Goal: Task Accomplishment & Management: Complete application form

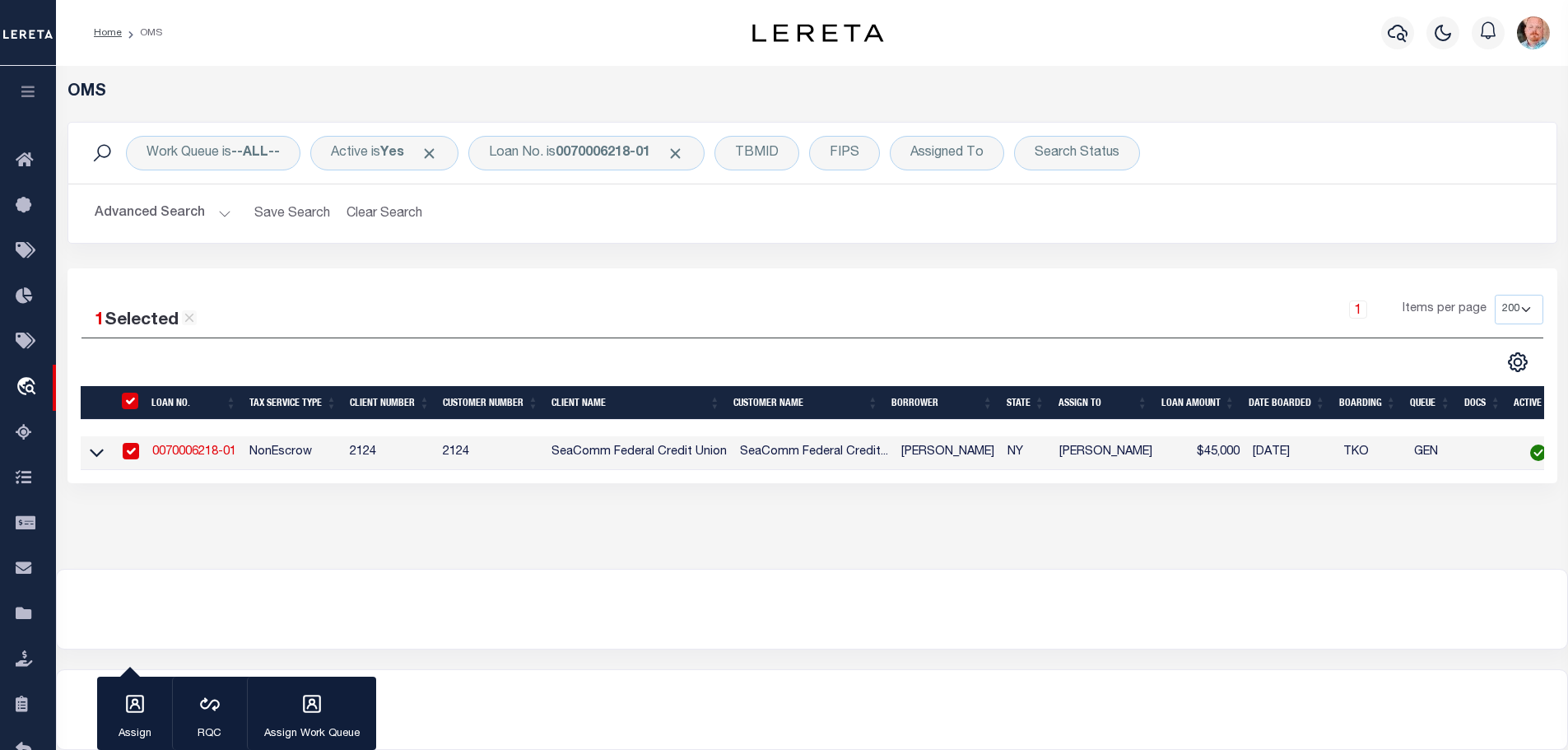
select select "200"
select select "4688"
select select "2361"
select select "10"
select select "NonEscrow"
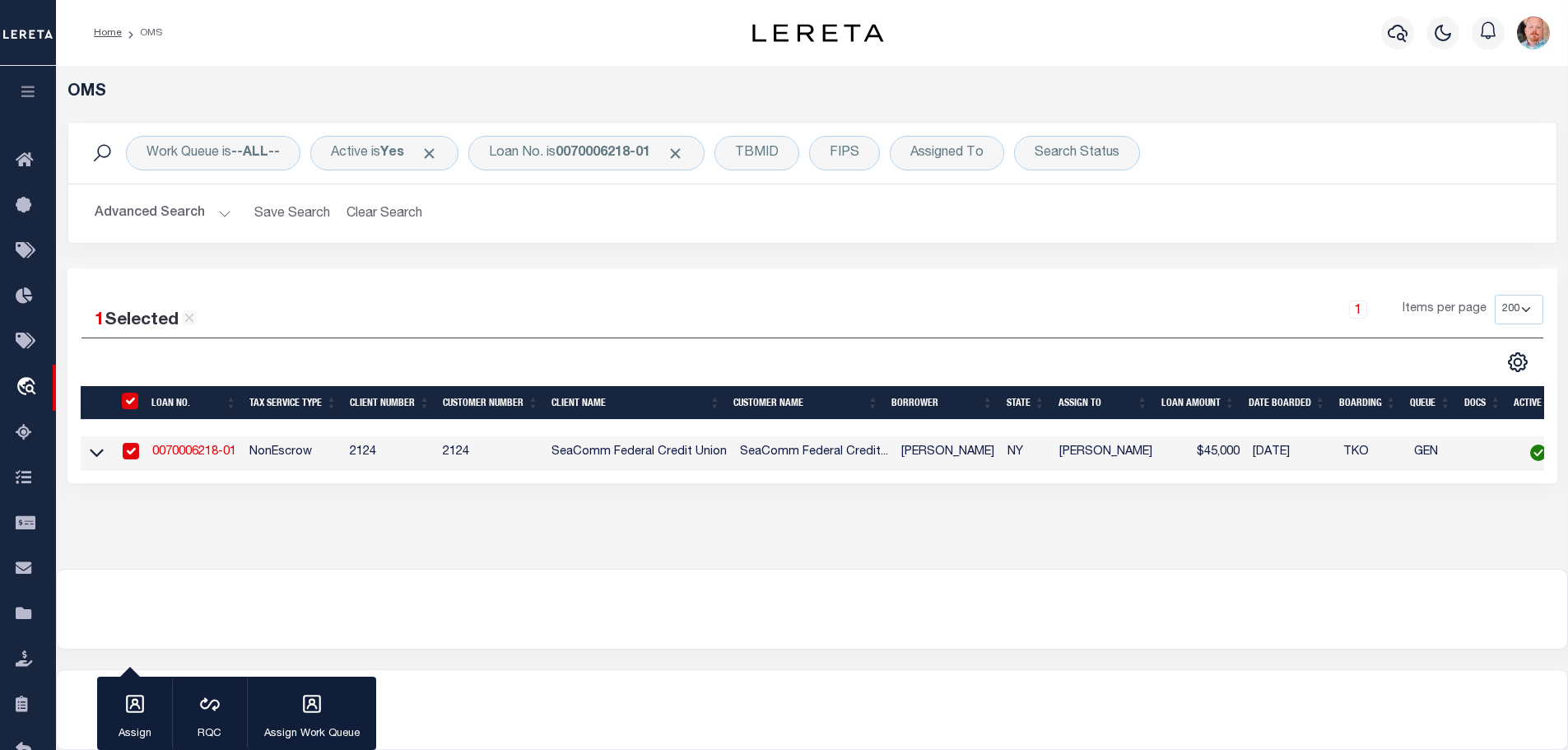
select select
click at [601, 158] on b "0070006218-01" at bounding box center [602, 153] width 95 height 13
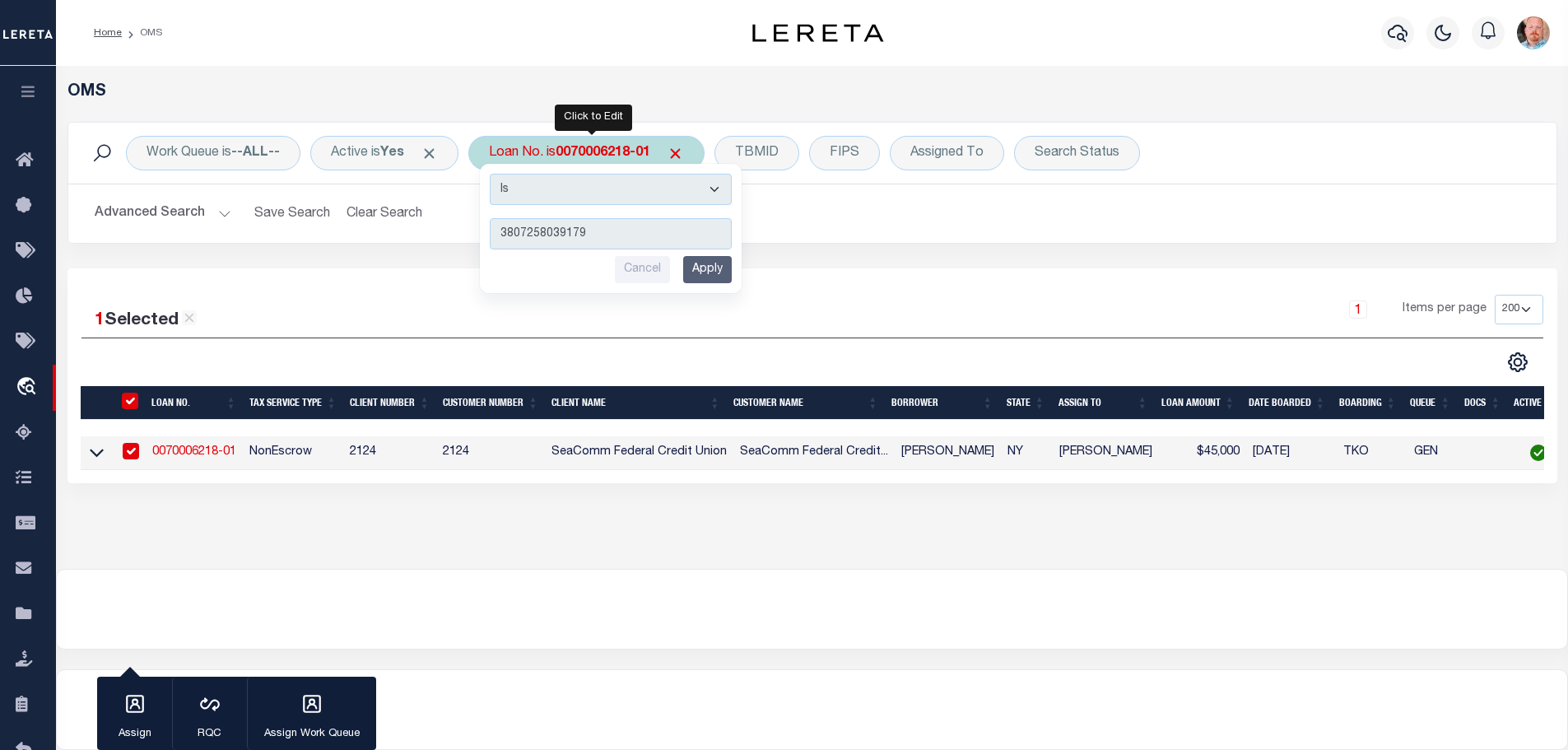
type input "3807258039179"
click at [715, 275] on input "Apply" at bounding box center [708, 269] width 49 height 27
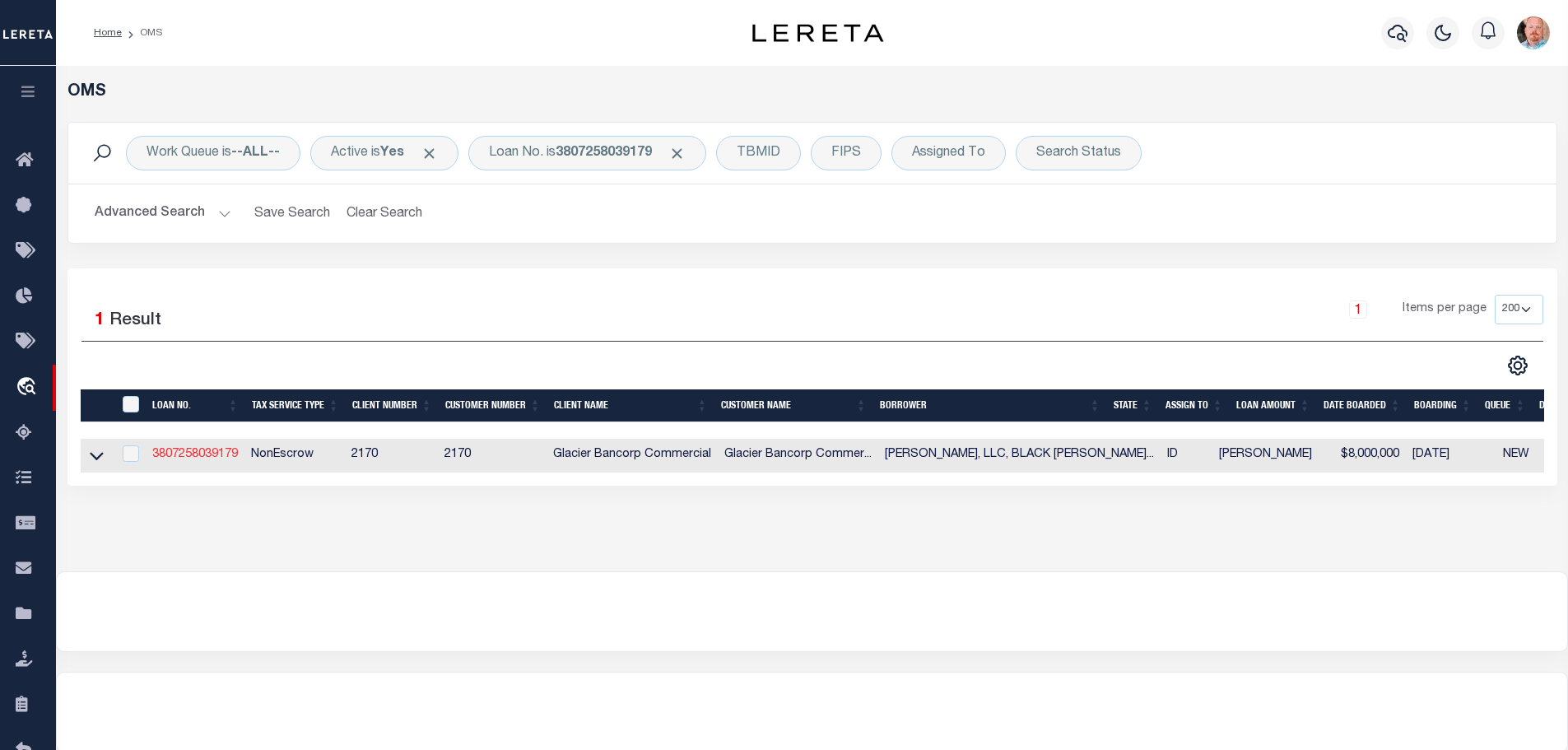
click at [210, 451] on link "3807258039179" at bounding box center [195, 454] width 85 height 11
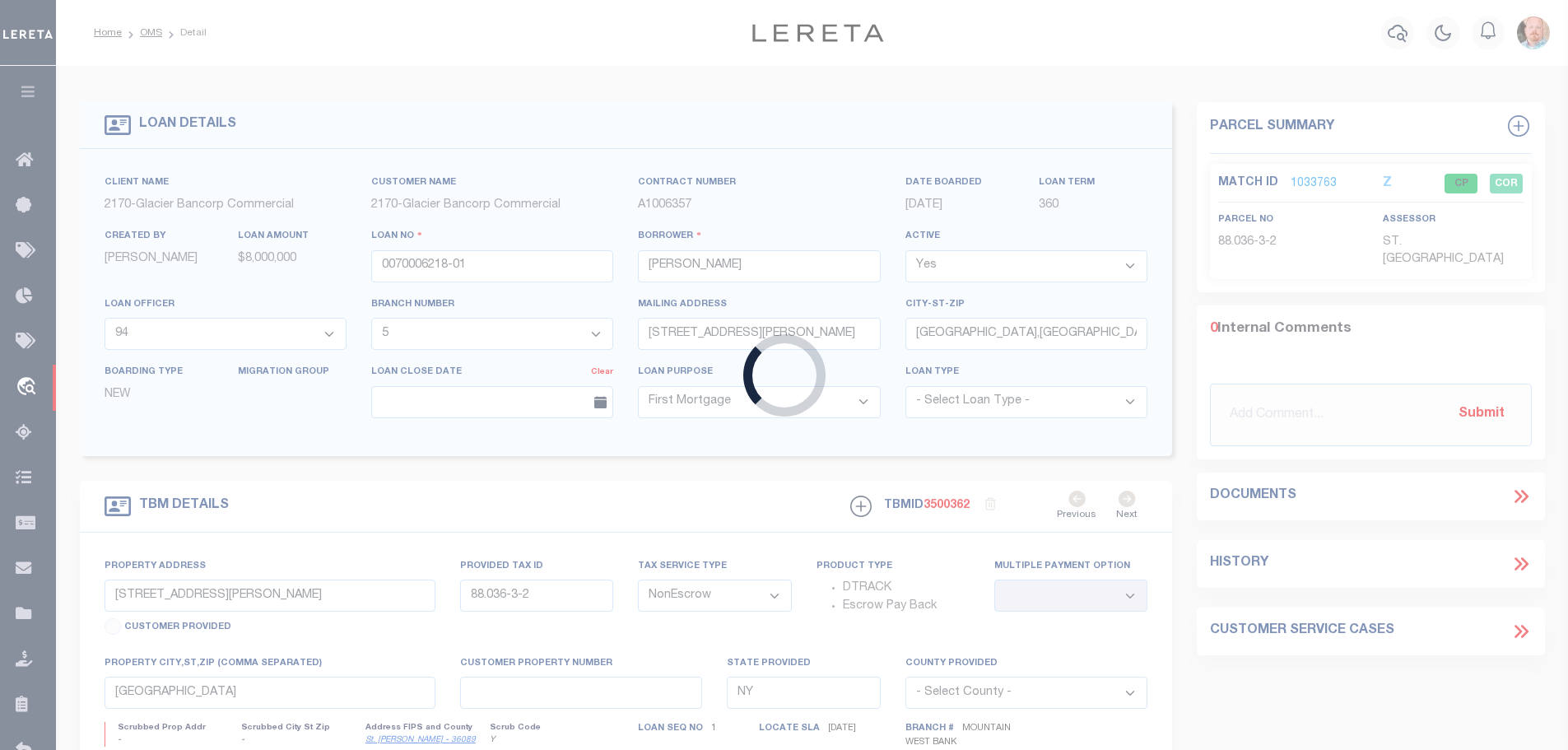
type input "3807258039179"
type input "[PERSON_NAME], LLC, BLACK [PERSON_NAME], LLC, FREE AMERICA [PERSON_NAME] MALL, …"
select select
type input "[STREET_ADDRESS]"
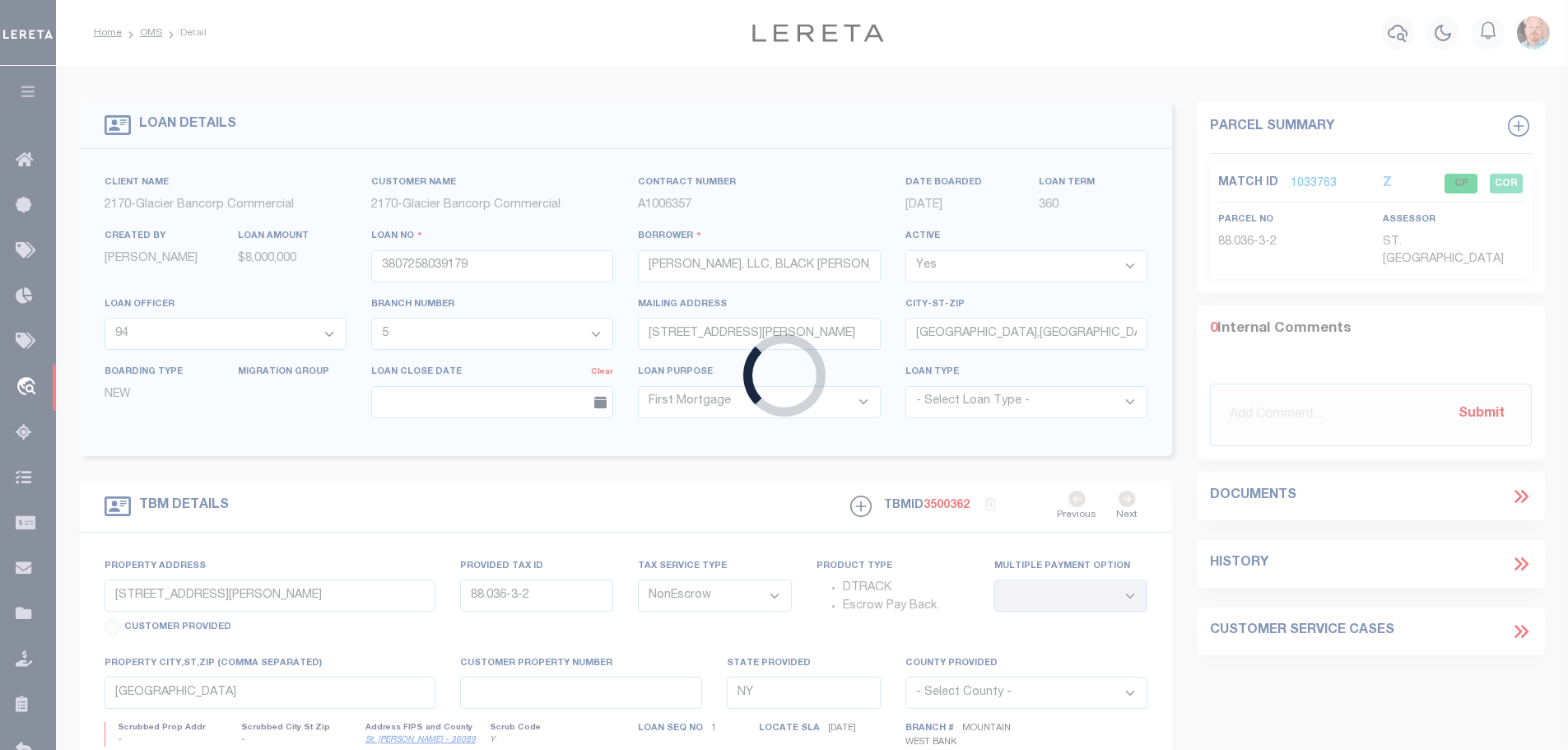
type input "SPOKANE WA 99201-0402"
type input "[DATE]"
select select "20"
type input "[STREET_ADDRESS][PERSON_NAME]"
type input "RPP39870000020A"
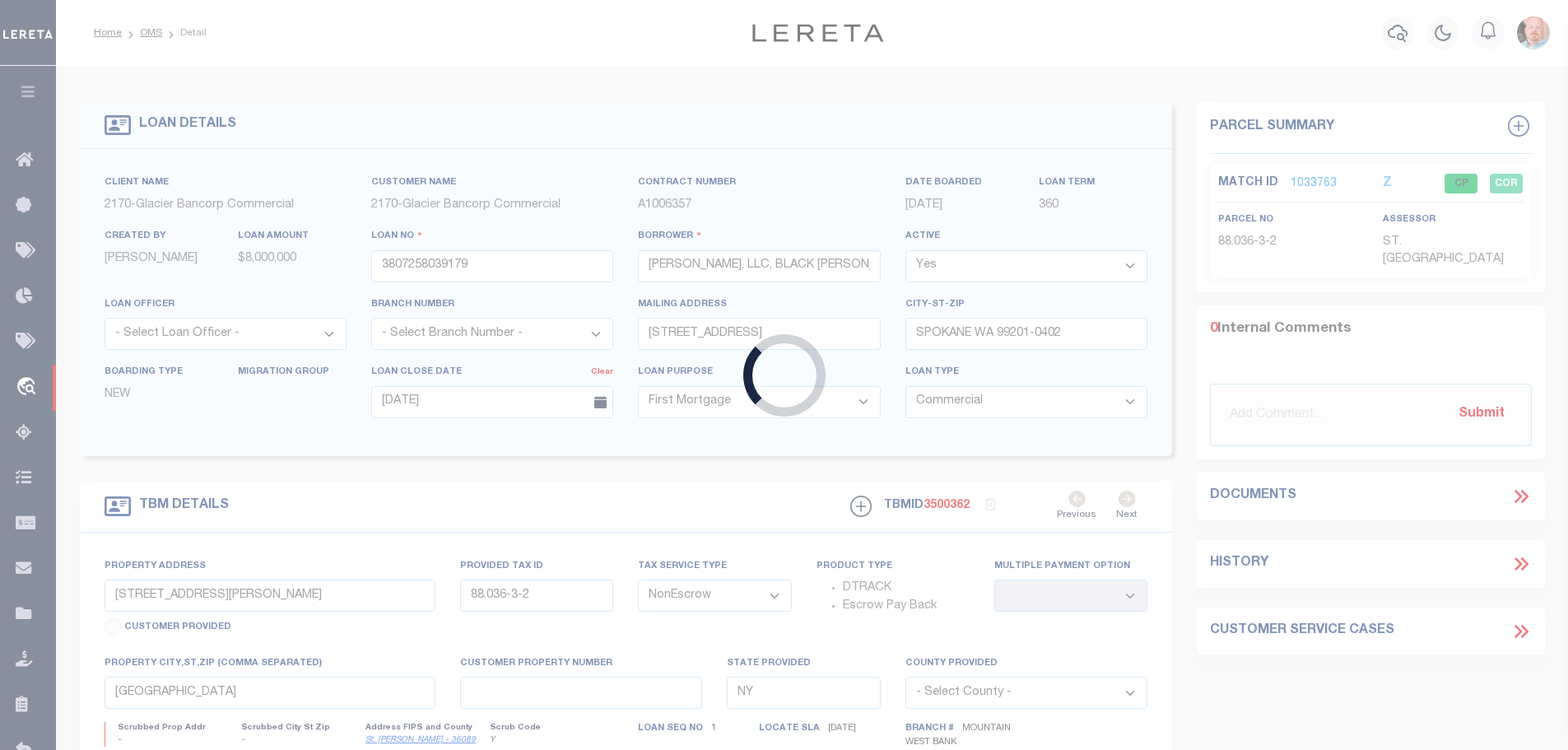
select select
type input "PONDERAY ID 83852-9798"
type input "ID"
select select
type textarea "LOT 2, [PERSON_NAME][GEOGRAPHIC_DATA], ACCORDING TO THE PLAT RECORDED IN THE OF…"
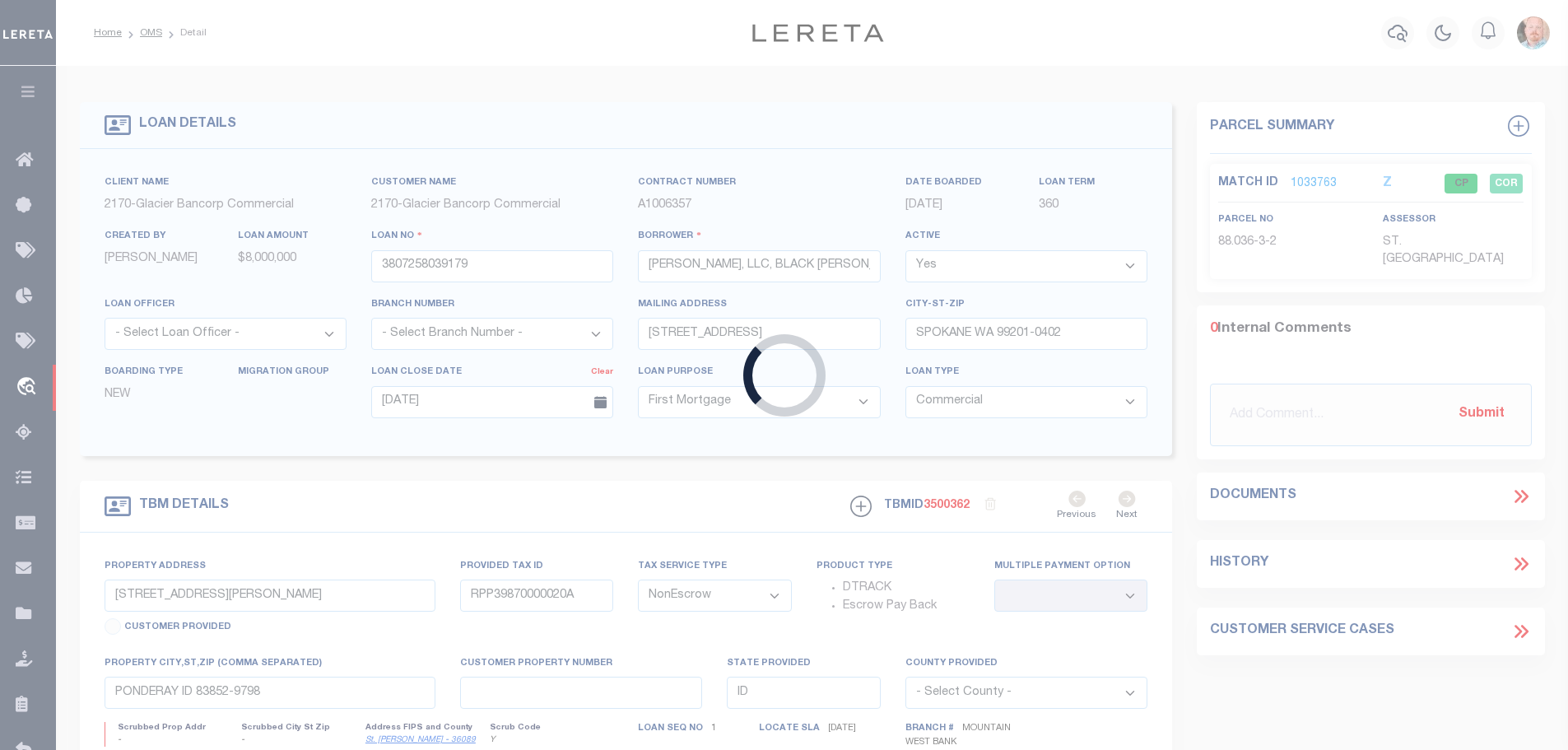
select select "4575"
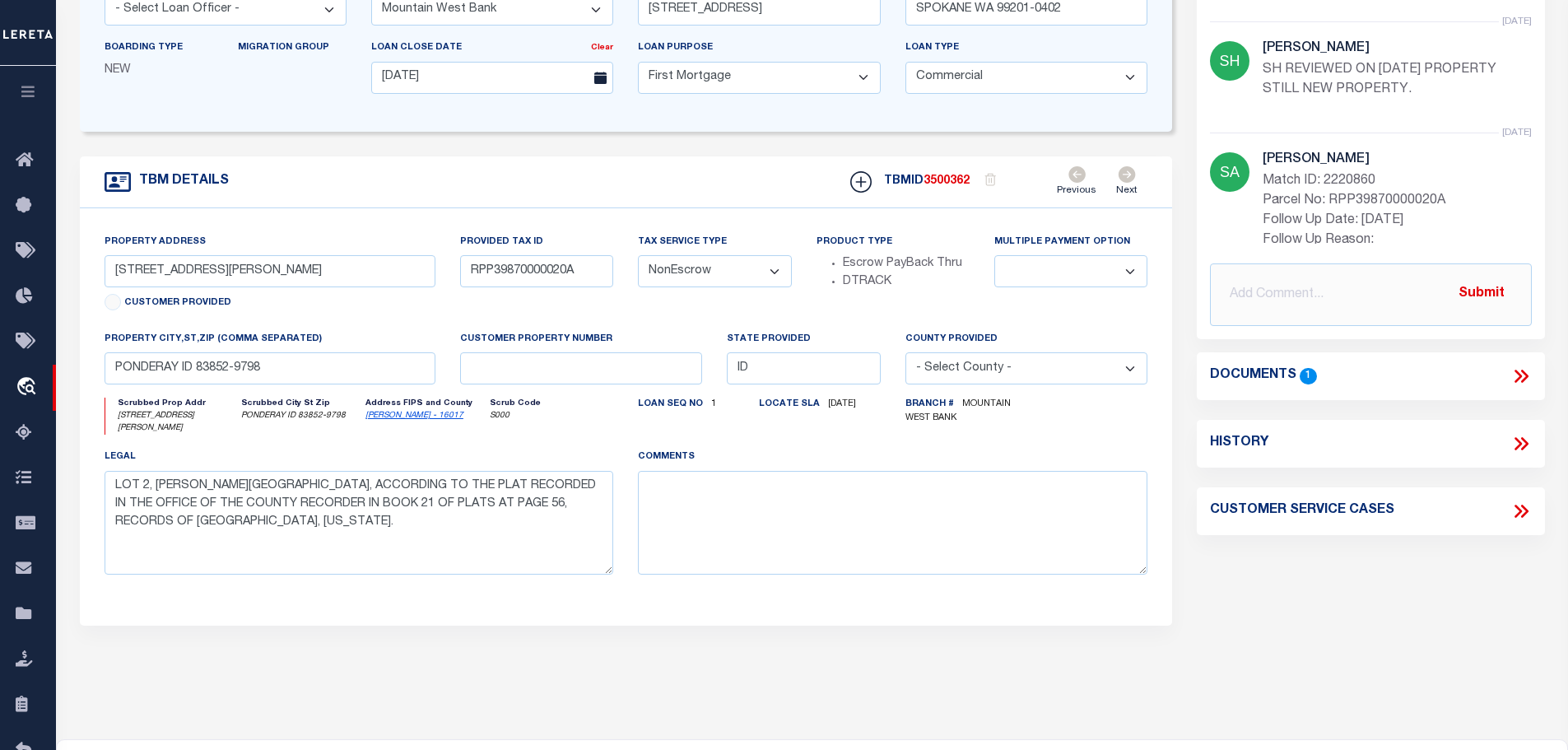
scroll to position [165, 0]
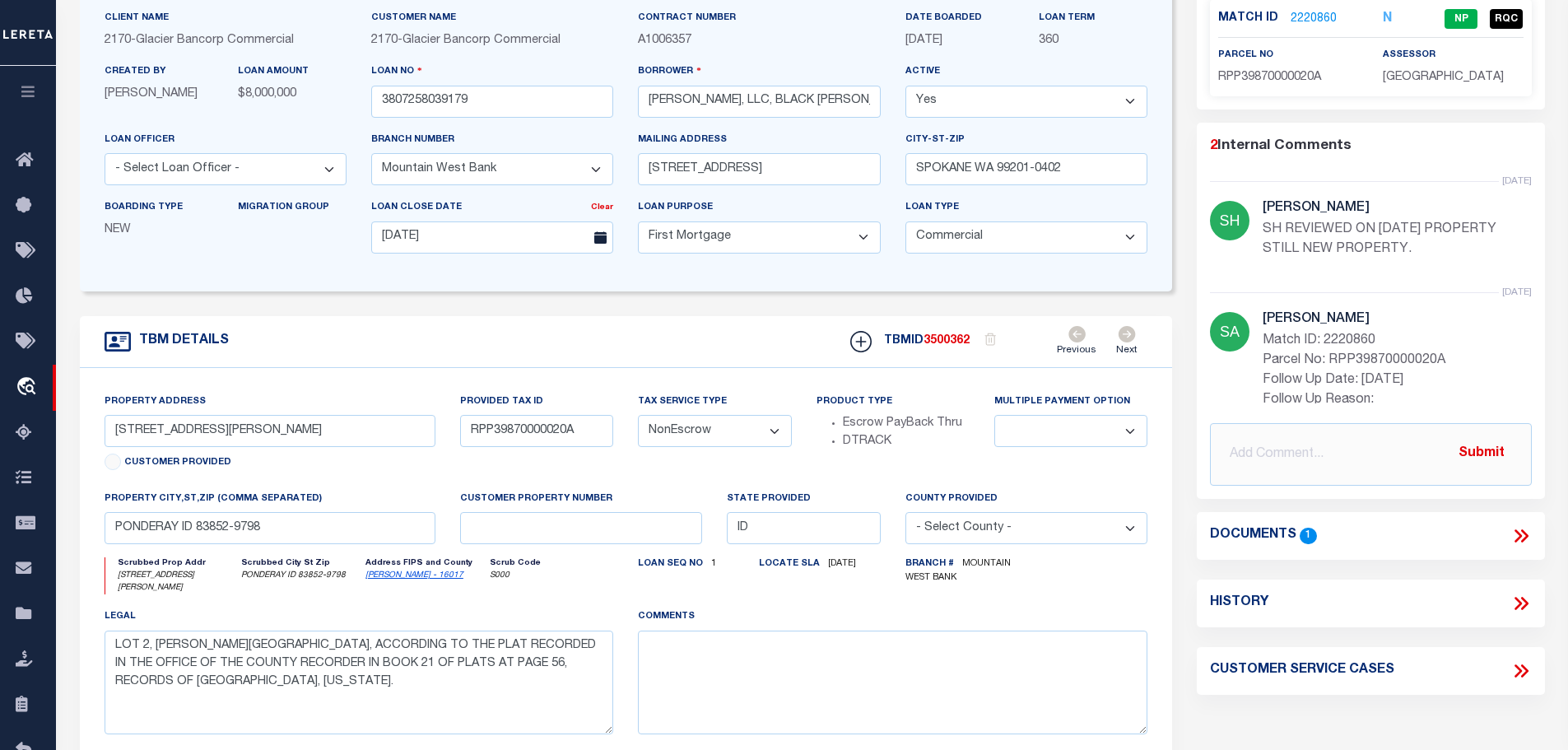
click at [1520, 528] on icon at bounding box center [1520, 536] width 22 height 22
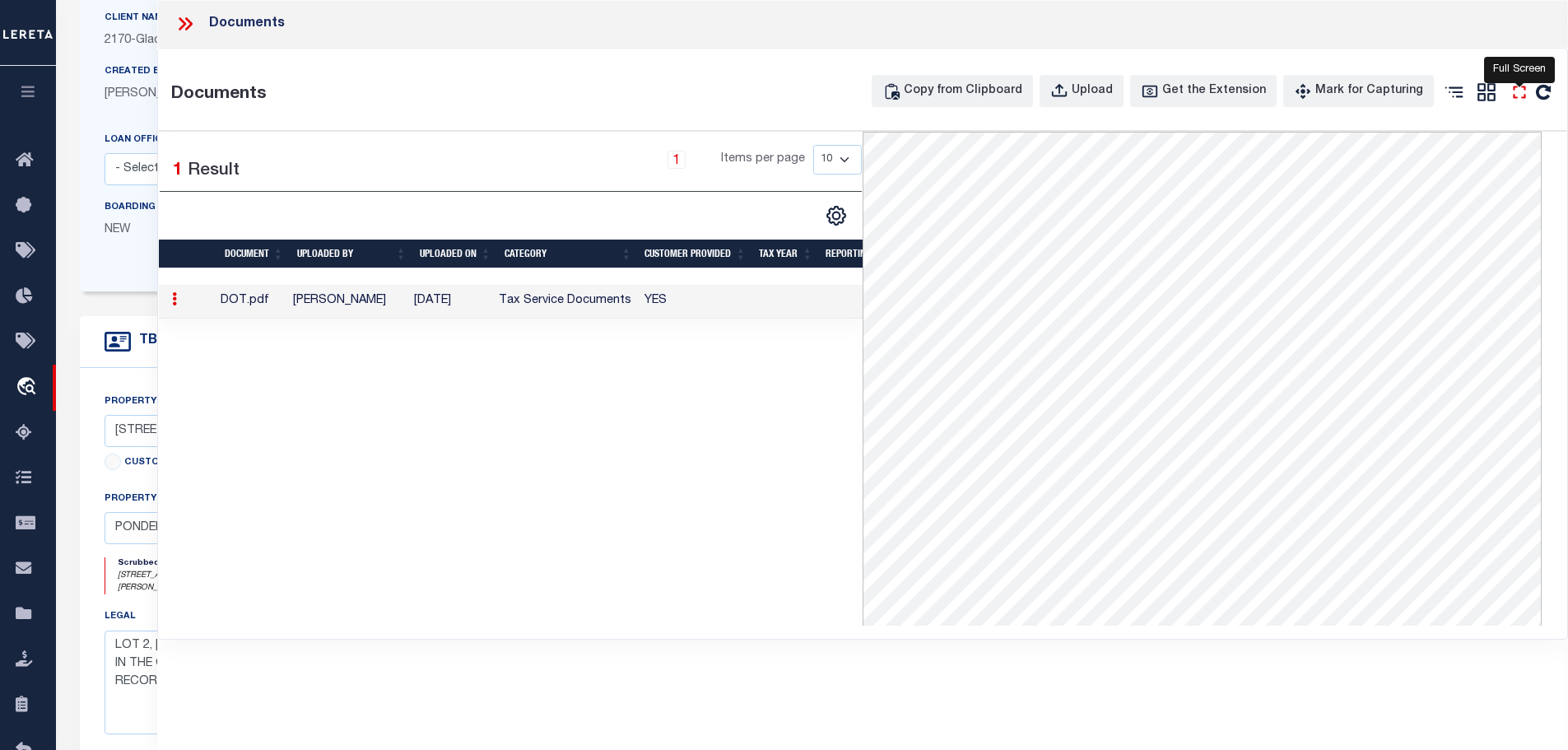
click at [1516, 86] on icon "" at bounding box center [1518, 91] width 12 height 12
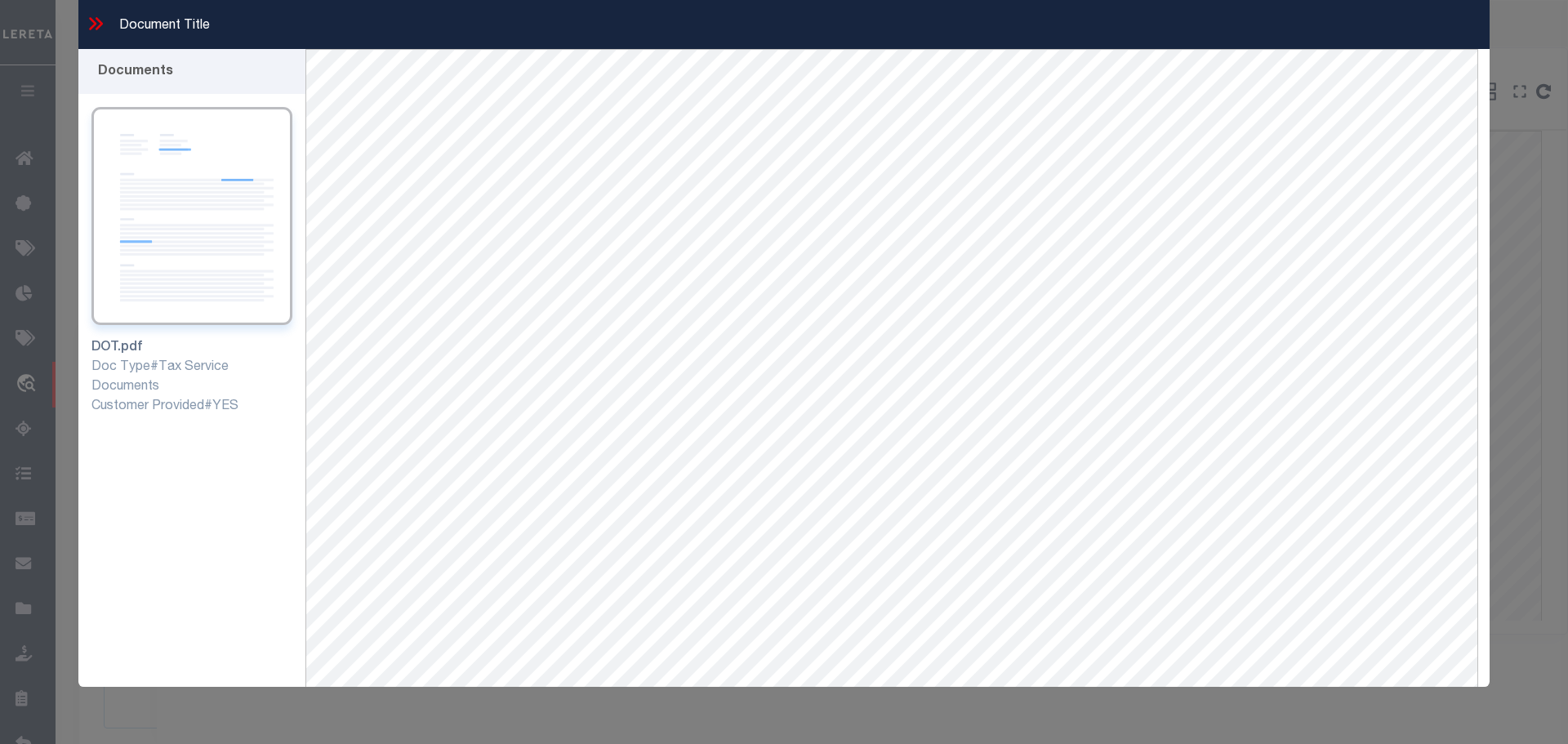
click at [97, 23] on icon at bounding box center [93, 23] width 7 height 13
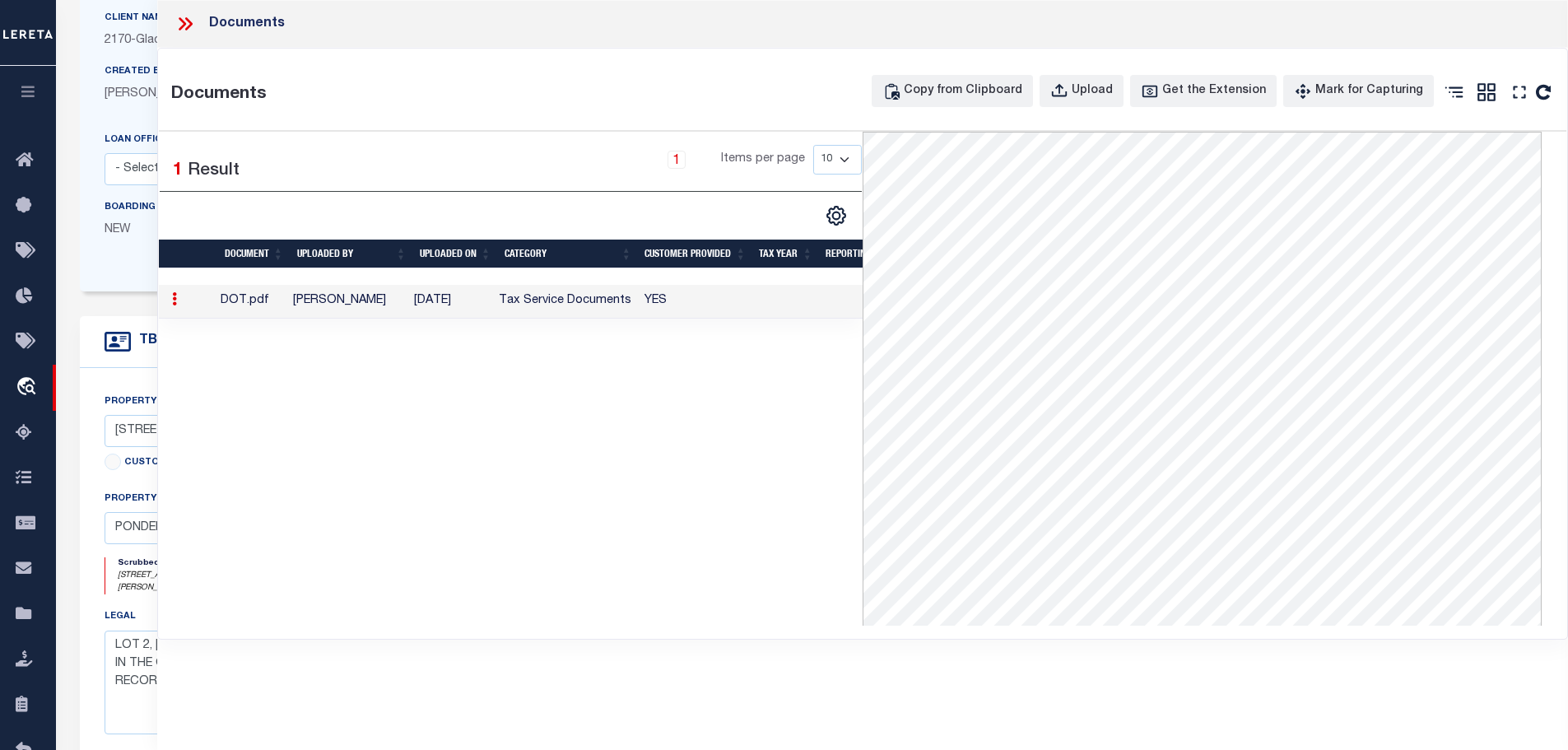
click at [185, 23] on icon at bounding box center [183, 23] width 7 height 13
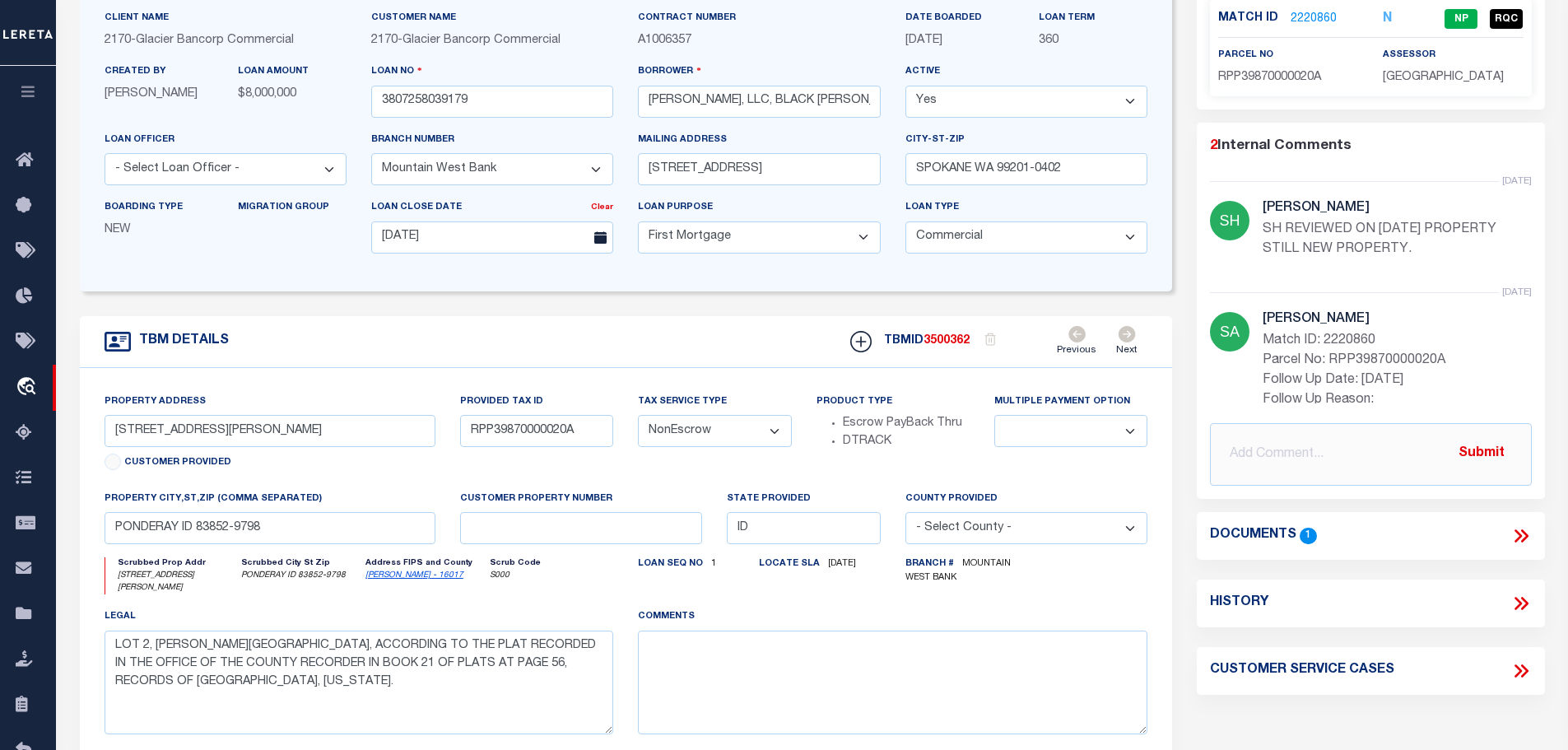
scroll to position [0, 0]
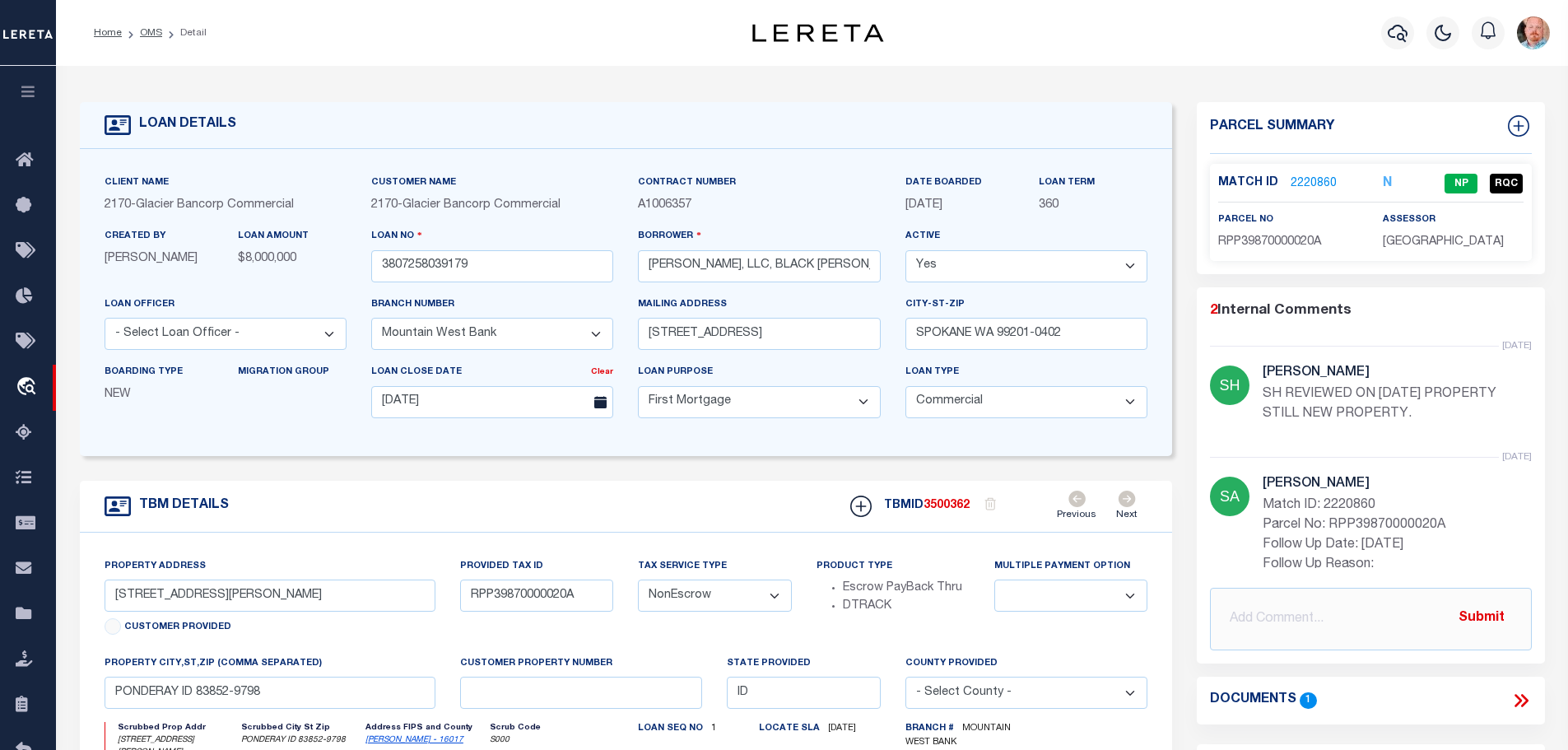
click at [141, 28] on link "OMS" at bounding box center [151, 33] width 22 height 10
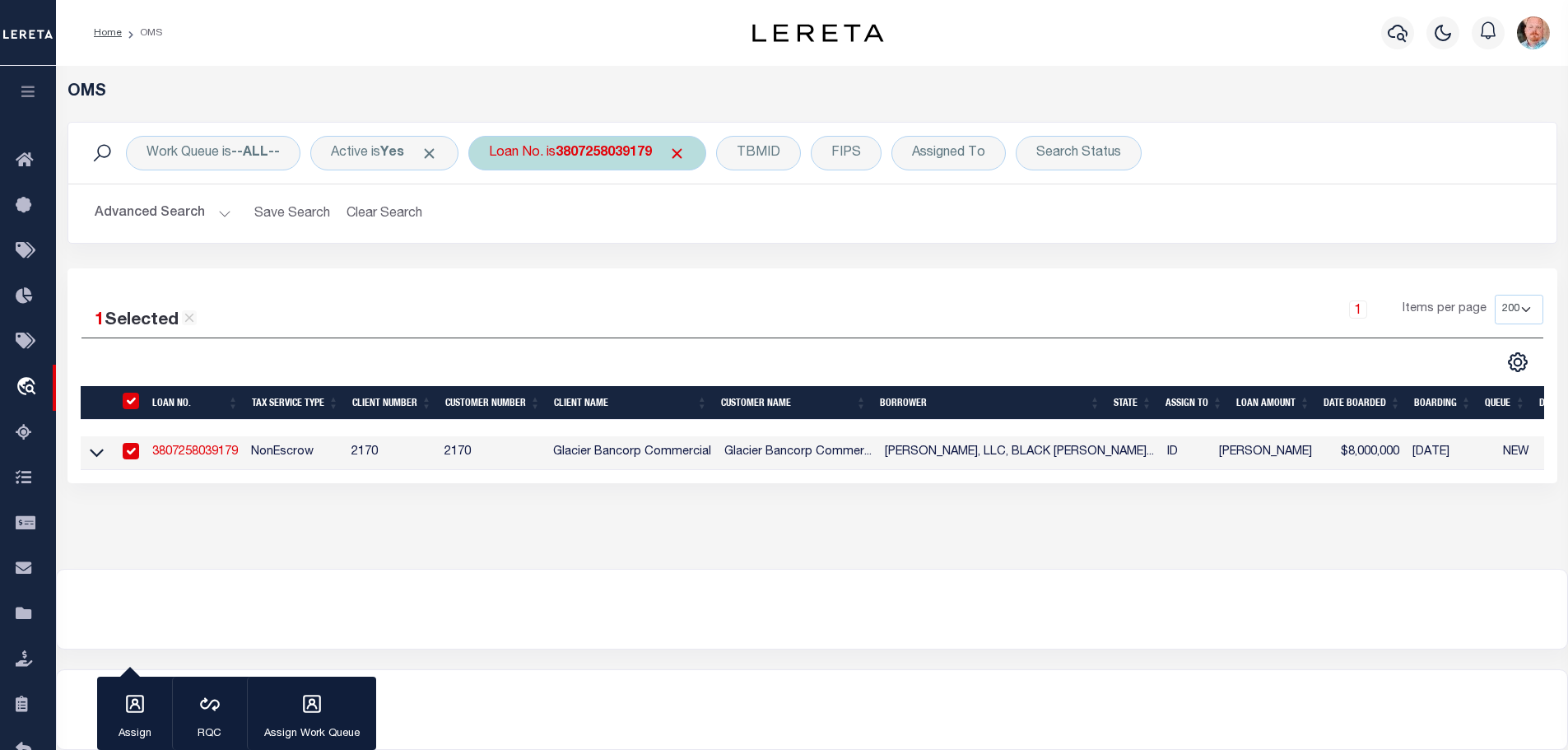
click at [599, 146] on b "3807258039179" at bounding box center [603, 153] width 96 height 13
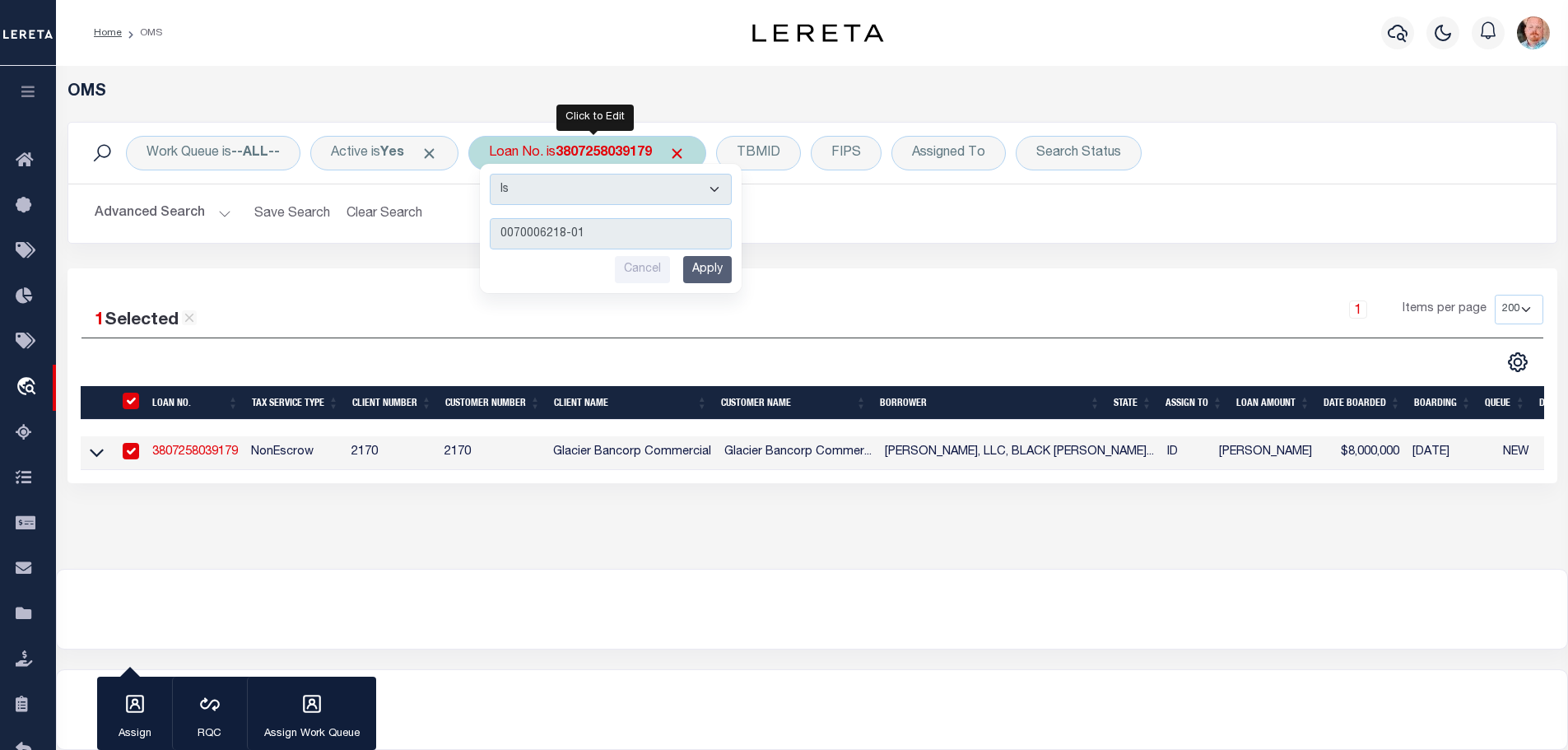
click at [711, 257] on input "Apply" at bounding box center [708, 269] width 49 height 27
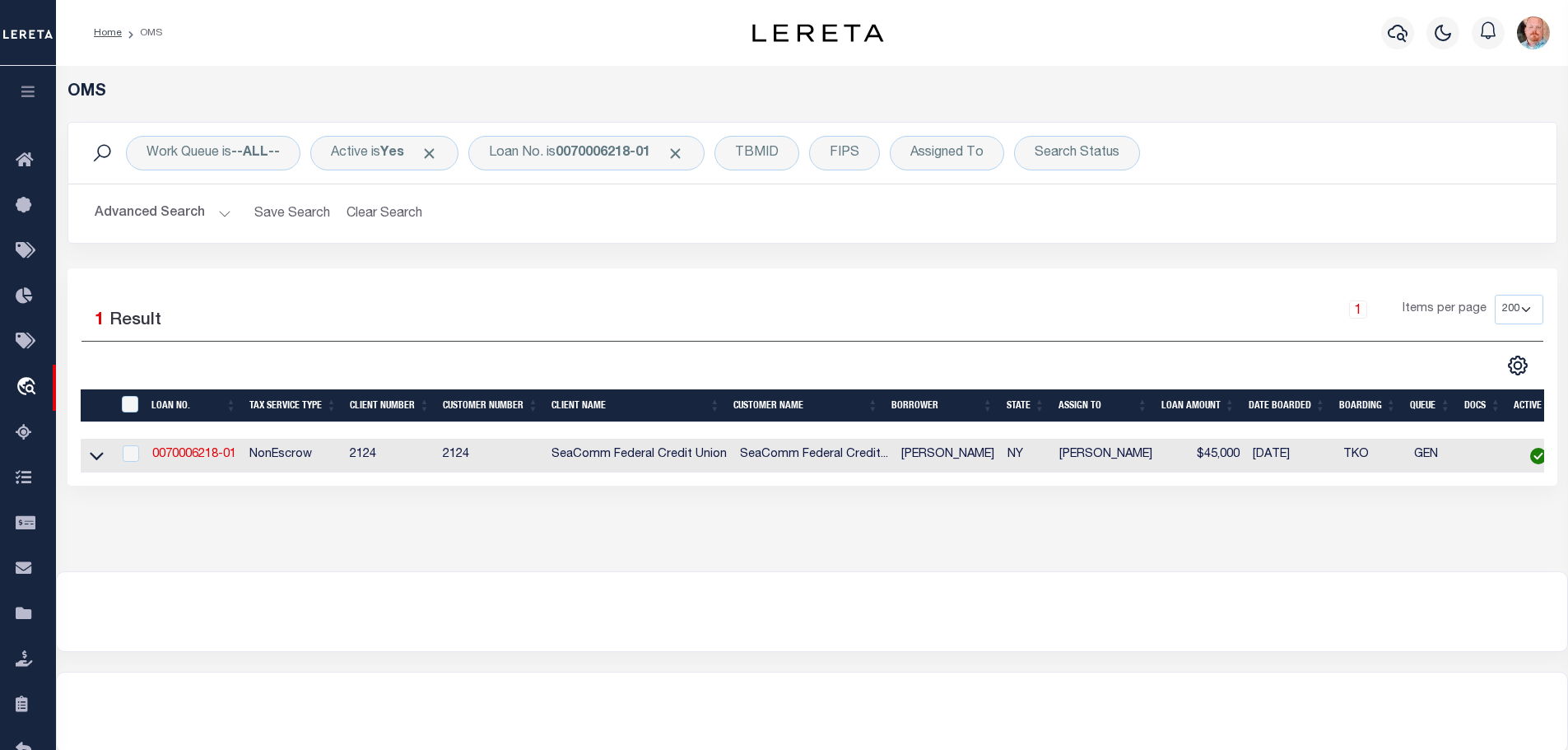
click at [214, 449] on link "0070006218-01" at bounding box center [195, 454] width 84 height 11
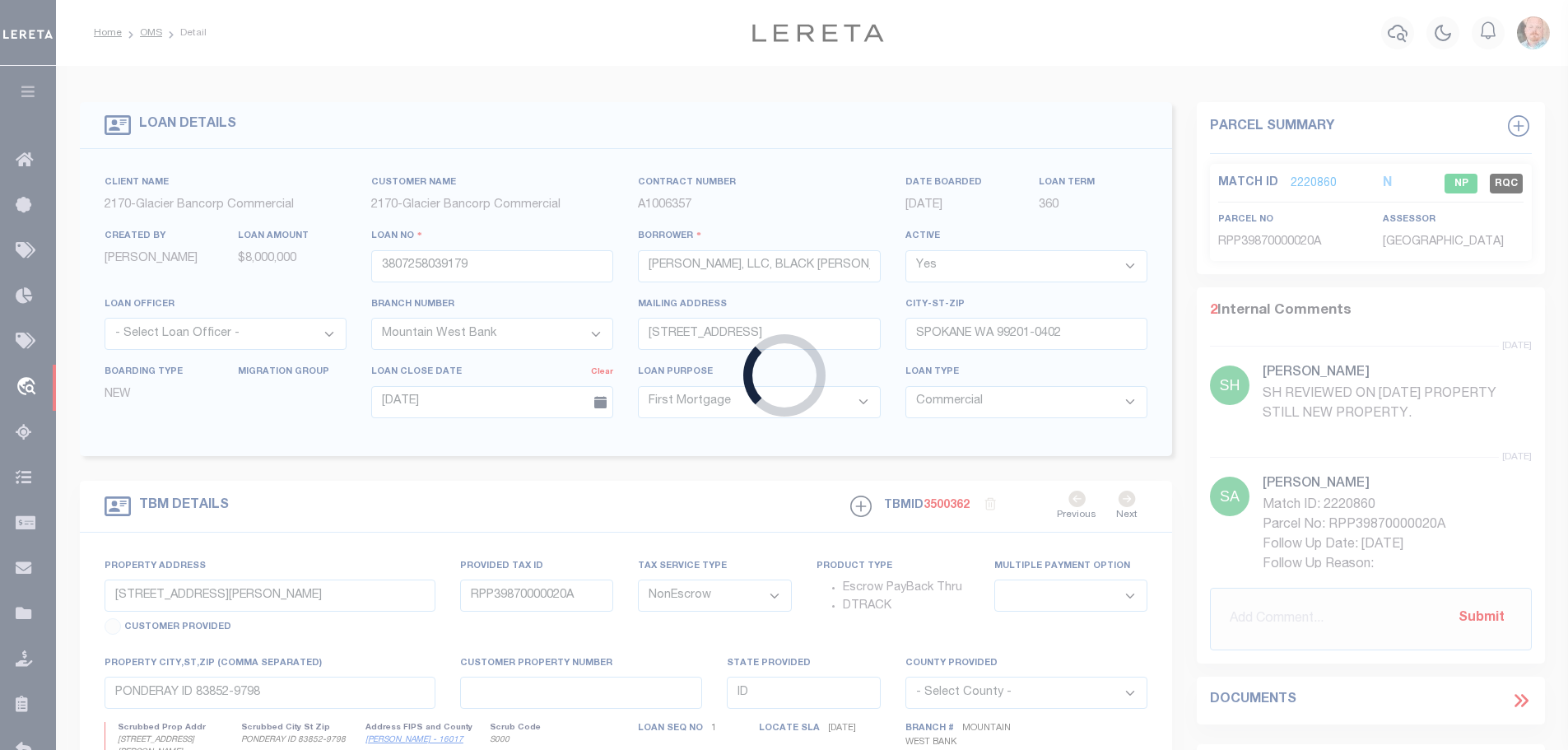
type input "0070006218-01"
type input "[PERSON_NAME]"
select select
type input "[STREET_ADDRESS][PERSON_NAME]"
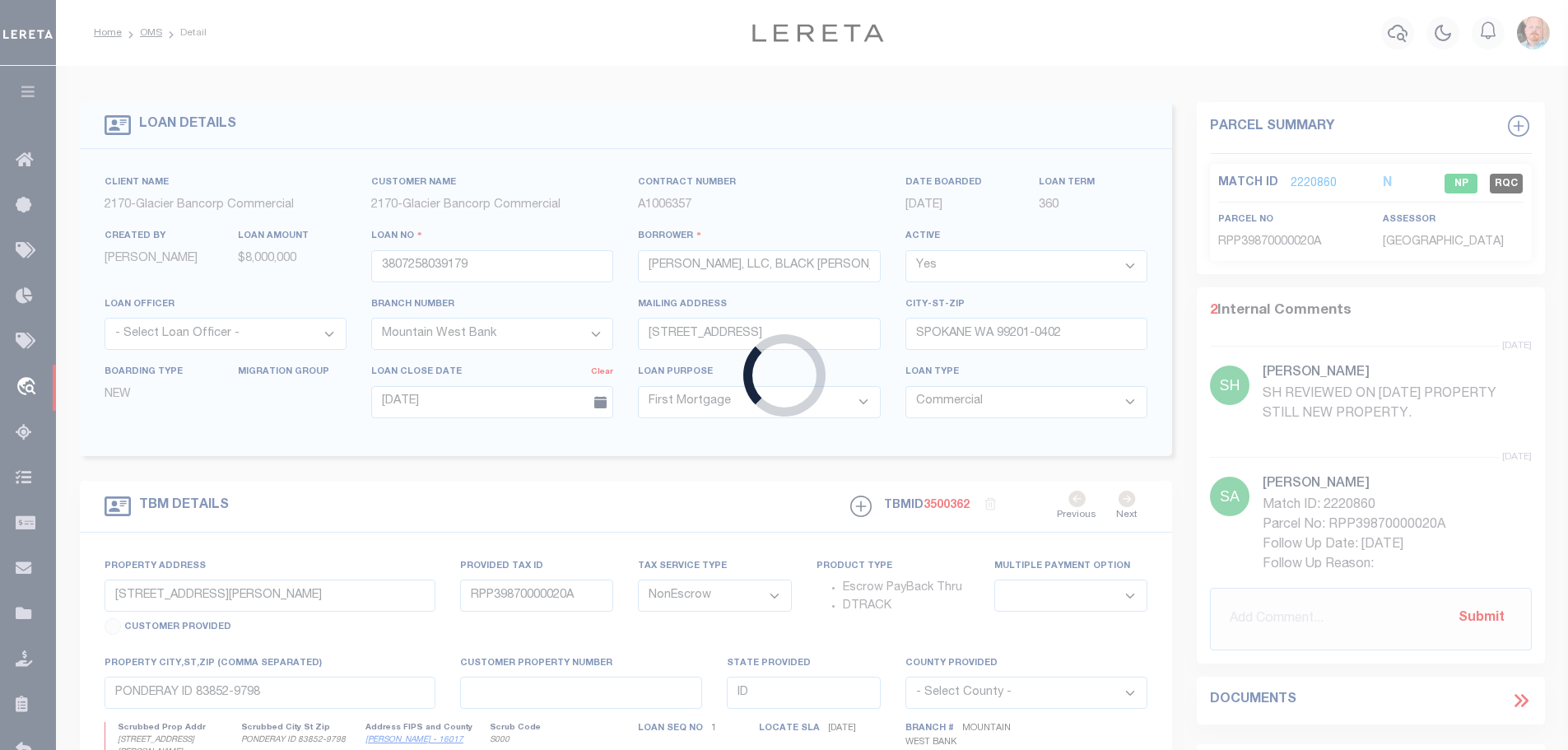
type input "[GEOGRAPHIC_DATA],[GEOGRAPHIC_DATA],13617-1117"
select select
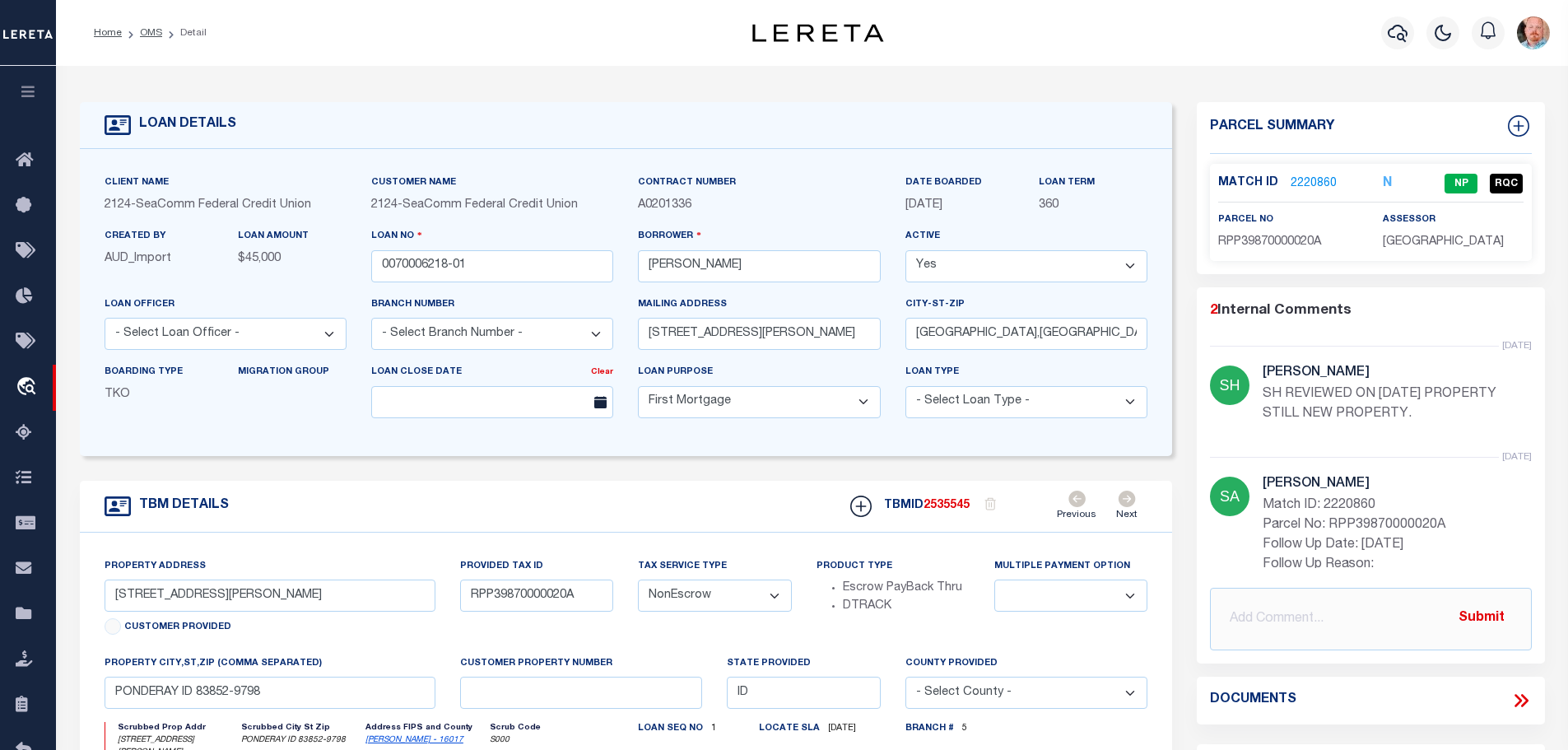
select select "4688"
select select "2361"
type input "[STREET_ADDRESS][PERSON_NAME]"
type input "88.036-3-2"
type input "[GEOGRAPHIC_DATA]"
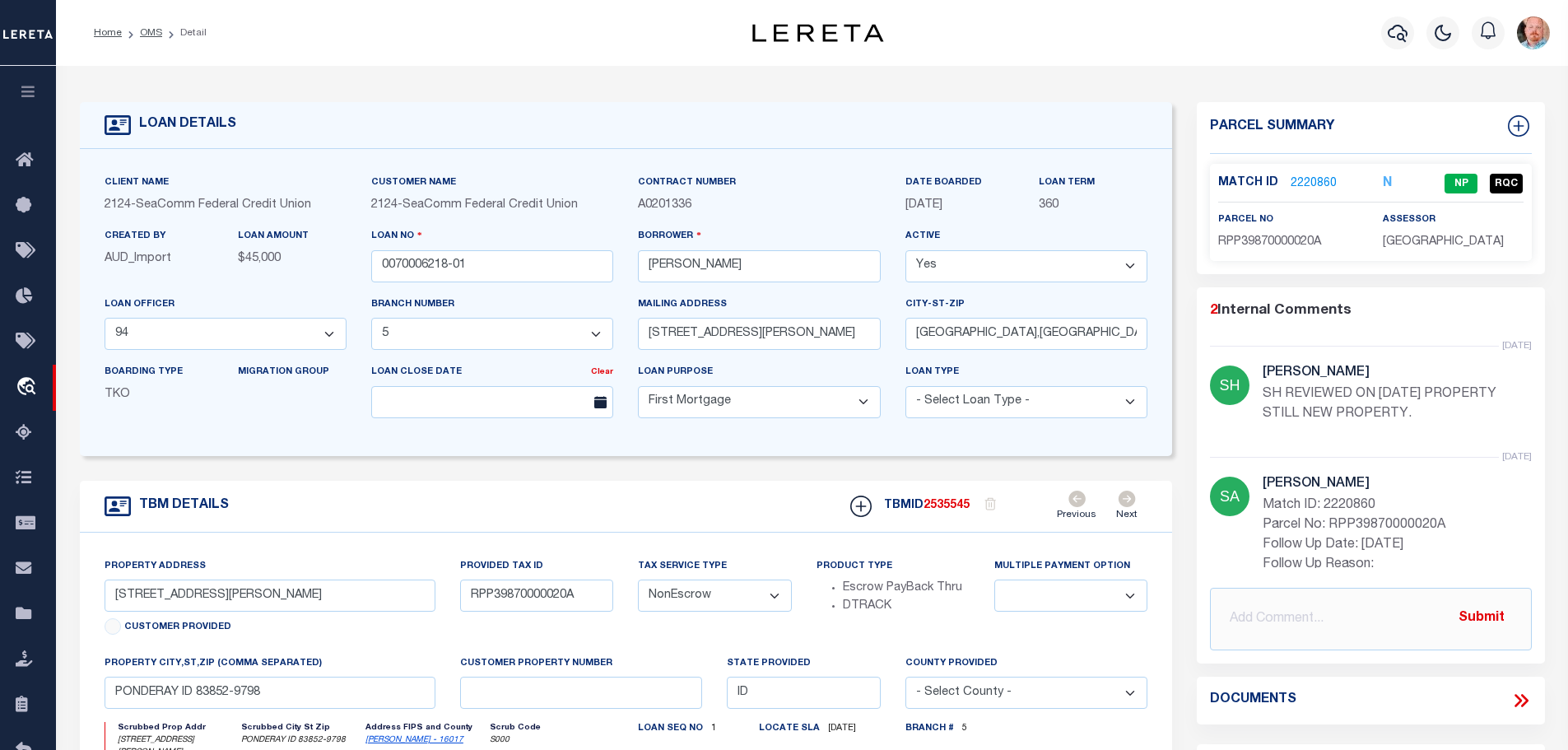
type input "NY"
select select
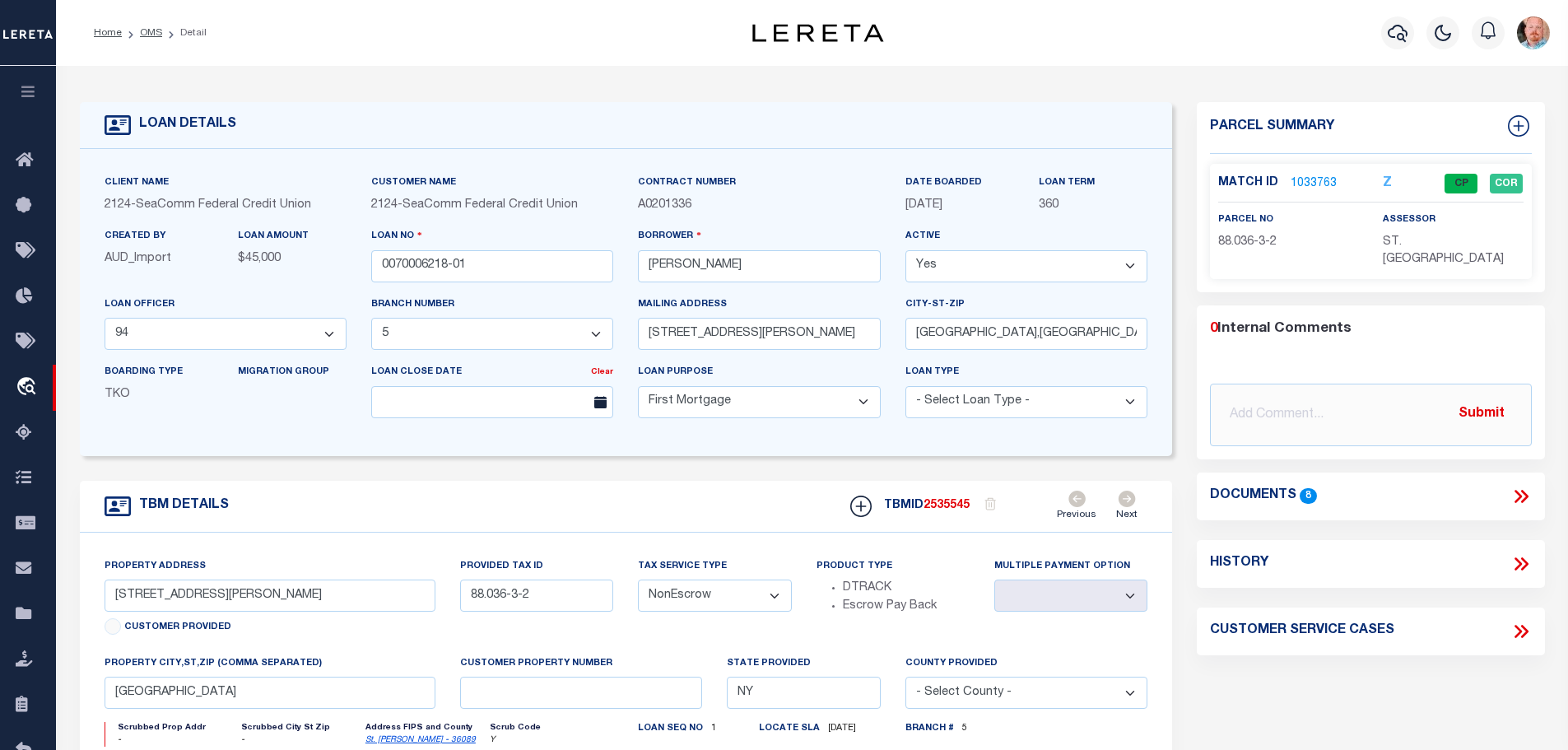
click at [1310, 180] on link "1033763" at bounding box center [1312, 184] width 46 height 17
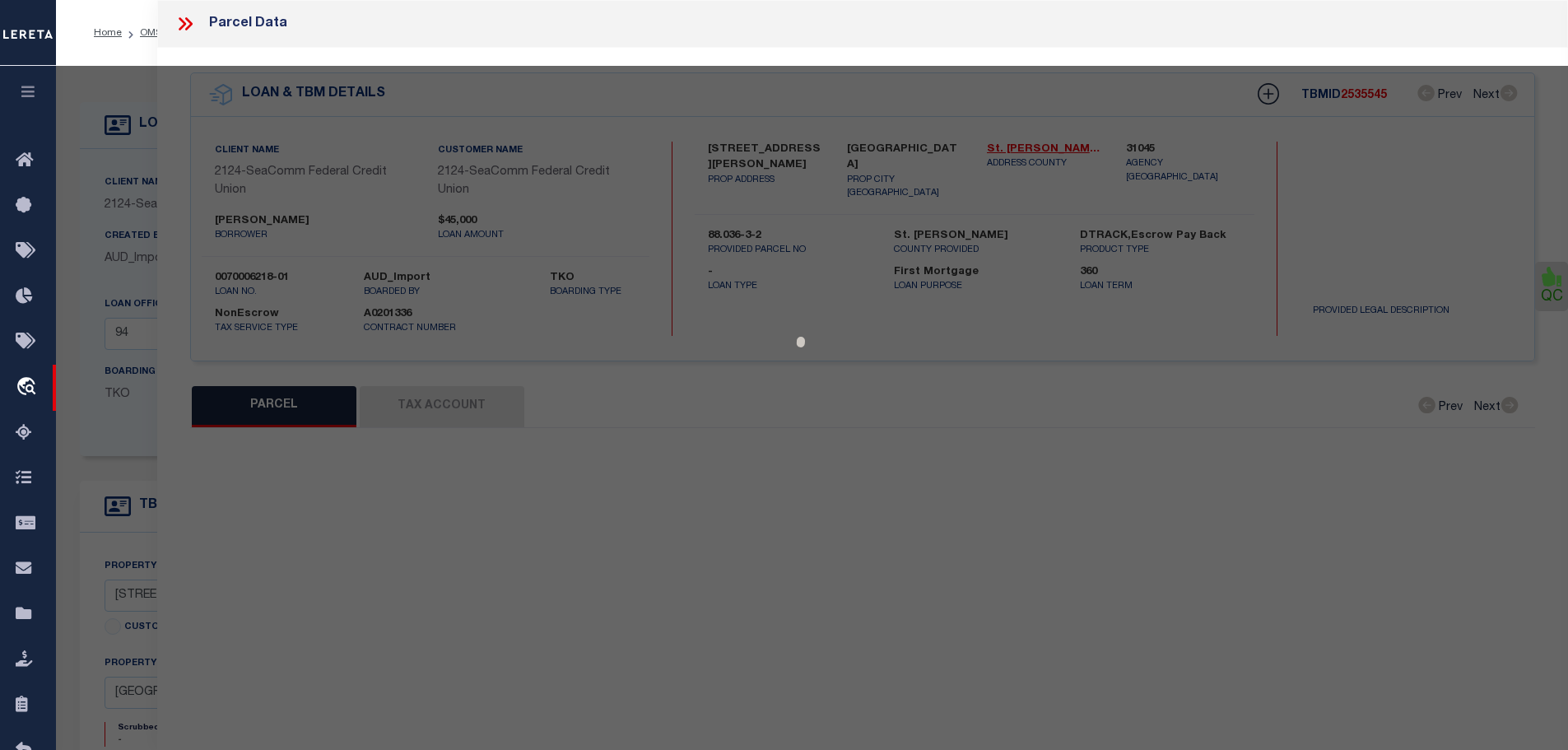
select select "AS"
checkbox input "false"
select select "CP"
type input "[PERSON_NAME]"
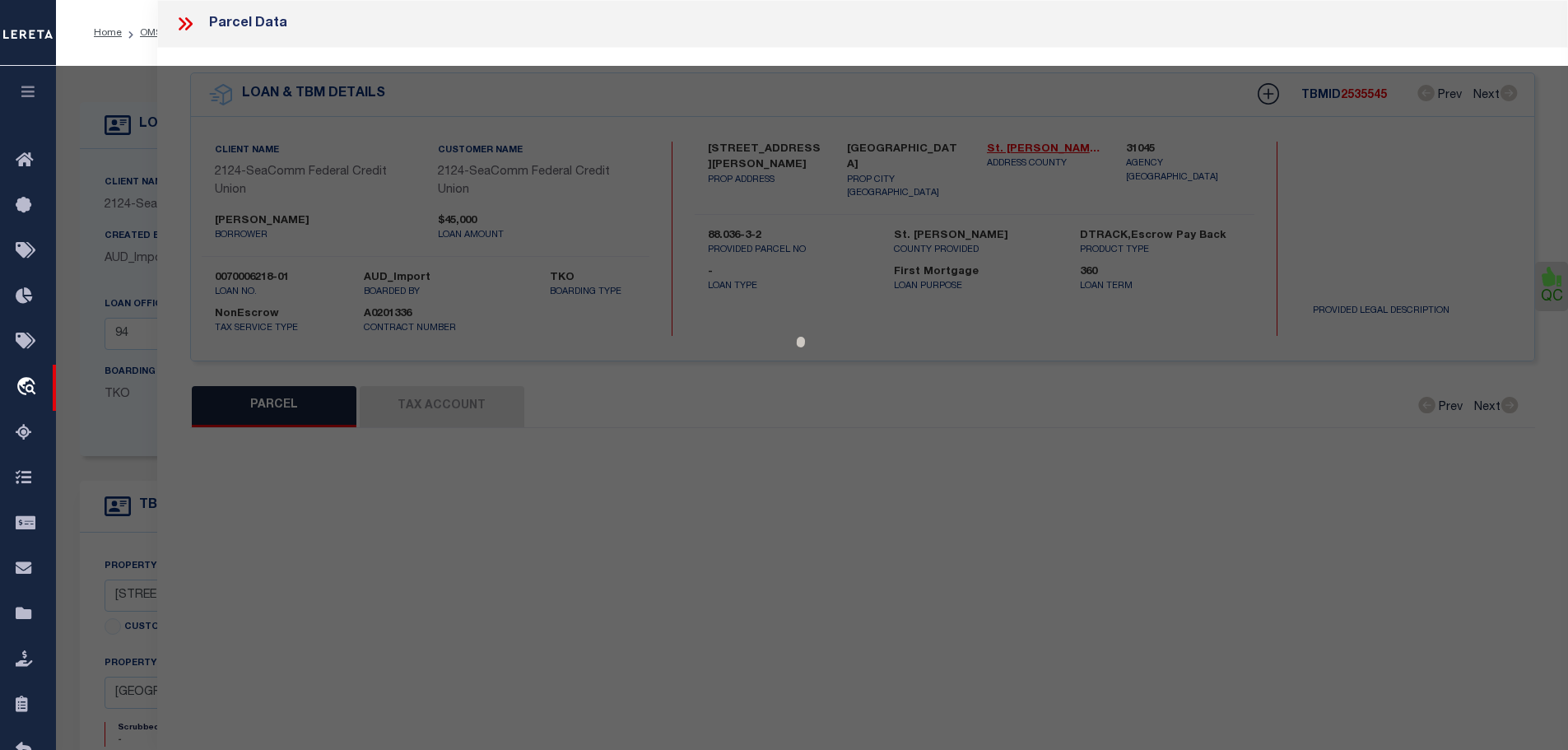
select select
type input "[STREET_ADDRESS][PERSON_NAME]"
checkbox input "false"
type input "[GEOGRAPHIC_DATA] 13617"
type textarea "Tax ID Special Project"
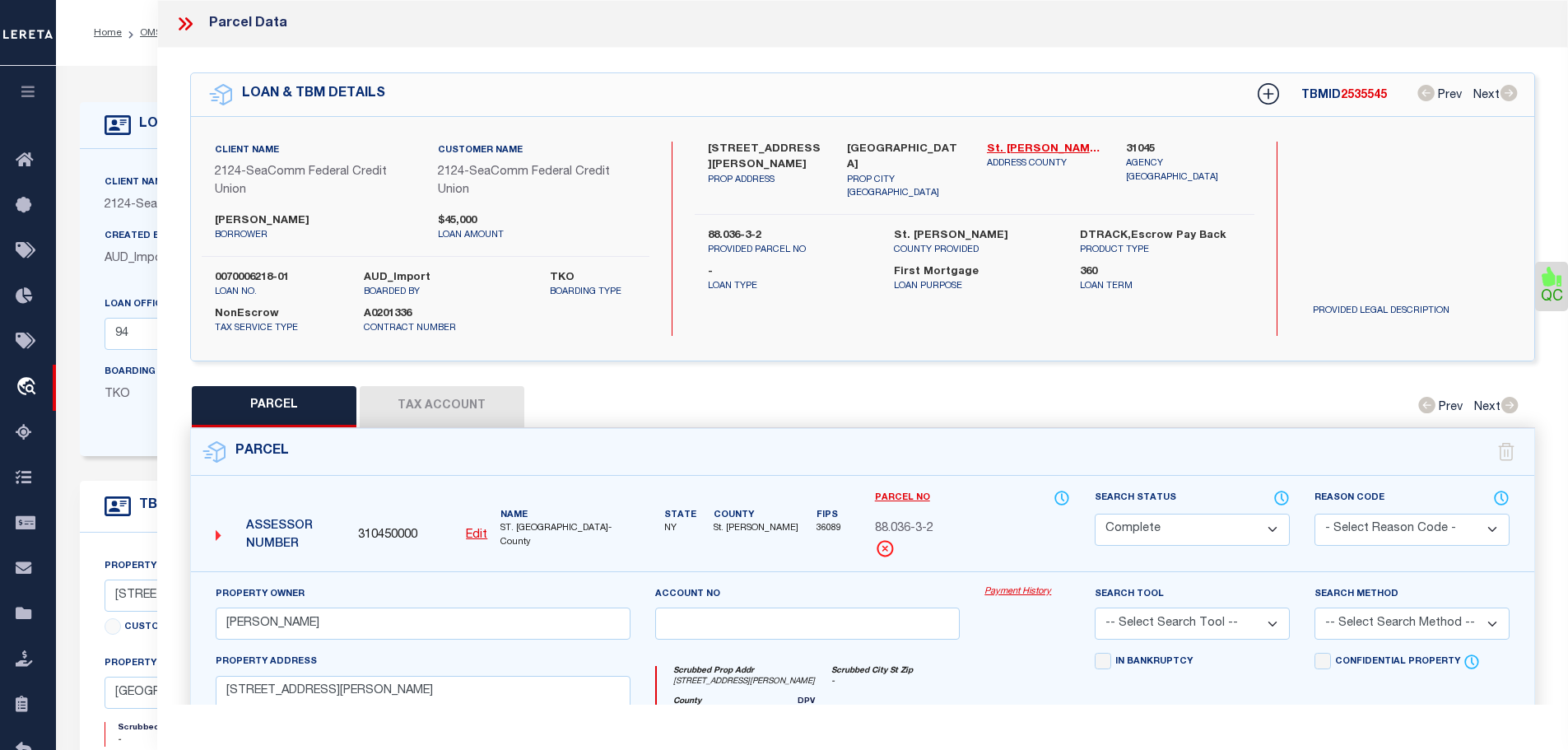
click at [434, 394] on button "Tax Account" at bounding box center [442, 406] width 165 height 41
select select "100"
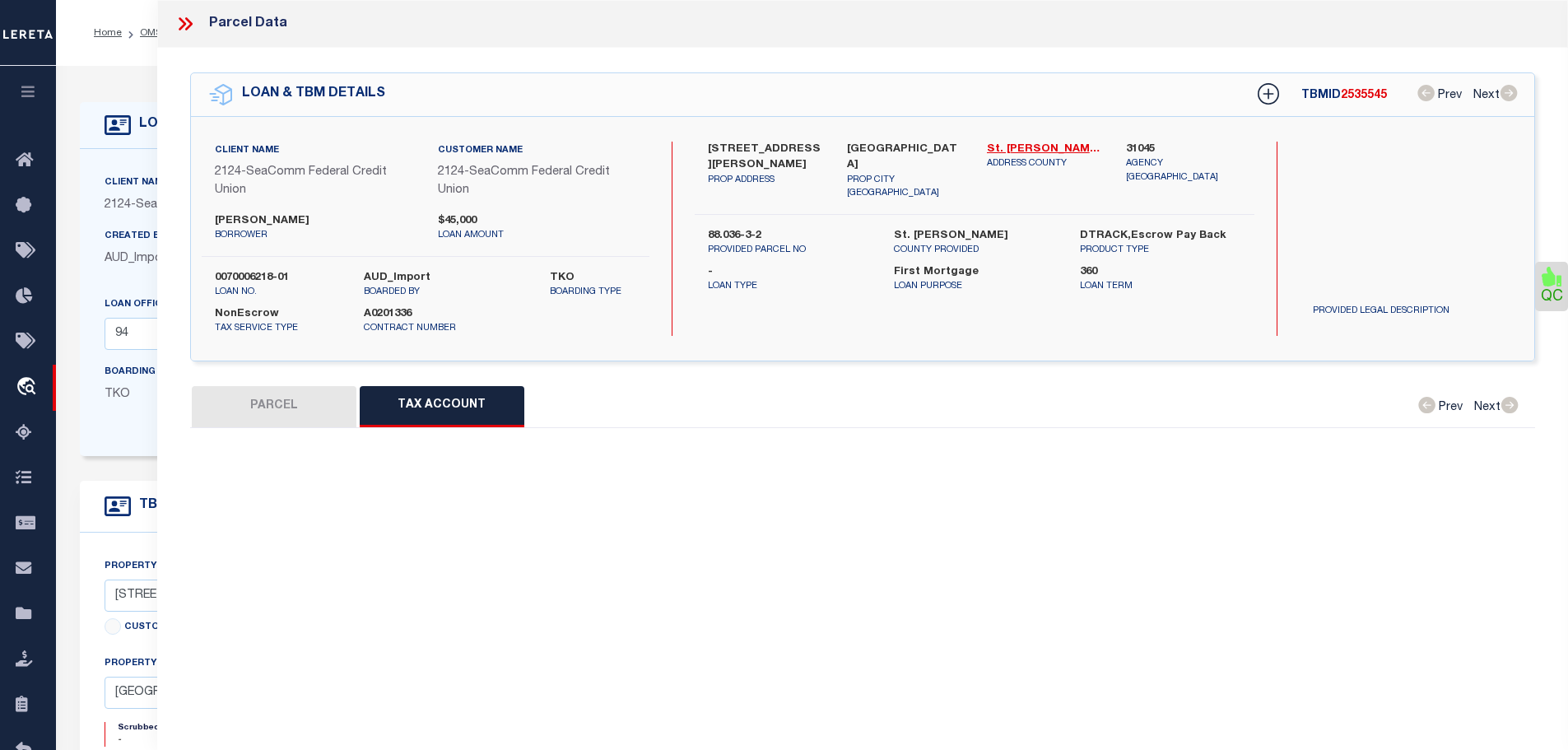
select select "100"
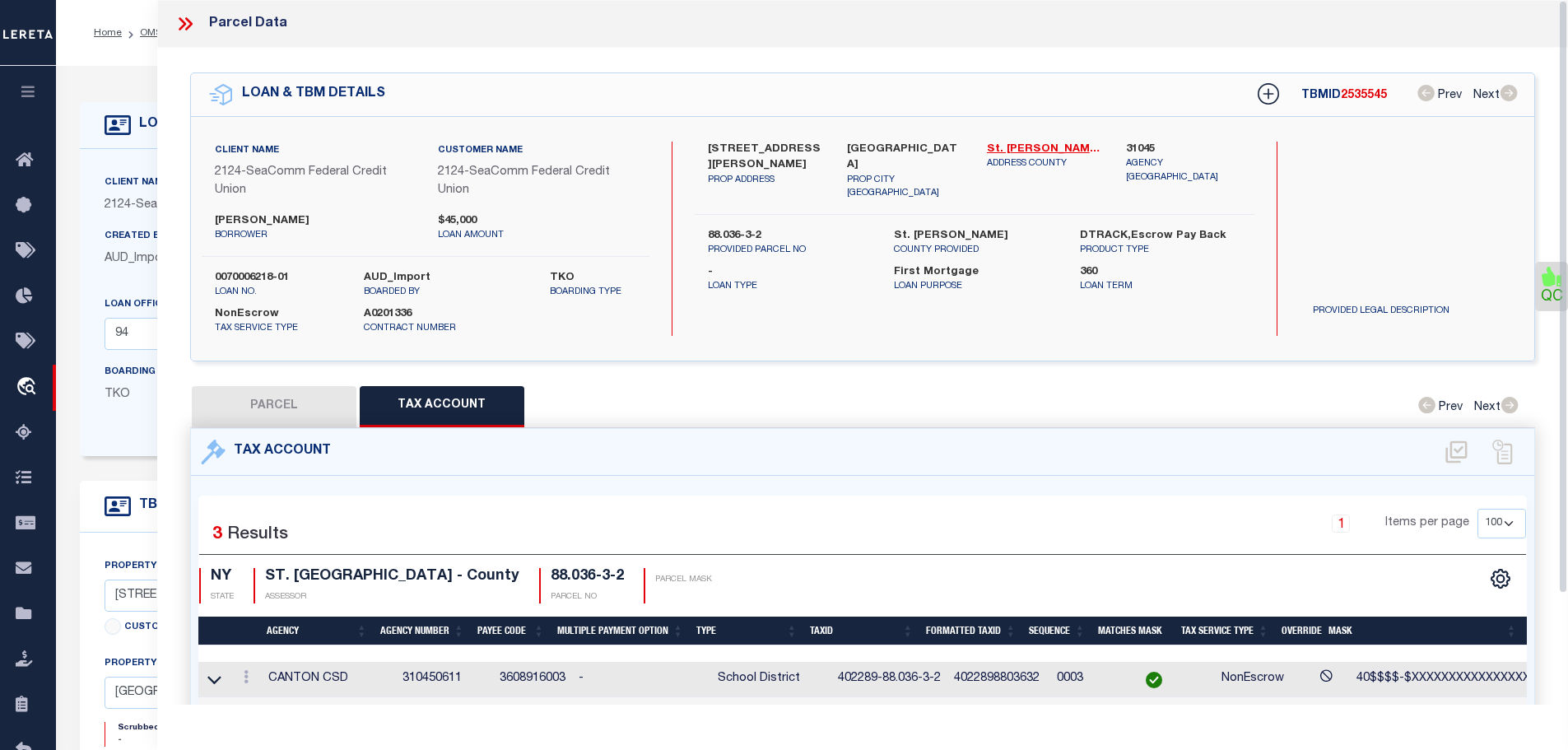
click at [187, 18] on icon at bounding box center [184, 23] width 22 height 22
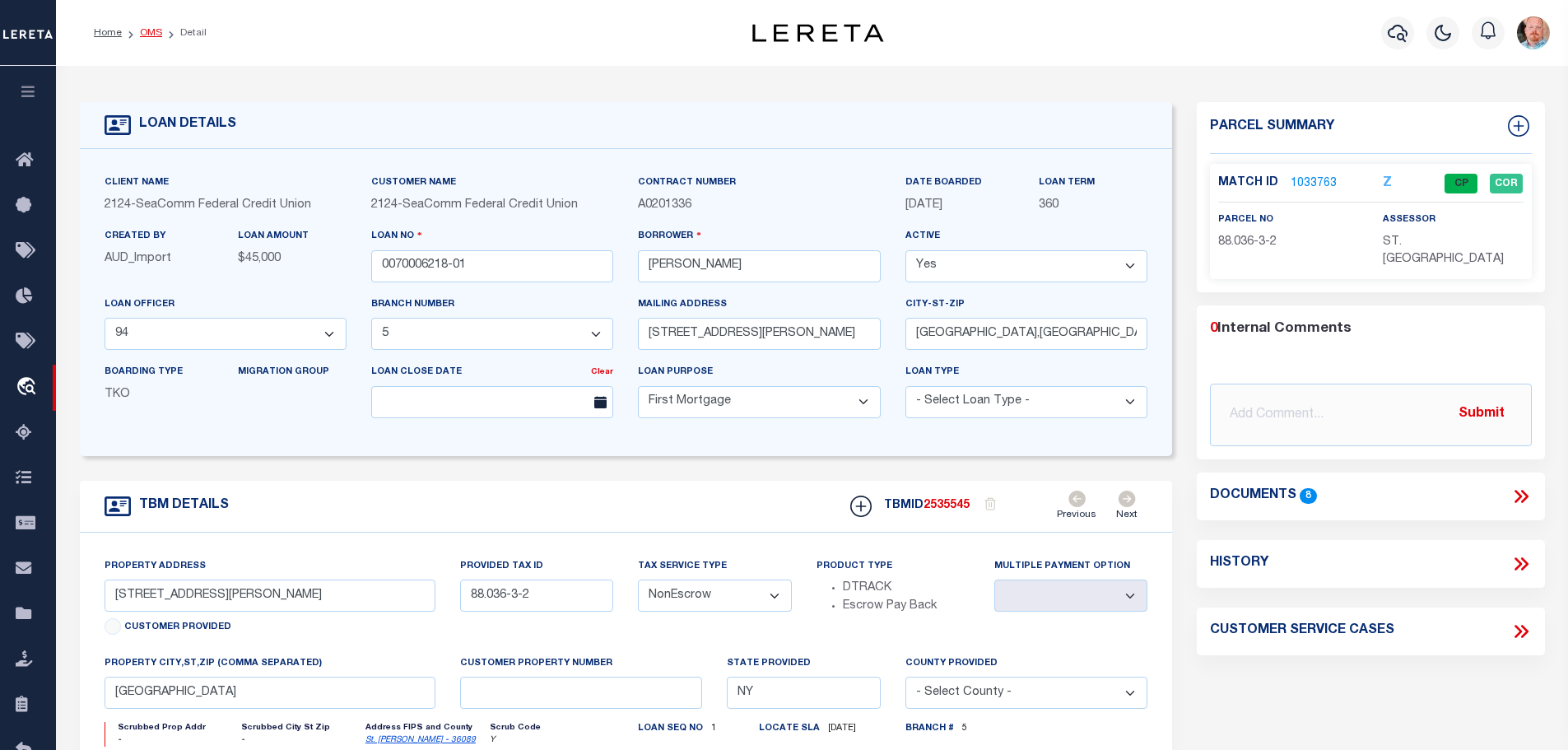
click at [145, 30] on link "OMS" at bounding box center [151, 33] width 22 height 10
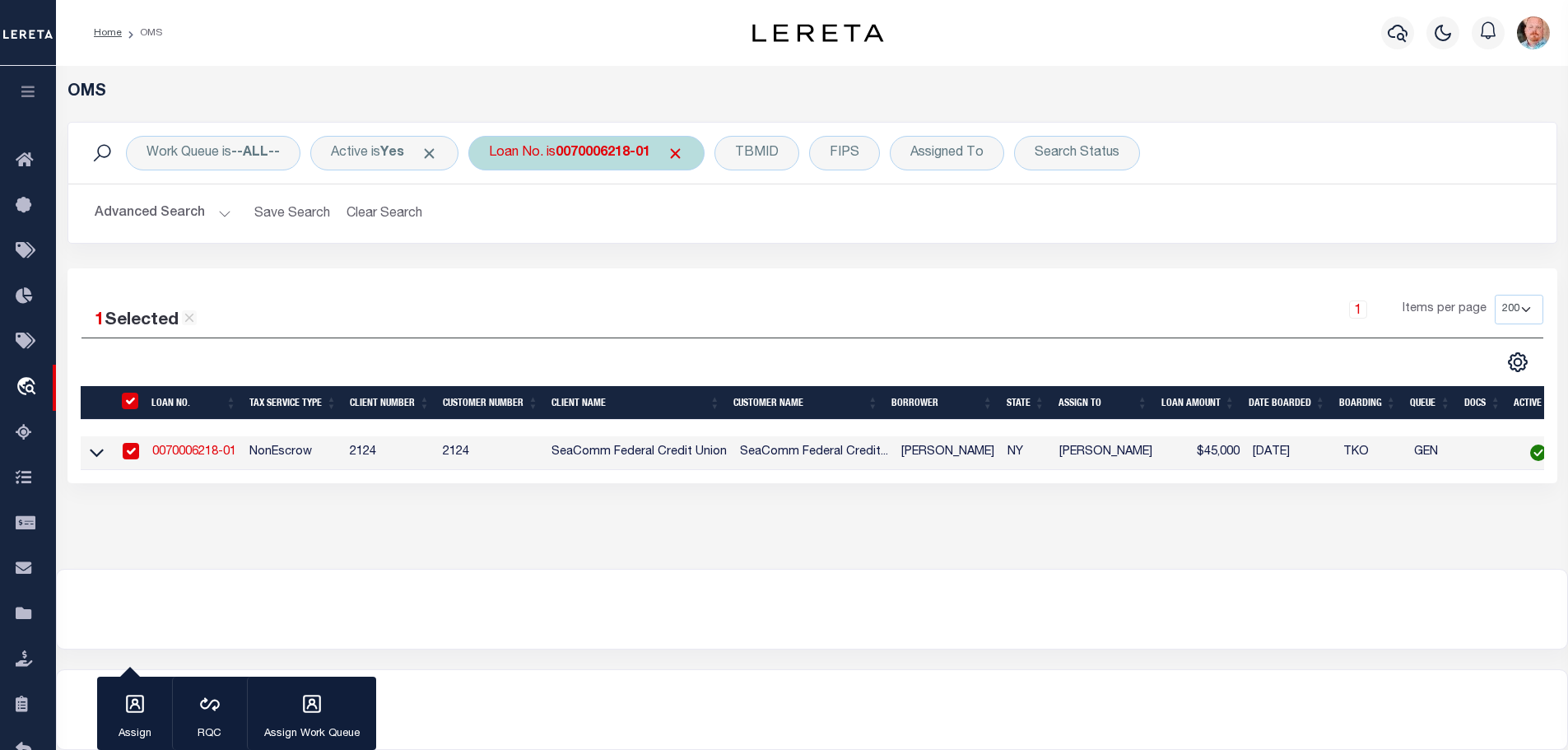
click at [606, 154] on b "0070006218-01" at bounding box center [602, 153] width 95 height 13
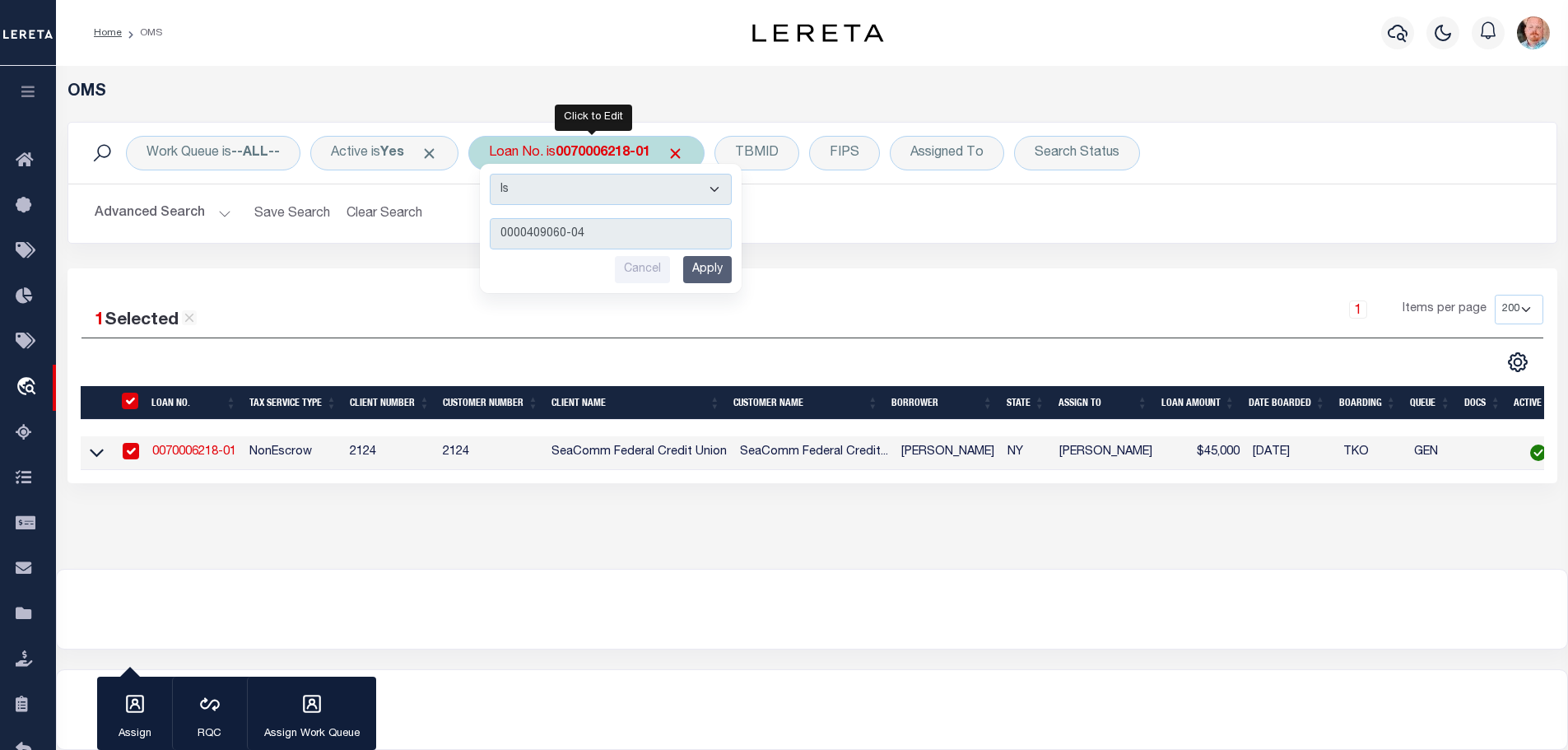
click at [704, 269] on input "Apply" at bounding box center [708, 269] width 49 height 27
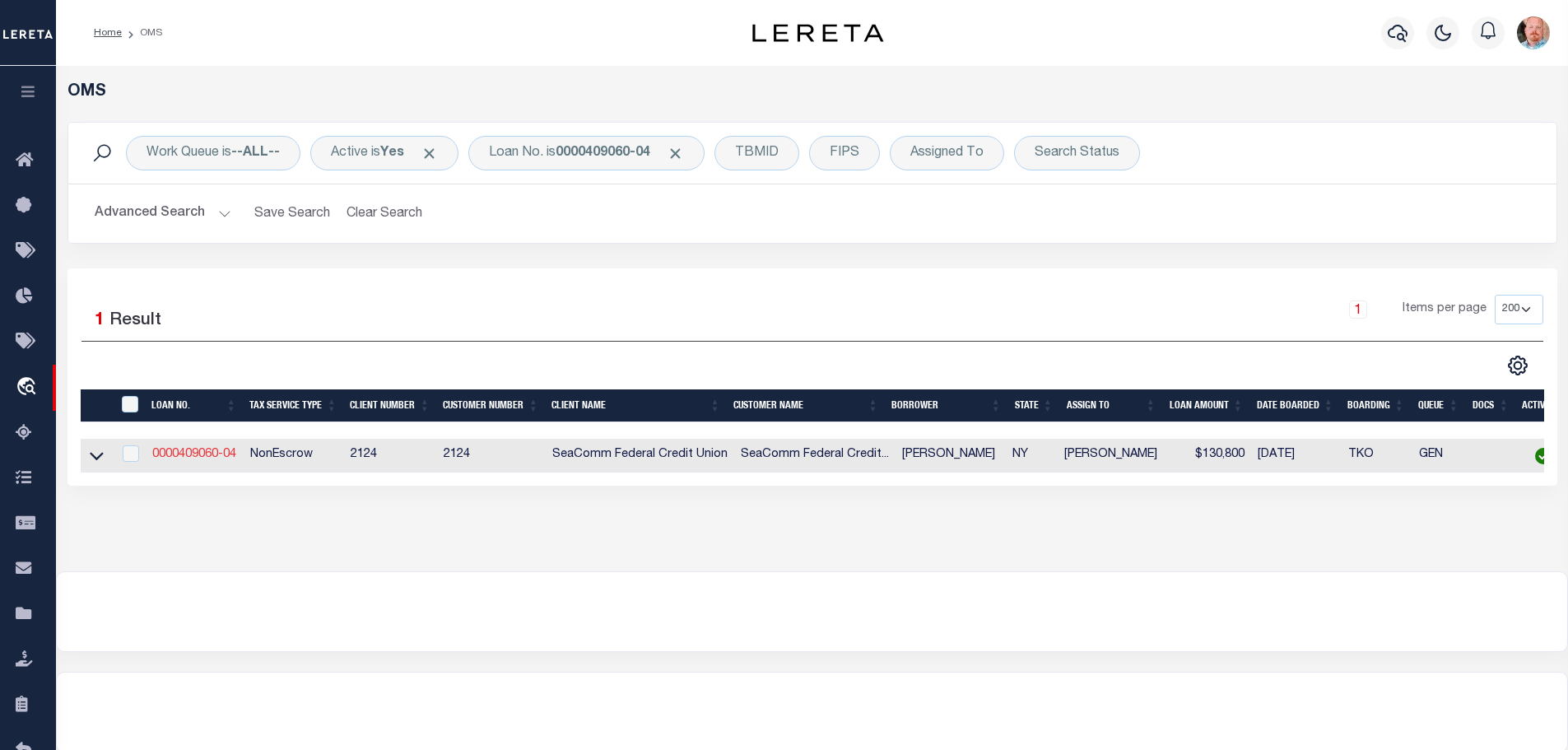
click at [193, 452] on link "0000409060-04" at bounding box center [195, 454] width 84 height 11
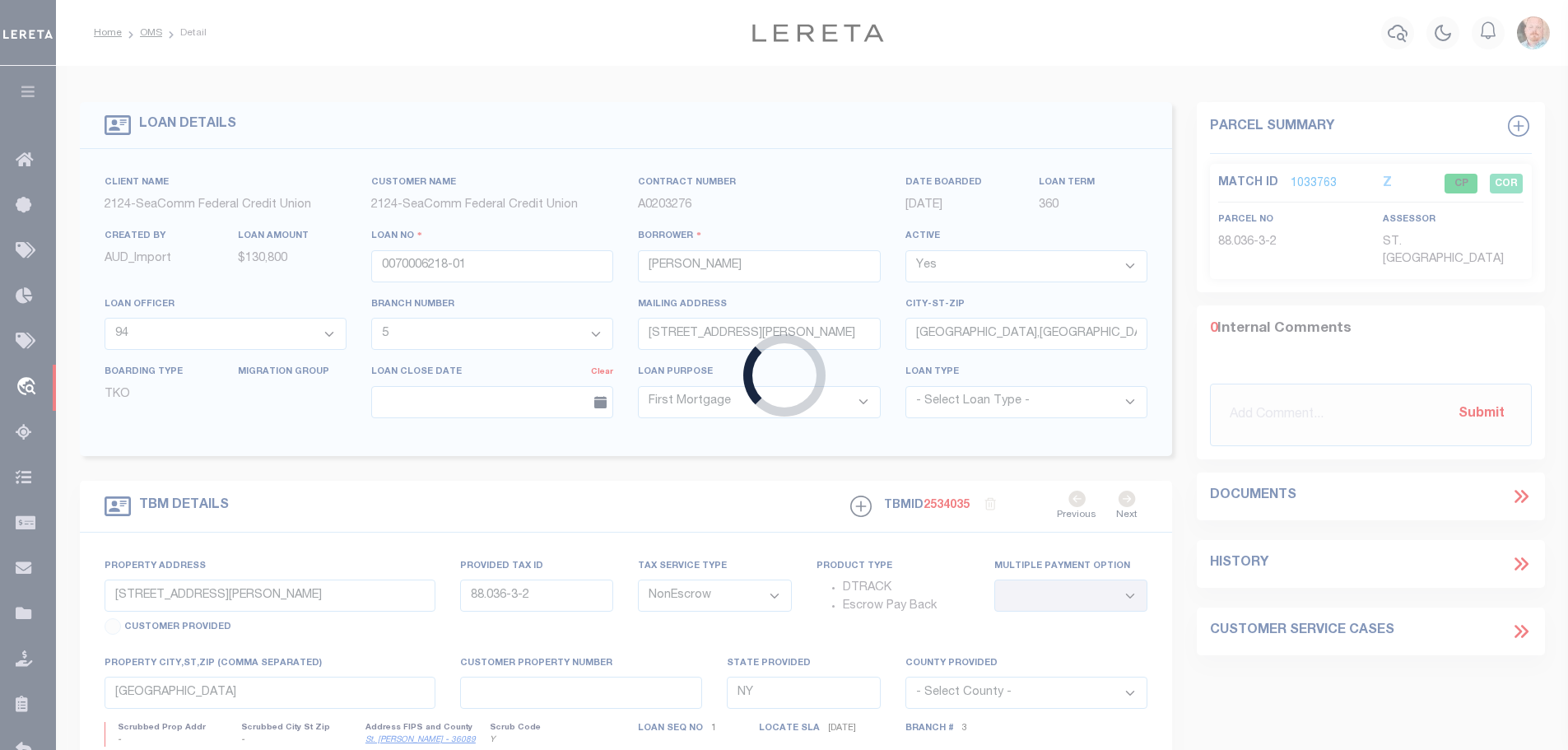
type input "0000409060-04"
type input "[PERSON_NAME]"
select select "4706"
select select "2359"
type input "[STREET_ADDRESS][PERSON_NAME]"
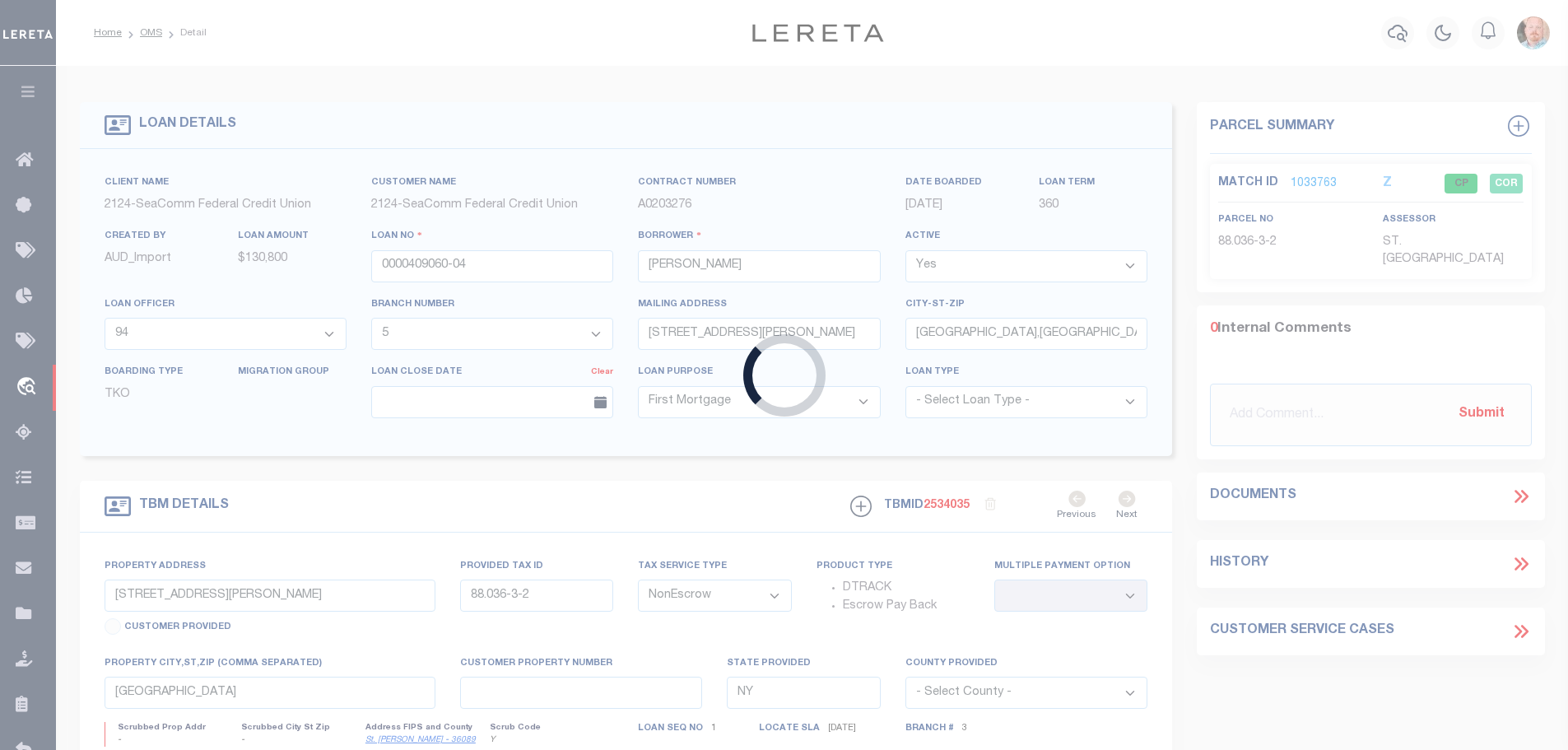
type input "[GEOGRAPHIC_DATA],[GEOGRAPHIC_DATA],13617-1150"
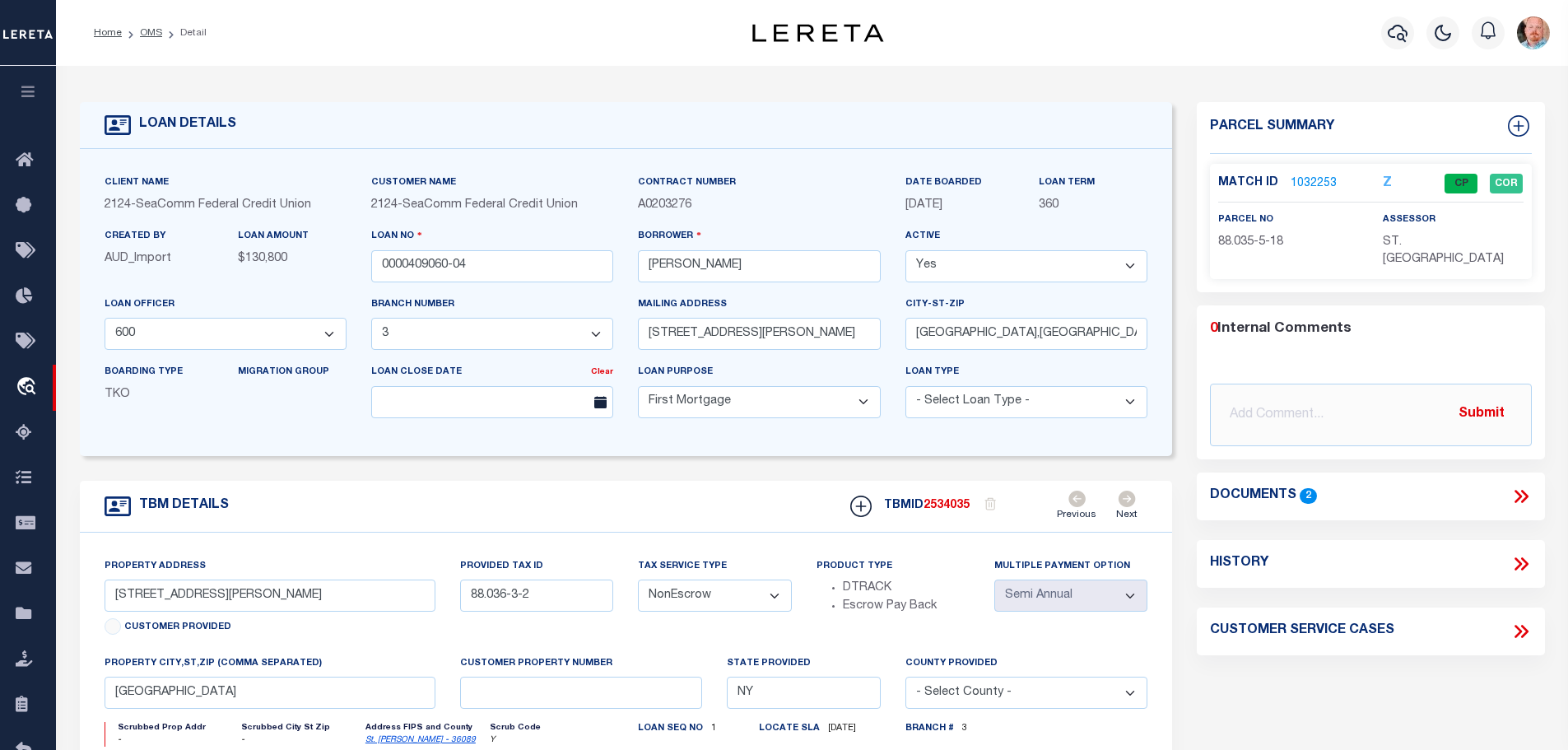
select select "4706"
select select "2359"
type input "[STREET_ADDRESS][PERSON_NAME]"
type input "88.035-5-18"
select select
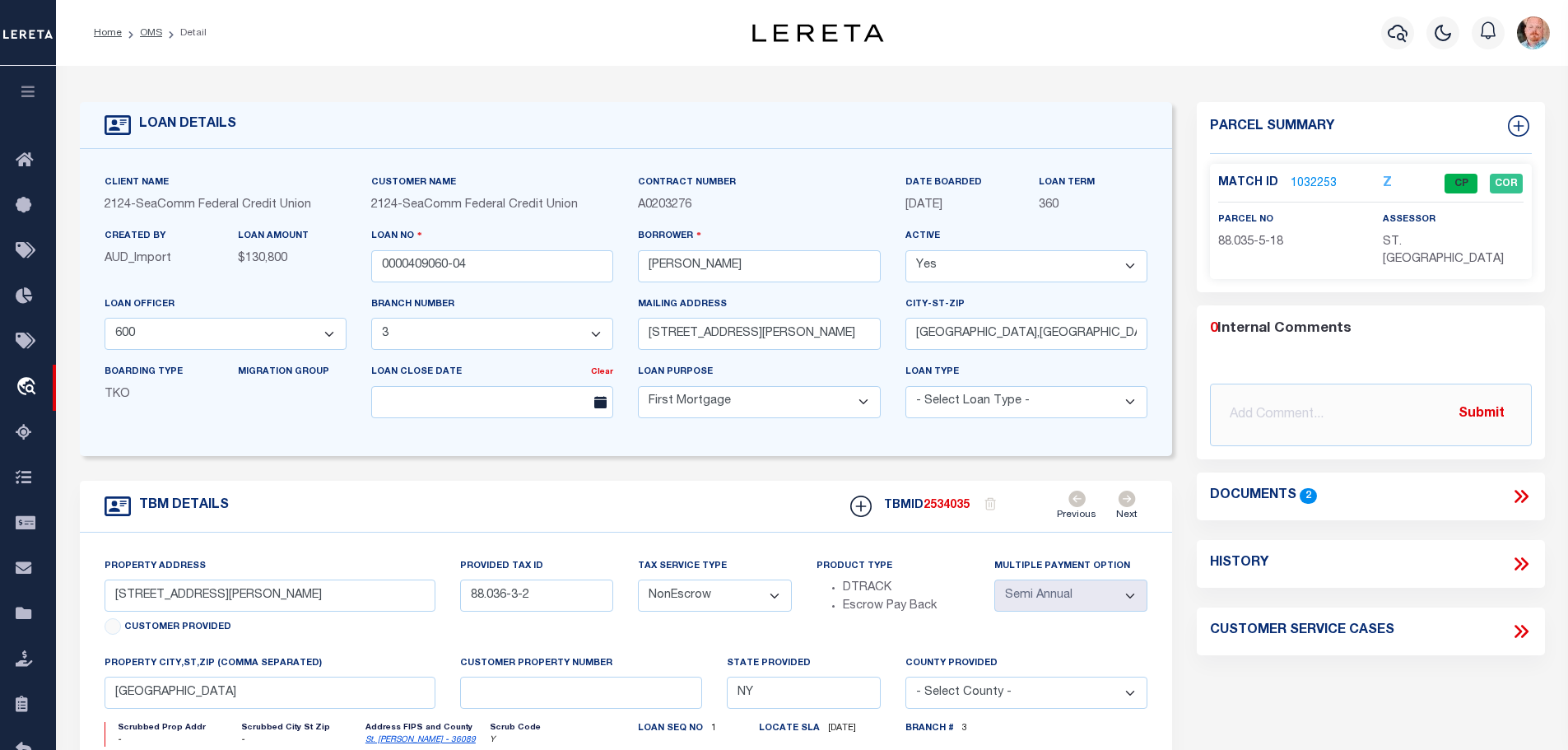
type input "[GEOGRAPHIC_DATA] 13617"
select select
click at [1311, 180] on link "1032253" at bounding box center [1312, 184] width 46 height 17
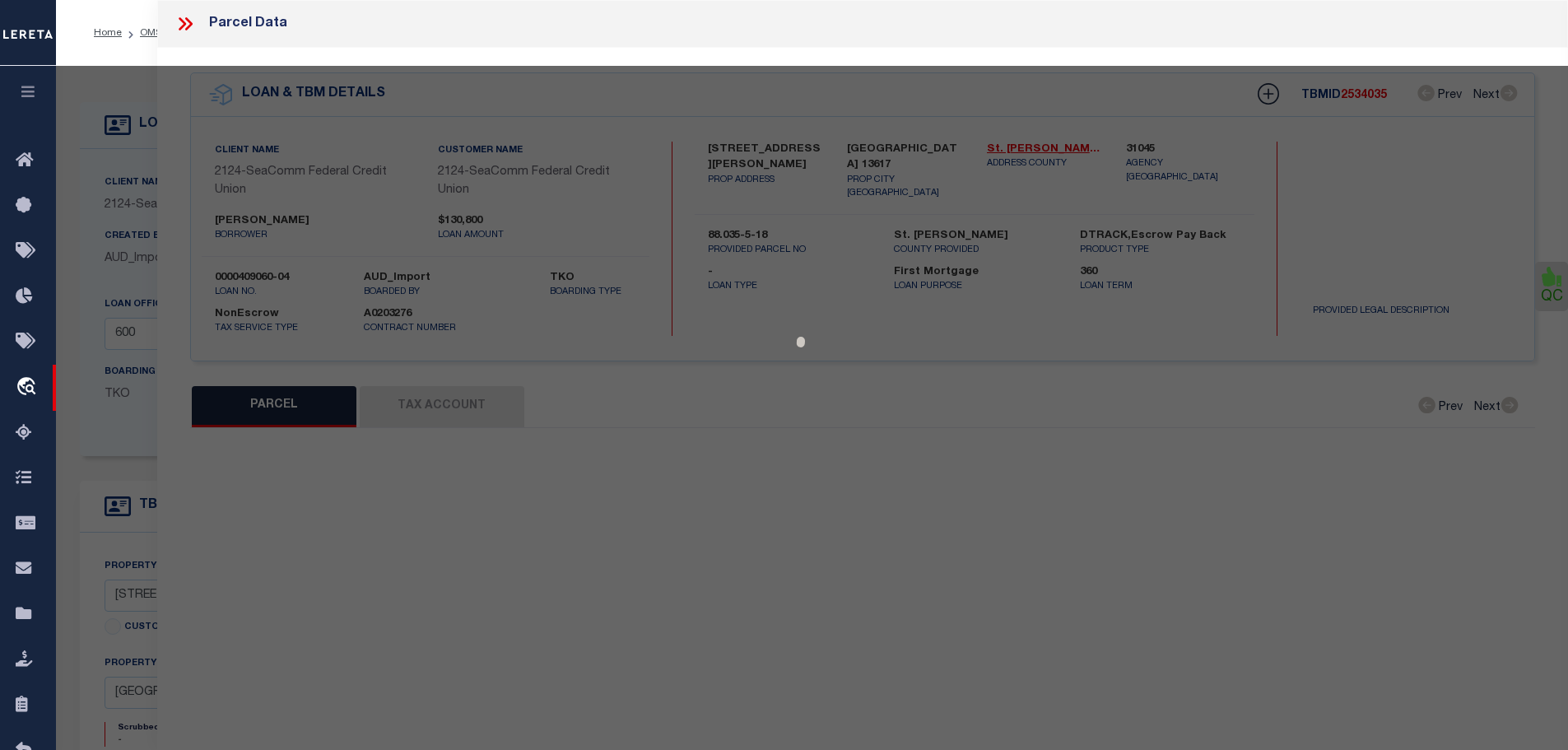
select select "AS"
checkbox input "false"
select select "CP"
type input "[PERSON_NAME], [PERSON_NAME]"
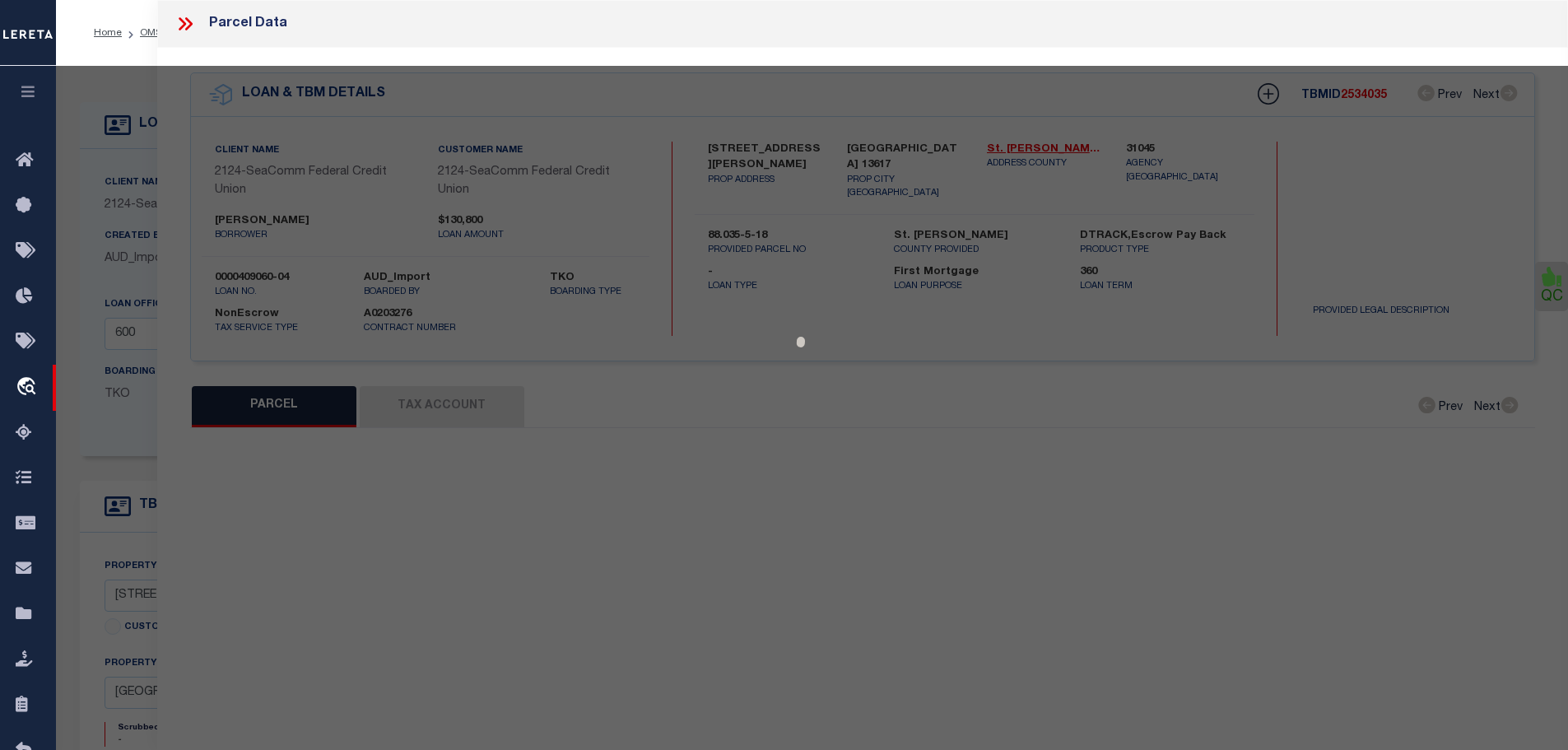
select select
type input "[STREET_ADDRESS][PERSON_NAME]"
checkbox input "false"
type input "[GEOGRAPHIC_DATA] 13617"
type textarea "Tax ID Special Project"
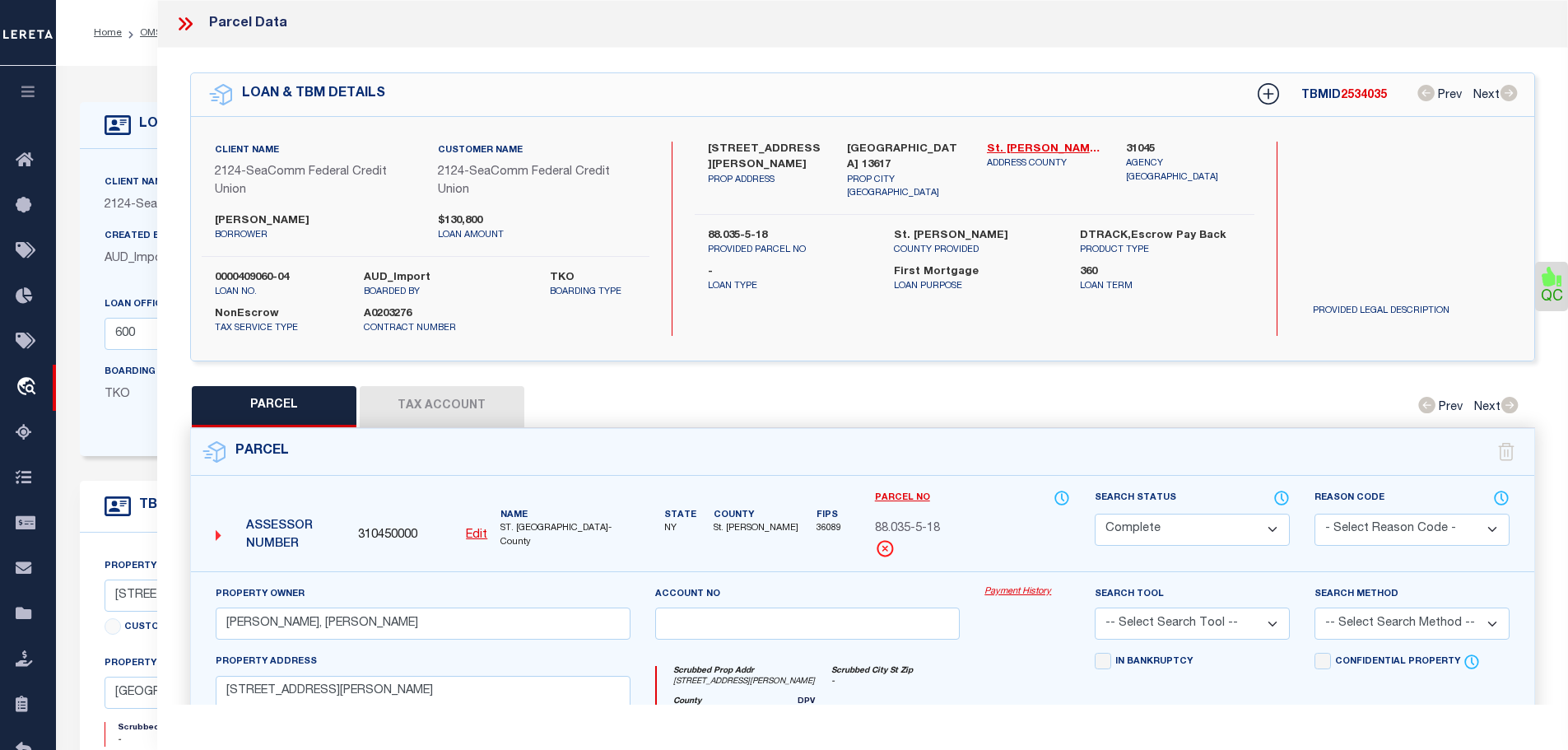
click at [437, 398] on button "Tax Account" at bounding box center [442, 406] width 165 height 41
select select "100"
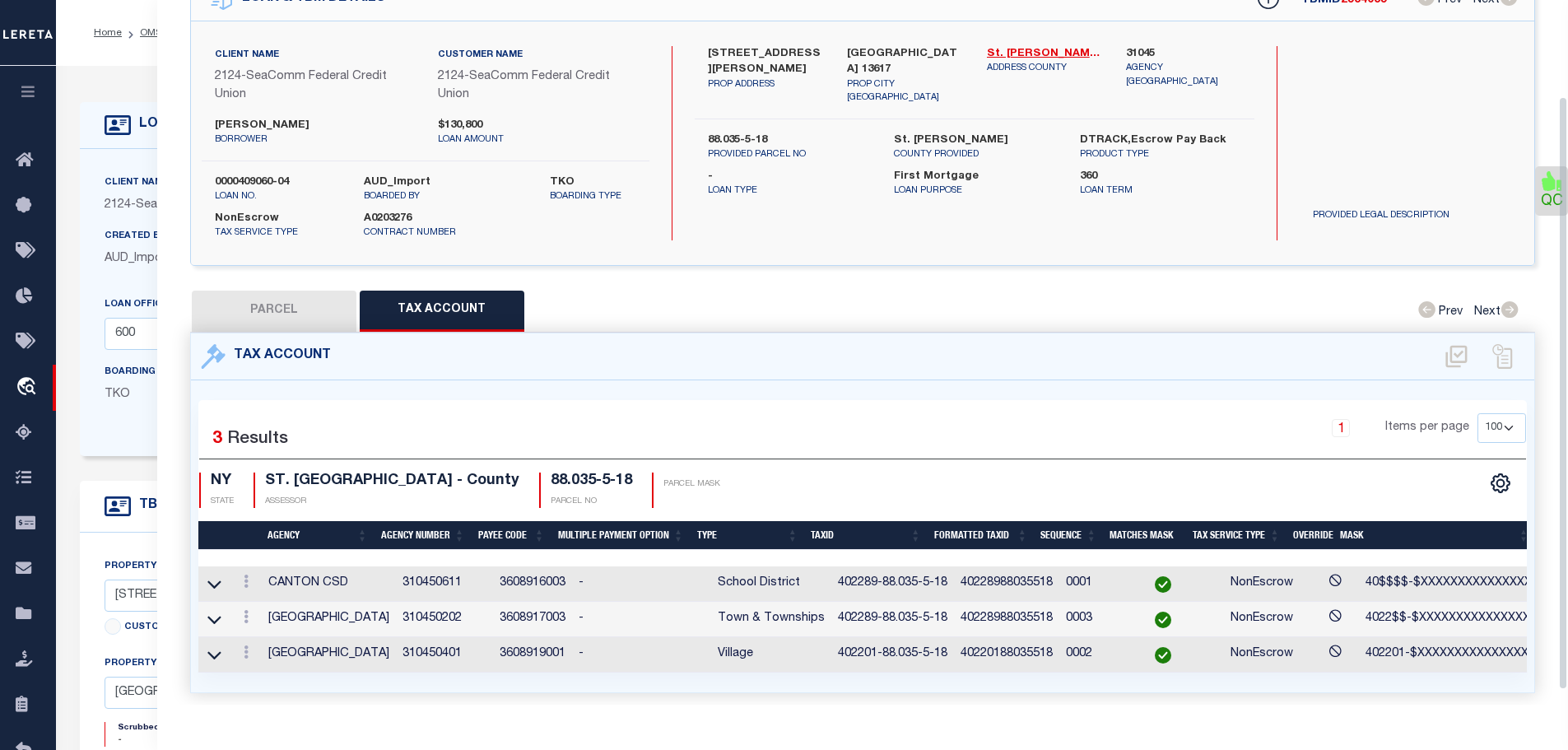
scroll to position [131, 0]
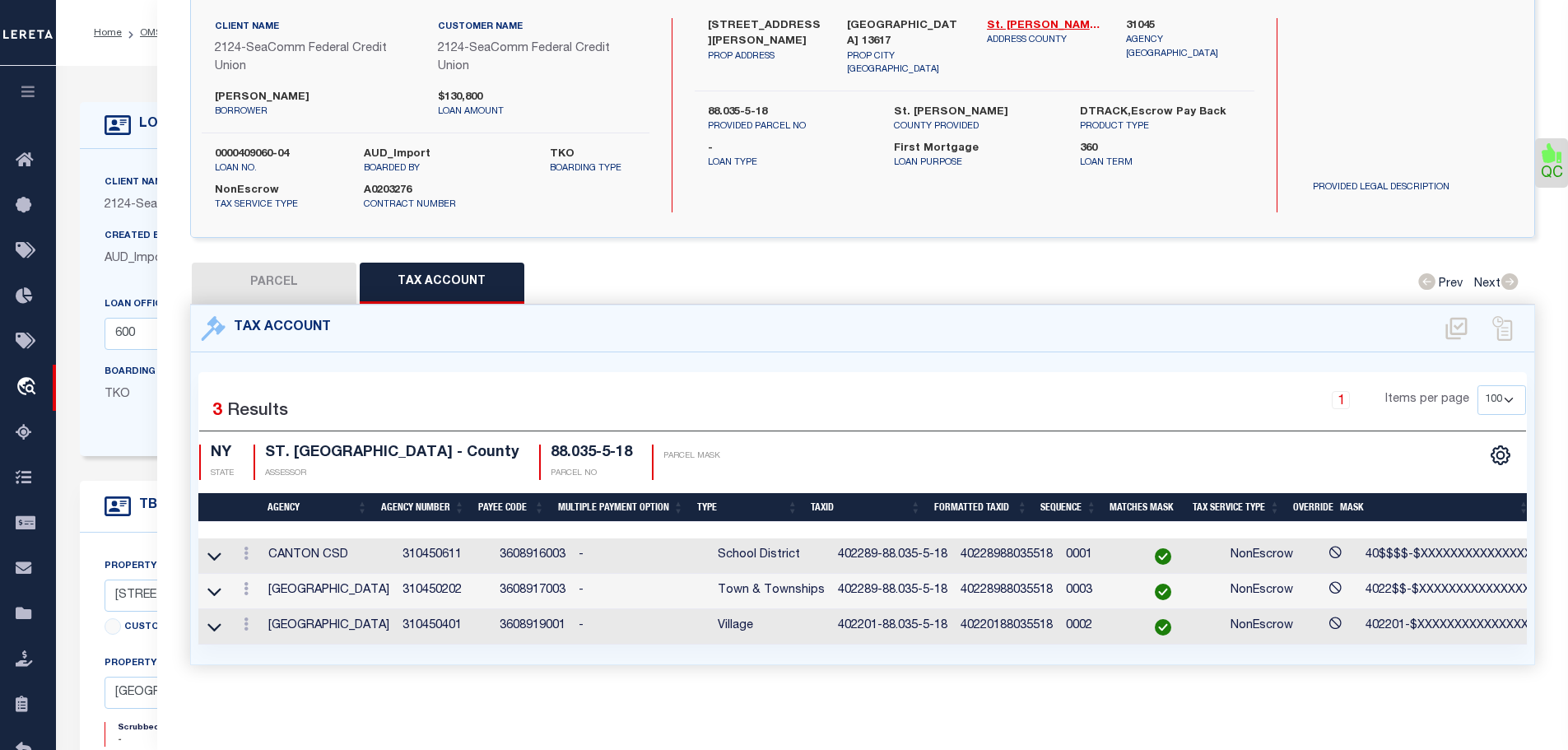
click at [251, 584] on link at bounding box center [245, 591] width 18 height 13
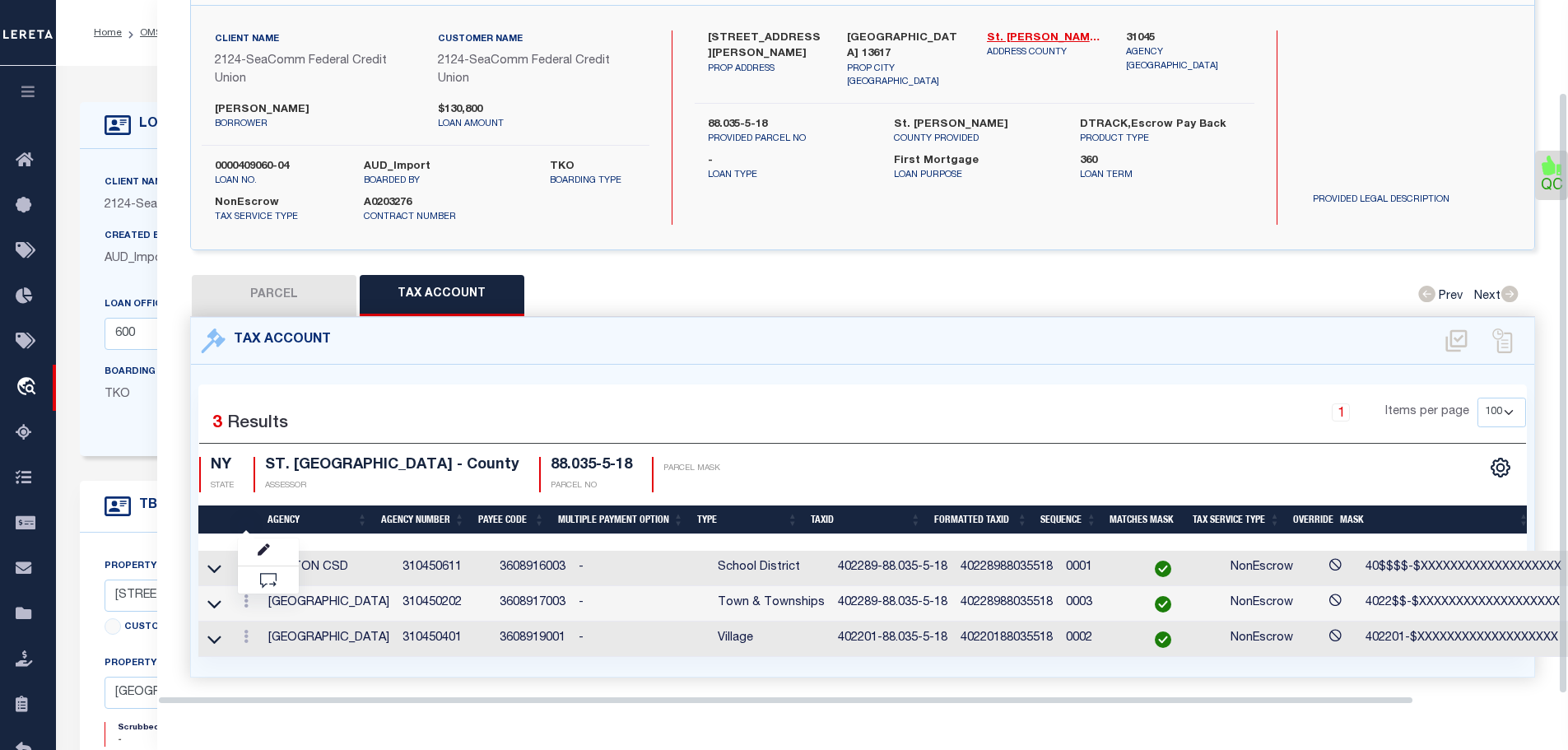
scroll to position [108, 0]
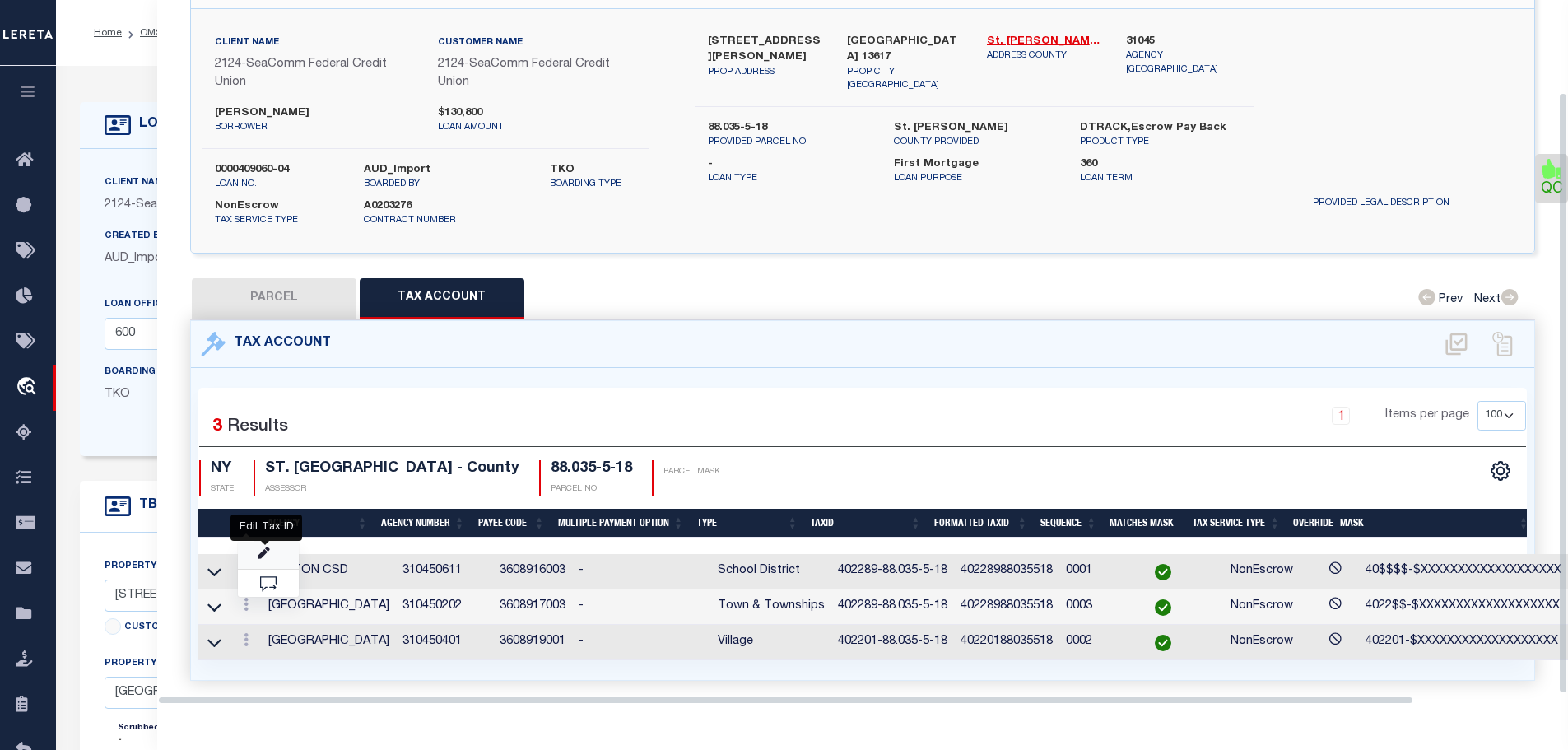
click at [266, 548] on icon "" at bounding box center [263, 553] width 12 height 12
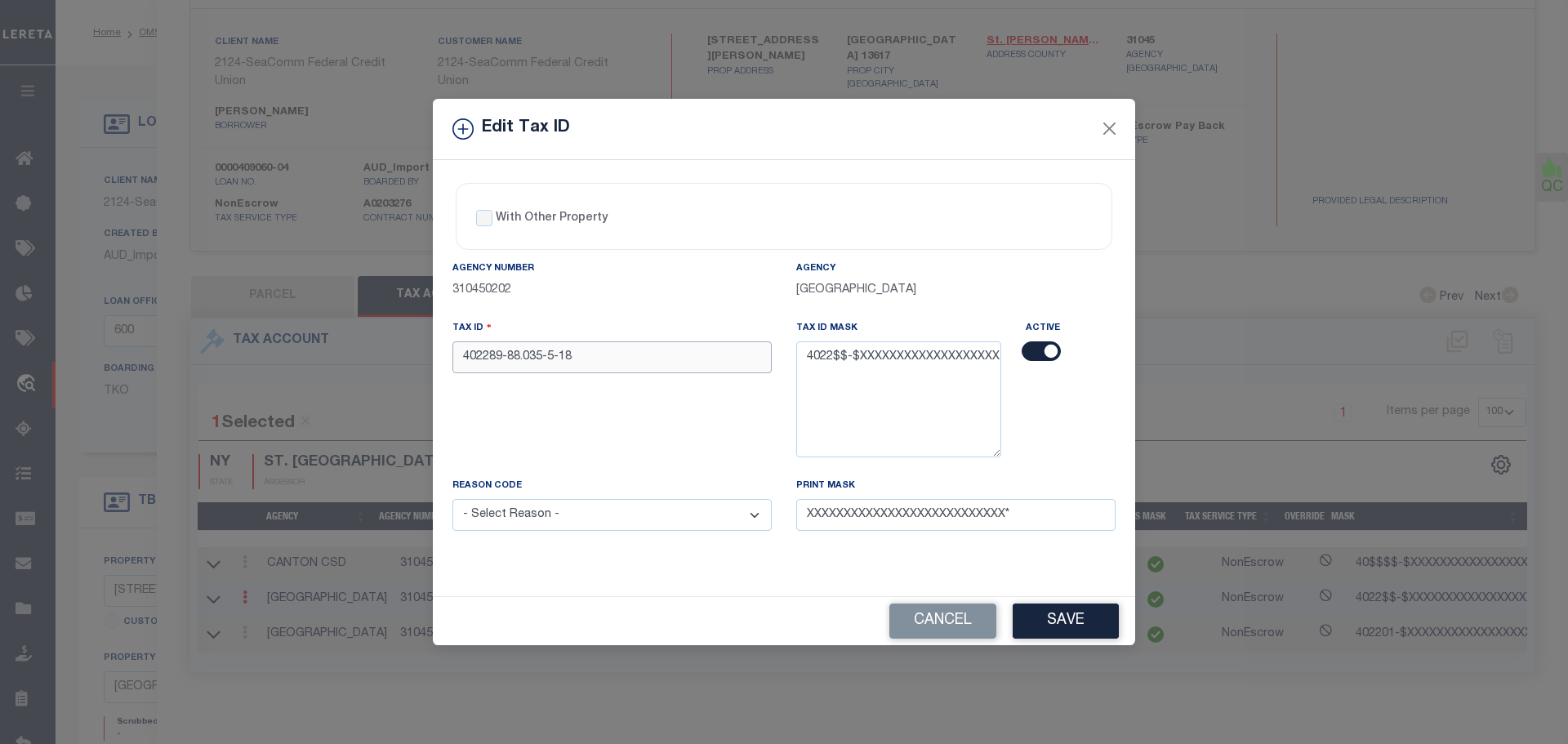
click at [611, 349] on input "402289-88.035-5-18" at bounding box center [612, 357] width 320 height 32
paste input "01"
type input "402201-88.035-5-18"
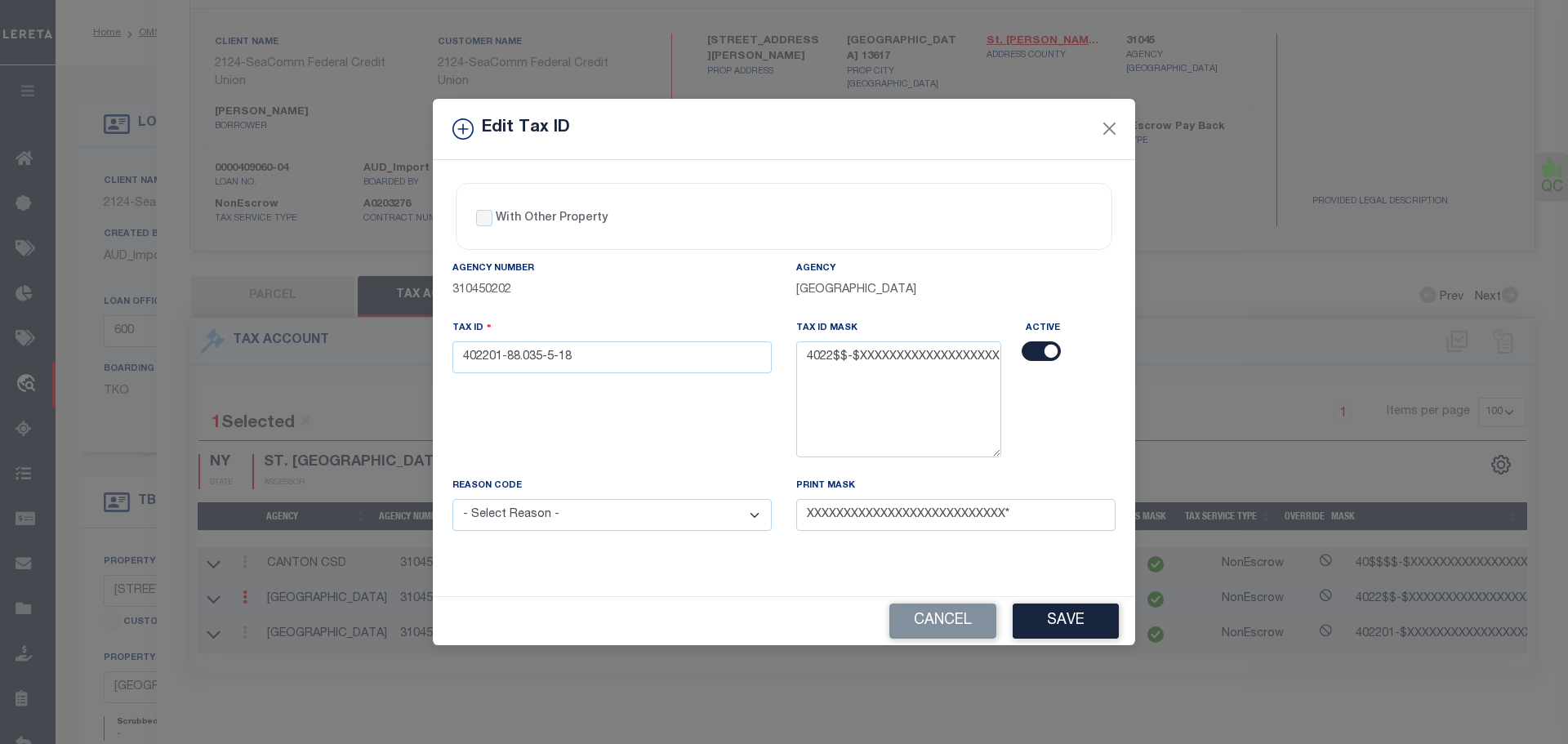
click at [631, 516] on select "- Select Reason - 099 - Other (Provide additional detail) ACT - Agency Changed …" at bounding box center [612, 515] width 320 height 32
select select "ACT"
click at [452, 500] on select "- Select Reason - 099 - Other (Provide additional detail) ACT - Agency Changed …" at bounding box center [612, 515] width 320 height 32
click at [1081, 614] on button "Save" at bounding box center [1065, 621] width 106 height 35
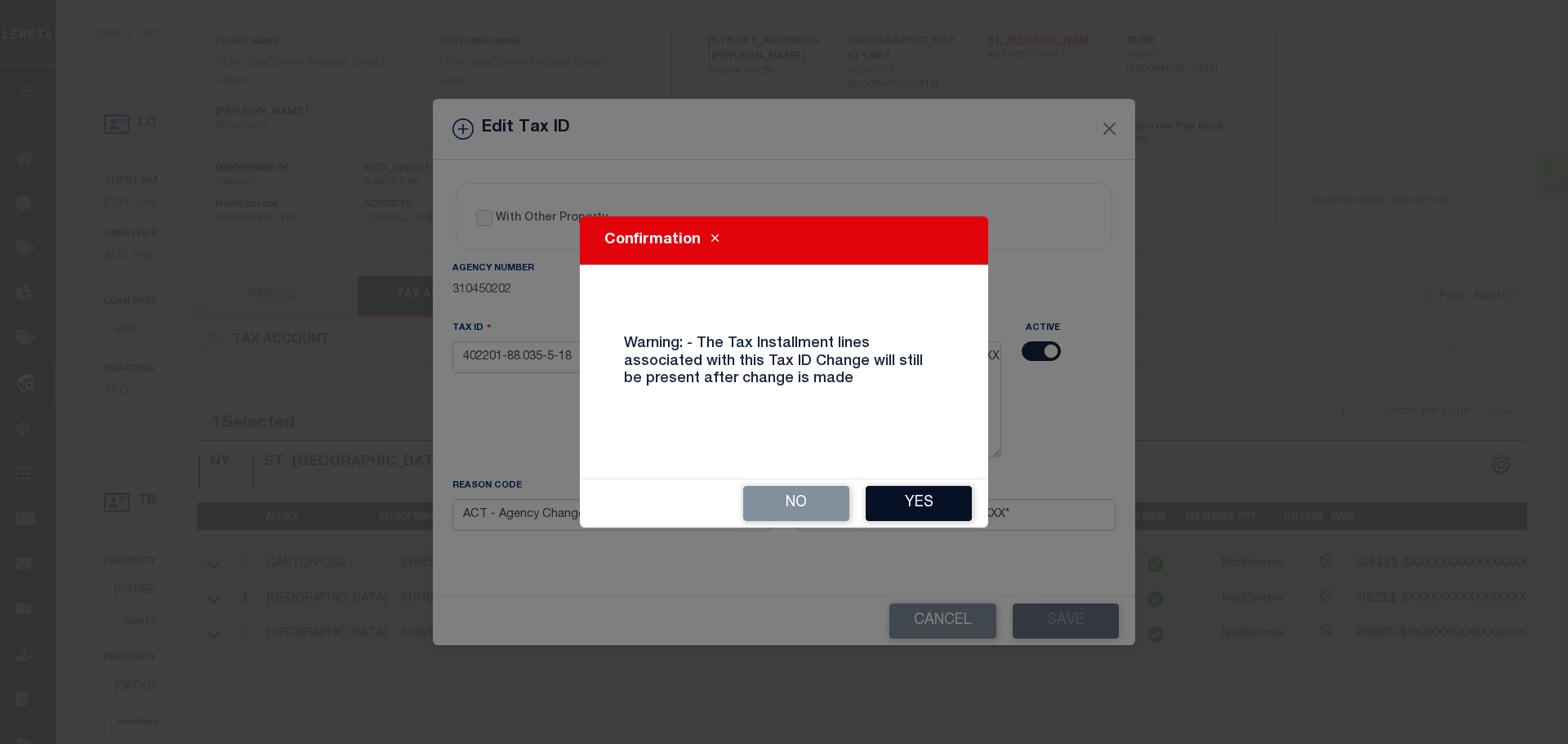
click at [947, 502] on button "Yes" at bounding box center [919, 503] width 106 height 35
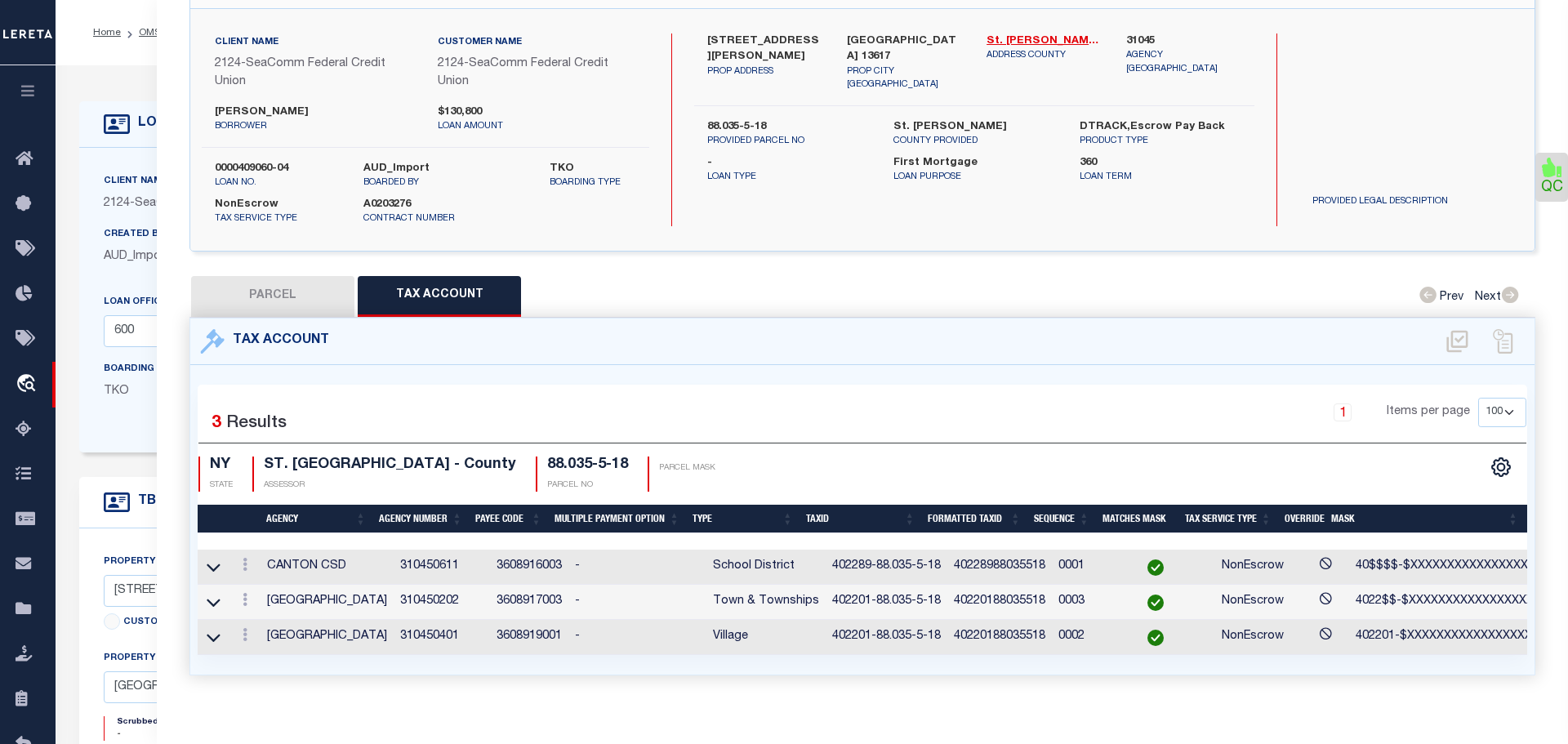
select select
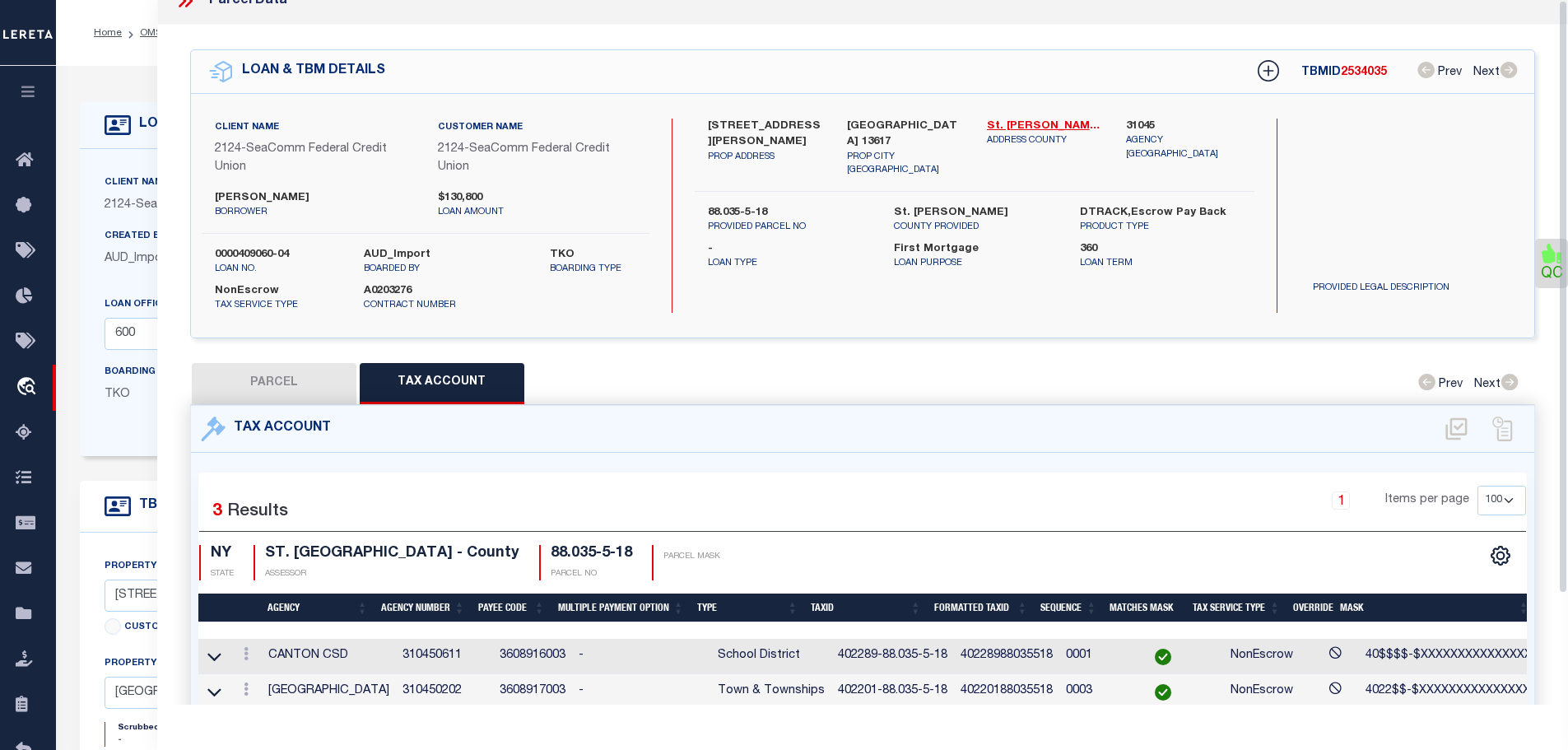
scroll to position [0, 0]
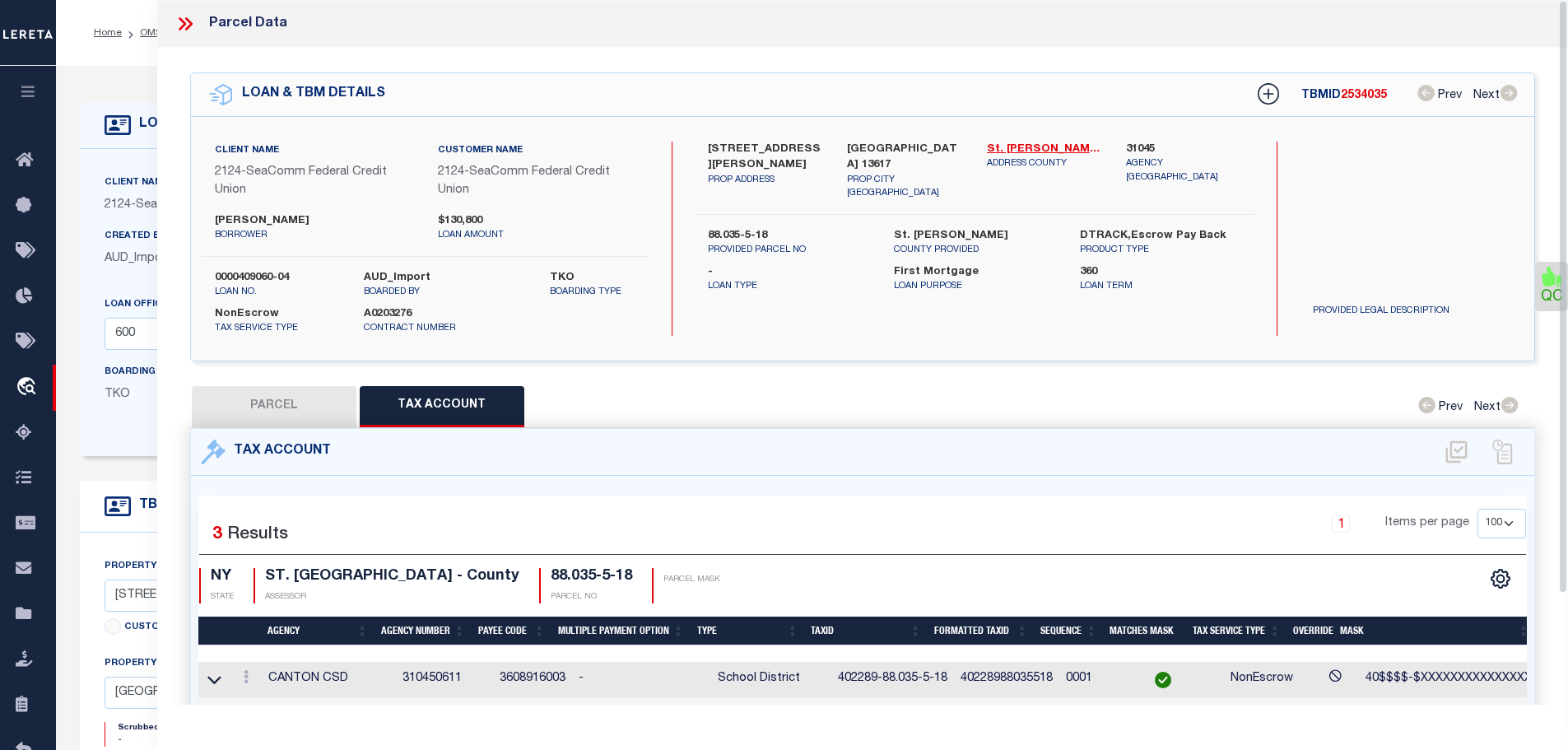
click at [180, 23] on icon at bounding box center [184, 23] width 22 height 22
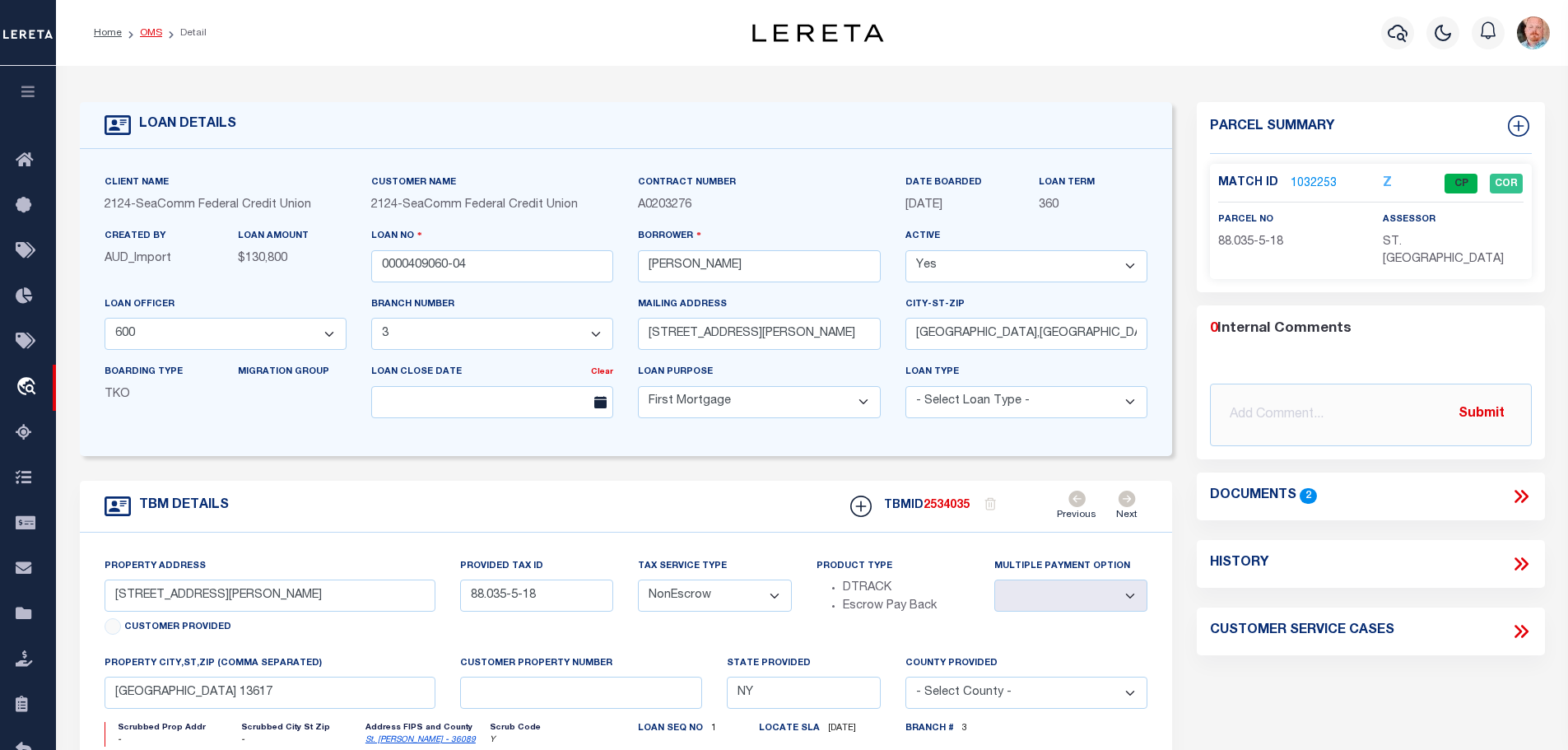
click at [146, 35] on link "OMS" at bounding box center [151, 33] width 22 height 10
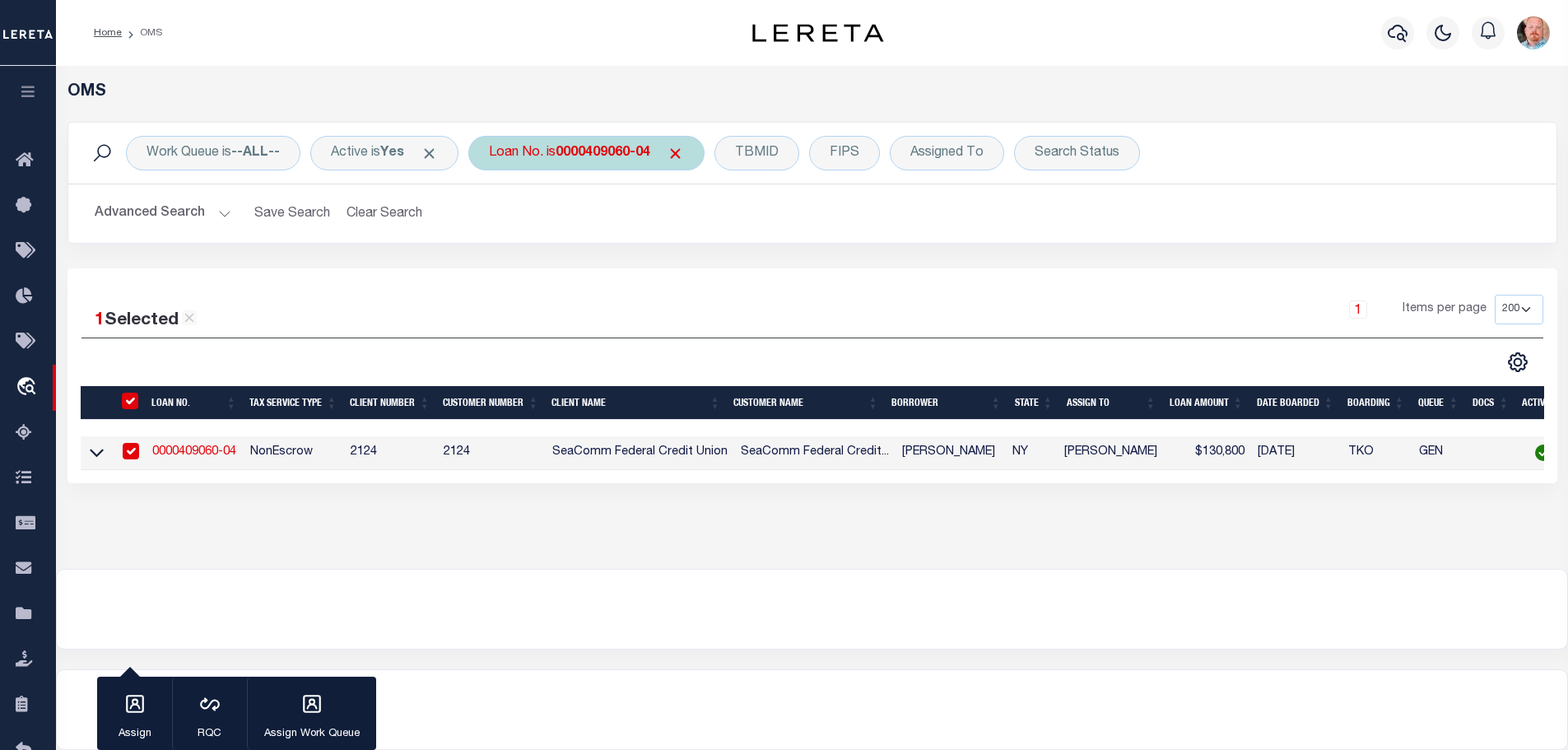
click at [626, 154] on b "0000409060-04" at bounding box center [602, 153] width 95 height 13
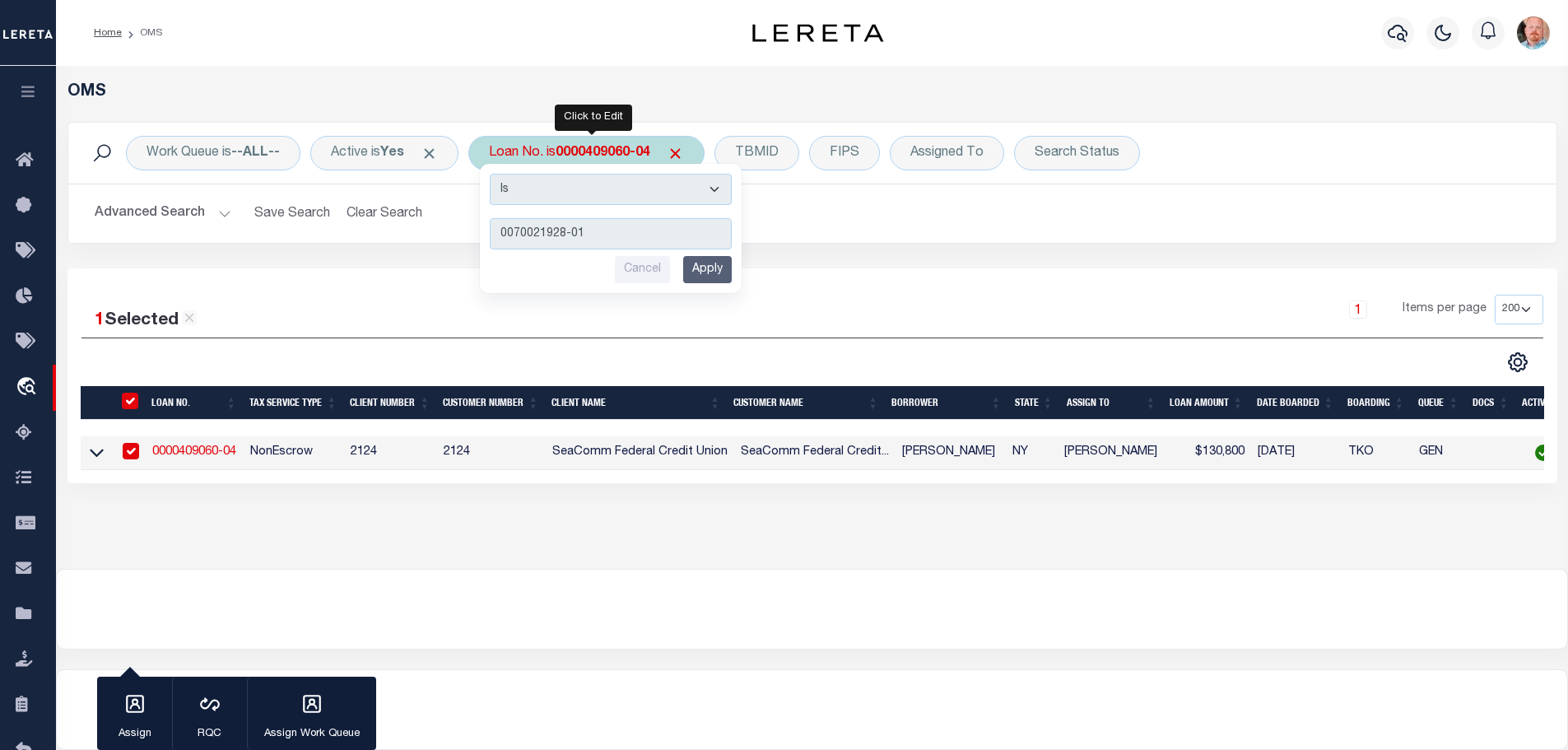
click at [725, 283] on input "Apply" at bounding box center [708, 269] width 49 height 27
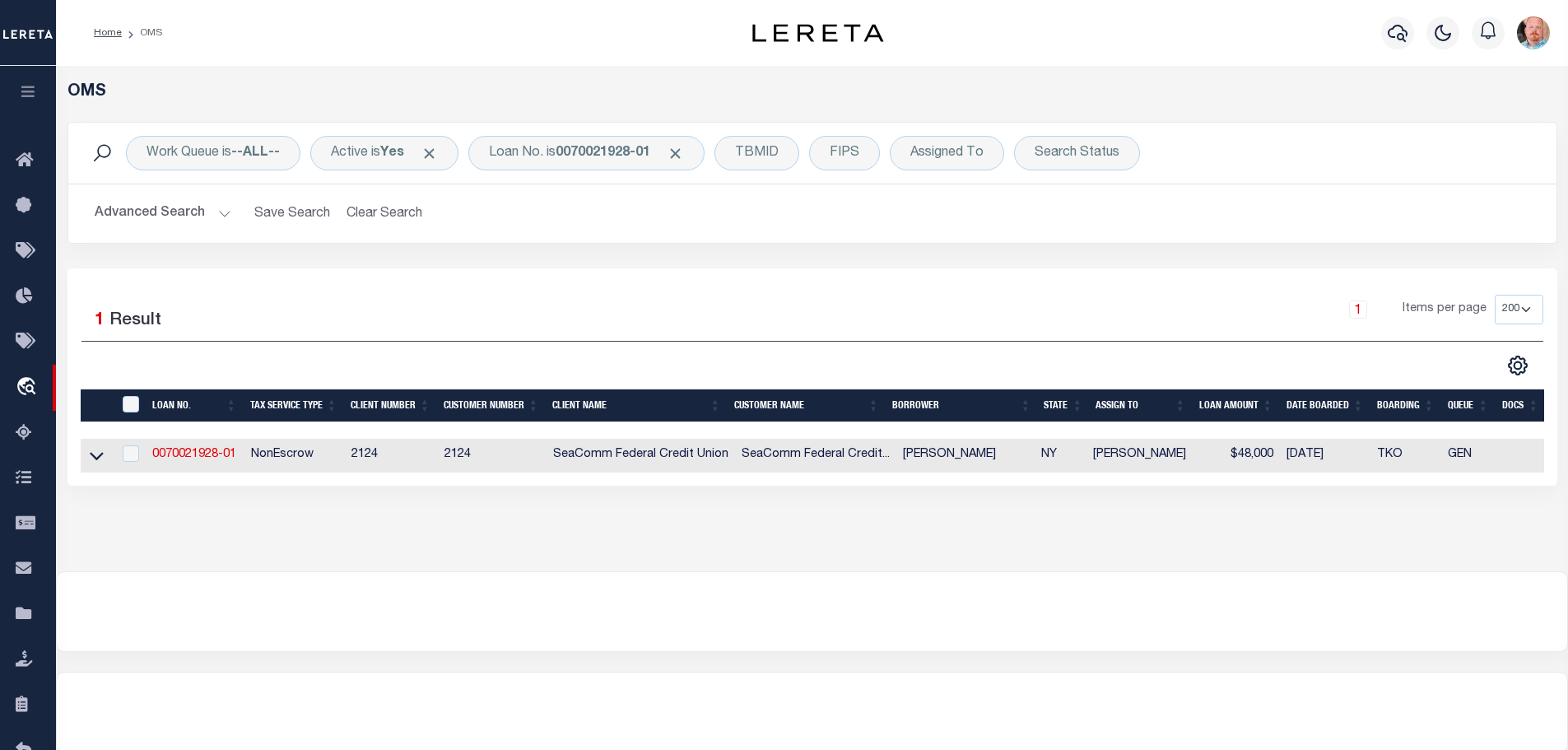
click at [194, 449] on link "0070021928-01" at bounding box center [195, 454] width 84 height 11
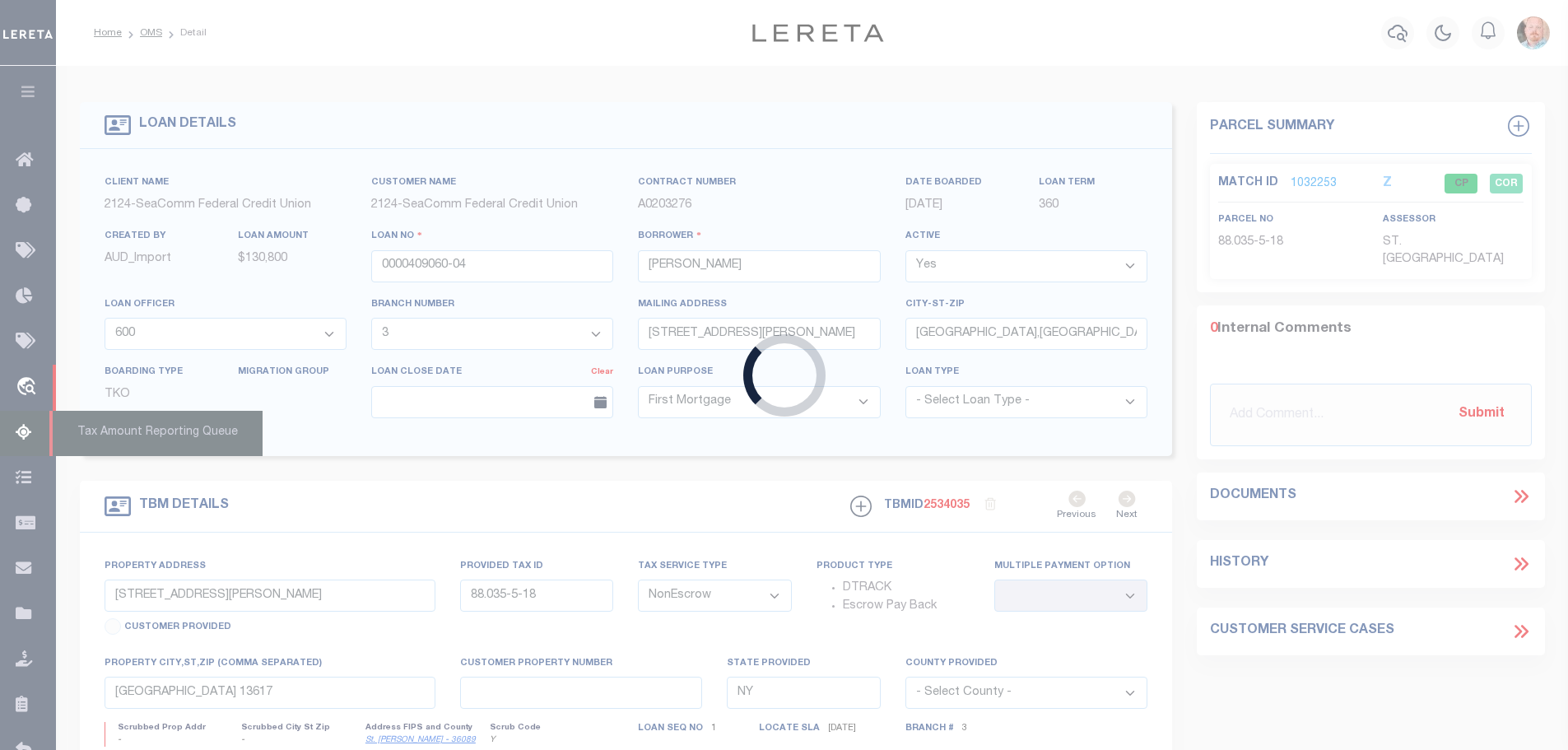
type input "0070021928-01"
type input "[PERSON_NAME]"
select select "4688"
select select "2361"
type input "[STREET_ADDRESS]"
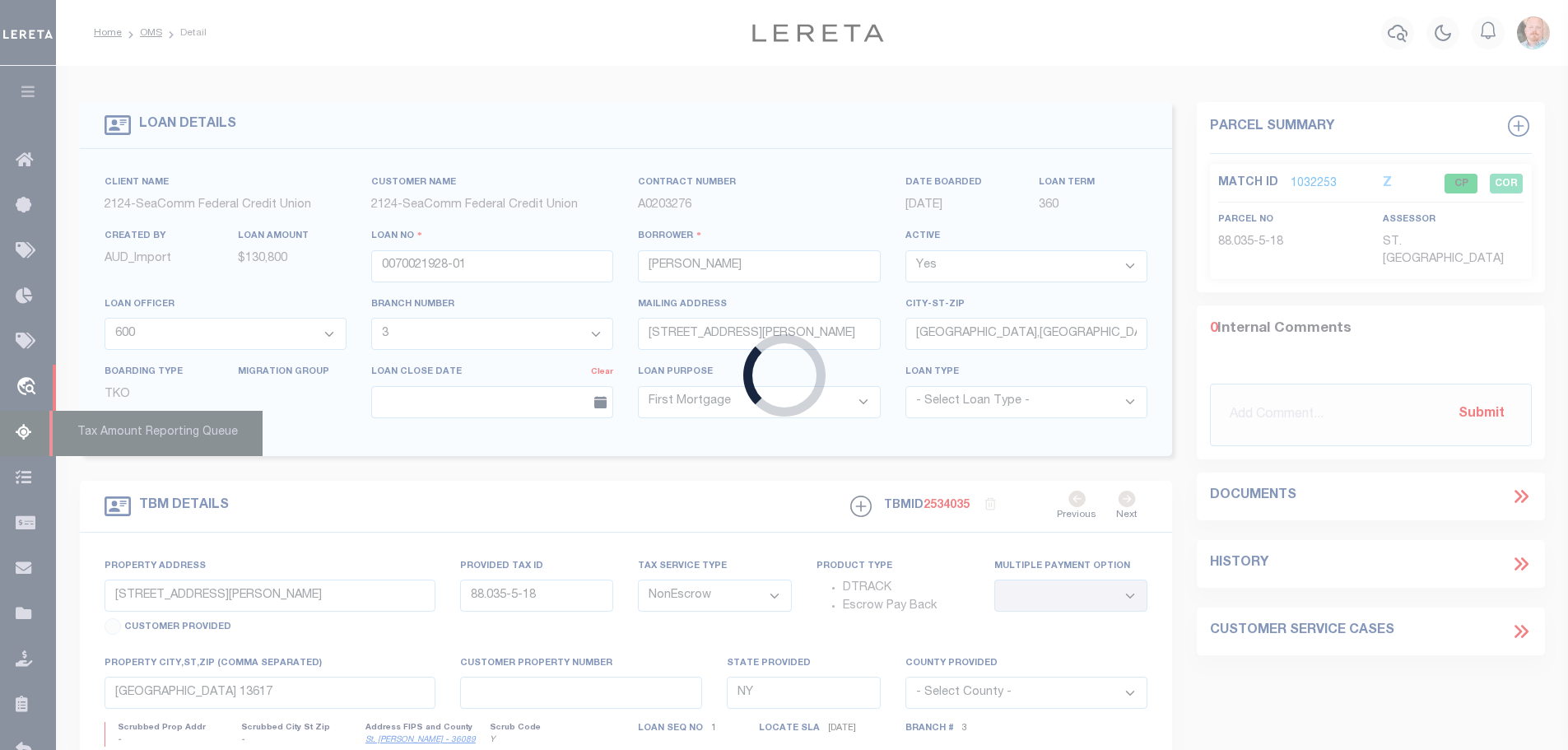
type input "[GEOGRAPHIC_DATA],[GEOGRAPHIC_DATA],13617-1311"
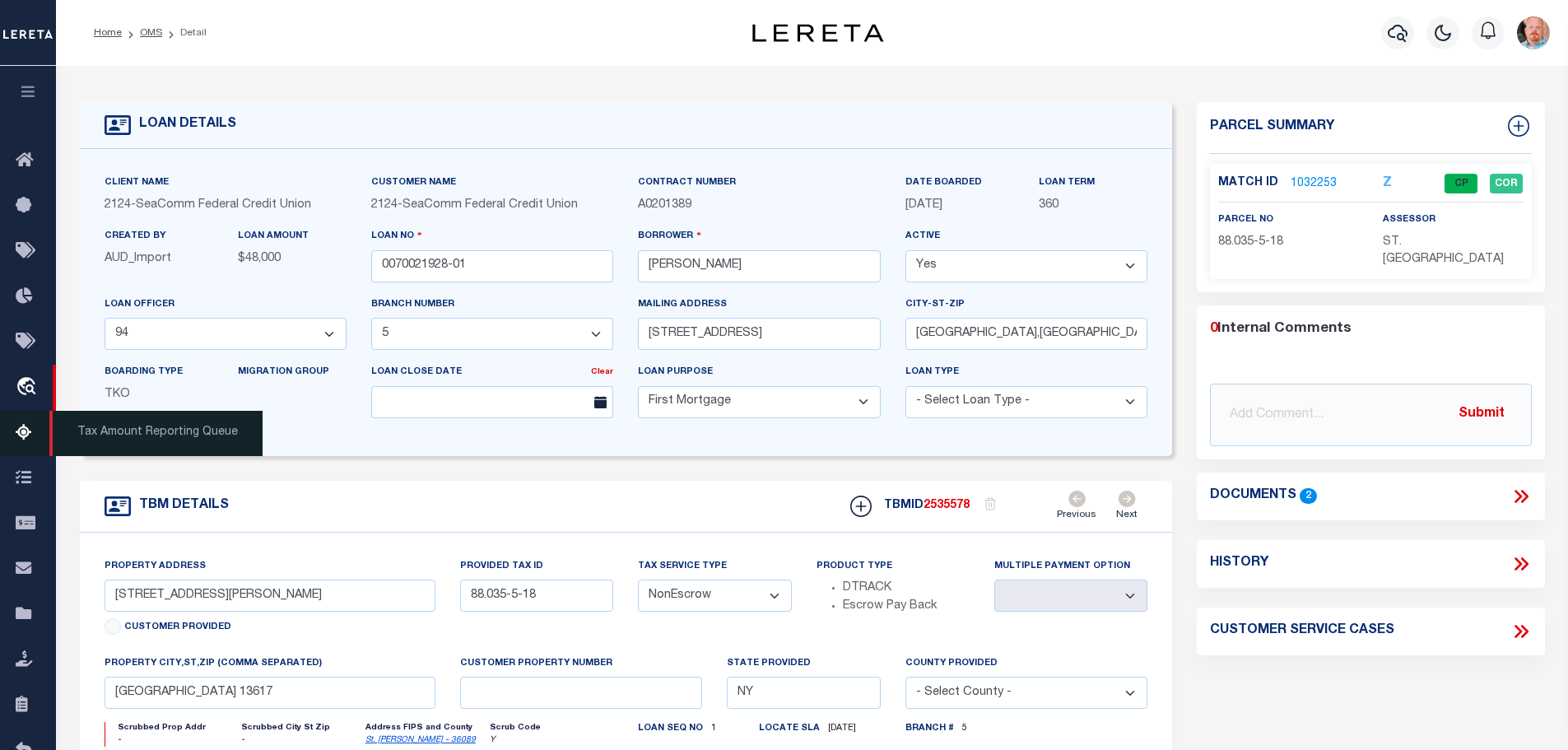
type input "[STREET_ADDRESS]"
type input "88.043-8-8"
type input "[GEOGRAPHIC_DATA]"
select select
select select "4688"
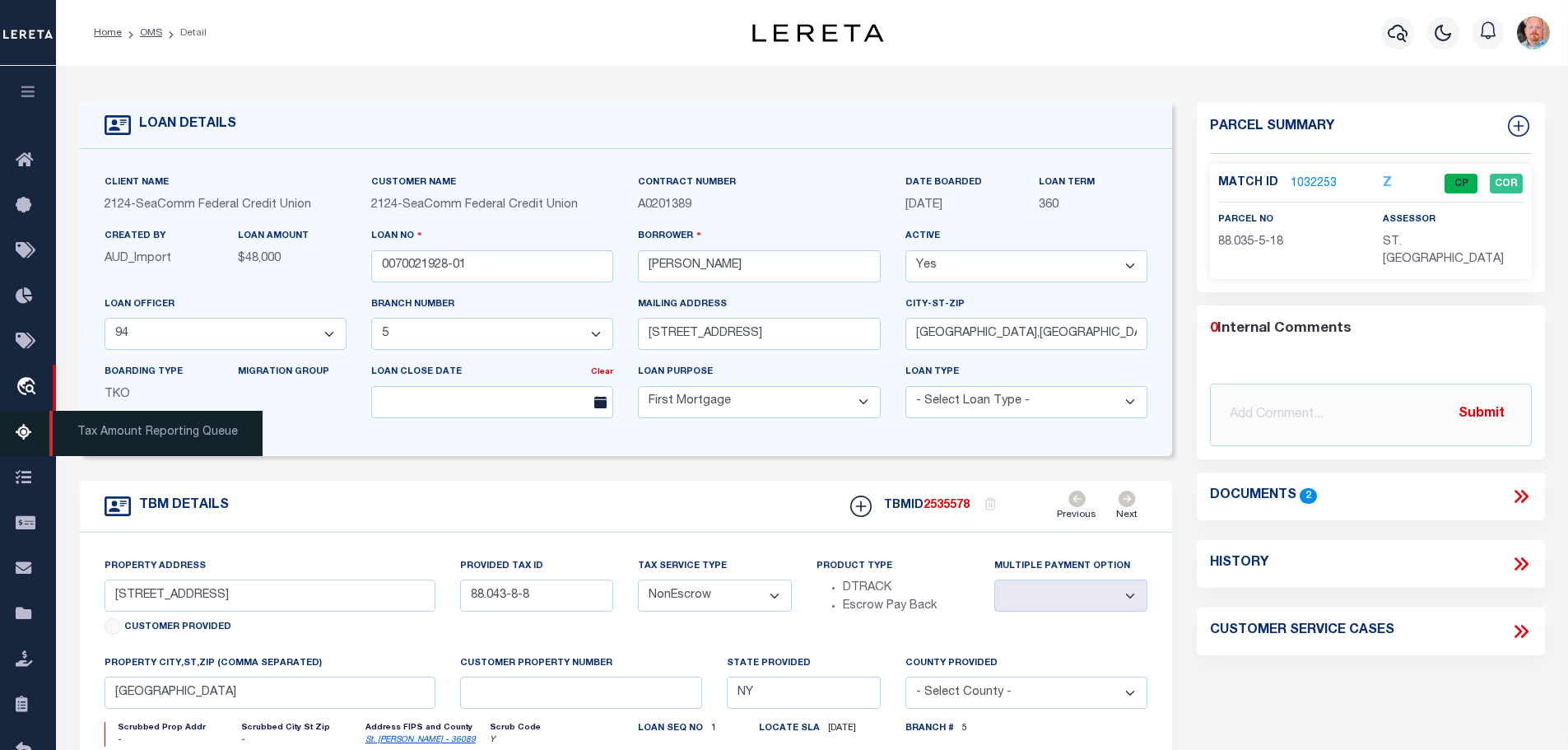
select select "2361"
select select
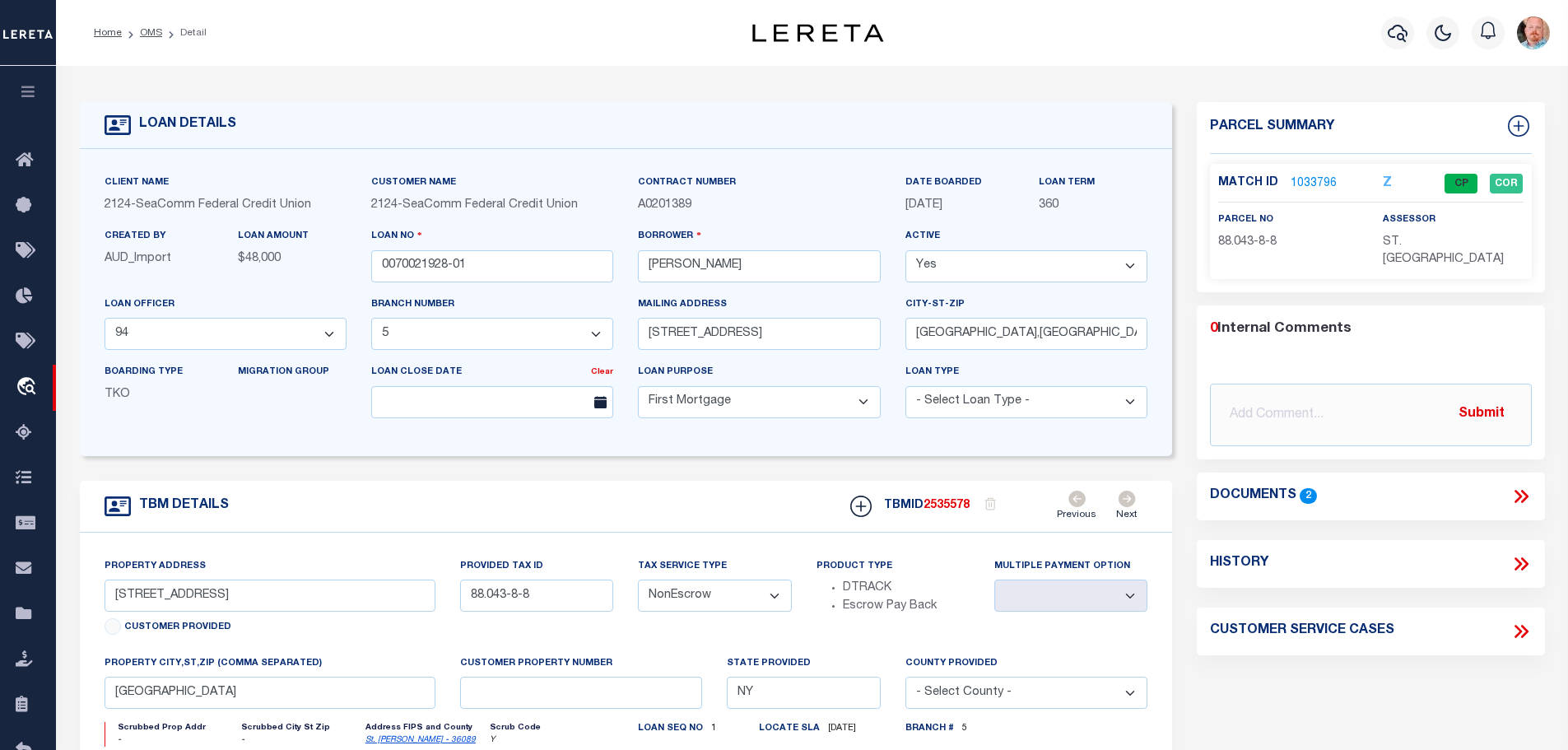
click at [1309, 180] on link "1033796" at bounding box center [1312, 184] width 46 height 17
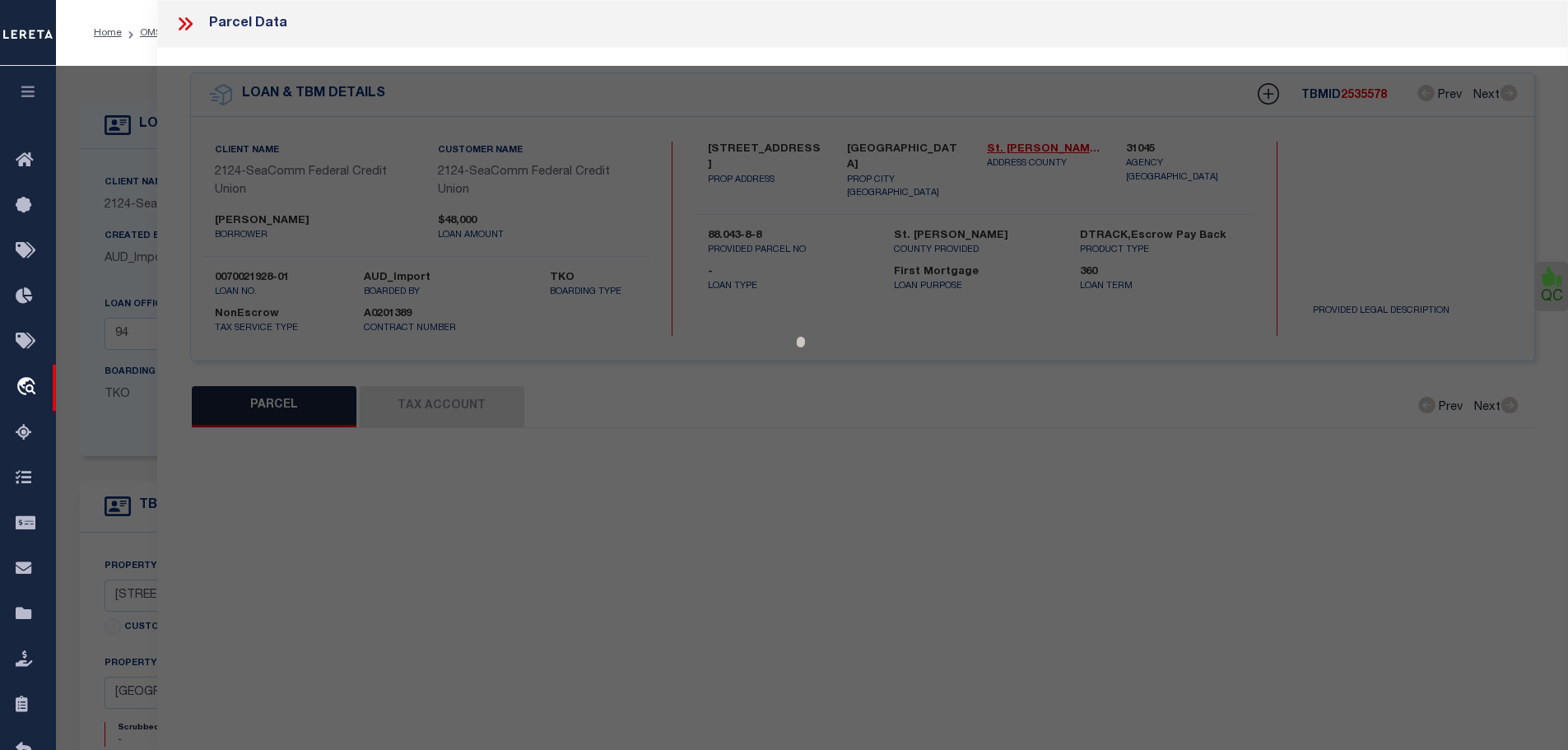
select select "AS"
checkbox input "false"
select select "CP"
type input "[PERSON_NAME]"
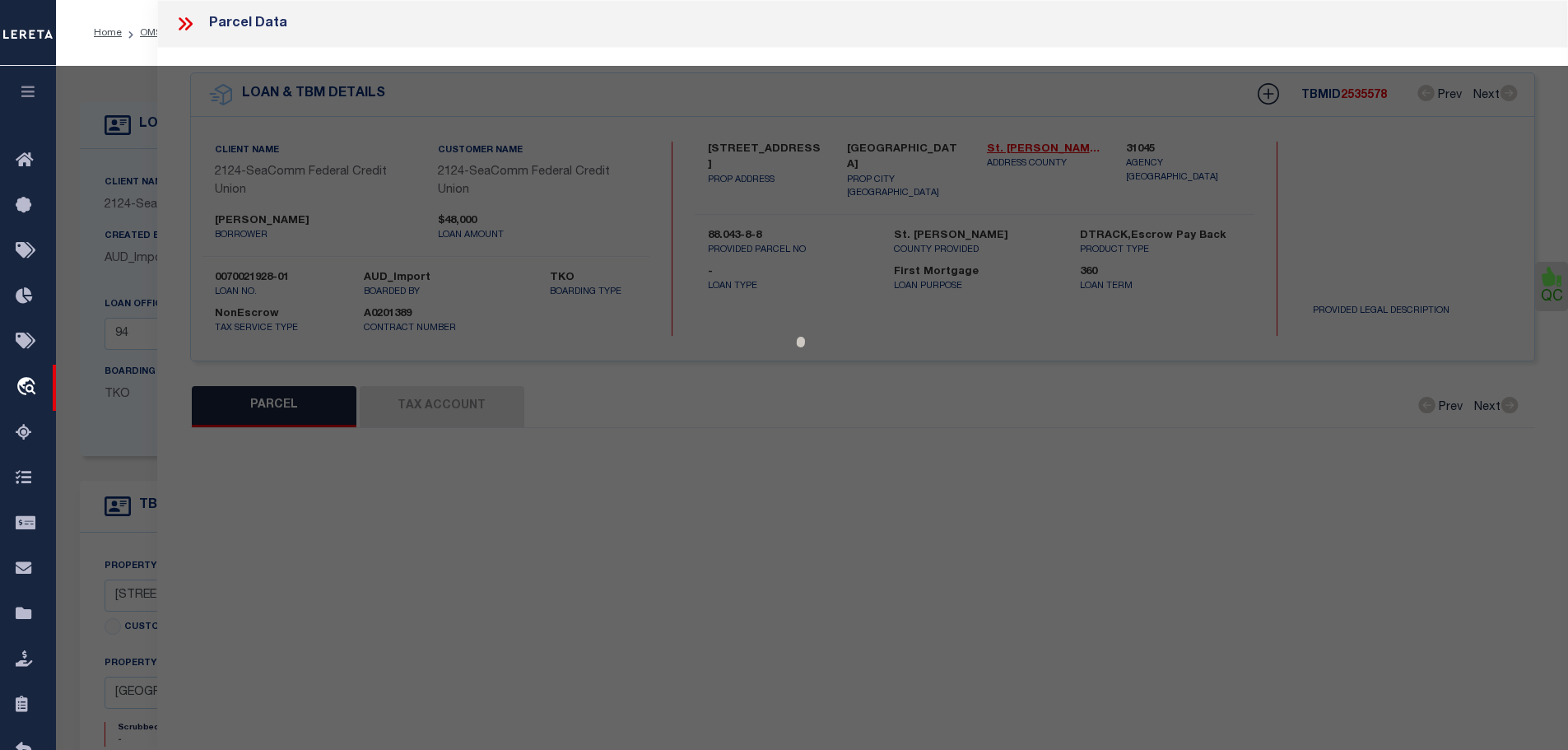
select select
type input "[STREET_ADDRESS]"
checkbox input "false"
type input "[GEOGRAPHIC_DATA] 13617"
type textarea "Tax ID Special Project"
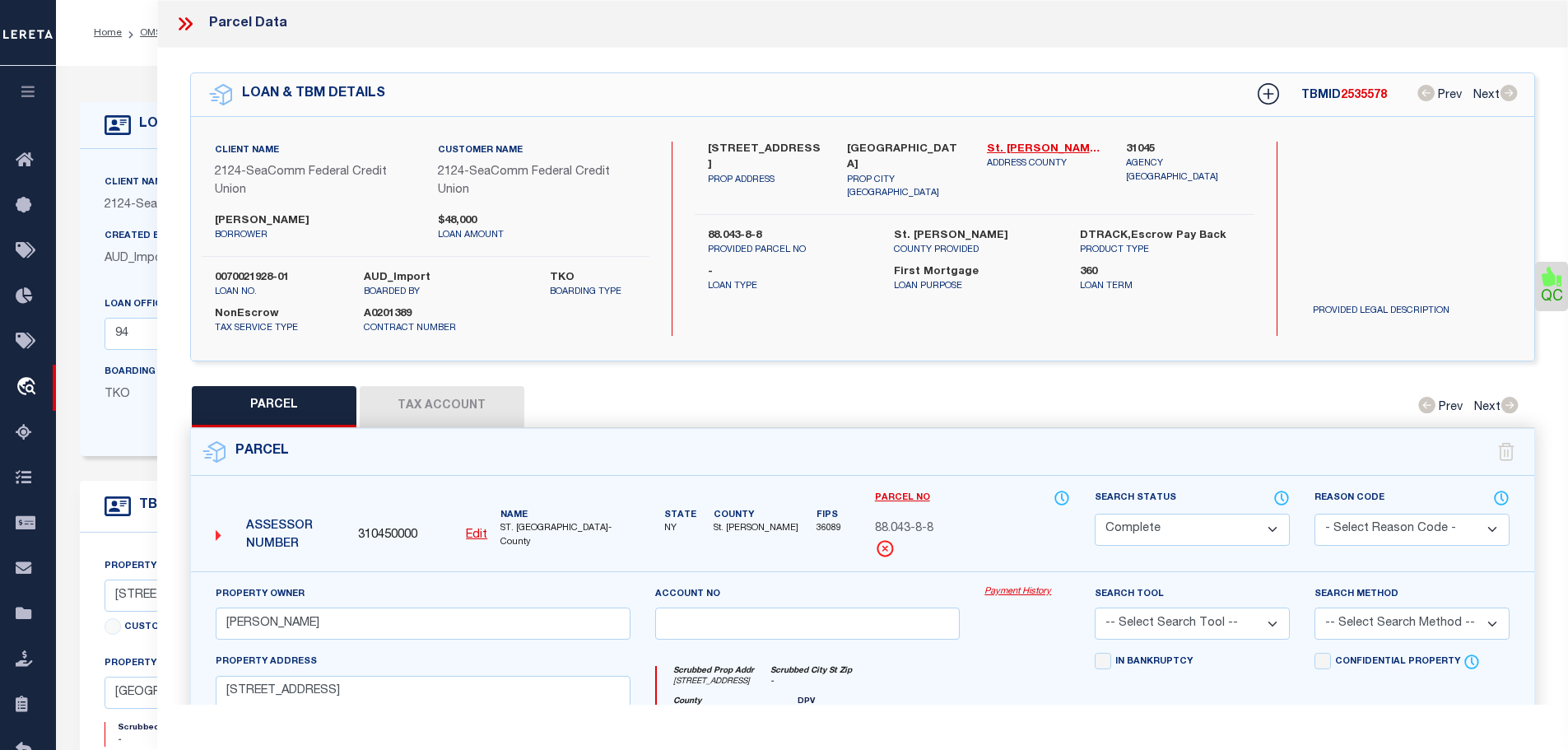
click at [439, 395] on button "Tax Account" at bounding box center [442, 406] width 165 height 41
select select "100"
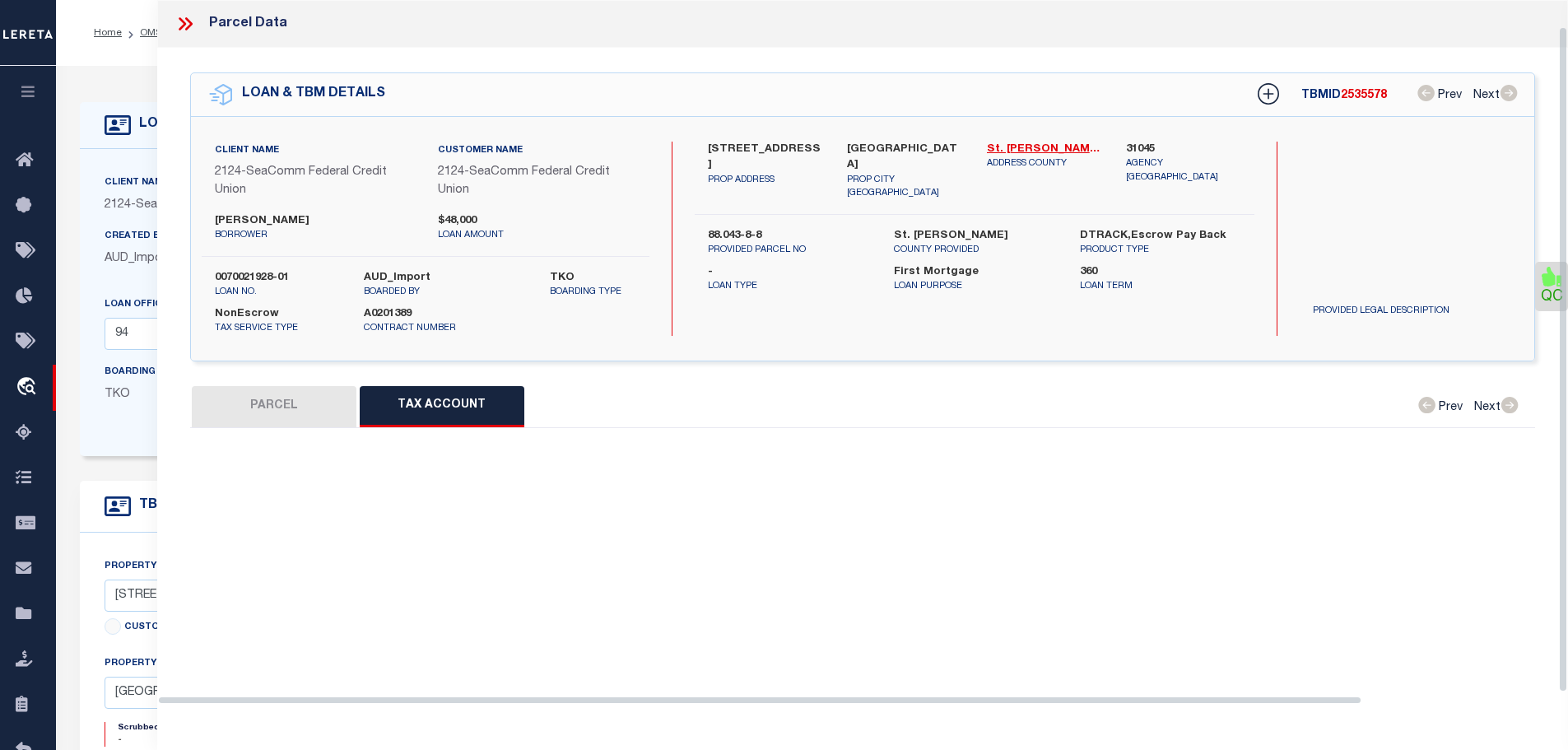
select select "100"
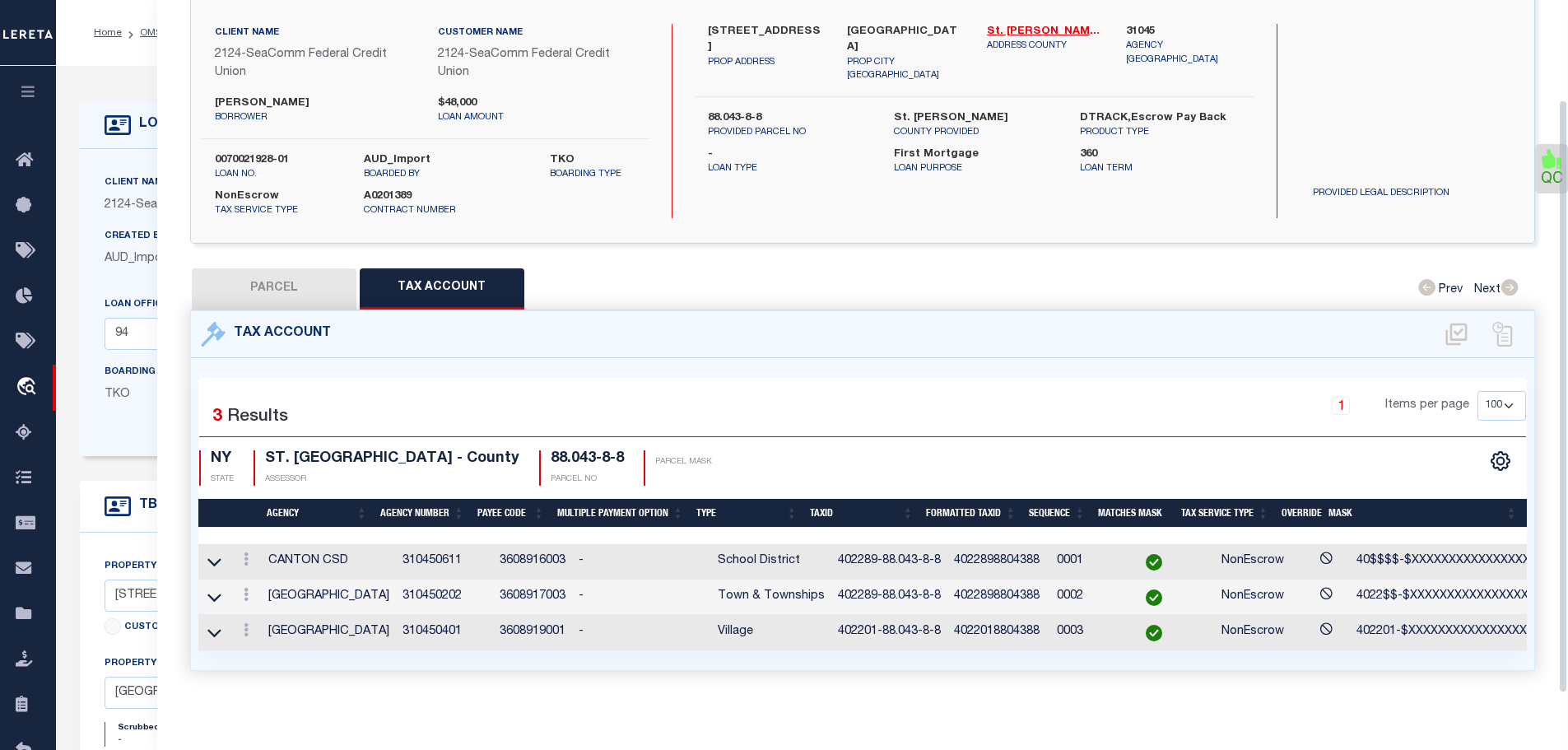
scroll to position [131, 0]
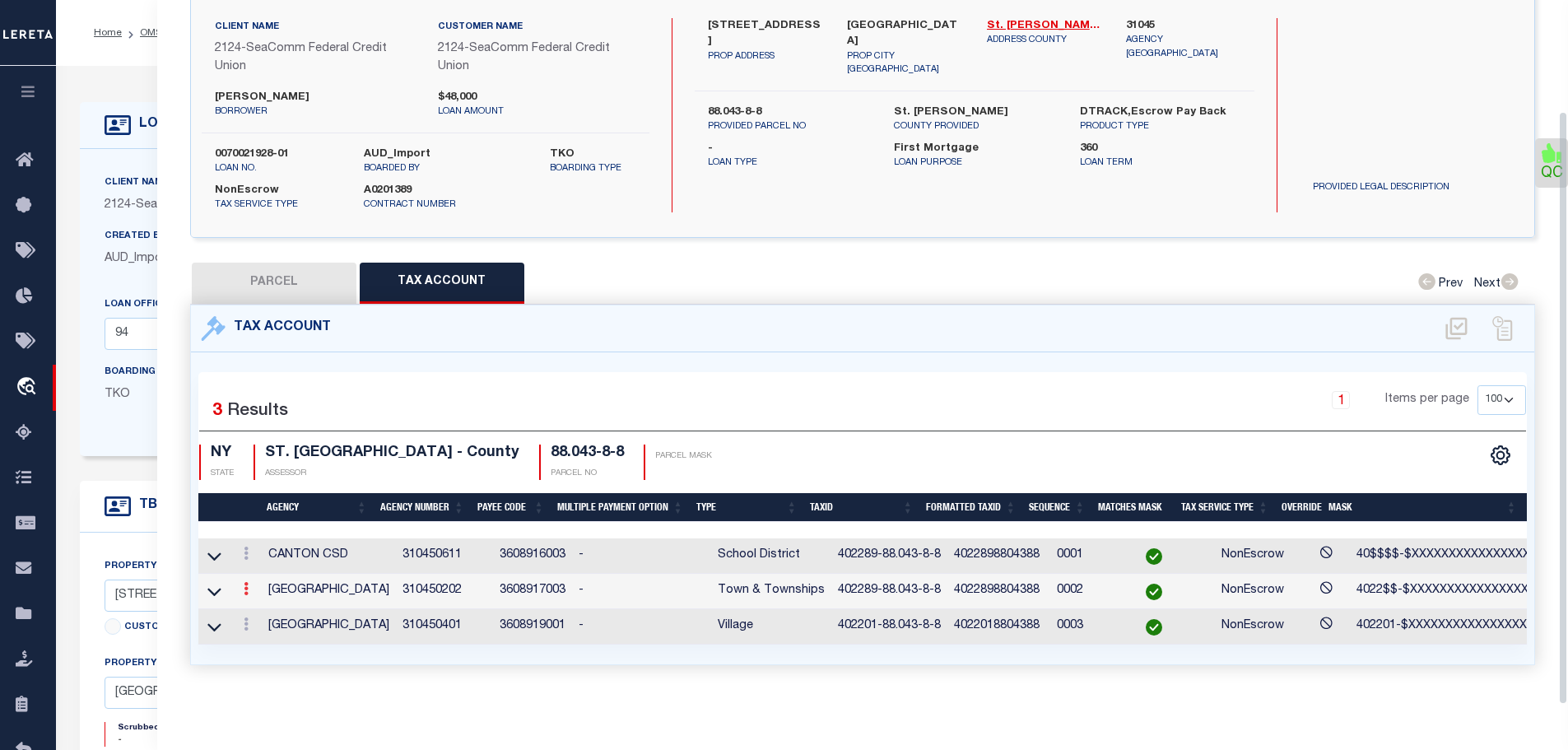
click at [247, 581] on icon at bounding box center [245, 588] width 5 height 13
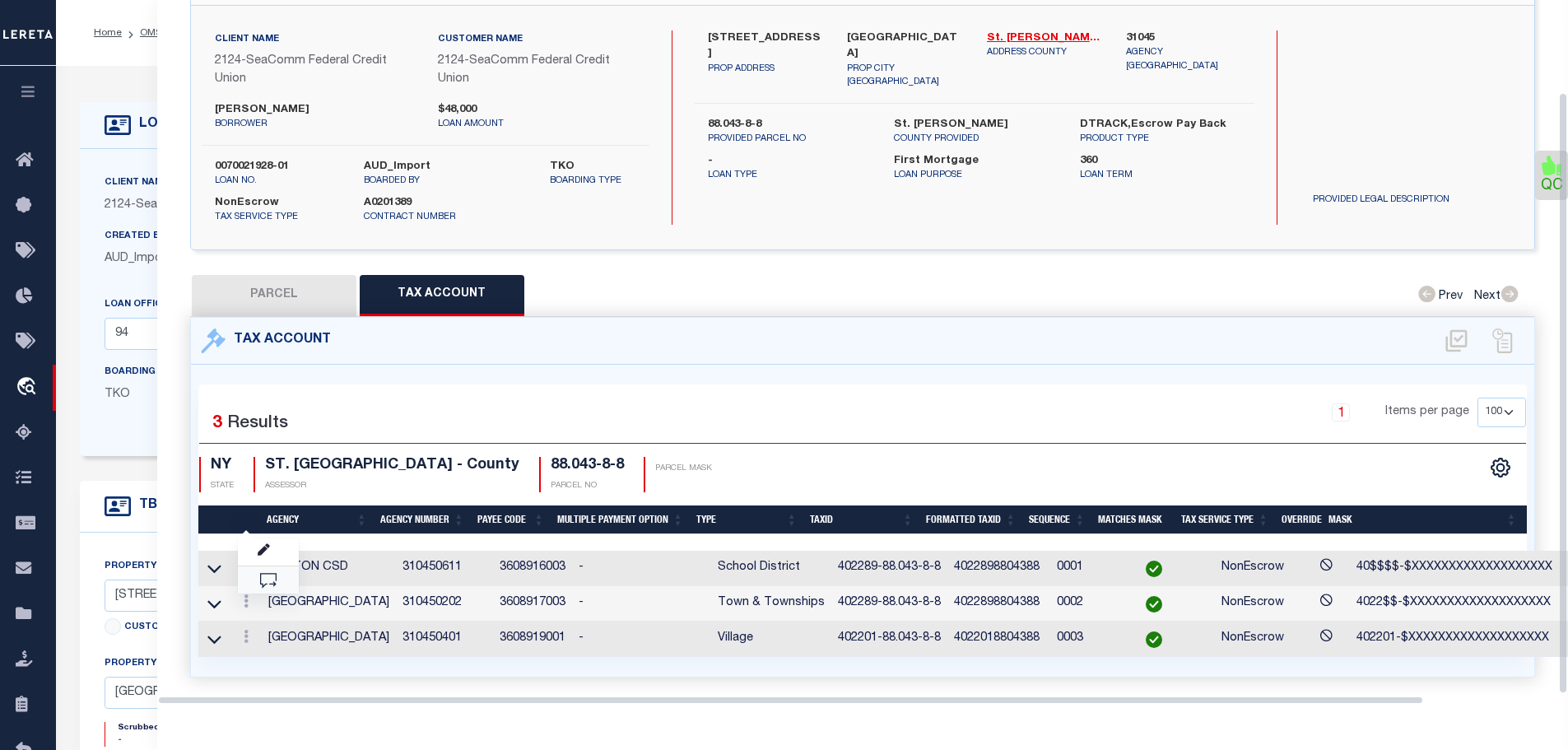
scroll to position [108, 0]
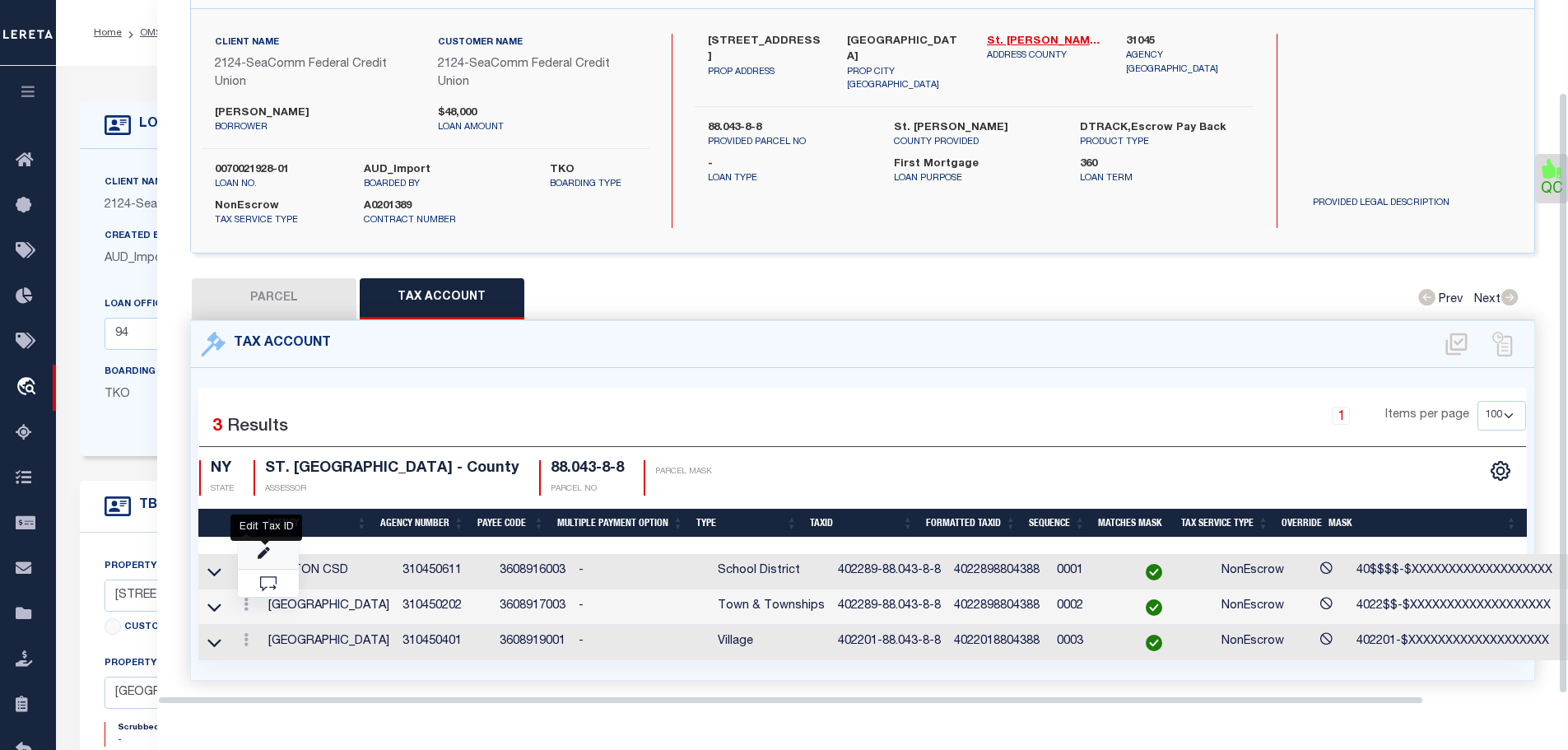
click at [268, 548] on icon "" at bounding box center [263, 553] width 12 height 12
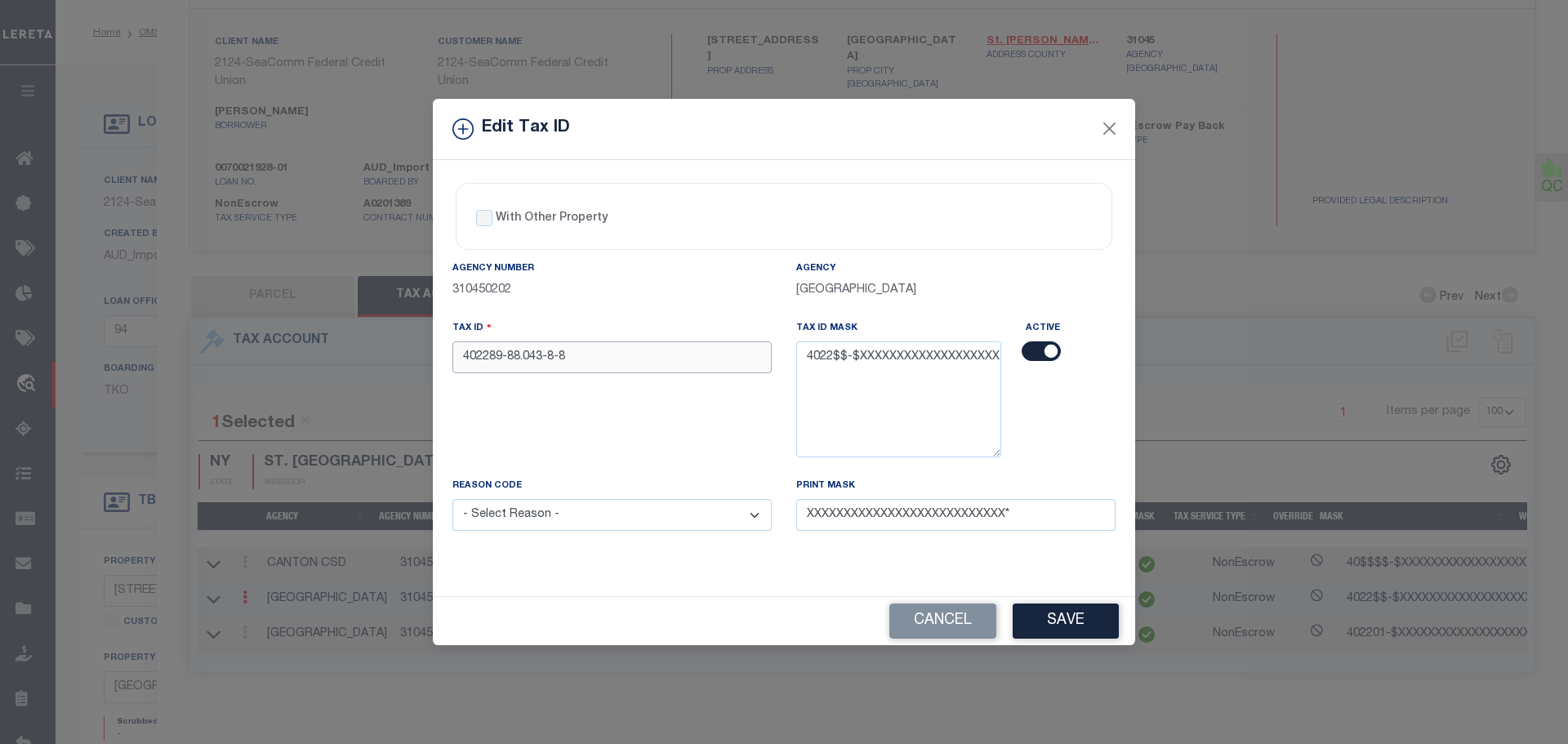
click at [673, 353] on input "402289-88.043-8-8" at bounding box center [612, 357] width 320 height 32
paste input "01"
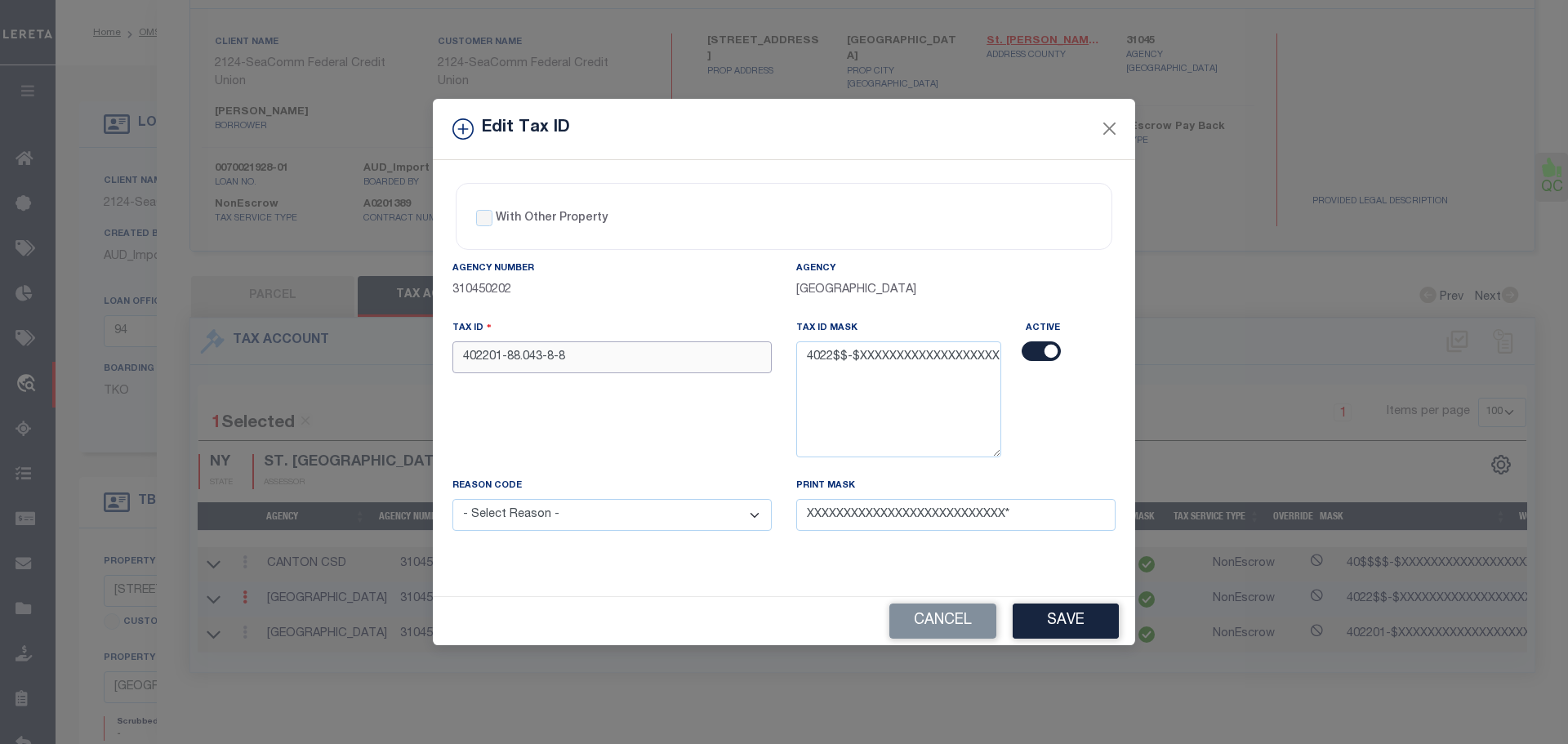
type input "402201-88.043-8-8"
click at [637, 525] on select "- Select Reason - 099 - Other (Provide additional detail) ACT - Agency Changed …" at bounding box center [612, 515] width 320 height 32
select select "ACT"
click at [452, 500] on select "- Select Reason - 099 - Other (Provide additional detail) ACT - Agency Changed …" at bounding box center [612, 515] width 320 height 32
click at [1083, 618] on button "Save" at bounding box center [1065, 621] width 106 height 35
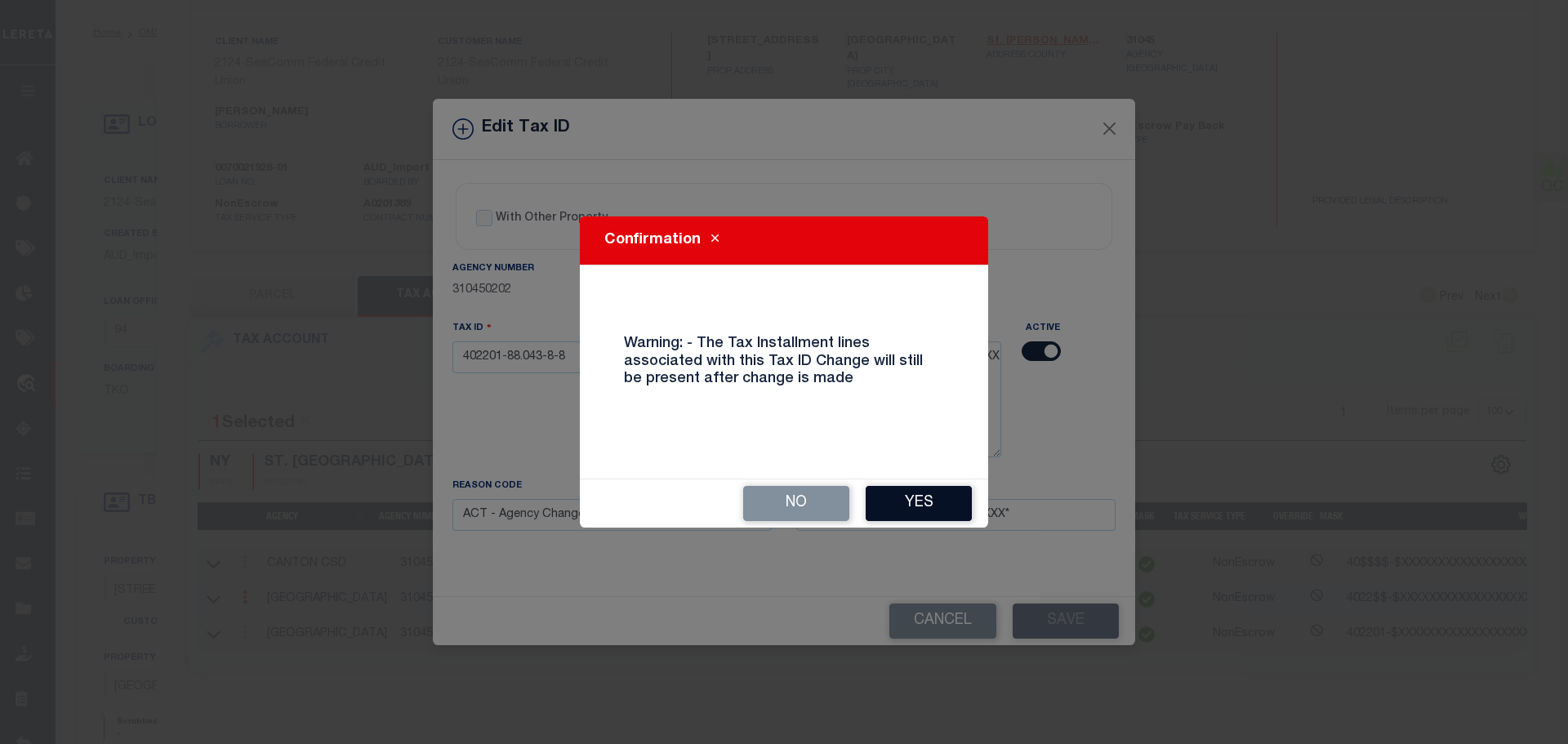
click at [934, 503] on button "Yes" at bounding box center [919, 503] width 106 height 35
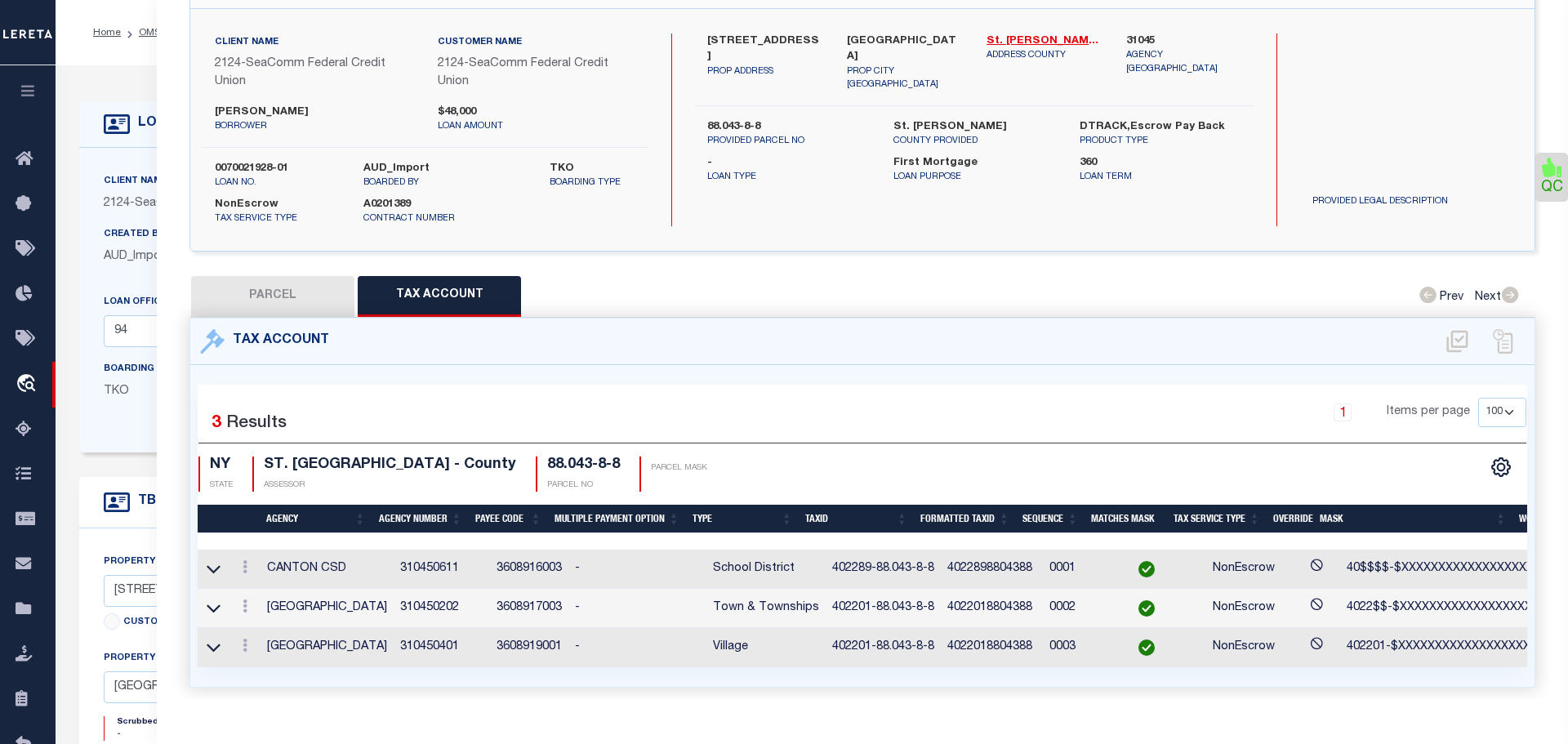
select select
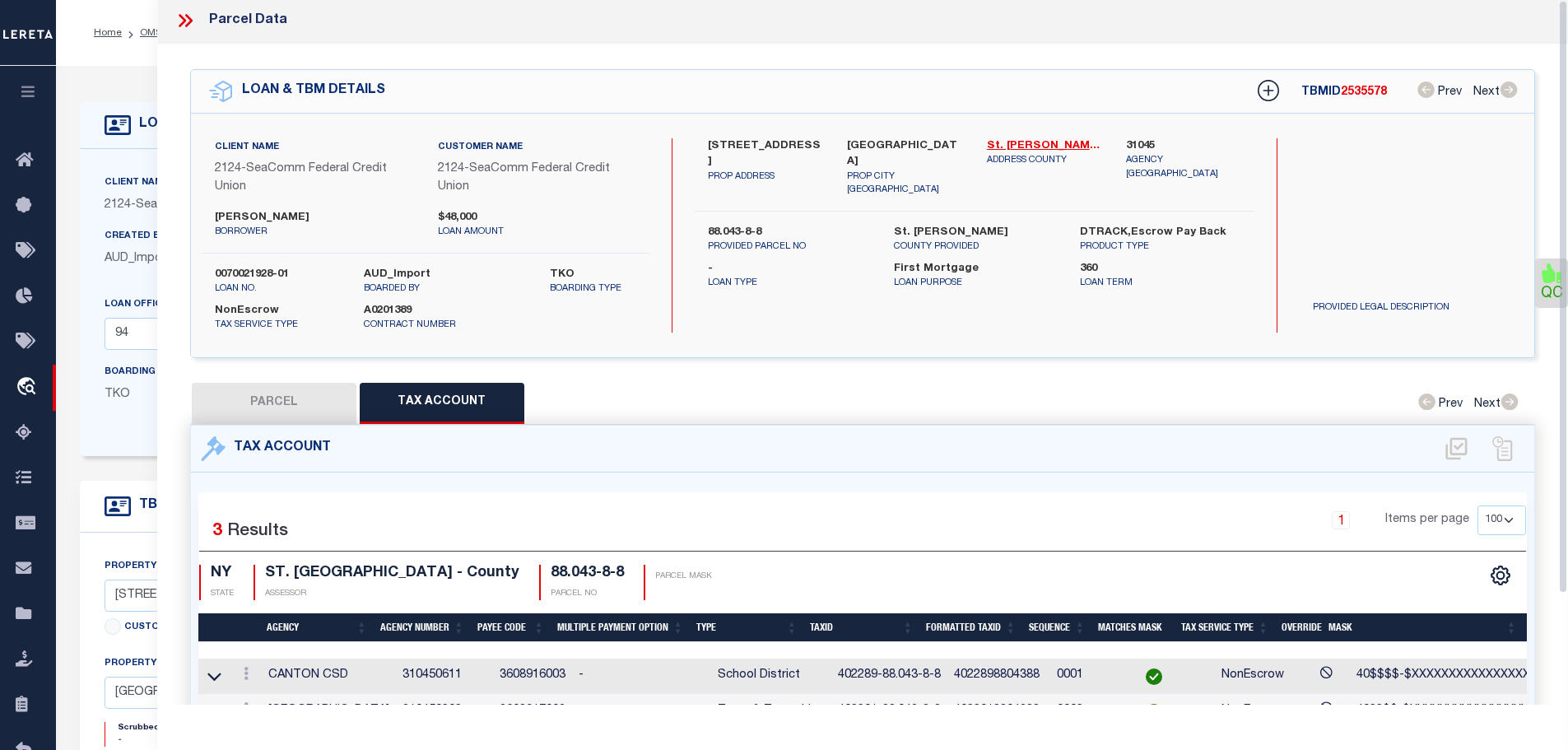
scroll to position [0, 0]
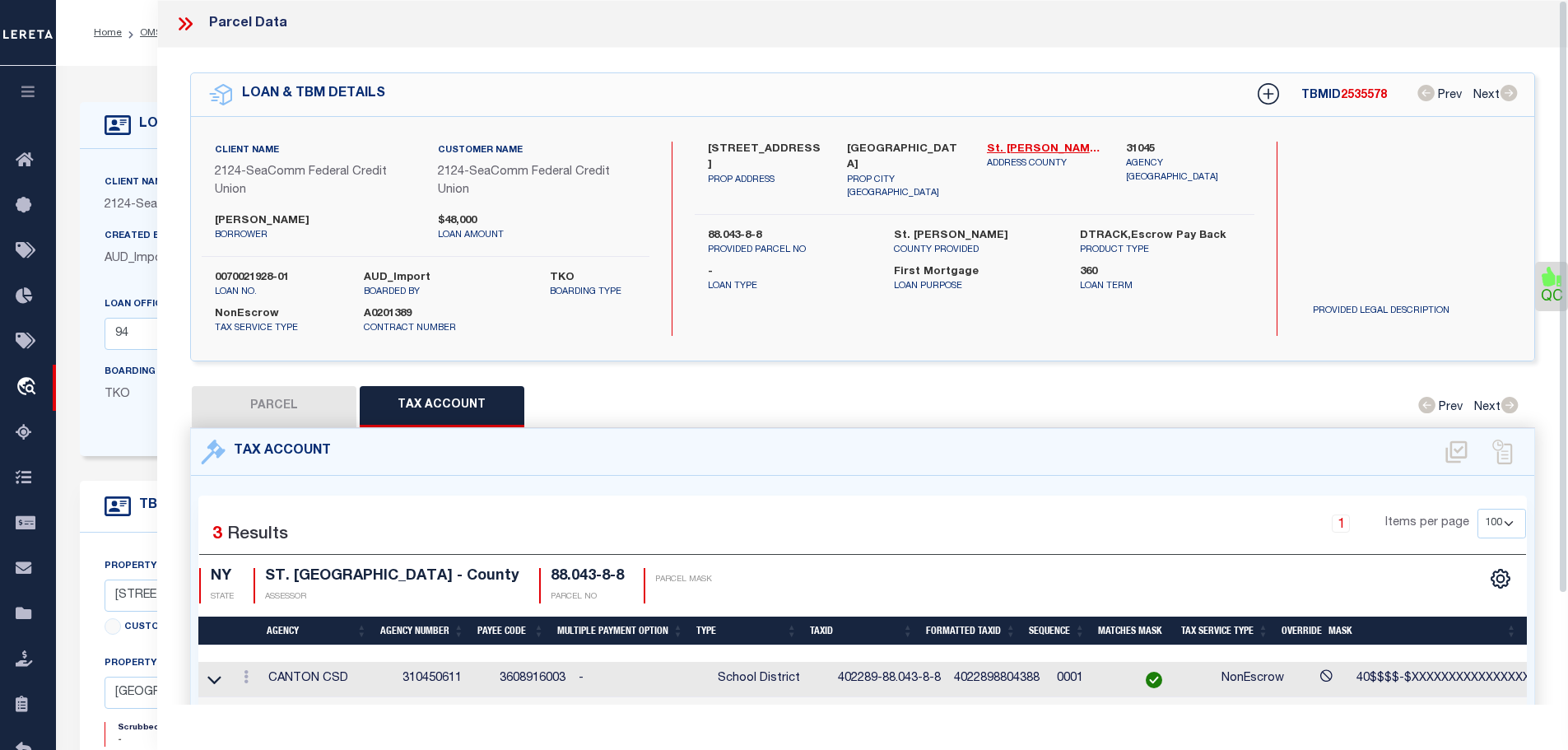
click at [190, 15] on icon at bounding box center [184, 23] width 22 height 22
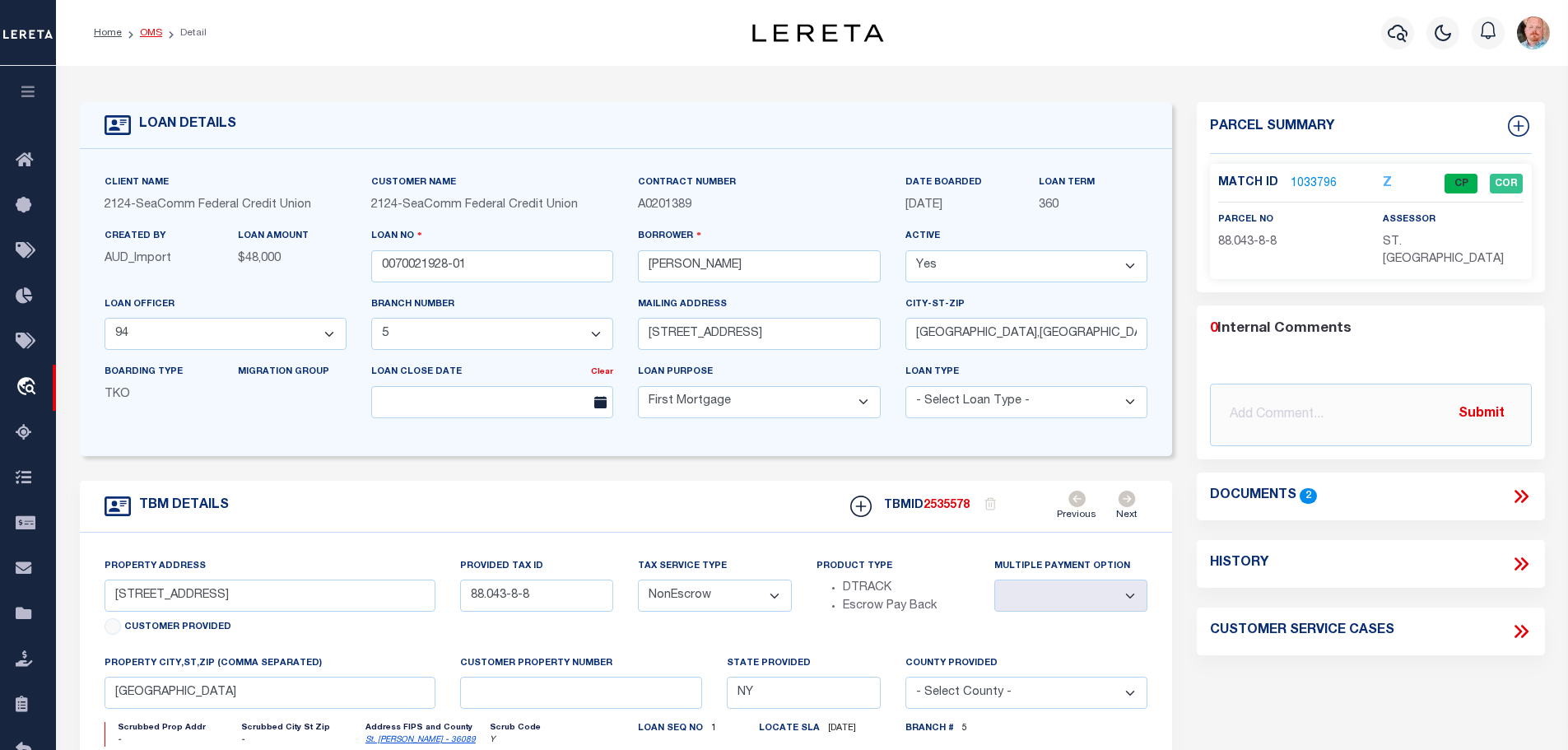
click at [142, 31] on link "OMS" at bounding box center [151, 33] width 22 height 10
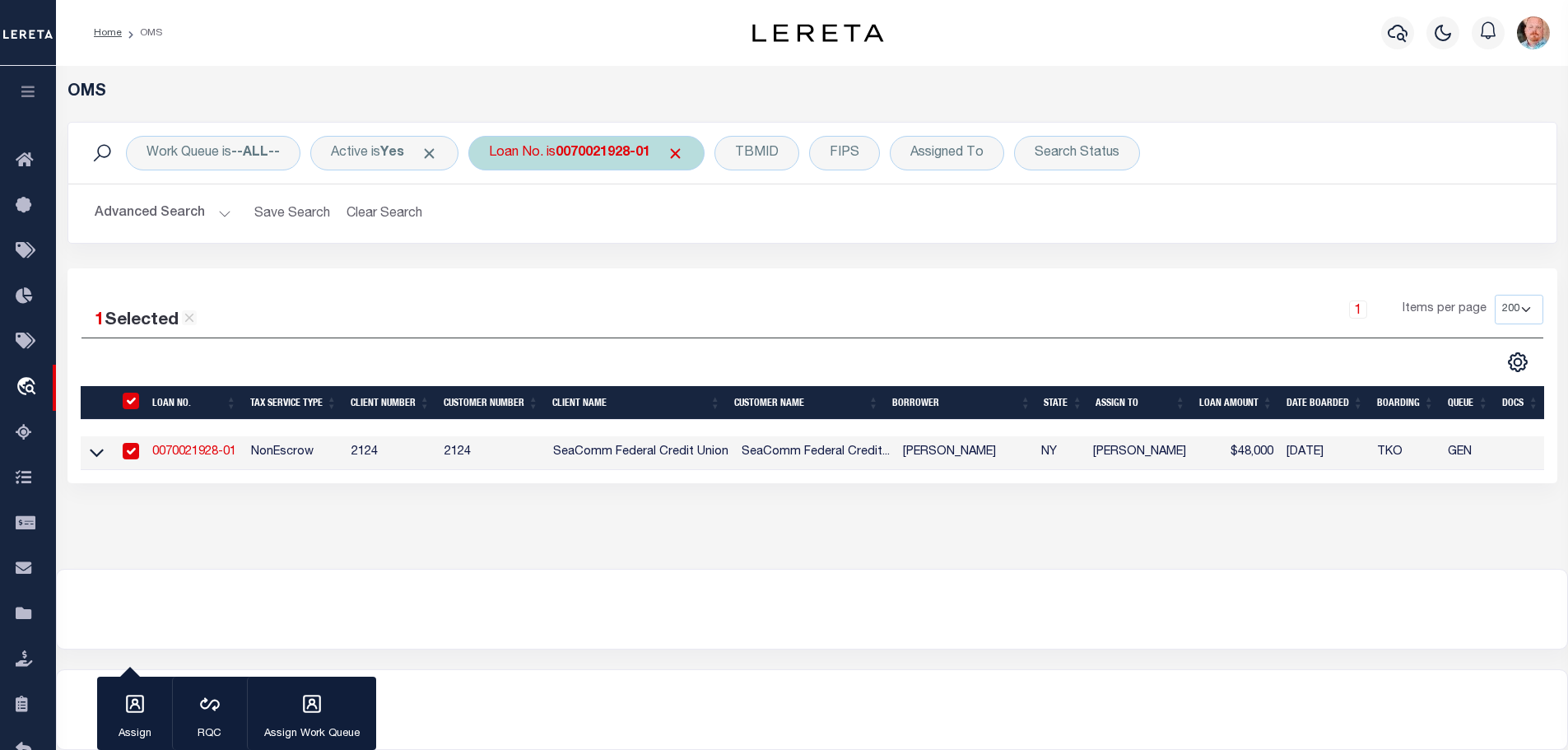
click at [582, 146] on b "0070021928-01" at bounding box center [602, 153] width 95 height 13
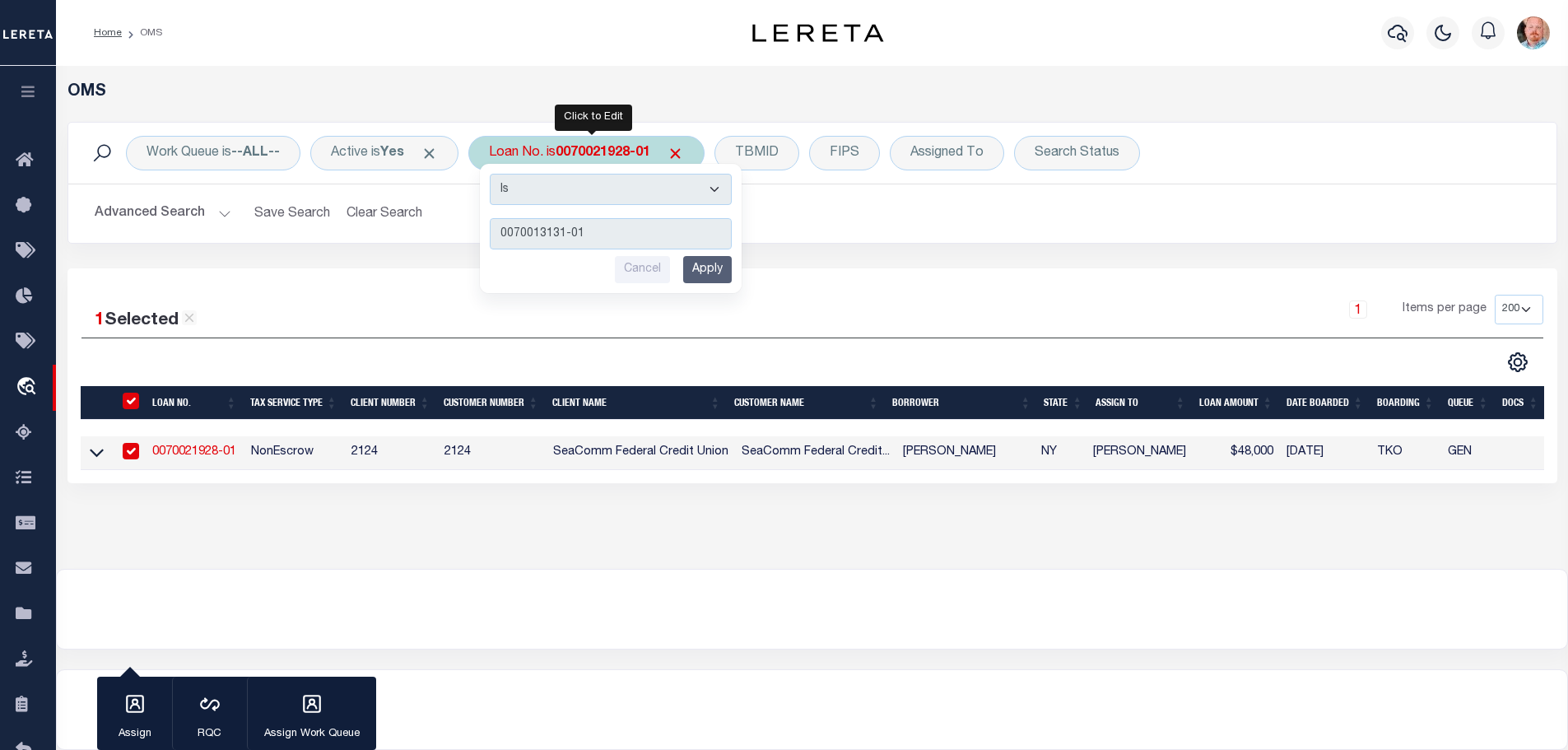
click at [703, 268] on input "Apply" at bounding box center [708, 269] width 49 height 27
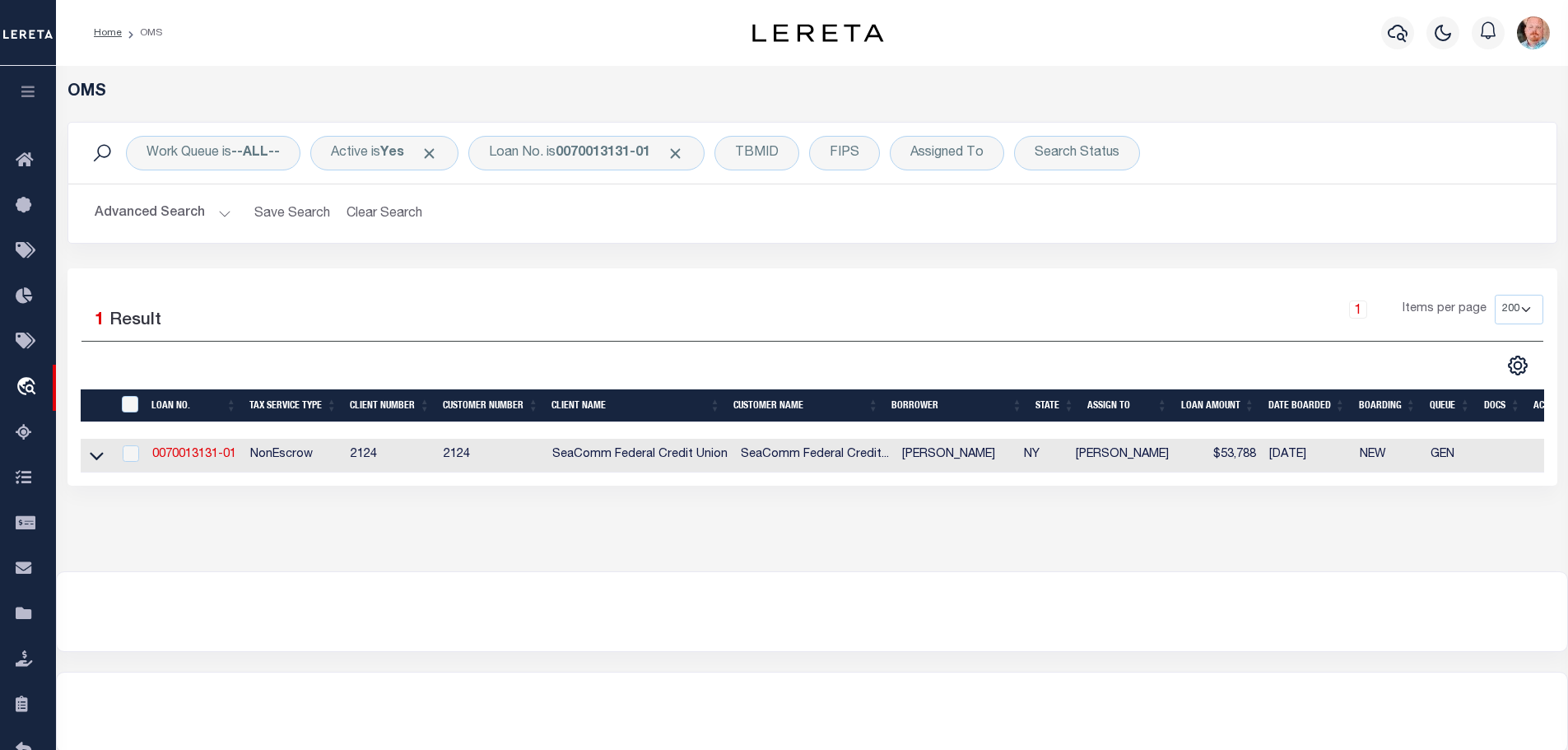
click at [209, 449] on link "0070013131-01" at bounding box center [195, 454] width 84 height 11
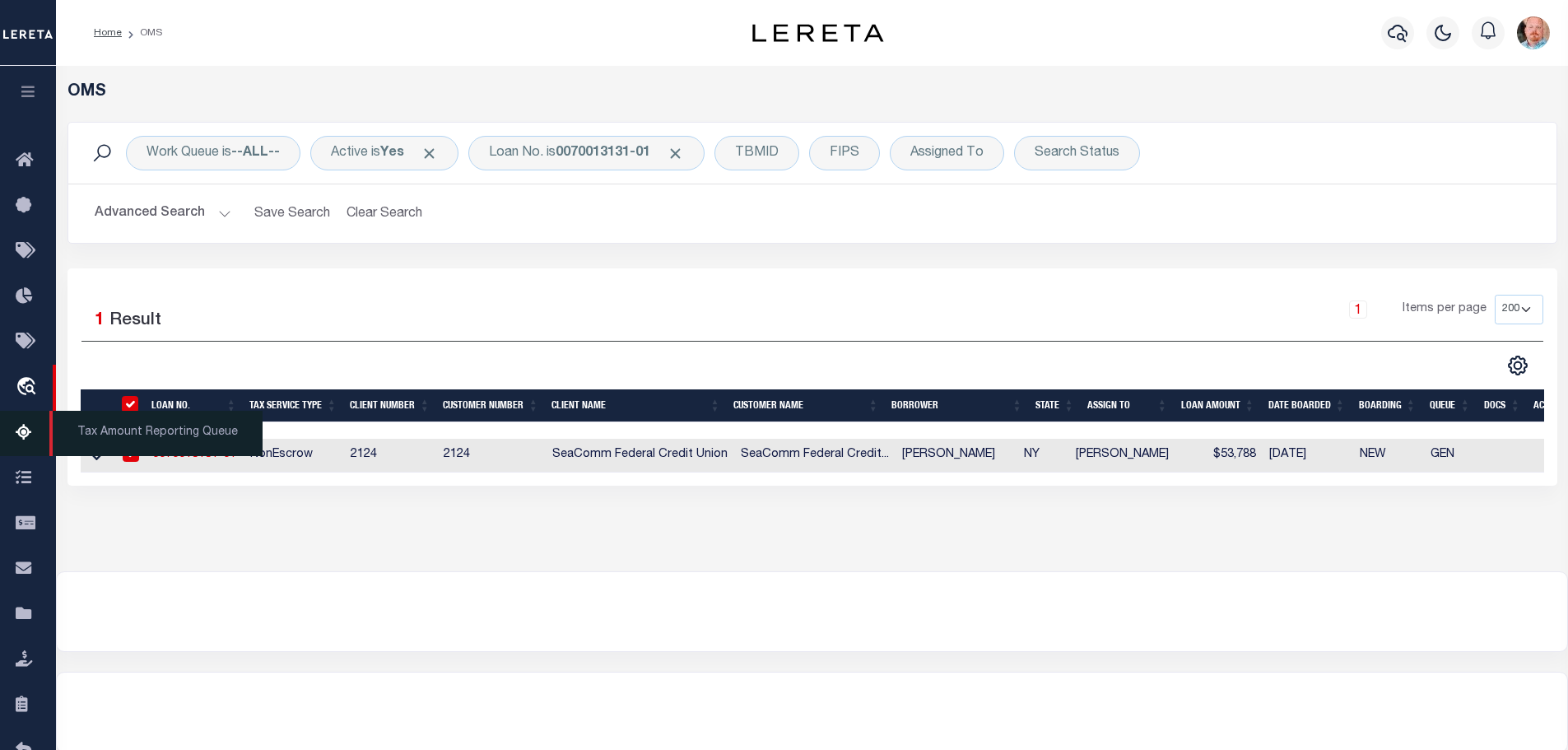
checkbox input "true"
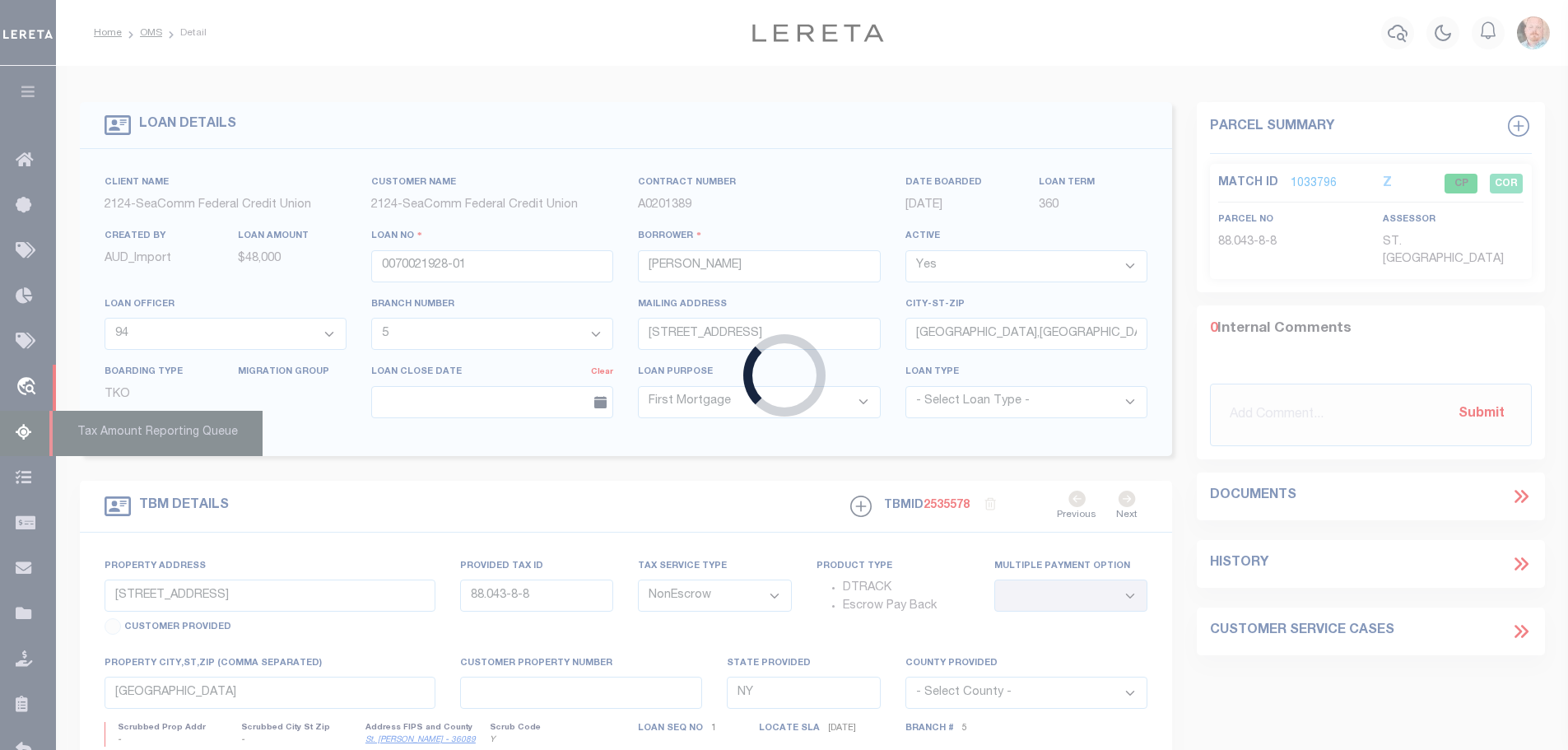
type input "0070013131-01"
type input "[PERSON_NAME]"
select select "4699"
type input "[STREET_ADDRESS]"
type input "[GEOGRAPHIC_DATA],[GEOGRAPHIC_DATA],13617-1120"
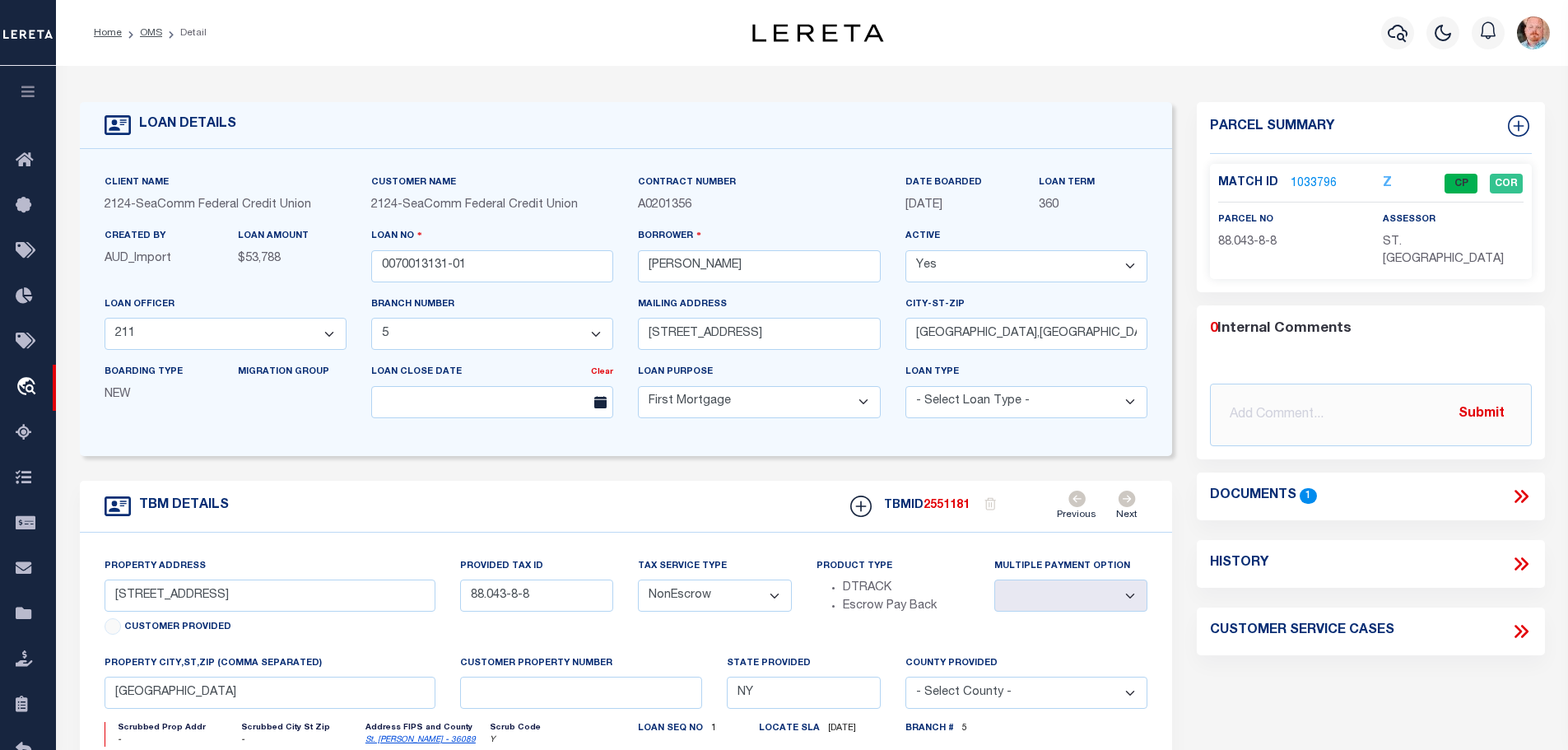
select select "4699"
type input "[STREET_ADDRESS]"
type input "88.035-3-2"
type input "[GEOGRAPHIC_DATA] 13617-1120"
select select
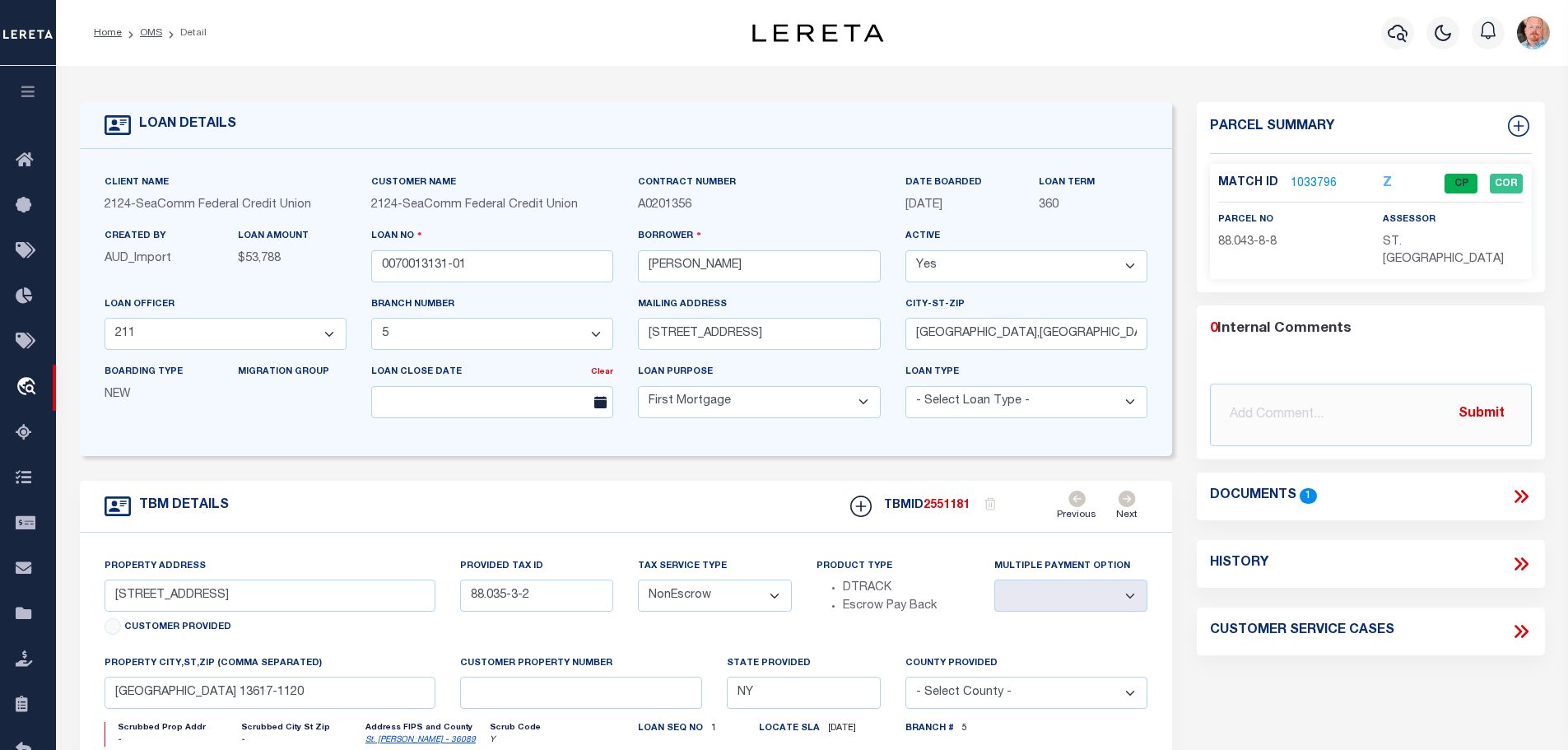
select select "2361"
select select
click at [1302, 176] on link "1055377" at bounding box center [1312, 184] width 46 height 17
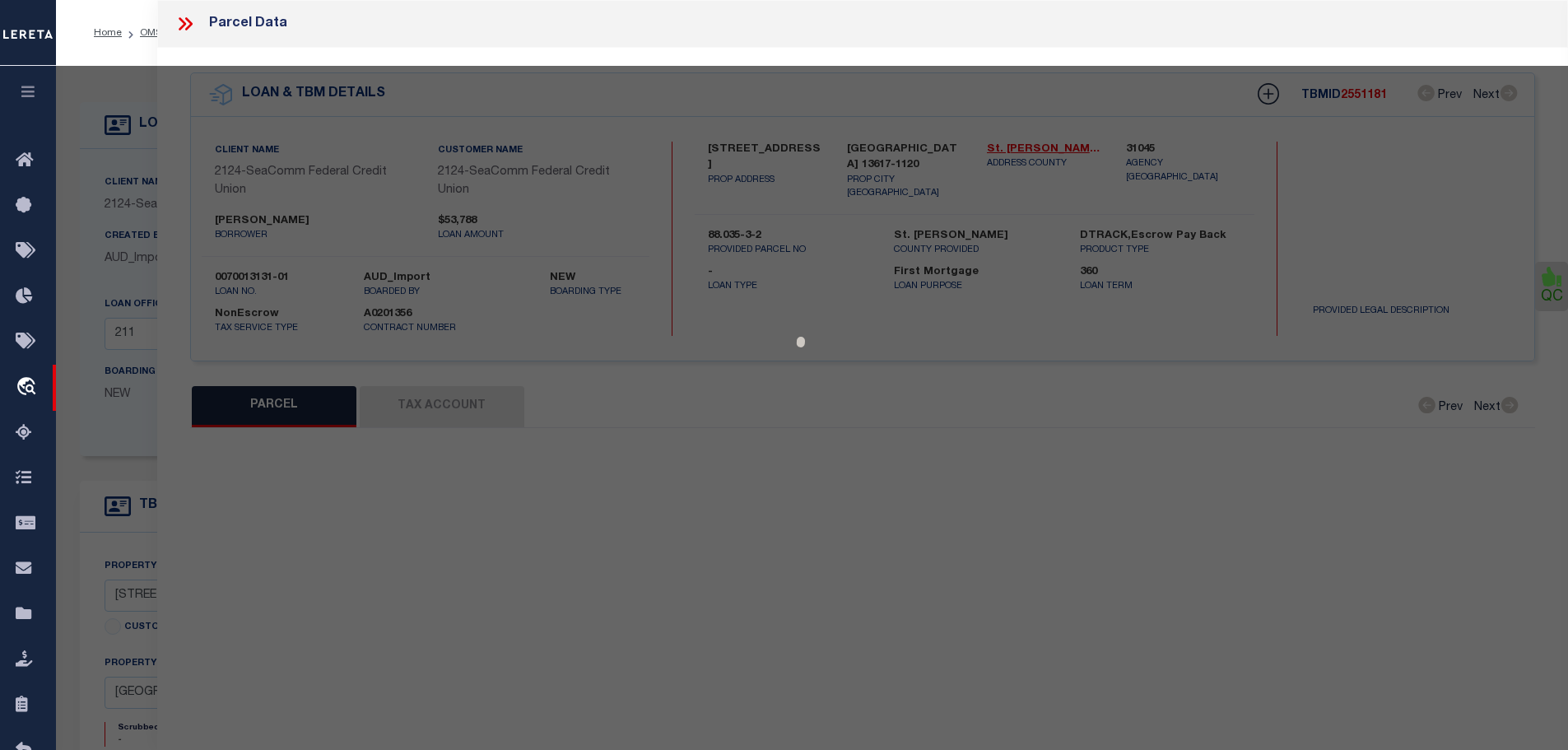
select select "AS"
checkbox input "false"
select select "CP"
type input "[PERSON_NAME] & [PERSON_NAME]"
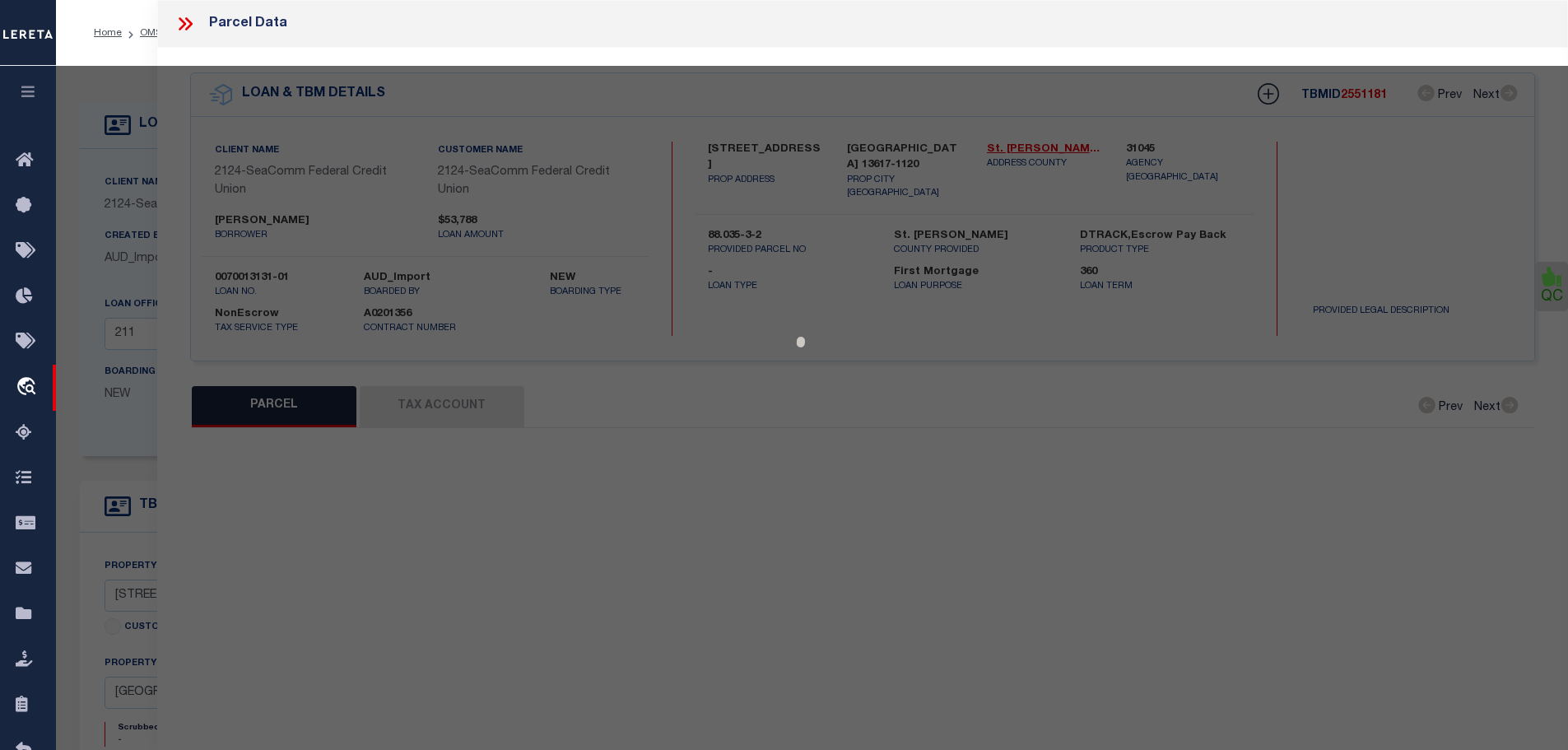
select select
type input "[STREET_ADDRESS]"
type input "[GEOGRAPHIC_DATA] 13617"
type textarea "Tax ID Special Project"
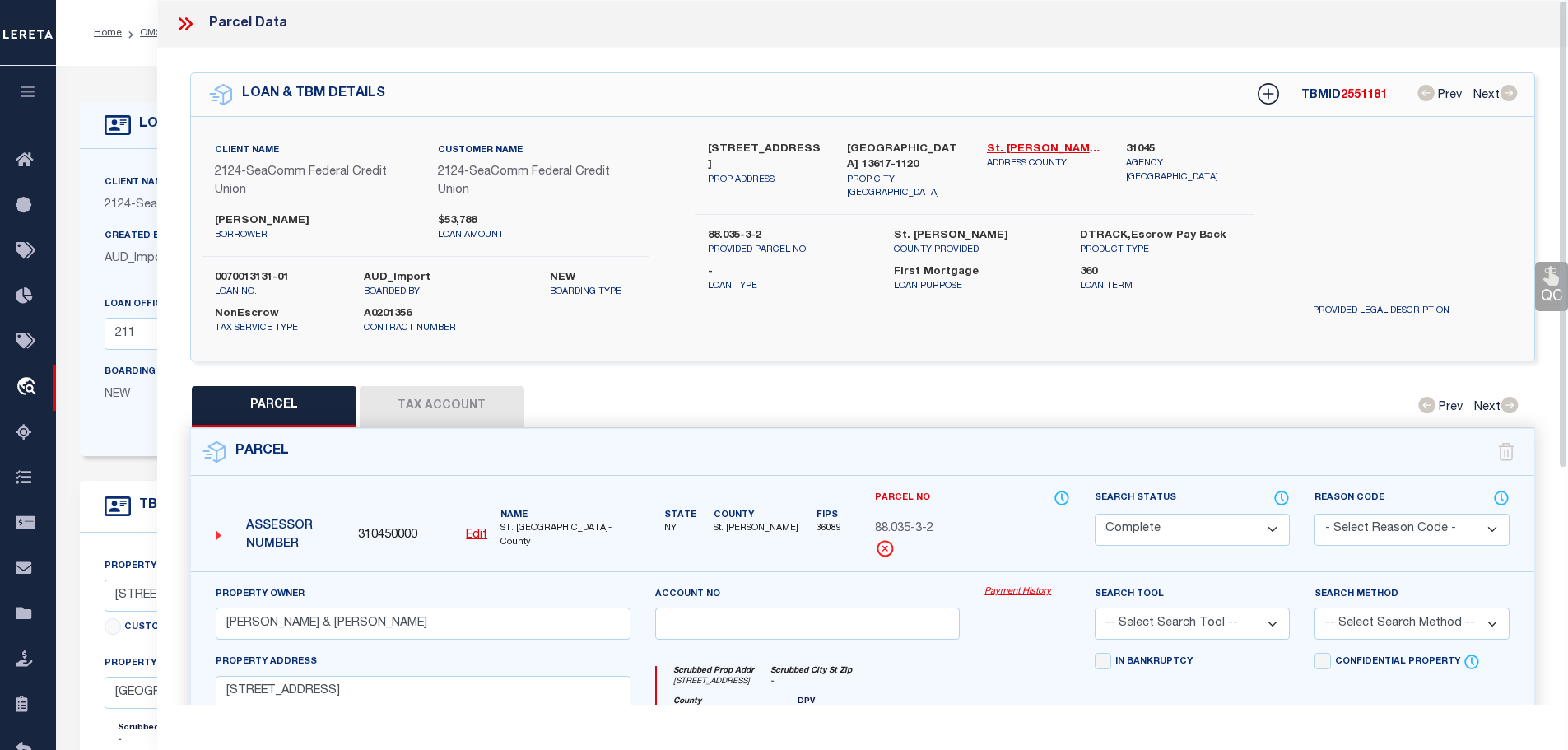
click at [462, 401] on button "Tax Account" at bounding box center [442, 406] width 165 height 41
select select "100"
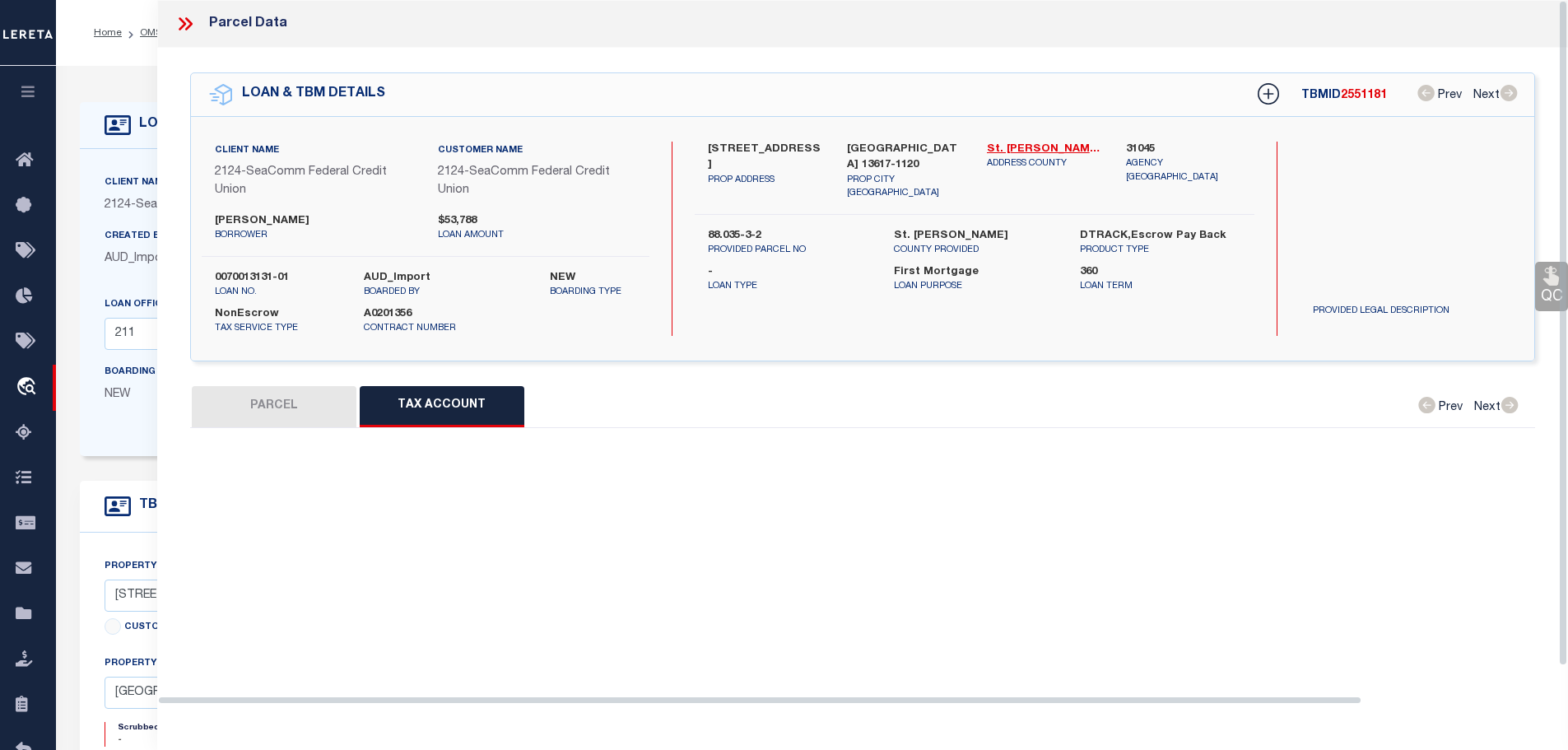
select select "100"
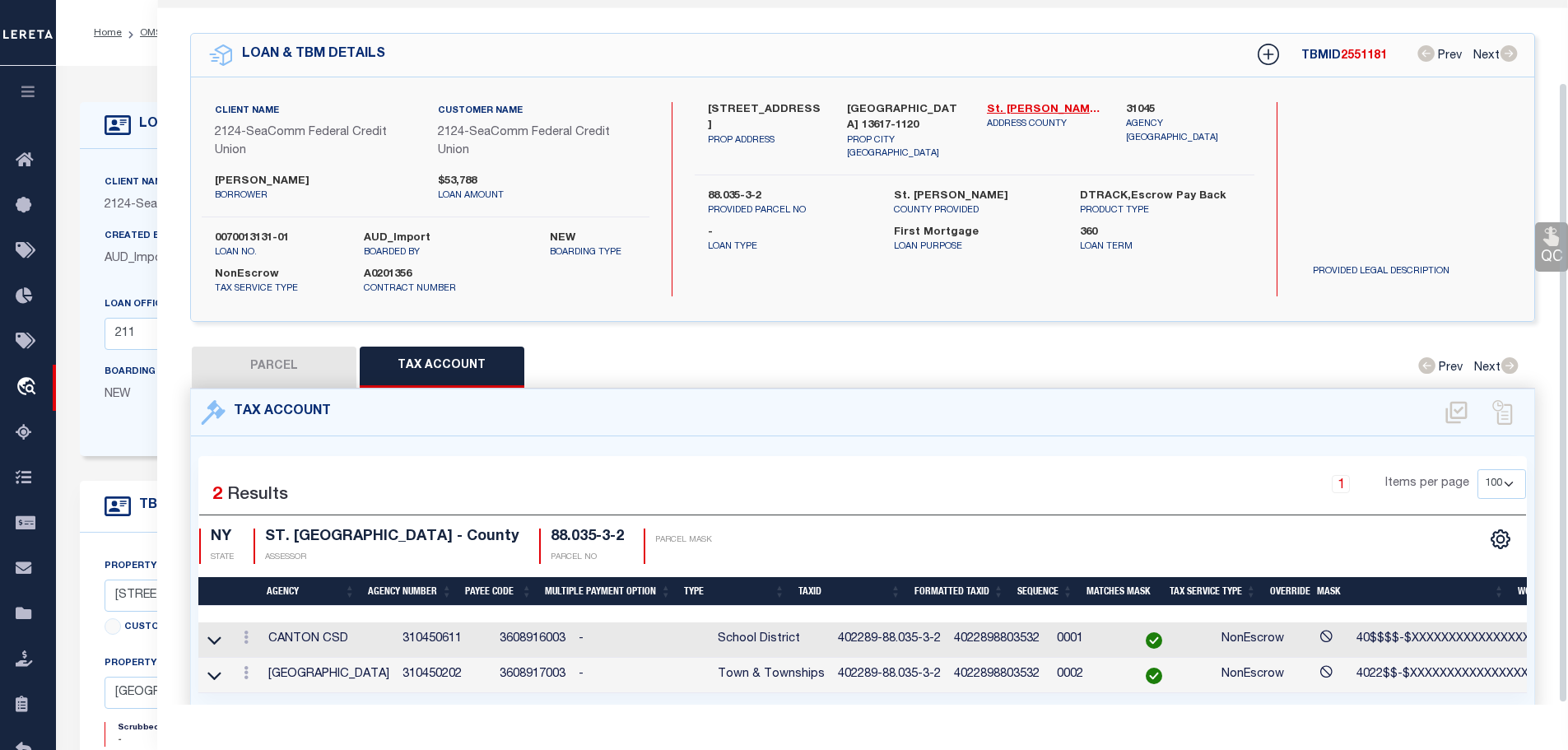
scroll to position [95, 0]
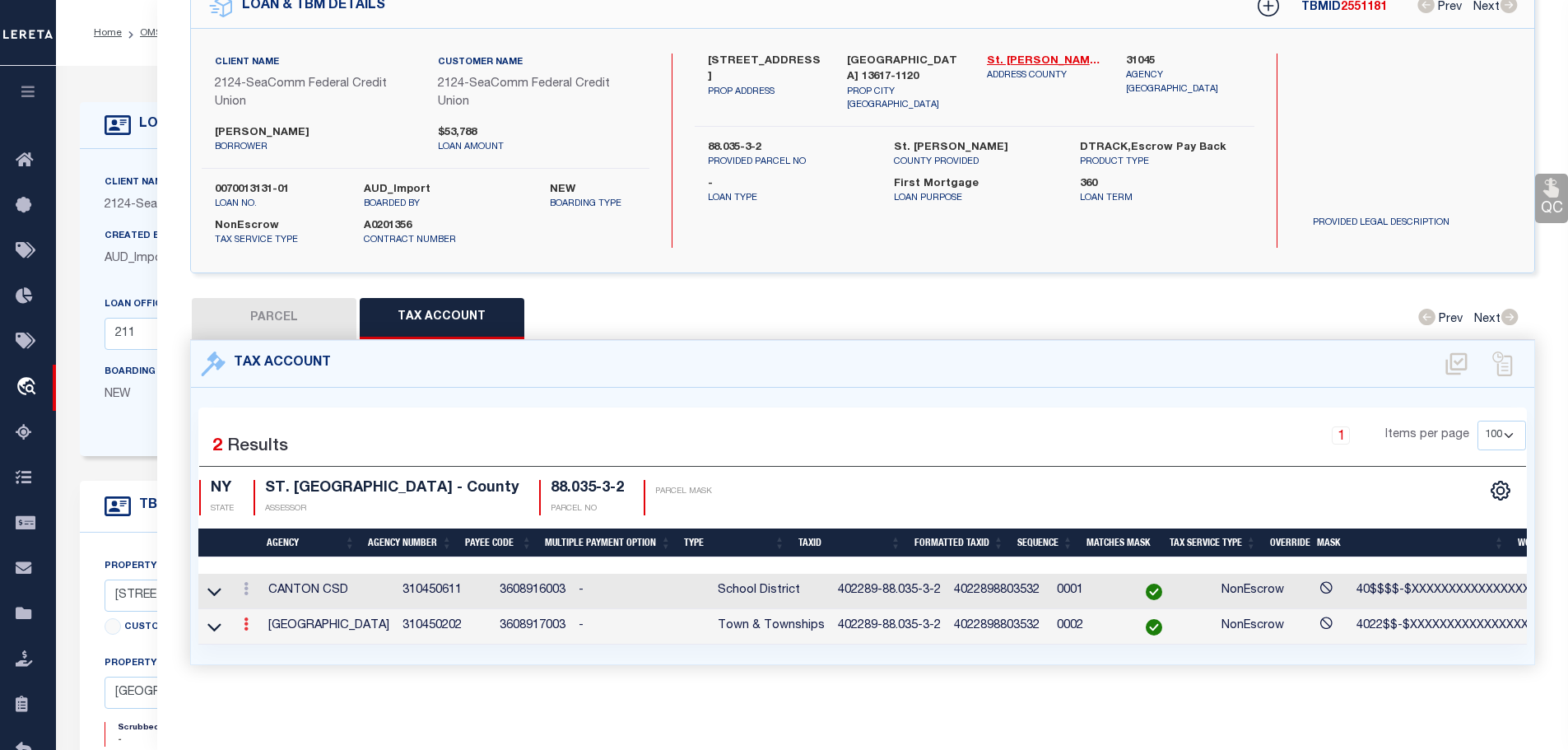
click at [242, 620] on link at bounding box center [245, 626] width 18 height 13
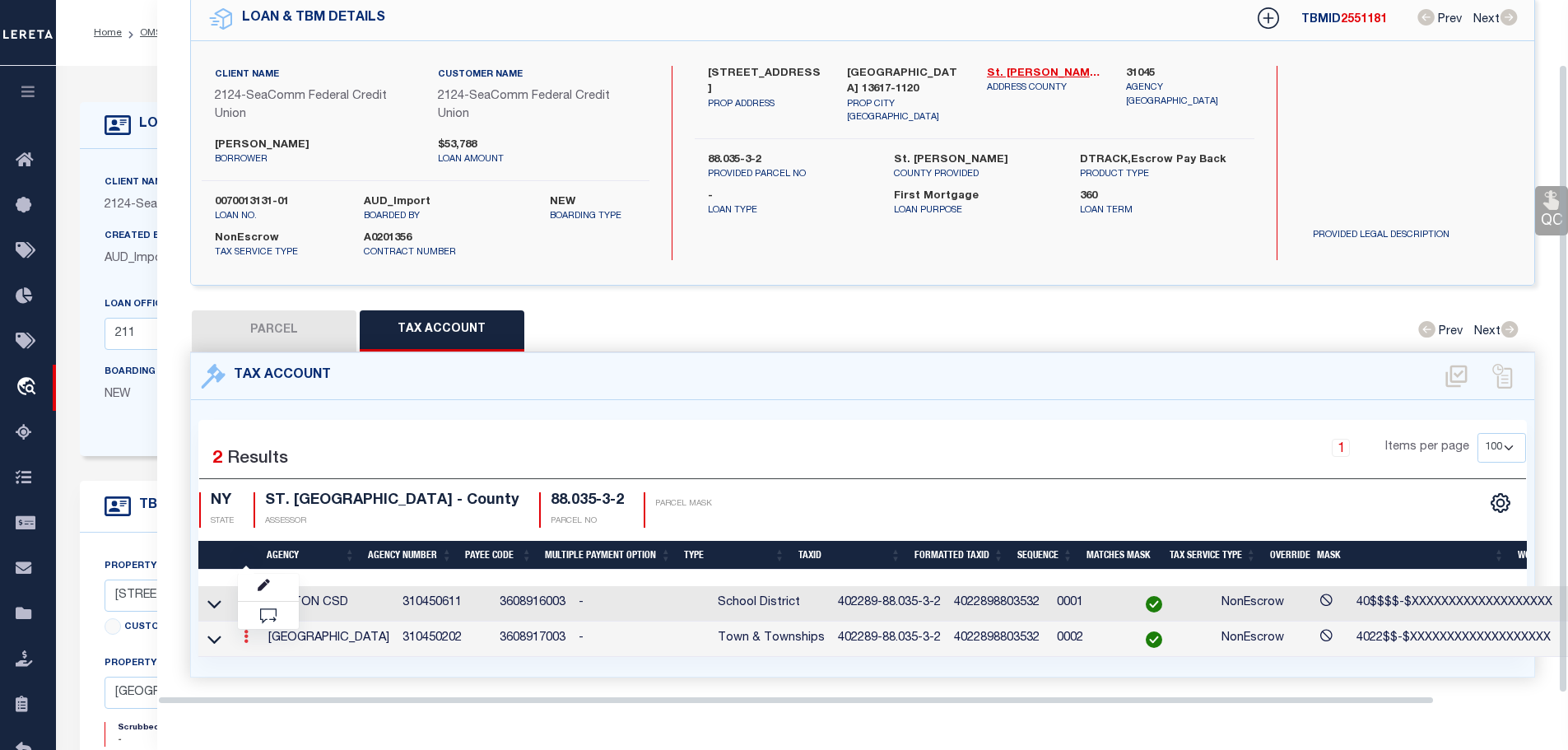
scroll to position [71, 0]
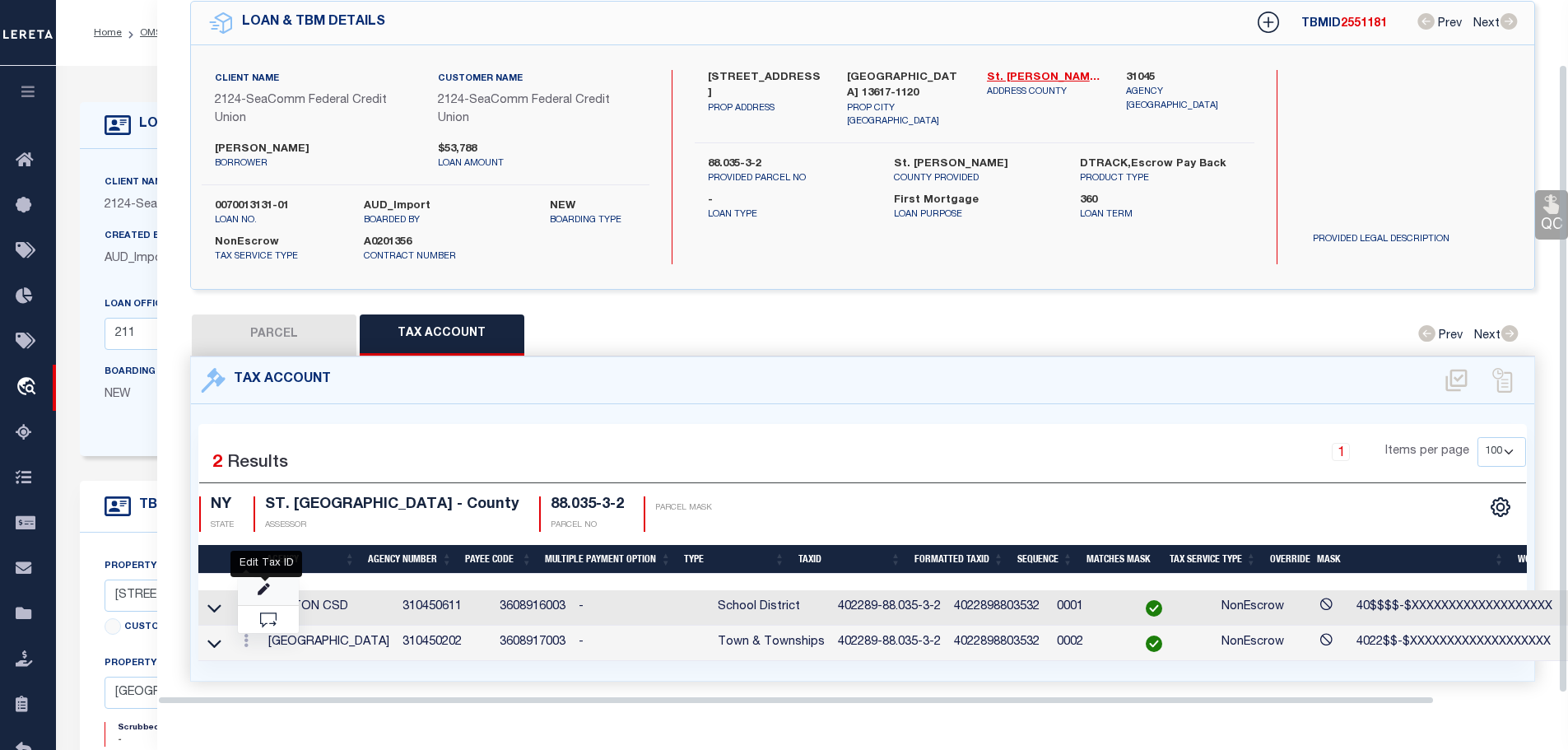
click at [262, 583] on icon "" at bounding box center [263, 589] width 12 height 12
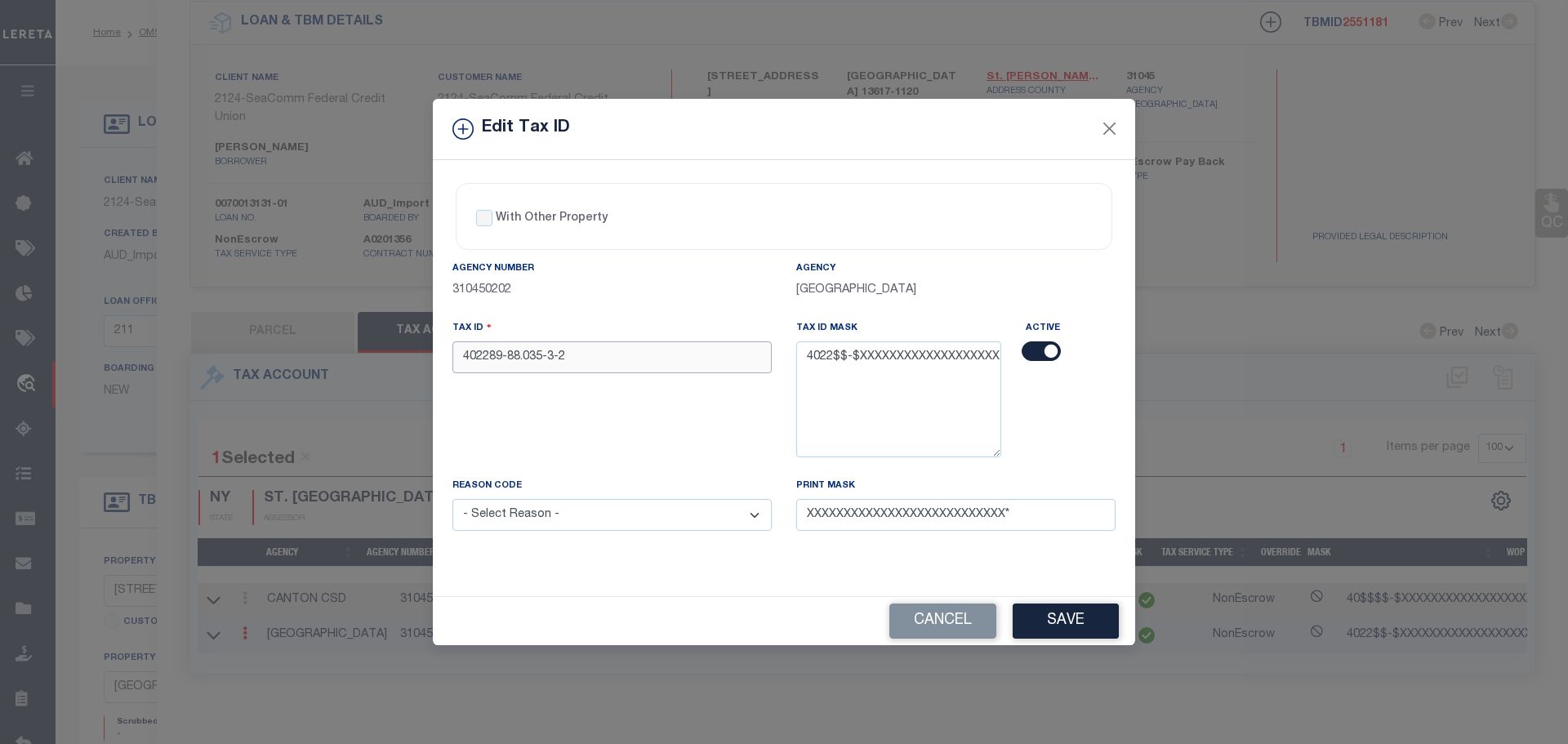
click at [609, 352] on input "402289-88.035-3-2" at bounding box center [612, 357] width 320 height 32
paste input "01"
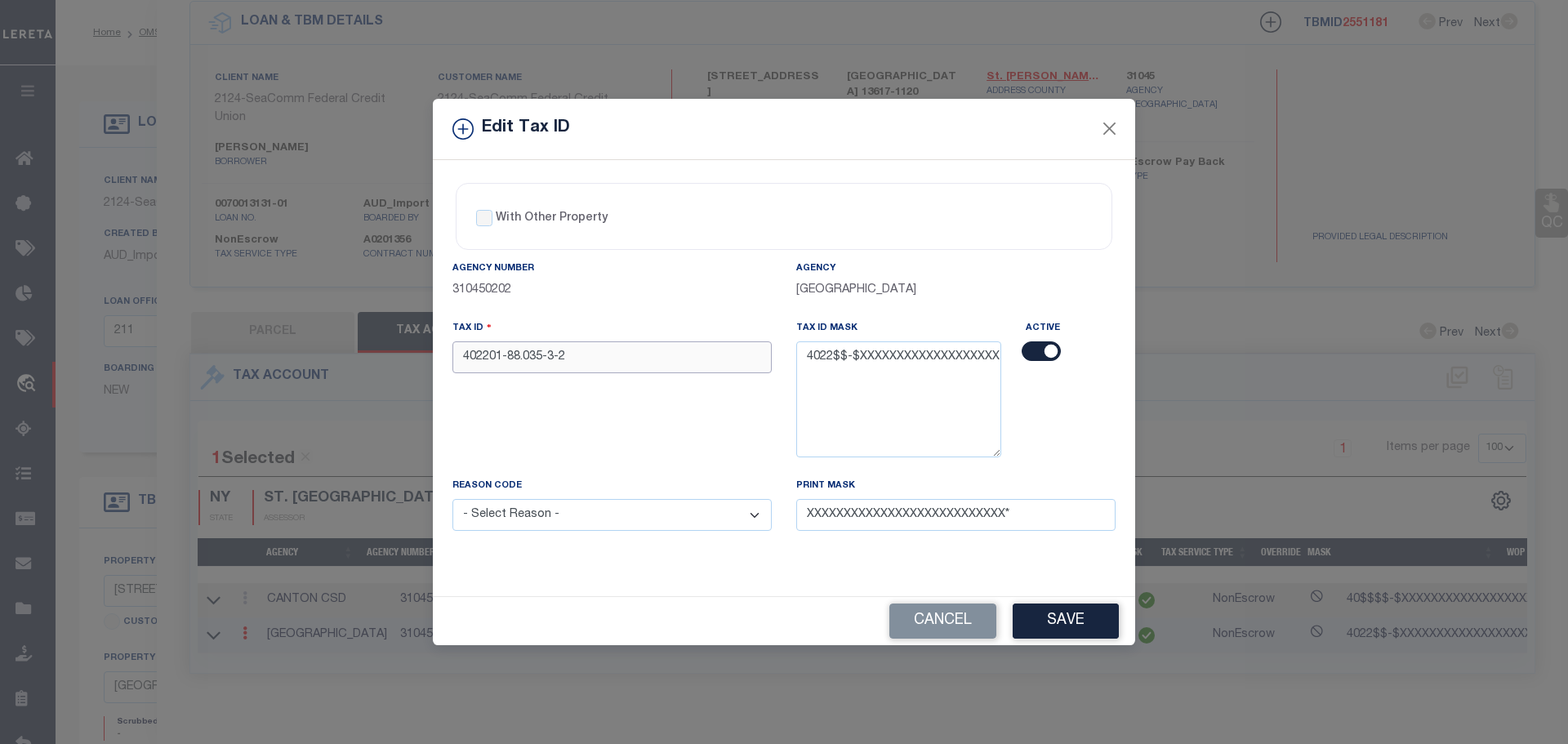
type input "402201-88.035-3-2"
click at [589, 524] on select "- Select Reason - 099 - Other (Provide additional detail) ACT - Agency Changed …" at bounding box center [612, 515] width 320 height 32
select select "ACT"
click at [452, 500] on select "- Select Reason - 099 - Other (Provide additional detail) ACT - Agency Changed …" at bounding box center [612, 515] width 320 height 32
click at [1102, 612] on button "Save" at bounding box center [1065, 621] width 106 height 35
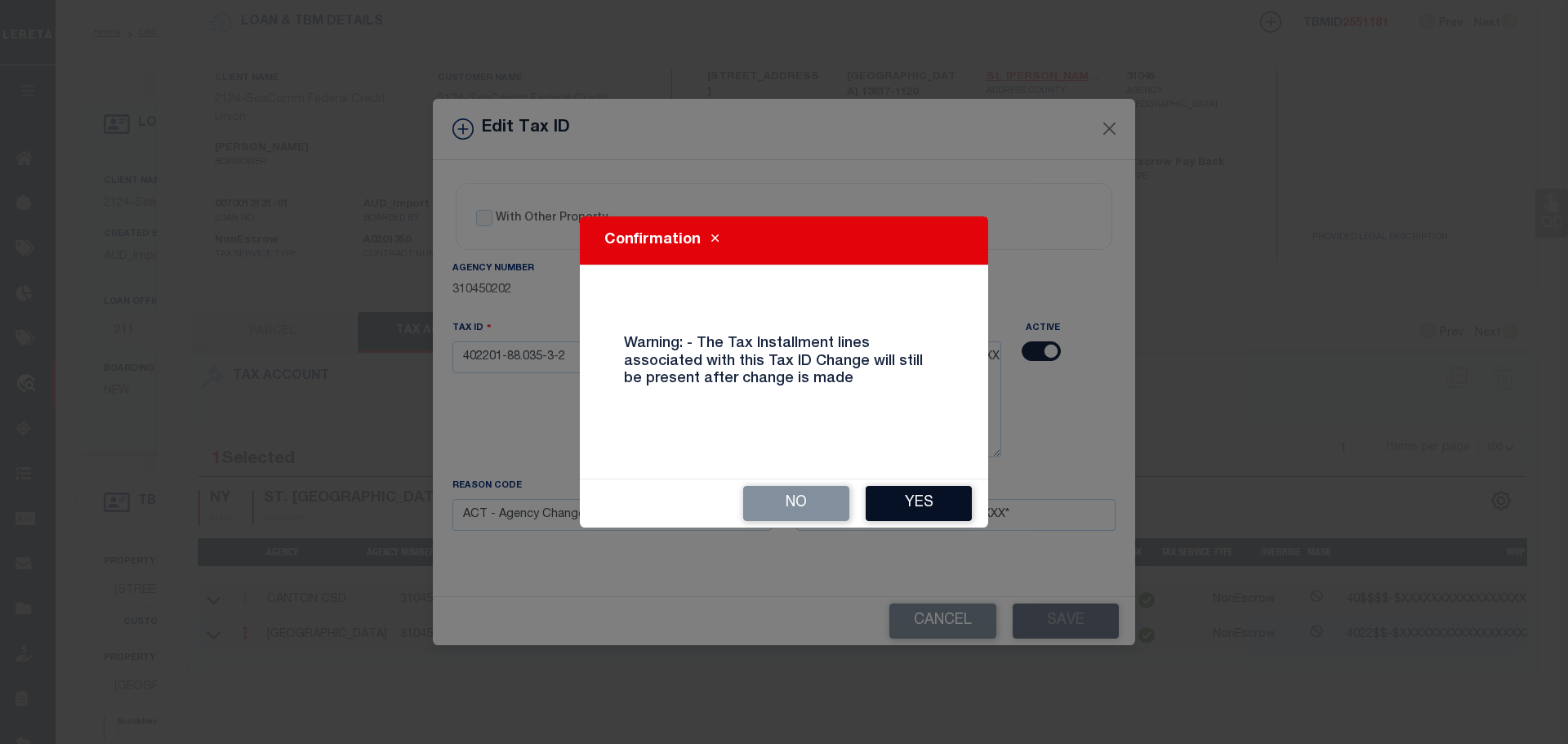
click at [927, 504] on button "Yes" at bounding box center [919, 503] width 106 height 35
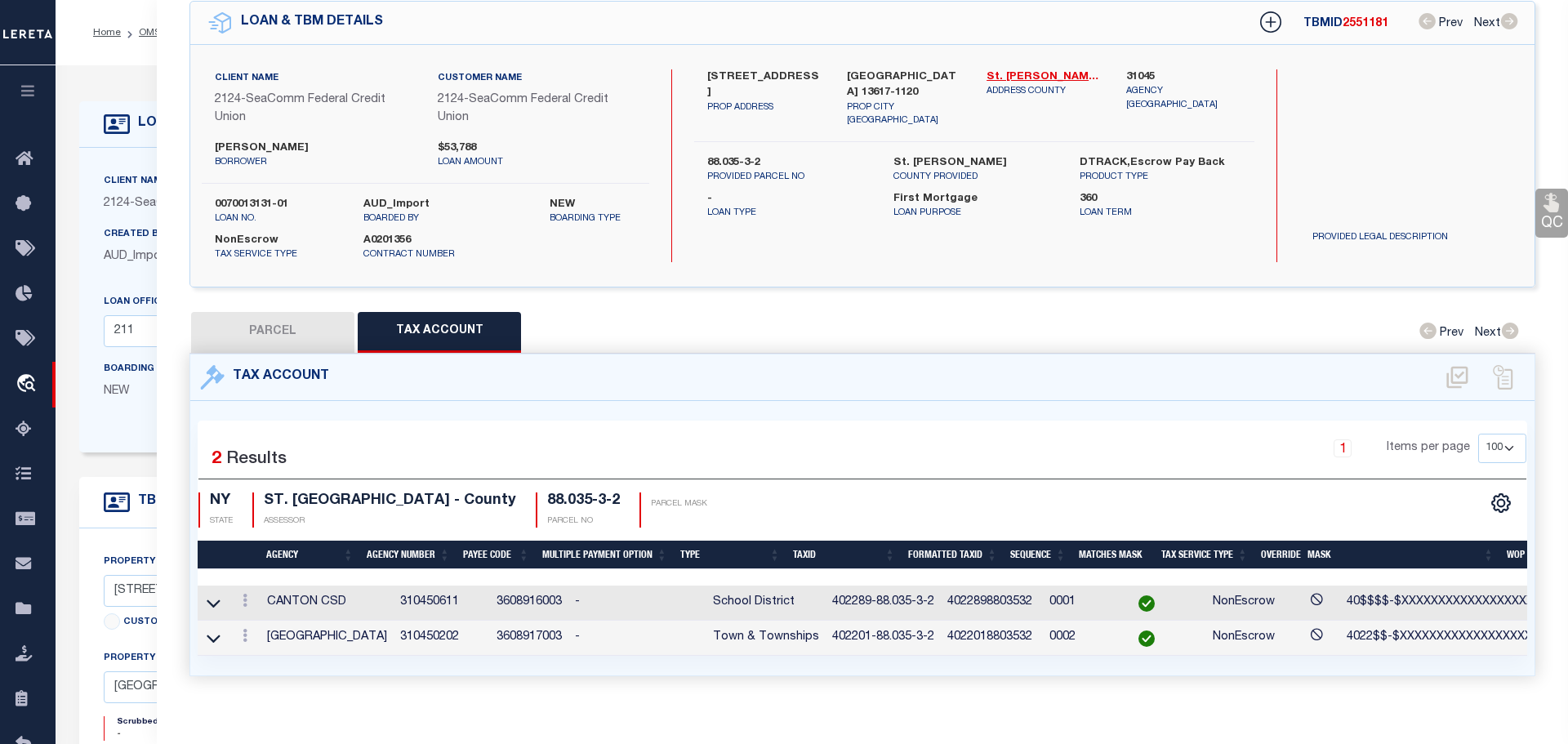
select select
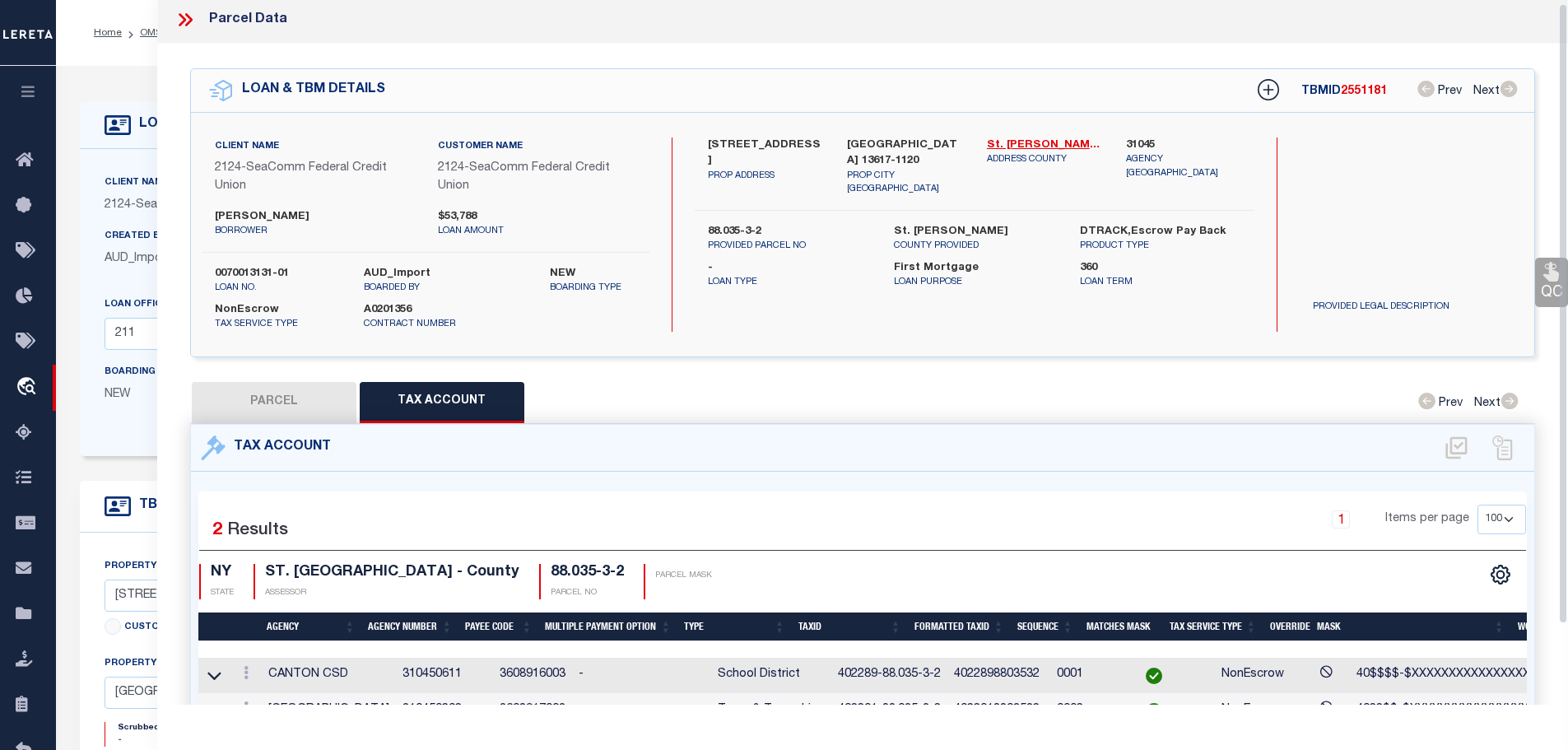
scroll to position [0, 0]
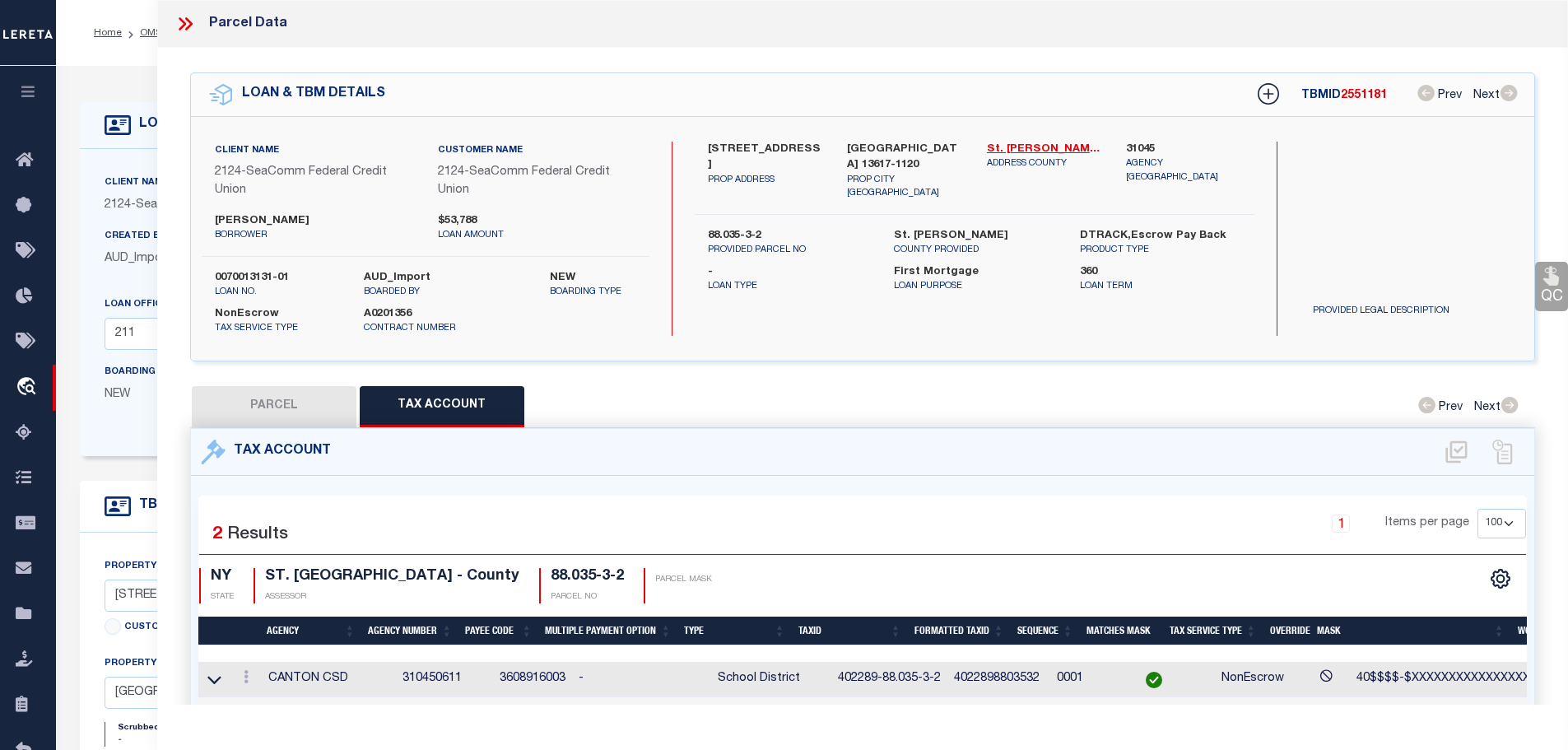
click at [187, 20] on icon at bounding box center [188, 23] width 7 height 13
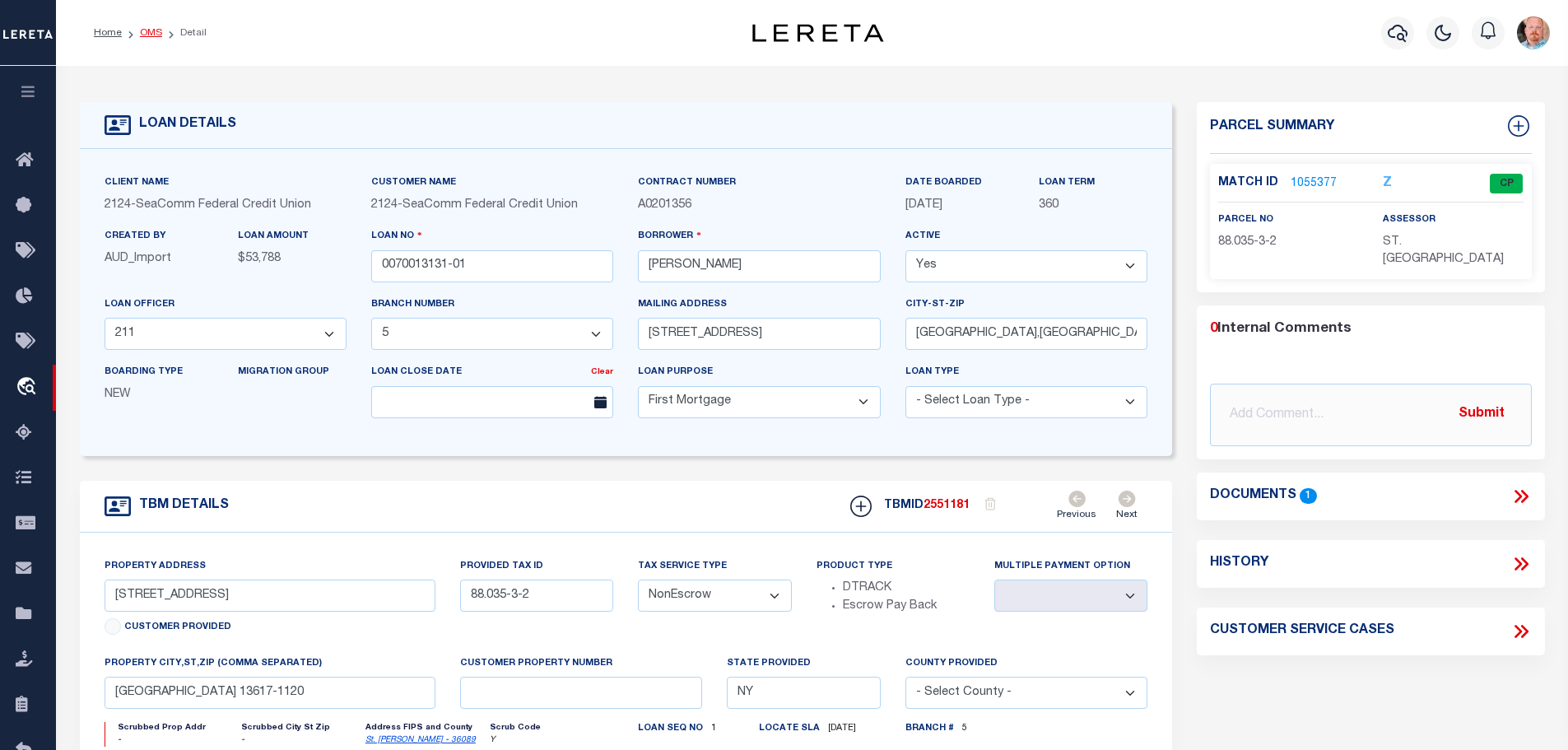
click at [143, 33] on link "OMS" at bounding box center [151, 33] width 22 height 10
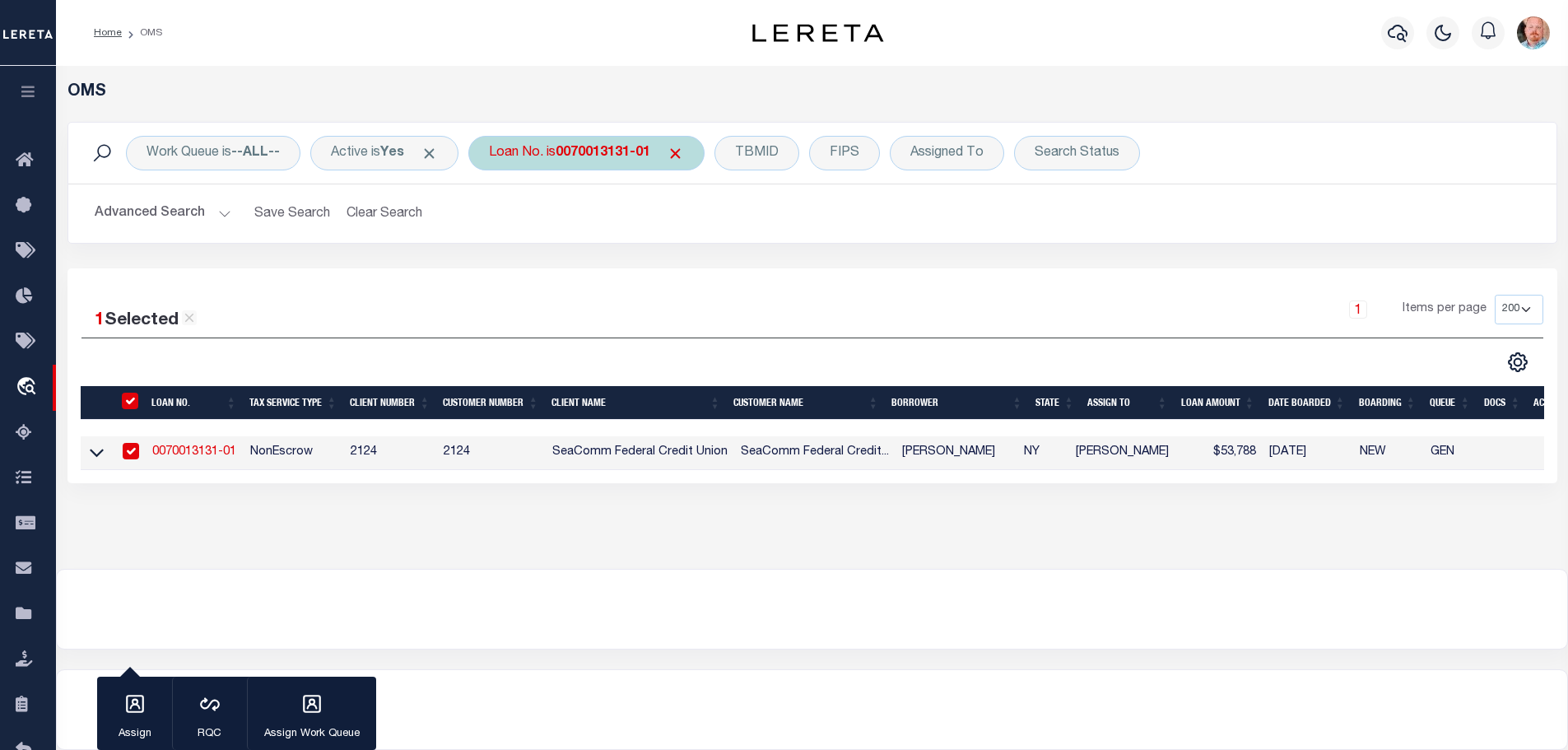
click at [601, 147] on b "0070013131-01" at bounding box center [602, 153] width 95 height 13
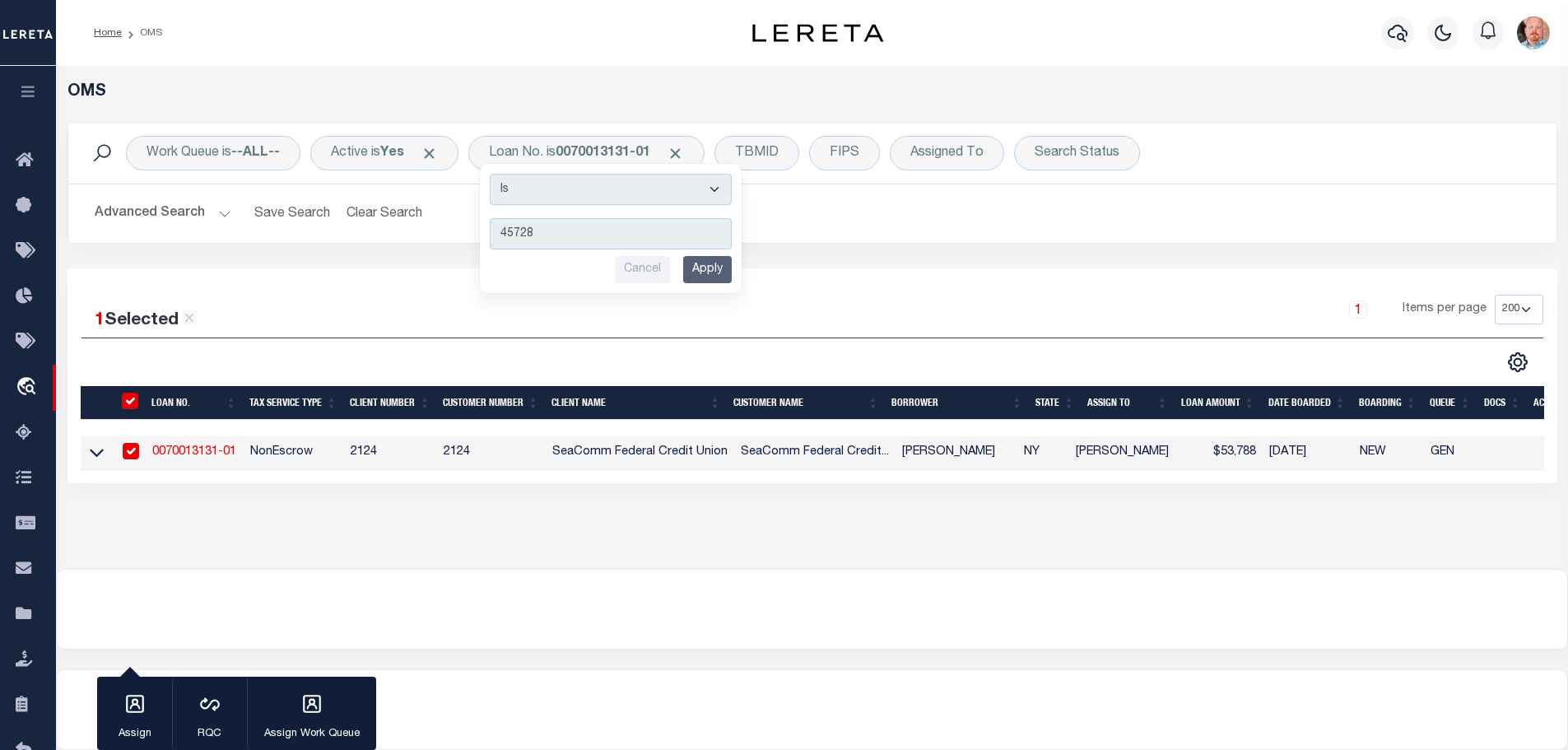
click at [701, 268] on input "Apply" at bounding box center [708, 269] width 49 height 27
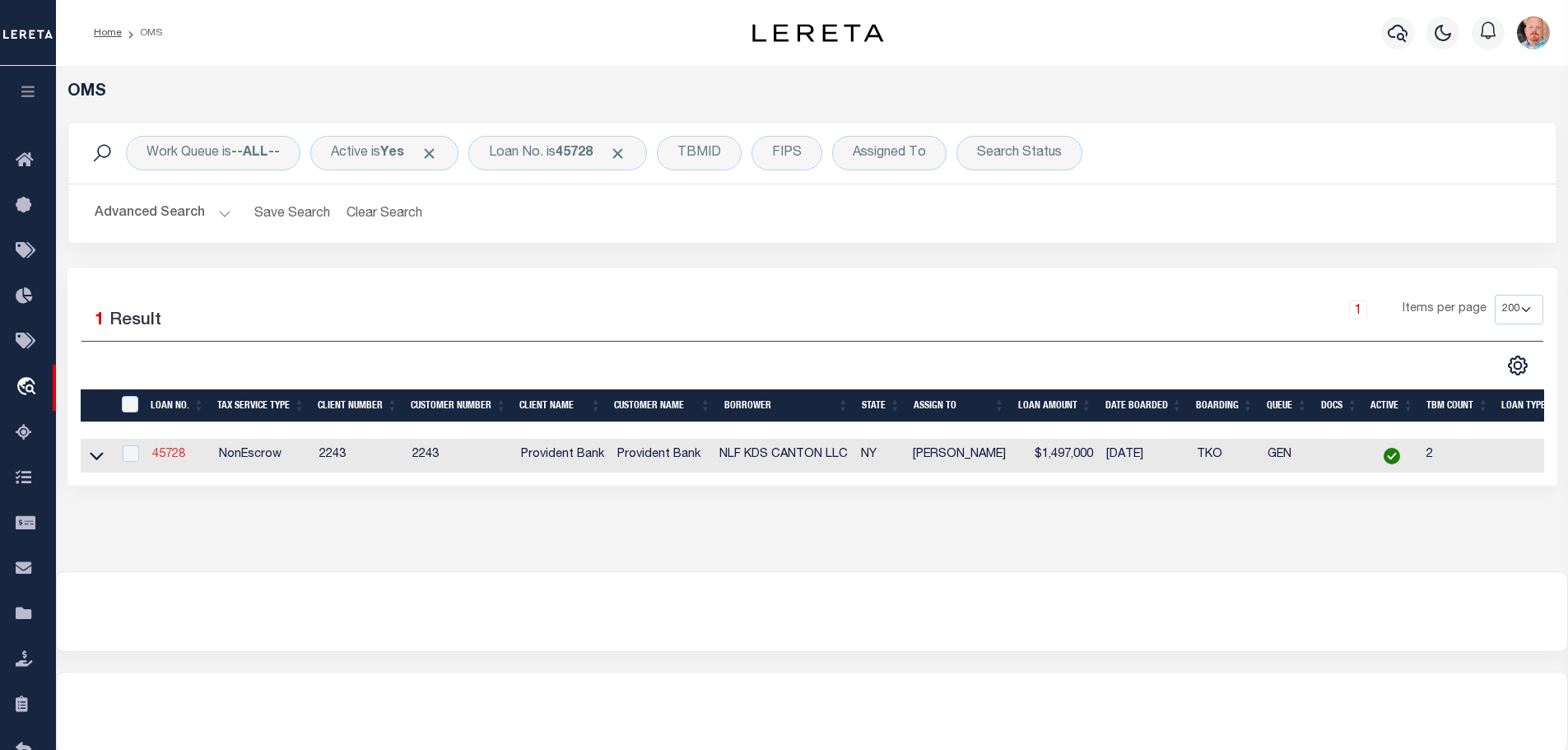
click at [167, 449] on link "45728" at bounding box center [169, 454] width 33 height 11
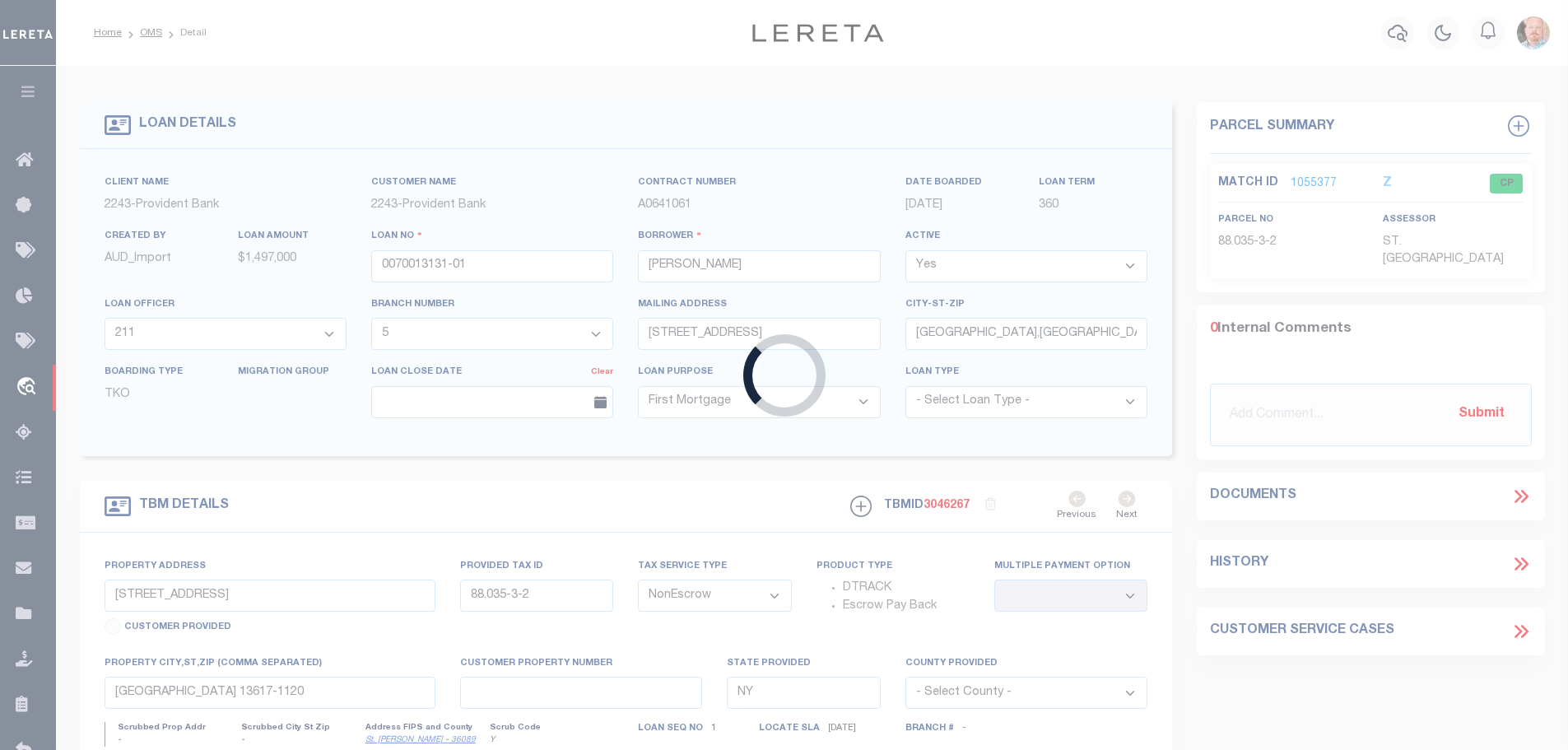
type input "45728"
type input "NLF KDS CANTON LLC"
select select
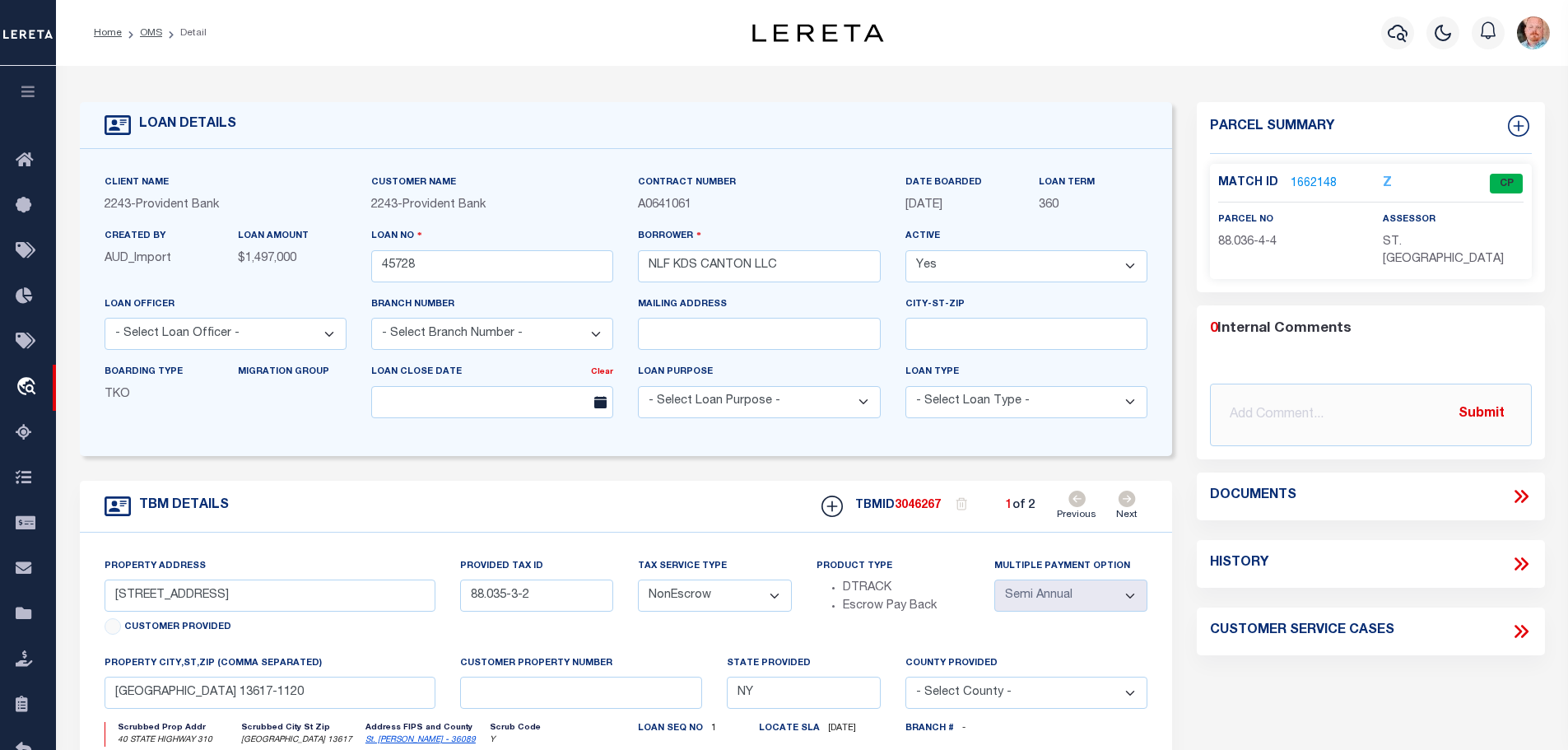
select select "16125"
select select "5389"
type input "40 STATE HIGHWAY 310"
type input "402201-88.036-4-4"
select select
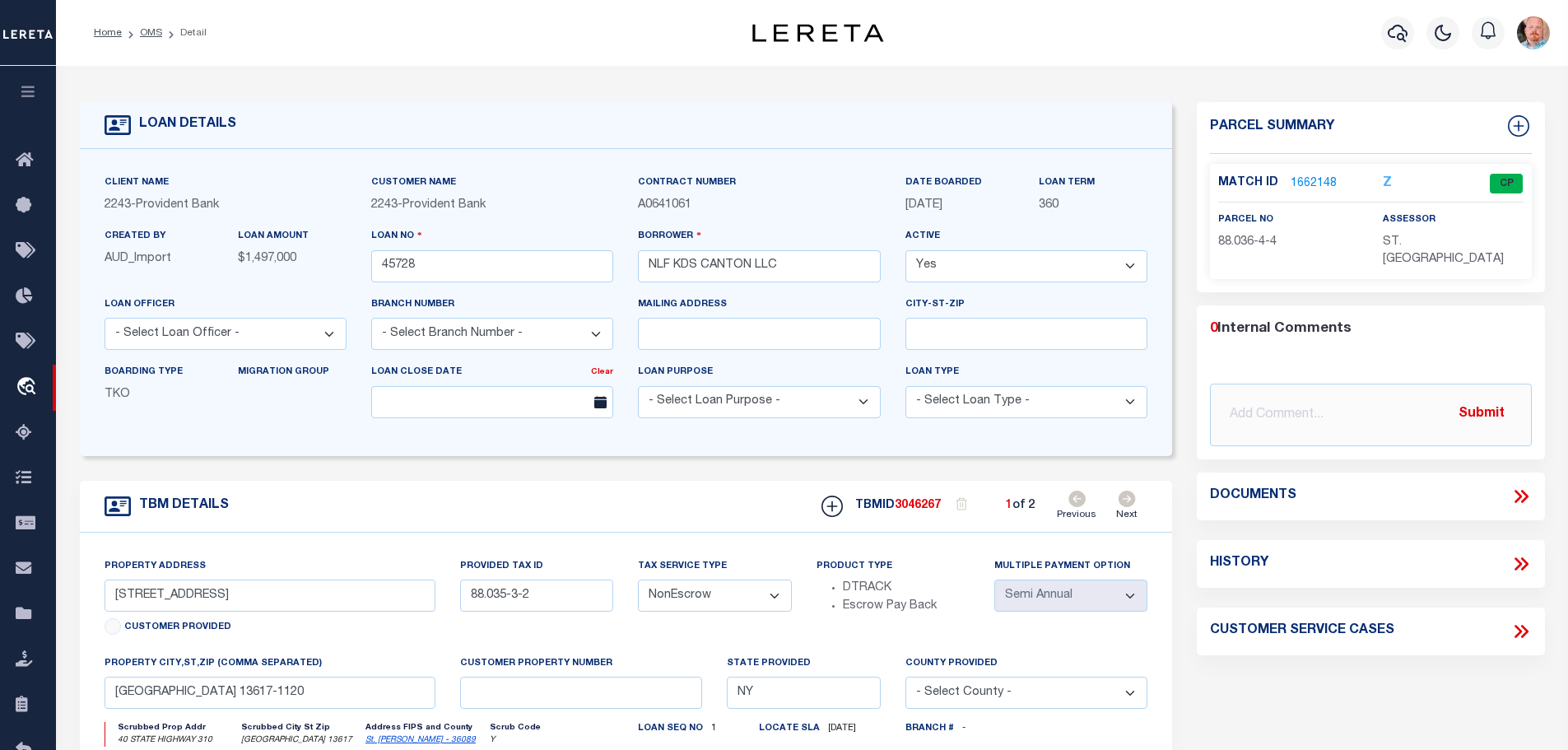
type input "[GEOGRAPHIC_DATA] 13617"
select select
type textarea "FILE."
type textarea "Liability subject to parcel provided"
click at [1296, 175] on link "1662148" at bounding box center [1312, 184] width 46 height 17
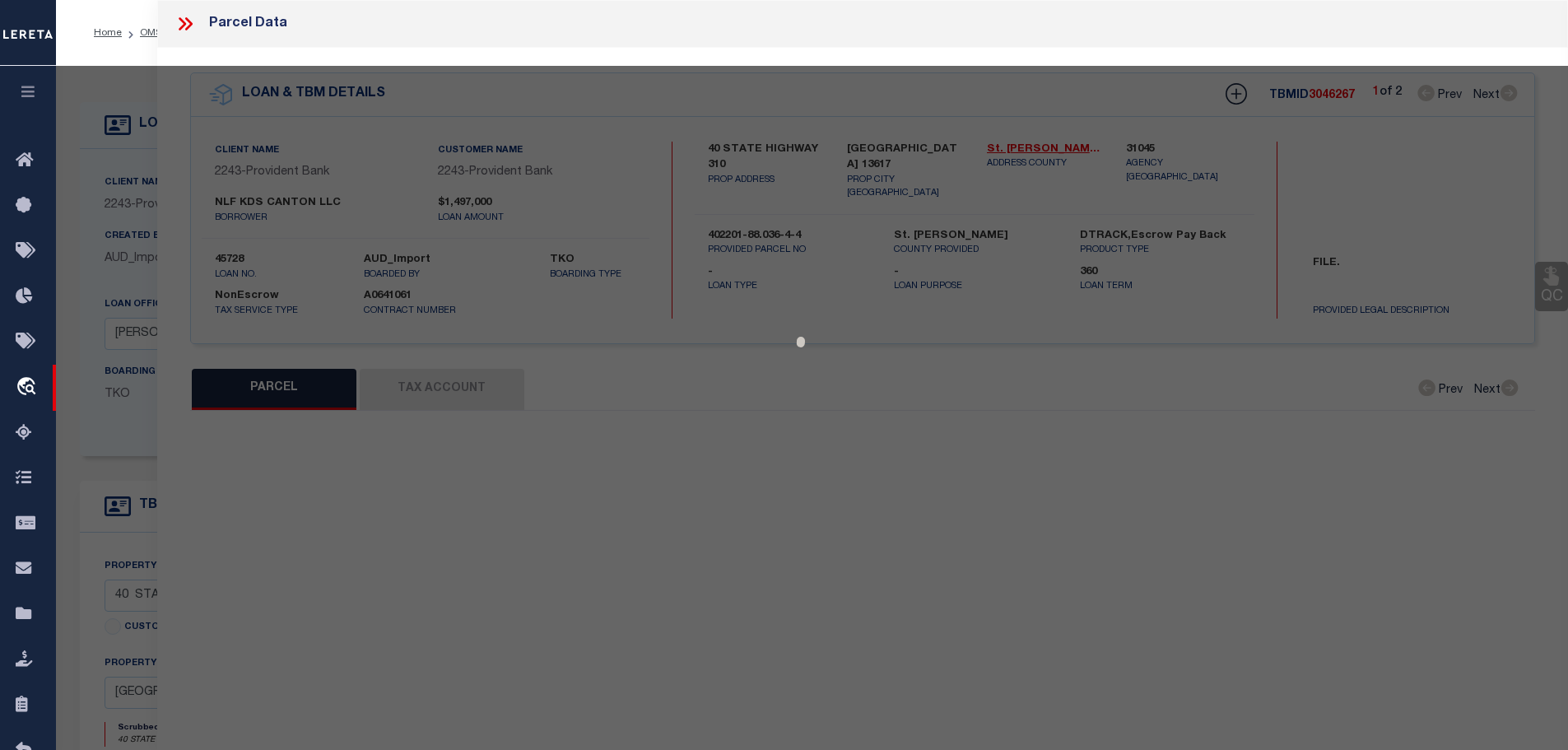
select select "AS"
checkbox input "false"
select select "CP"
type input "Nlf Kds Canton Llc"
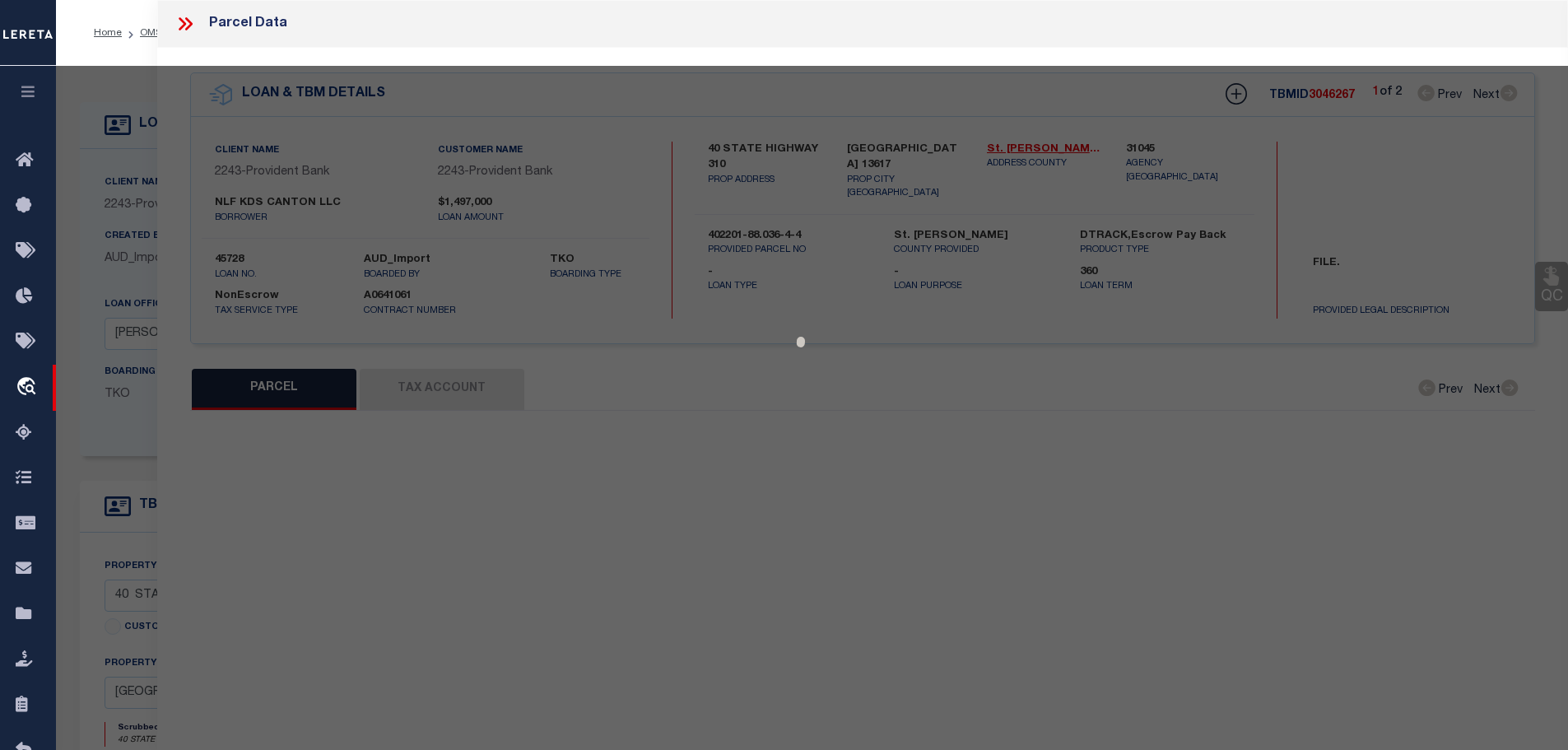
select select
type input "40 SH 310"
checkbox input "false"
type input "[GEOGRAPHIC_DATA] 13617"
type textarea "Acres:0.00"
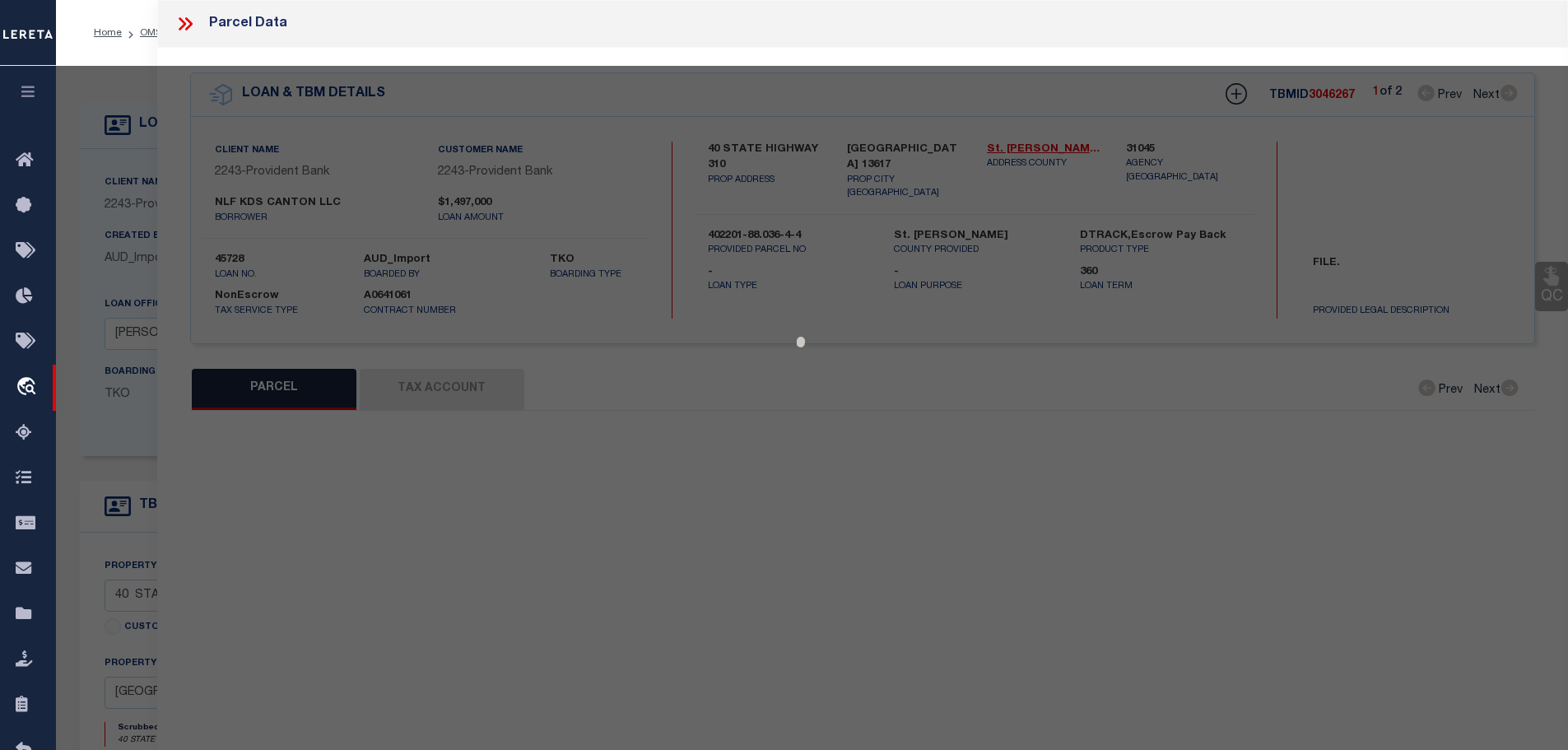
type textarea "Tax ID Special Project"
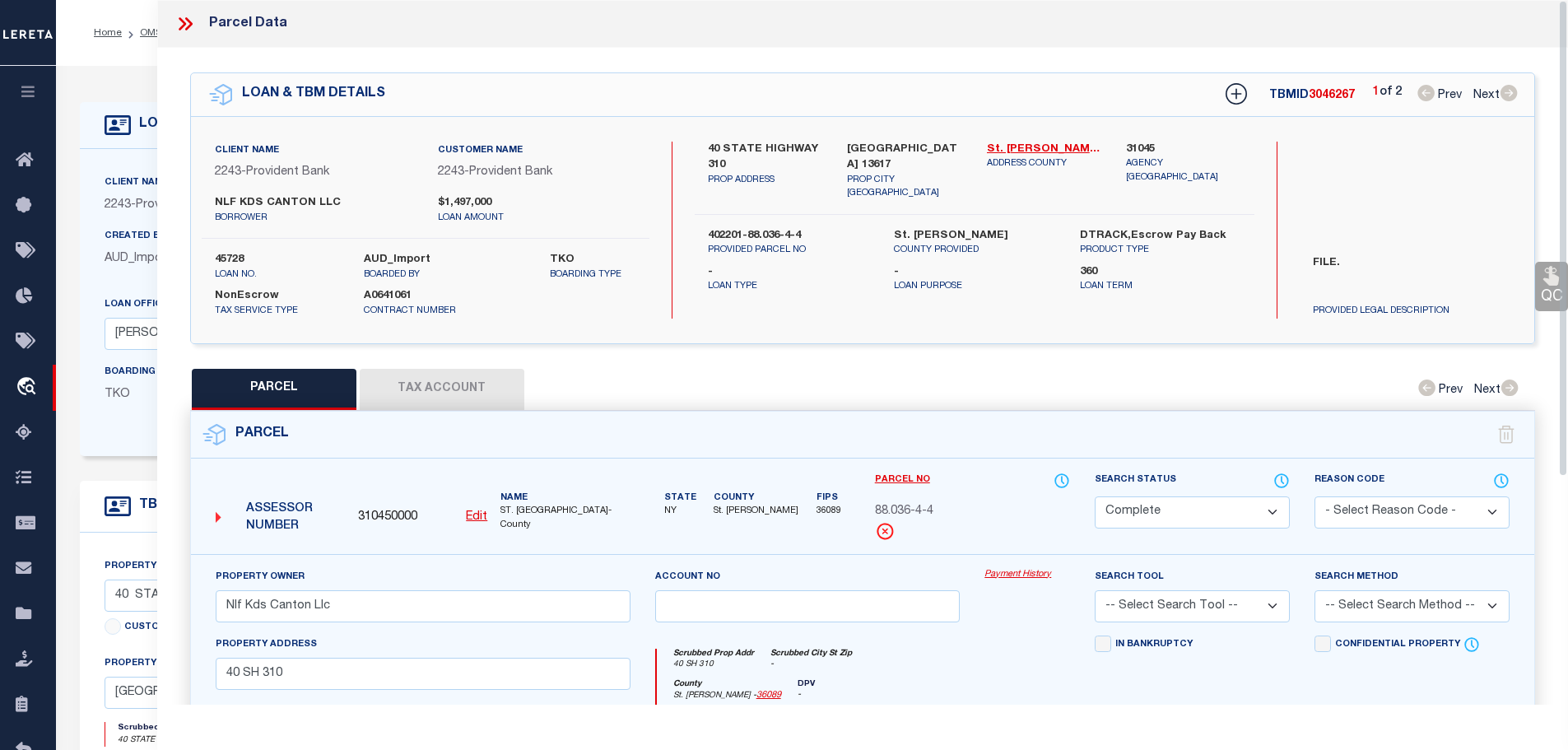
click at [423, 378] on button "Tax Account" at bounding box center [442, 390] width 165 height 41
select select "100"
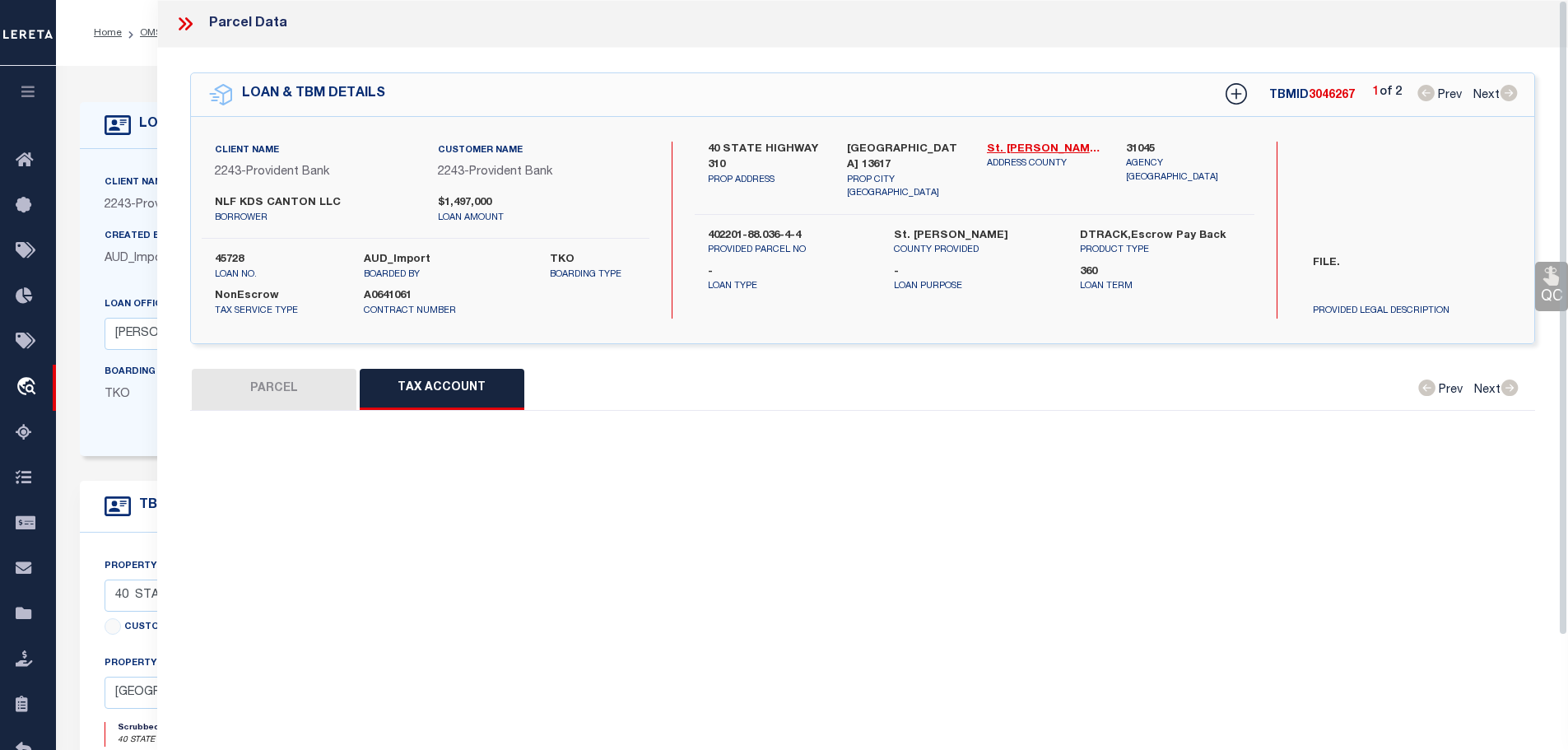
select select "100"
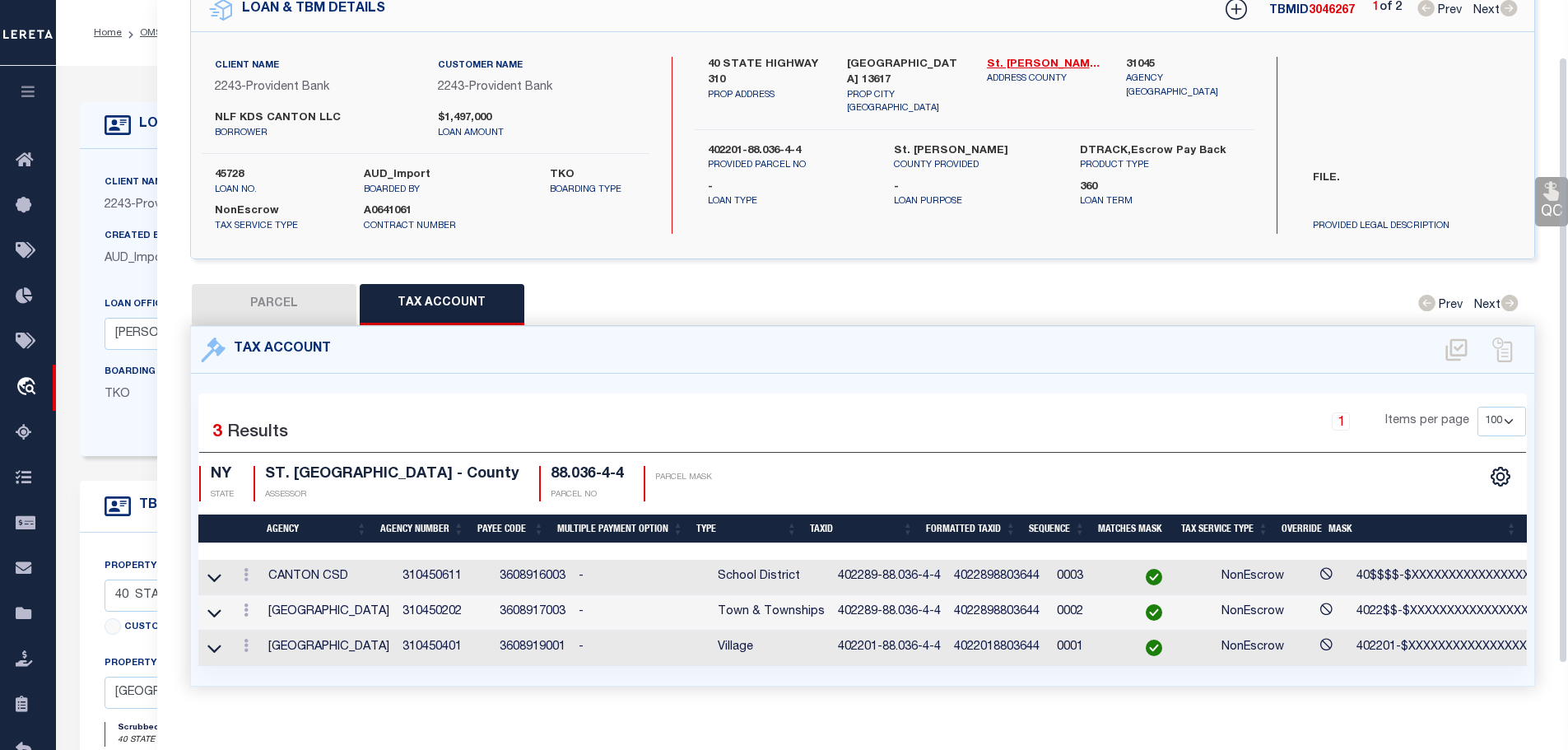
scroll to position [112, 0]
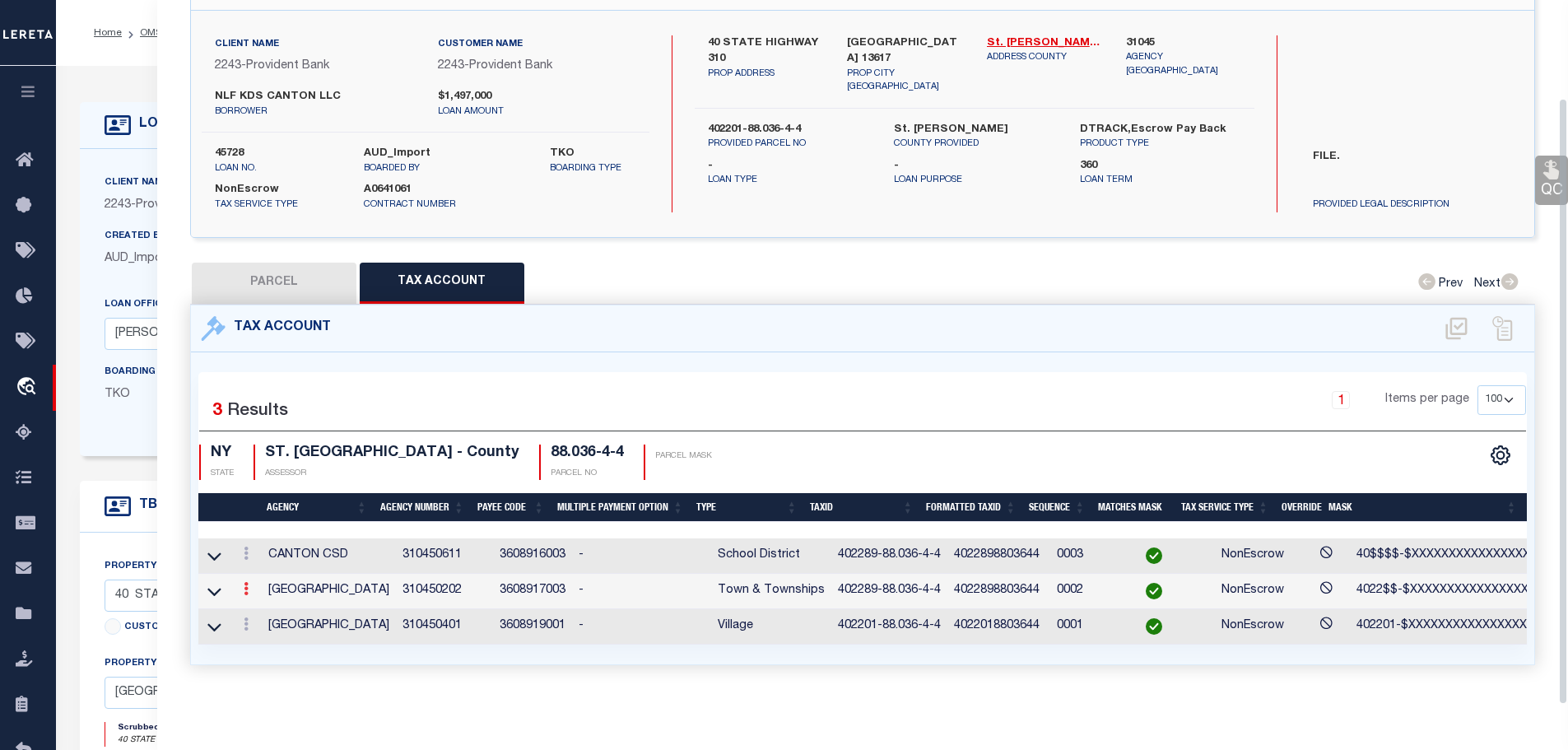
click at [244, 584] on link at bounding box center [245, 591] width 18 height 13
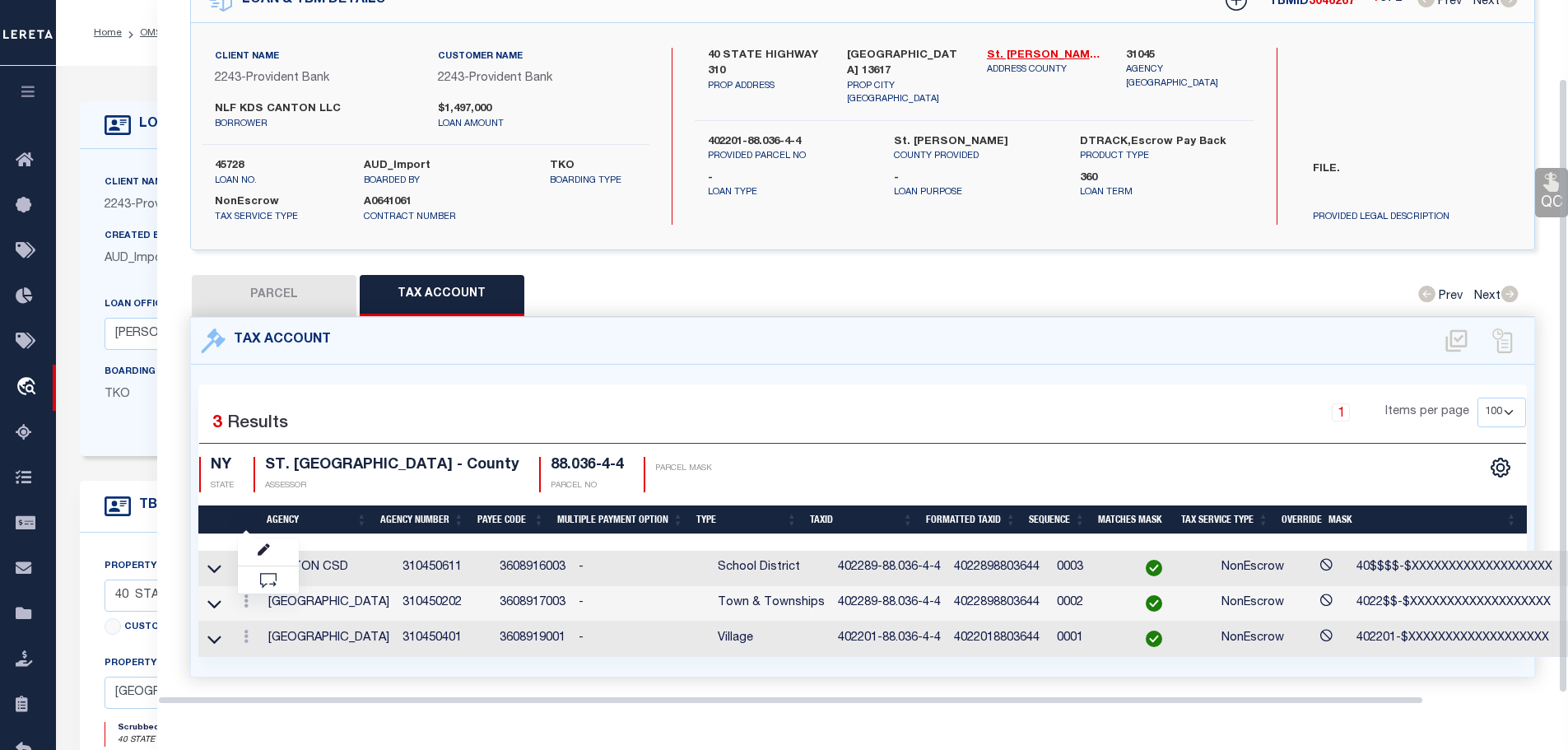
scroll to position [90, 0]
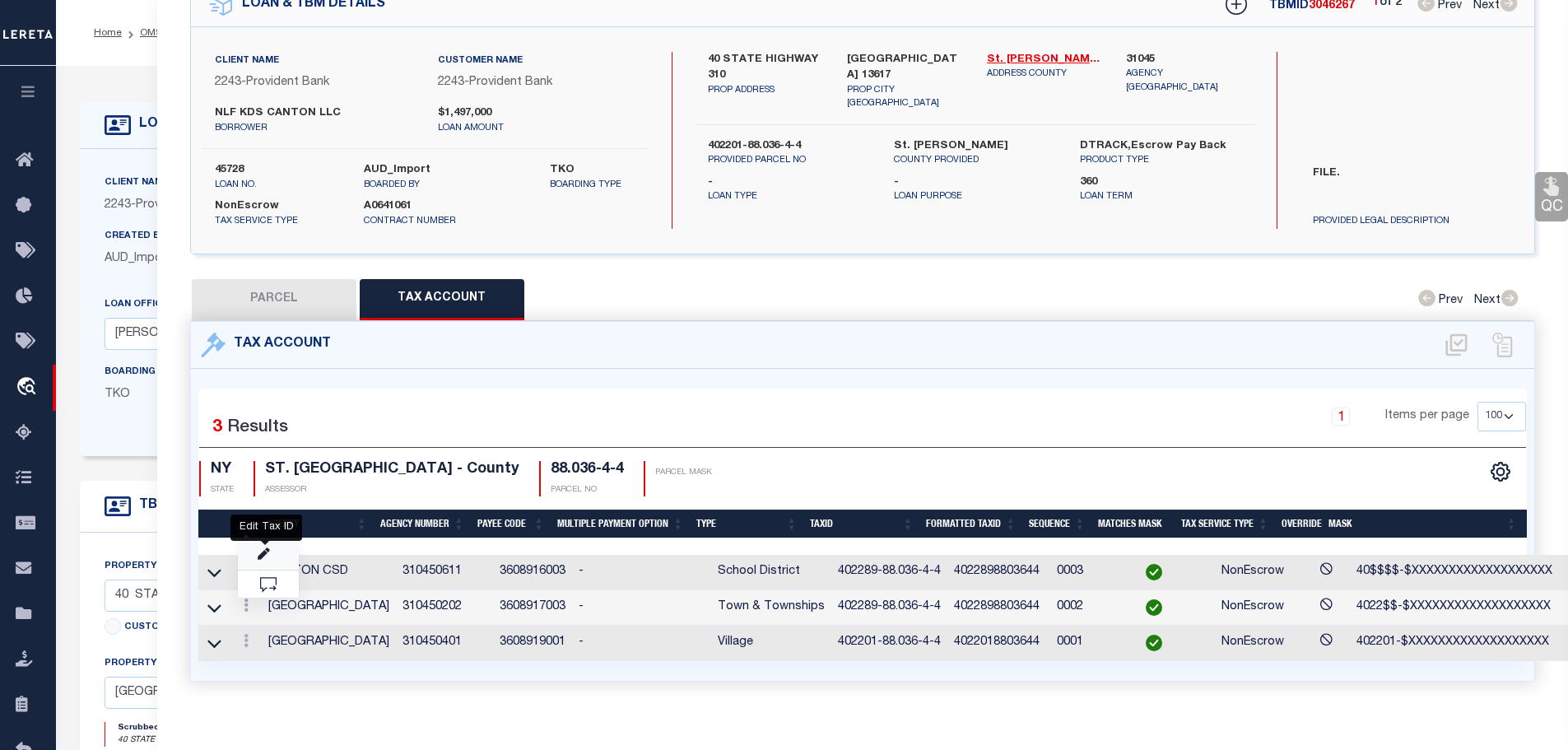
click at [262, 548] on icon "" at bounding box center [263, 553] width 12 height 12
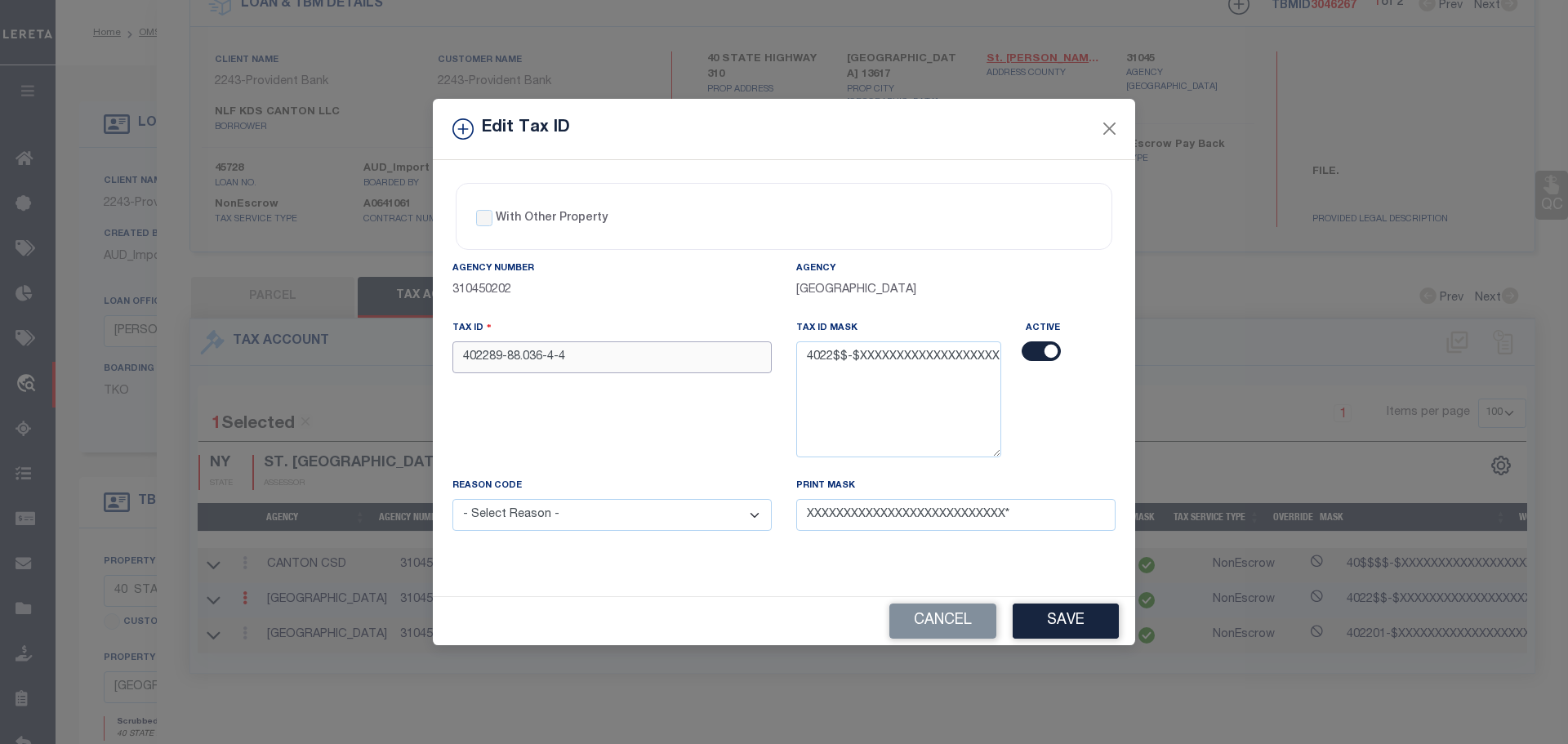
click at [630, 355] on input "402289-88.036-4-4" at bounding box center [612, 357] width 320 height 32
paste input "01"
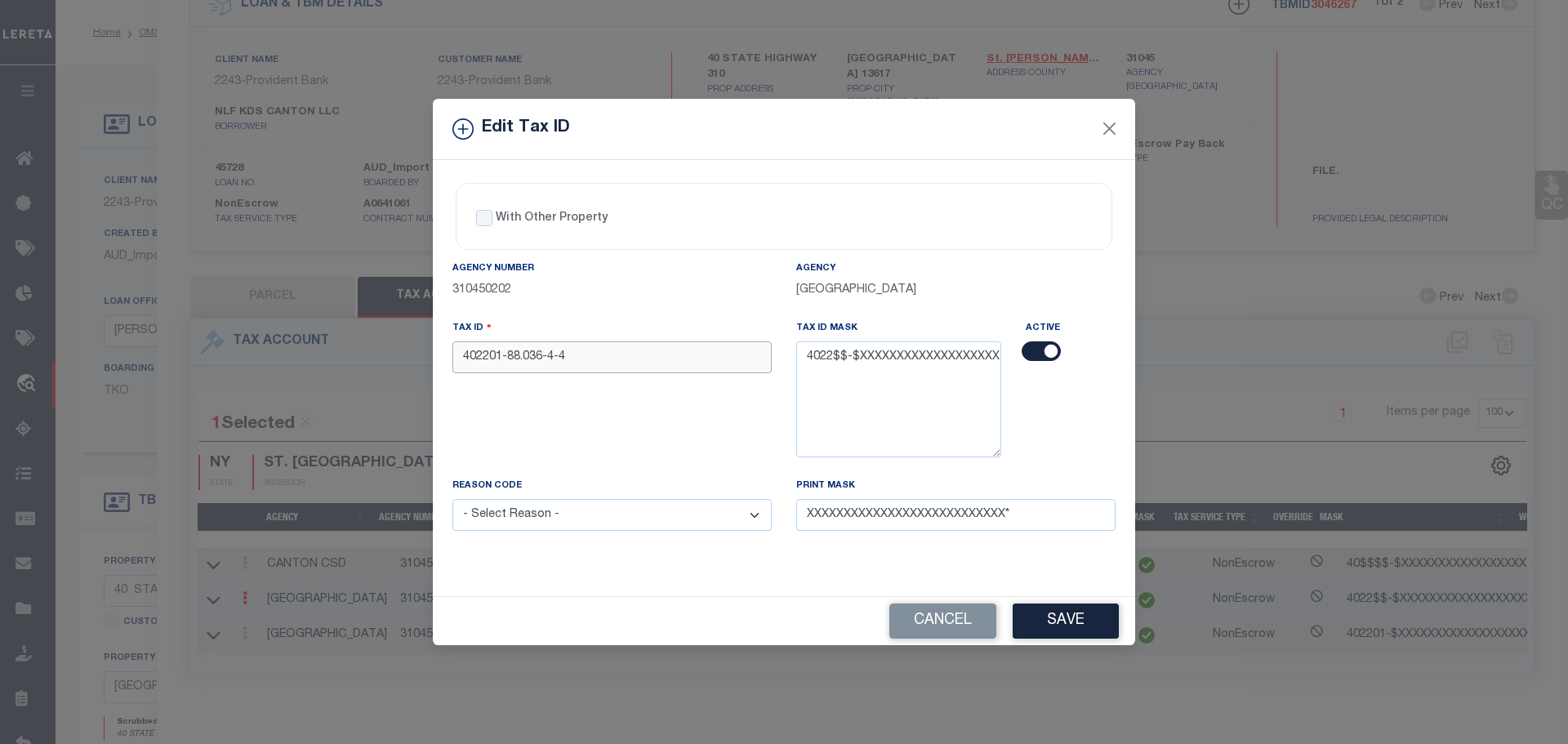
type input "402201-88.036-4-4"
click at [596, 516] on select "- Select Reason - 099 - Other (Provide additional detail) ACT - Agency Changed …" at bounding box center [612, 515] width 320 height 32
select select "ACT"
click at [452, 500] on select "- Select Reason - 099 - Other (Provide additional detail) ACT - Agency Changed …" at bounding box center [612, 515] width 320 height 32
click at [1068, 618] on button "Save" at bounding box center [1065, 621] width 106 height 35
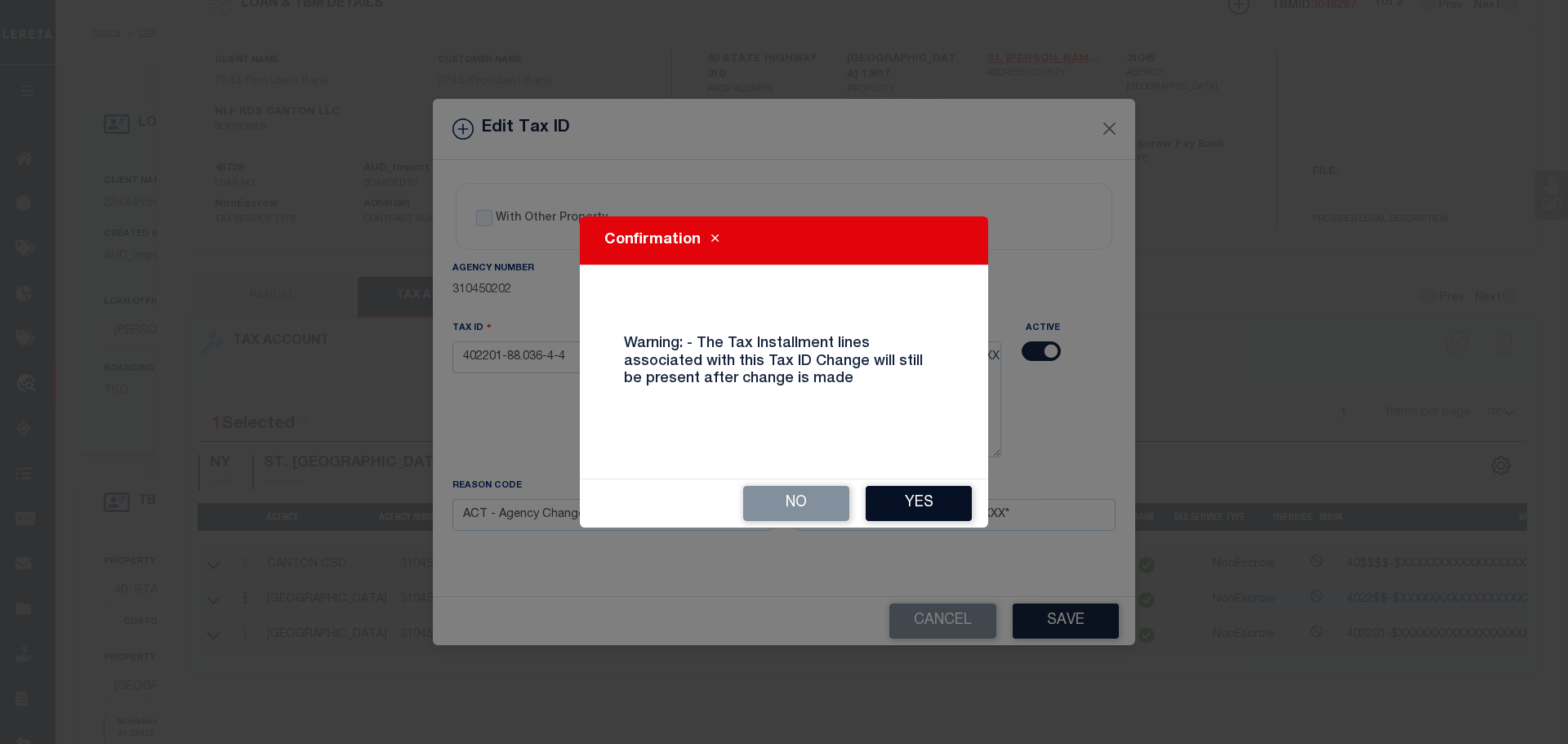
click at [934, 516] on button "Yes" at bounding box center [919, 503] width 106 height 35
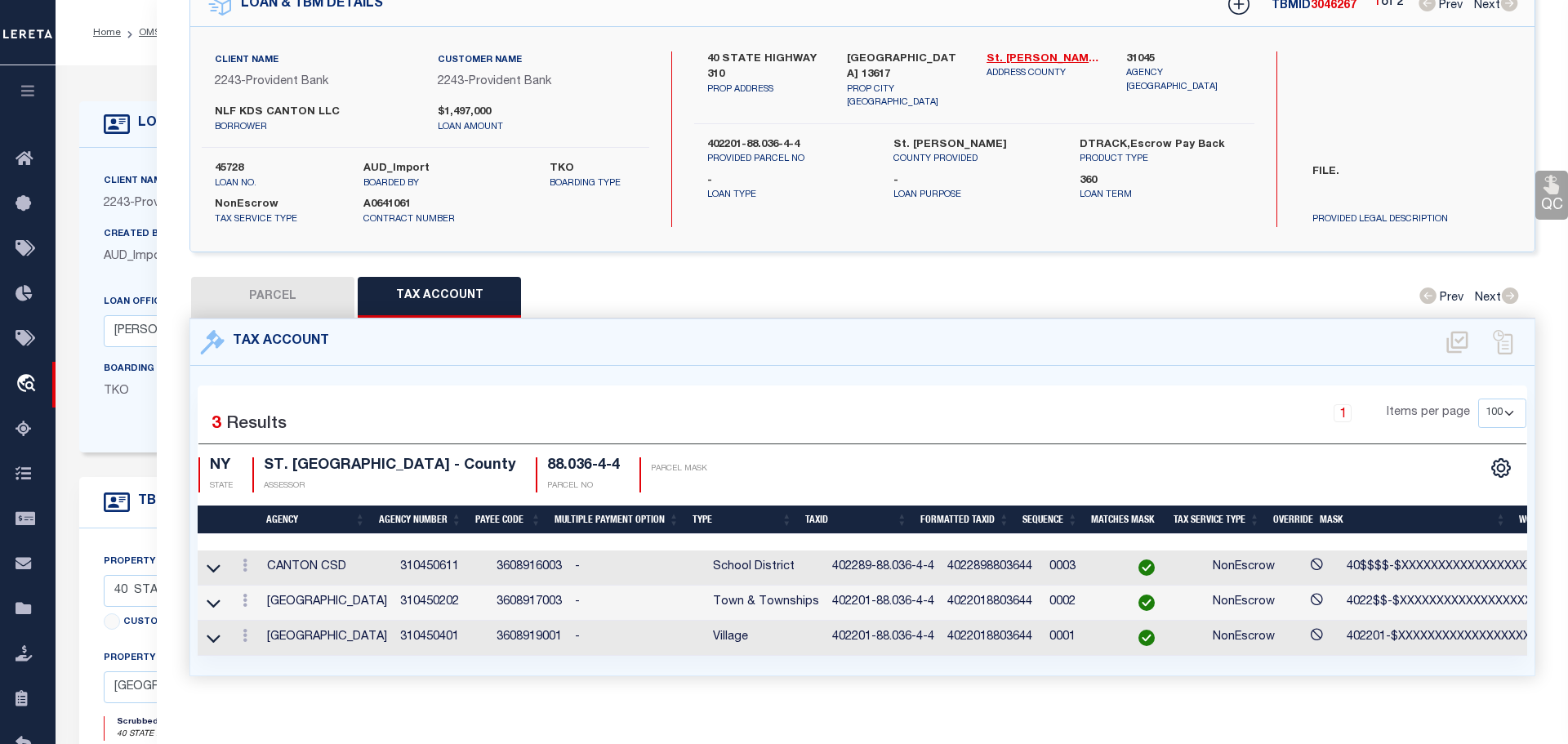
select select
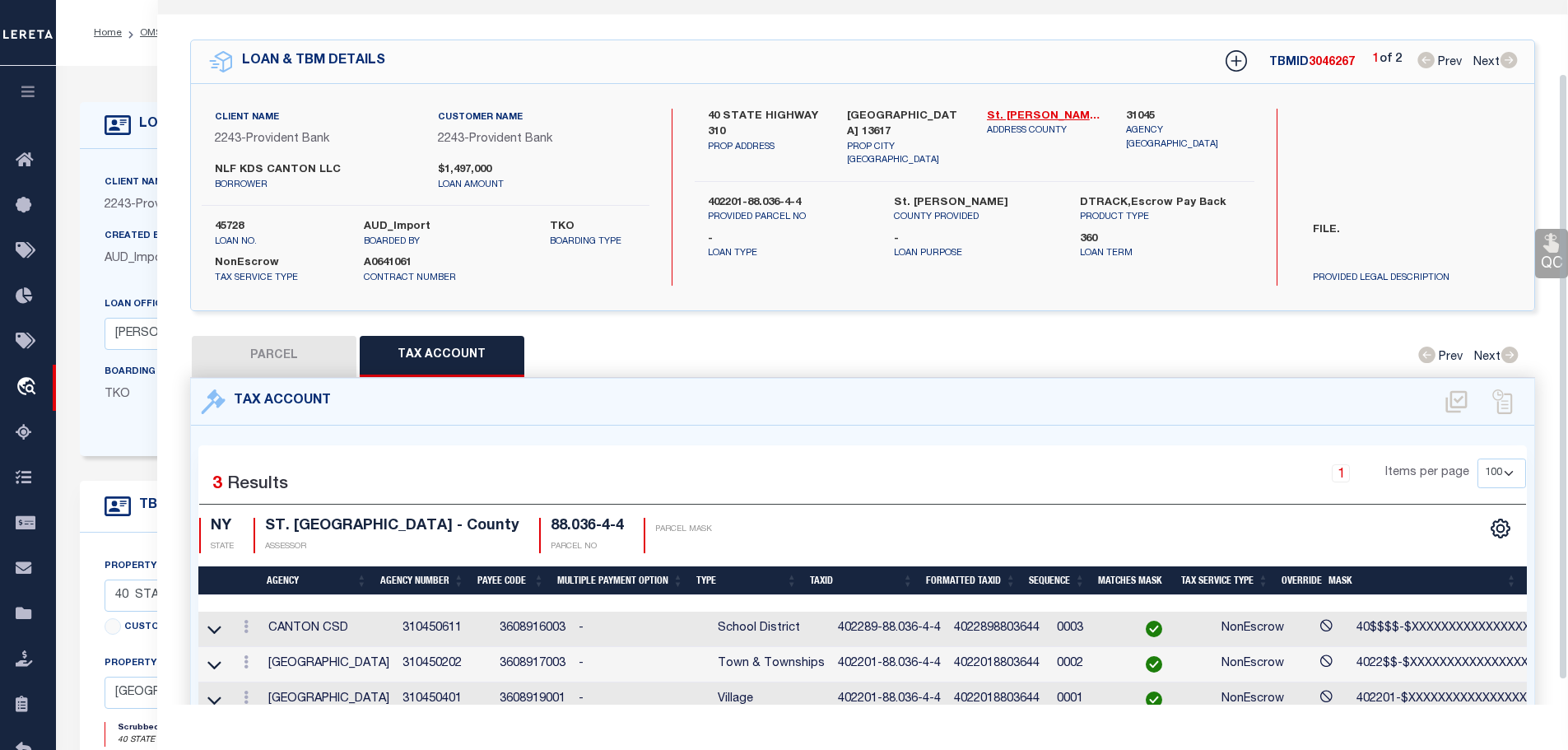
scroll to position [0, 0]
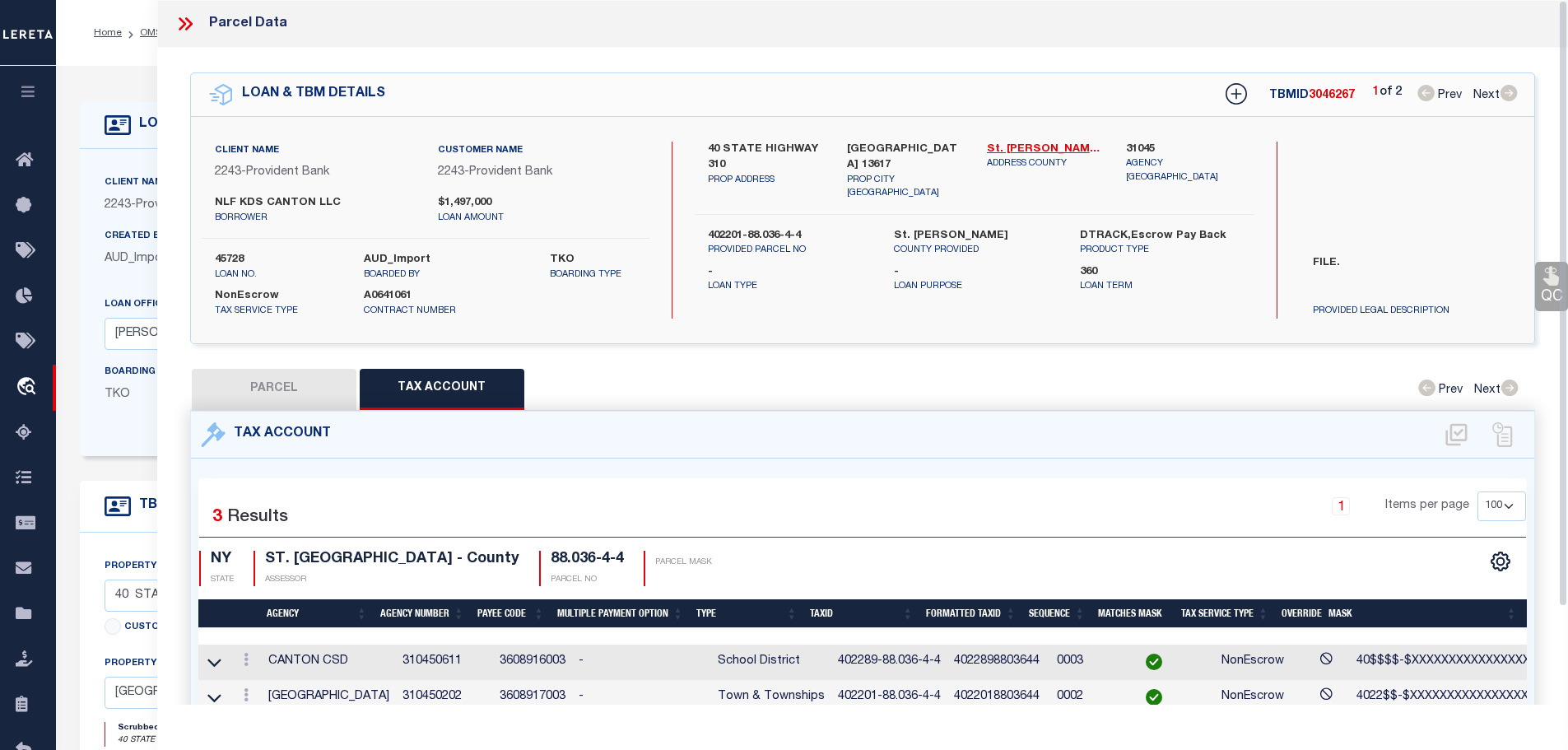
click at [190, 21] on icon at bounding box center [184, 23] width 22 height 22
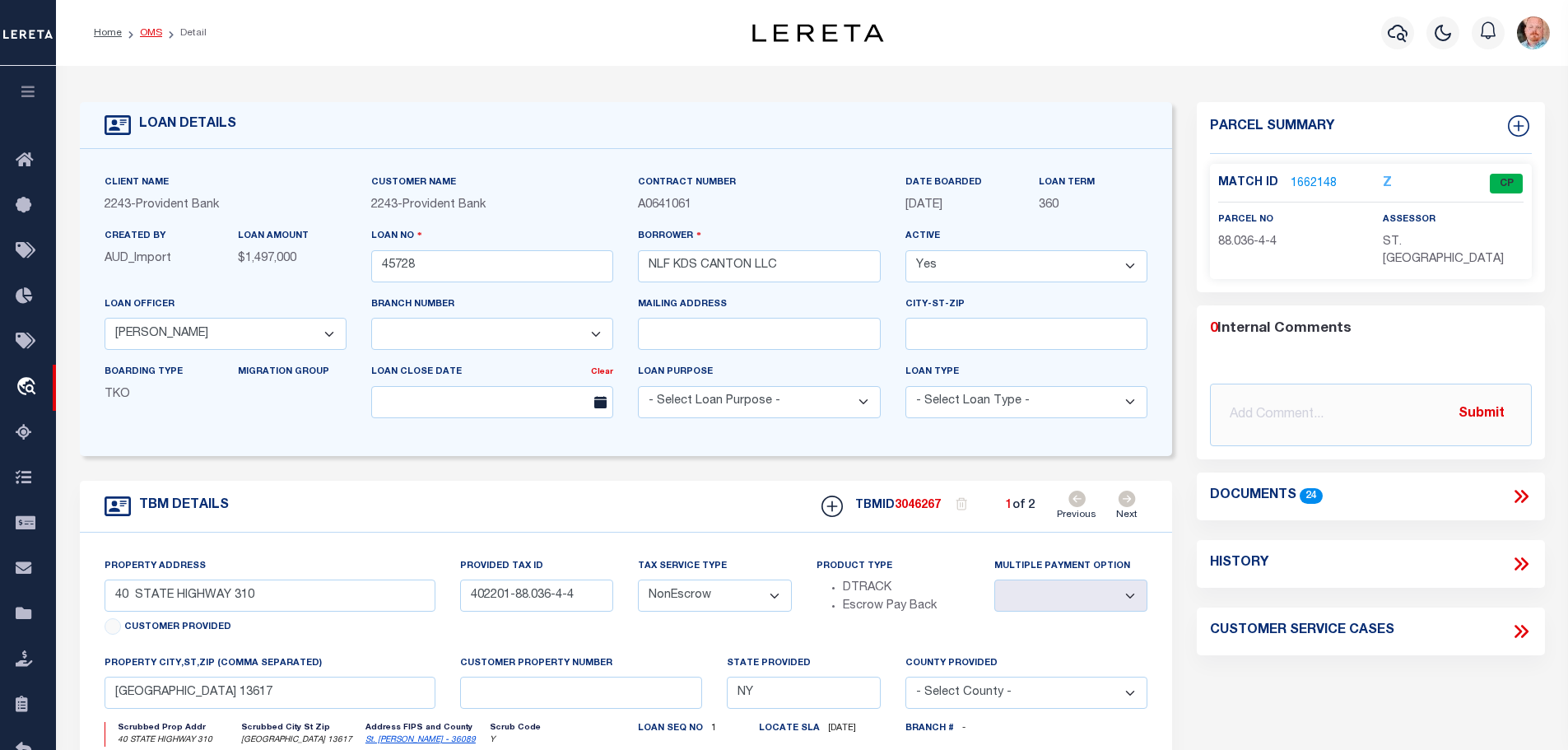
click at [139, 33] on link "OMS" at bounding box center [151, 33] width 22 height 10
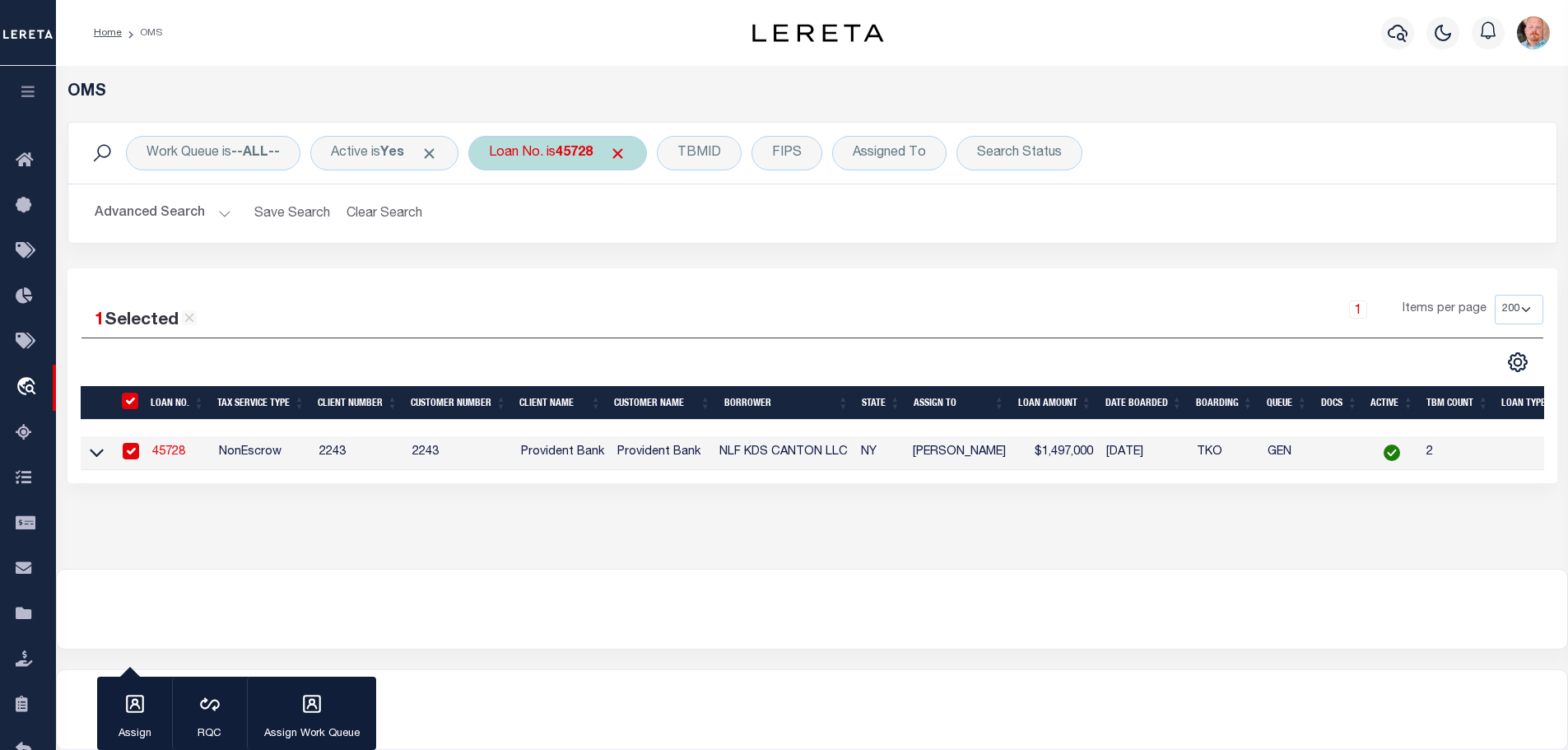
click at [548, 154] on div "Loan No. is 45728" at bounding box center [557, 153] width 179 height 35
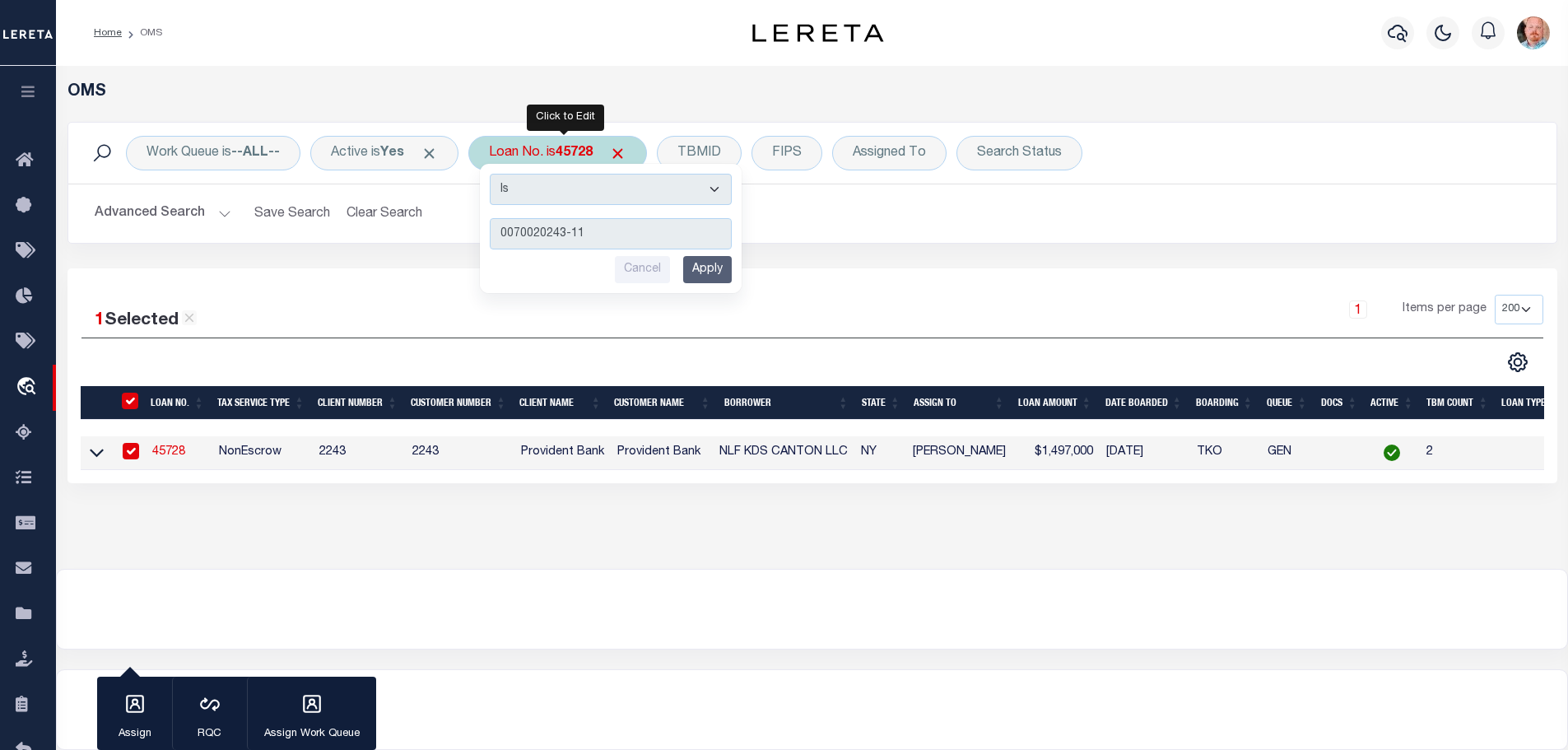
click at [700, 271] on input "Apply" at bounding box center [708, 269] width 49 height 27
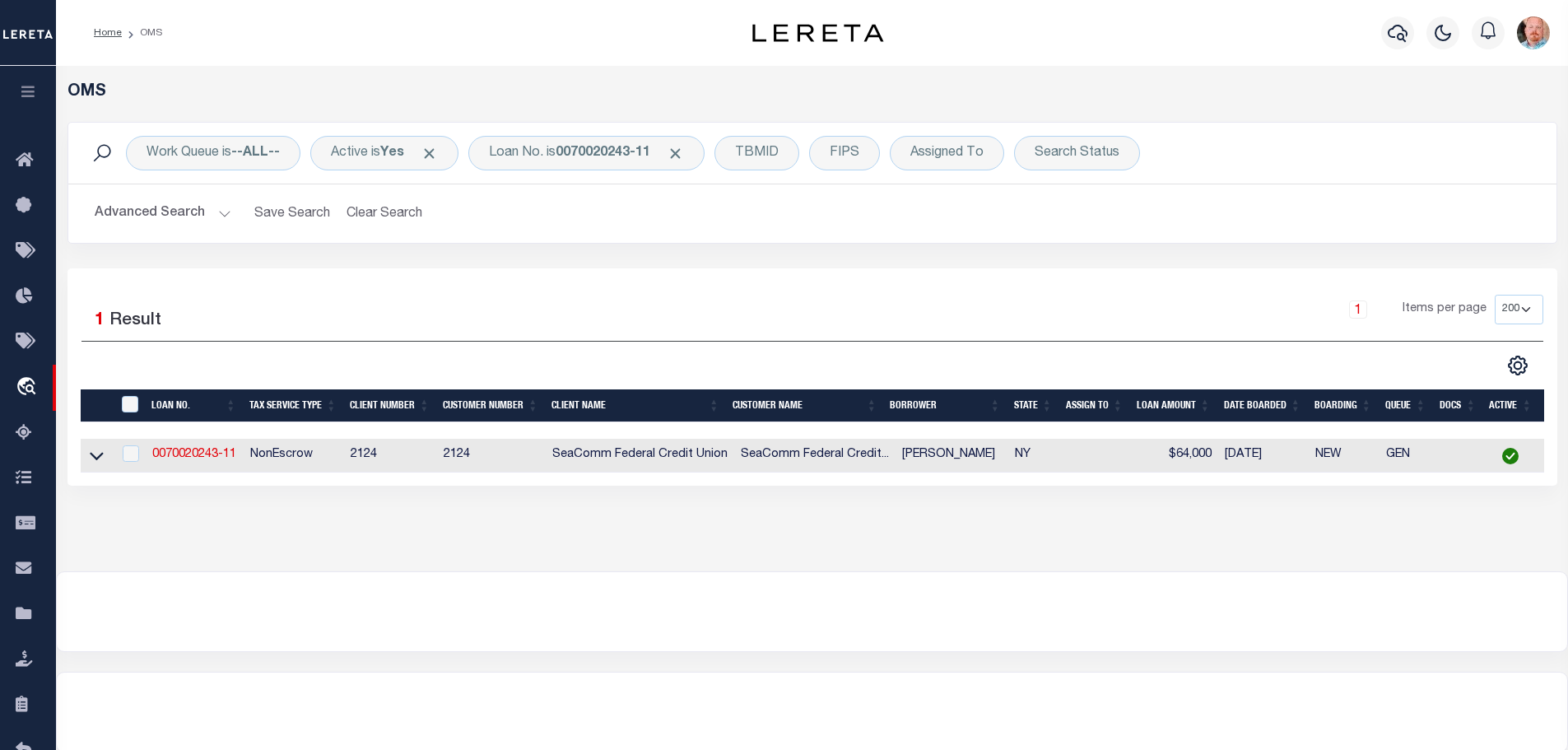
click at [188, 449] on link "0070020243-11" at bounding box center [195, 454] width 84 height 11
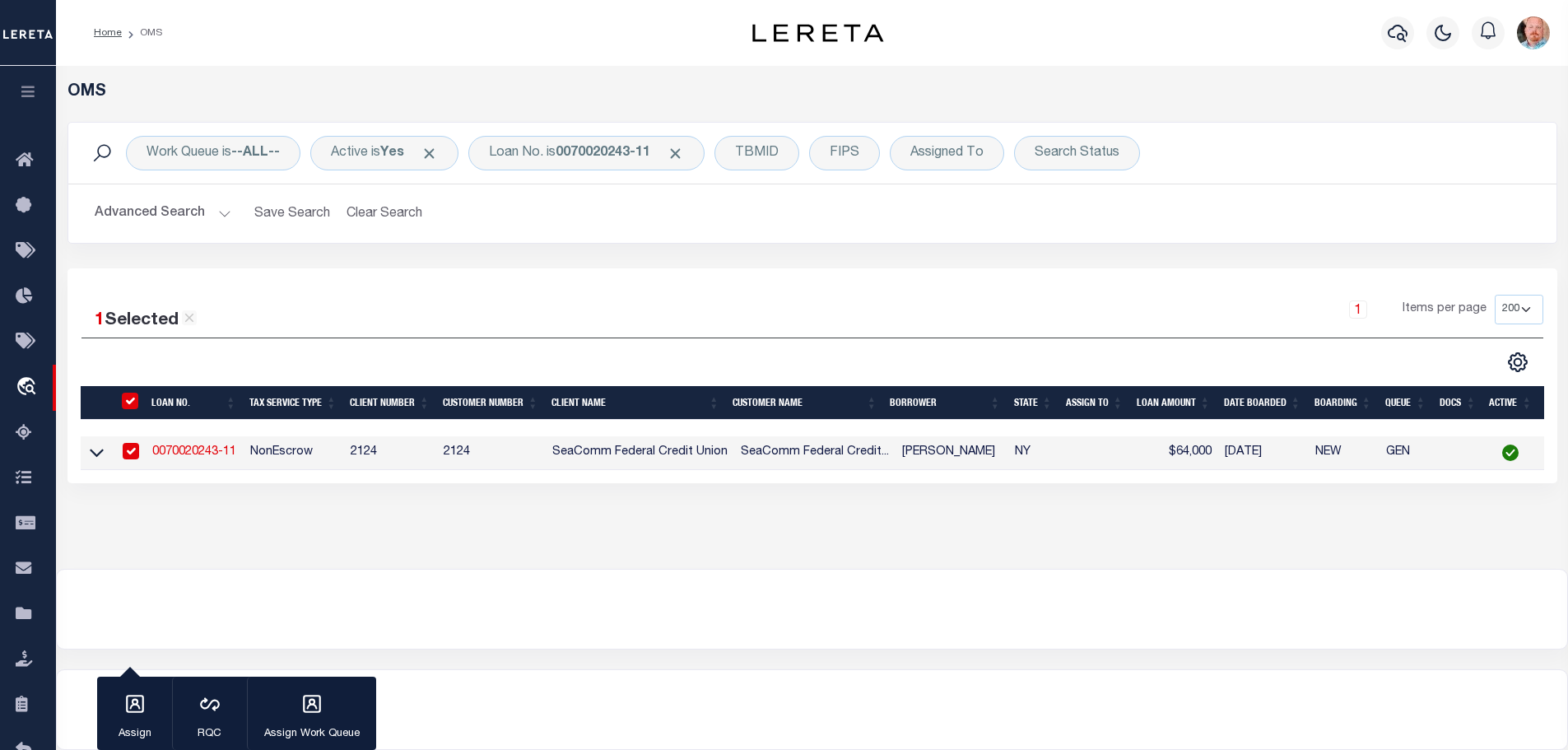
checkbox input "true"
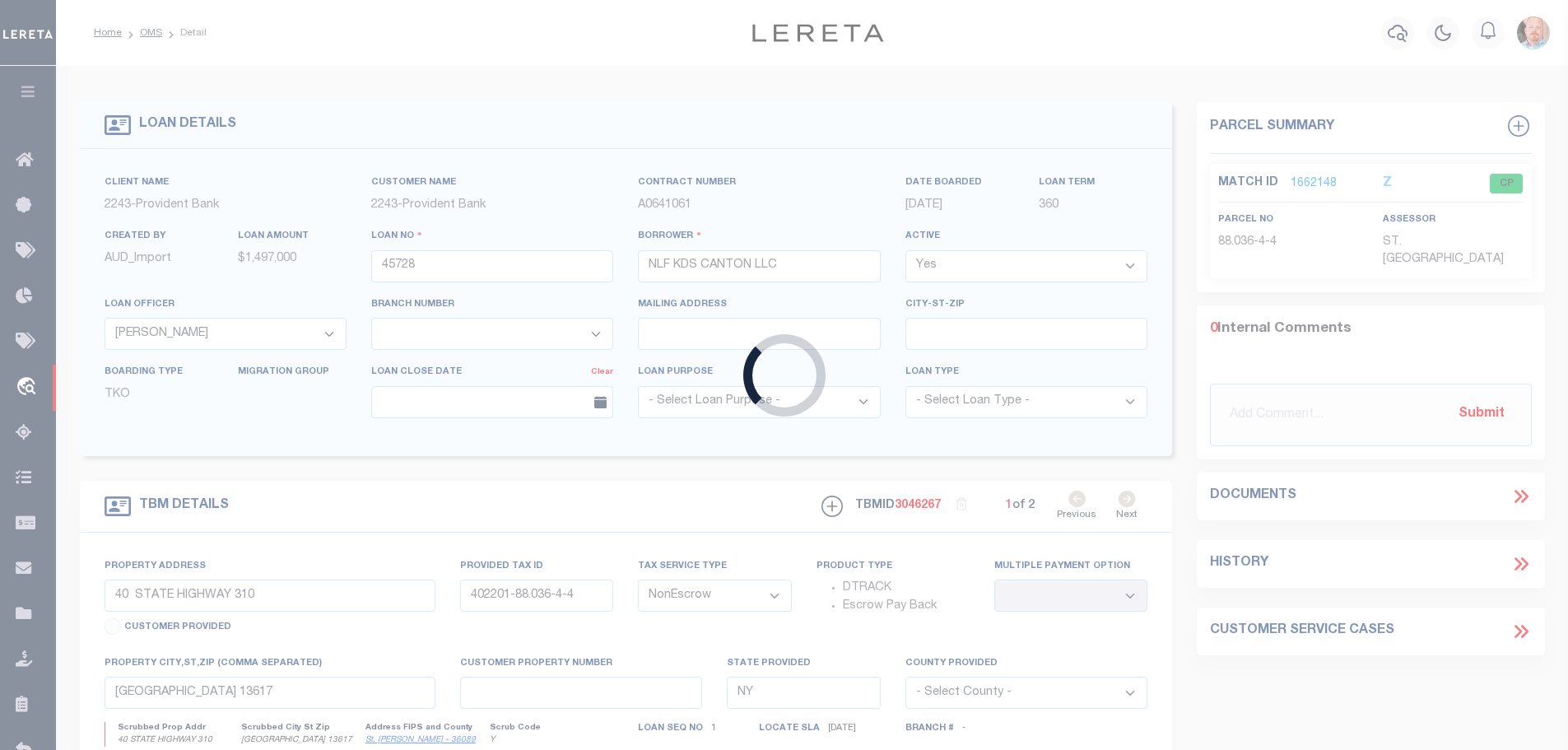
type input "0070020243-11"
type input "[PERSON_NAME]"
select select
type input "[STREET_ADDRESS][PERSON_NAME]"
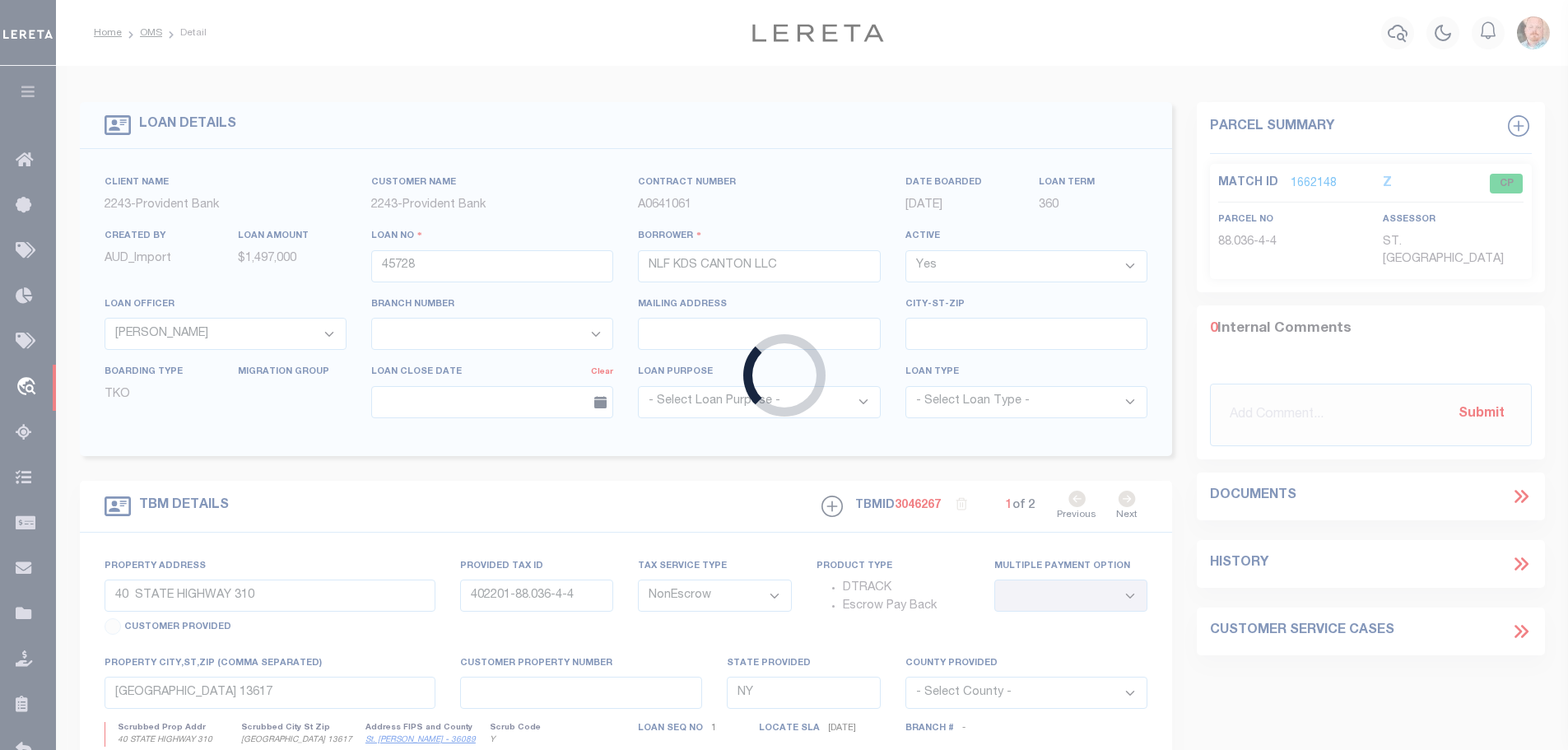
type input "[PERSON_NAME],[GEOGRAPHIC_DATA],13684-3190"
select select "10"
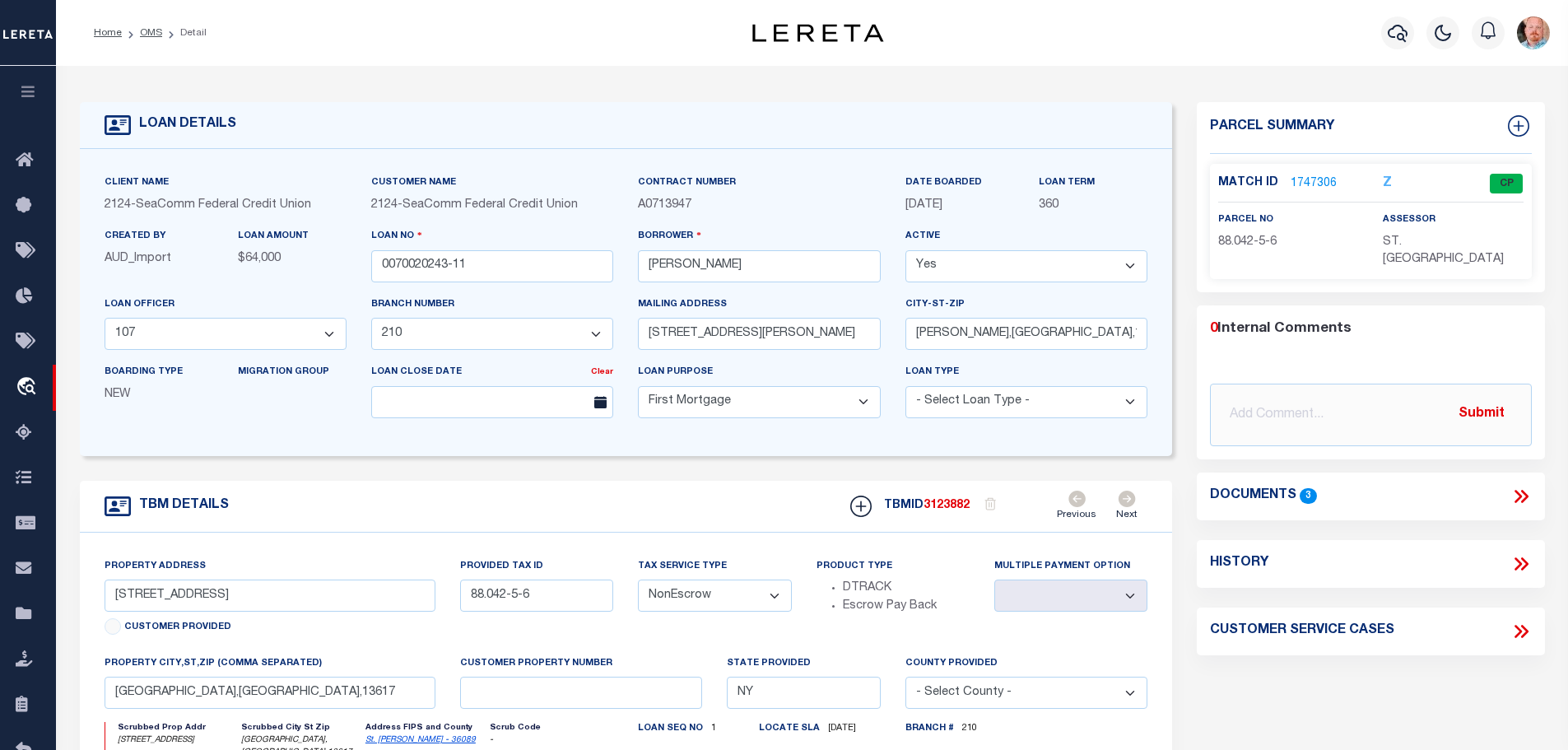
click at [1129, 503] on icon at bounding box center [1127, 499] width 17 height 17
click at [1303, 177] on link "1747306" at bounding box center [1312, 184] width 46 height 17
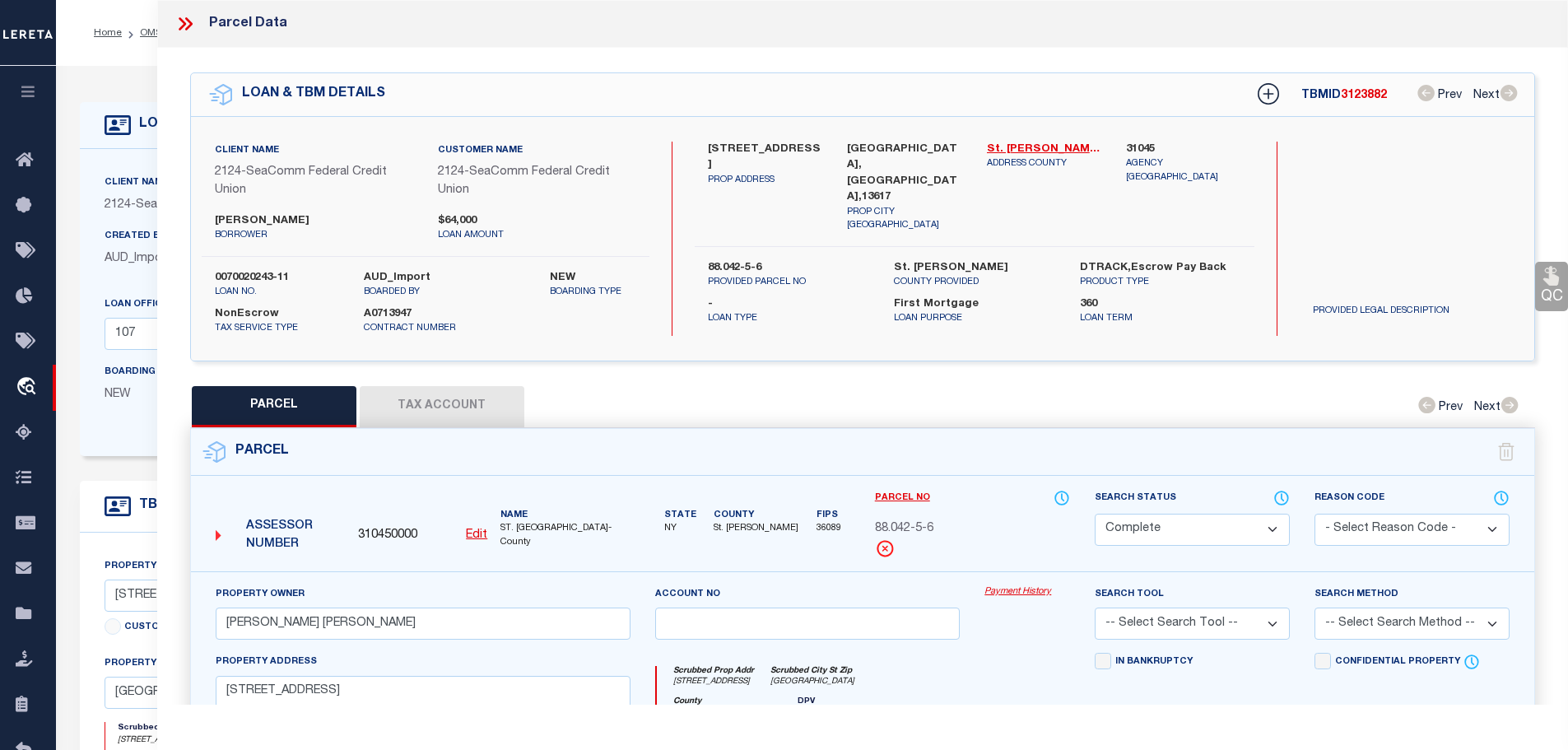
click at [476, 397] on button "Tax Account" at bounding box center [442, 406] width 165 height 41
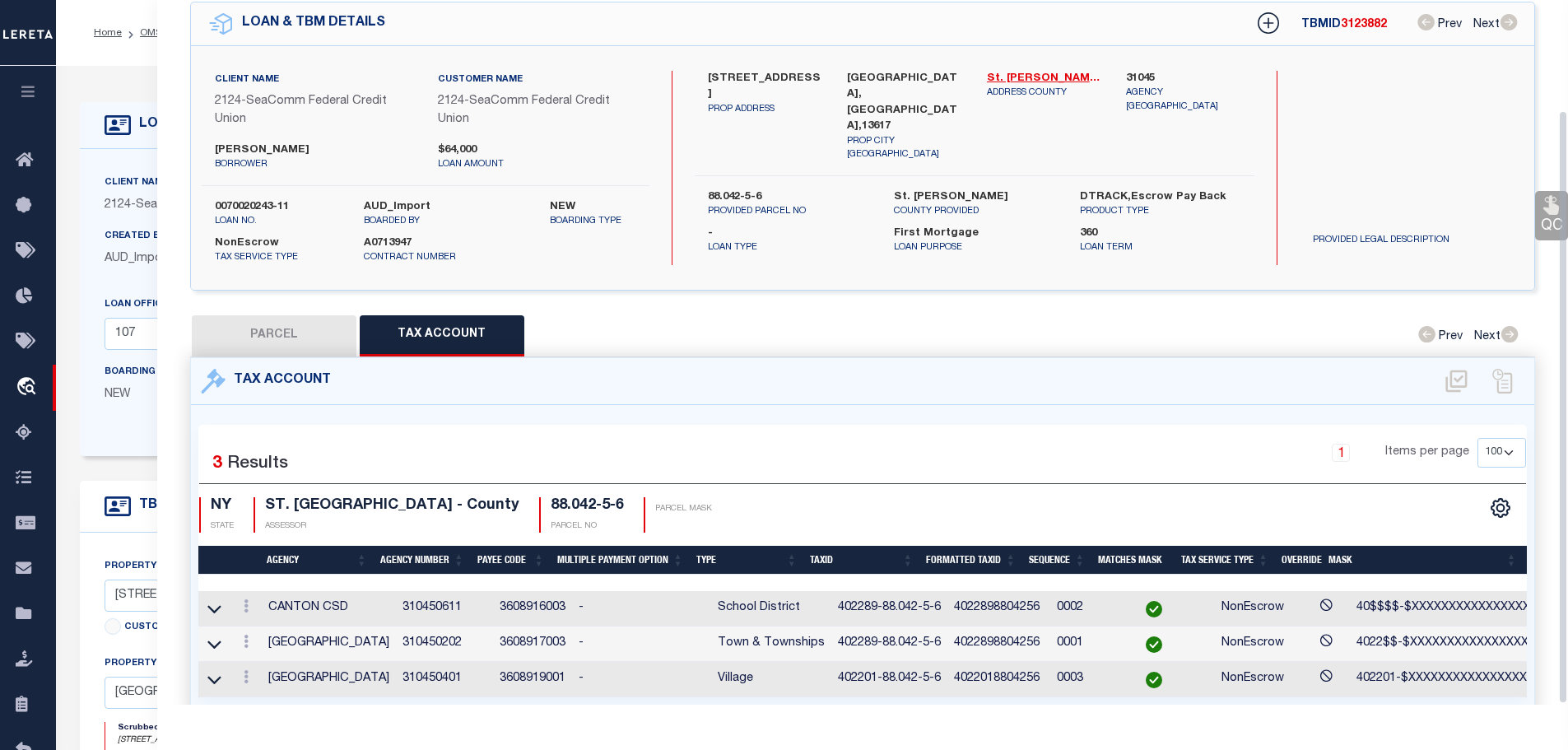
scroll to position [131, 0]
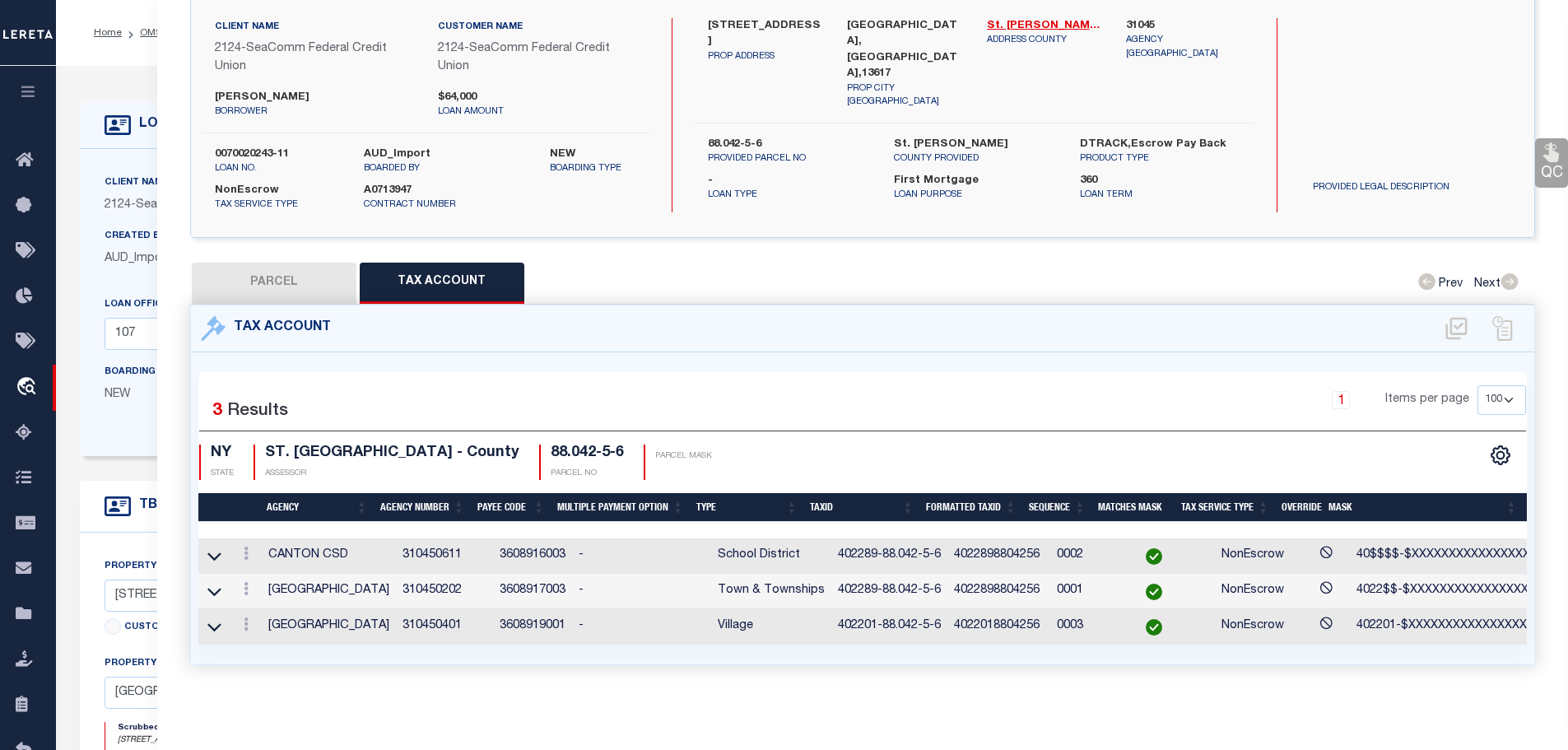
click at [251, 584] on link at bounding box center [245, 591] width 18 height 13
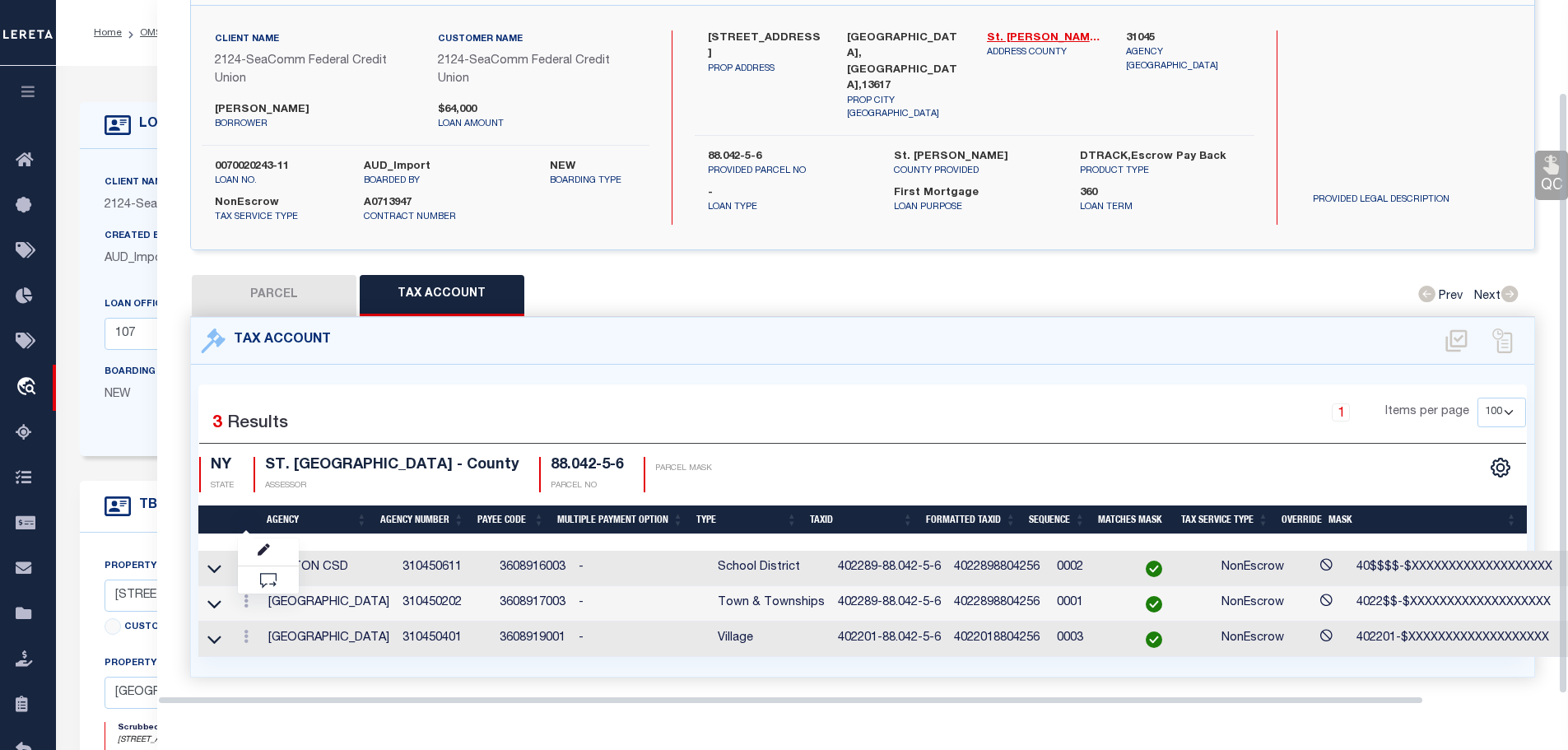
scroll to position [108, 0]
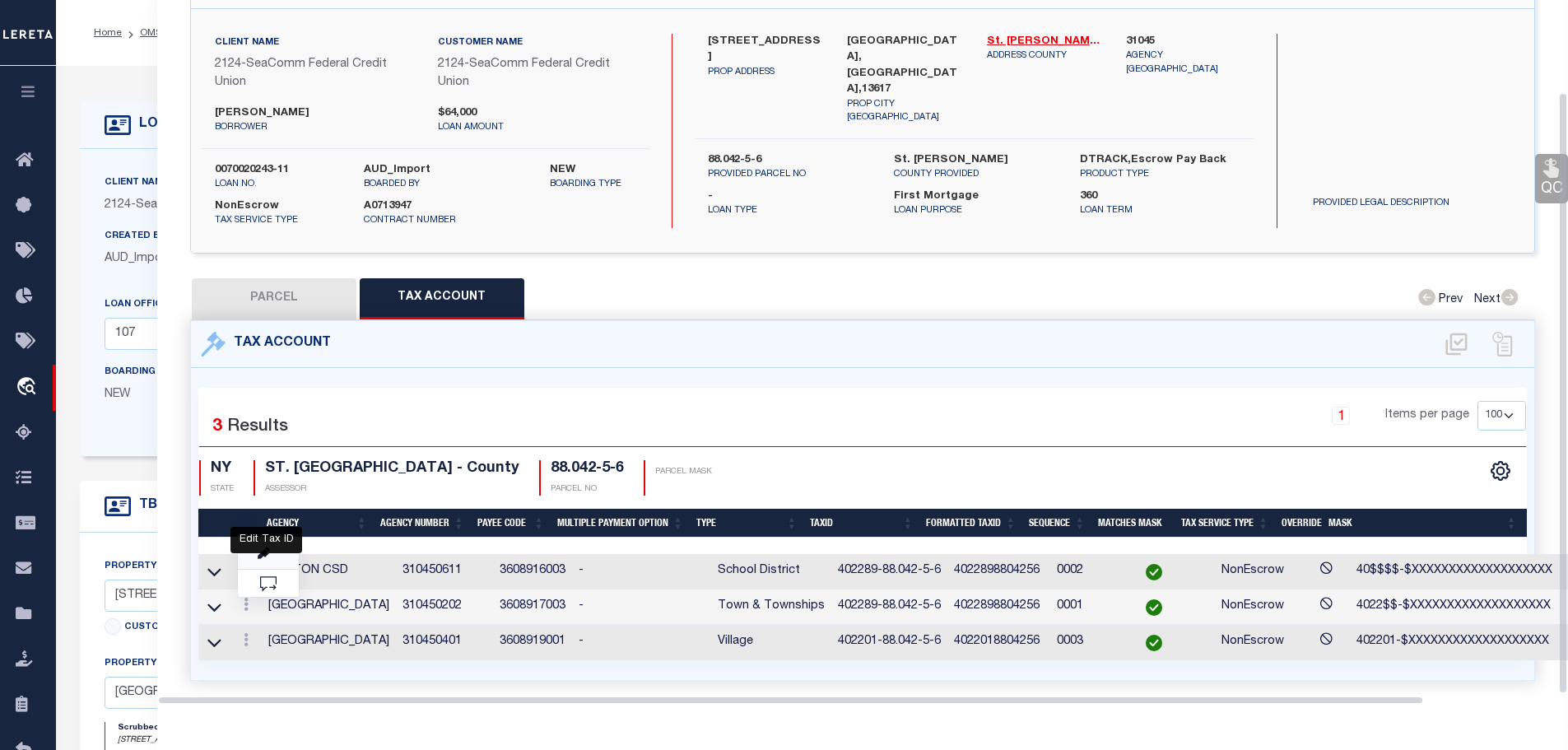
click at [268, 551] on icon "" at bounding box center [263, 553] width 12 height 12
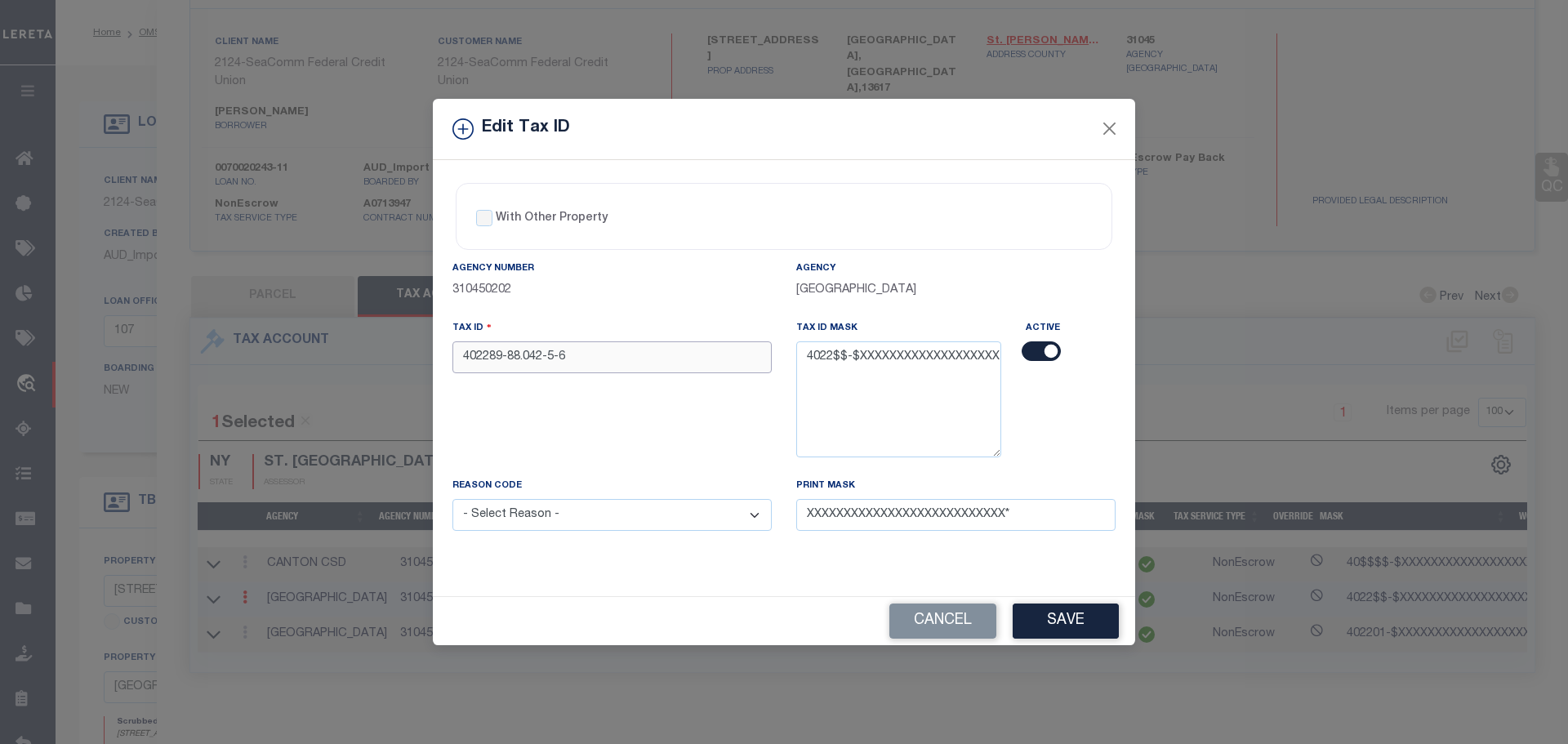
click at [490, 347] on input "402289-88.042-5-6" at bounding box center [612, 357] width 320 height 32
click at [665, 518] on select "- Select Reason - 099 - Other (Provide additional detail) ACT - Agency Changed …" at bounding box center [612, 515] width 320 height 32
click at [452, 500] on select "- Select Reason - 099 - Other (Provide additional detail) ACT - Agency Changed …" at bounding box center [612, 515] width 320 height 32
click at [1063, 616] on button "Save" at bounding box center [1065, 621] width 106 height 35
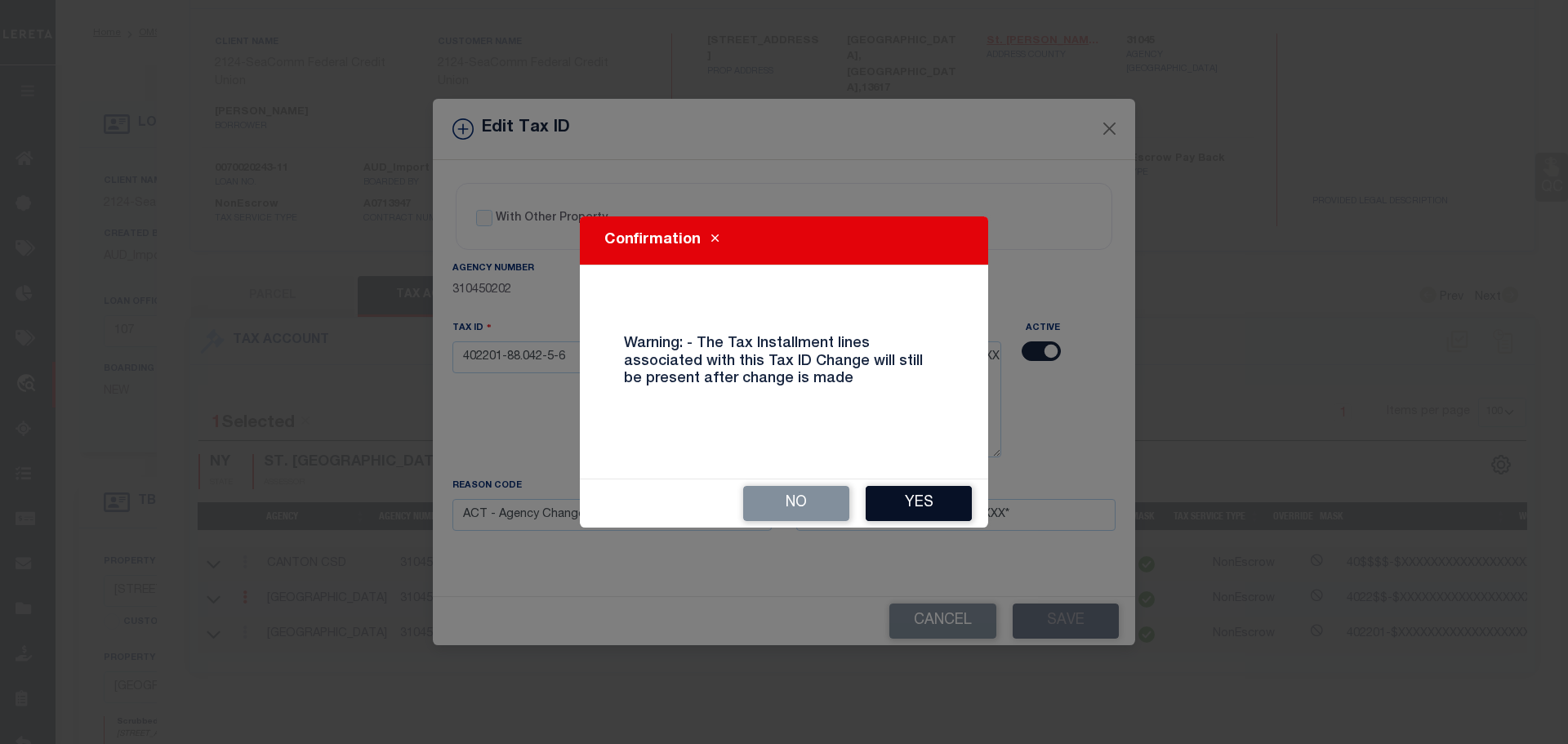
click at [947, 493] on button "Yes" at bounding box center [919, 503] width 106 height 35
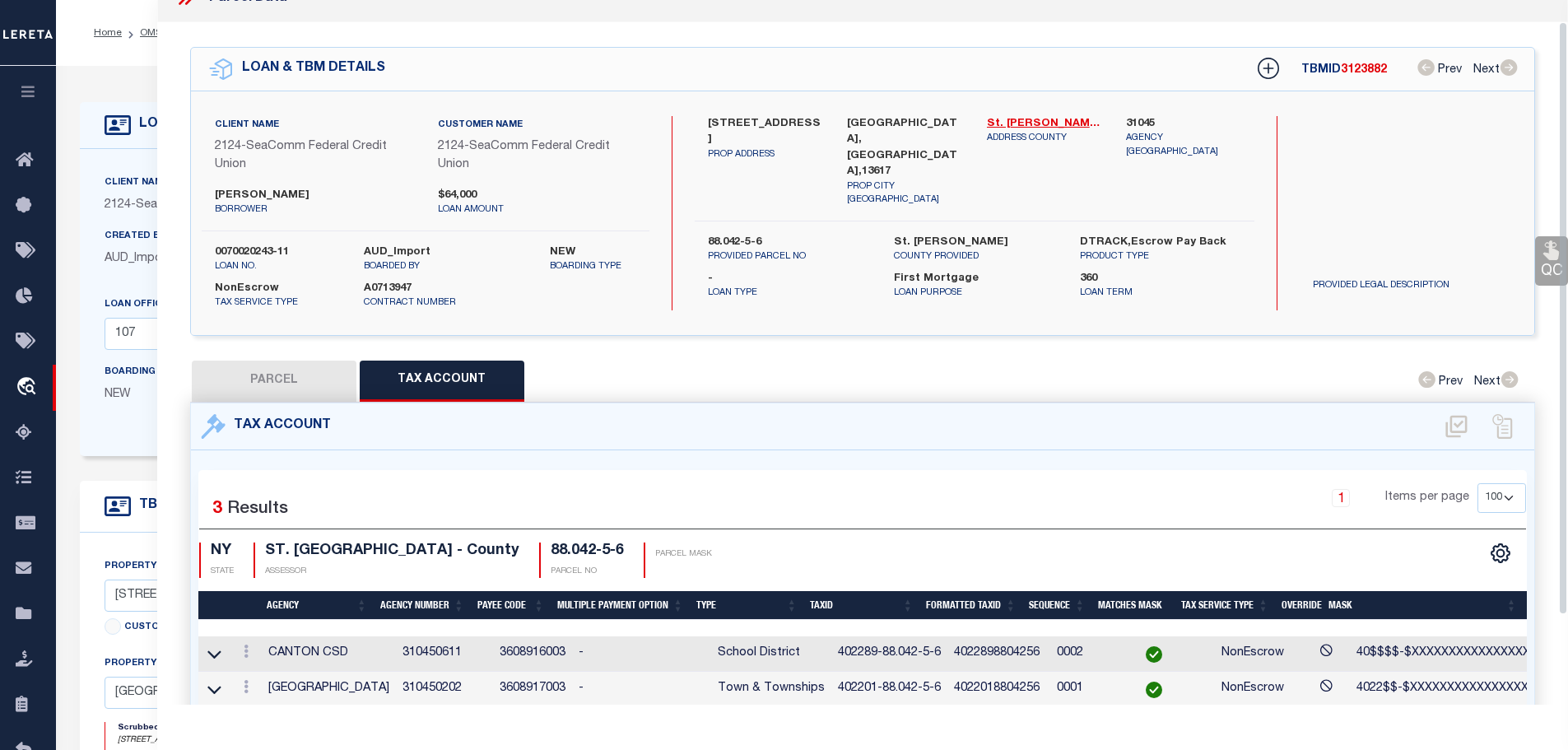
scroll to position [0, 0]
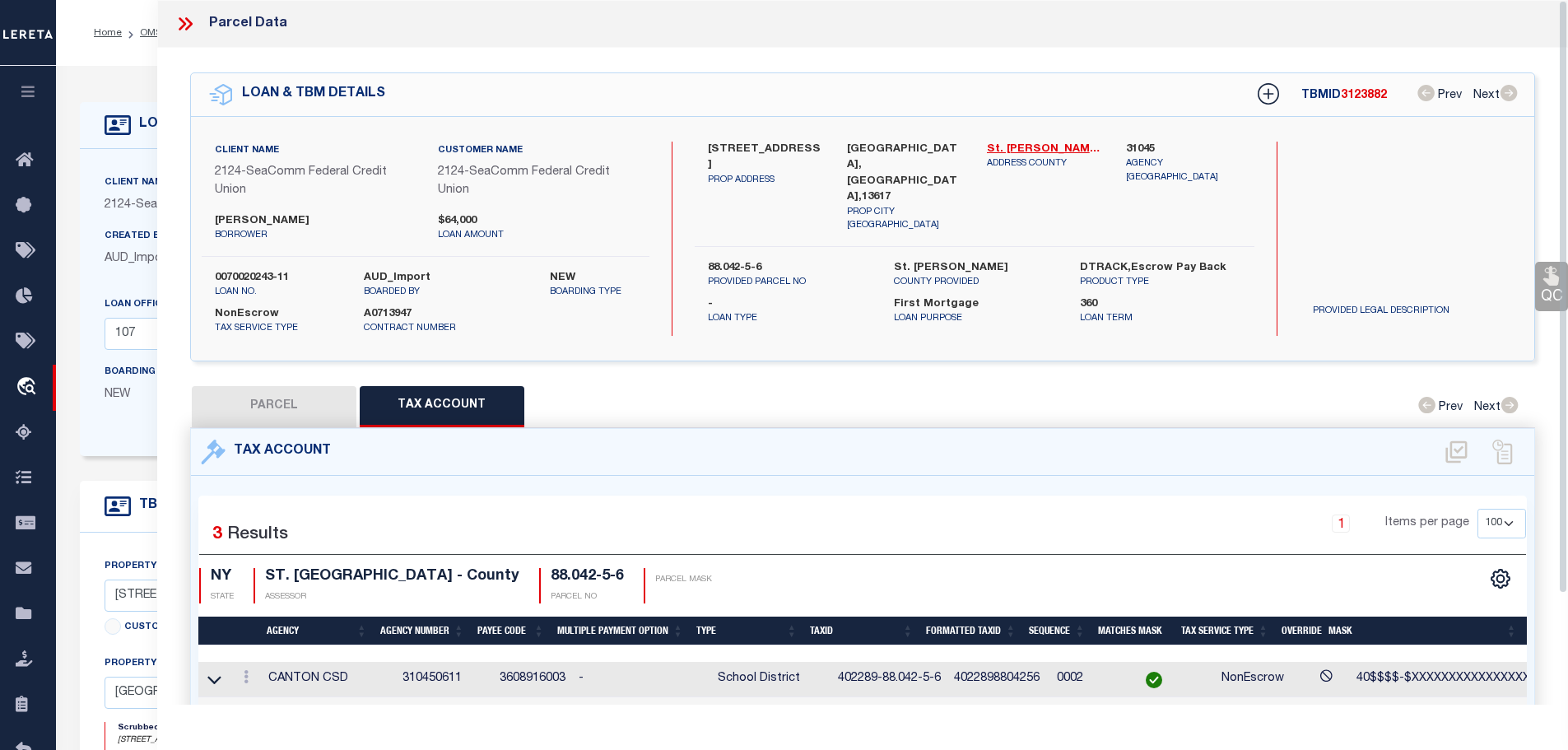
click at [188, 24] on icon at bounding box center [184, 23] width 22 height 22
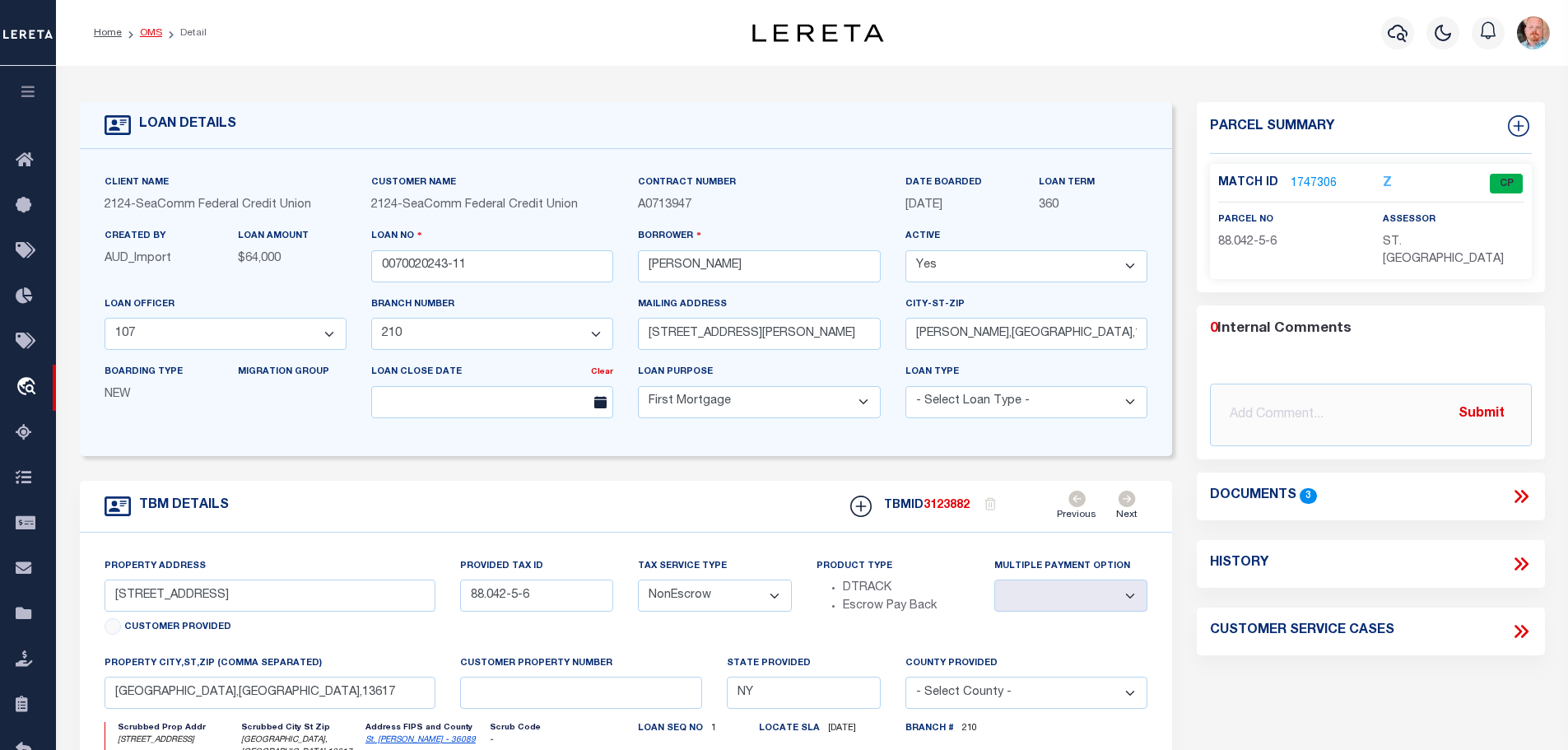
click at [143, 36] on link "OMS" at bounding box center [151, 33] width 22 height 10
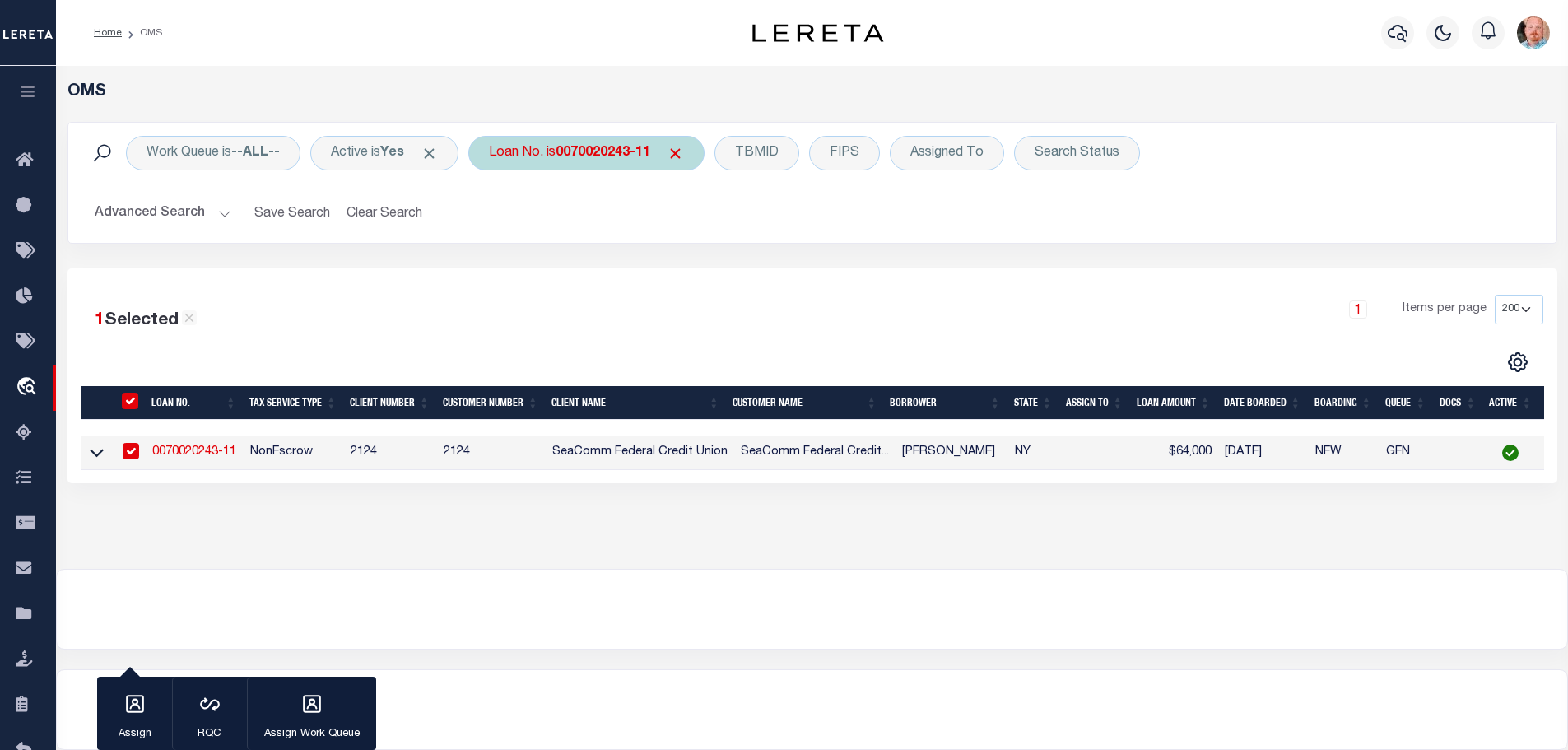
click at [606, 156] on b "0070020243-11" at bounding box center [602, 153] width 95 height 13
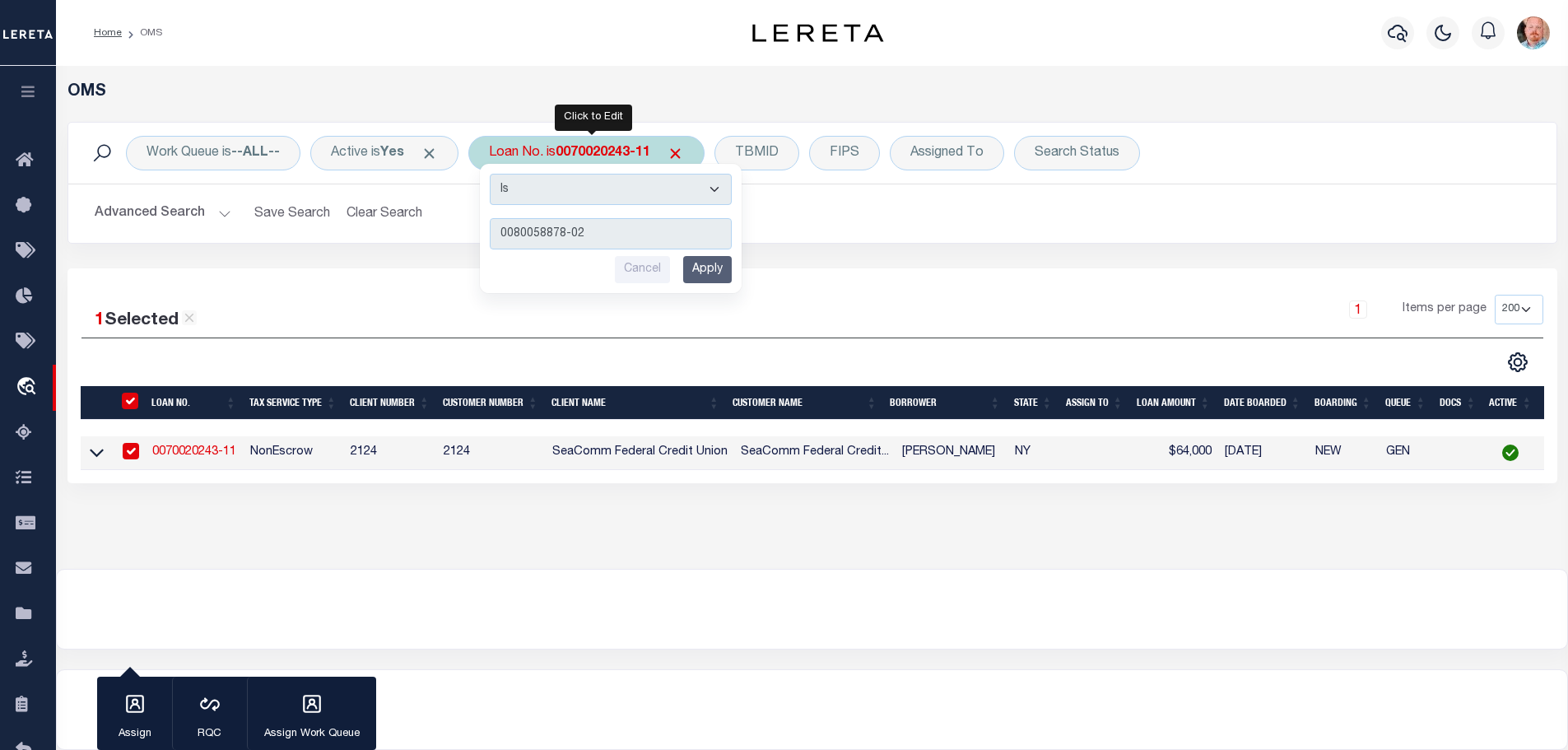
click at [716, 267] on input "Apply" at bounding box center [708, 269] width 49 height 27
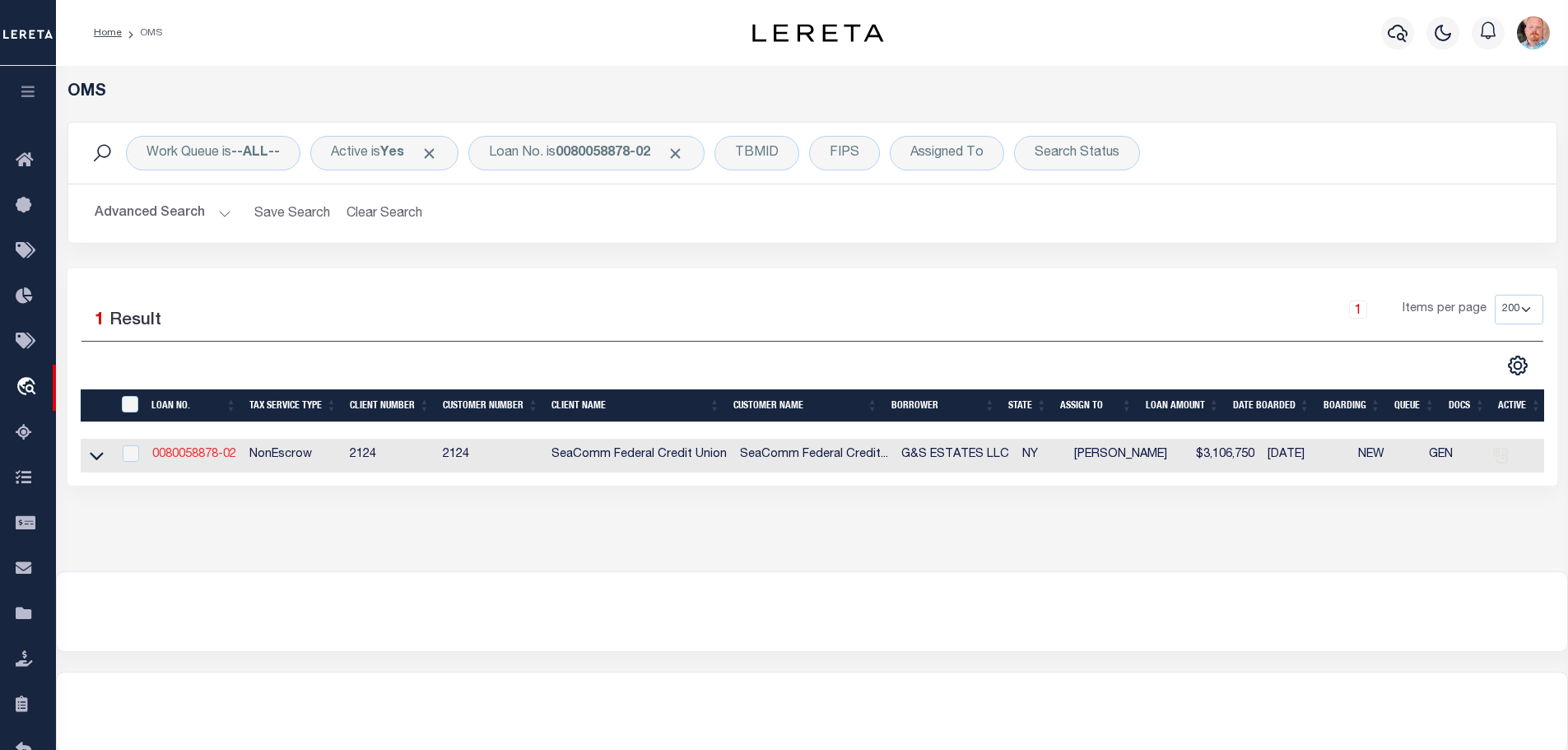
click at [190, 457] on link "0080058878-02" at bounding box center [195, 454] width 84 height 11
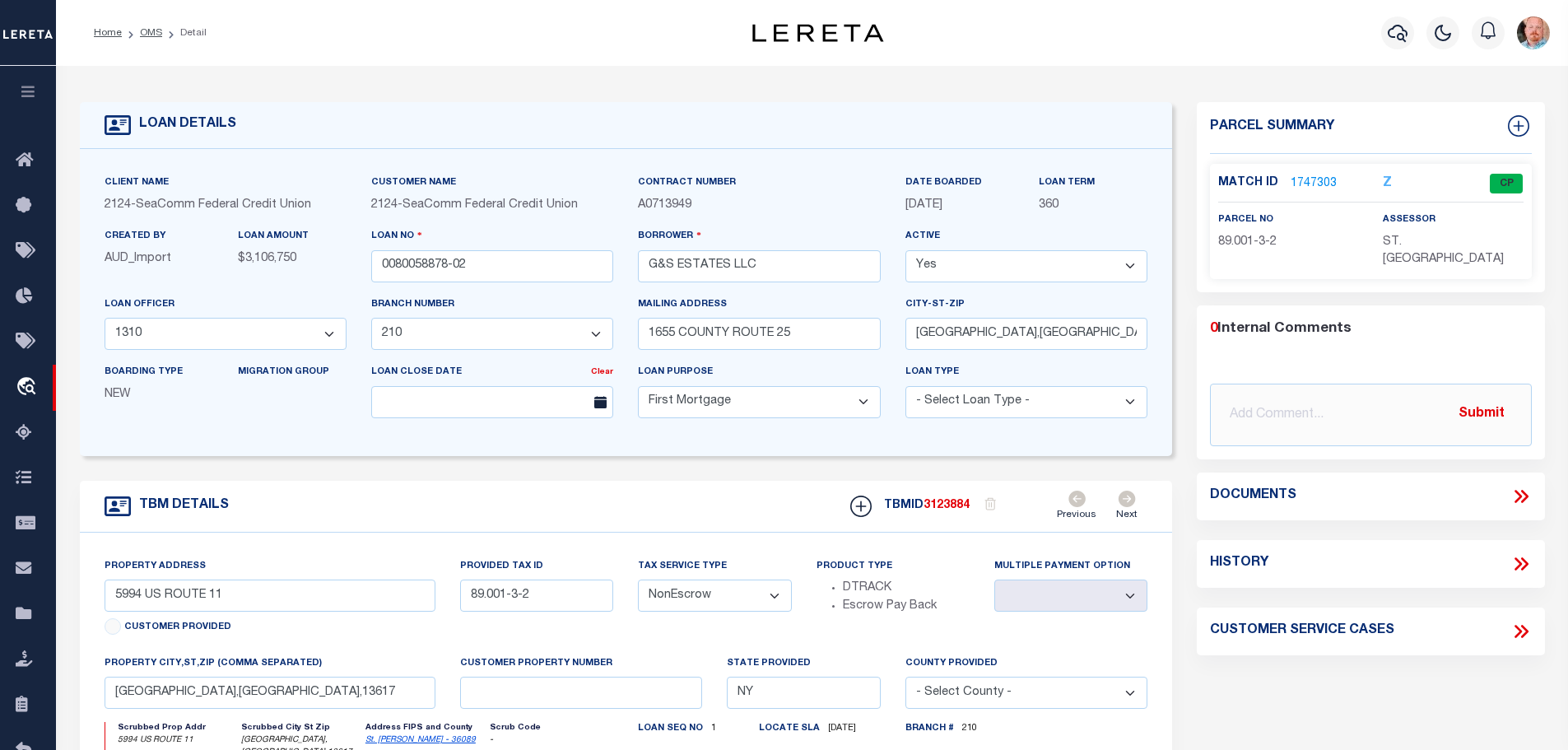
click at [1313, 183] on link "1747303" at bounding box center [1312, 184] width 46 height 17
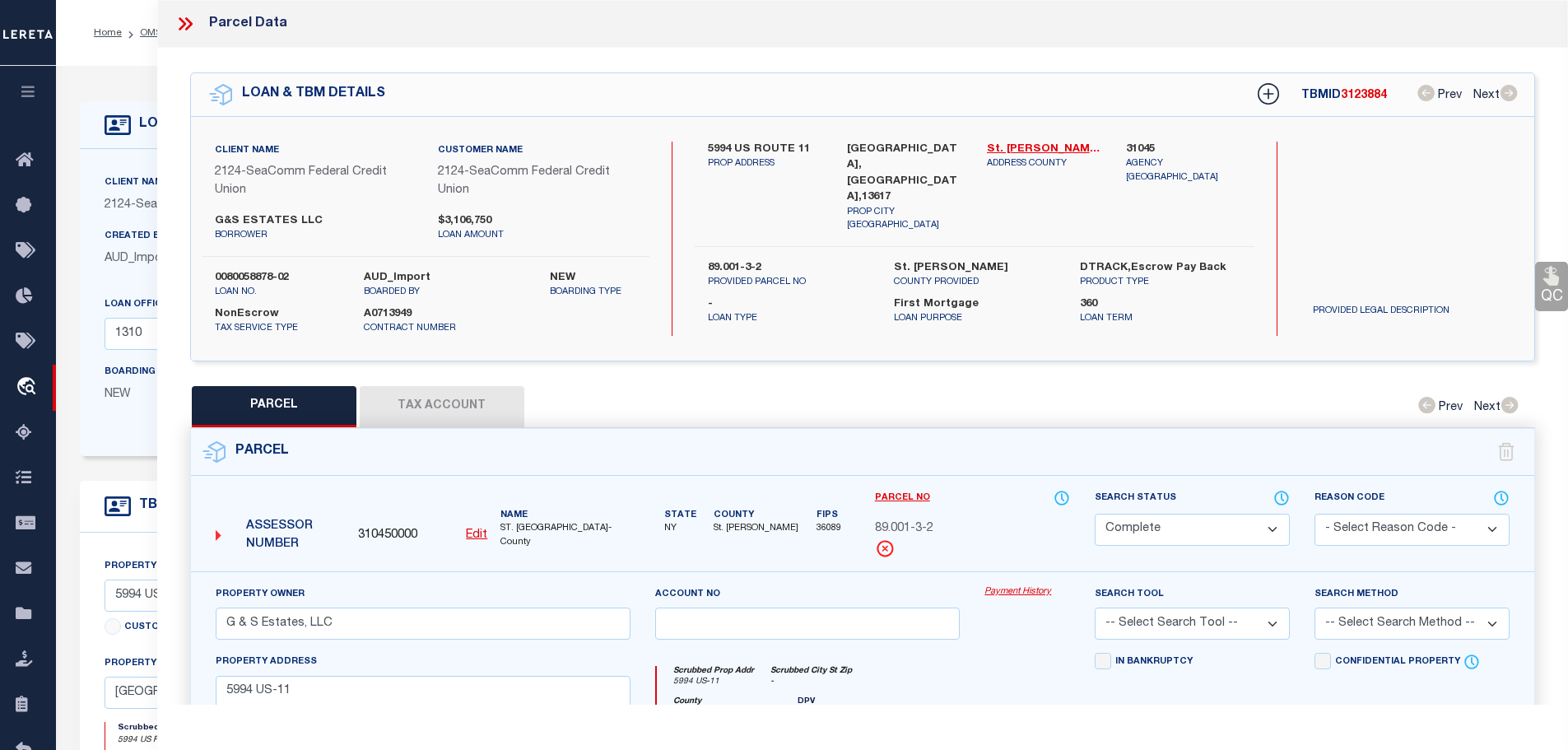
drag, startPoint x: 471, startPoint y: 410, endPoint x: 709, endPoint y: 397, distance: 238.4
click at [471, 412] on button "Tax Account" at bounding box center [442, 406] width 165 height 41
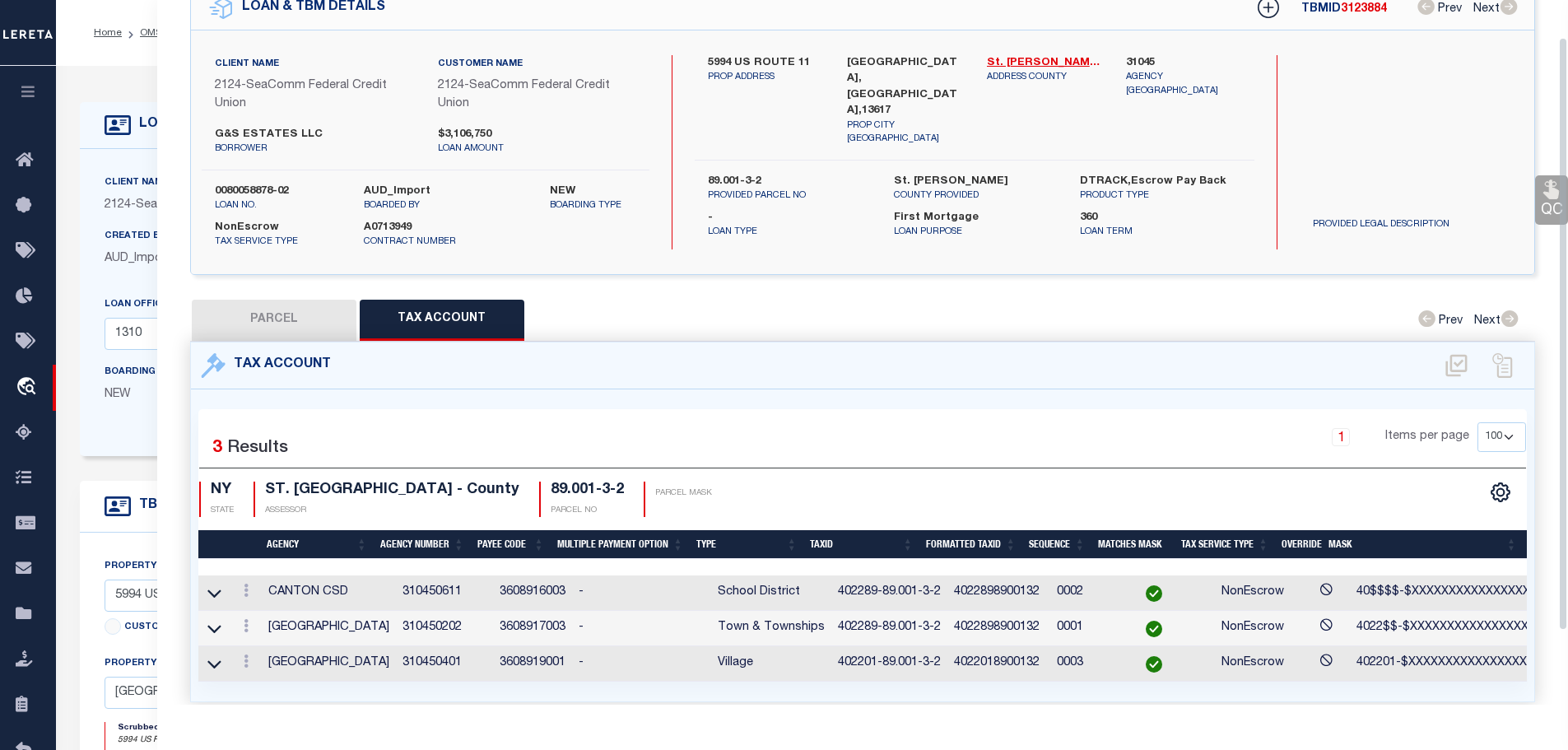
scroll to position [131, 0]
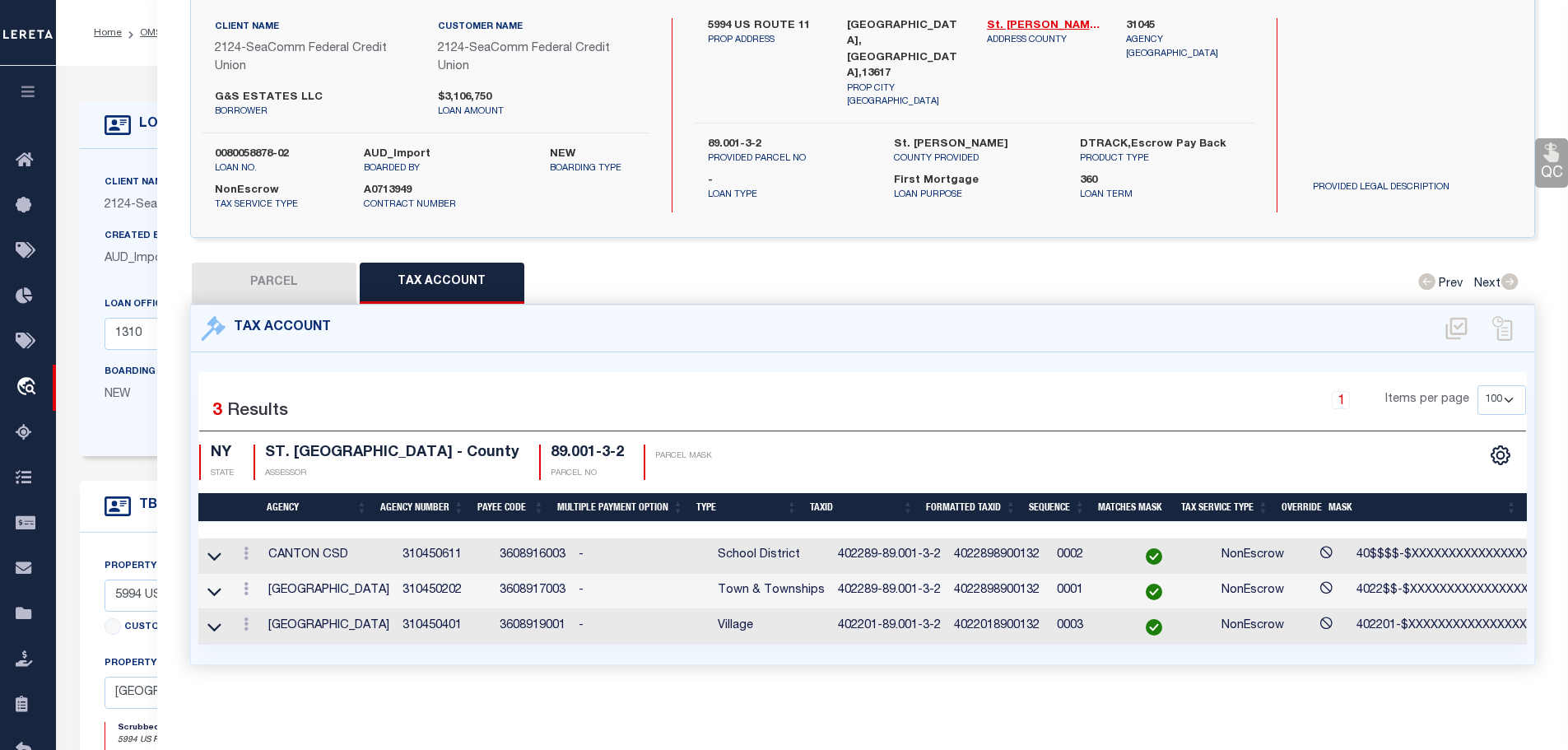
click at [252, 584] on link at bounding box center [245, 591] width 18 height 13
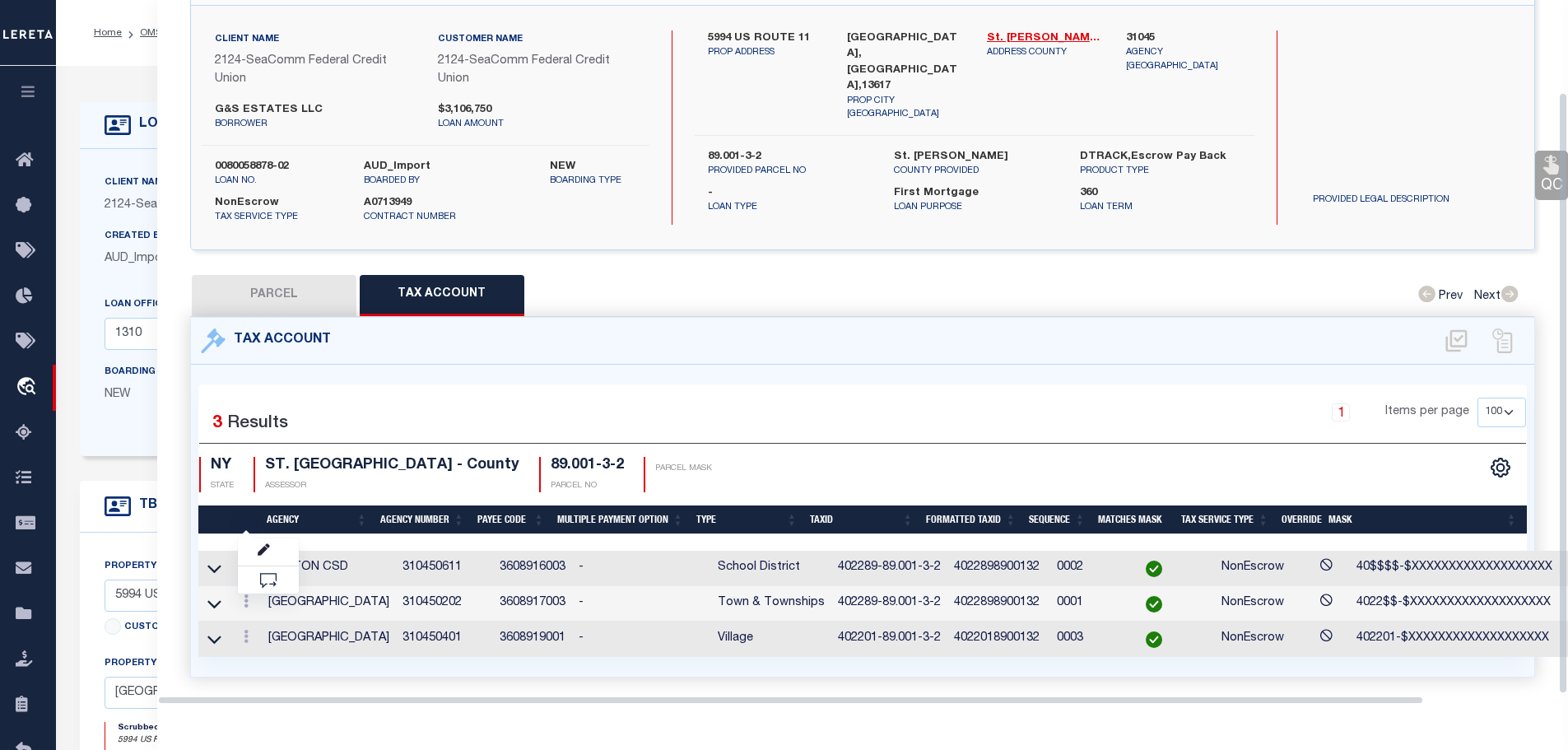
scroll to position [108, 0]
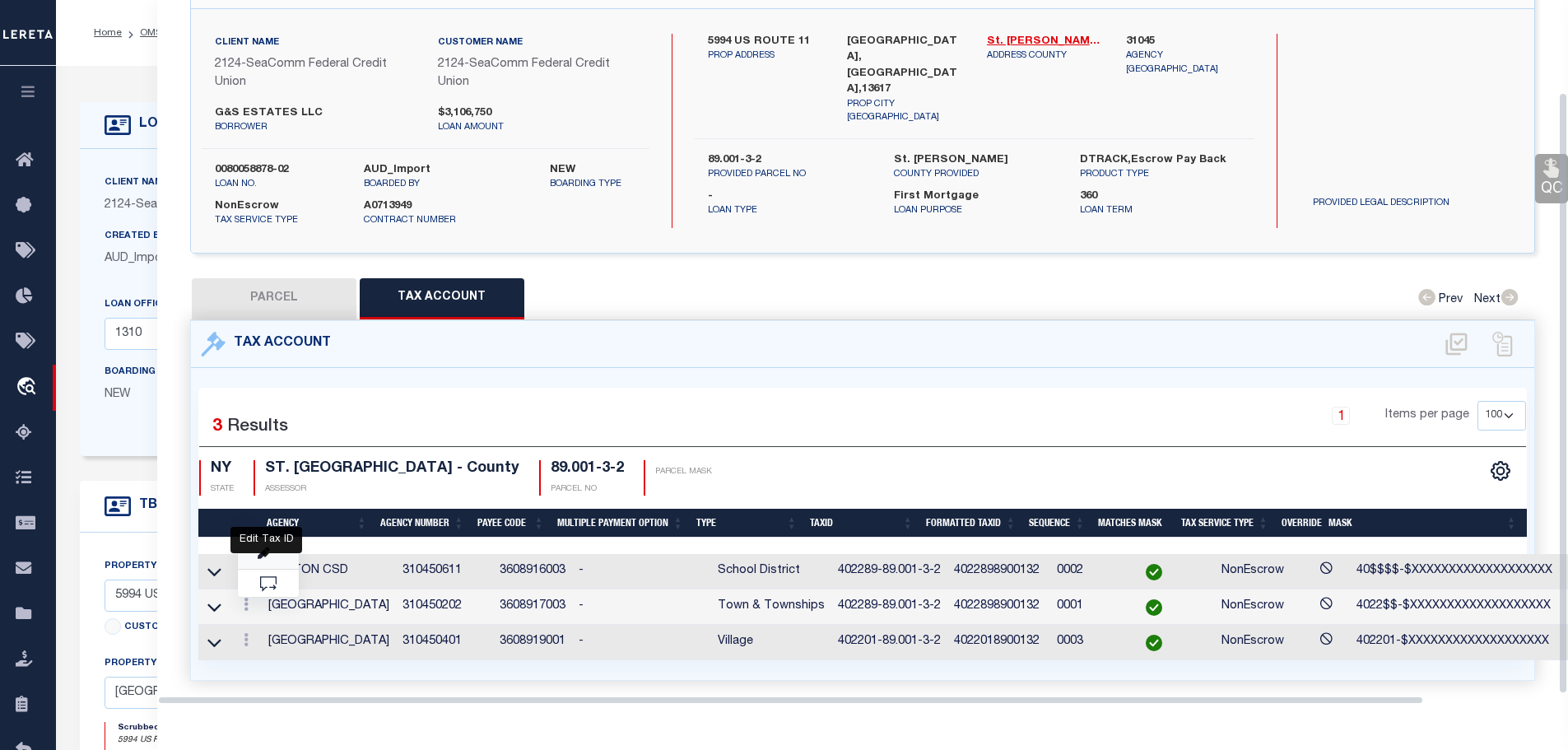
click at [268, 550] on icon "" at bounding box center [263, 553] width 12 height 12
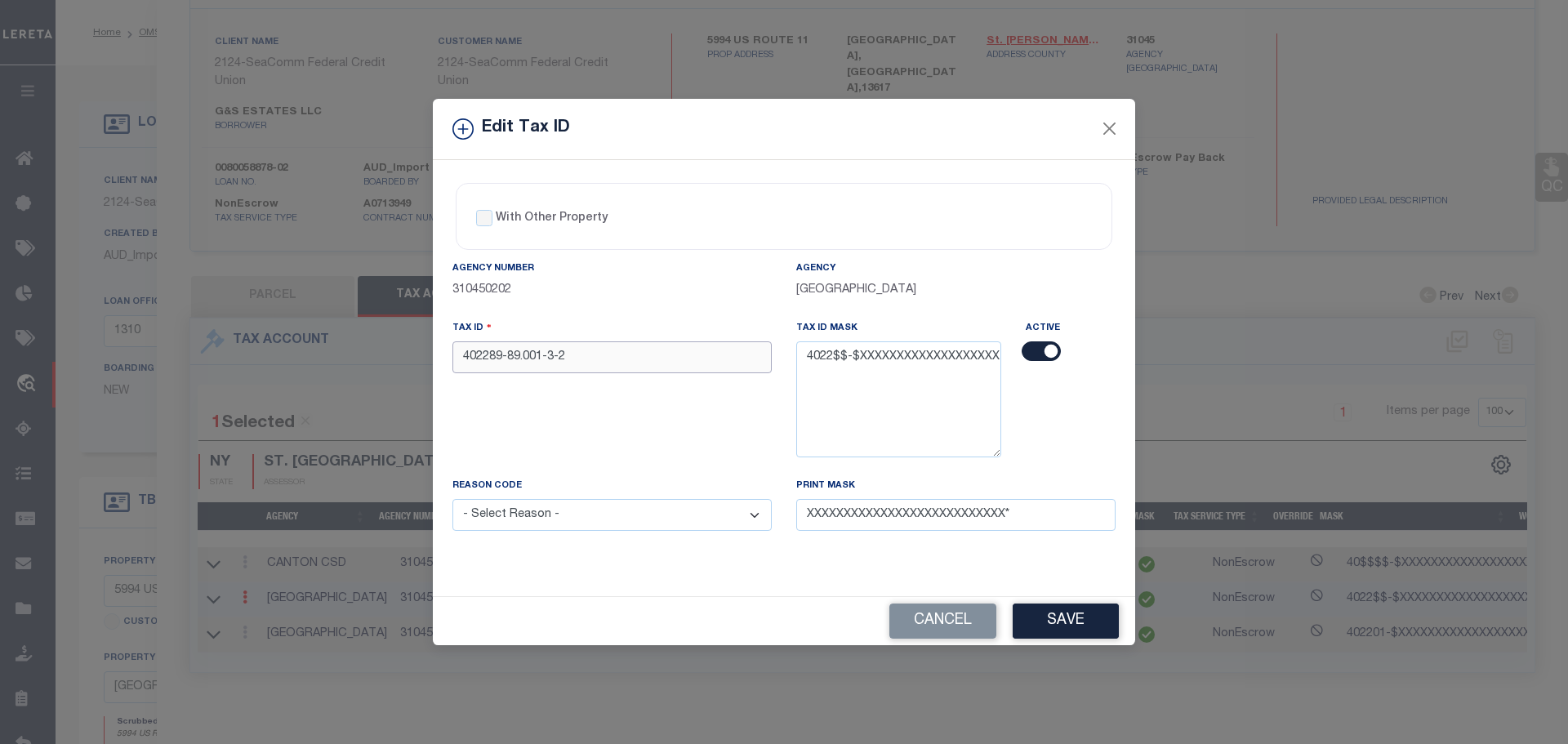
click at [477, 359] on input "402289-89.001-3-2" at bounding box center [612, 357] width 320 height 32
click at [573, 525] on select "- Select Reason - 099 - Other (Provide additional detail) ACT - Agency Changed …" at bounding box center [612, 515] width 320 height 32
click at [452, 500] on select "- Select Reason - 099 - Other (Provide additional detail) ACT - Agency Changed …" at bounding box center [612, 515] width 320 height 32
click at [1077, 621] on button "Save" at bounding box center [1065, 621] width 106 height 35
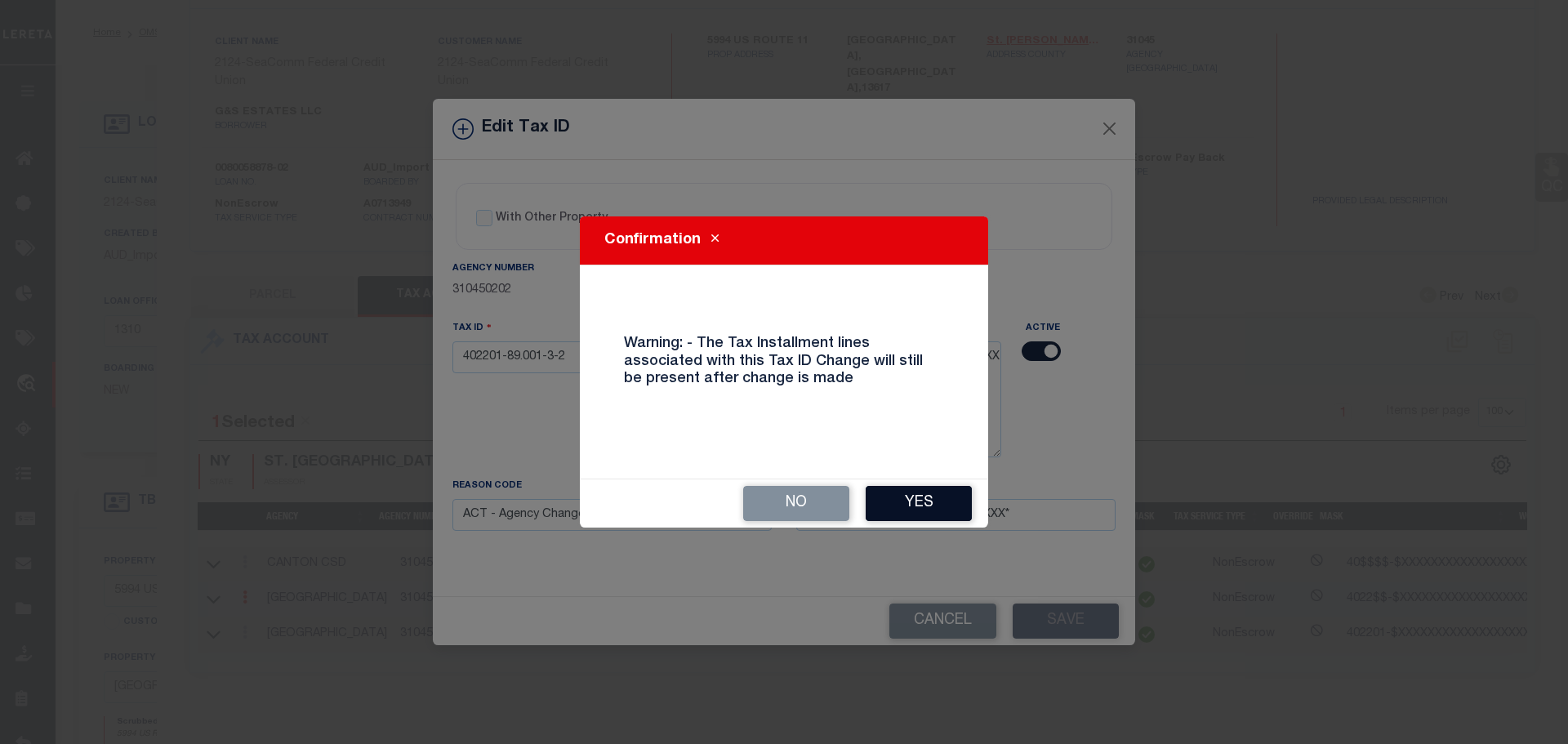
click at [921, 520] on button "Yes" at bounding box center [919, 503] width 106 height 35
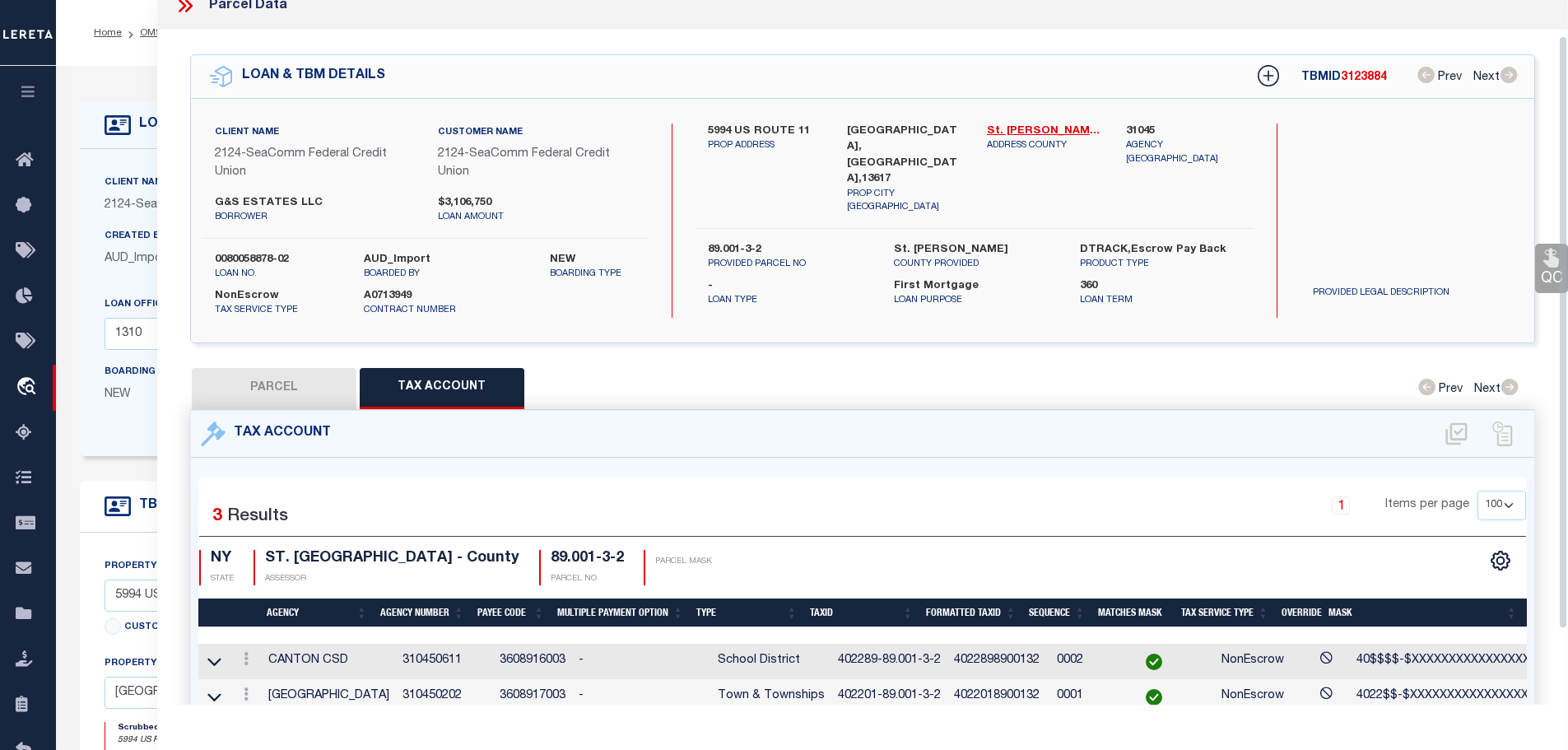
scroll to position [0, 0]
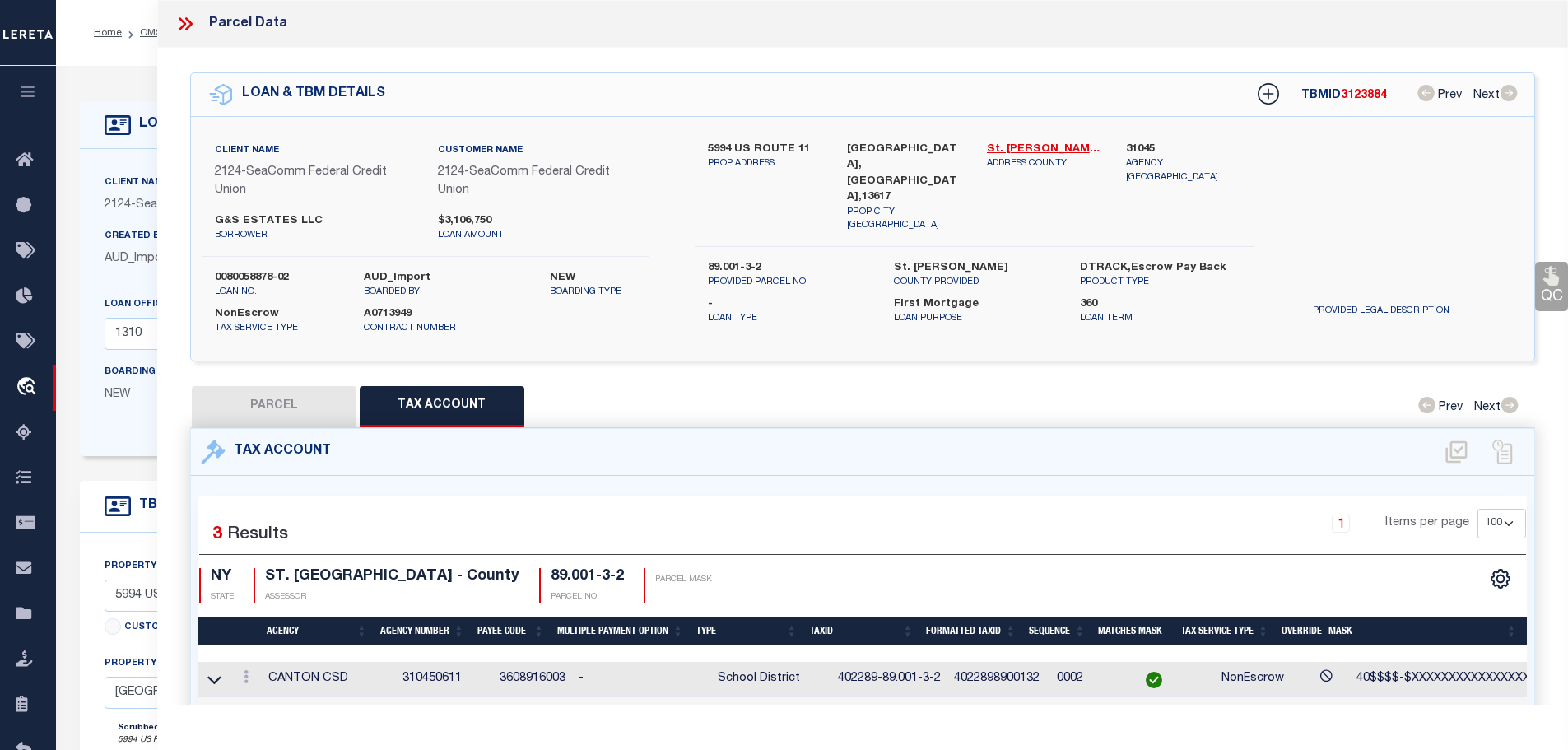
click at [185, 30] on icon at bounding box center [188, 23] width 7 height 13
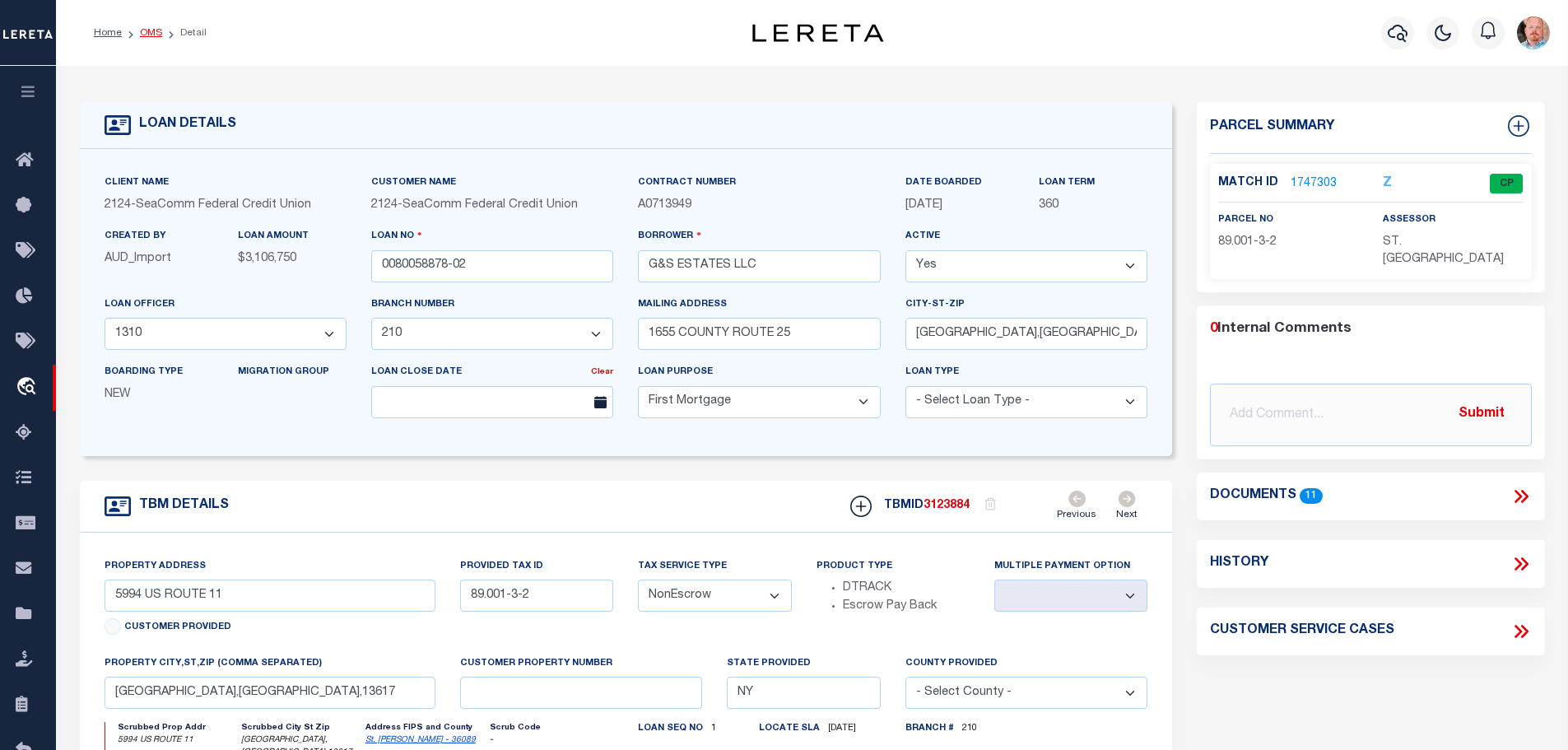
click at [139, 33] on link "OMS" at bounding box center [151, 33] width 22 height 10
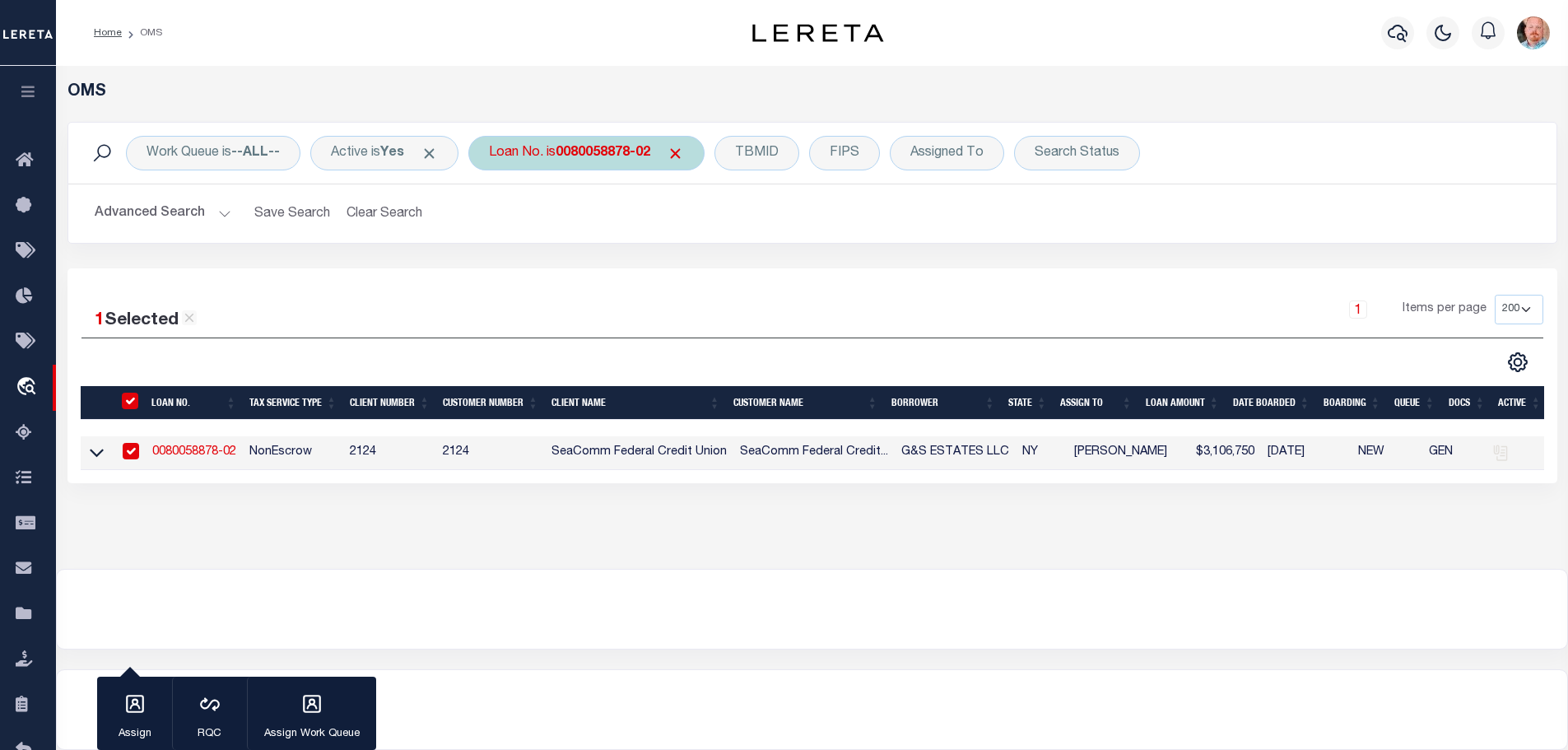
click at [606, 156] on b "0080058878-02" at bounding box center [602, 153] width 95 height 13
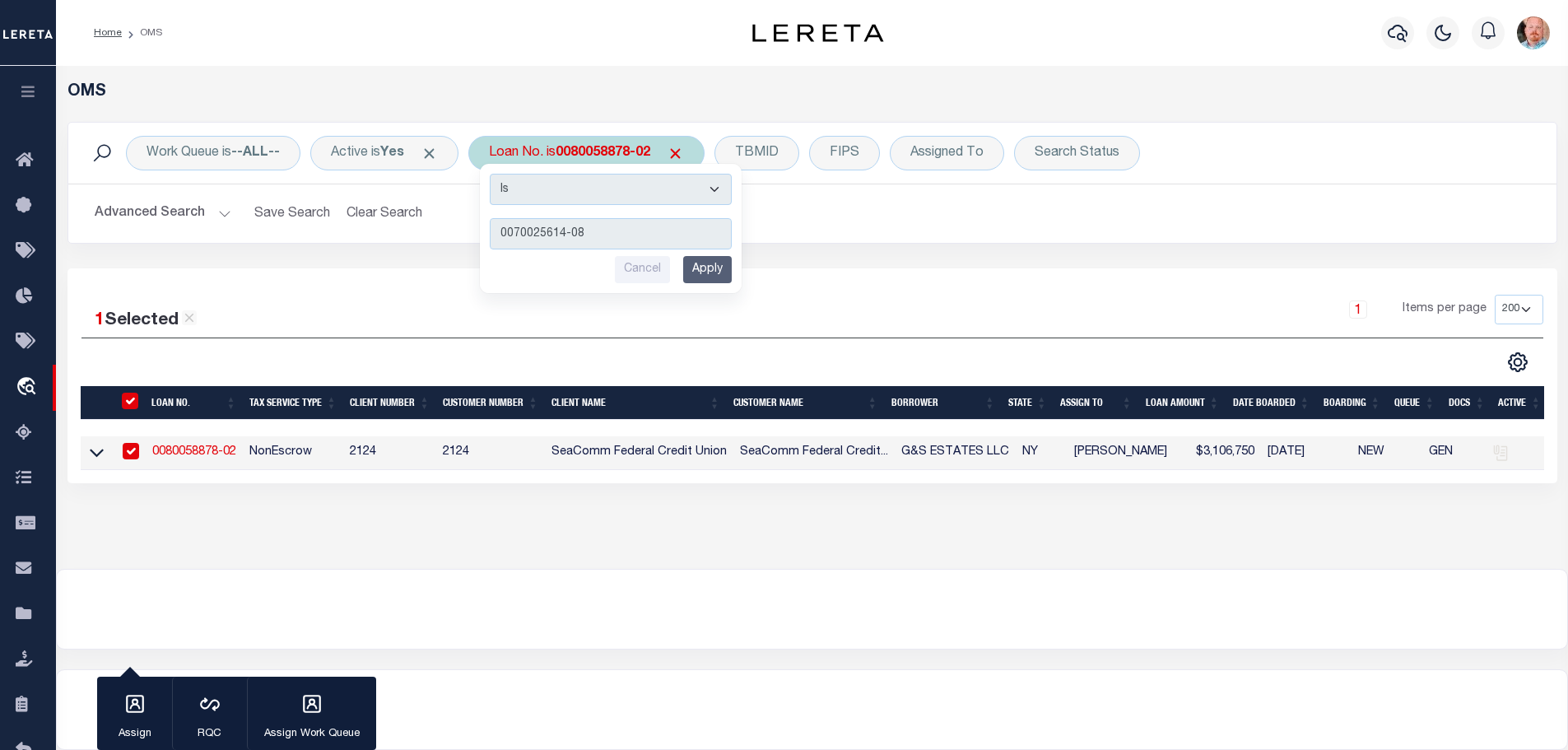
click at [725, 264] on input "Apply" at bounding box center [708, 269] width 49 height 27
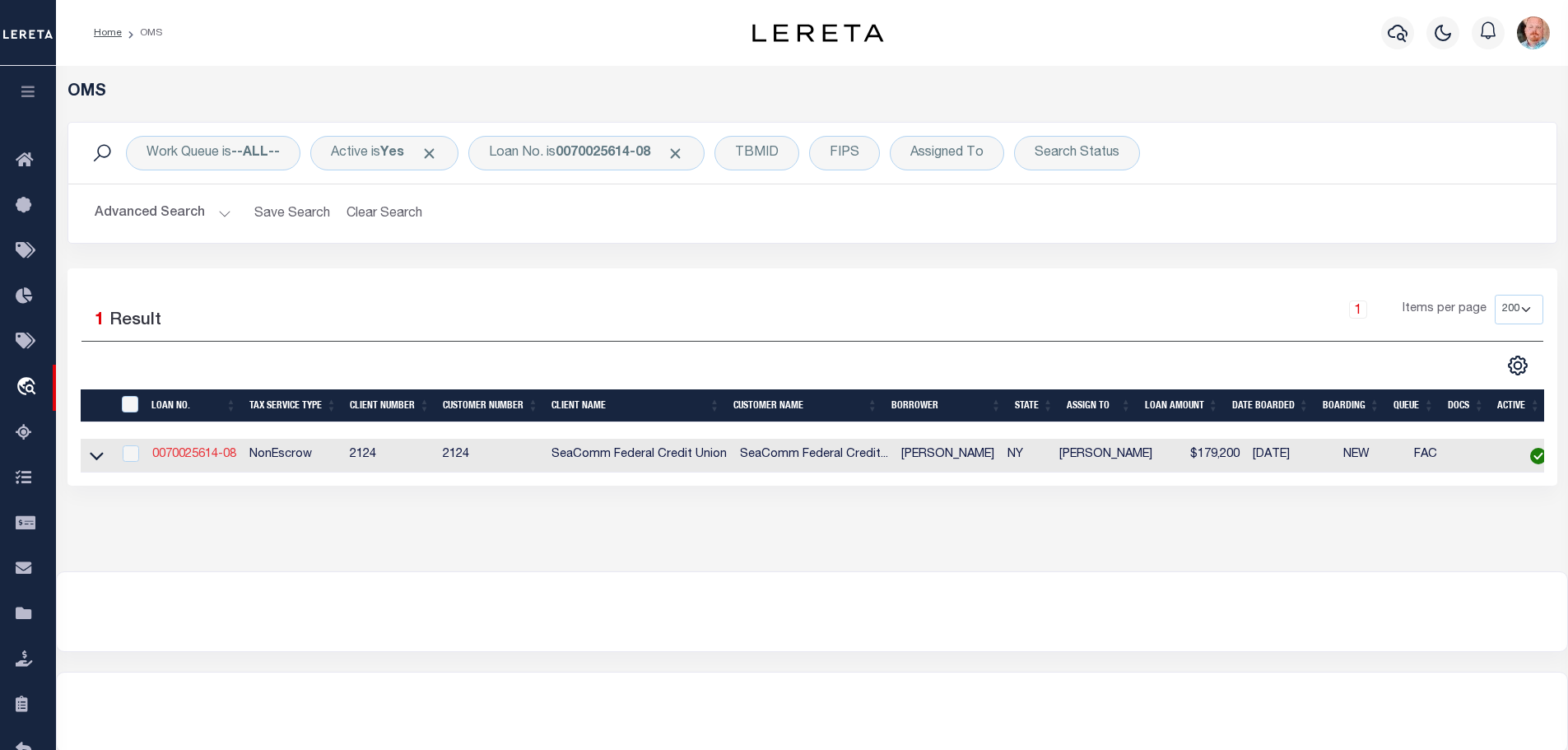
click at [188, 449] on link "0070025614-08" at bounding box center [195, 454] width 84 height 11
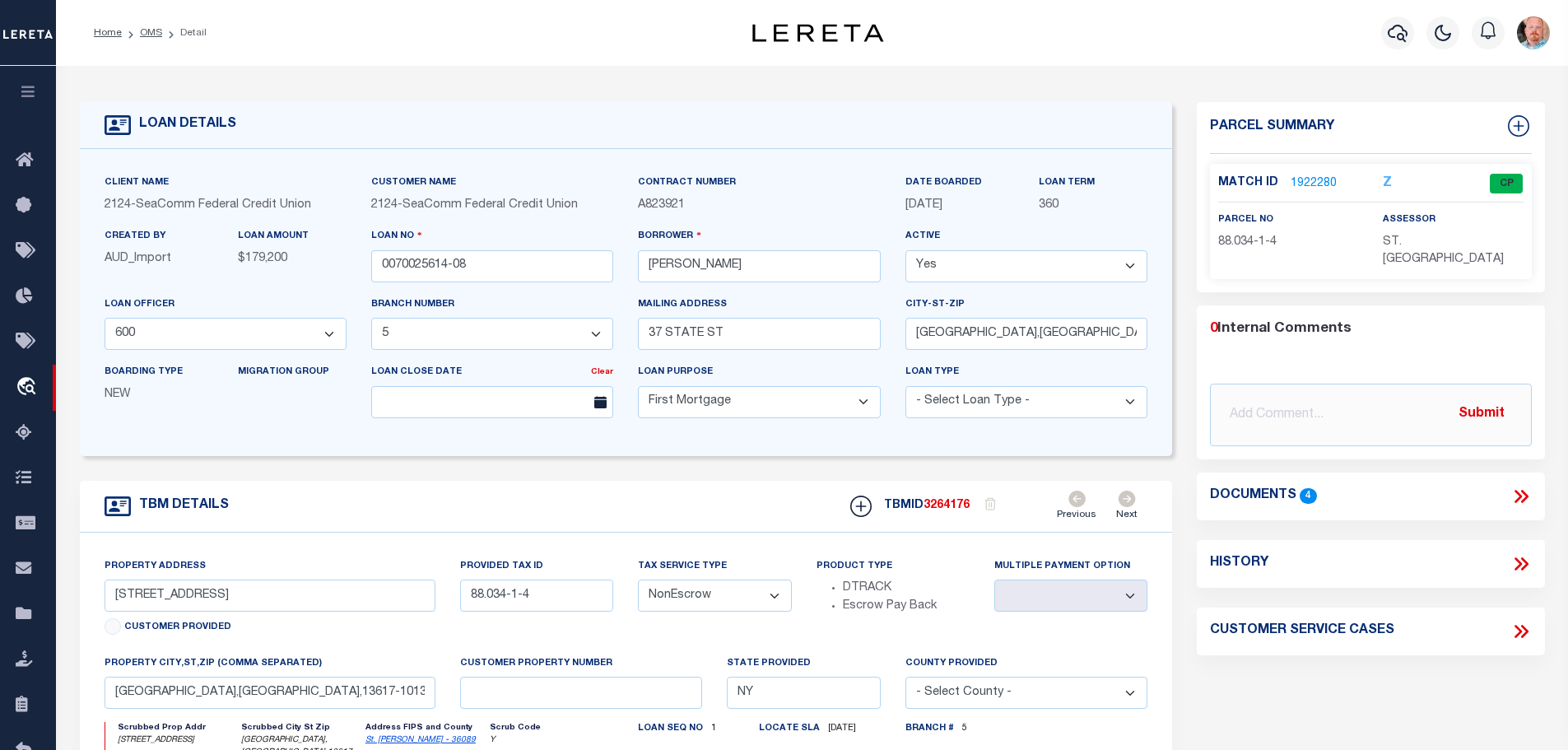
click at [1306, 177] on link "1922280" at bounding box center [1312, 184] width 46 height 17
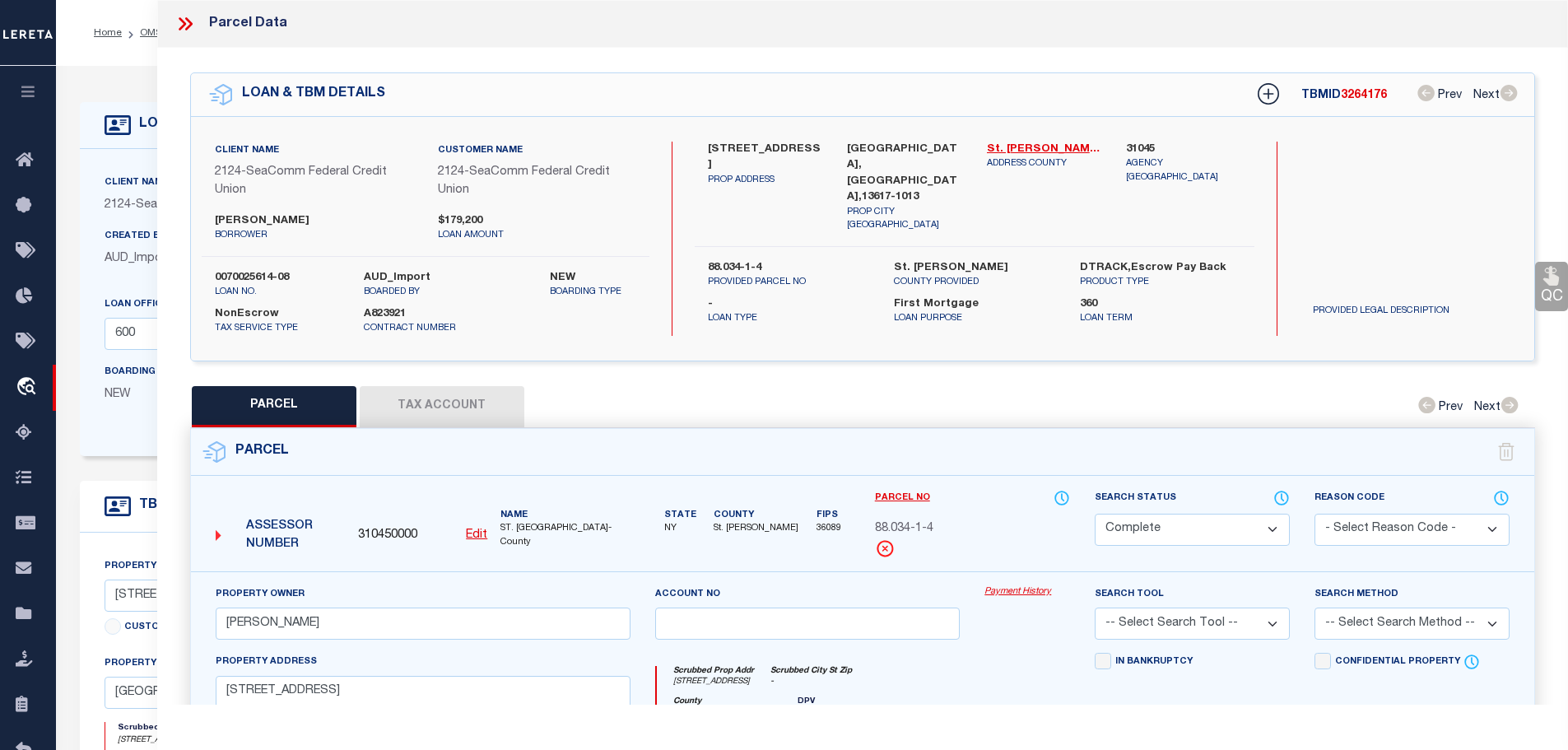
click at [416, 401] on button "Tax Account" at bounding box center [442, 406] width 165 height 41
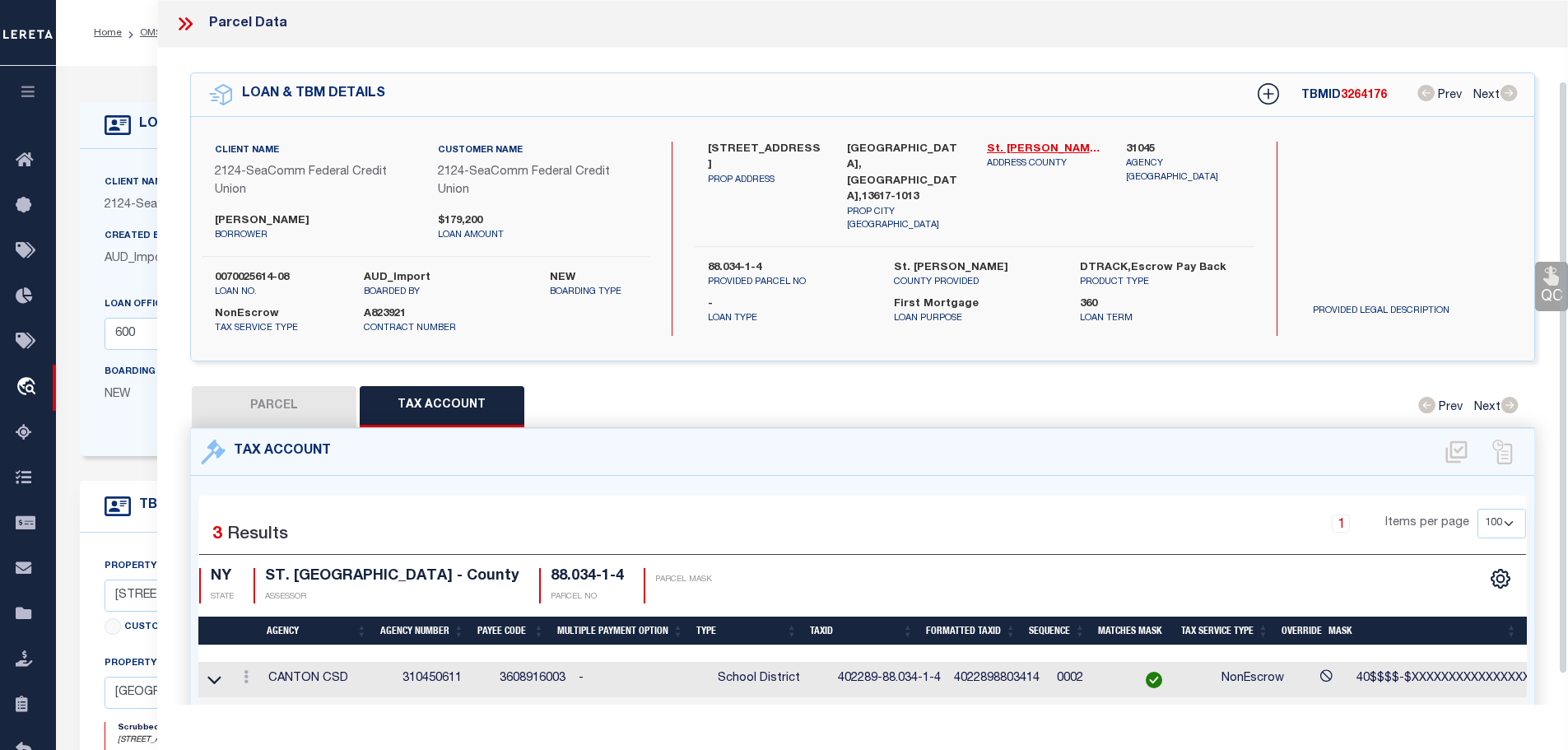
scroll to position [131, 0]
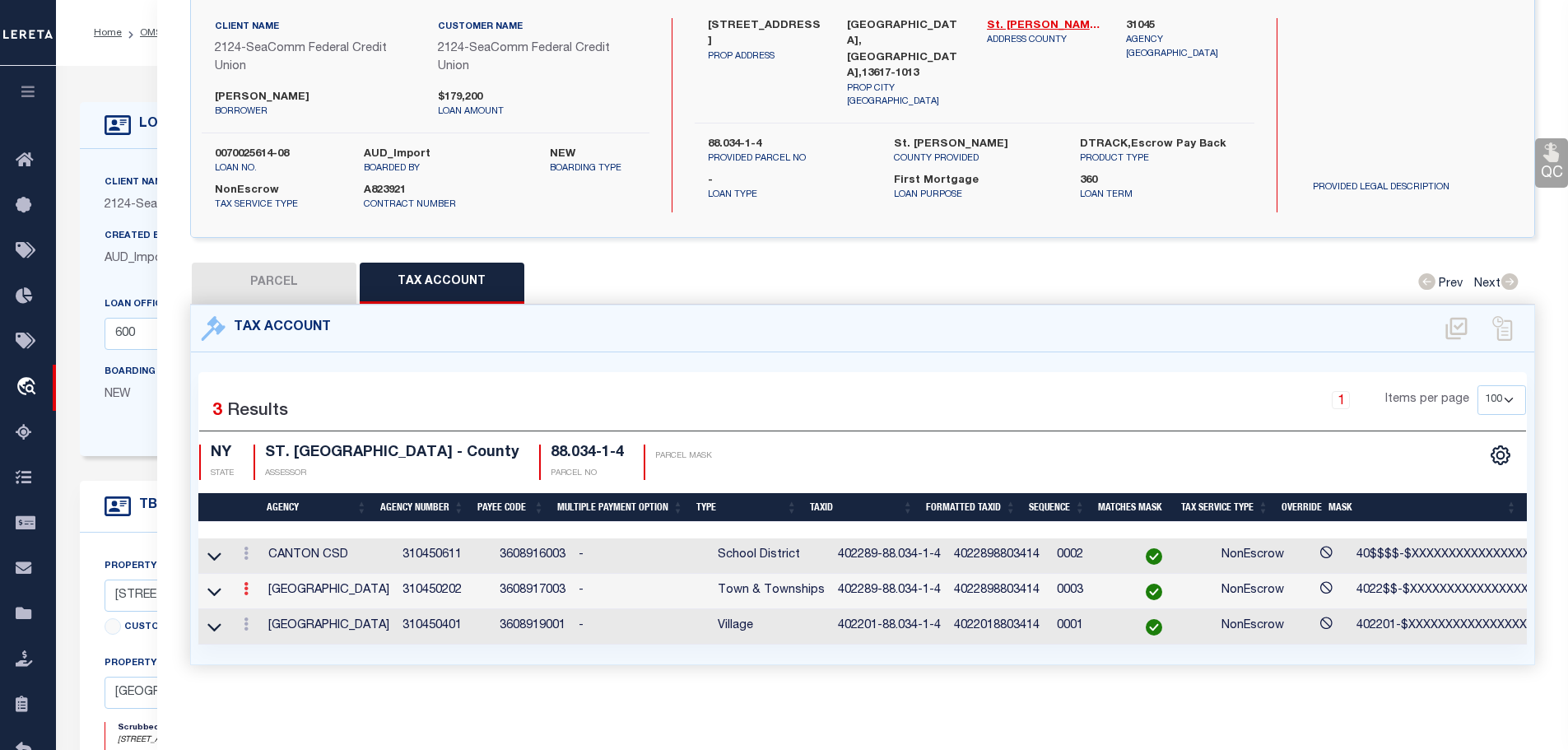
click at [254, 584] on link at bounding box center [245, 591] width 18 height 13
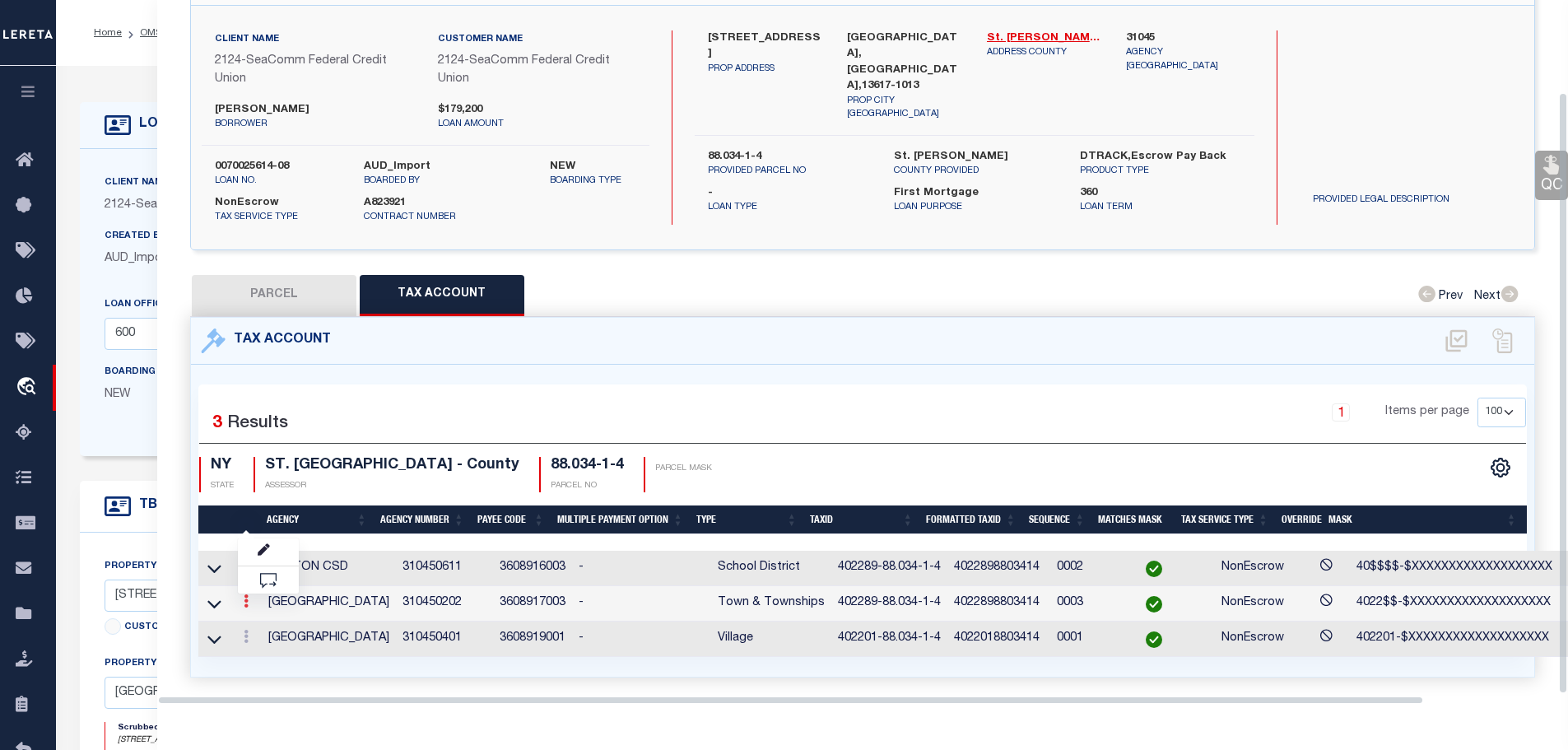
scroll to position [108, 0]
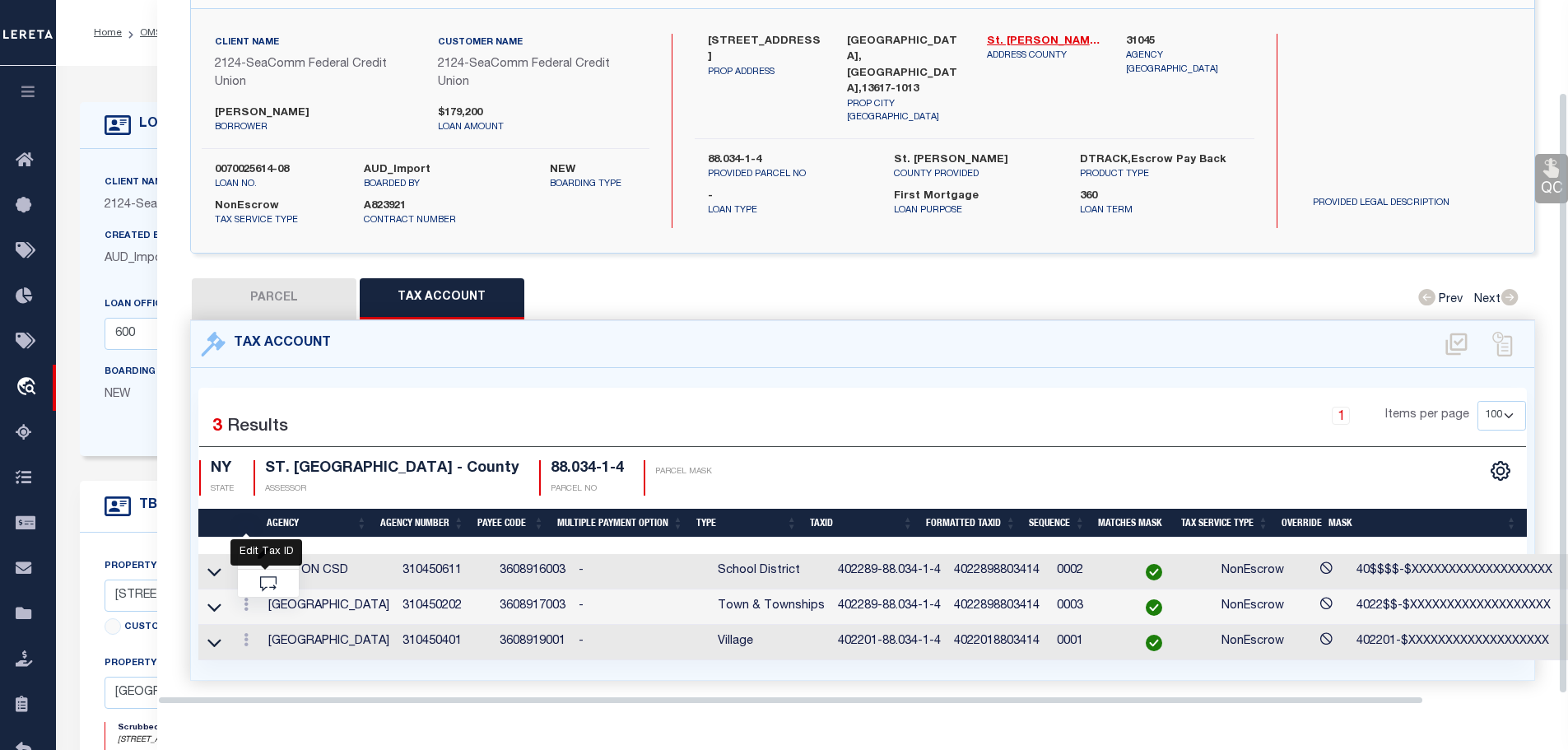
click at [264, 551] on icon "" at bounding box center [263, 553] width 12 height 12
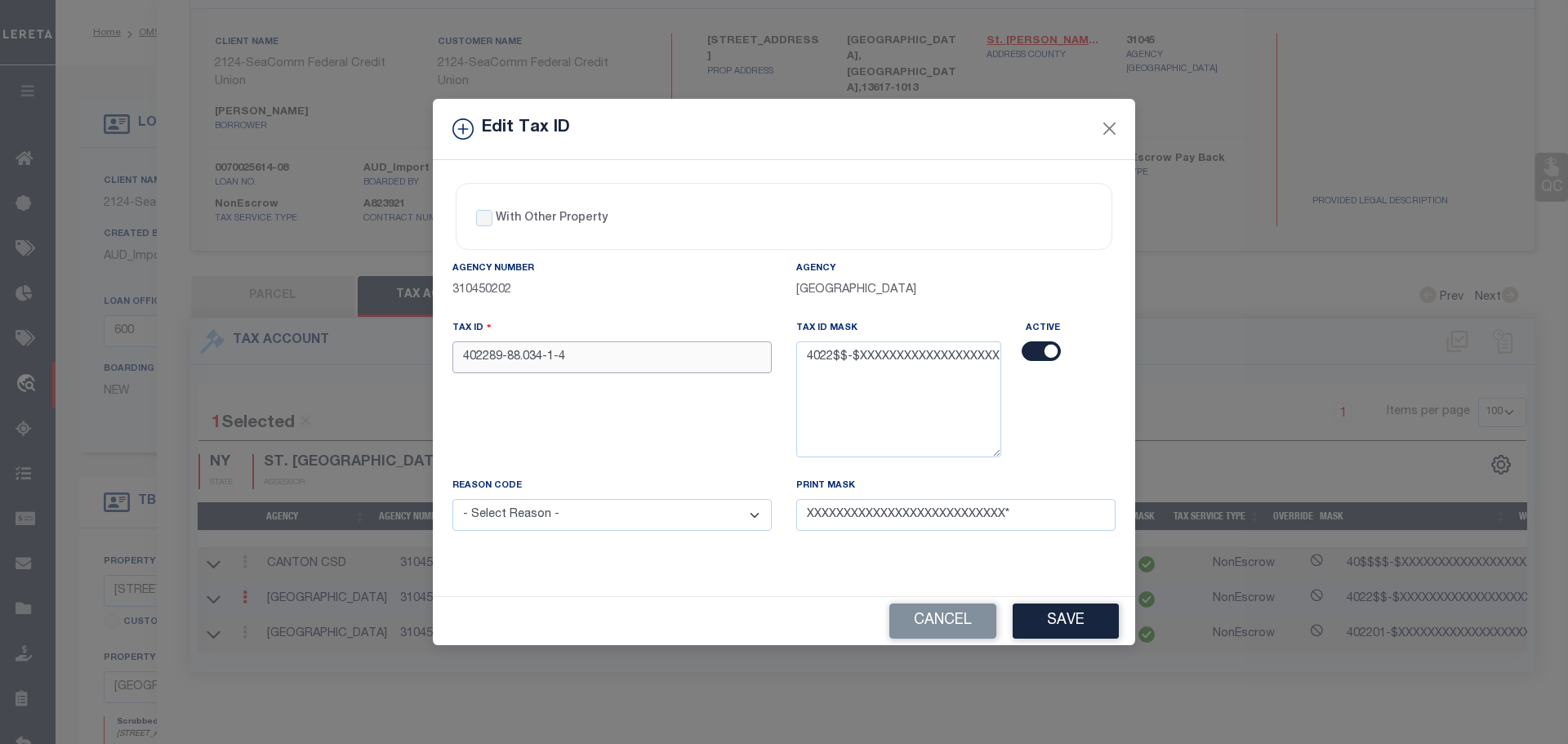
click at [463, 355] on input "402289-88.034-1-4" at bounding box center [612, 357] width 320 height 32
click at [660, 517] on select "- Select Reason - 099 - Other (Provide additional detail) ACT - Agency Changed …" at bounding box center [612, 515] width 320 height 32
click at [452, 500] on select "- Select Reason - 099 - Other (Provide additional detail) ACT - Agency Changed …" at bounding box center [612, 515] width 320 height 32
click at [1026, 609] on button "Save" at bounding box center [1065, 621] width 106 height 35
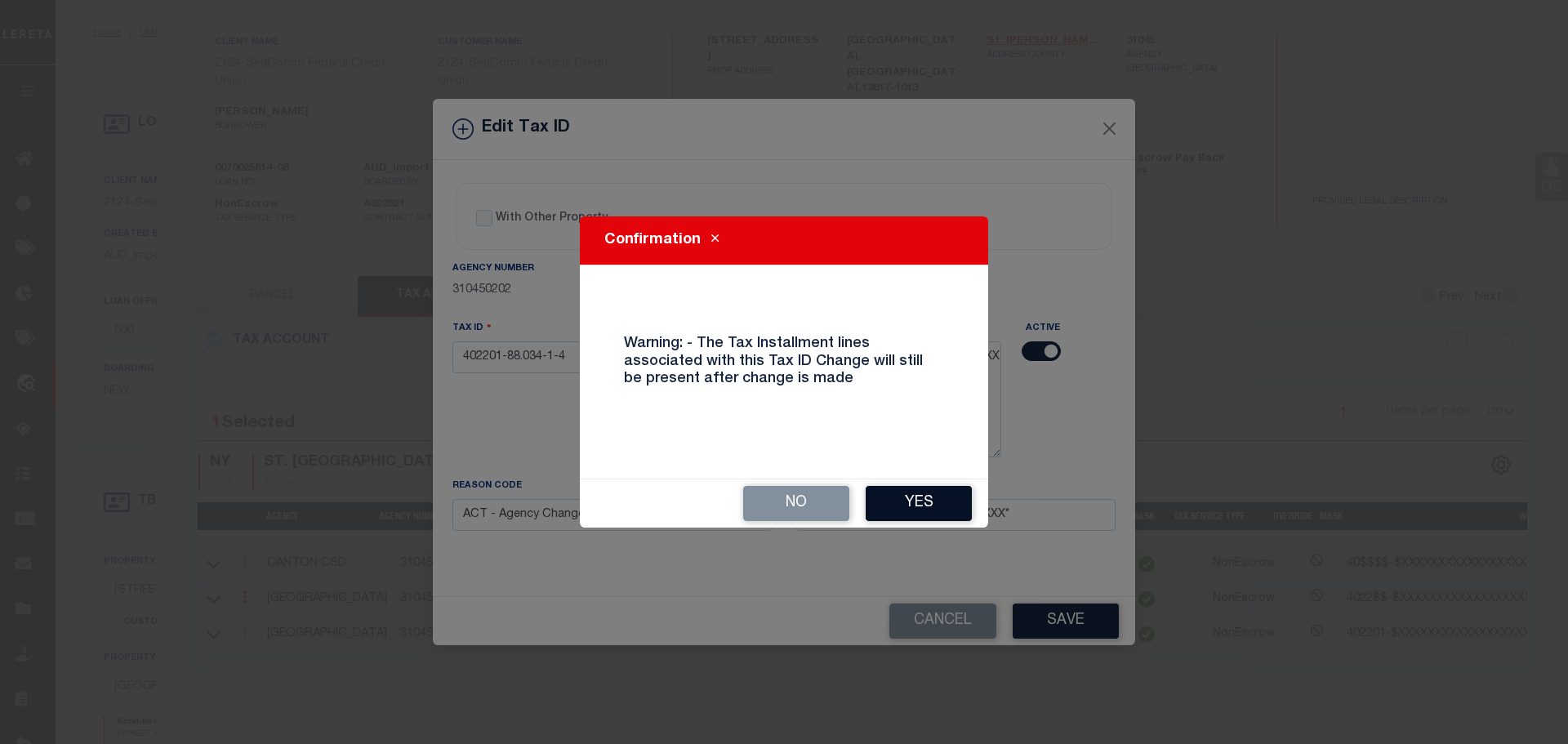
click at [923, 507] on button "Yes" at bounding box center [919, 503] width 106 height 35
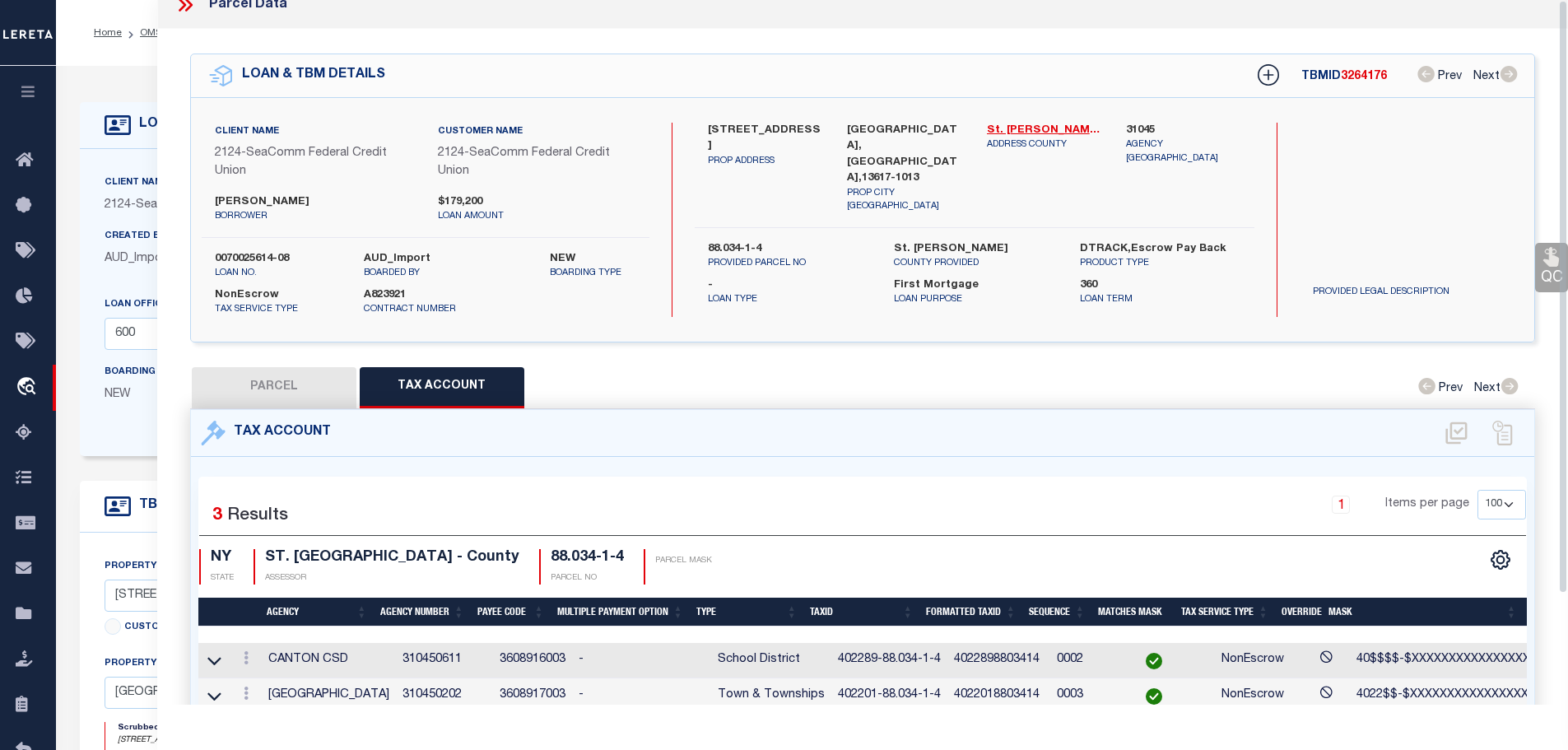
scroll to position [0, 0]
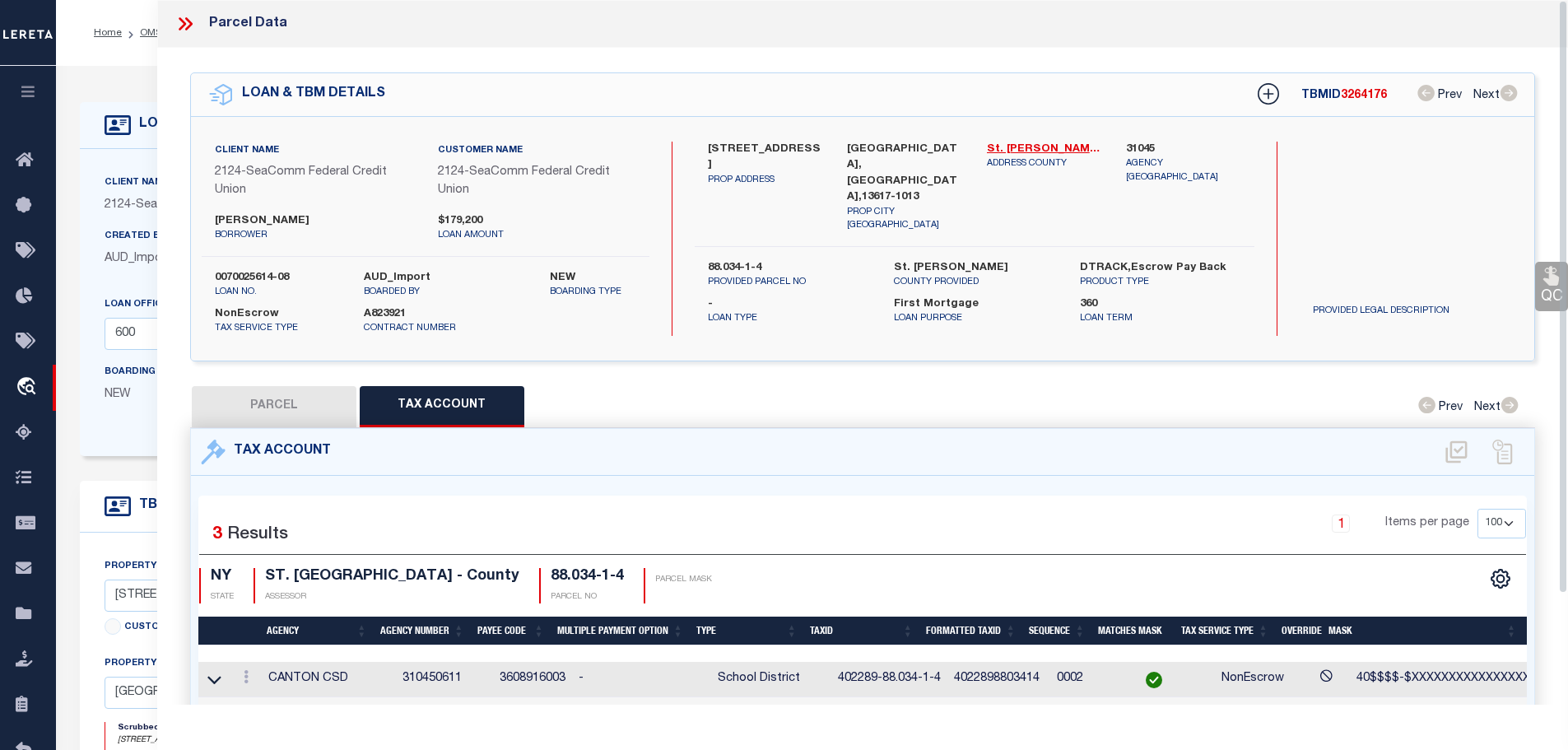
click at [182, 25] on icon at bounding box center [183, 23] width 7 height 13
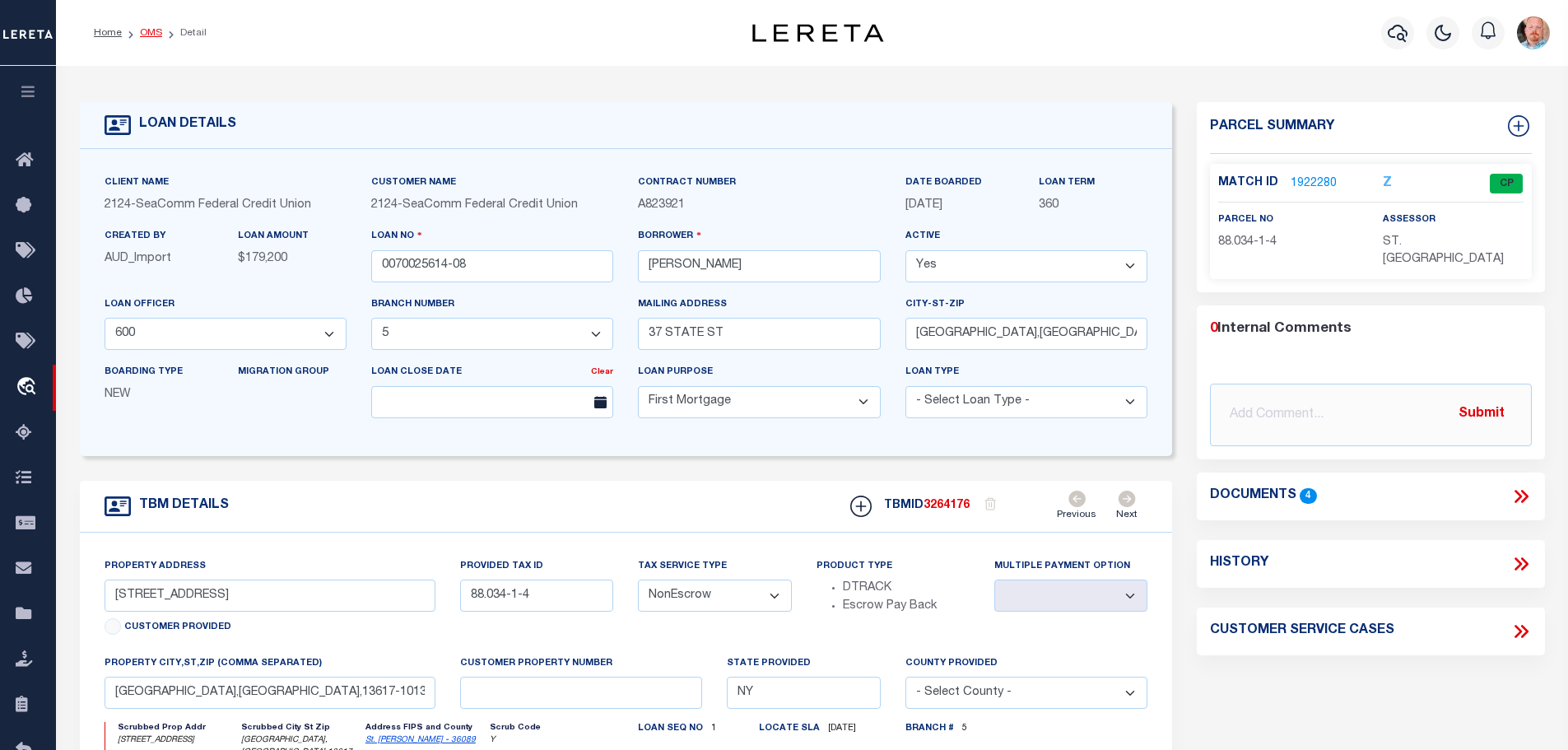
click at [151, 34] on link "OMS" at bounding box center [151, 33] width 22 height 10
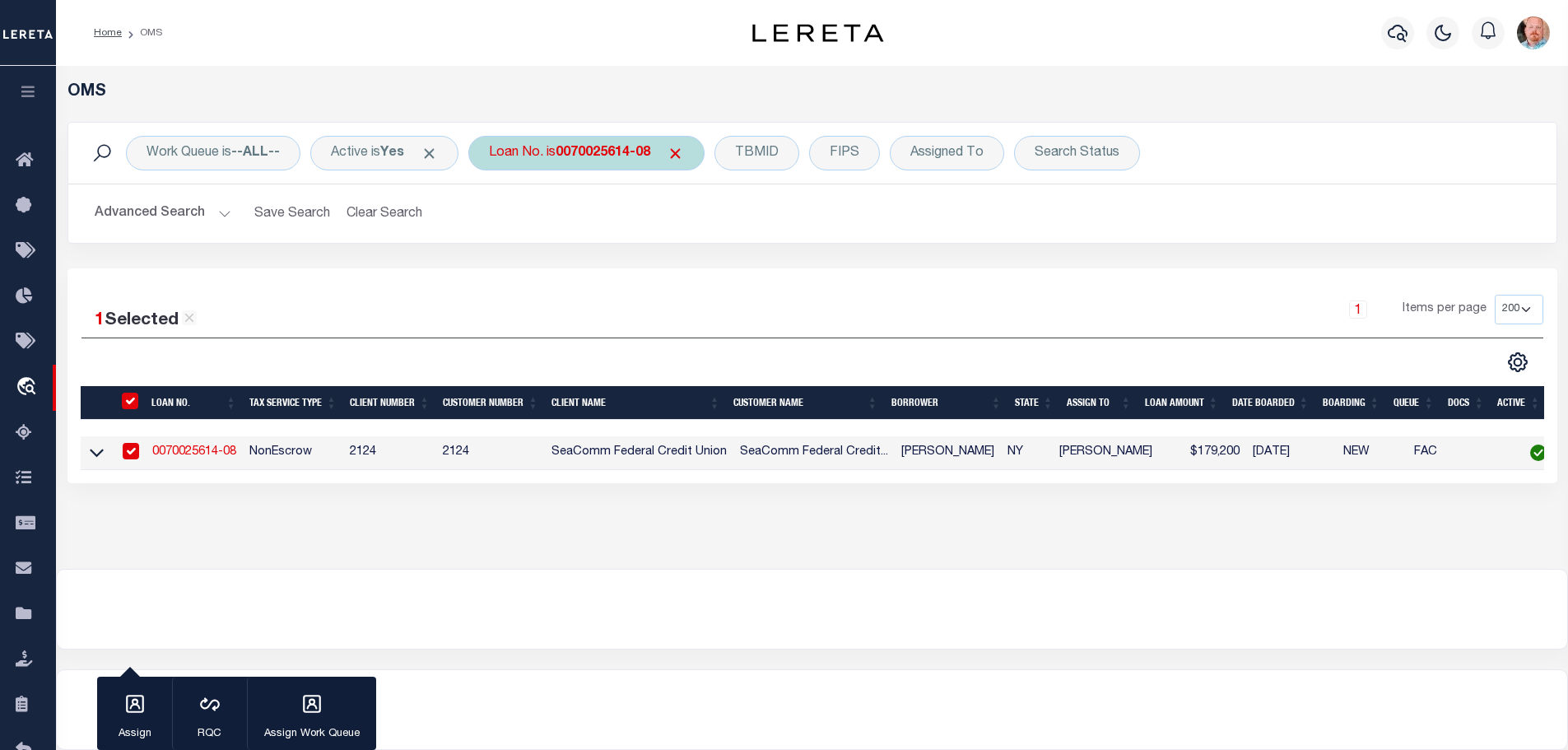
click at [604, 165] on div "Loan No. is 0070025614-08" at bounding box center [586, 153] width 236 height 35
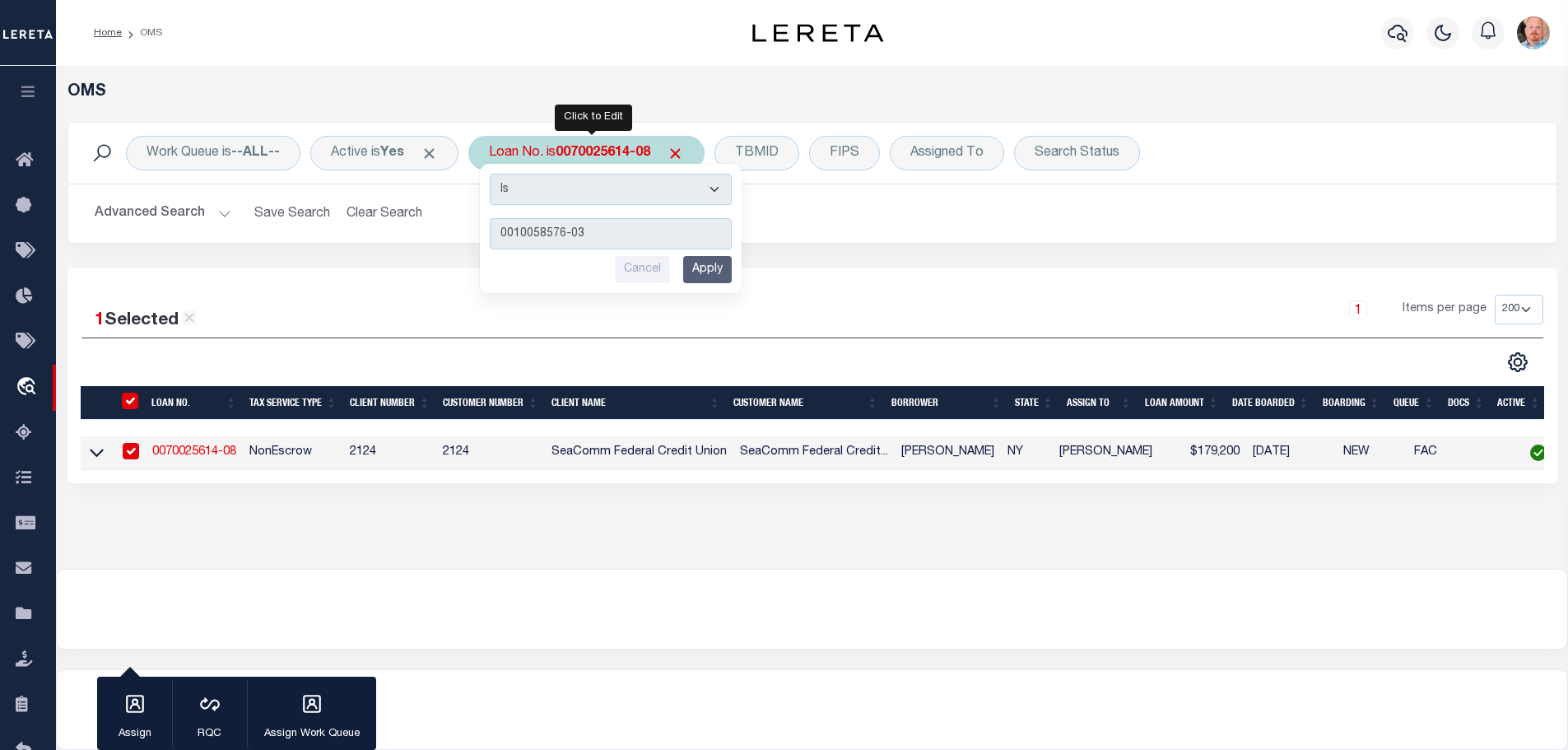
click at [714, 270] on input "Apply" at bounding box center [708, 269] width 49 height 27
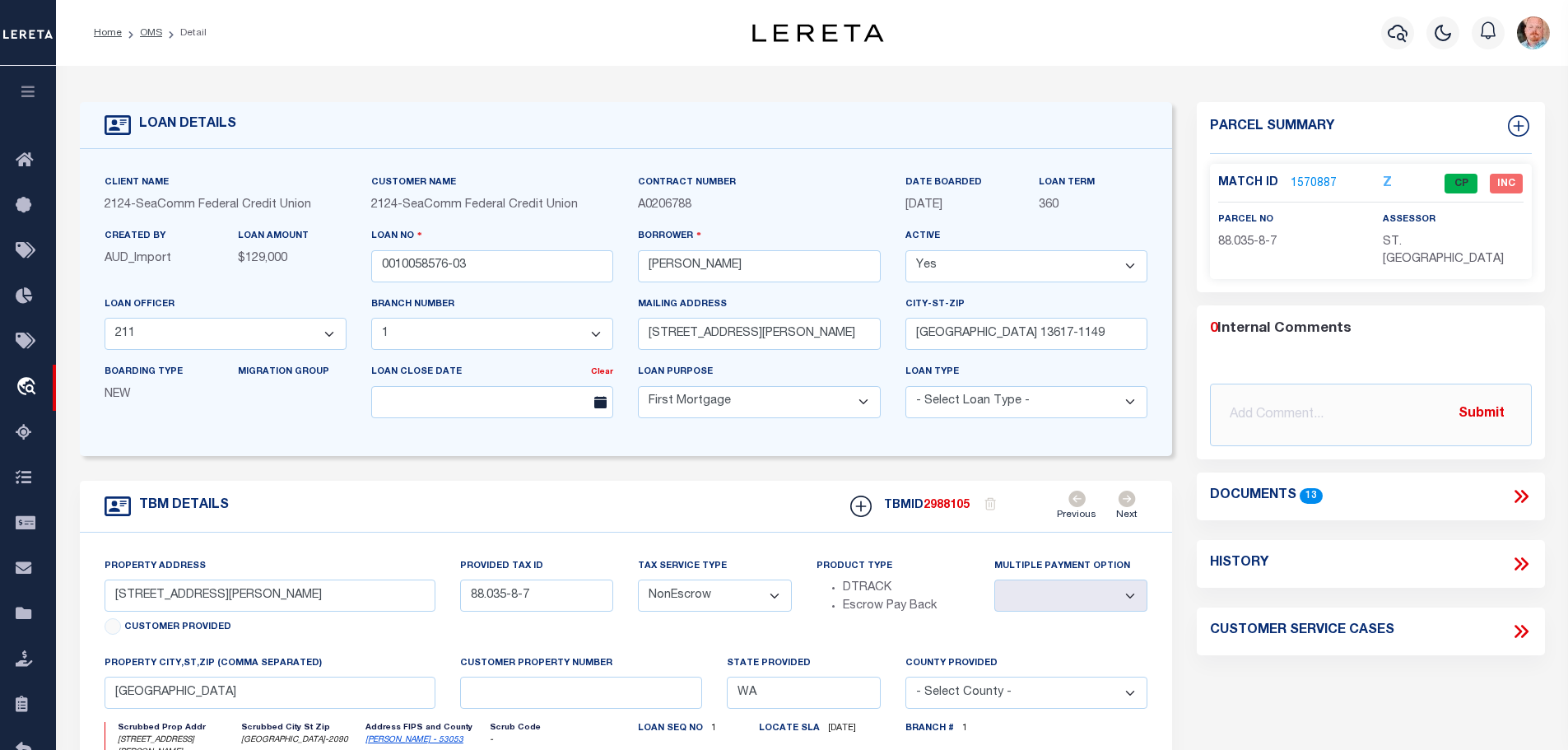
click at [1311, 178] on link "1570887" at bounding box center [1312, 184] width 46 height 17
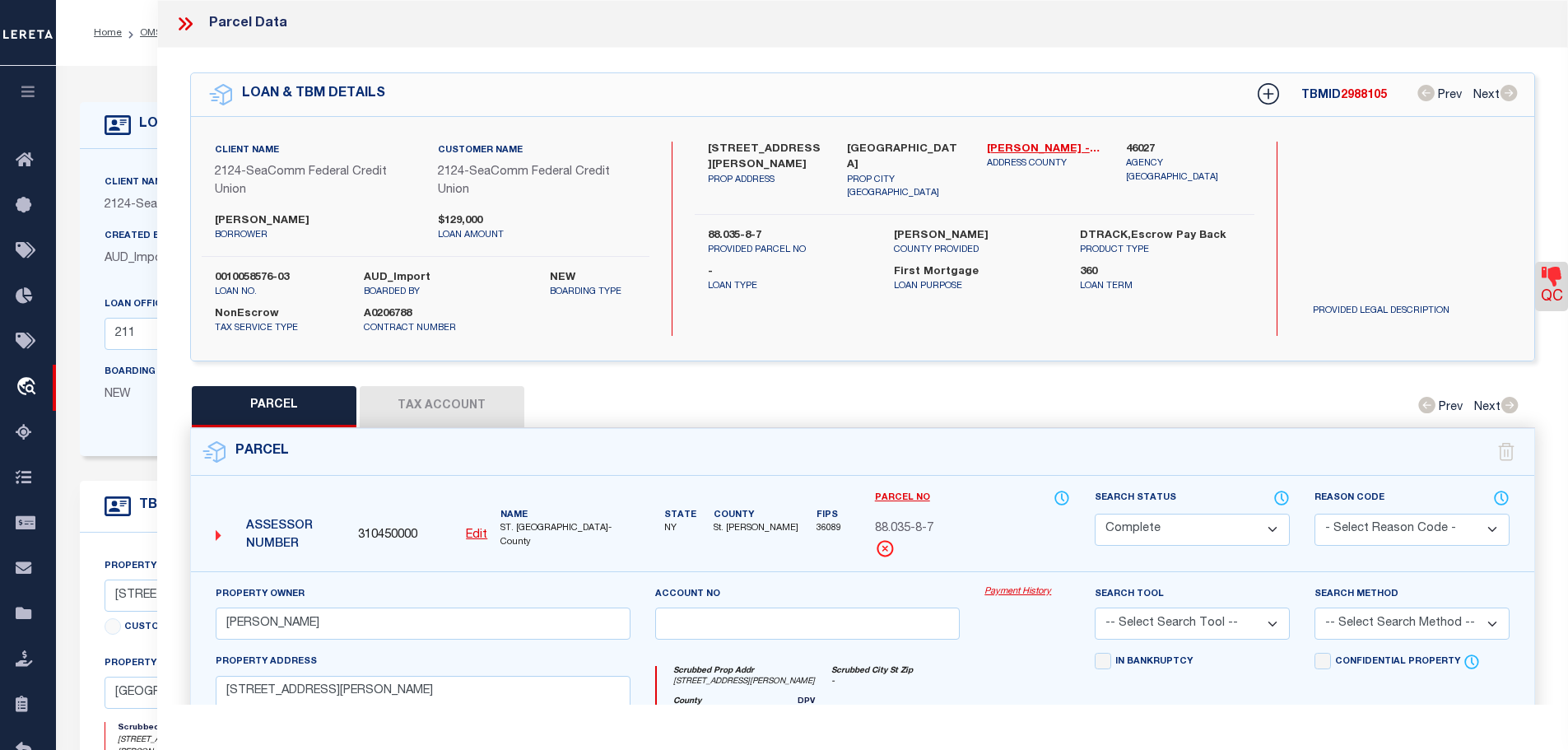
click at [414, 390] on button "Tax Account" at bounding box center [442, 406] width 165 height 41
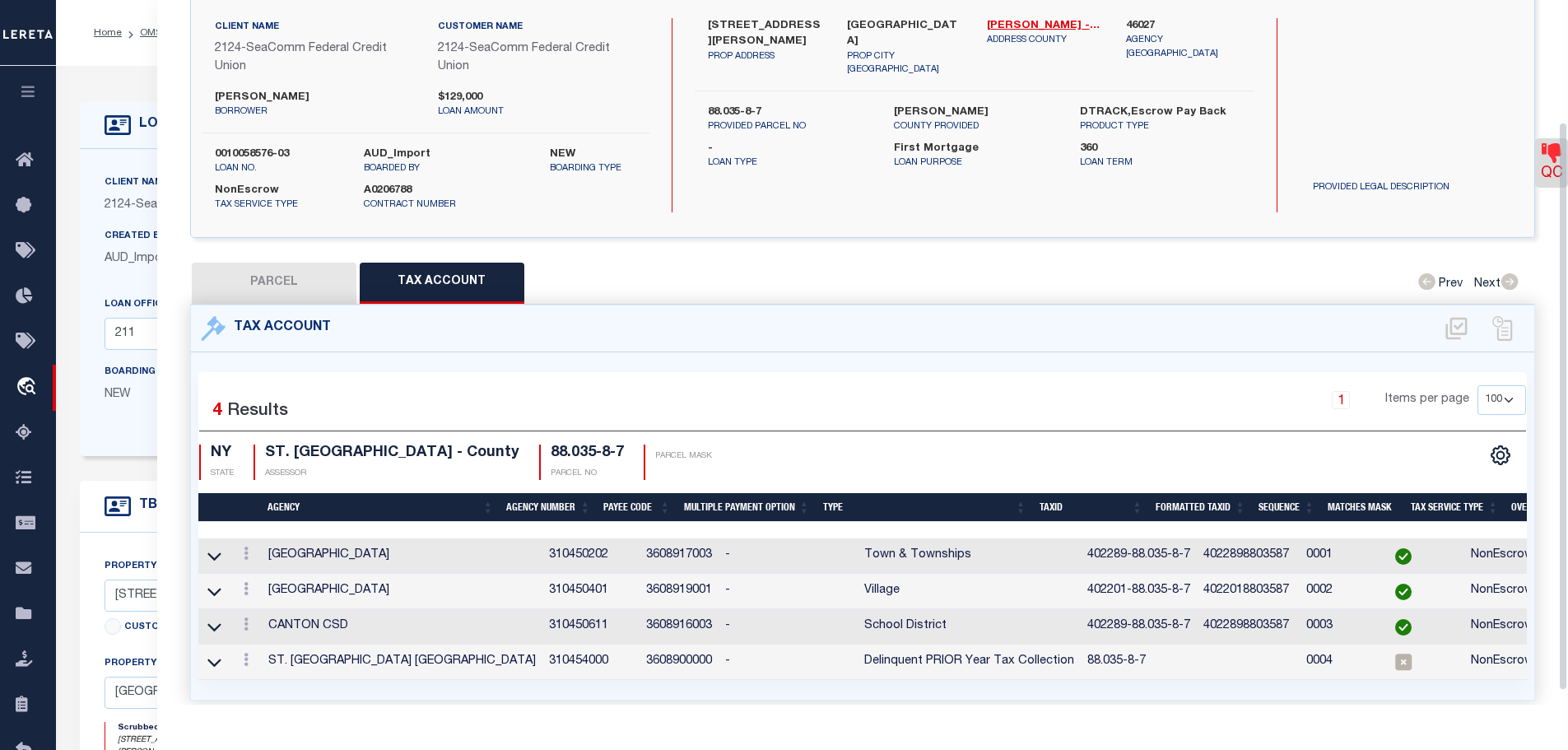
scroll to position [165, 0]
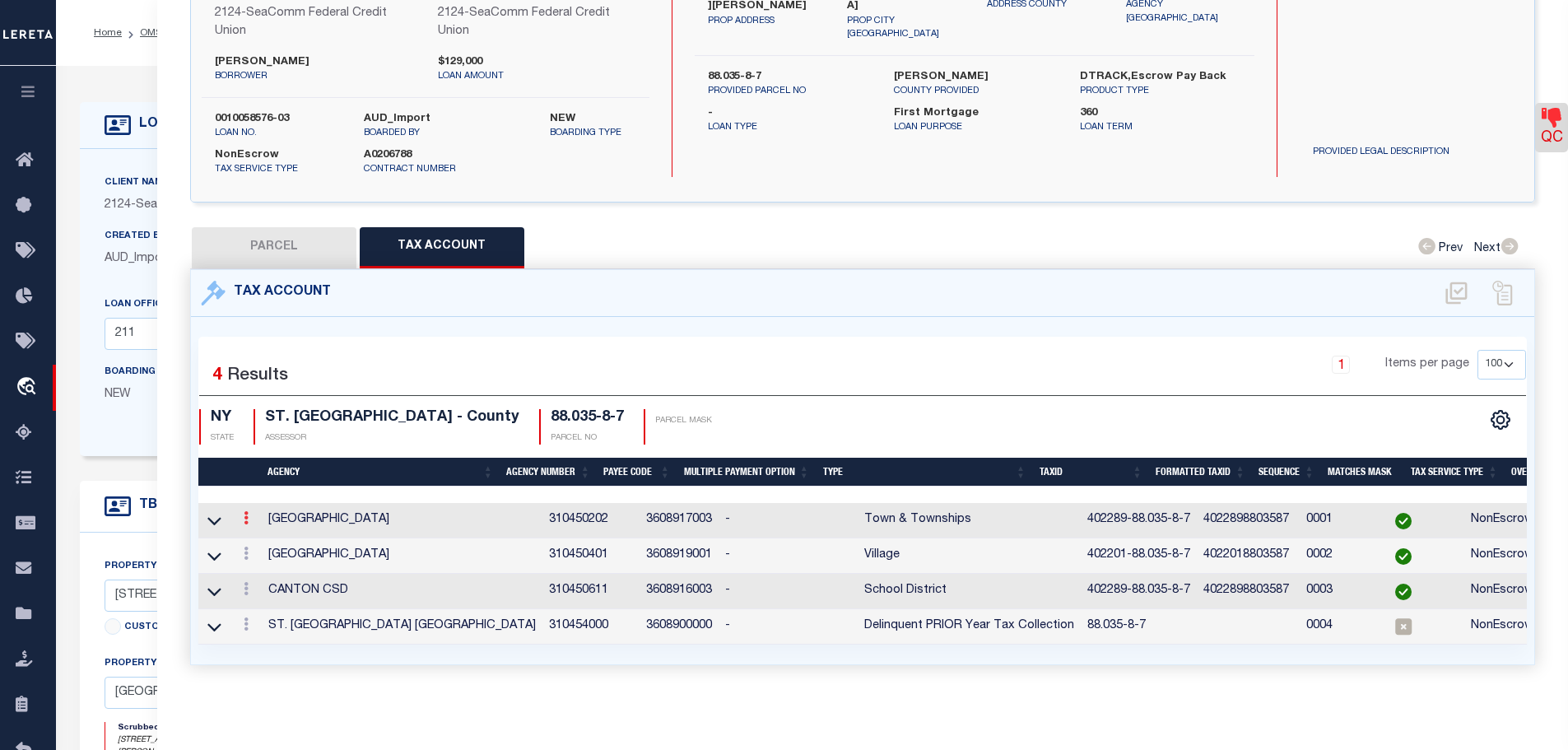
click at [253, 514] on link at bounding box center [245, 521] width 18 height 13
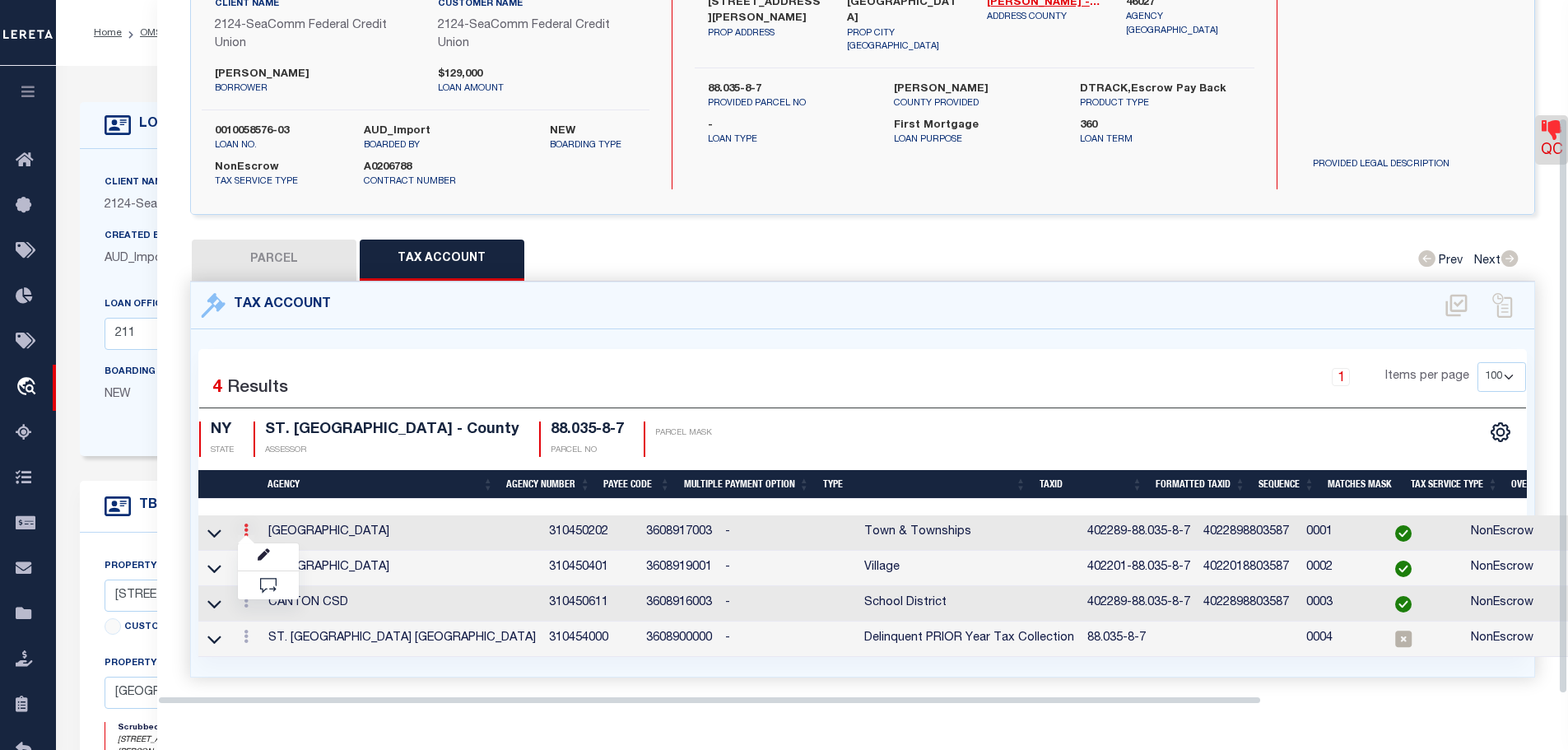
scroll to position [144, 0]
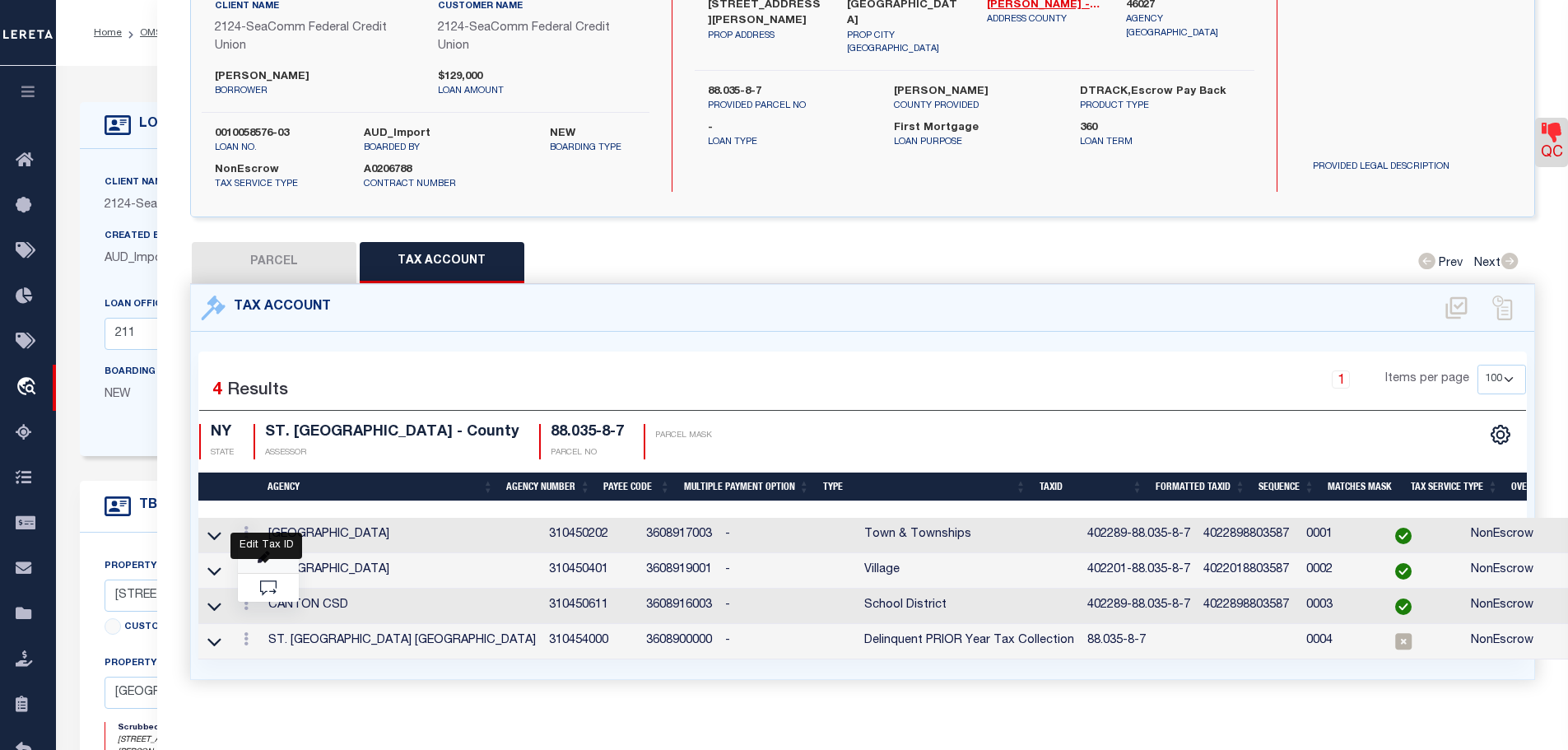
click at [264, 554] on icon "" at bounding box center [263, 557] width 12 height 12
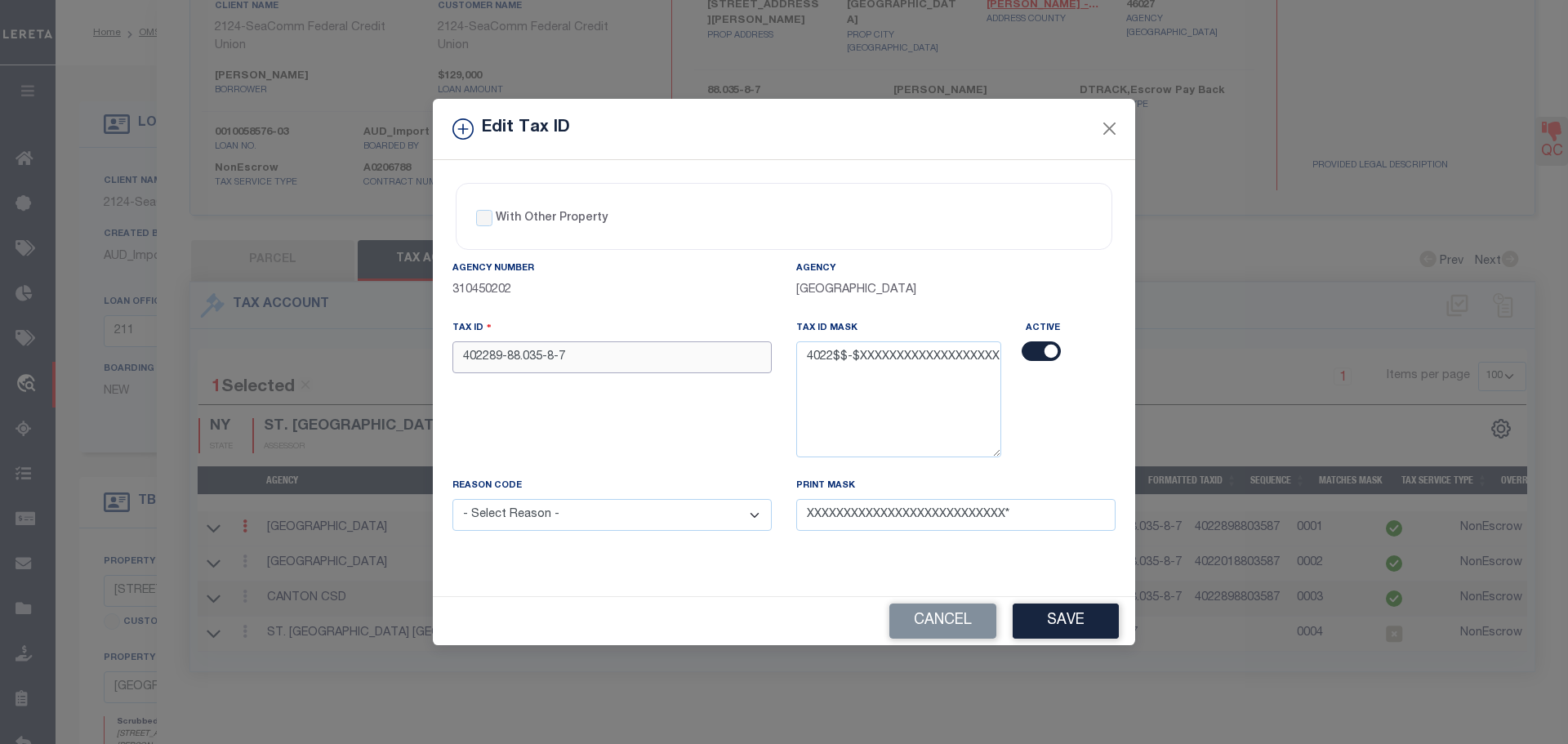
click at [475, 357] on input "402289-88.035-8-7" at bounding box center [612, 357] width 320 height 32
click at [697, 507] on select "- Select Reason - 099 - Other (Provide additional detail) ACT - Agency Changed …" at bounding box center [612, 515] width 320 height 32
click at [452, 500] on select "- Select Reason - 099 - Other (Provide additional detail) ACT - Agency Changed …" at bounding box center [612, 515] width 320 height 32
click at [1060, 629] on button "Save" at bounding box center [1065, 621] width 106 height 35
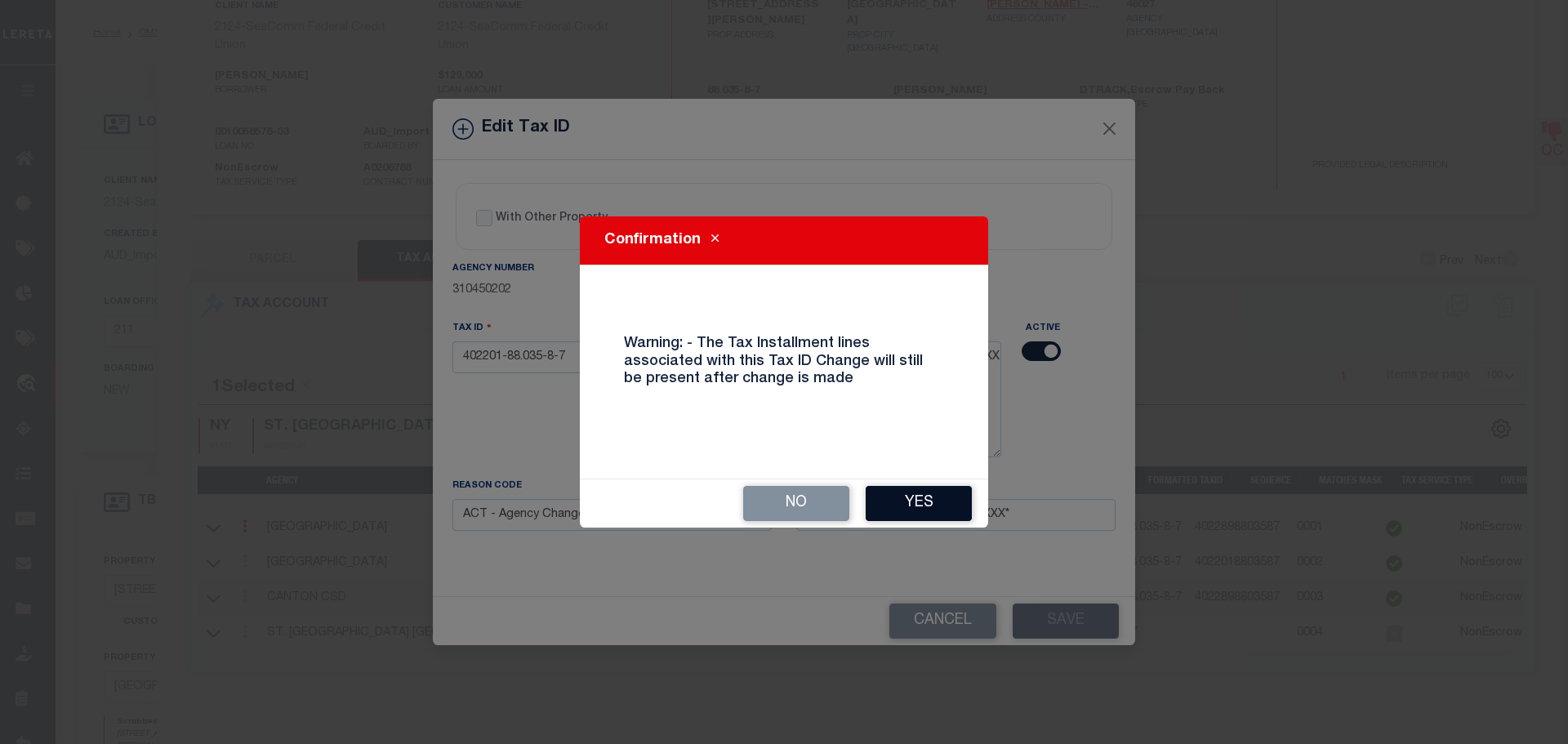
click at [908, 495] on button "Yes" at bounding box center [919, 503] width 106 height 35
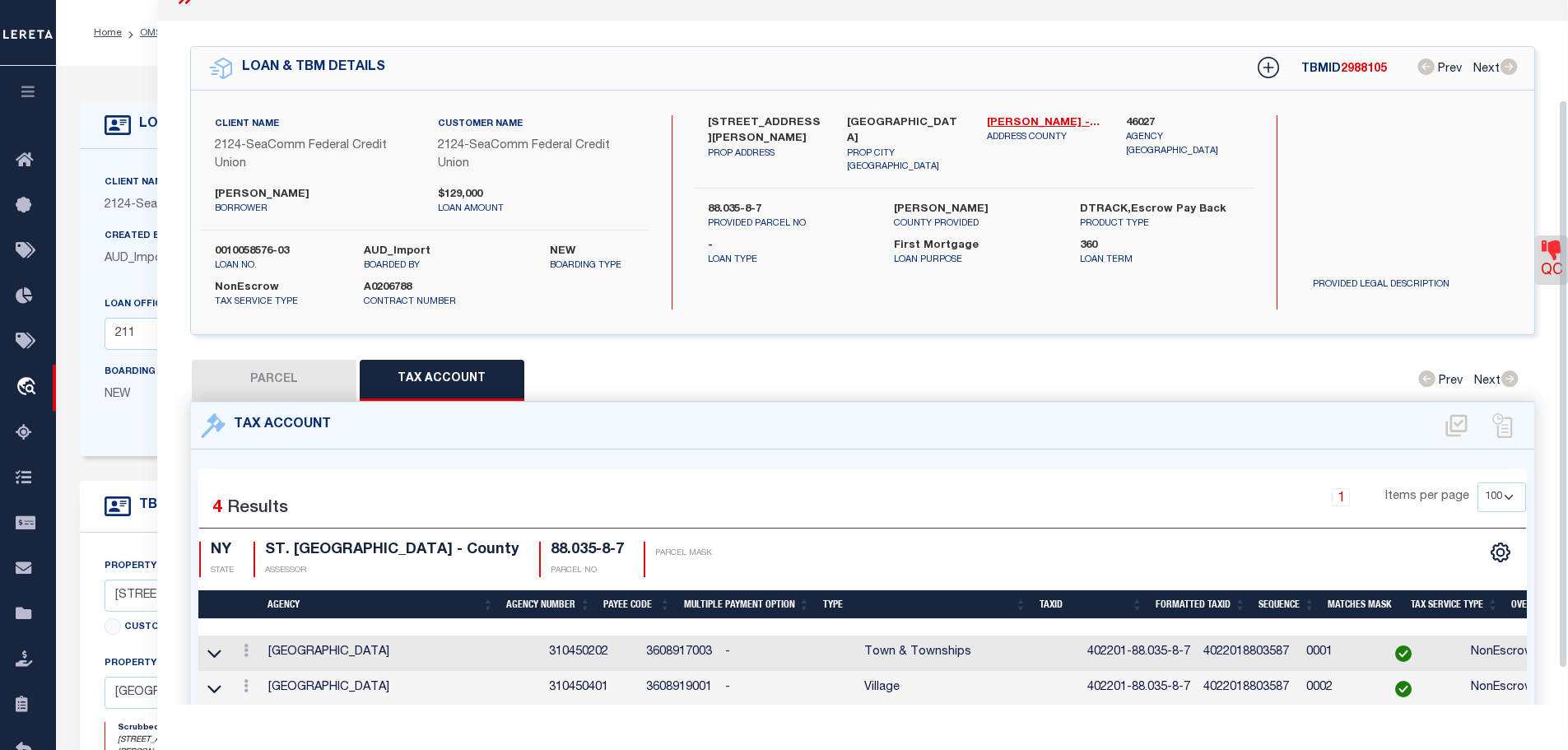
scroll to position [0, 0]
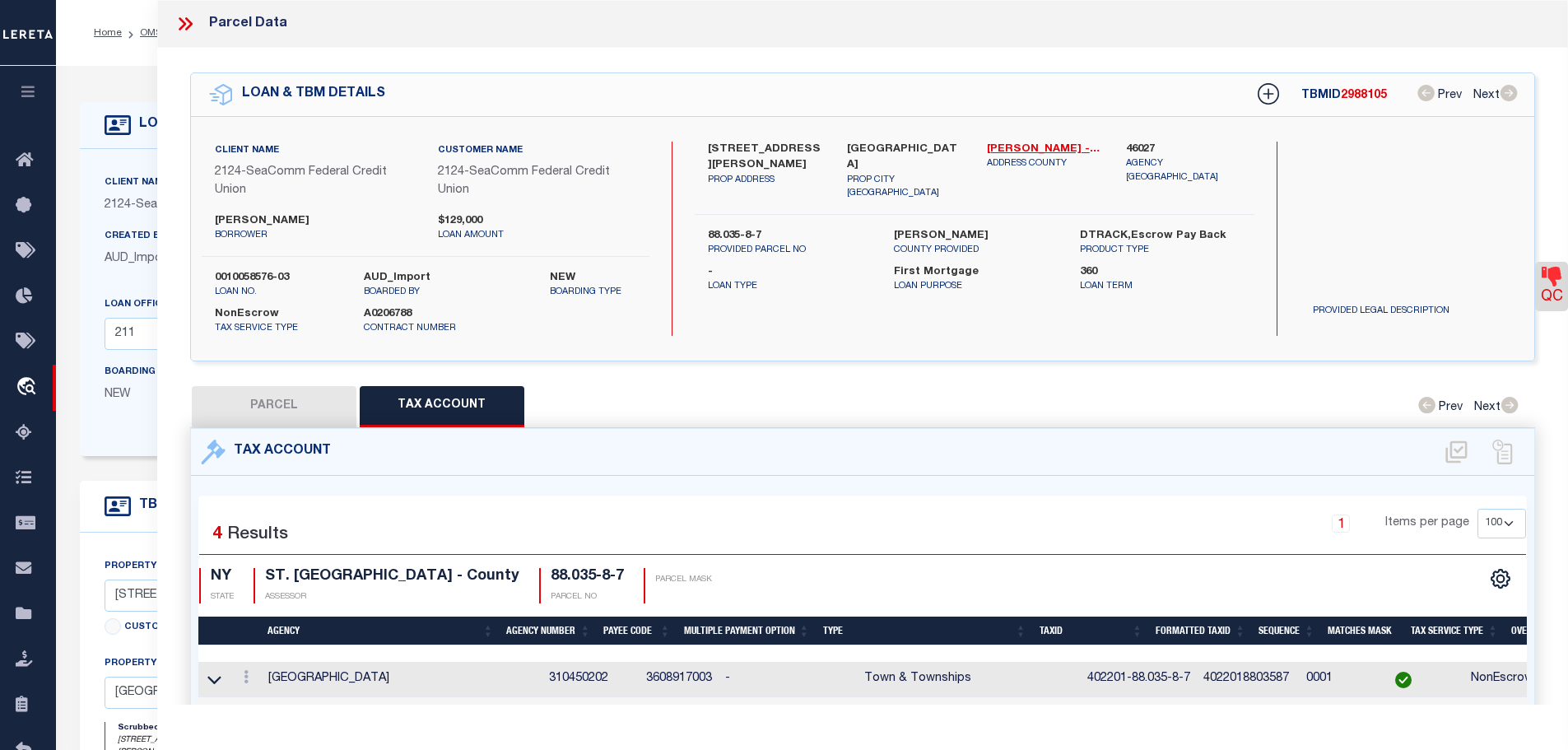
click at [182, 23] on icon at bounding box center [184, 23] width 22 height 22
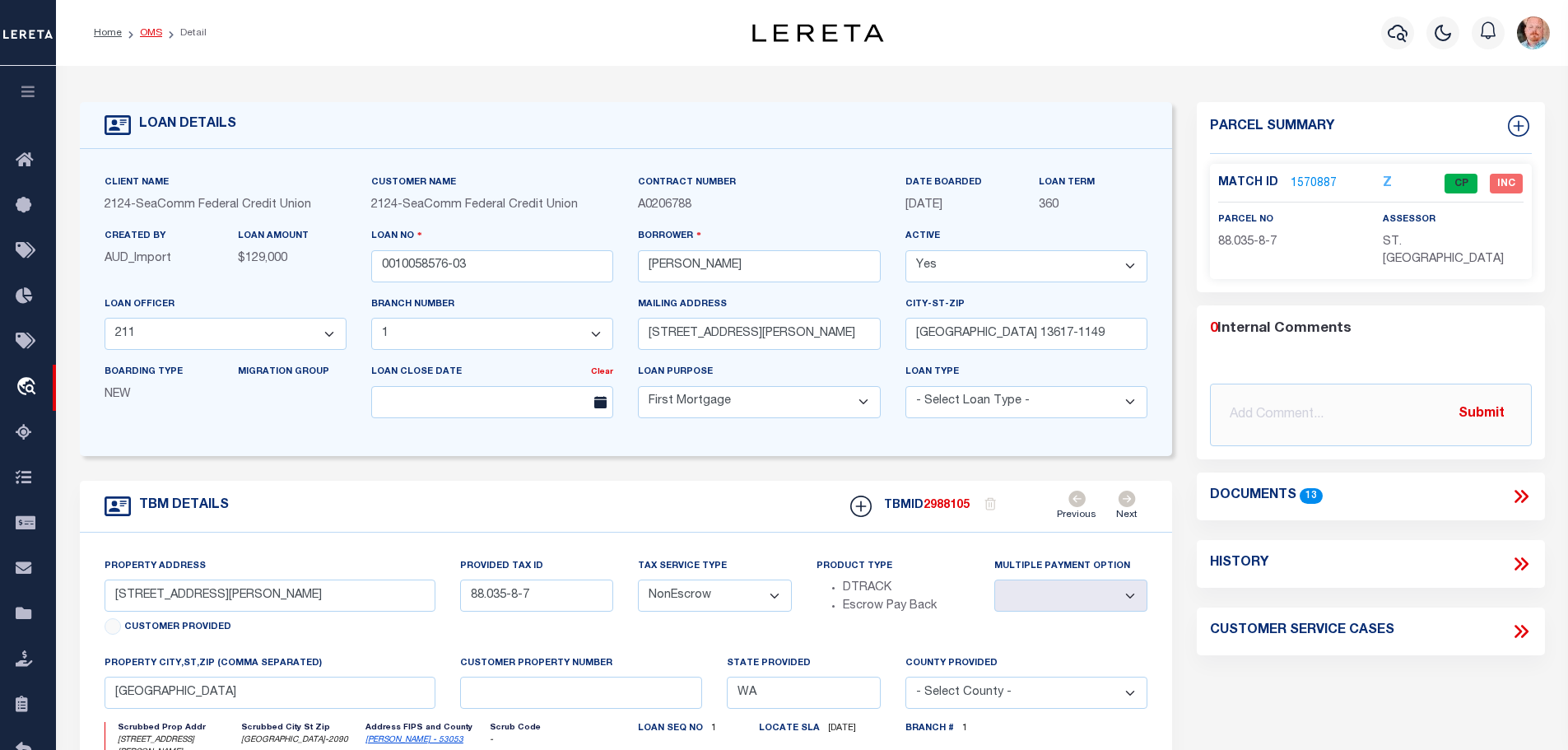
click at [144, 31] on link "OMS" at bounding box center [151, 33] width 22 height 10
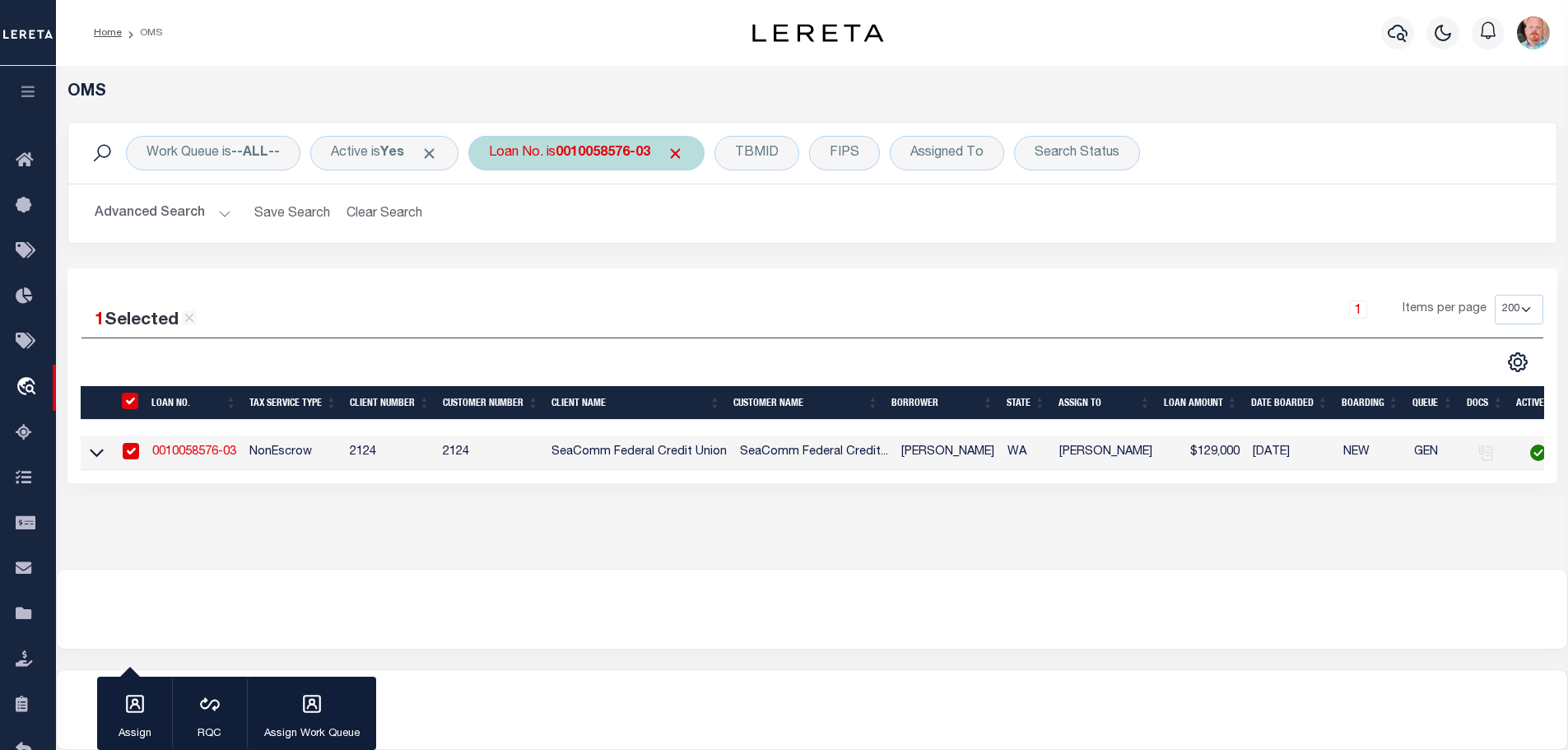
click at [634, 156] on b "0010058576-03" at bounding box center [602, 153] width 95 height 13
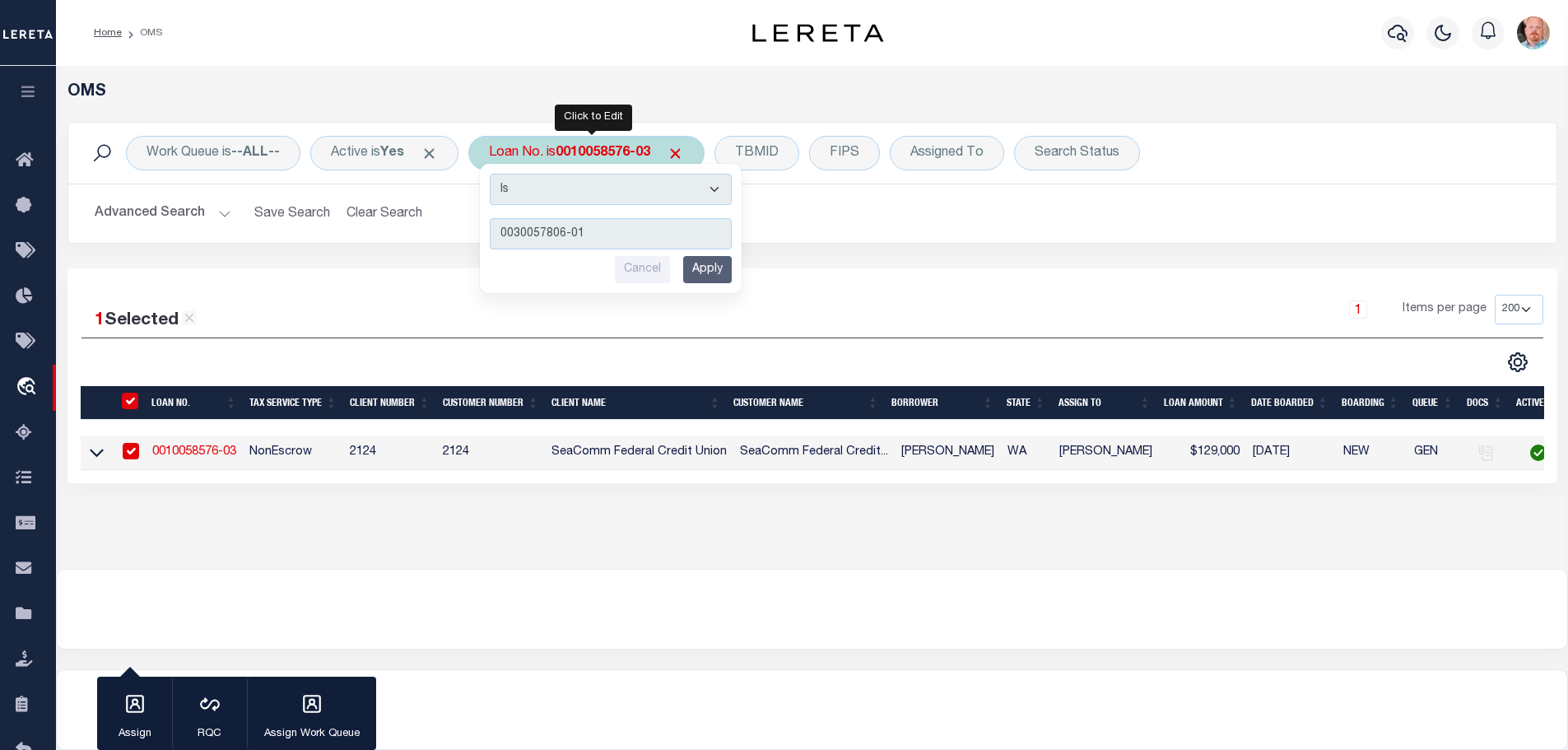
click at [711, 284] on div "Is Contains 0030057806-01 Cancel Apply" at bounding box center [610, 228] width 262 height 129
click at [714, 271] on input "Apply" at bounding box center [708, 269] width 49 height 27
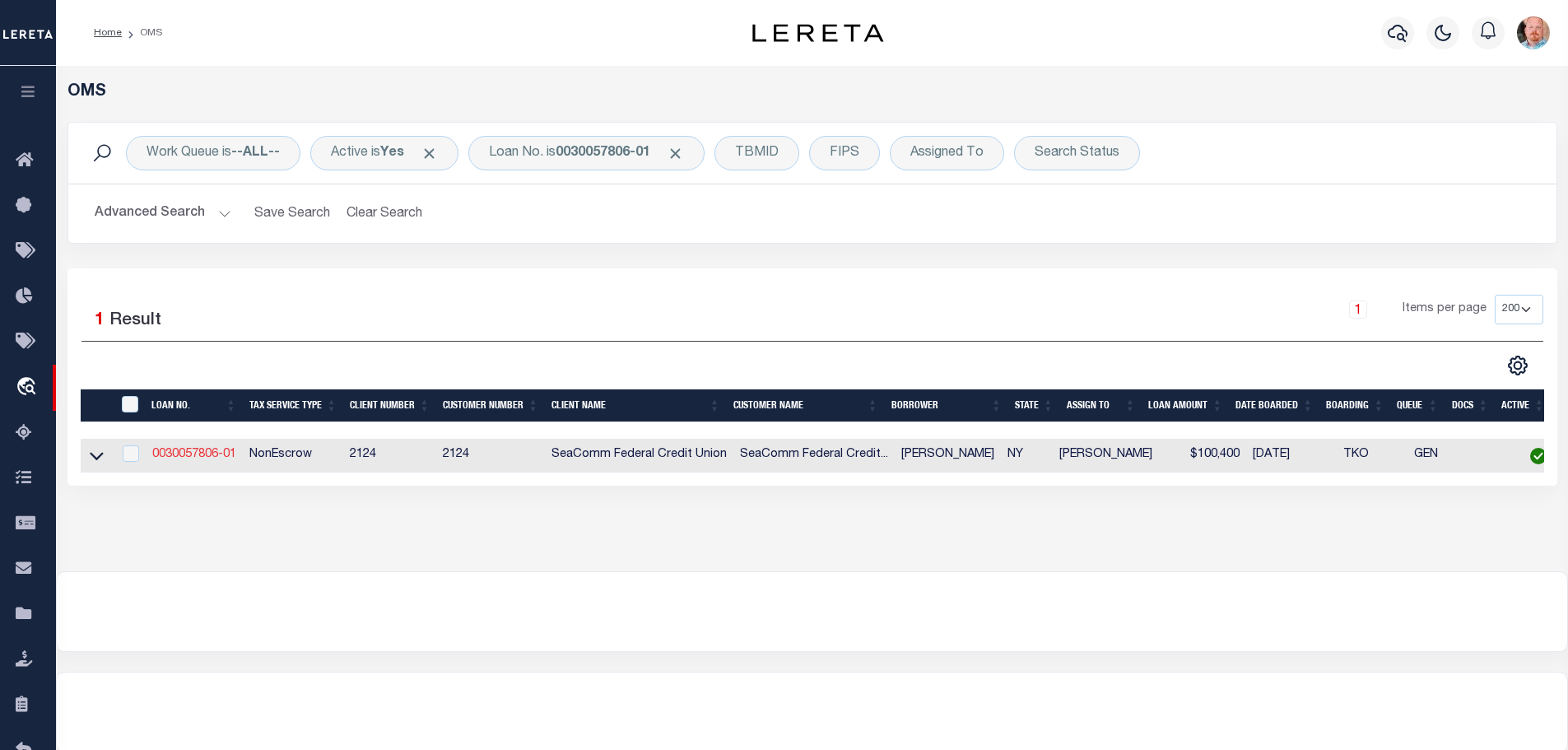
click at [200, 449] on link "0030057806-01" at bounding box center [195, 454] width 84 height 11
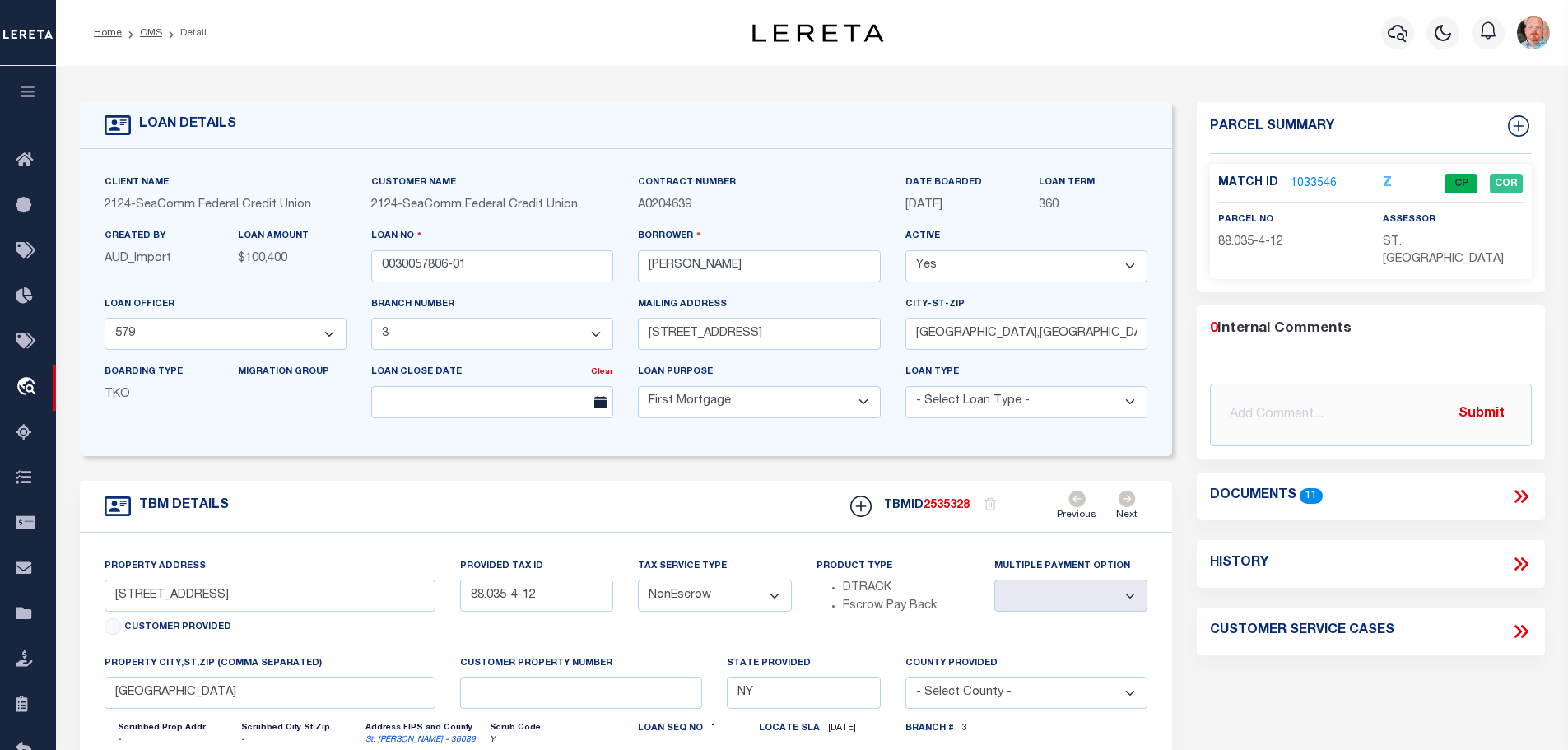
click at [1310, 185] on link "1033546" at bounding box center [1312, 184] width 46 height 17
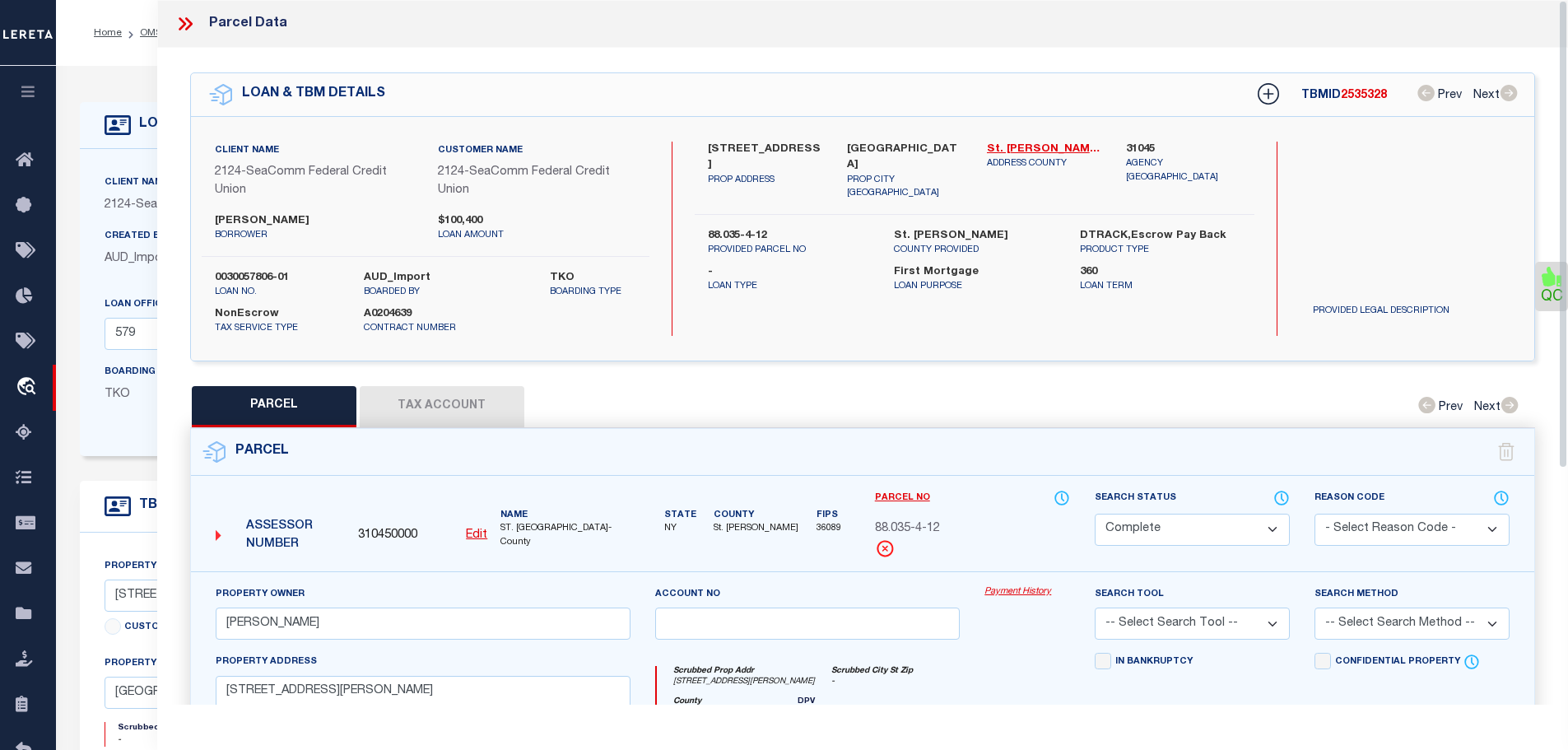
click at [453, 406] on button "Tax Account" at bounding box center [442, 406] width 165 height 41
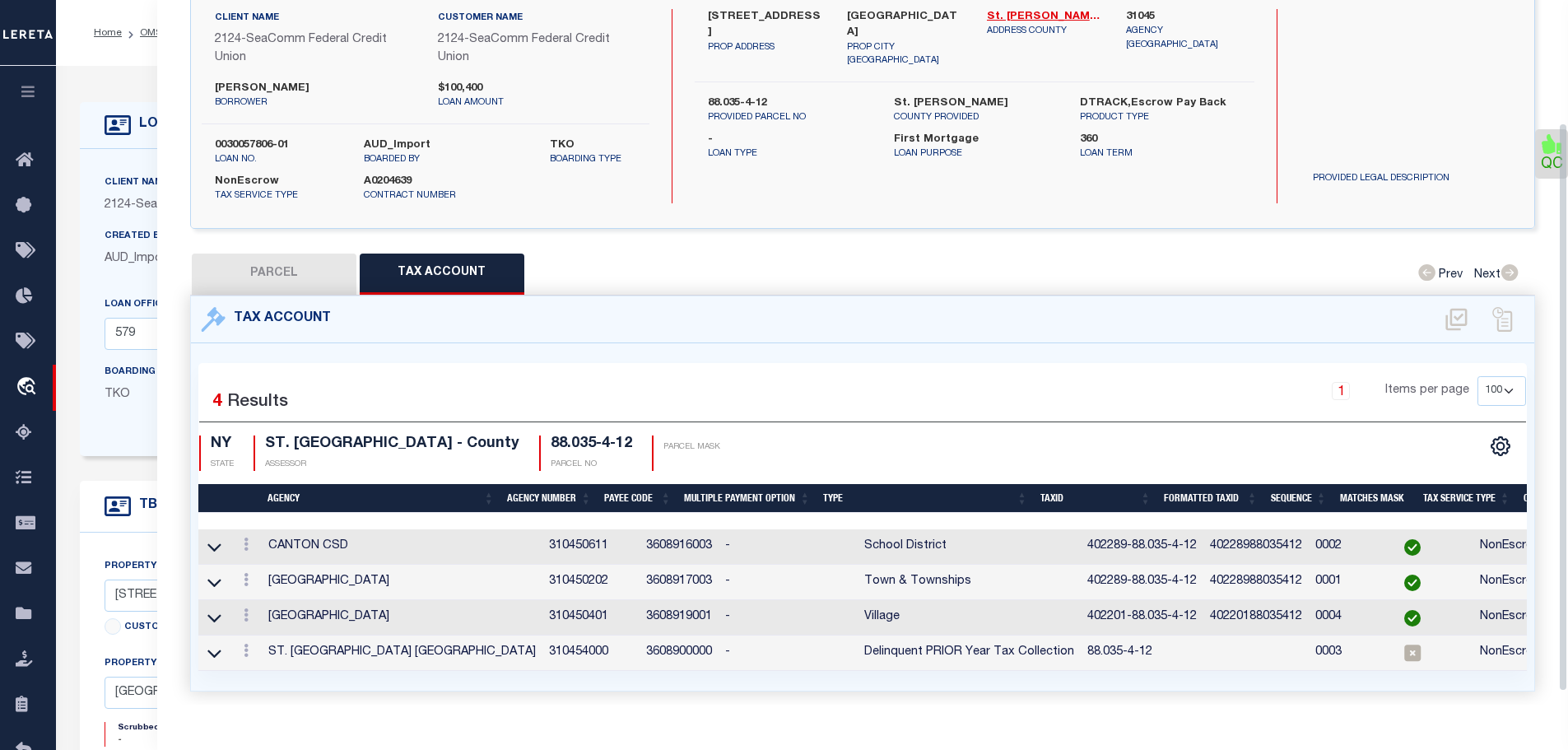
scroll to position [165, 0]
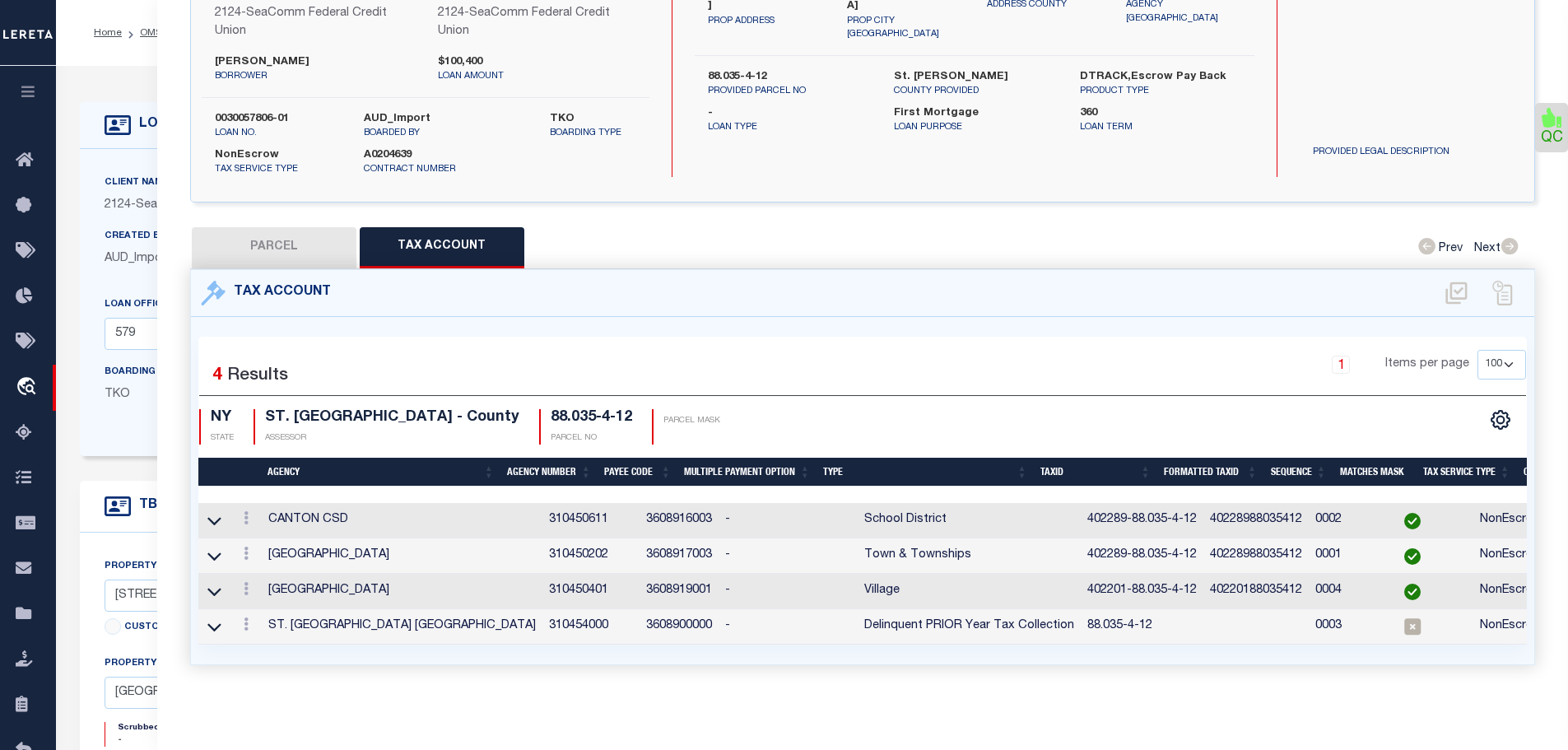
click at [245, 548] on icon at bounding box center [245, 553] width 5 height 13
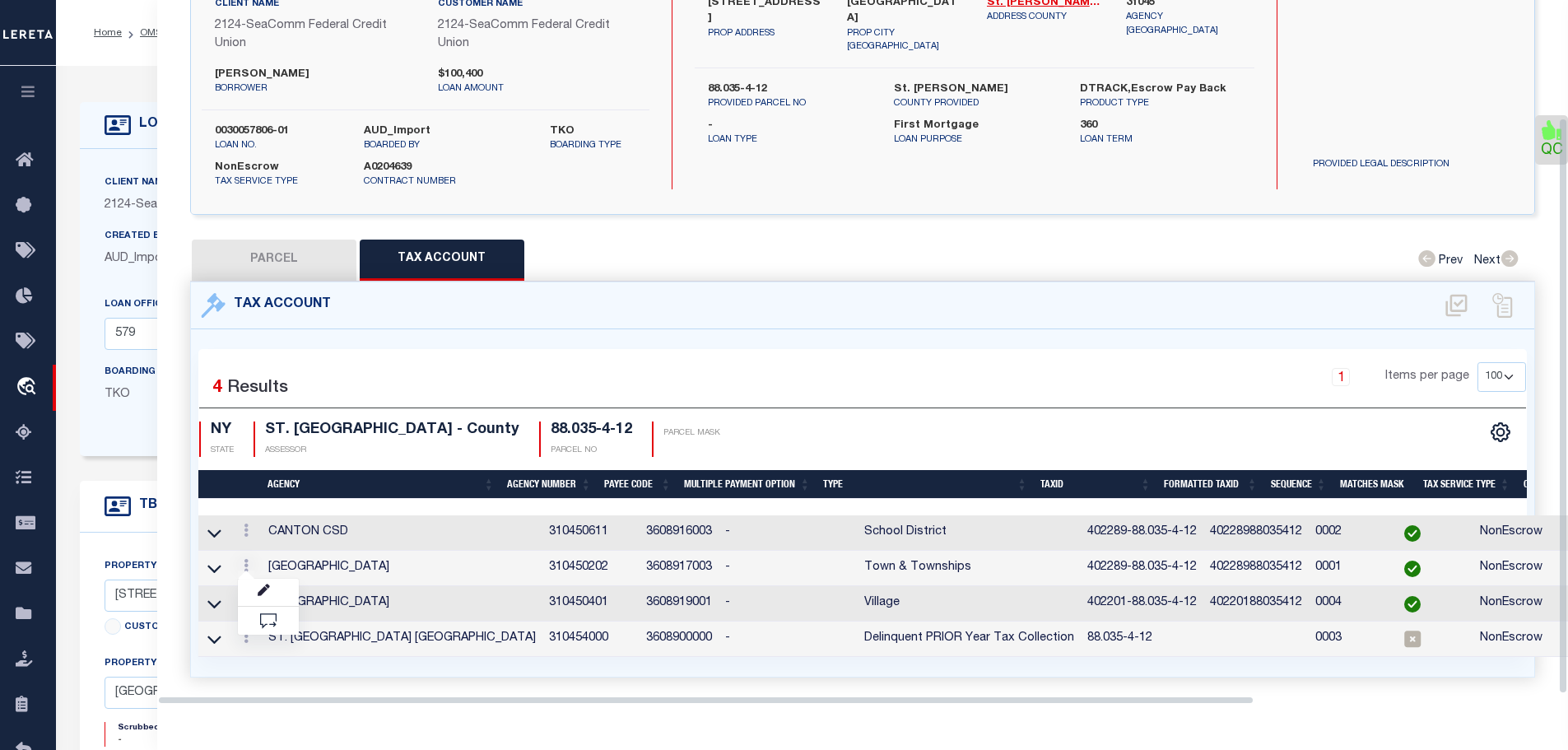
scroll to position [144, 0]
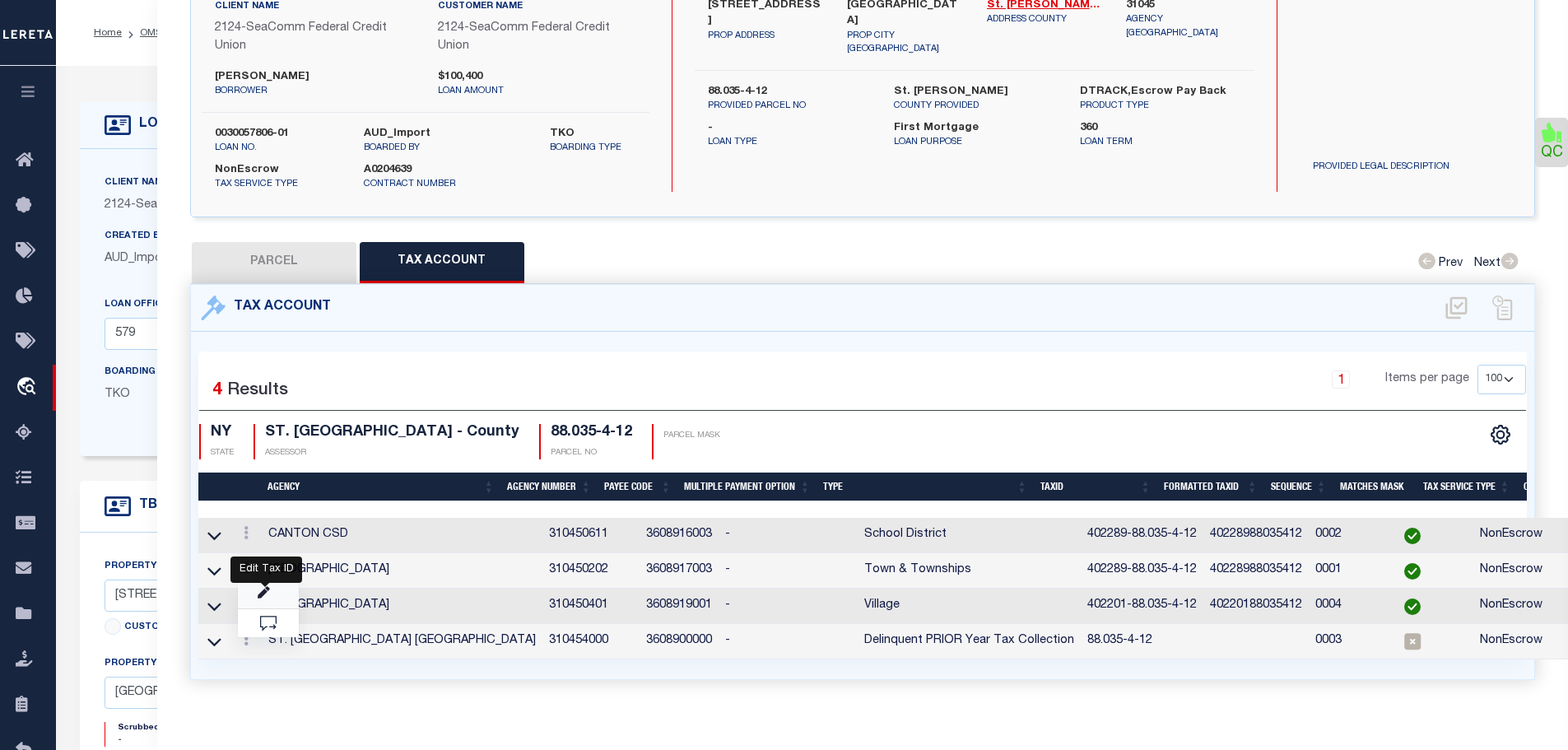
click at [265, 587] on icon "" at bounding box center [263, 593] width 12 height 12
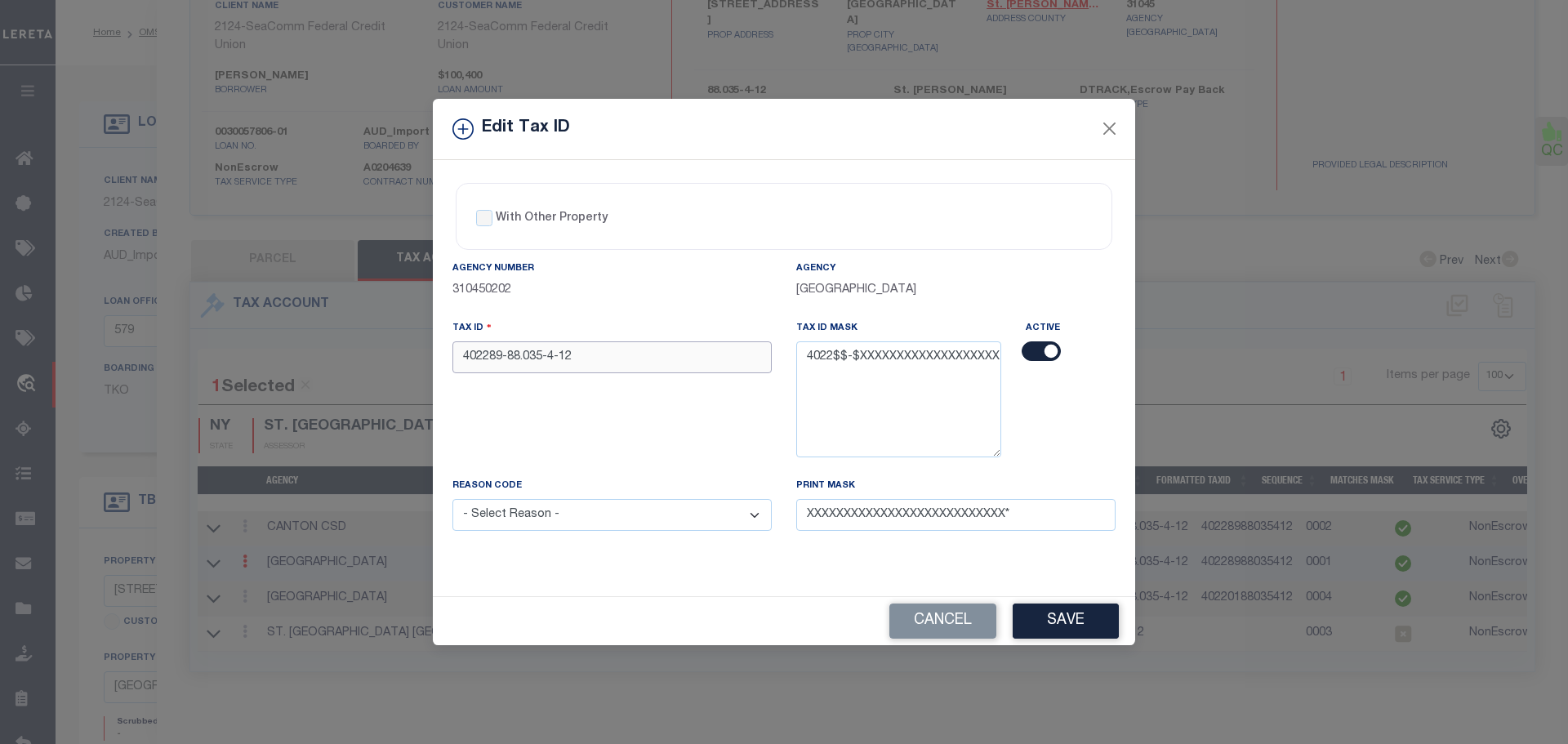
click at [476, 354] on input "402289-88.035-4-12" at bounding box center [612, 357] width 320 height 32
click at [659, 520] on select "- Select Reason - 099 - Other (Provide additional detail) ACT - Agency Changed …" at bounding box center [612, 515] width 320 height 32
click at [452, 500] on select "- Select Reason - 099 - Other (Provide additional detail) ACT - Agency Changed …" at bounding box center [612, 515] width 320 height 32
click at [1056, 612] on button "Save" at bounding box center [1065, 621] width 106 height 35
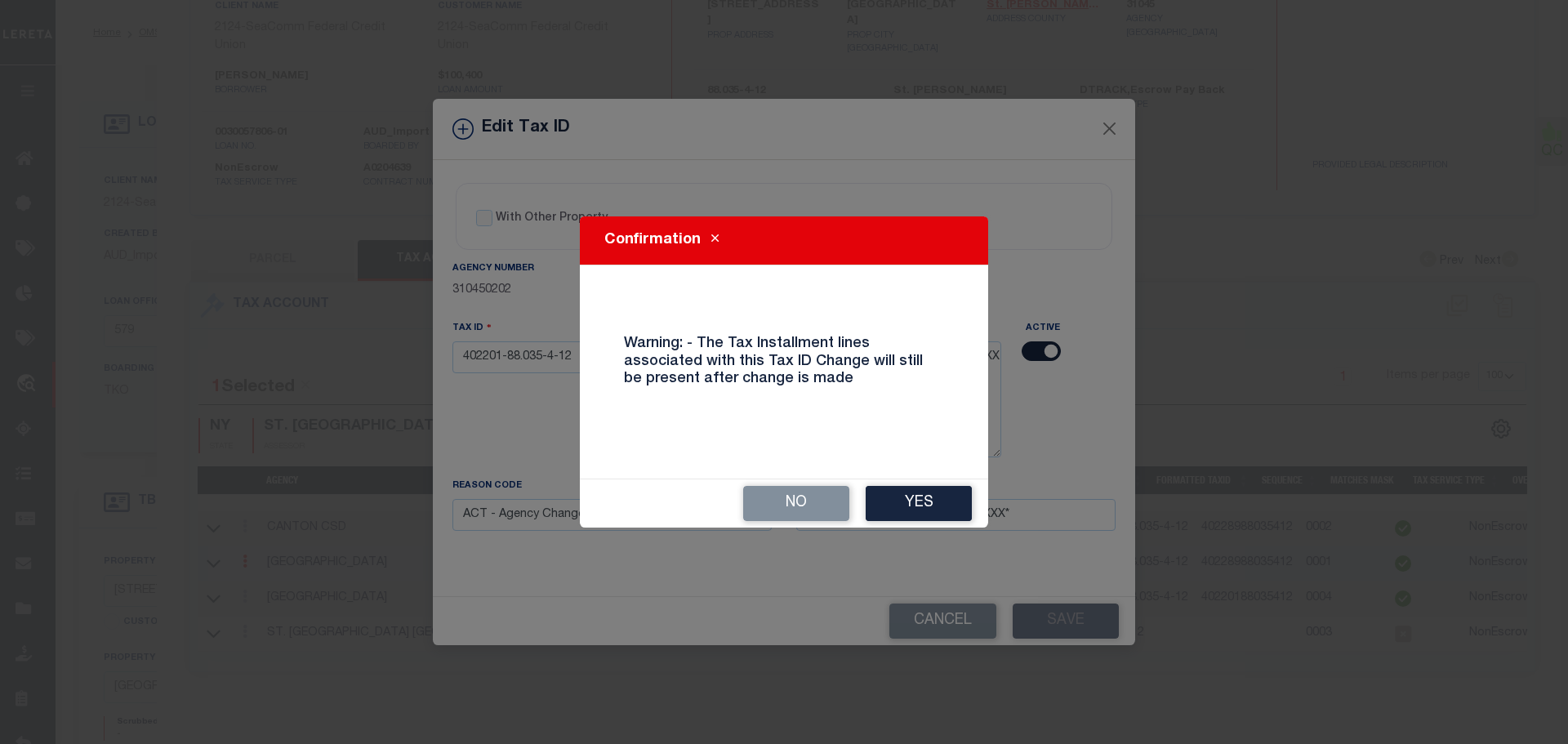
drag, startPoint x: 922, startPoint y: 502, endPoint x: 30, endPoint y: 472, distance: 892.5
click at [921, 504] on button "Yes" at bounding box center [919, 503] width 106 height 35
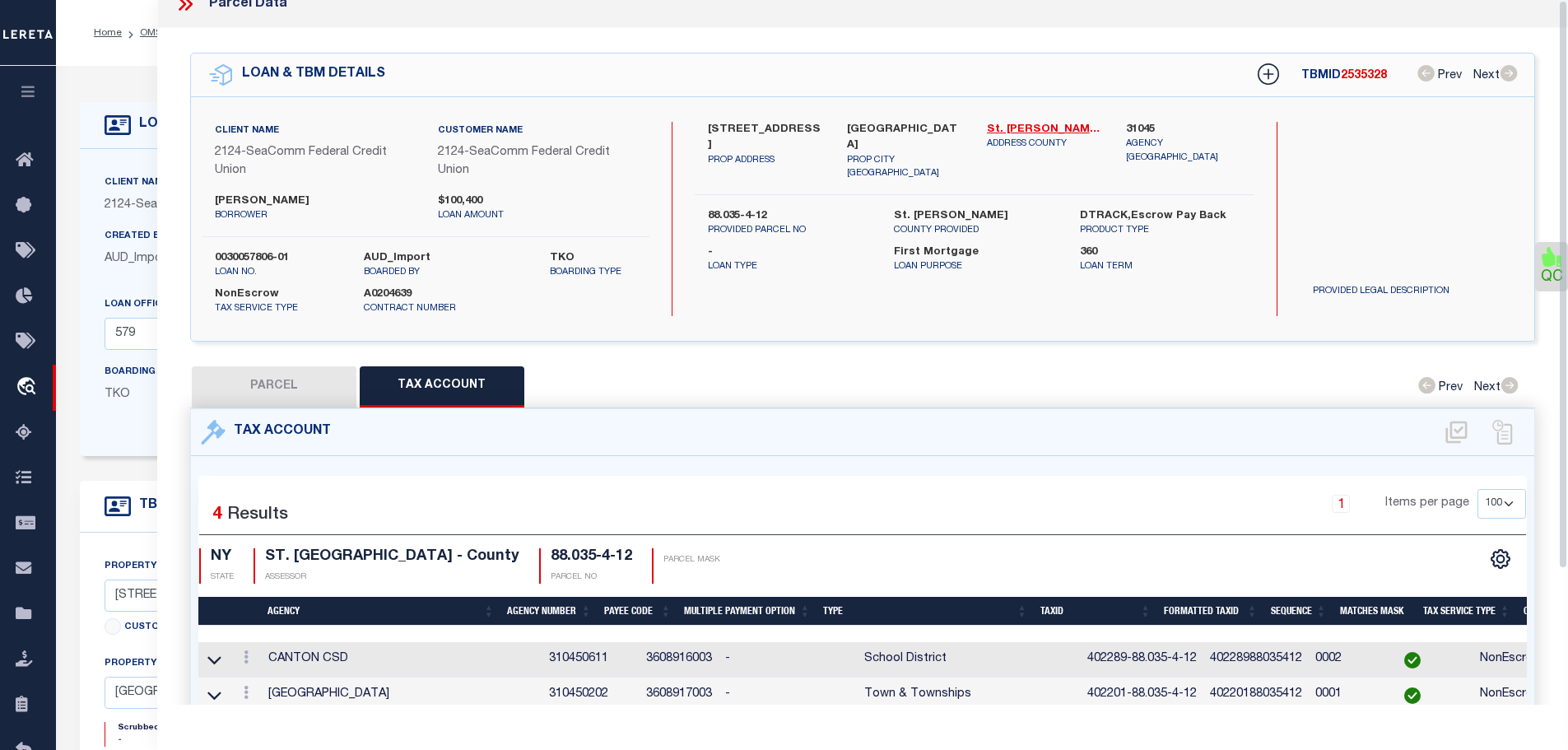
scroll to position [0, 0]
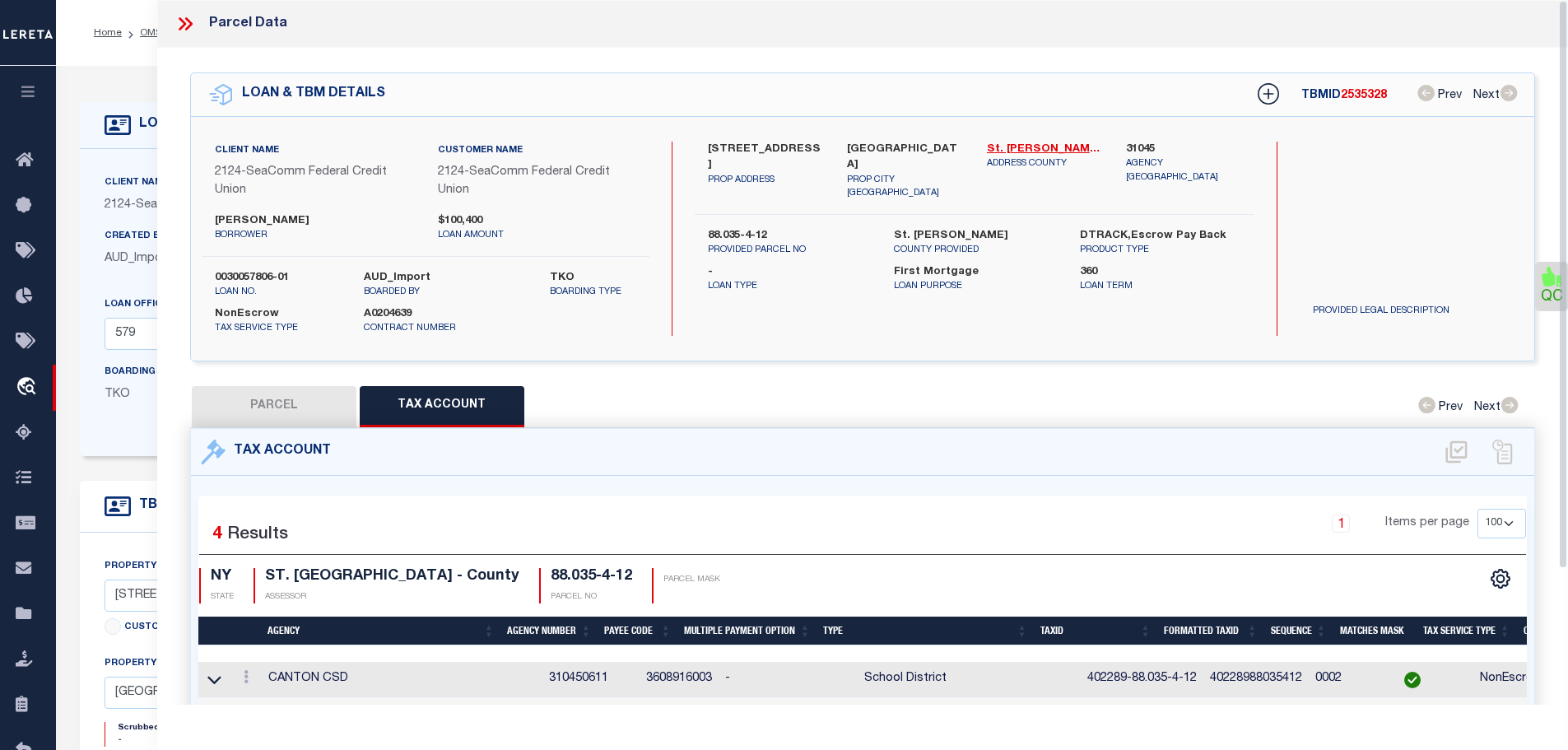
click at [189, 19] on icon at bounding box center [184, 23] width 22 height 22
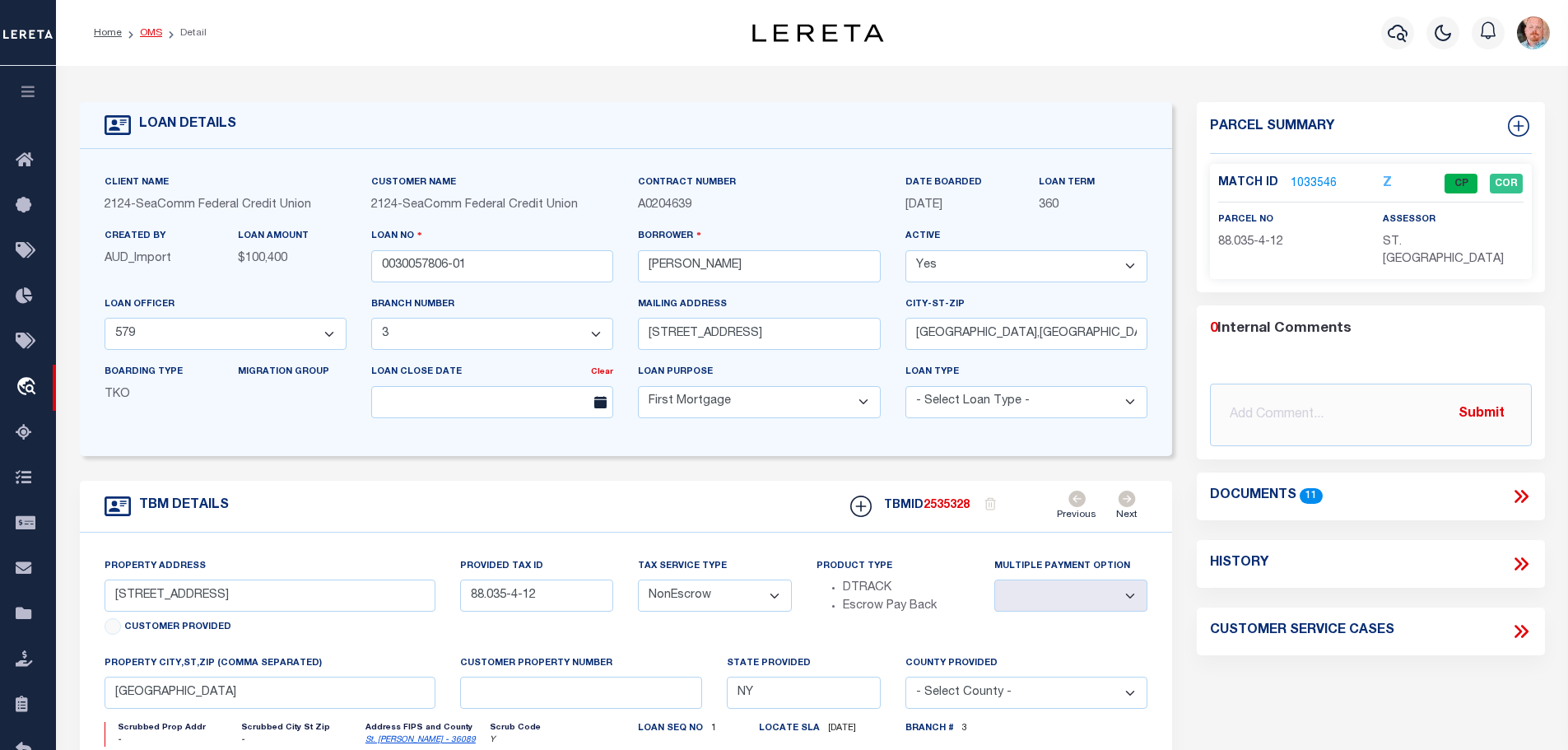
click at [146, 31] on link "OMS" at bounding box center [151, 33] width 22 height 10
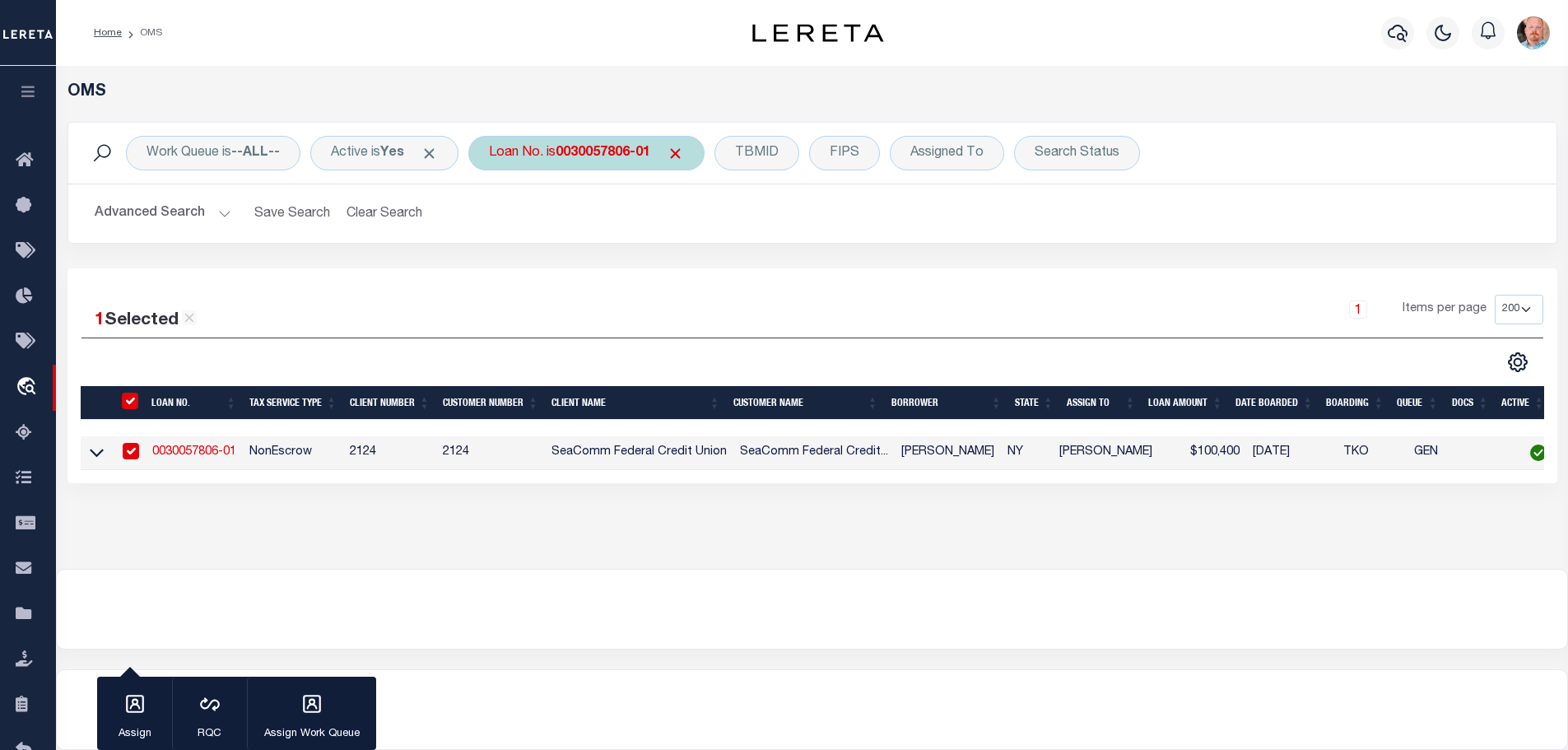
click at [620, 146] on b "0030057806-01" at bounding box center [602, 153] width 95 height 13
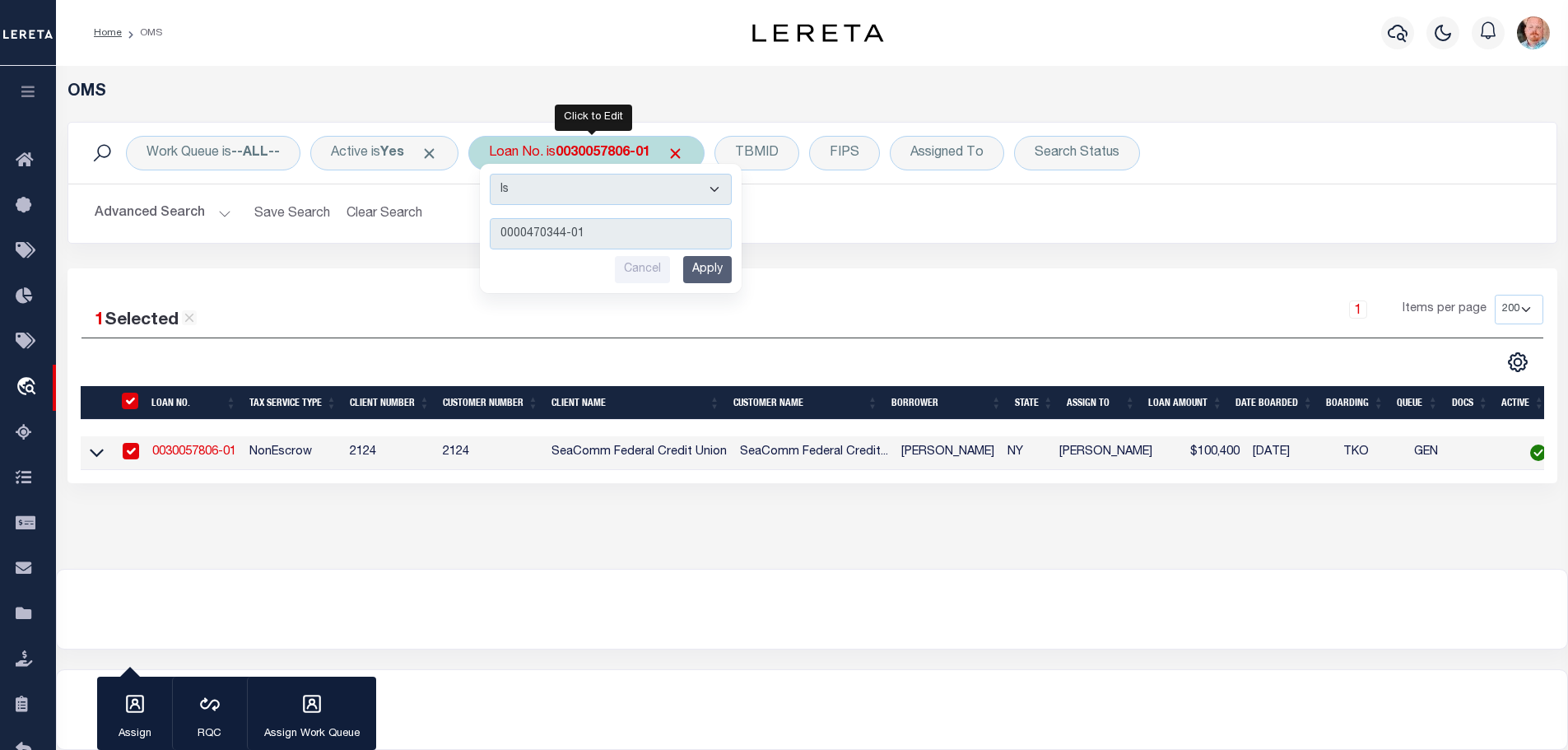
click at [725, 262] on input "Apply" at bounding box center [708, 269] width 49 height 27
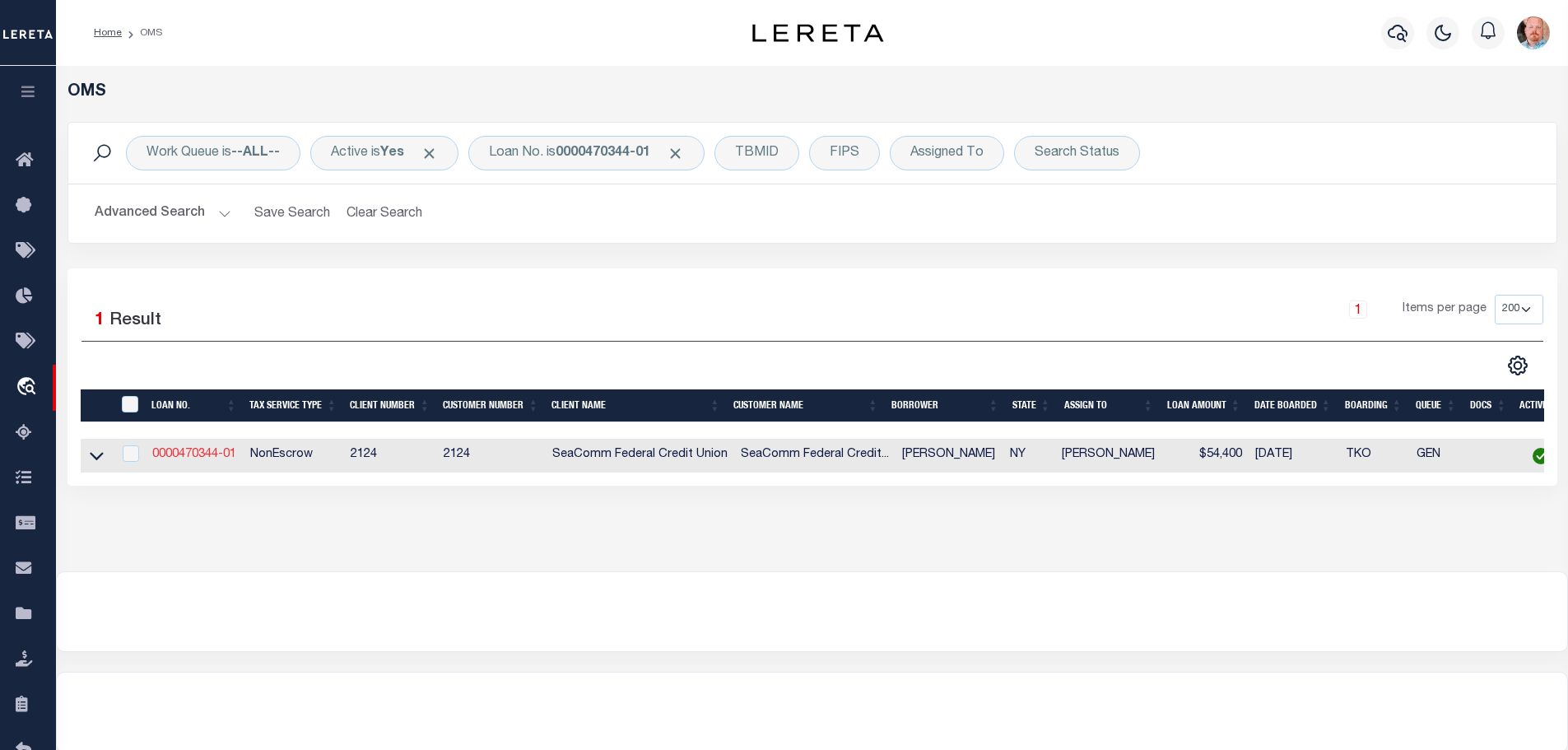
click at [204, 449] on link "0000470344-01" at bounding box center [195, 454] width 84 height 11
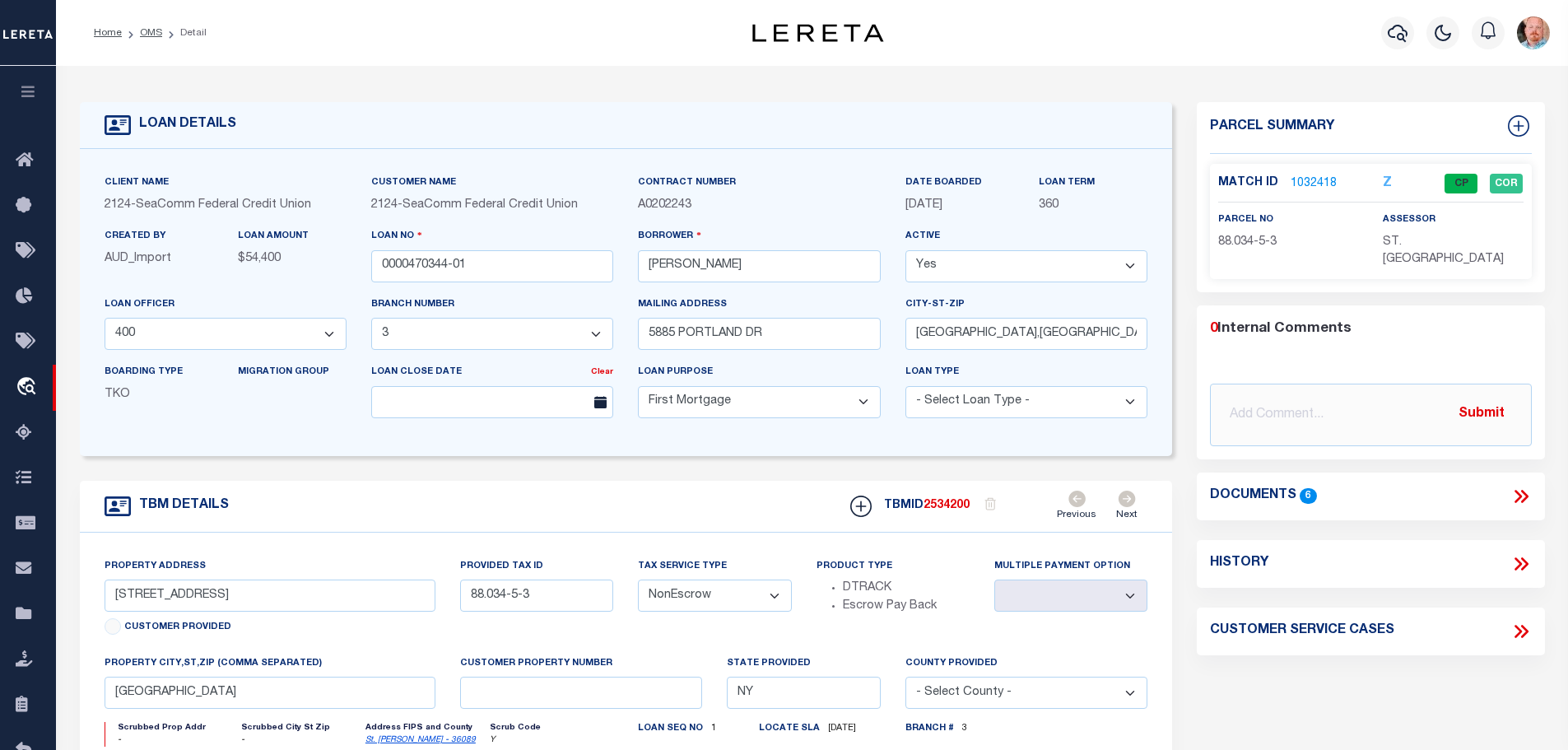
click at [1305, 181] on link "1032418" at bounding box center [1312, 184] width 46 height 17
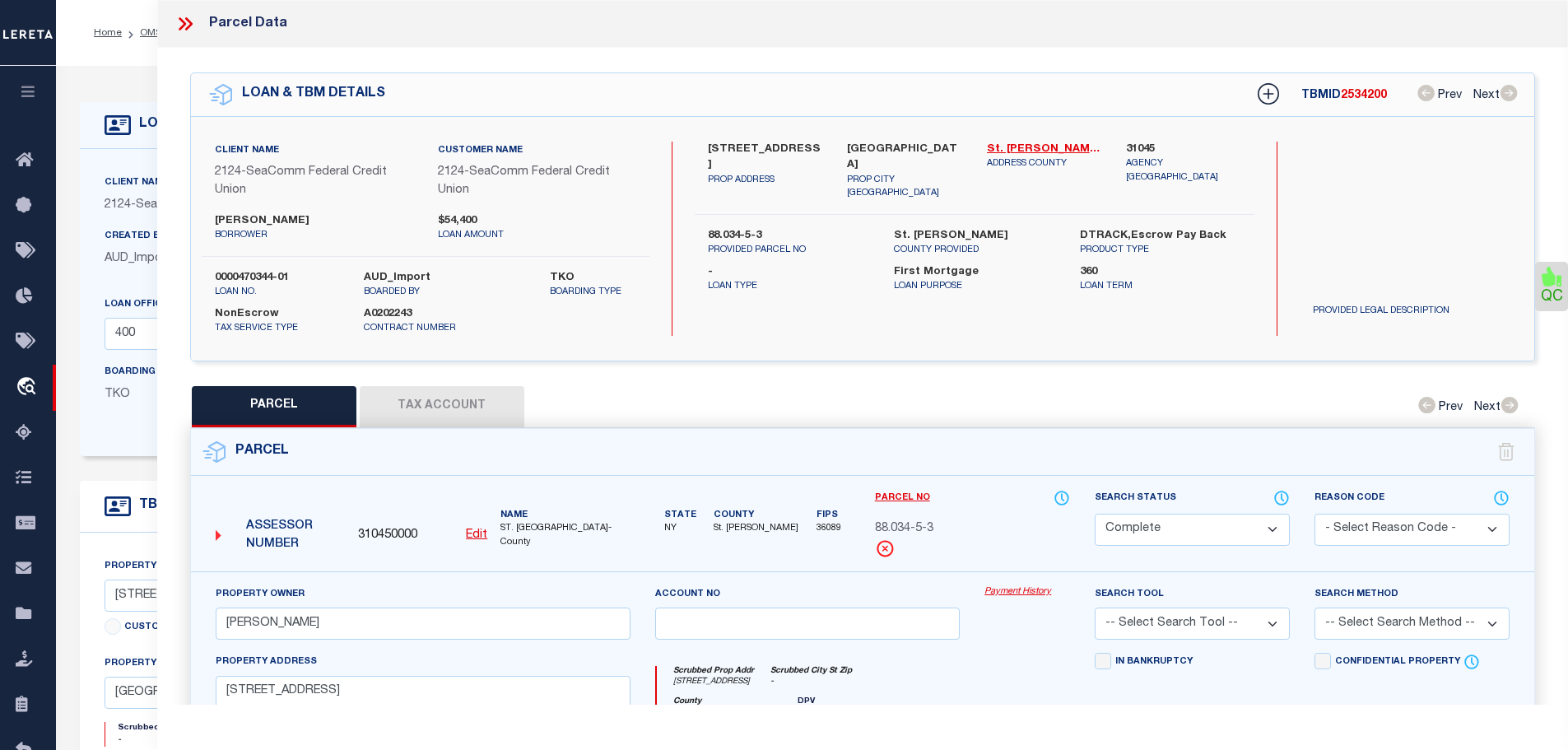
click at [446, 401] on button "Tax Account" at bounding box center [442, 406] width 165 height 41
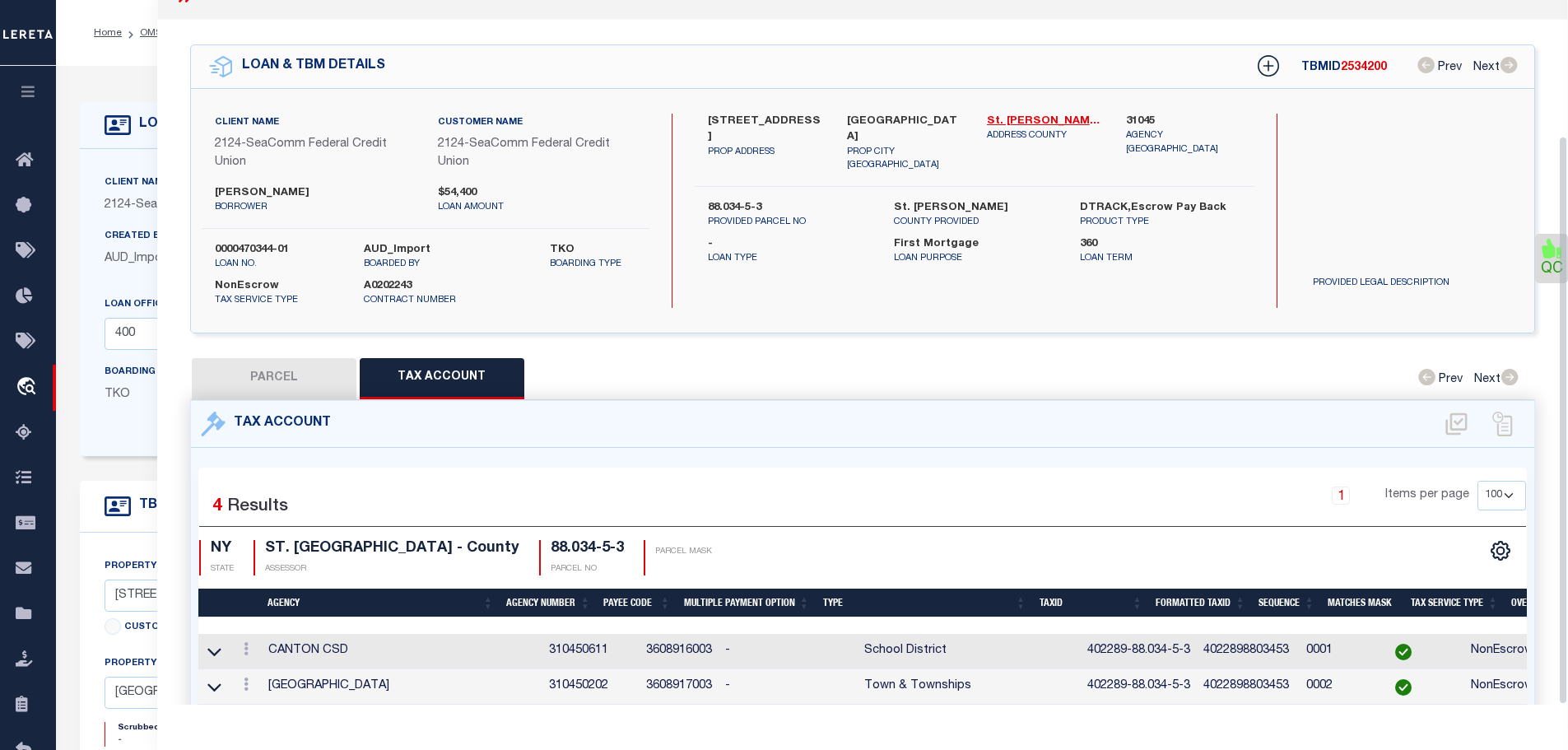
scroll to position [167, 0]
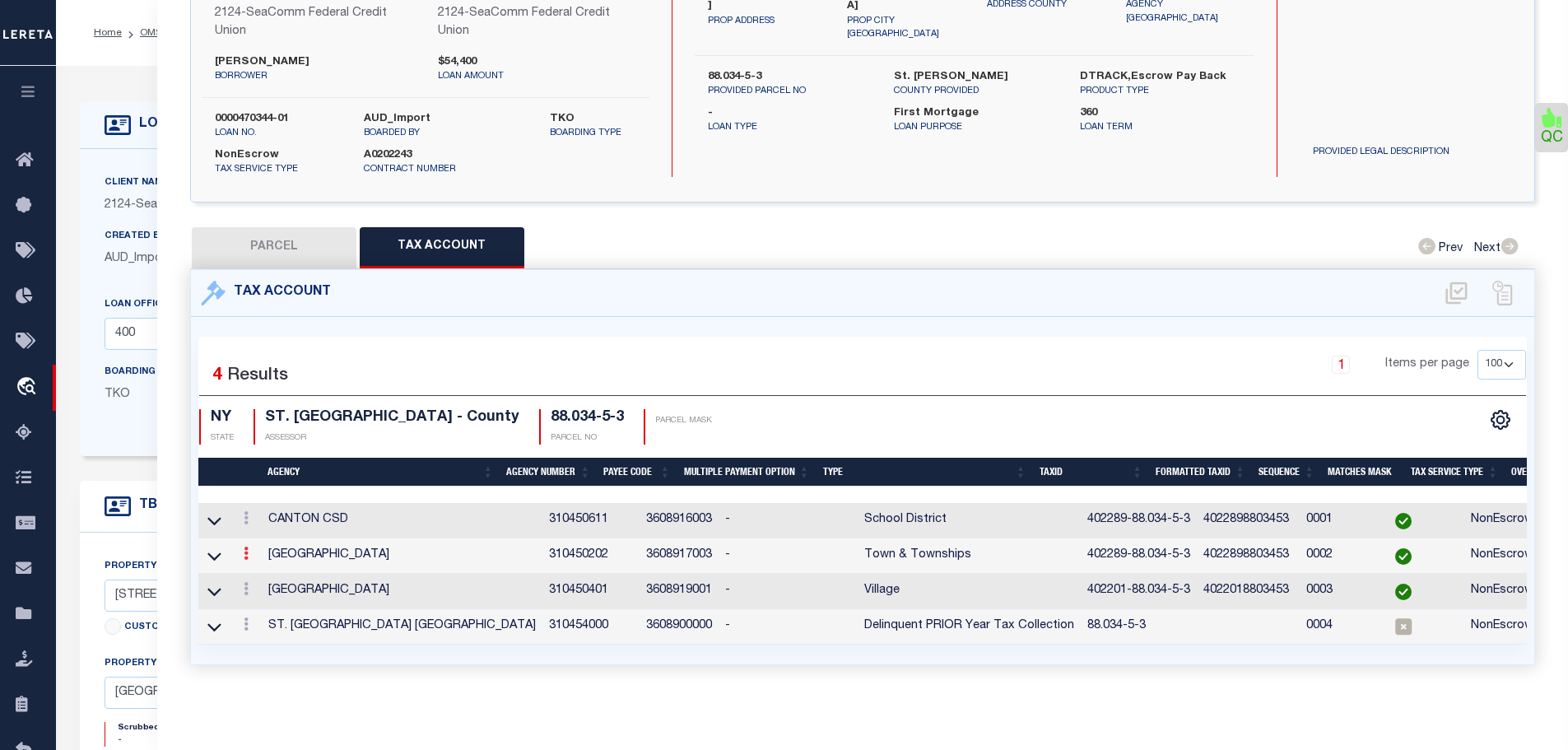
click at [245, 547] on icon at bounding box center [245, 553] width 5 height 13
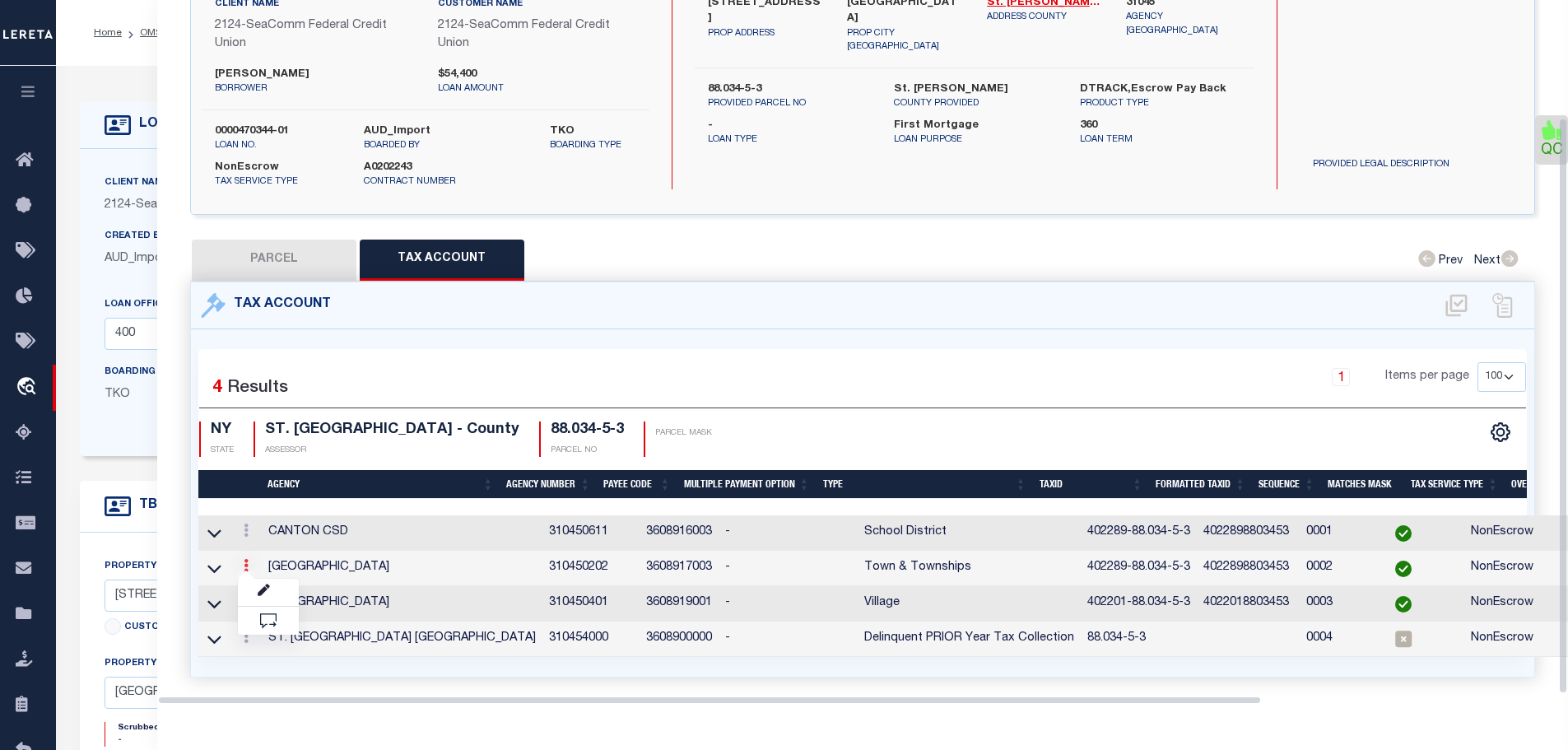
scroll to position [144, 0]
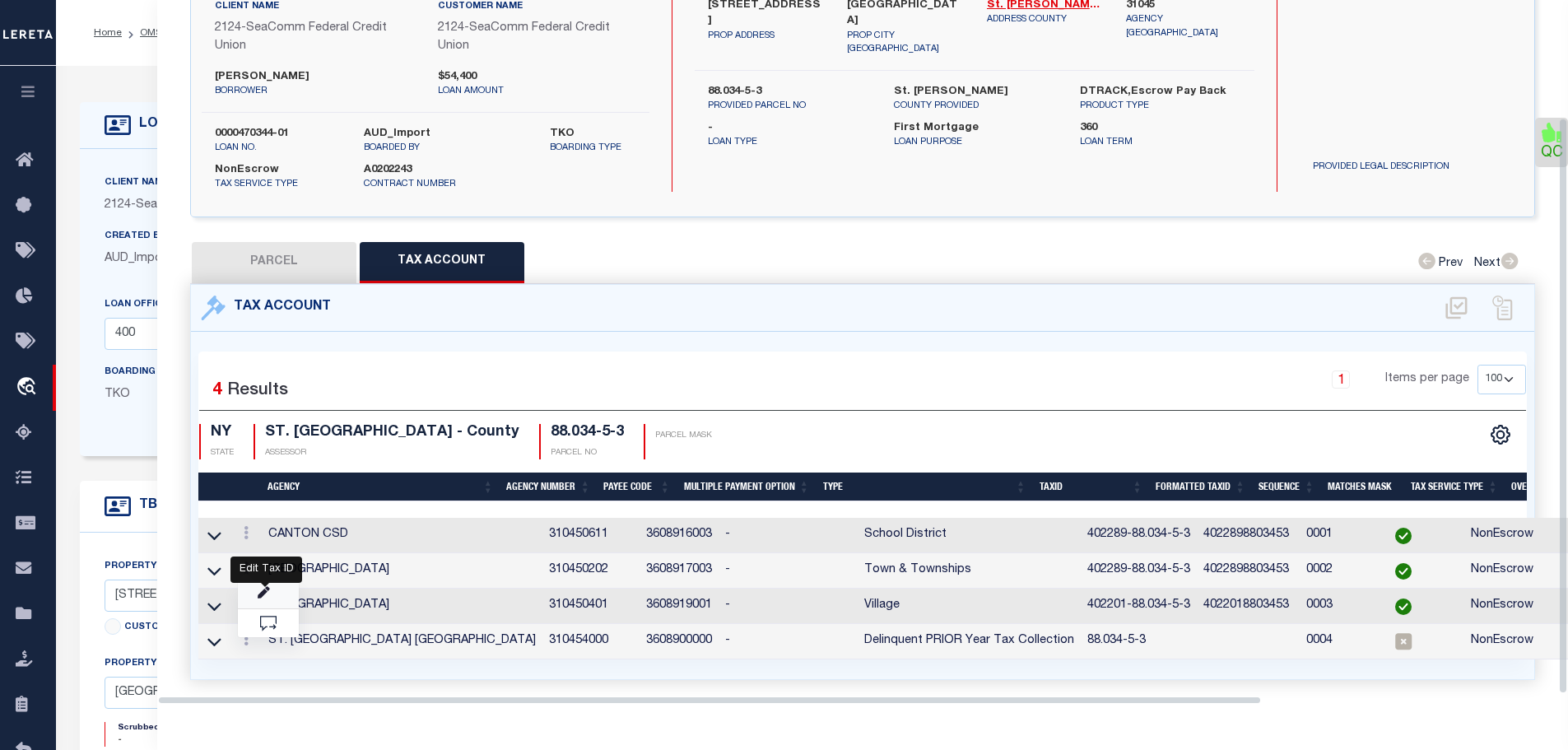
click at [265, 587] on icon "" at bounding box center [263, 593] width 12 height 12
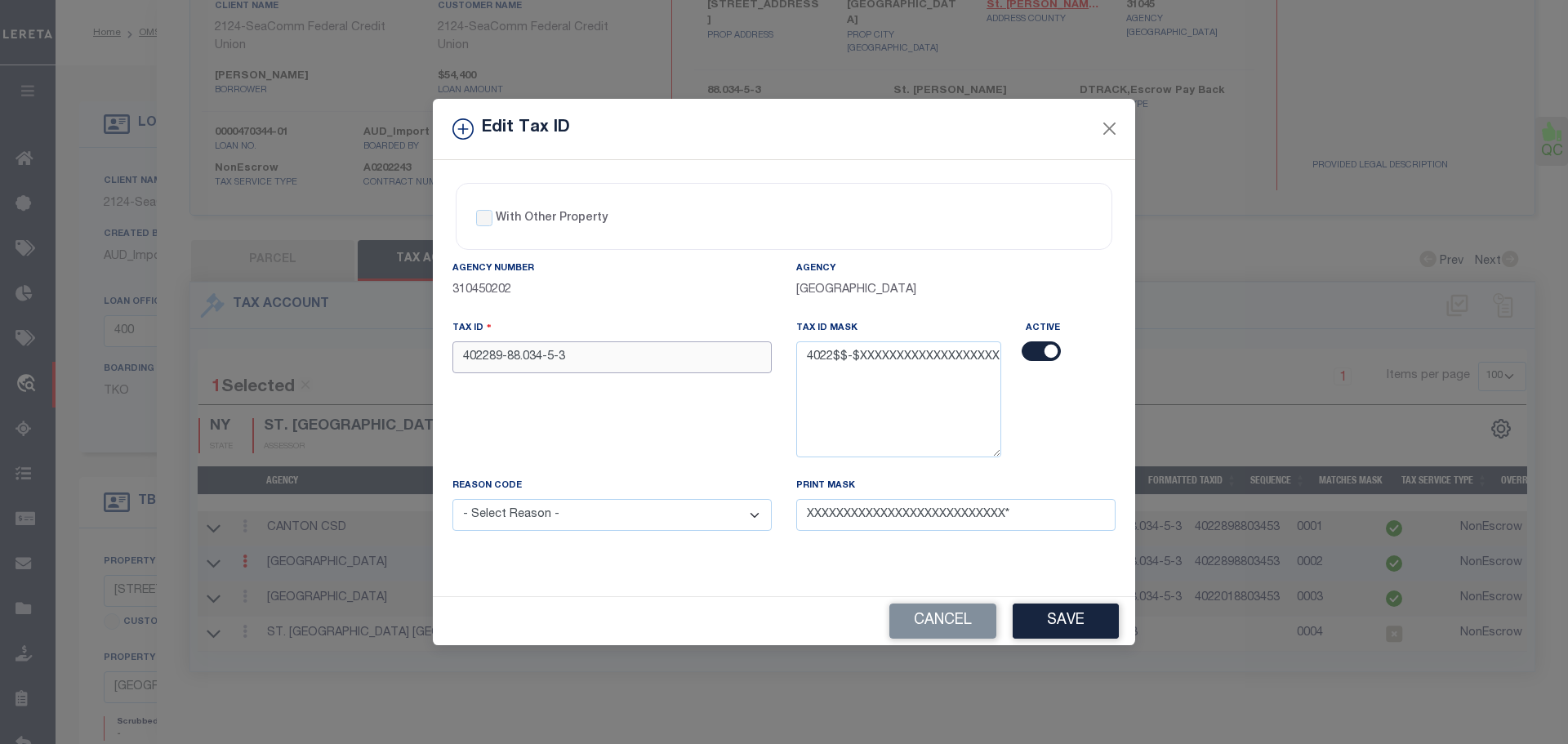
click at [464, 349] on input "402289-88.034-5-3" at bounding box center [612, 357] width 320 height 32
click at [674, 524] on select "- Select Reason - 099 - Other (Provide additional detail) ACT - Agency Changed …" at bounding box center [612, 515] width 320 height 32
click at [452, 500] on select "- Select Reason - 099 - Other (Provide additional detail) ACT - Agency Changed …" at bounding box center [612, 515] width 320 height 32
click at [1089, 623] on button "Save" at bounding box center [1065, 621] width 106 height 35
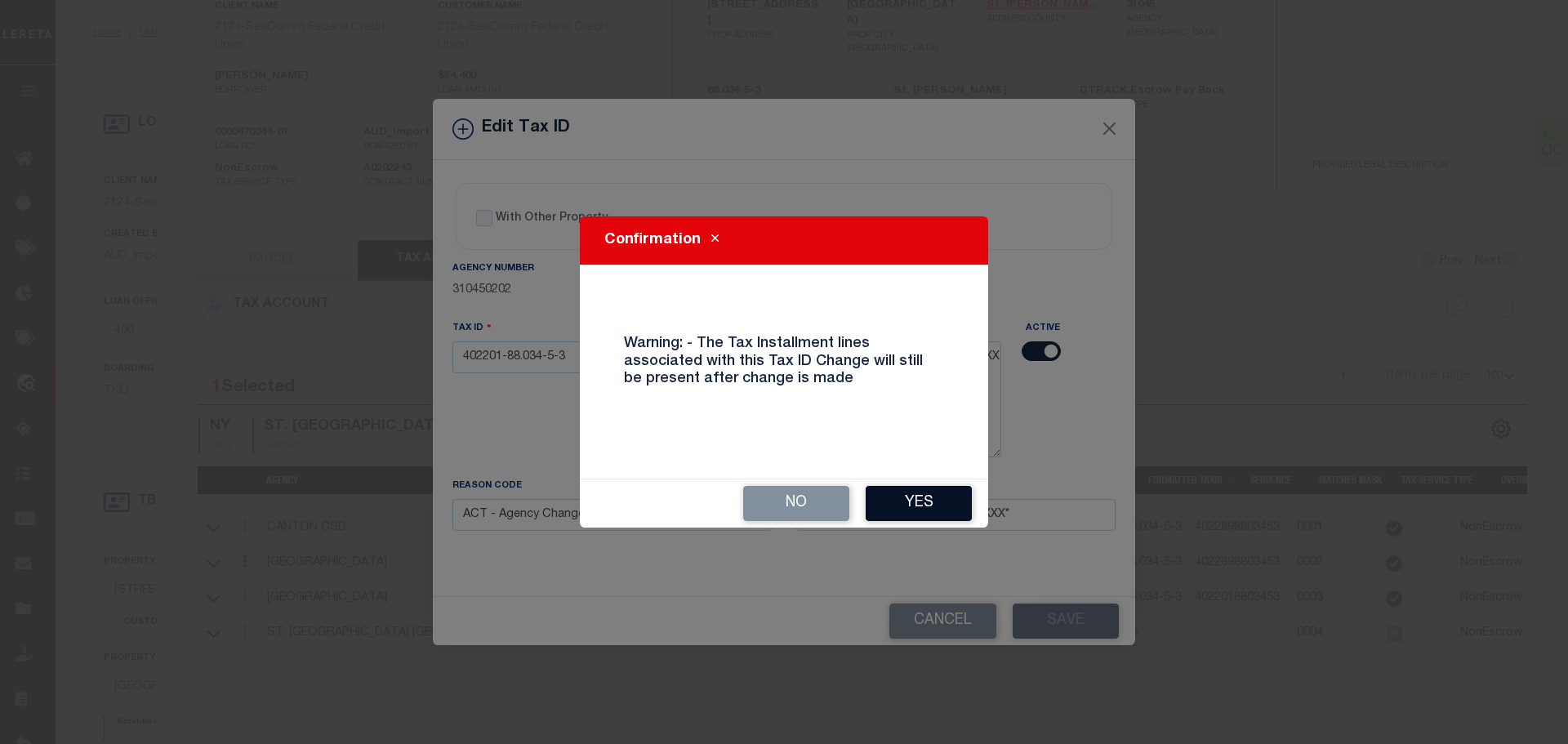
click at [931, 509] on button "Yes" at bounding box center [919, 503] width 106 height 35
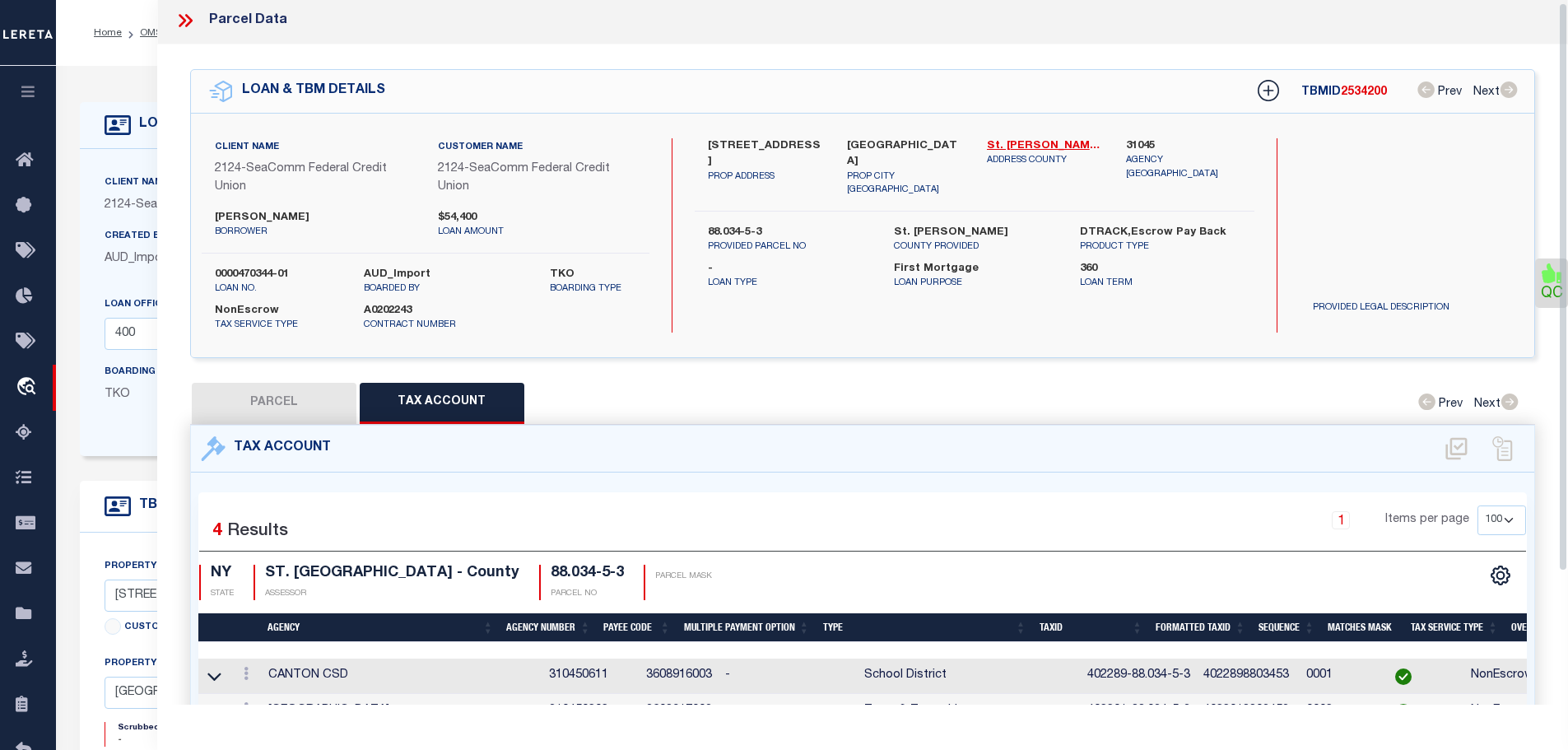
scroll to position [0, 0]
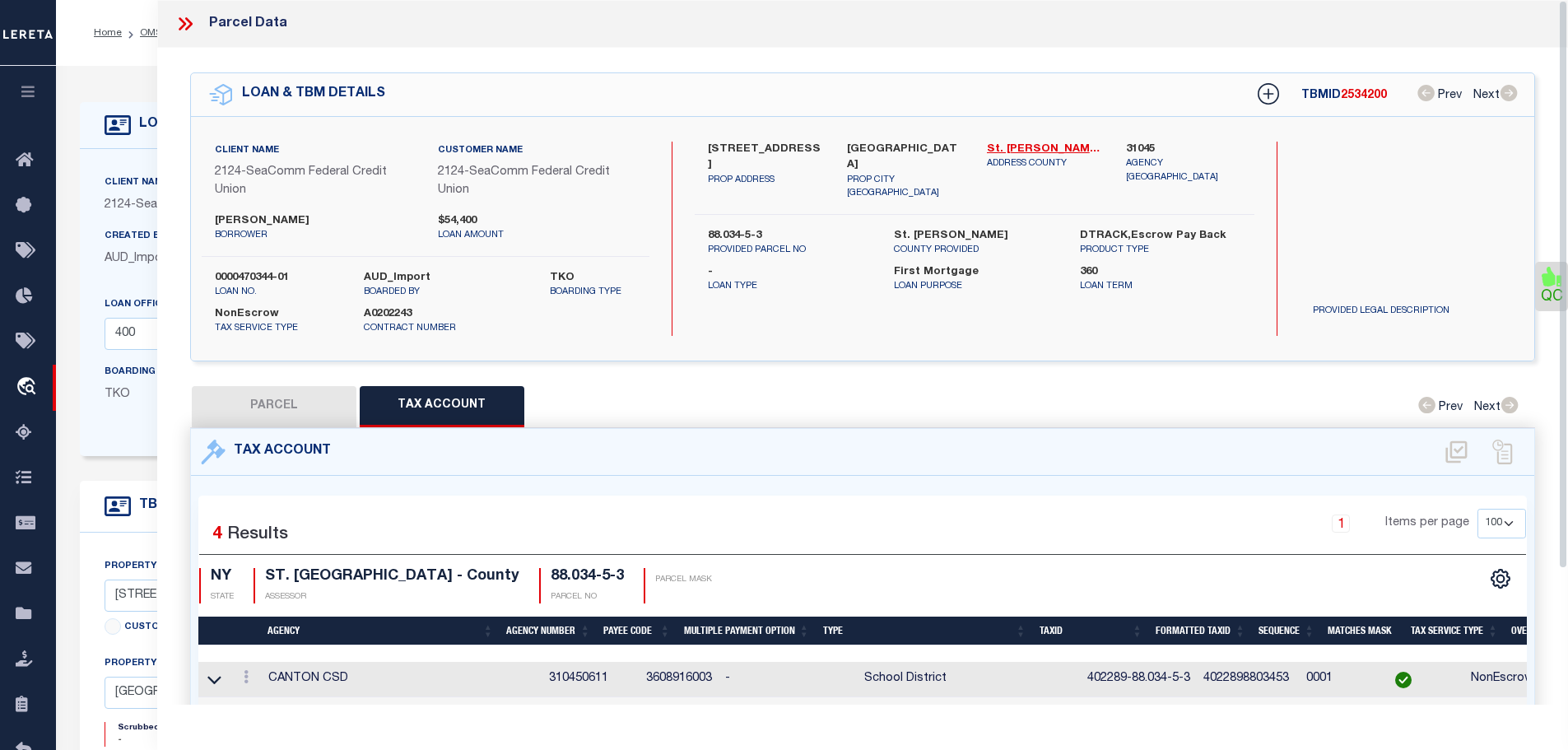
click at [187, 23] on icon at bounding box center [184, 23] width 22 height 22
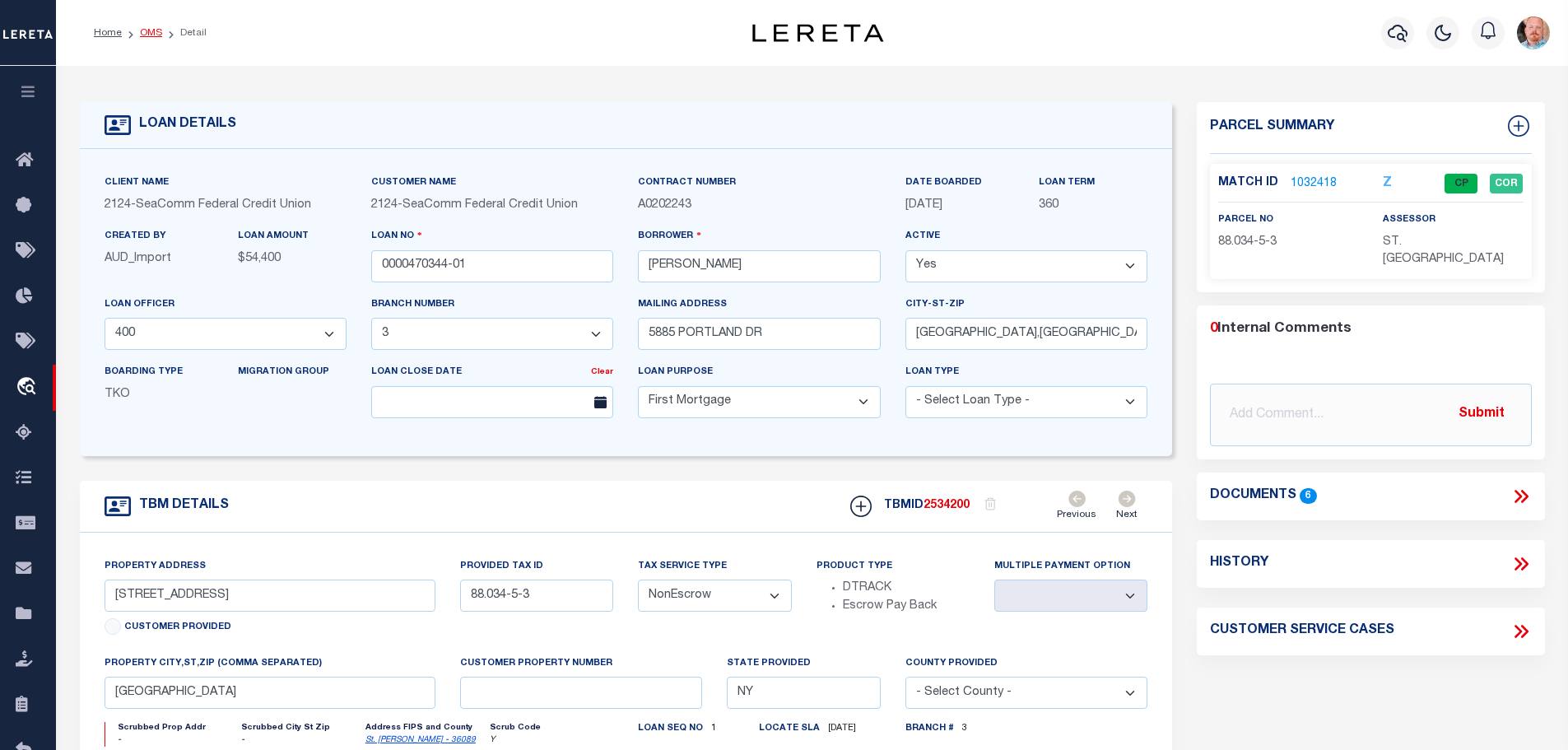
click at [145, 36] on link "OMS" at bounding box center [151, 33] width 22 height 10
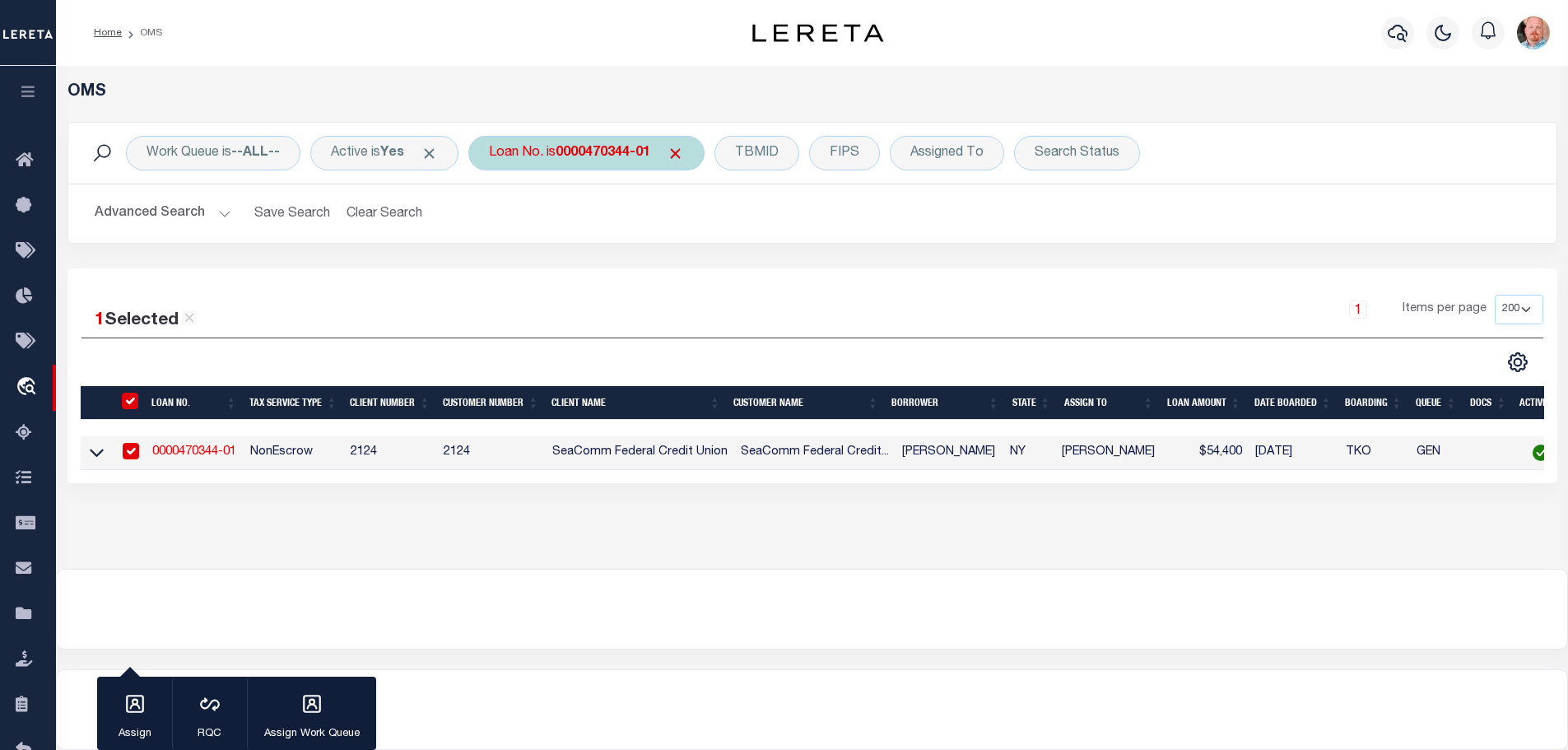
click at [598, 156] on b "0000470344-01" at bounding box center [602, 153] width 95 height 13
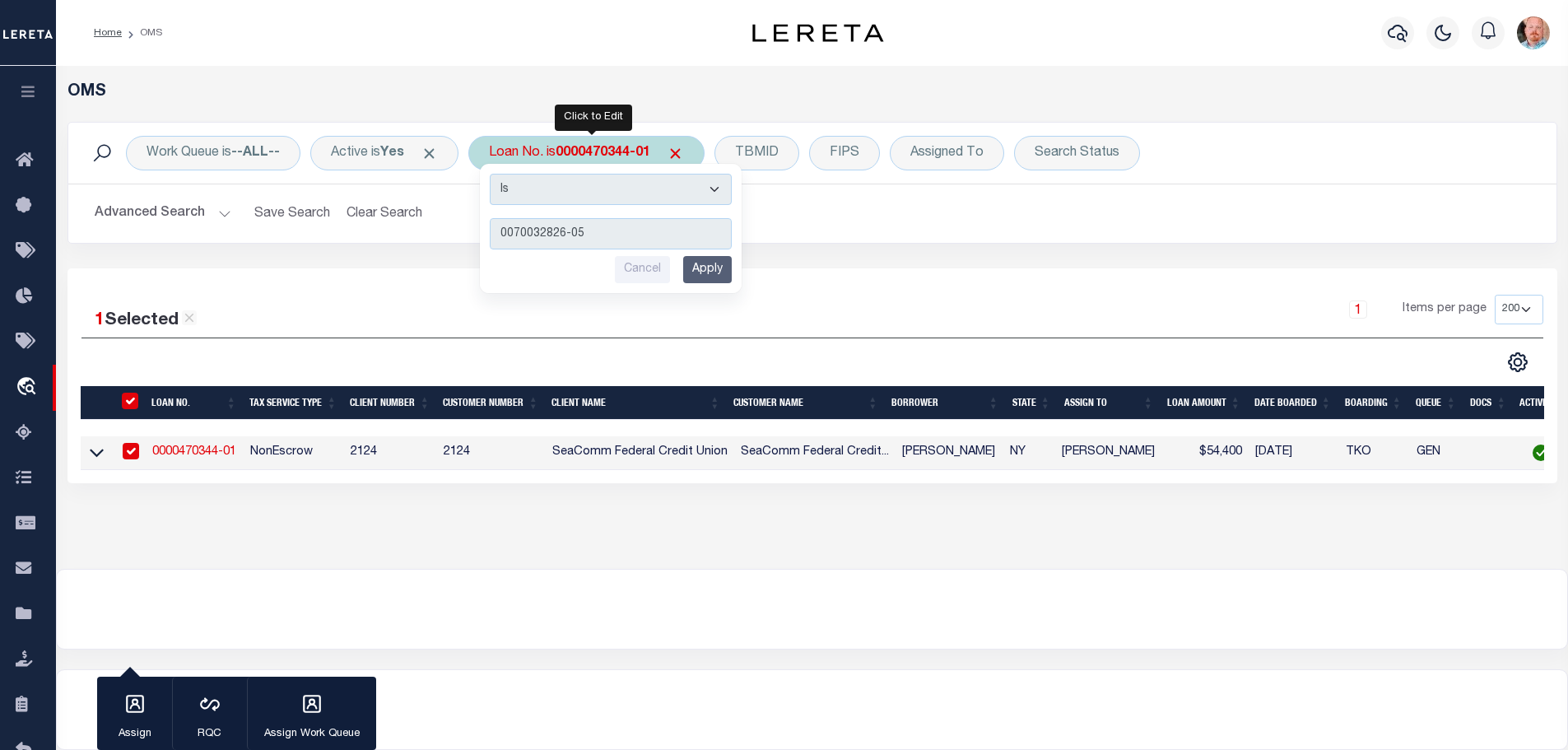
click at [719, 268] on input "Apply" at bounding box center [708, 269] width 49 height 27
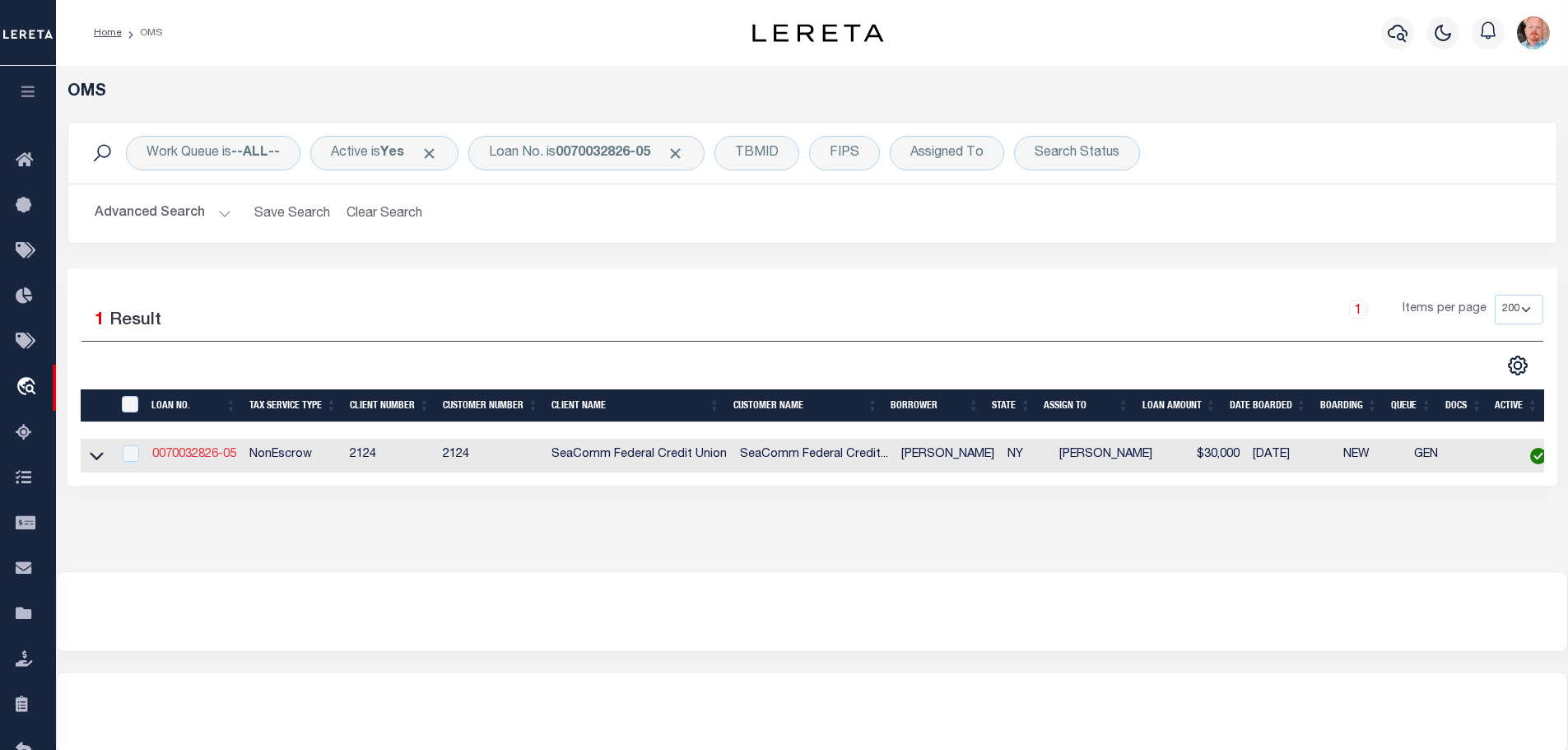
click at [198, 449] on link "0070032826-05" at bounding box center [195, 454] width 84 height 11
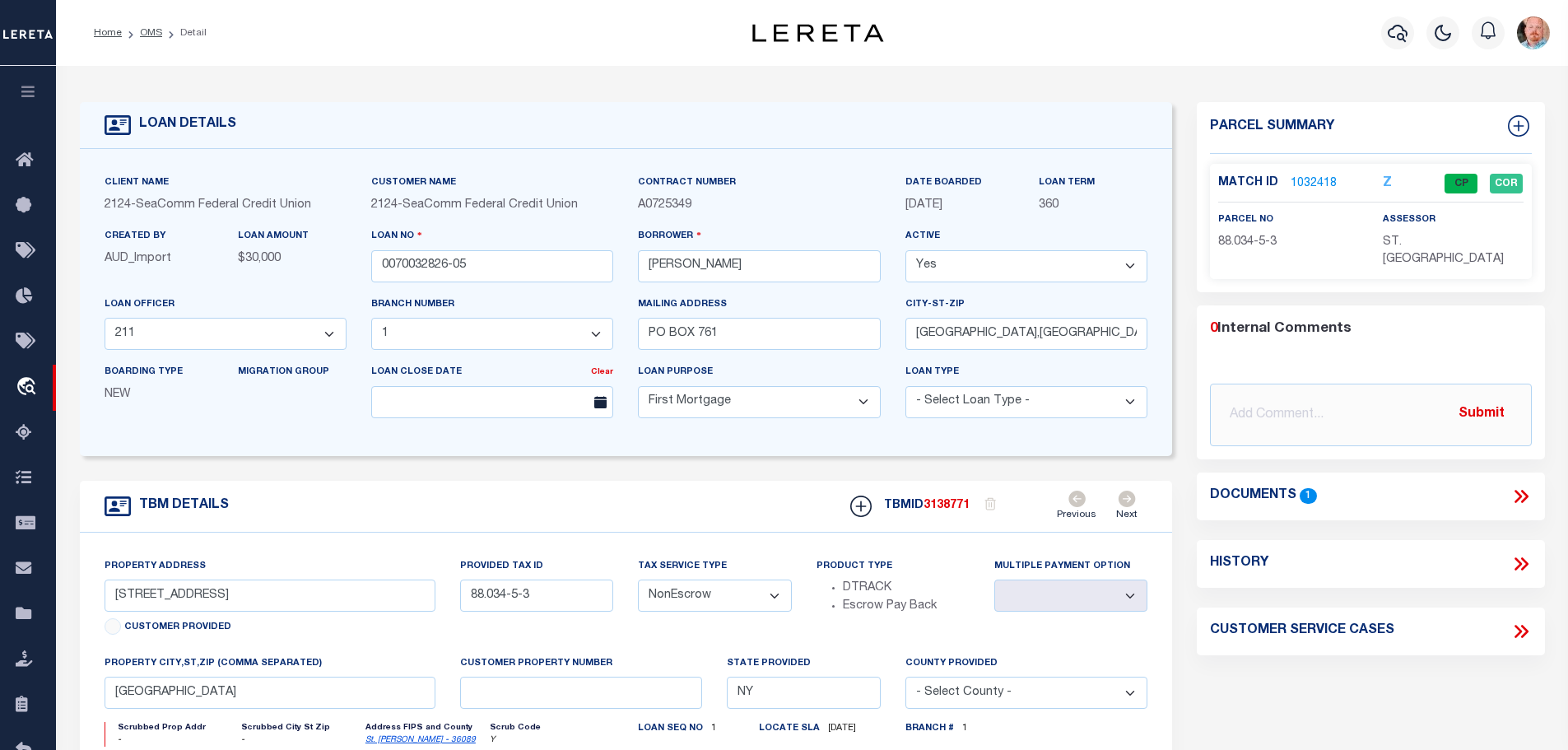
click at [1312, 179] on link "1032418" at bounding box center [1312, 184] width 46 height 17
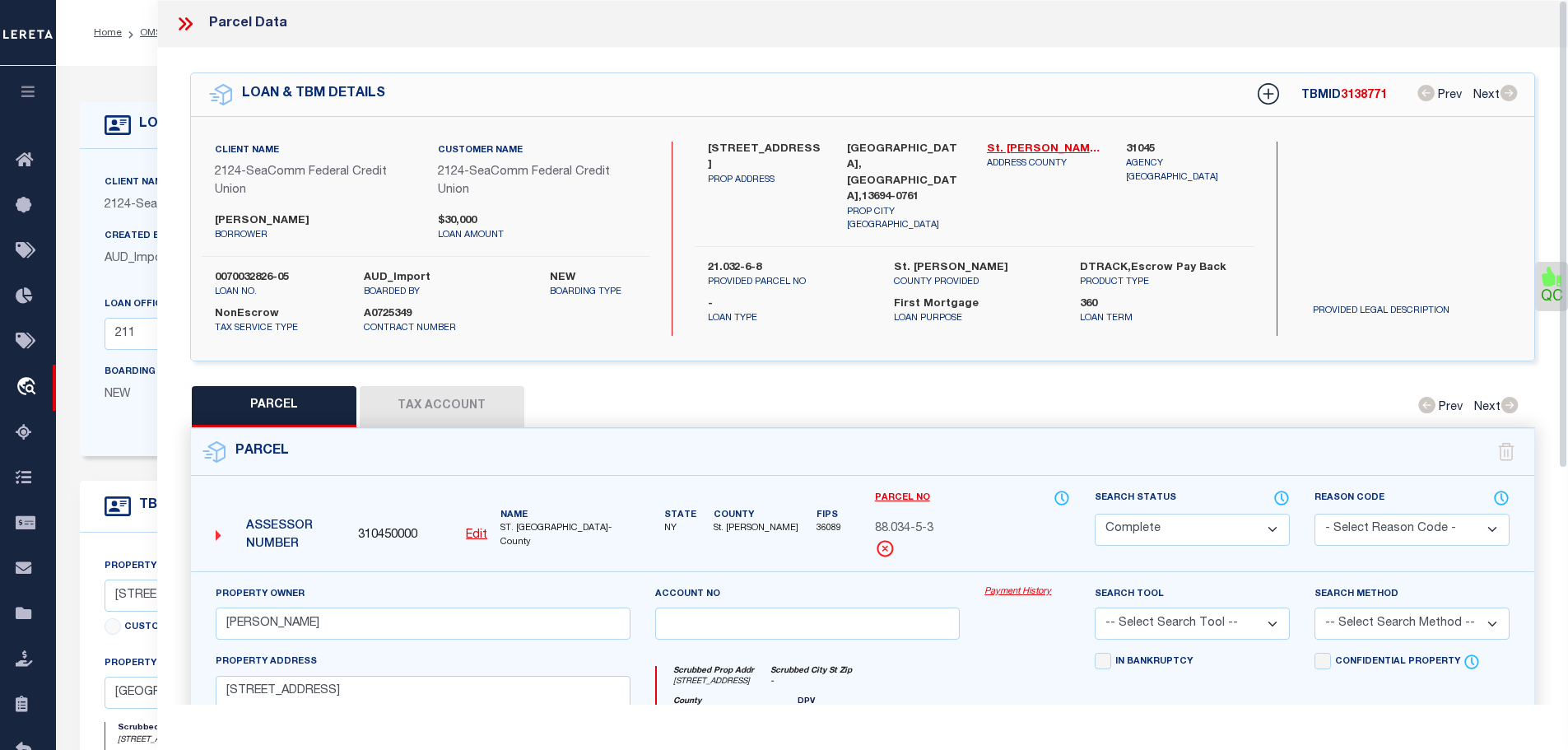
click at [430, 395] on button "Tax Account" at bounding box center [442, 406] width 165 height 41
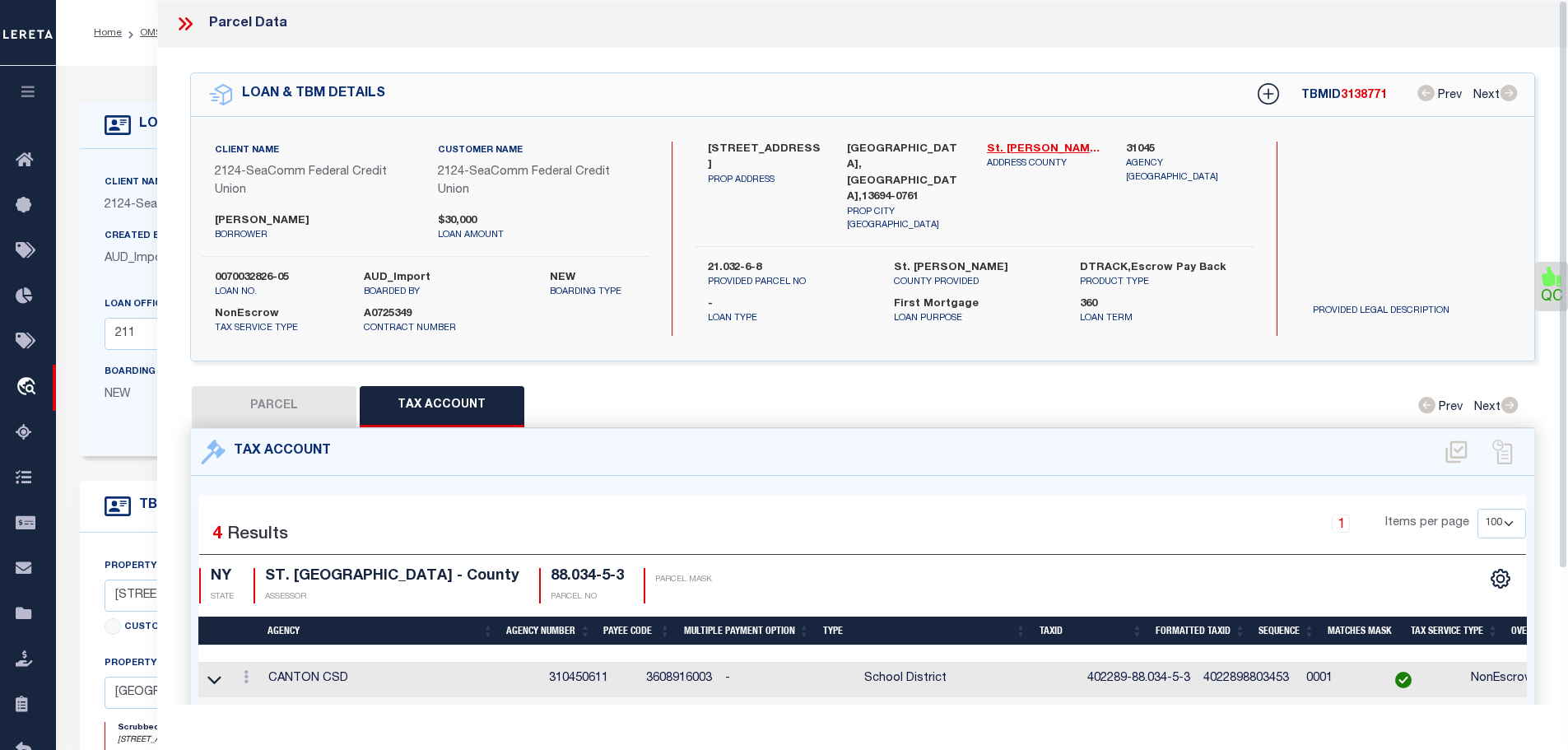
click at [185, 26] on icon at bounding box center [184, 23] width 22 height 22
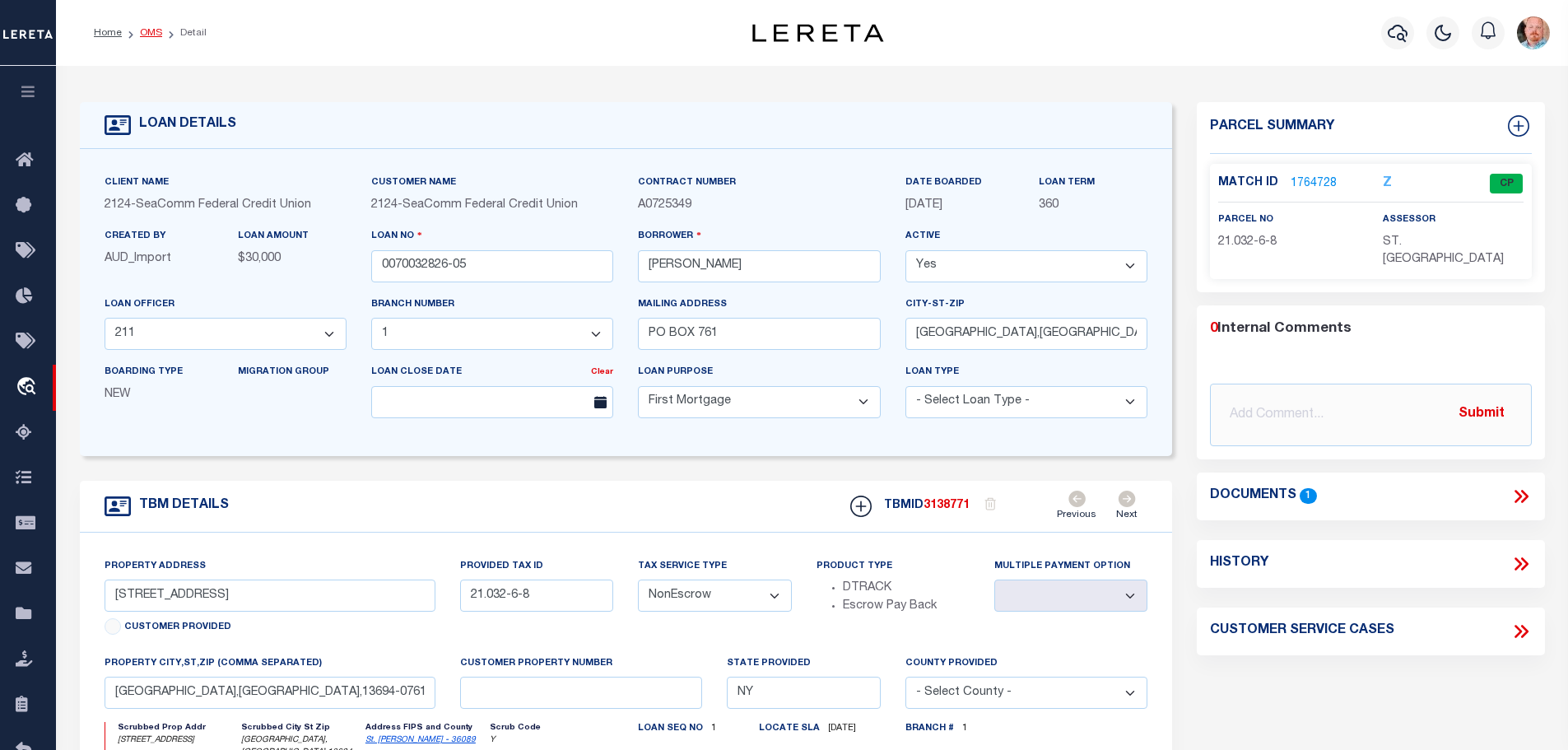
click at [144, 30] on link "OMS" at bounding box center [151, 33] width 22 height 10
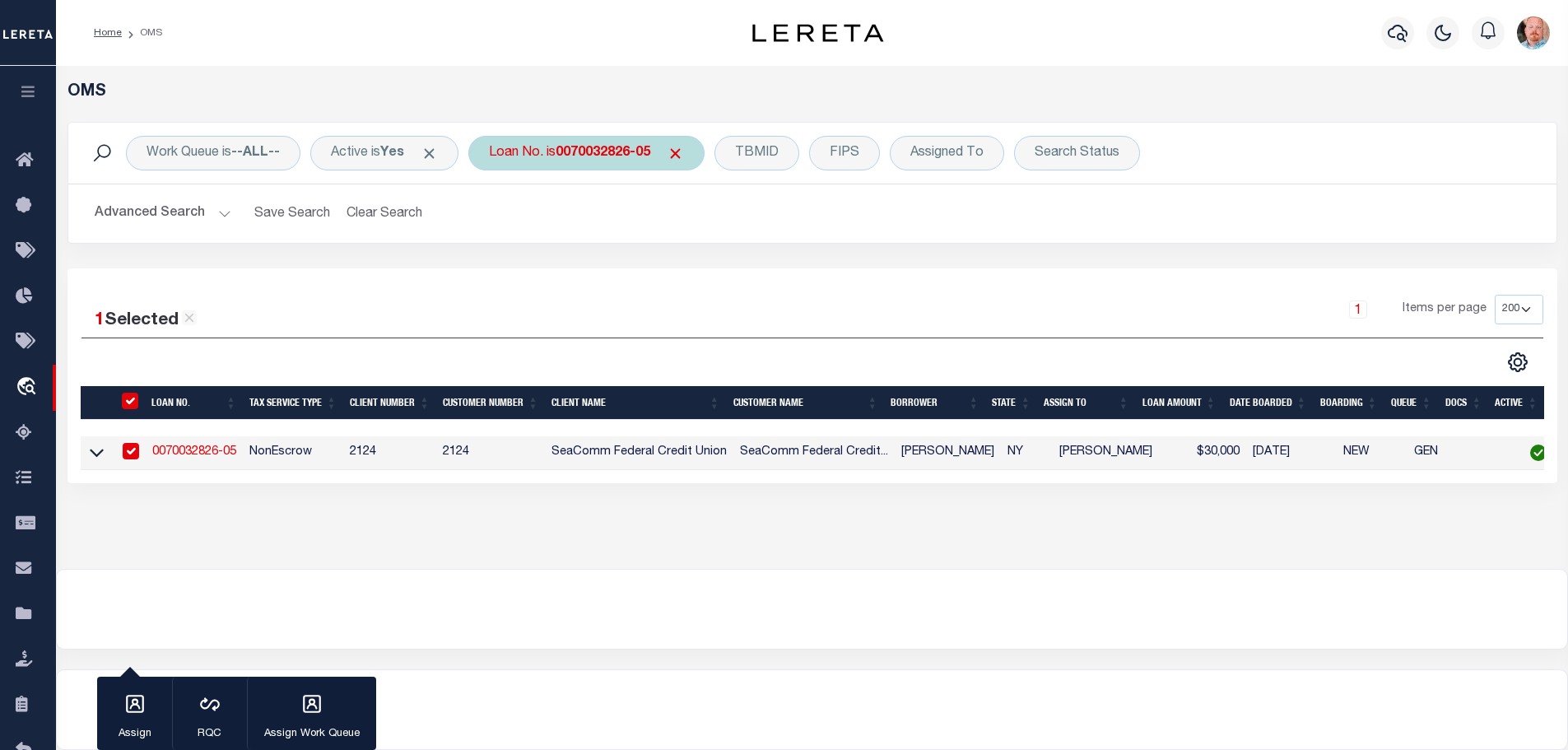
click at [590, 154] on b "0070032826-05" at bounding box center [602, 153] width 95 height 13
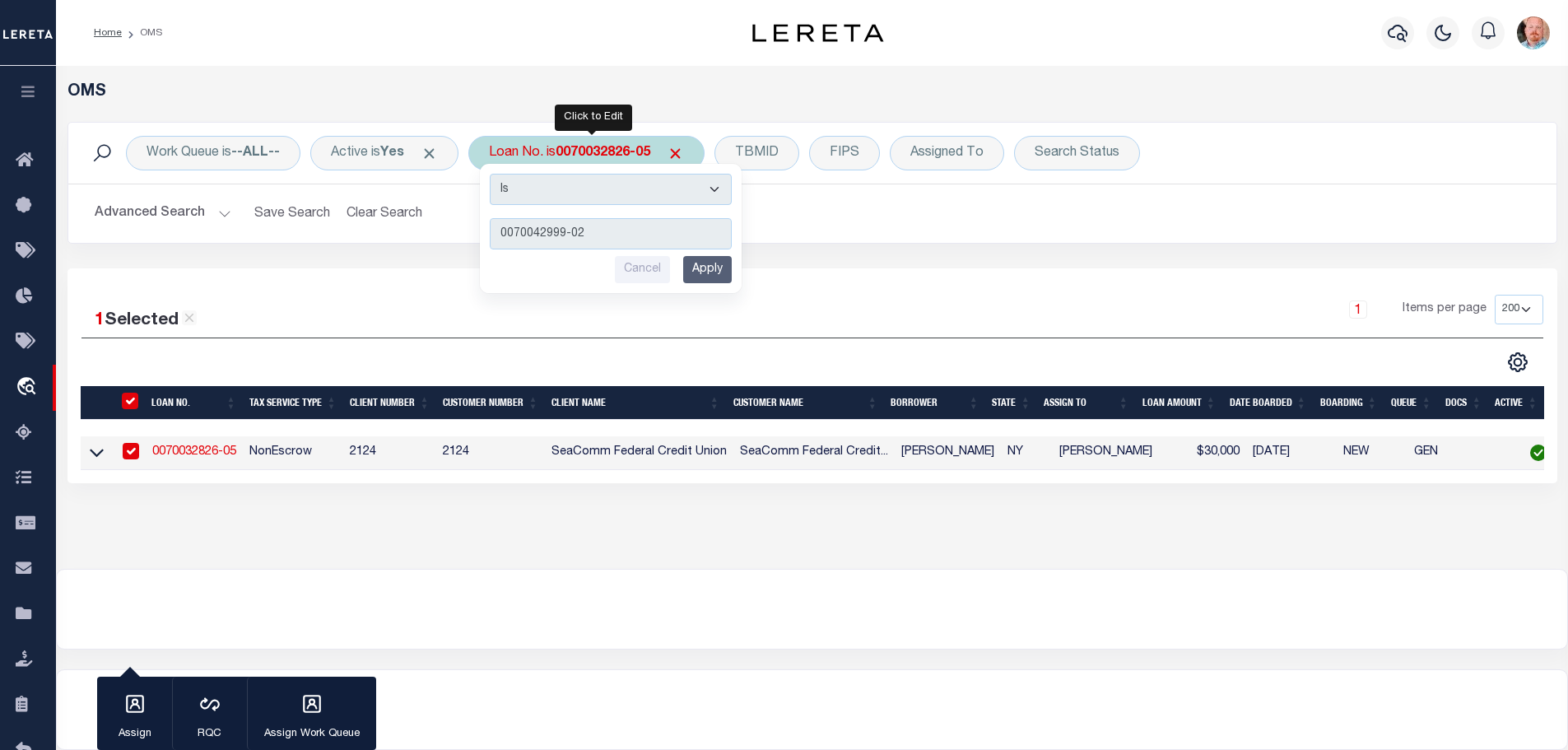
click at [731, 272] on input "Apply" at bounding box center [708, 269] width 49 height 27
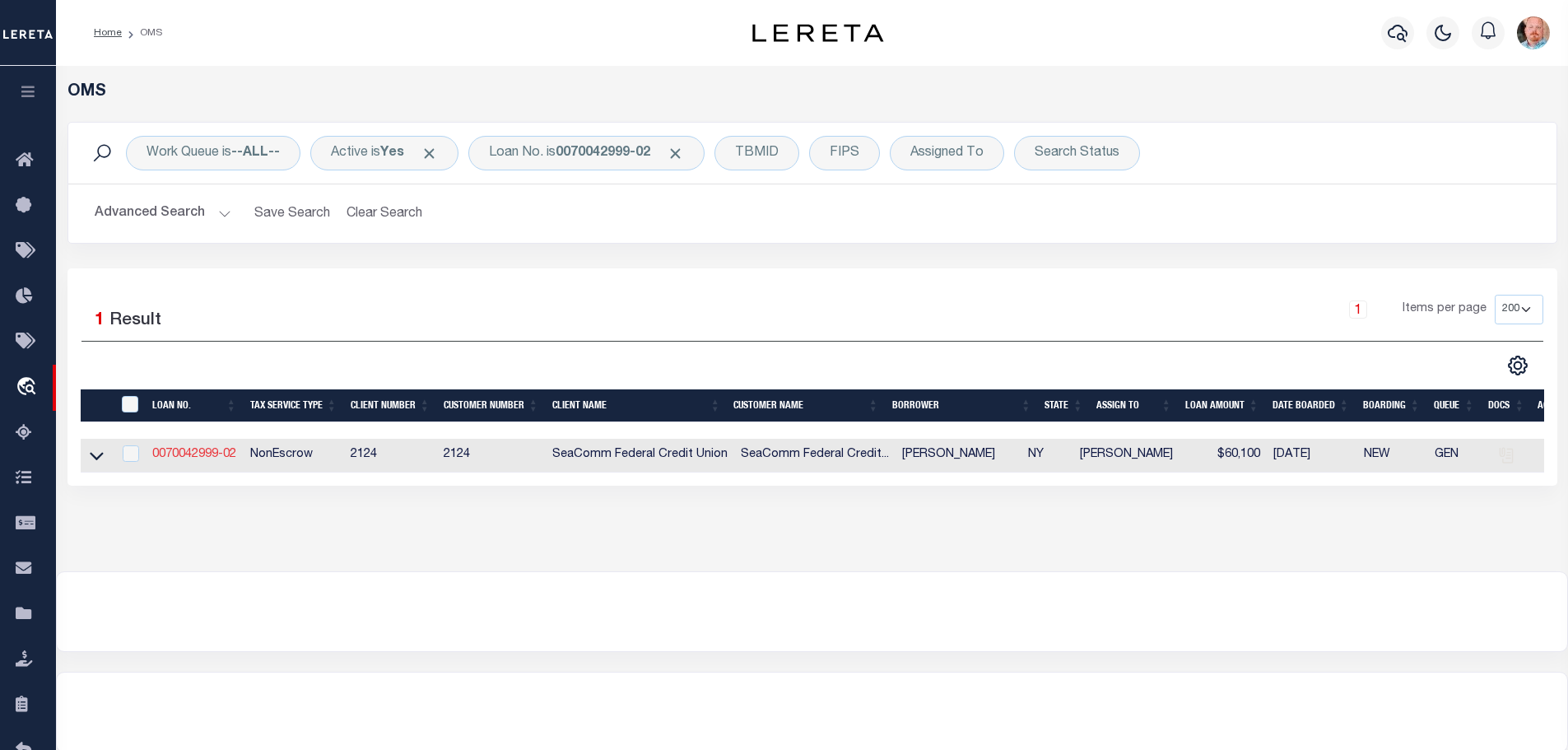
click at [185, 453] on link "0070042999-02" at bounding box center [195, 454] width 84 height 11
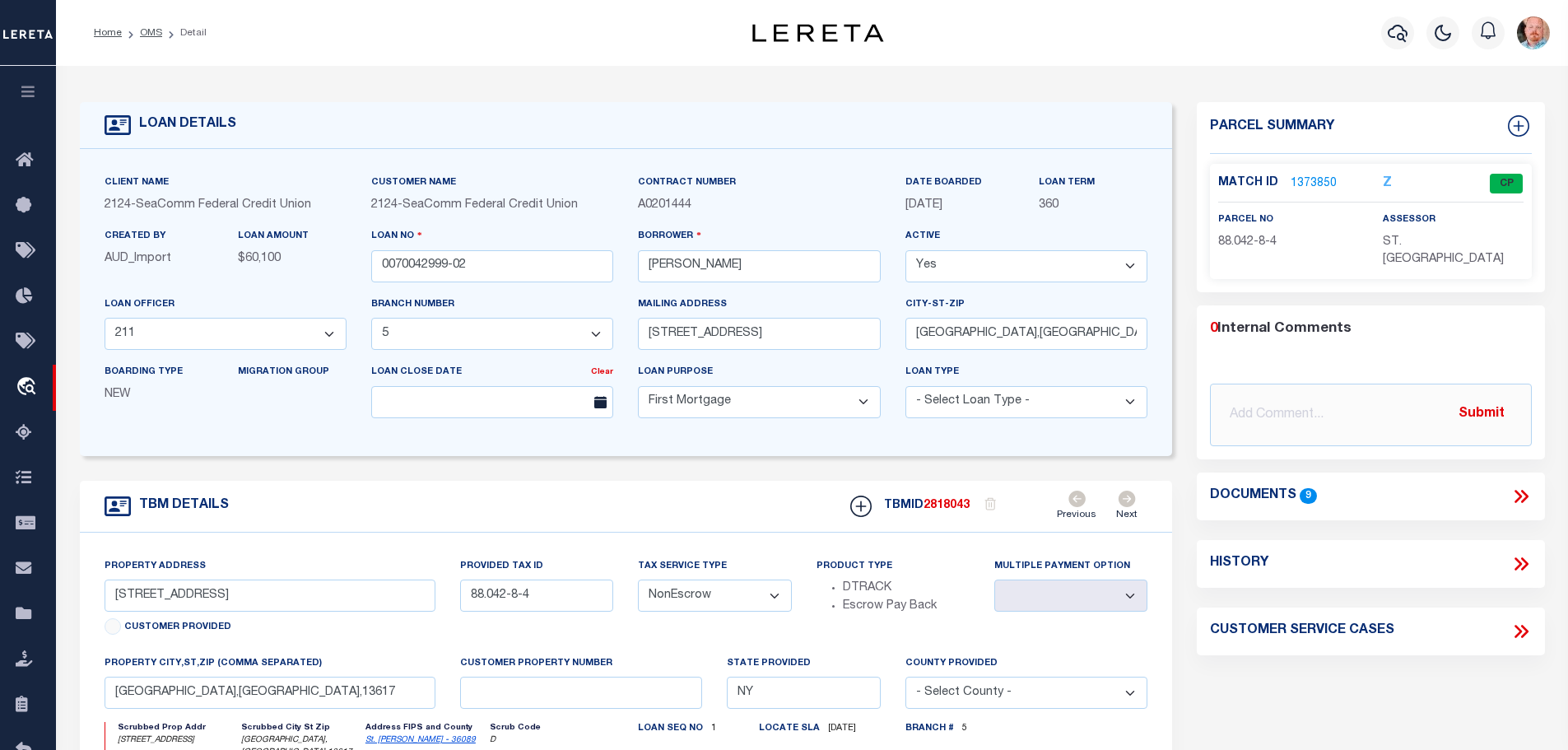
click at [1313, 177] on link "1373850" at bounding box center [1312, 184] width 46 height 17
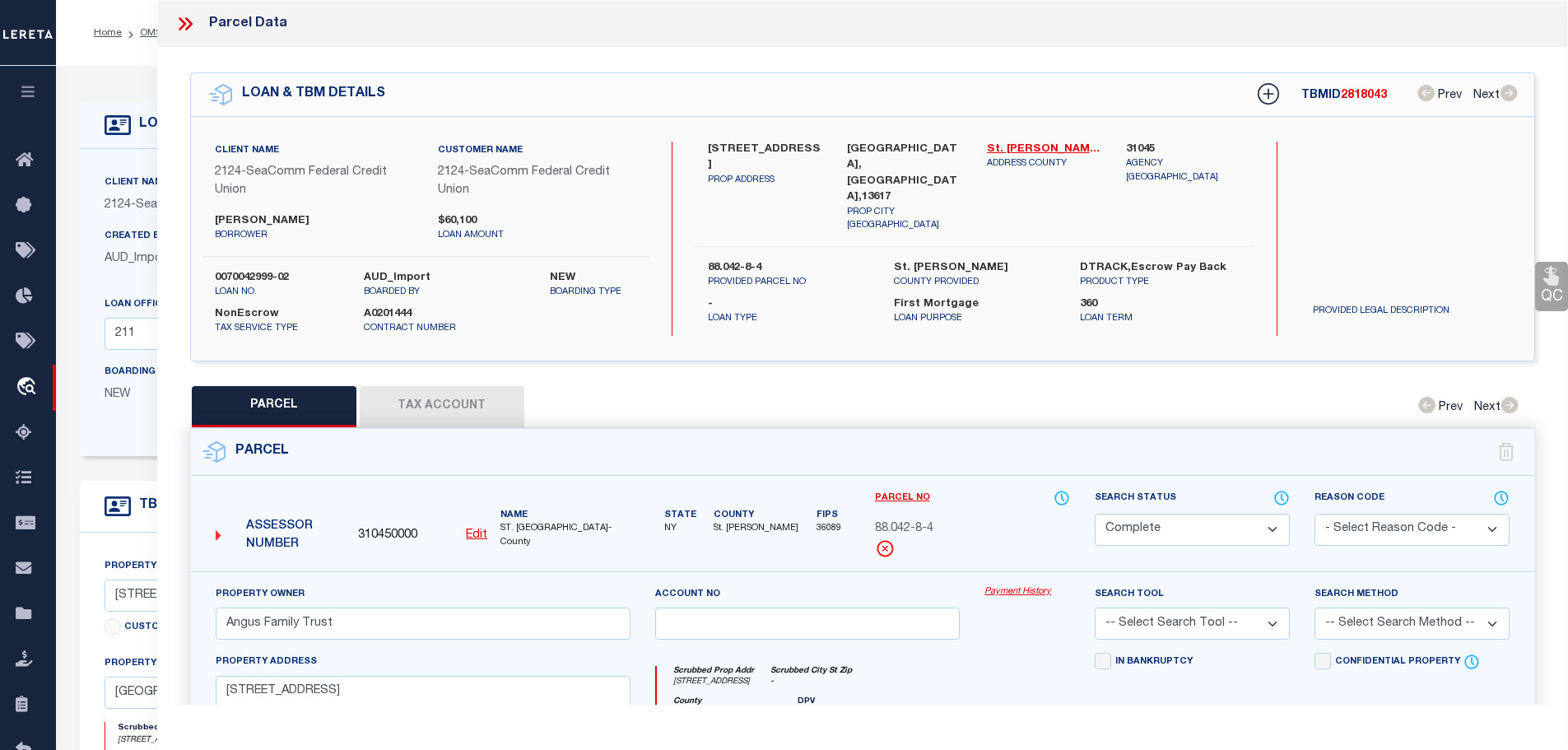
click at [432, 397] on button "Tax Account" at bounding box center [442, 406] width 165 height 41
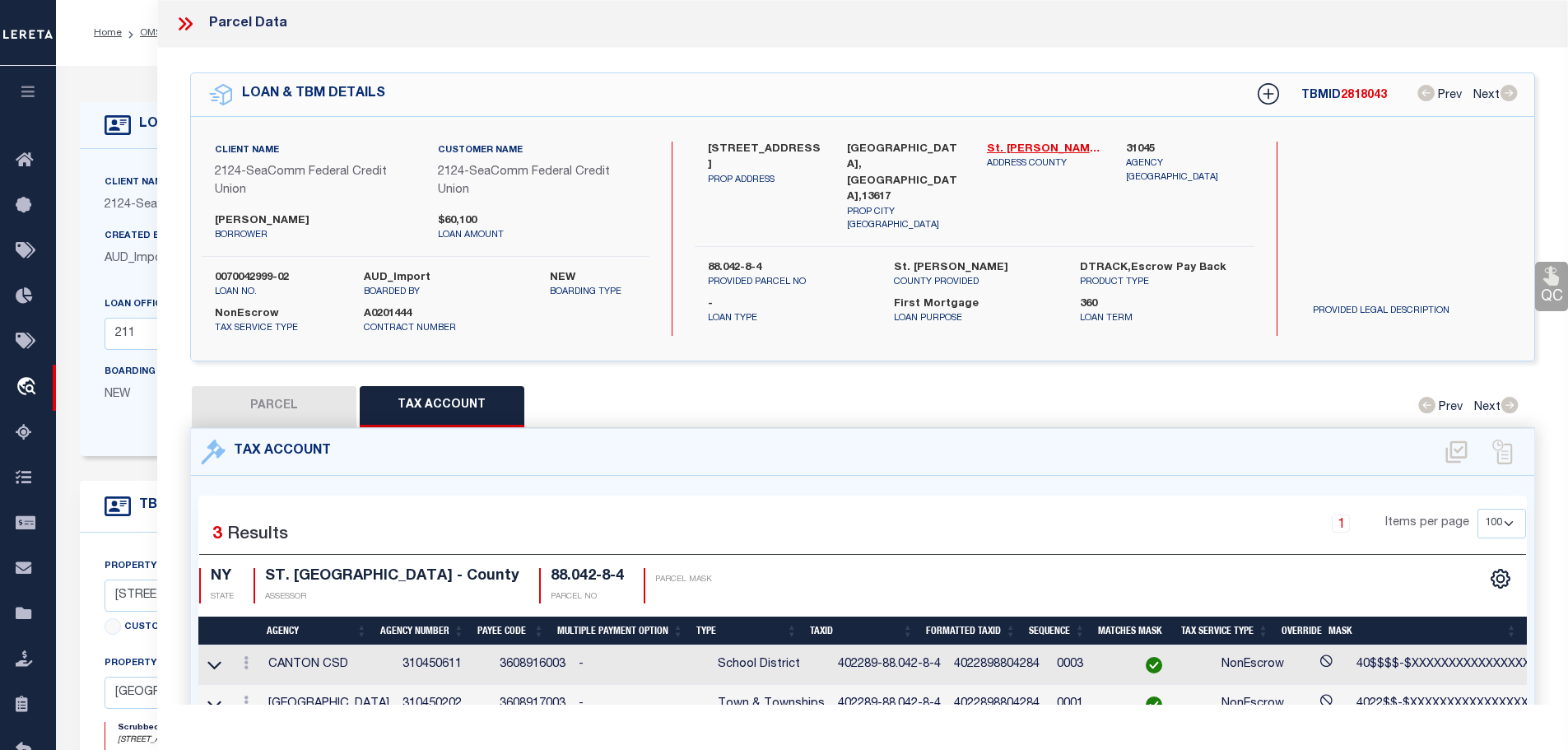
click at [447, 396] on button "Tax Account" at bounding box center [442, 406] width 165 height 41
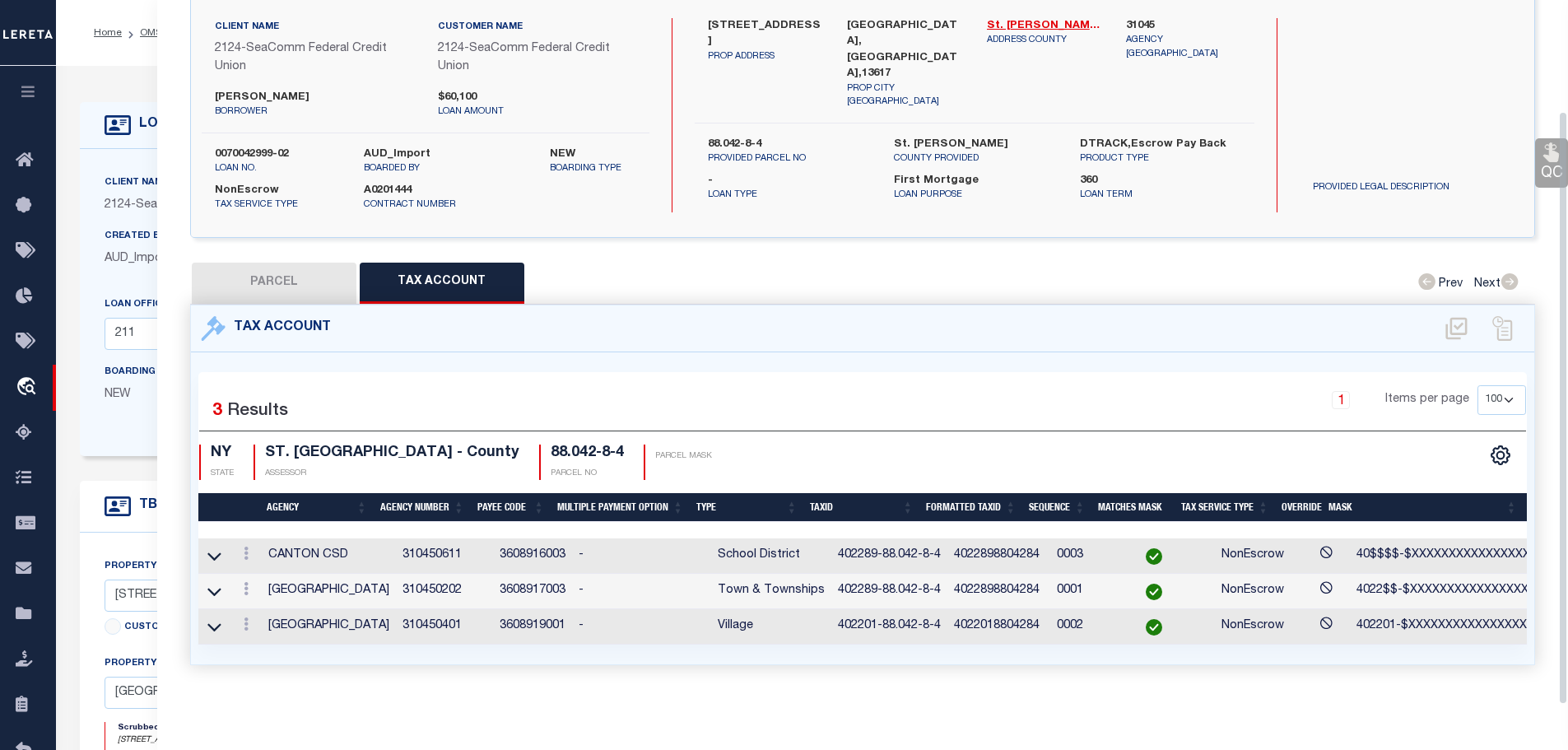
scroll to position [131, 0]
click at [244, 584] on link at bounding box center [245, 591] width 18 height 13
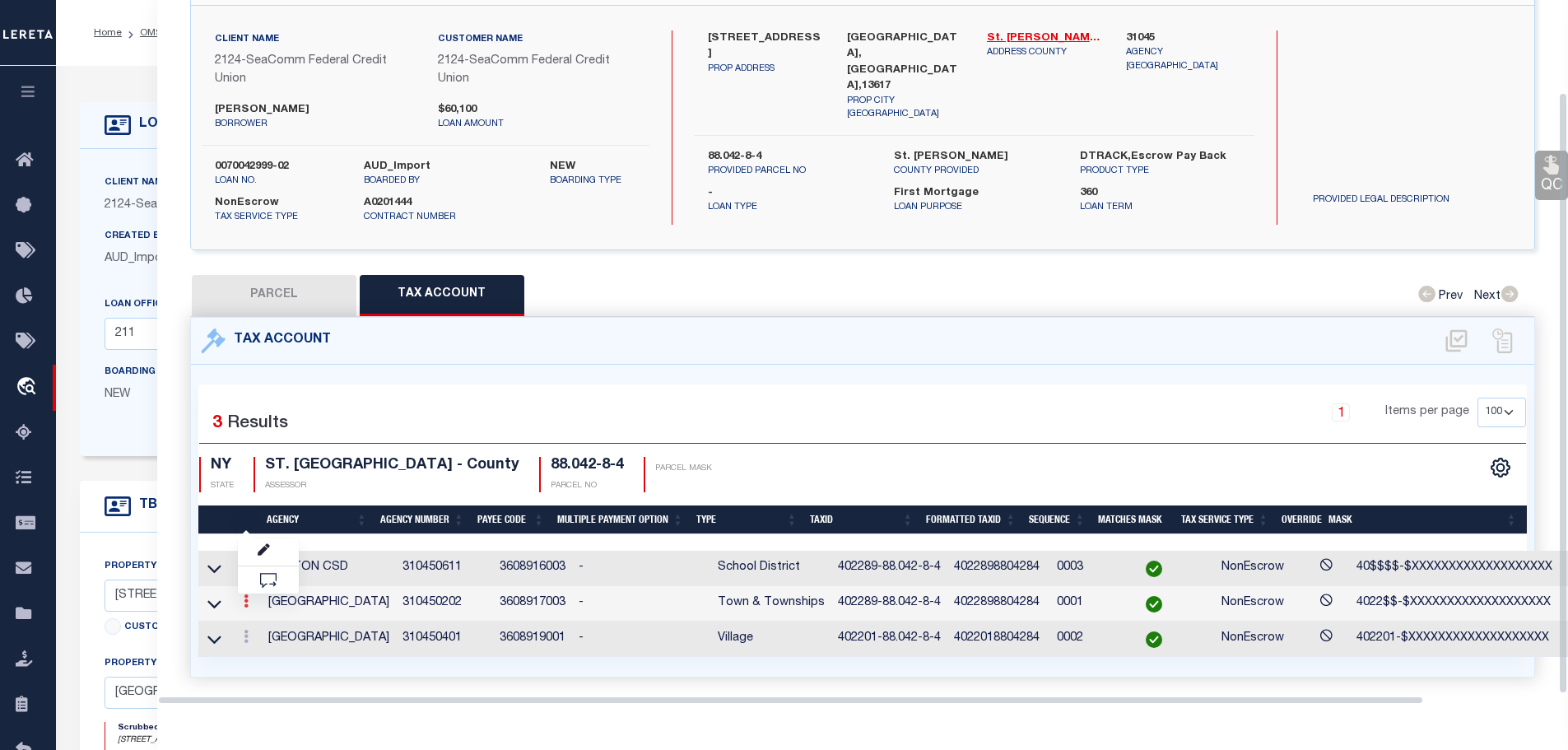
scroll to position [108, 0]
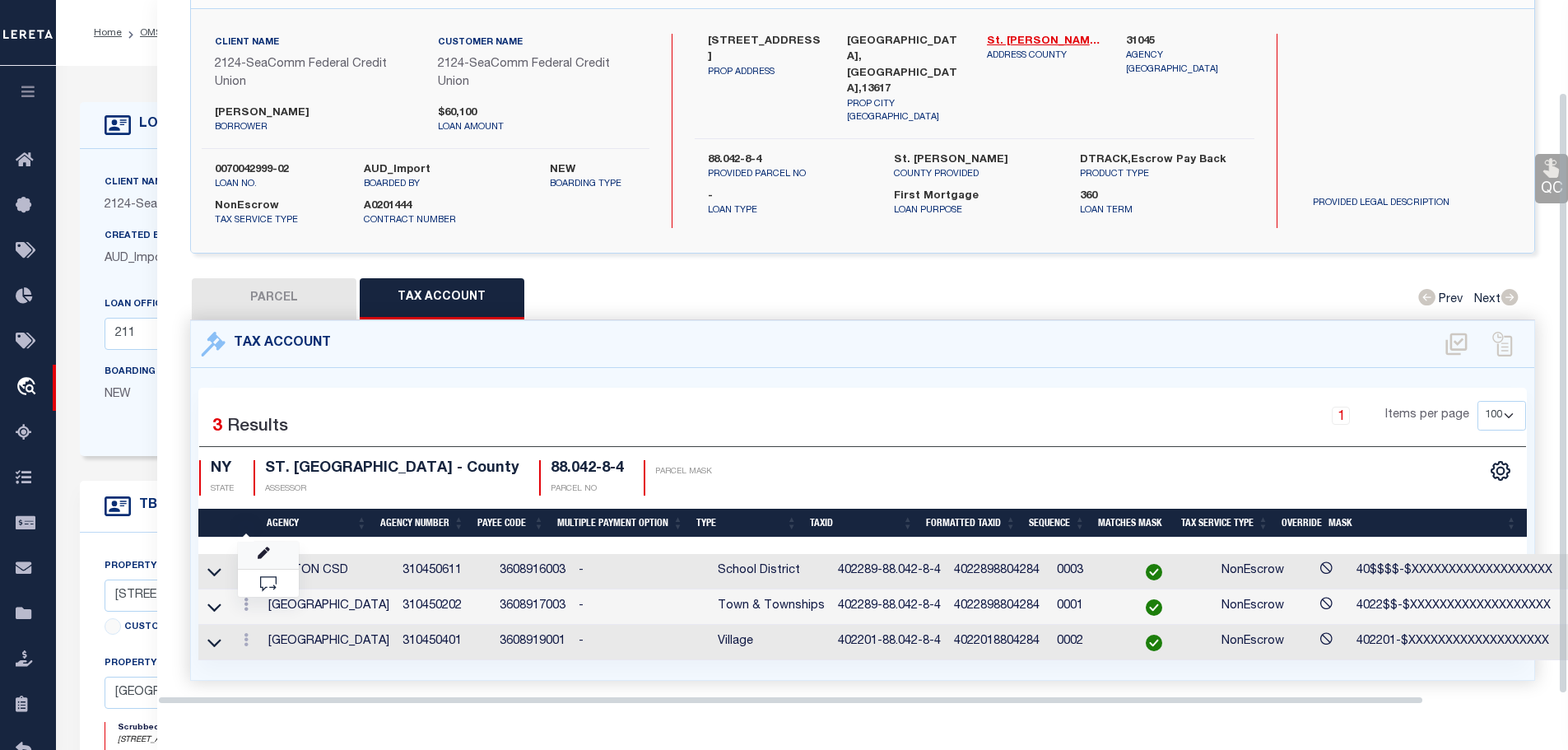
click at [262, 548] on icon "" at bounding box center [263, 553] width 12 height 12
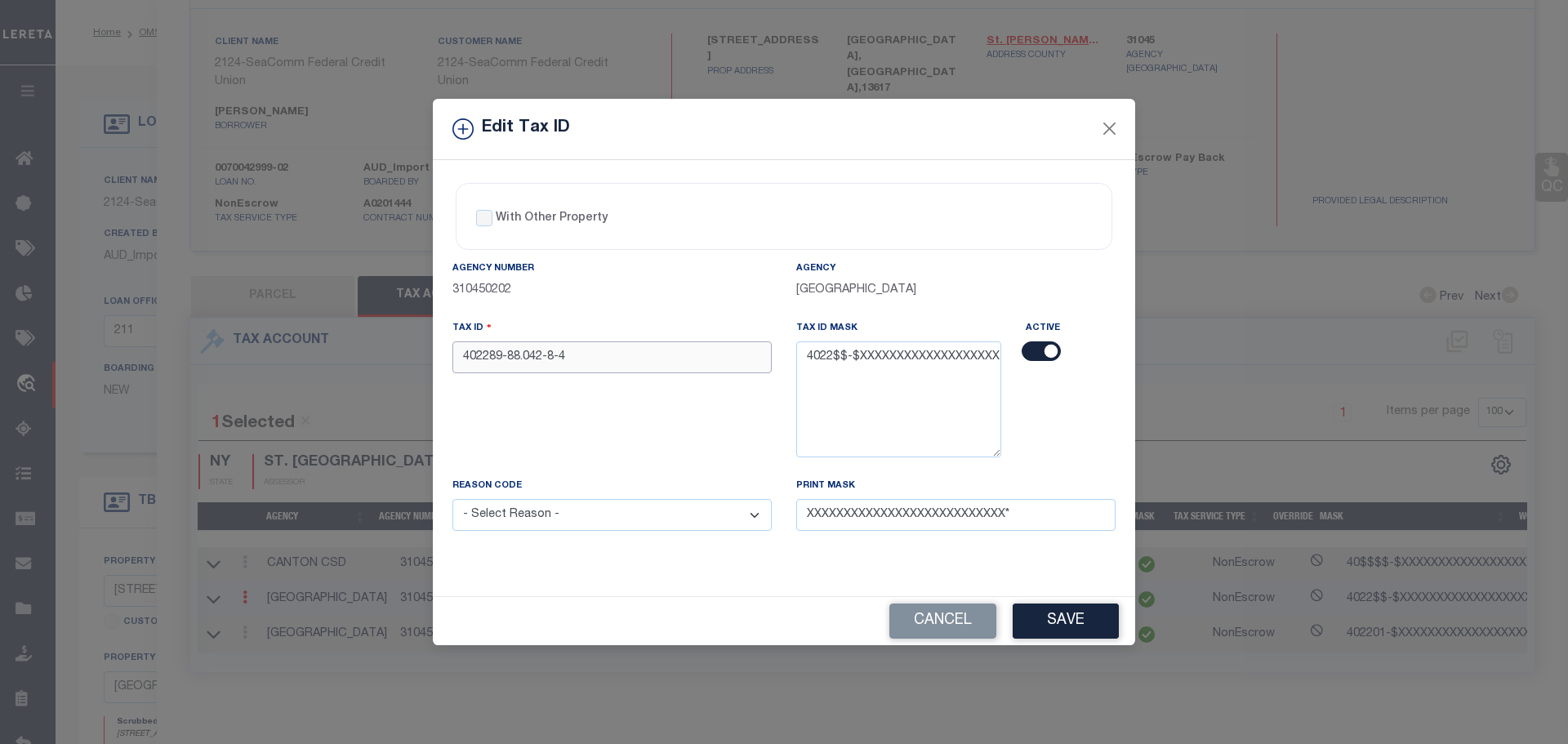
click at [483, 359] on input "402289-88.042-8-4" at bounding box center [612, 357] width 320 height 32
click at [688, 518] on select "- Select Reason - 099 - Other (Provide additional detail) ACT - Agency Changed …" at bounding box center [612, 515] width 320 height 32
click at [452, 500] on select "- Select Reason - 099 - Other (Provide additional detail) ACT - Agency Changed …" at bounding box center [612, 515] width 320 height 32
click at [1070, 629] on button "Save" at bounding box center [1065, 621] width 106 height 35
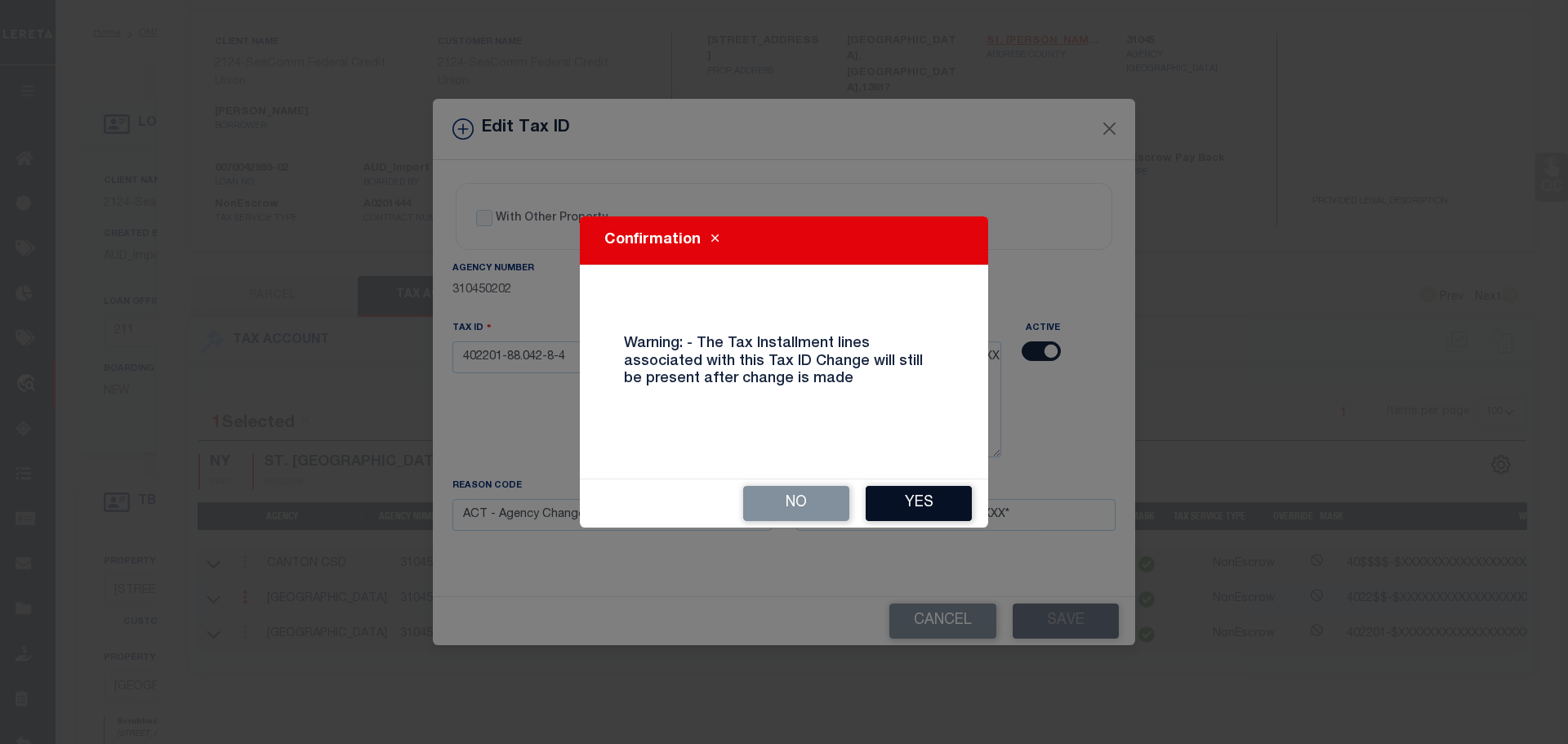
click at [918, 513] on button "Yes" at bounding box center [919, 503] width 106 height 35
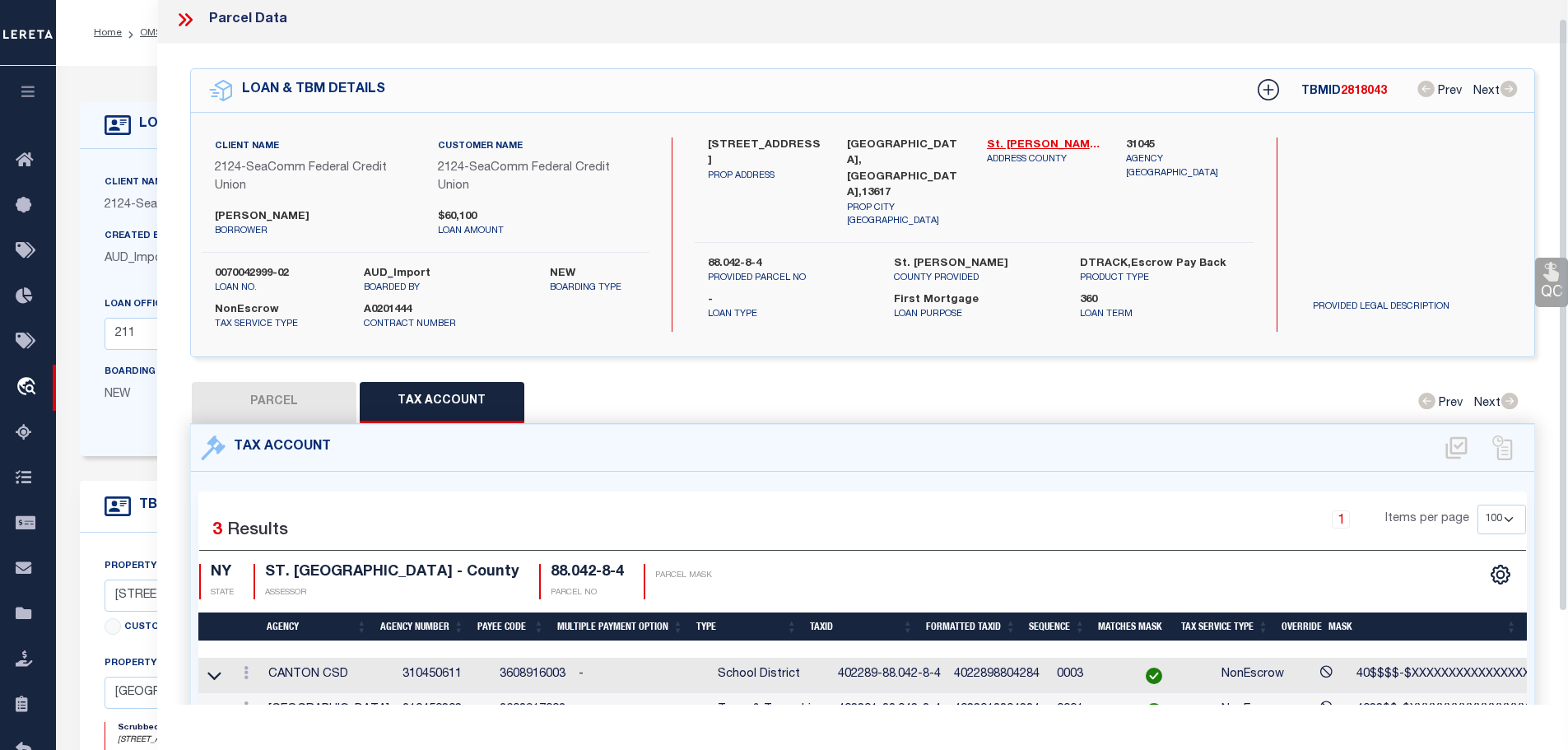
scroll to position [0, 0]
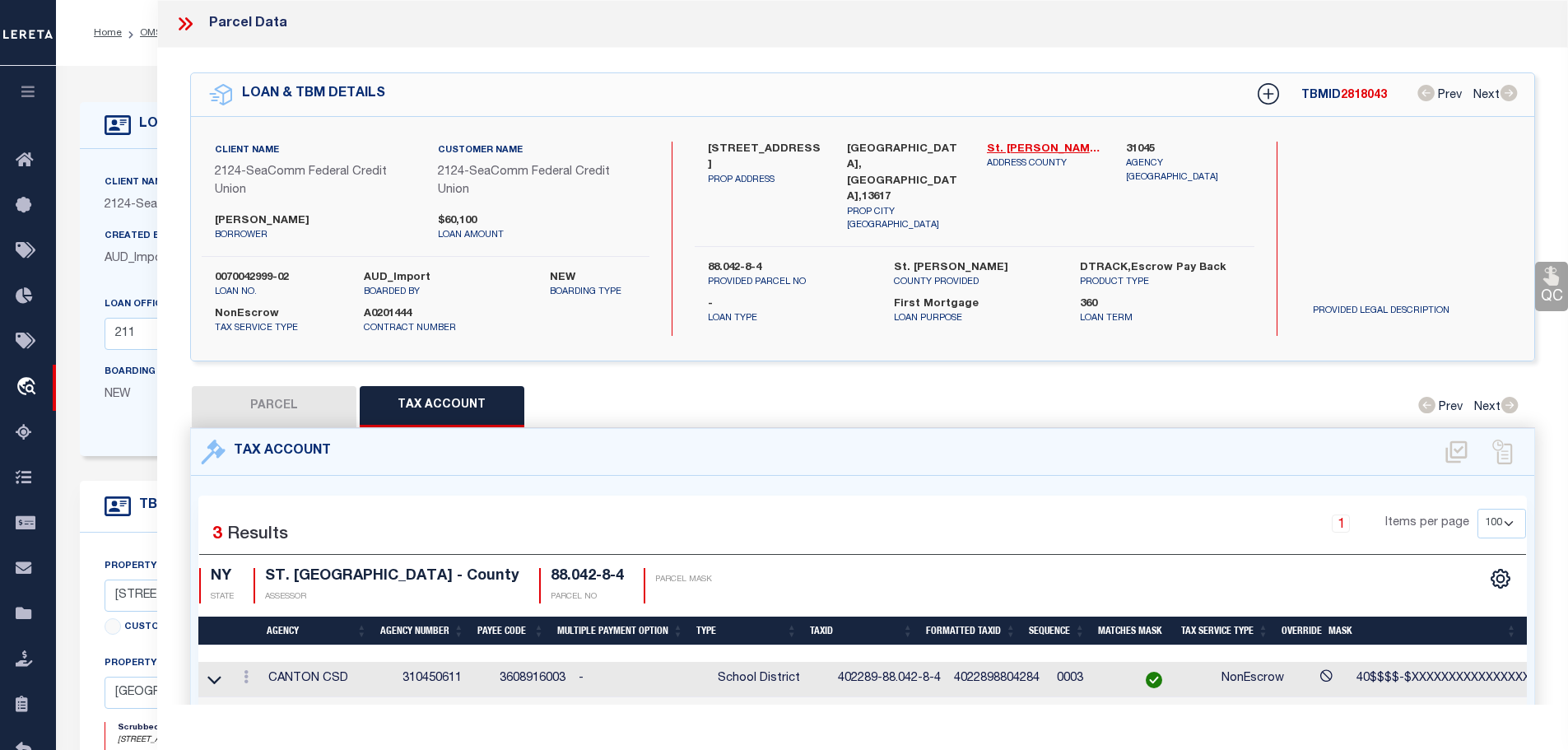
click at [188, 23] on icon at bounding box center [184, 23] width 22 height 22
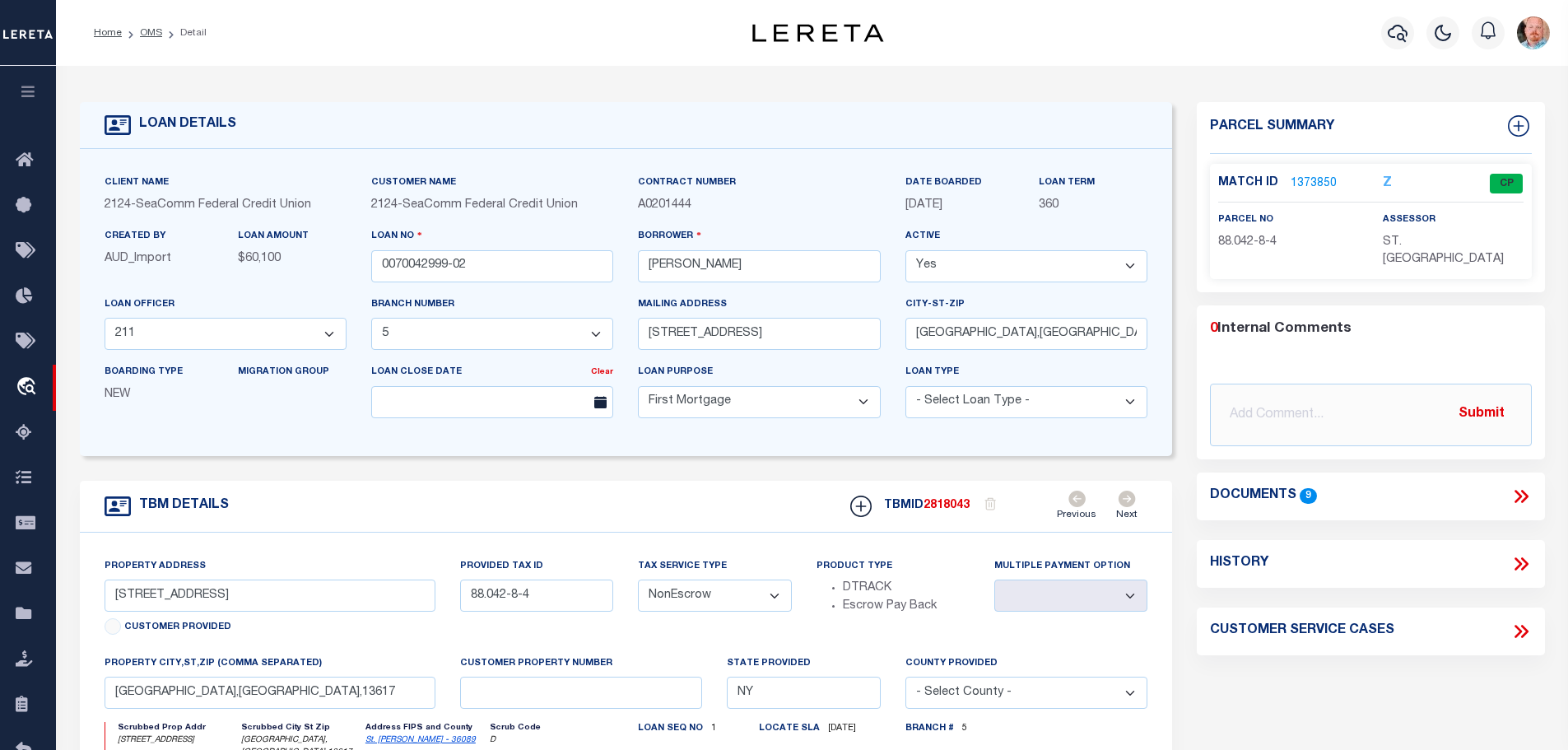
drag, startPoint x: 142, startPoint y: 35, endPoint x: 409, endPoint y: 145, distance: 288.8
click at [142, 34] on link "OMS" at bounding box center [151, 33] width 22 height 10
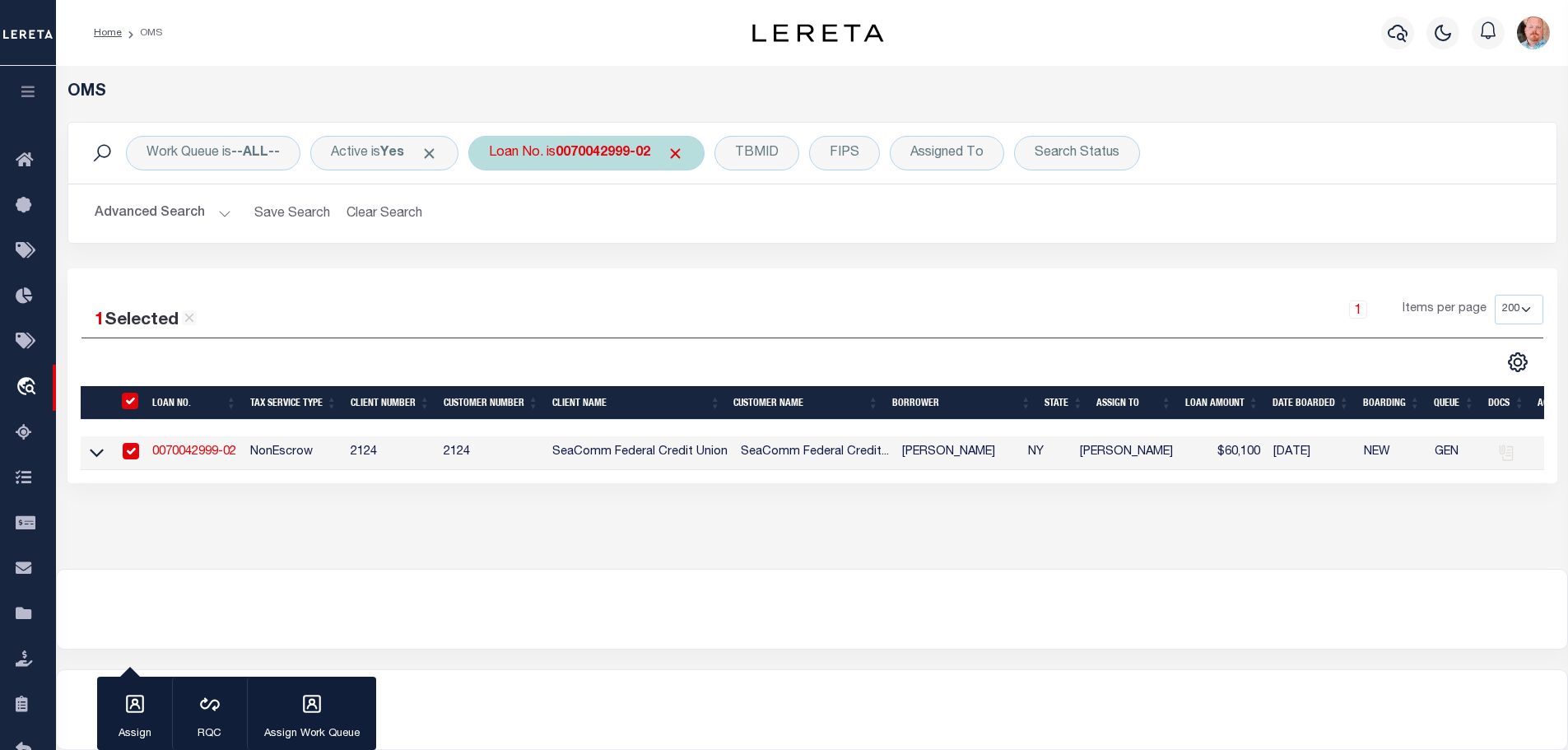
click at [608, 154] on b "0070042999-02" at bounding box center [602, 153] width 95 height 13
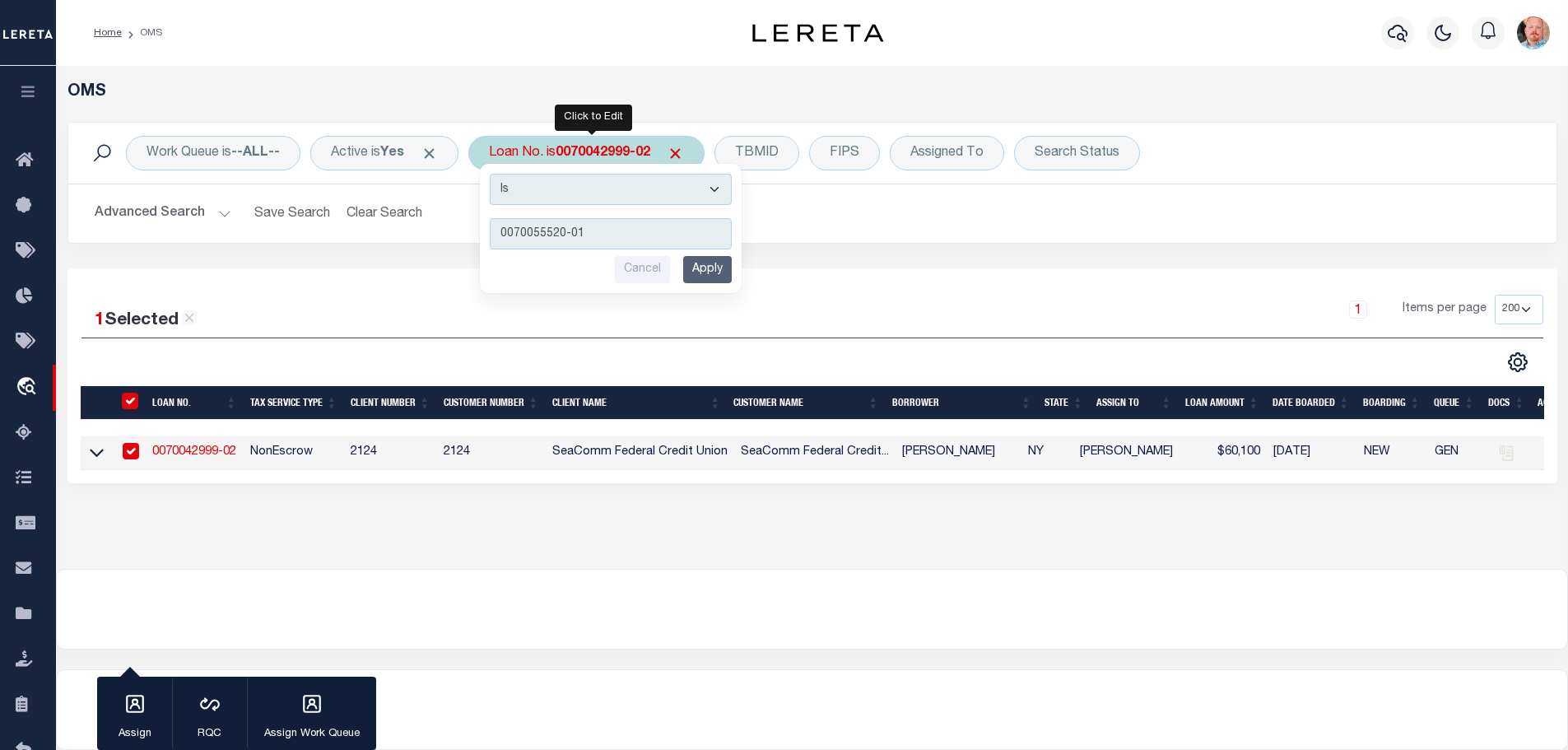
click at [731, 275] on input "Apply" at bounding box center [708, 269] width 49 height 27
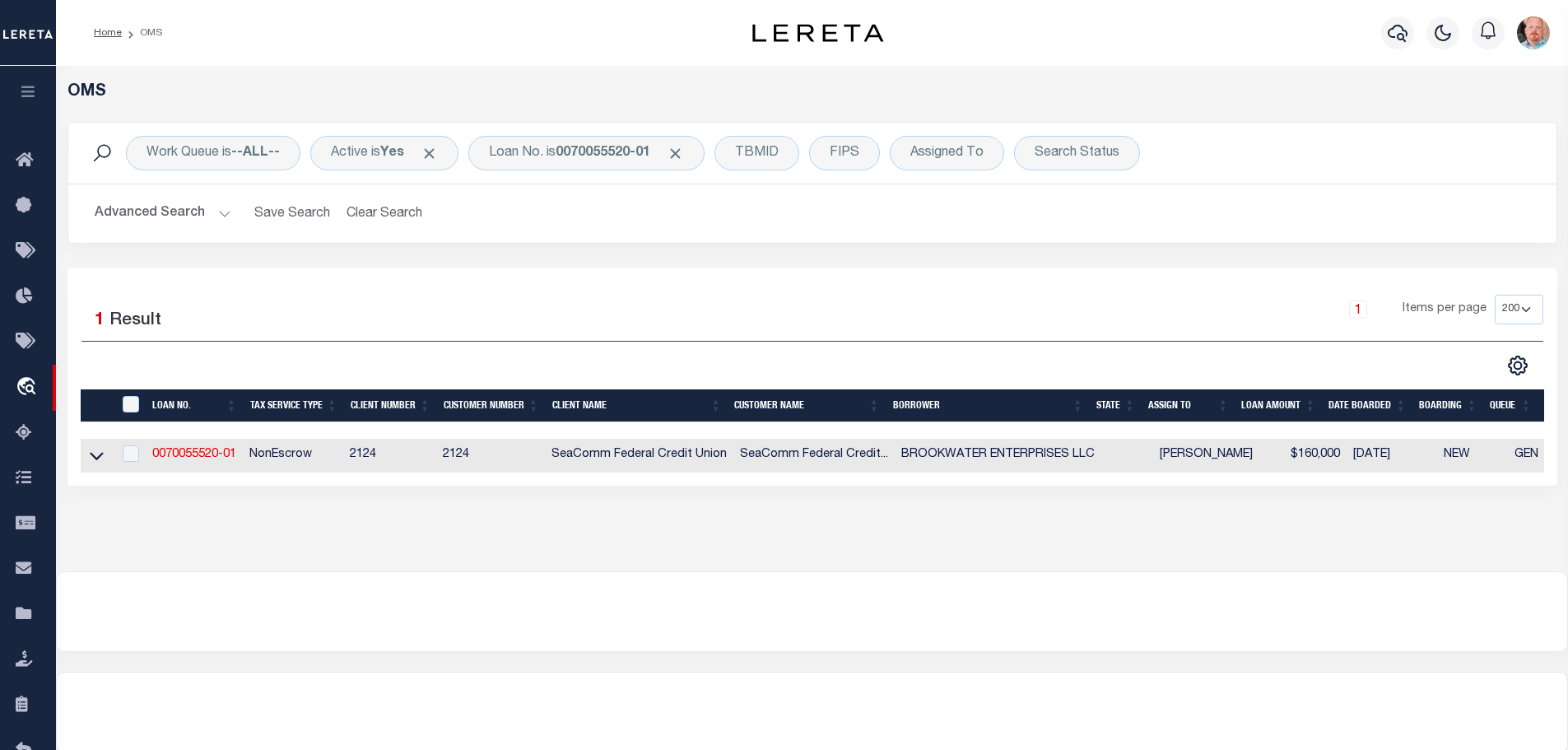
click at [194, 449] on link "0070055520-01" at bounding box center [195, 454] width 84 height 11
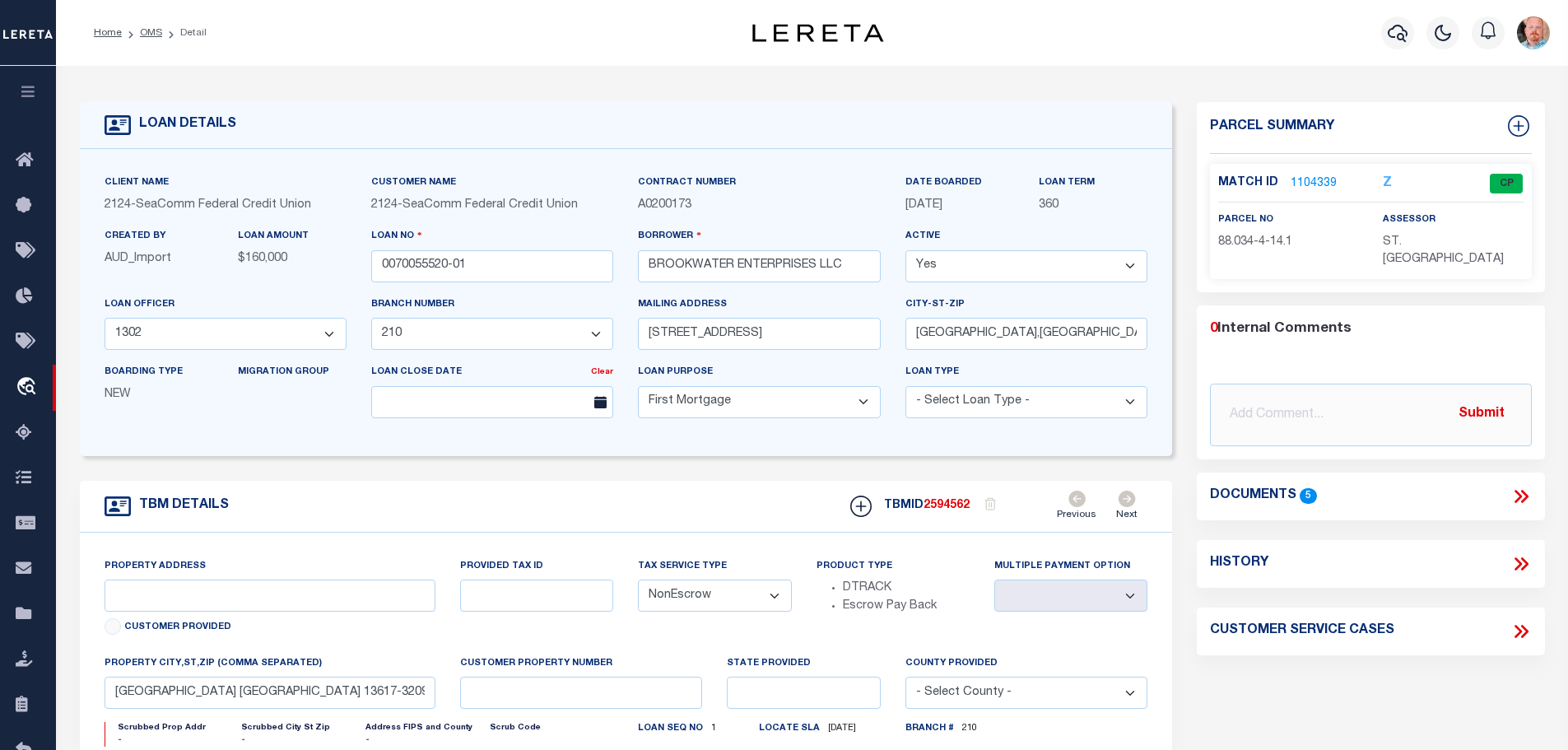
click at [1310, 175] on link "1104339" at bounding box center [1312, 184] width 46 height 17
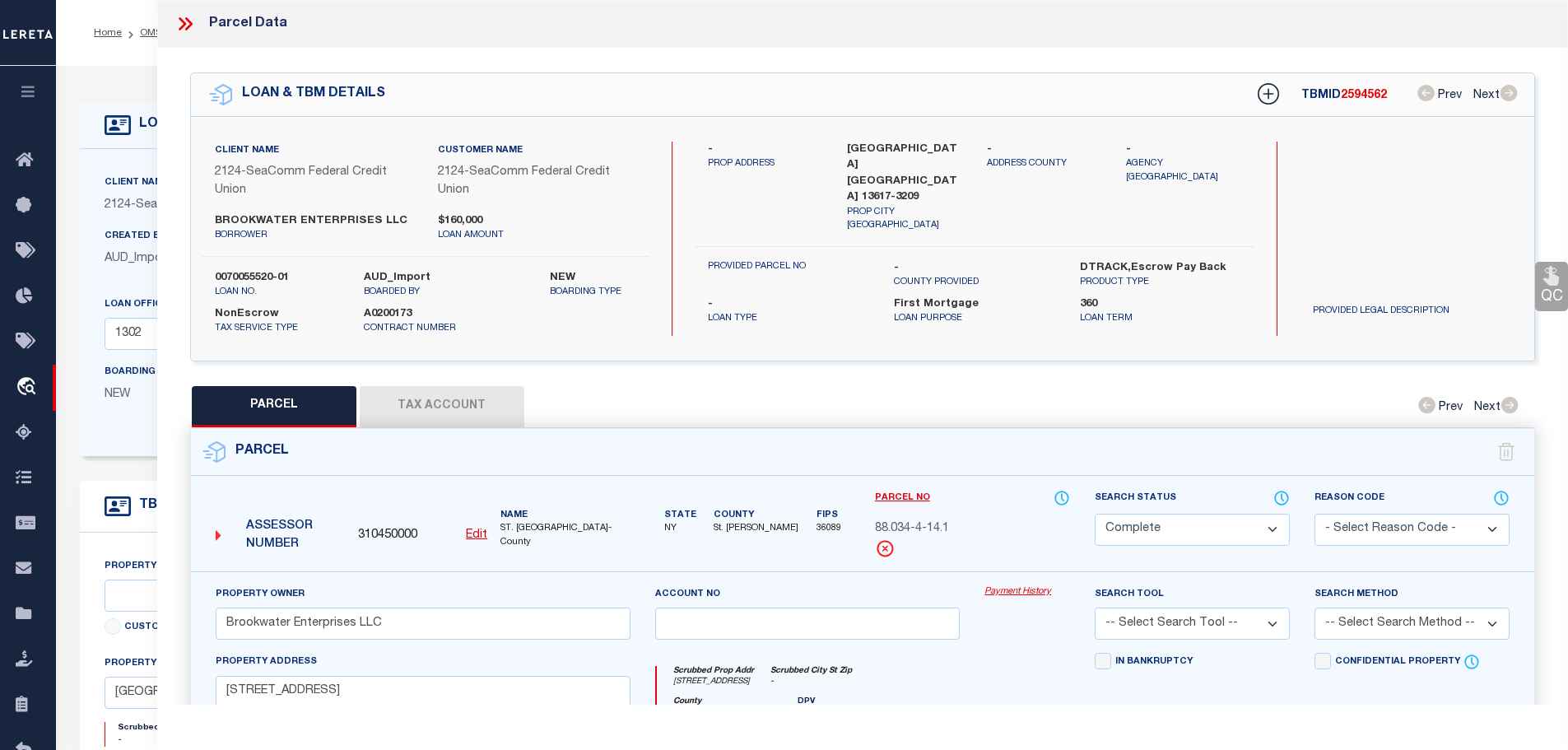
click at [471, 401] on button "Tax Account" at bounding box center [442, 406] width 165 height 41
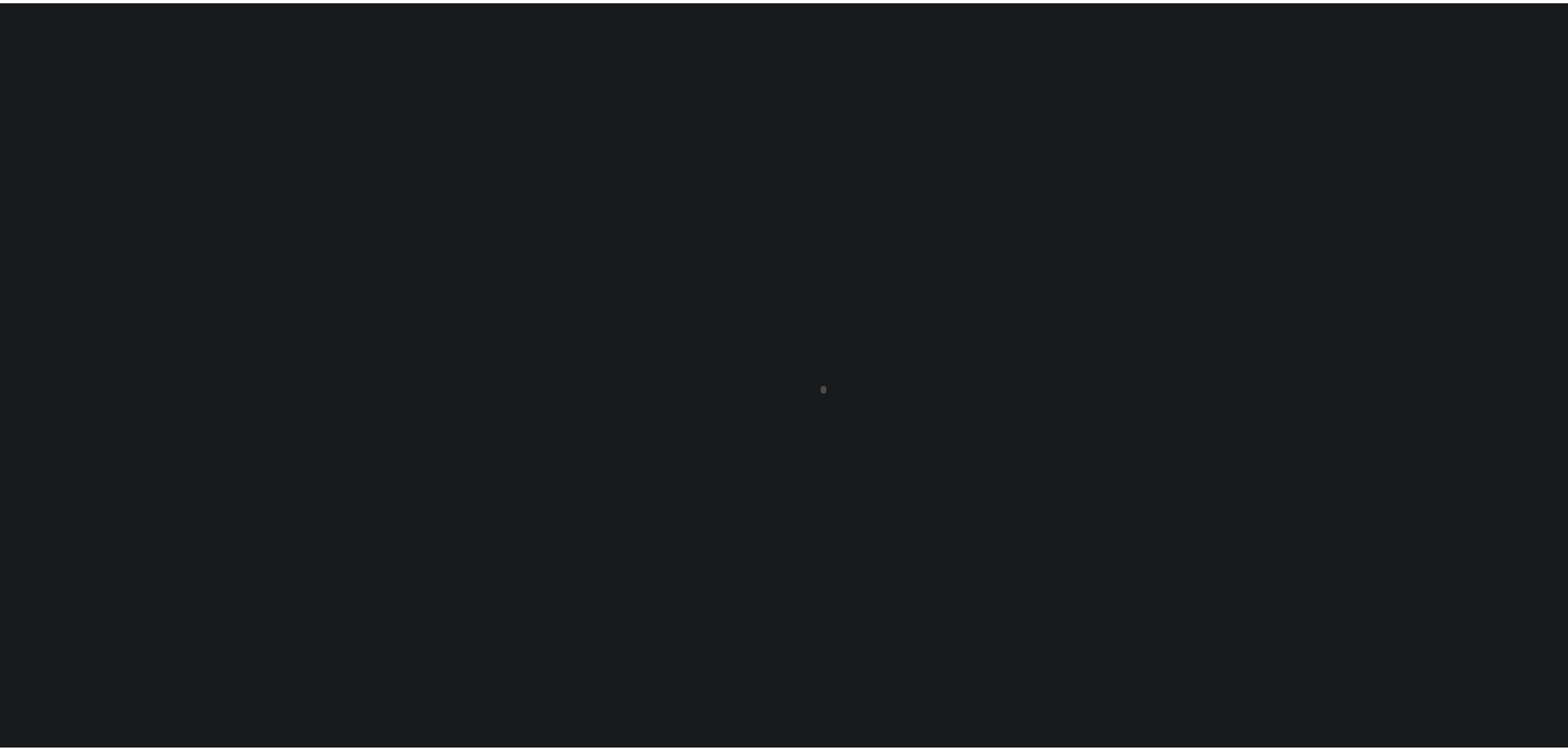
scroll to position [51, 0]
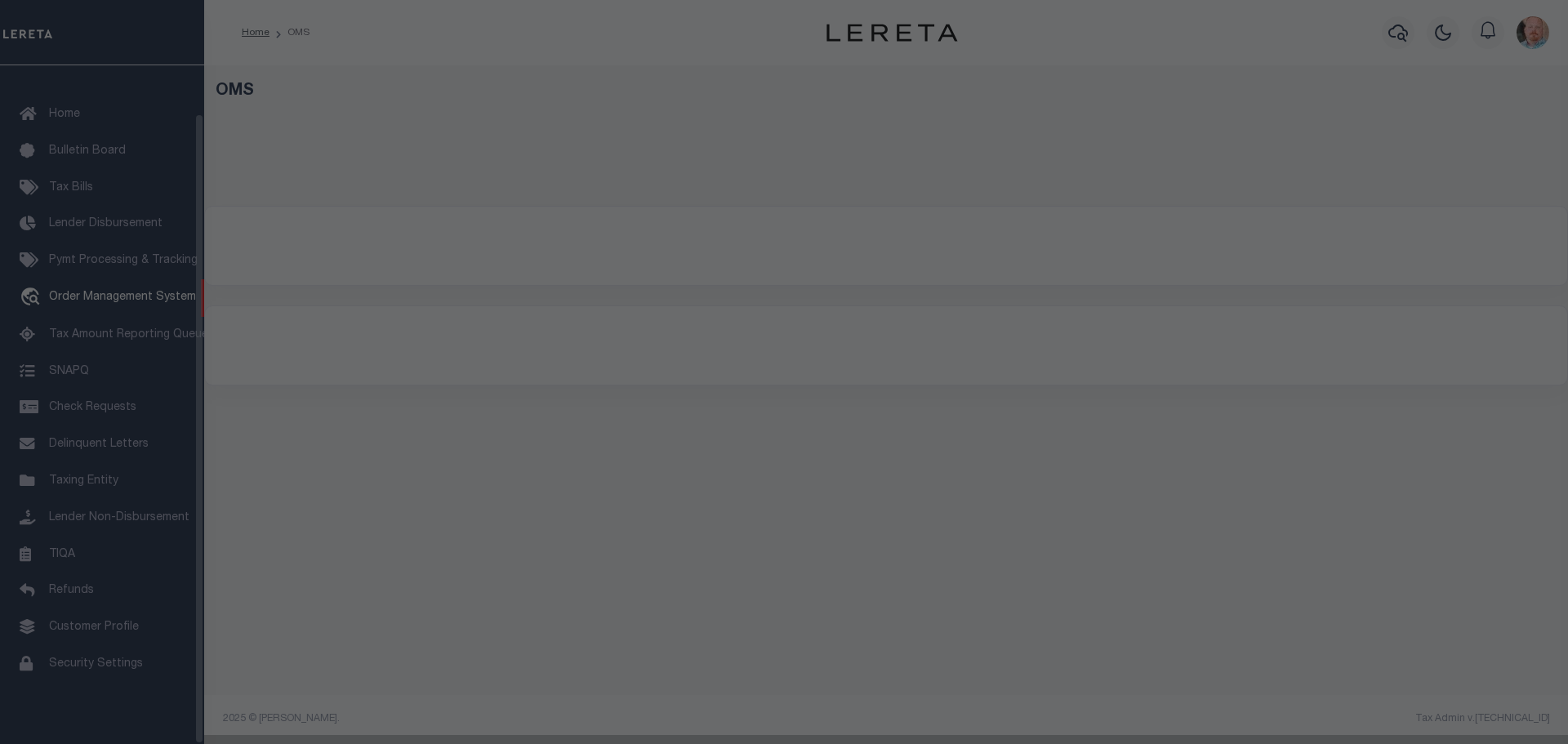
select select "200"
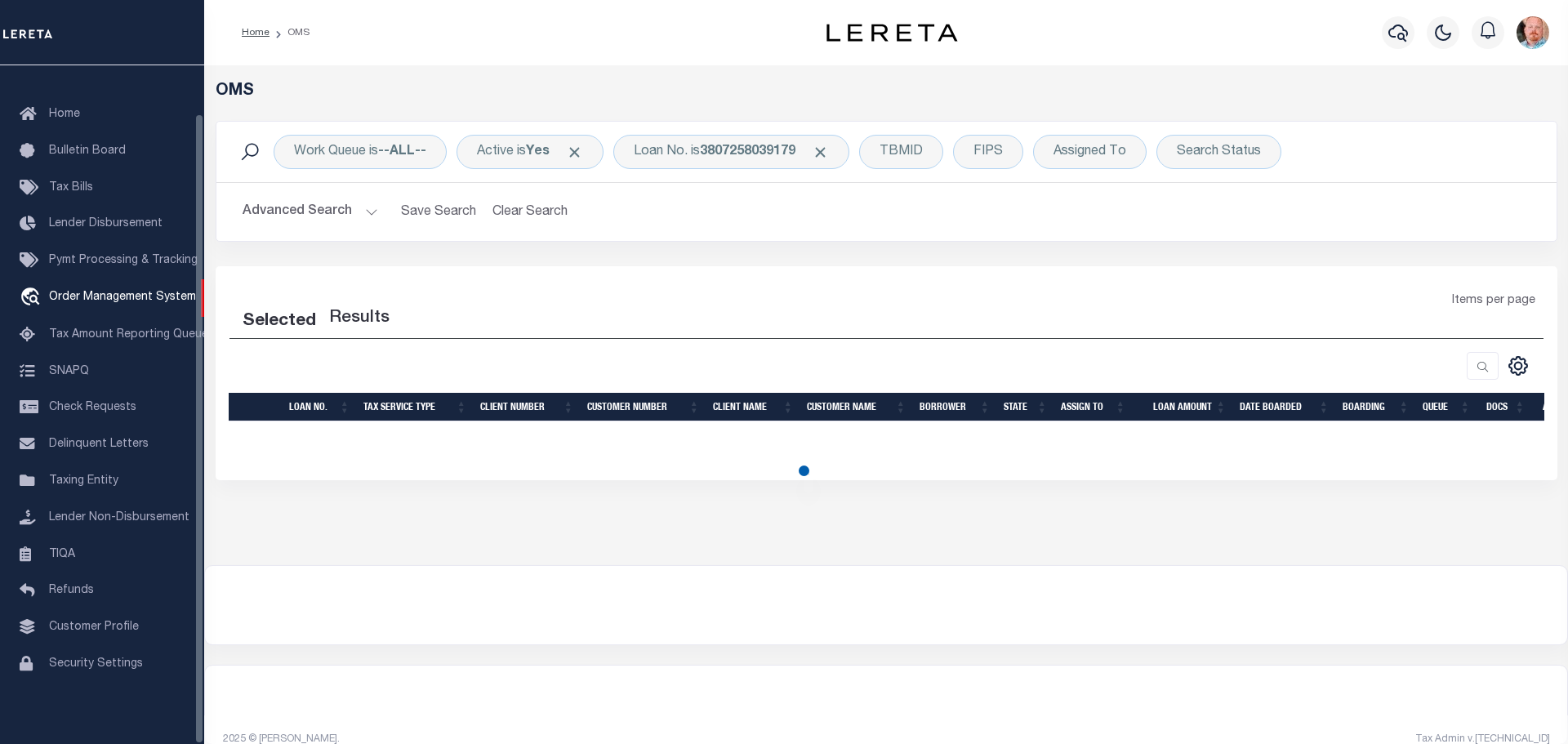
select select "200"
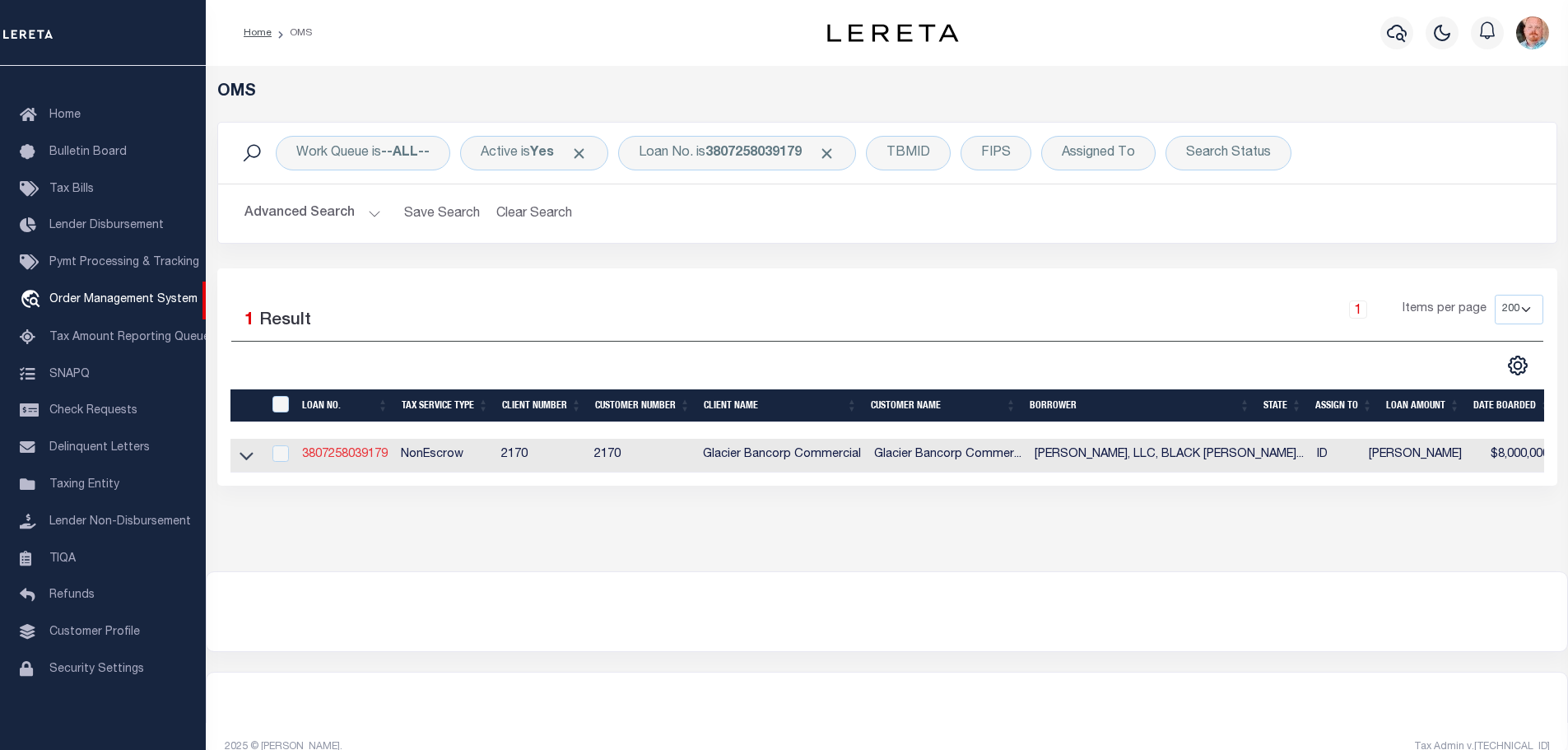
click at [366, 449] on link "3807258039179" at bounding box center [344, 454] width 85 height 11
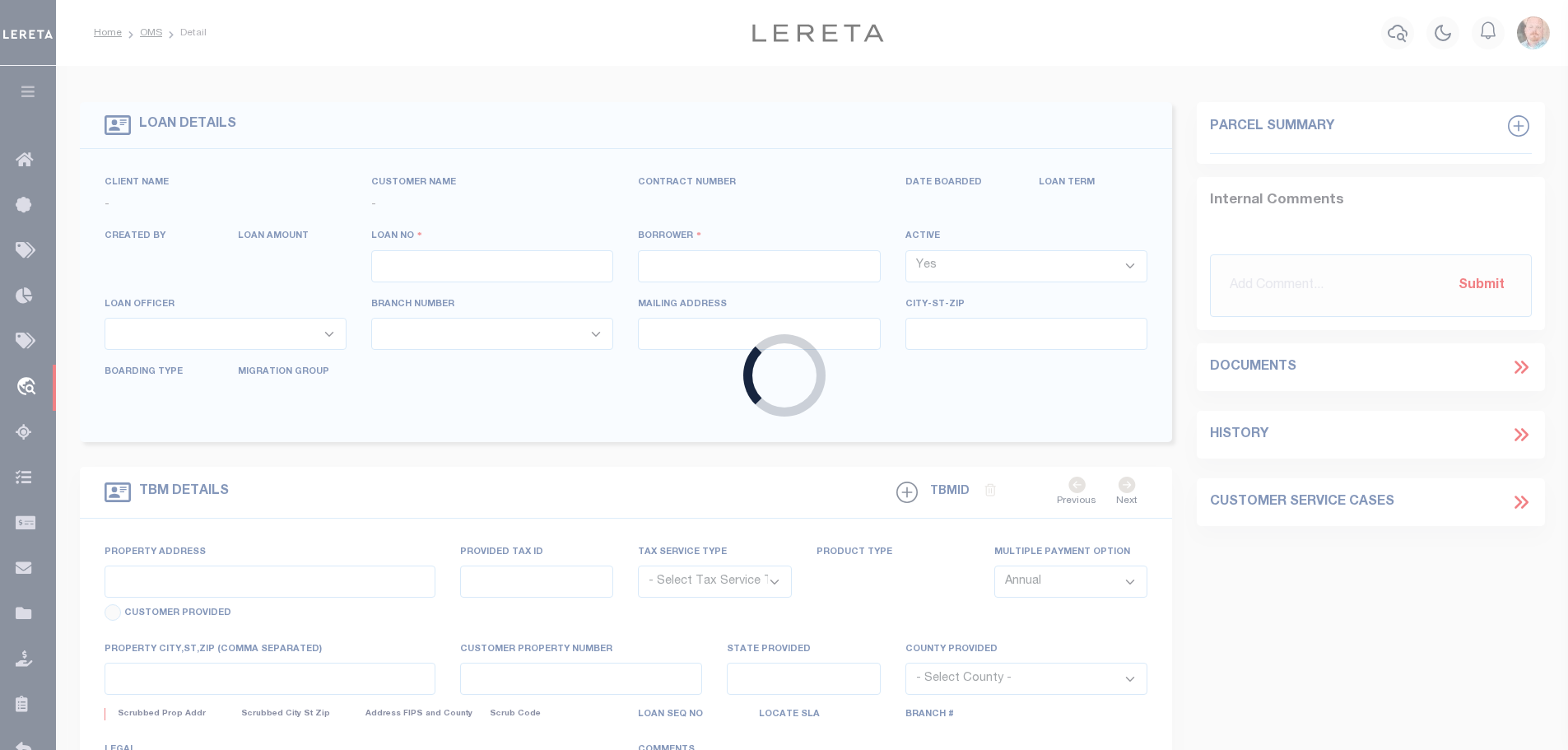
type input "3807258039179"
type input "[PERSON_NAME], LLC, BLACK [PERSON_NAME], LLC, FREE AMERICA [PERSON_NAME] MALL, …"
select select
type input "[STREET_ADDRESS]"
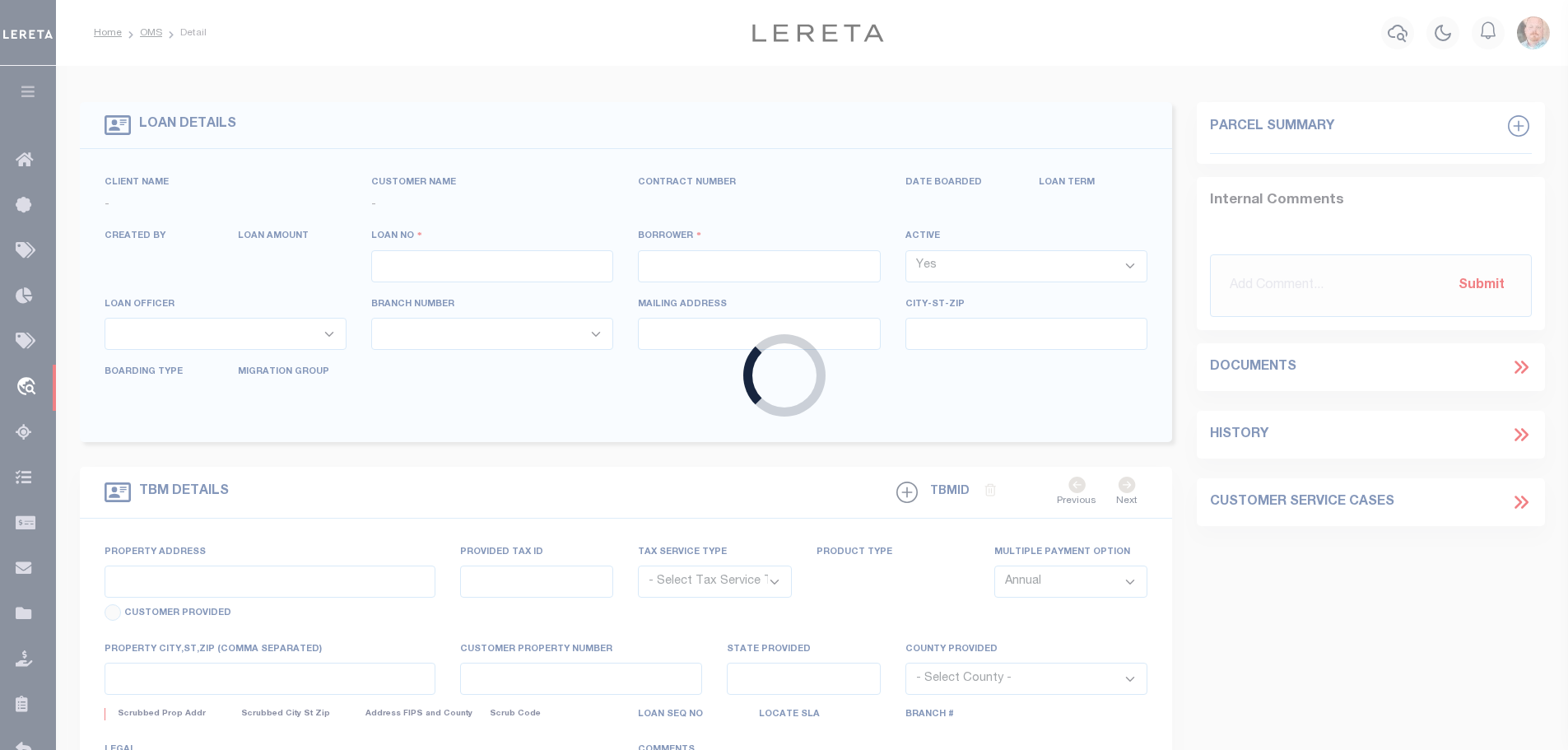
type input "SPOKANE WA 99201-0402"
type input "[DATE]"
select select "10"
select select "20"
select select "NonEscrow"
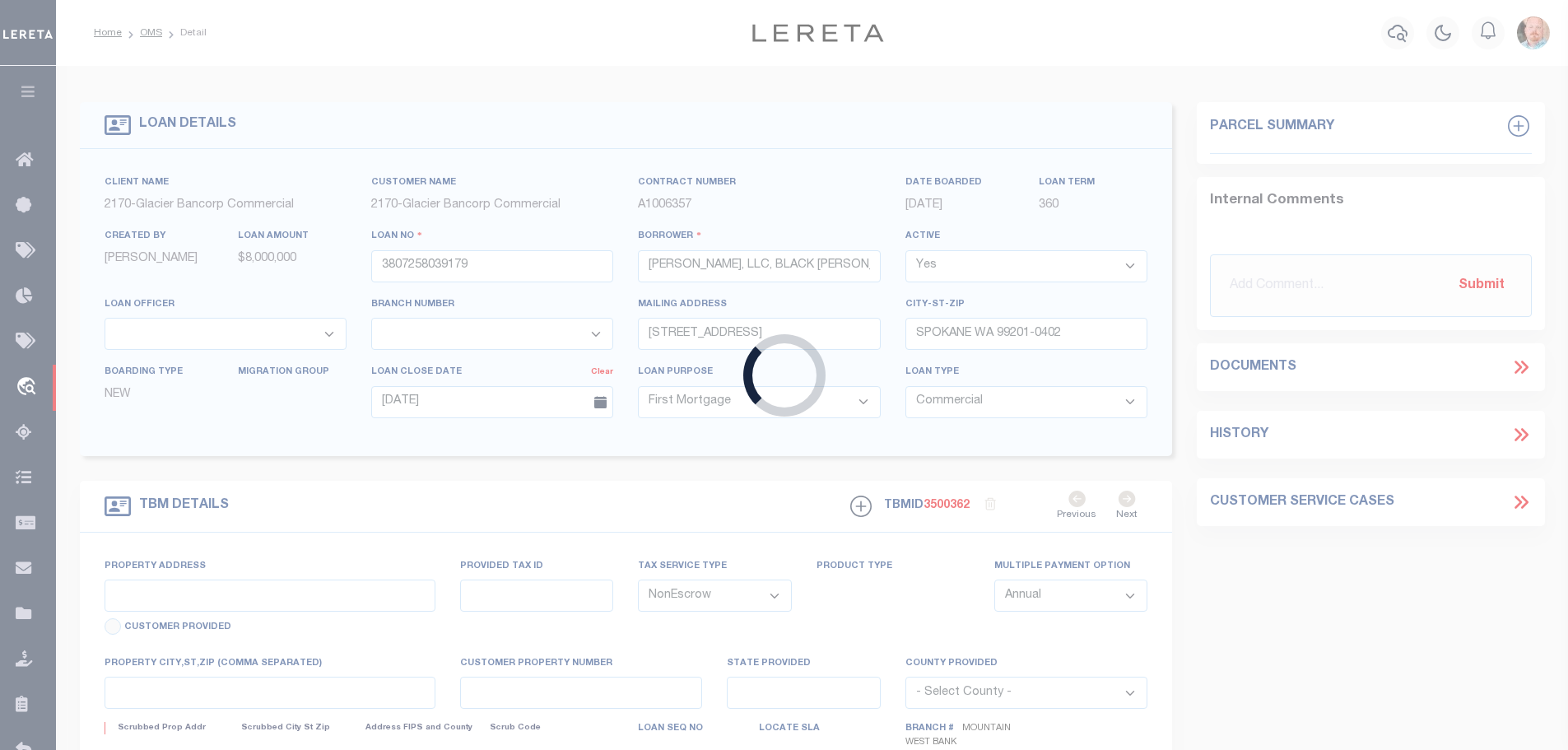
type input "[STREET_ADDRESS][PERSON_NAME]"
type input "RPP39870000020A"
select select
type input "PONDERAY ID 83852-9798"
type input "ID"
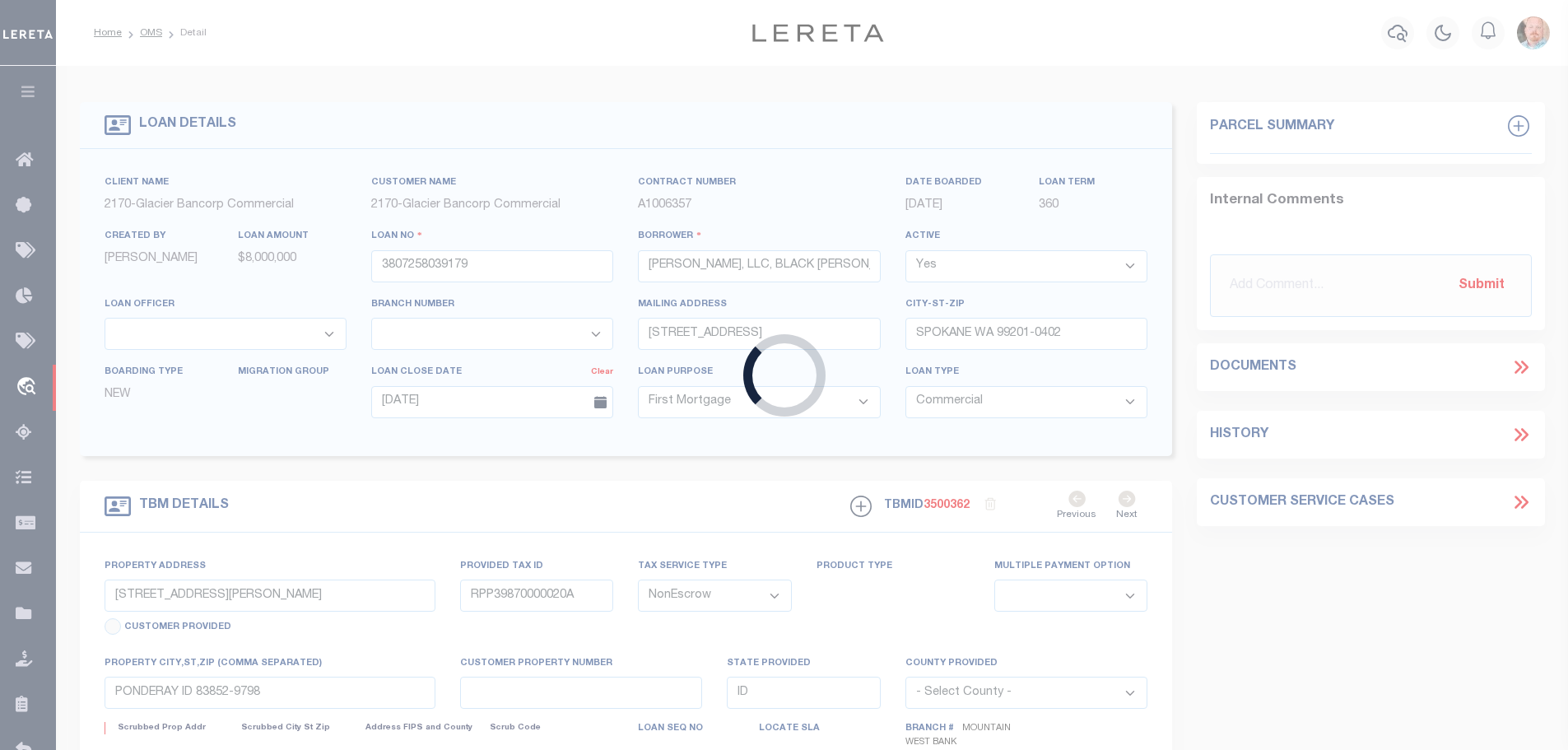
select select
type textarea "LOT 2, [PERSON_NAME][GEOGRAPHIC_DATA], ACCORDING TO THE PLAT RECORDED IN THE OF…"
select select "4575"
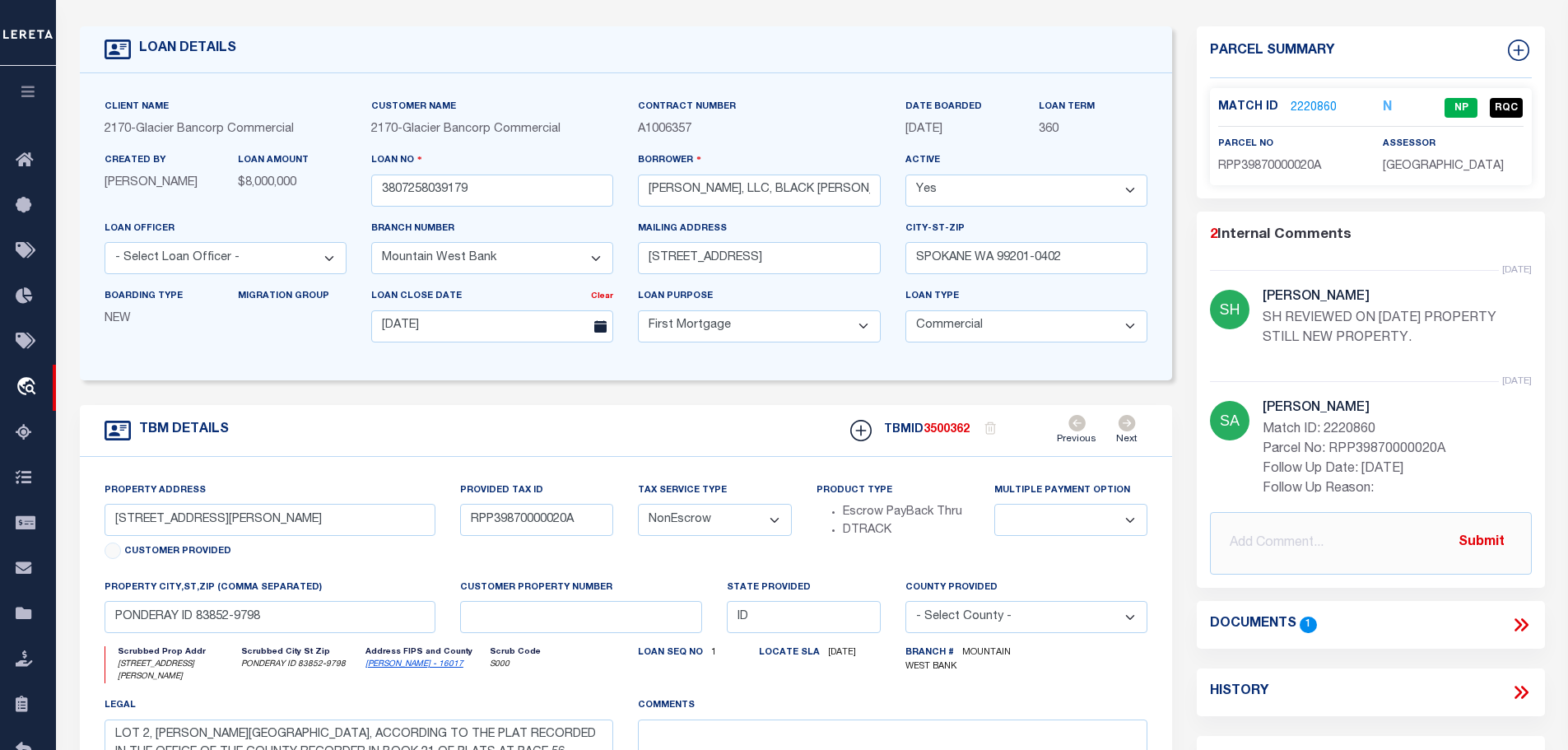
scroll to position [165, 0]
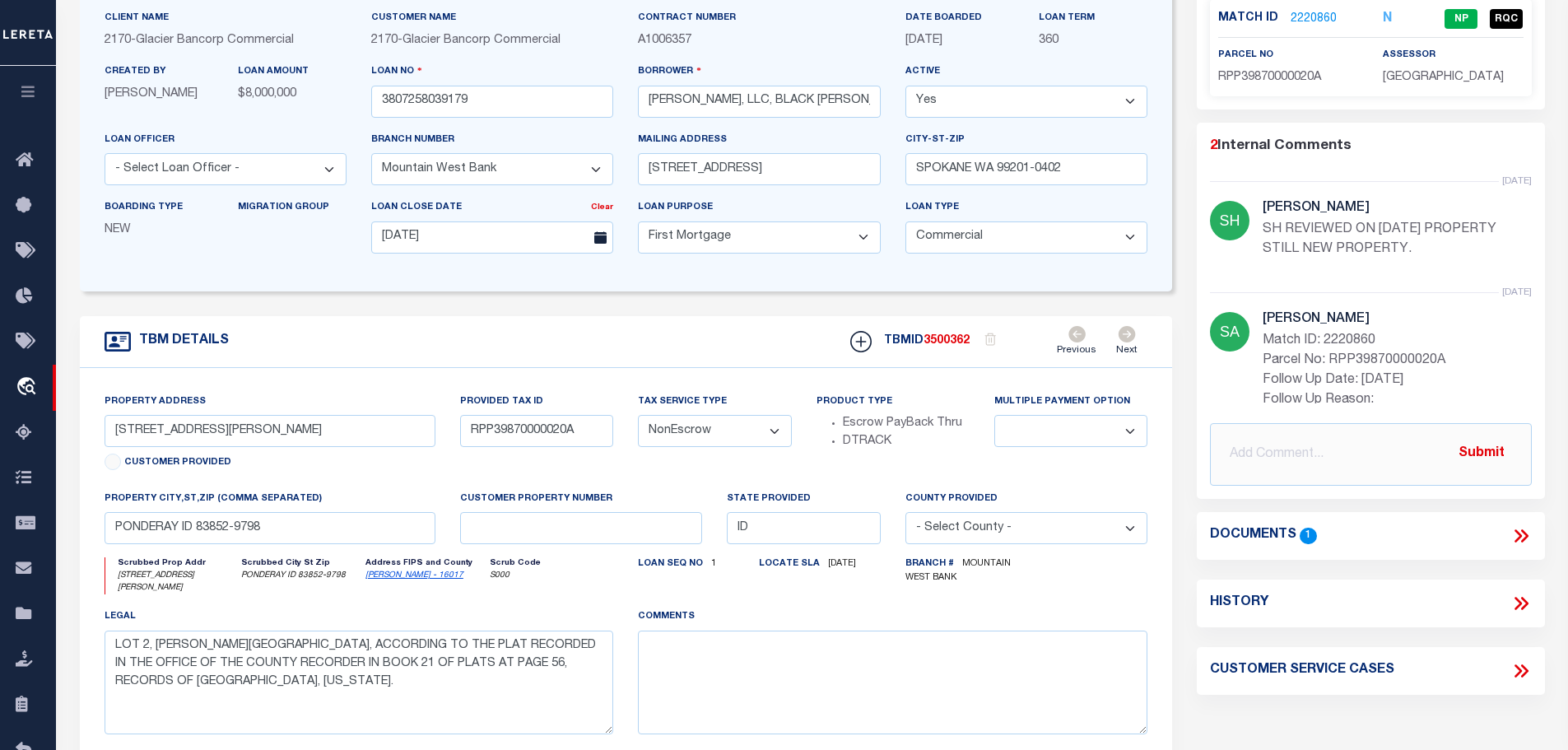
click at [387, 577] on link "[PERSON_NAME] - 16017" at bounding box center [414, 575] width 98 height 8
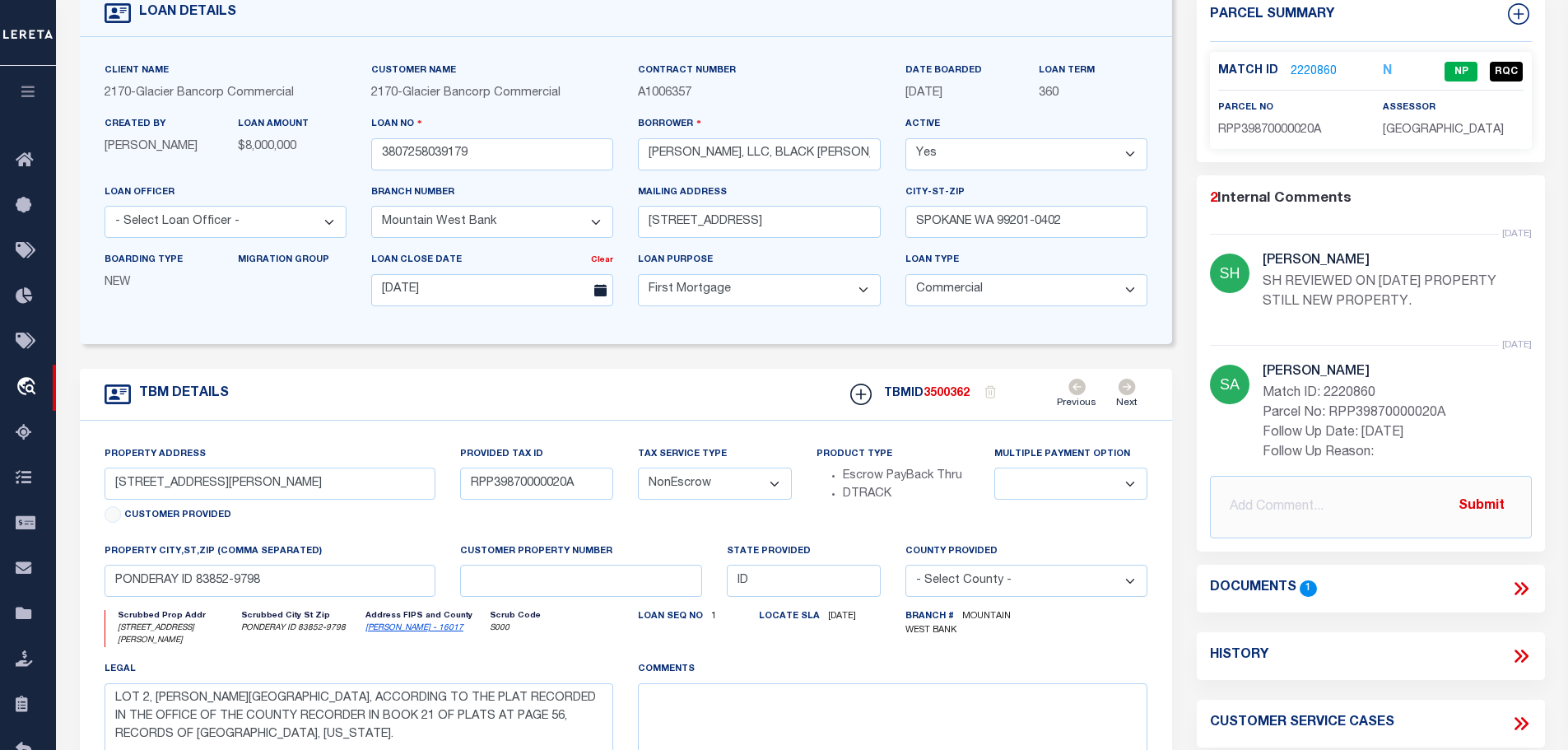
scroll to position [0, 0]
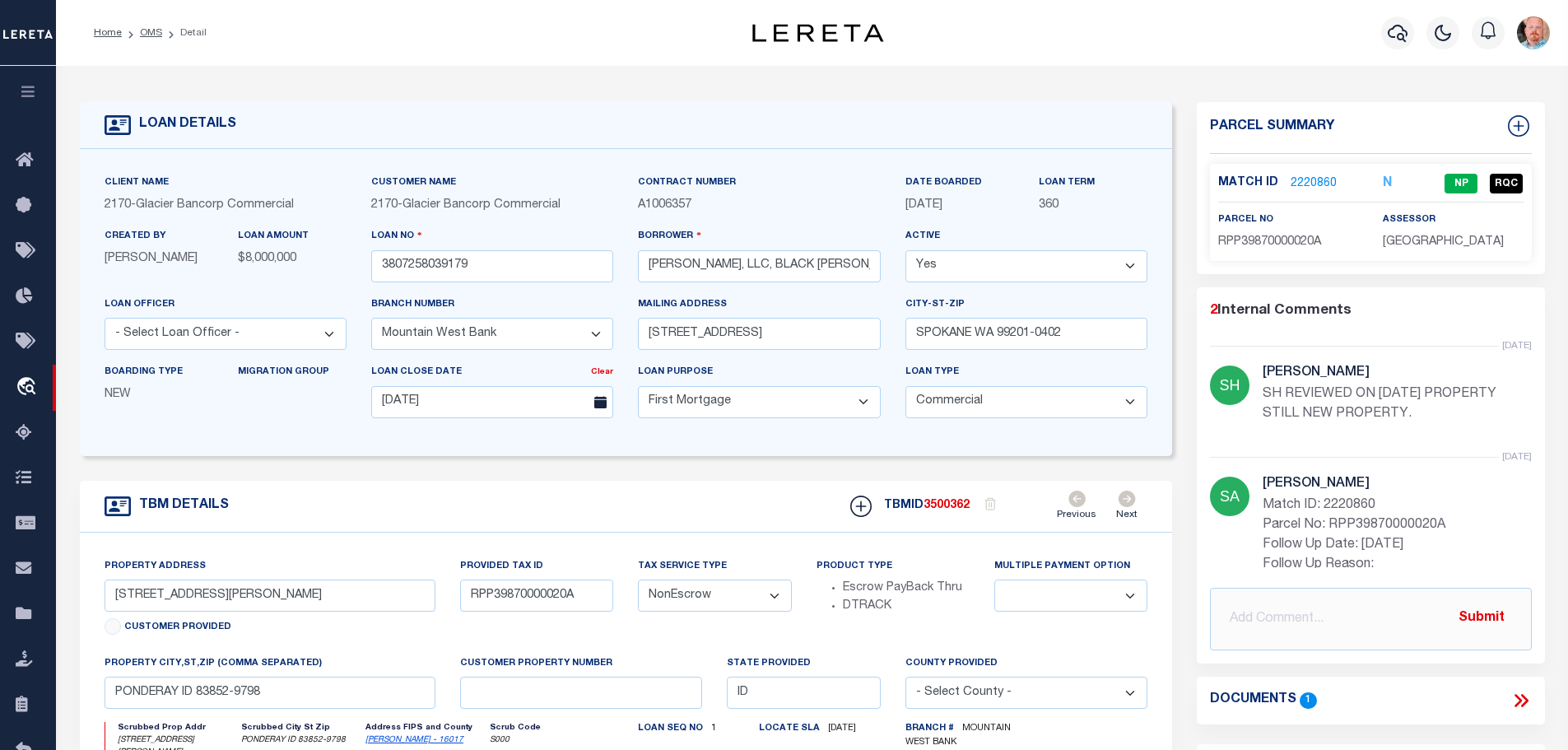
click at [1275, 237] on span "RPP39870000020A" at bounding box center [1269, 242] width 103 height 11
copy div "RPP39870000020A"
drag, startPoint x: 106, startPoint y: 594, endPoint x: 252, endPoint y: 596, distance: 146.0
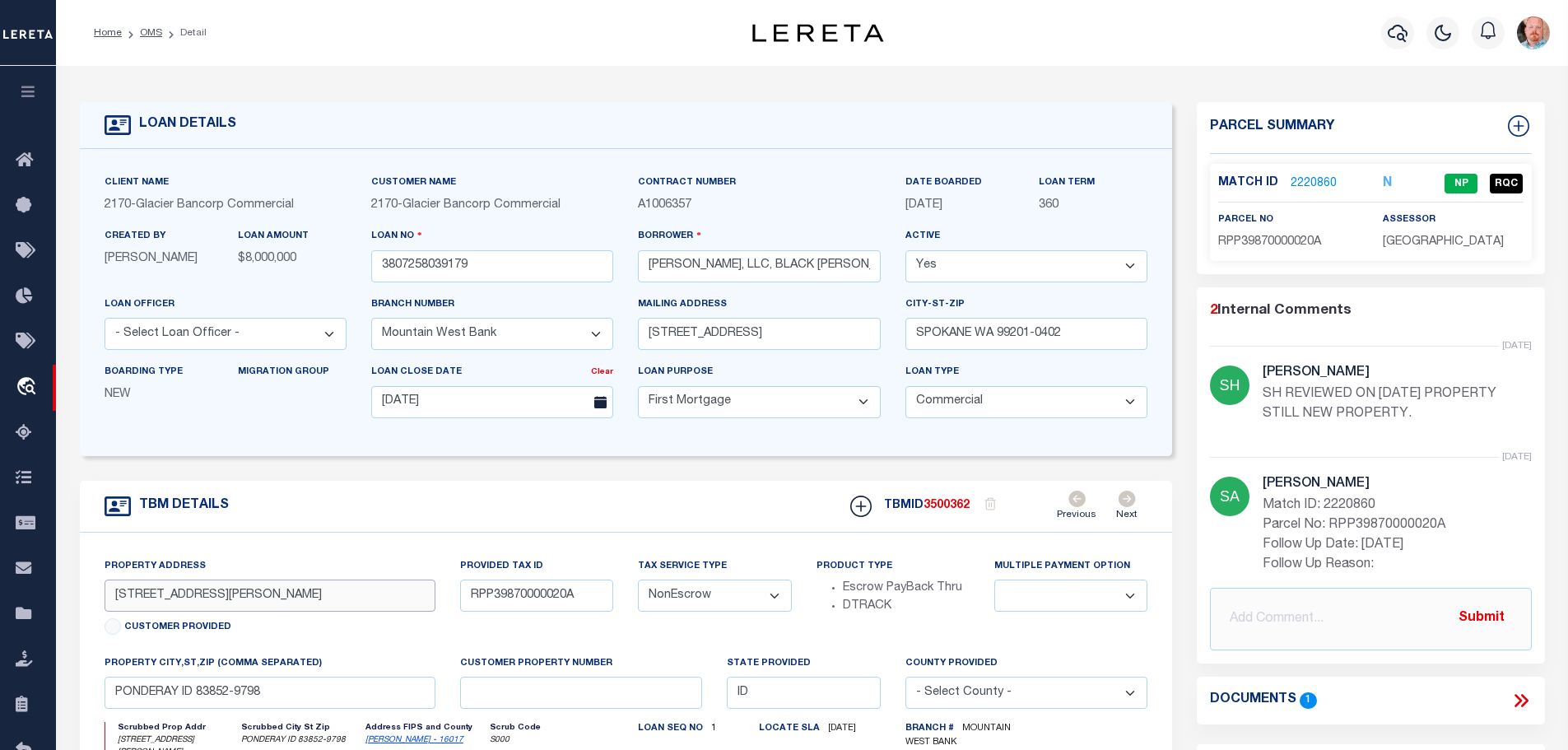
click at [252, 596] on input "[STREET_ADDRESS][PERSON_NAME]" at bounding box center [271, 596] width 331 height 32
click at [1307, 175] on link "2220860" at bounding box center [1312, 184] width 46 height 17
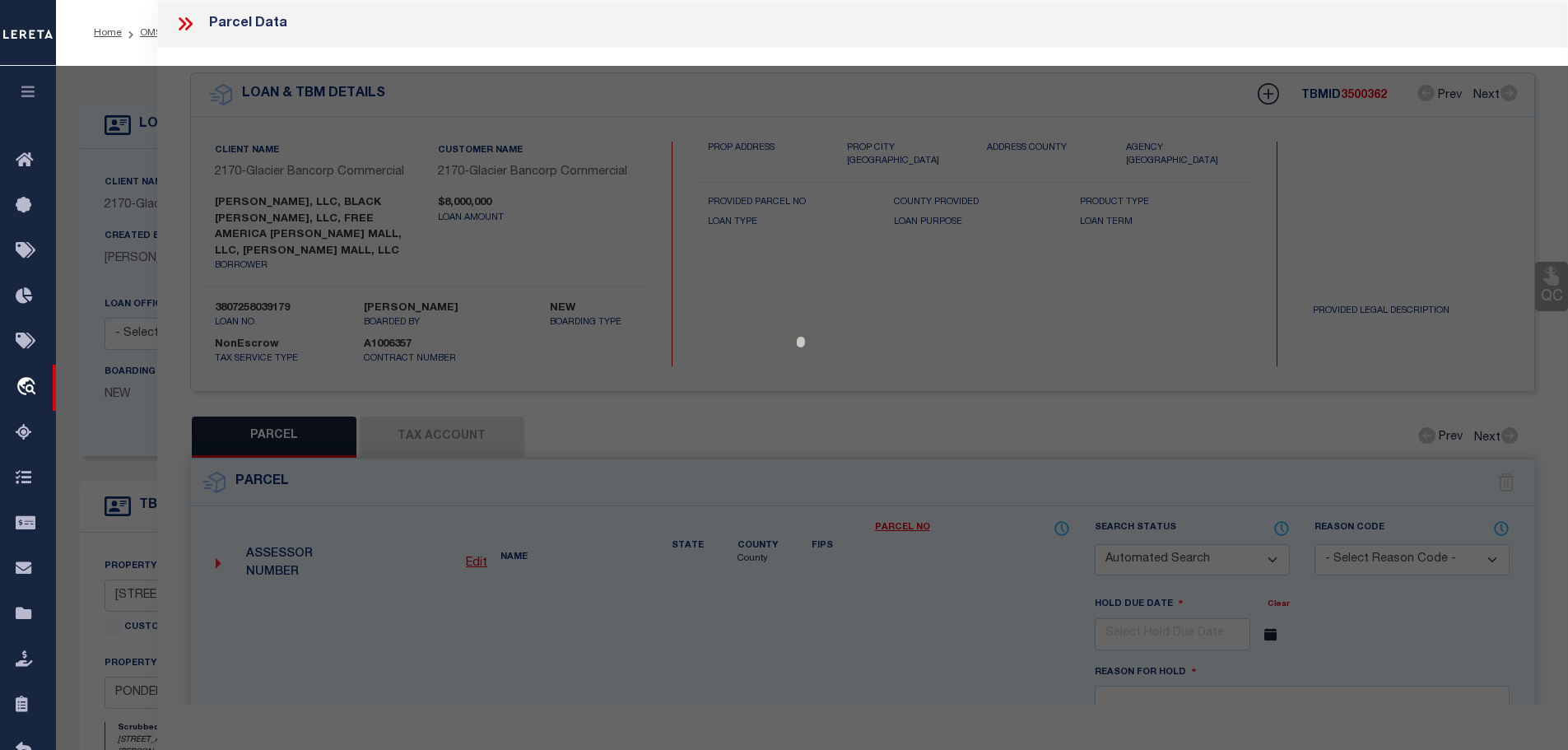
checkbox input "false"
select select "NP"
type input "12/31/2025"
type textarea "New property for the year [DATE]."
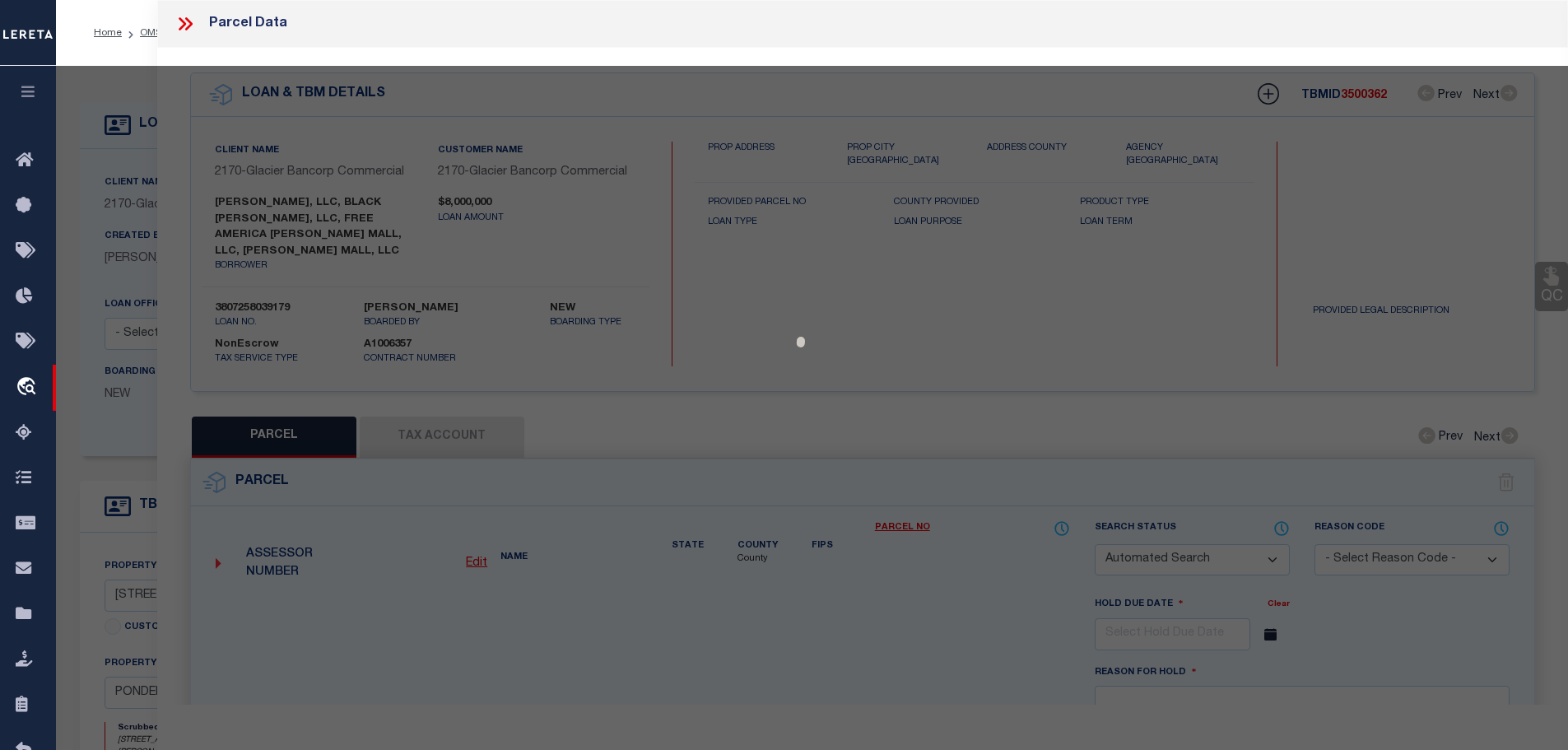
type input "Bonner Mall Llc"
select select "AGW"
select select "LEG"
type input "300 BONNER MALL WAY"
type input "PONDERAY, ID 83852"
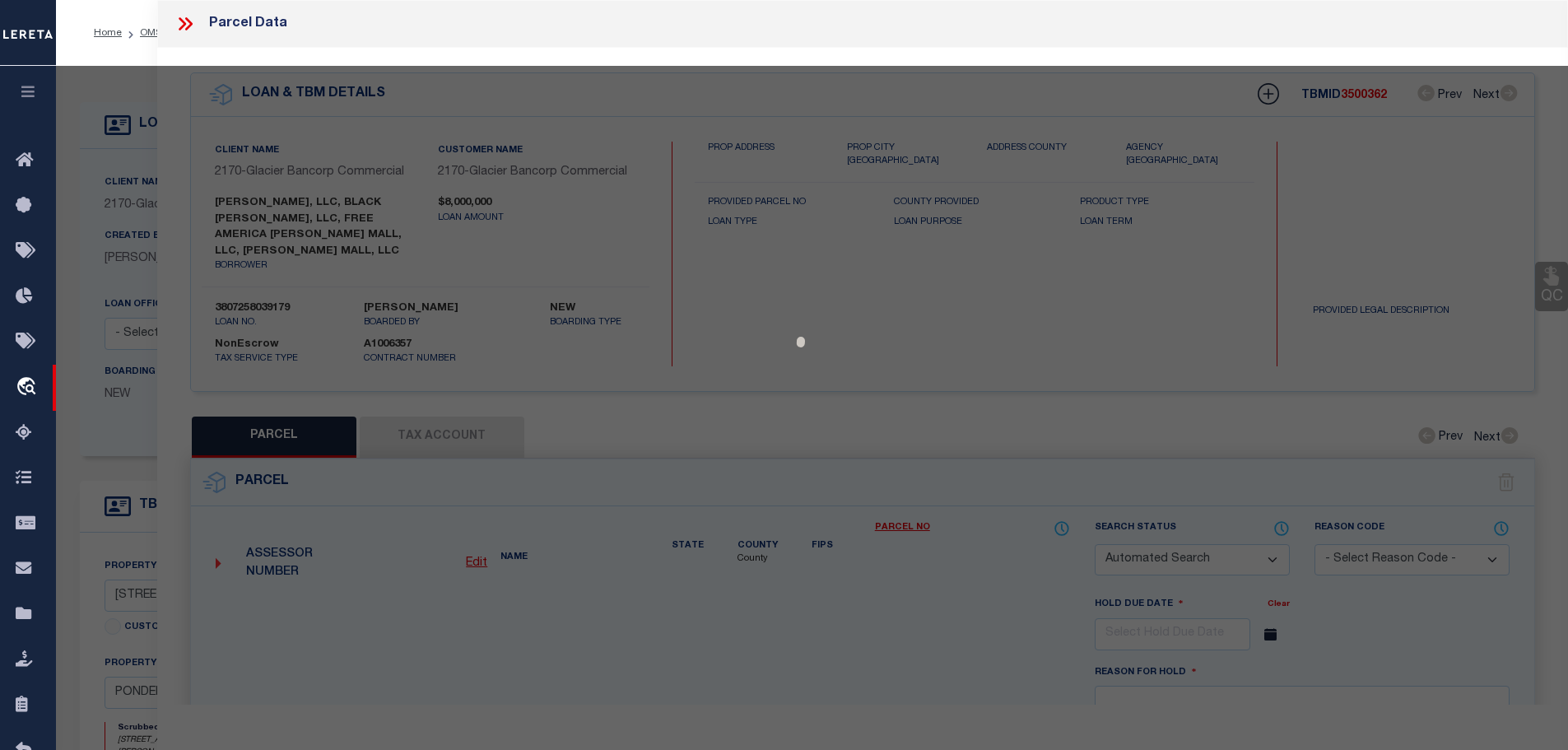
type textarea "11-57N-2W BONNER MALL LOT 2"
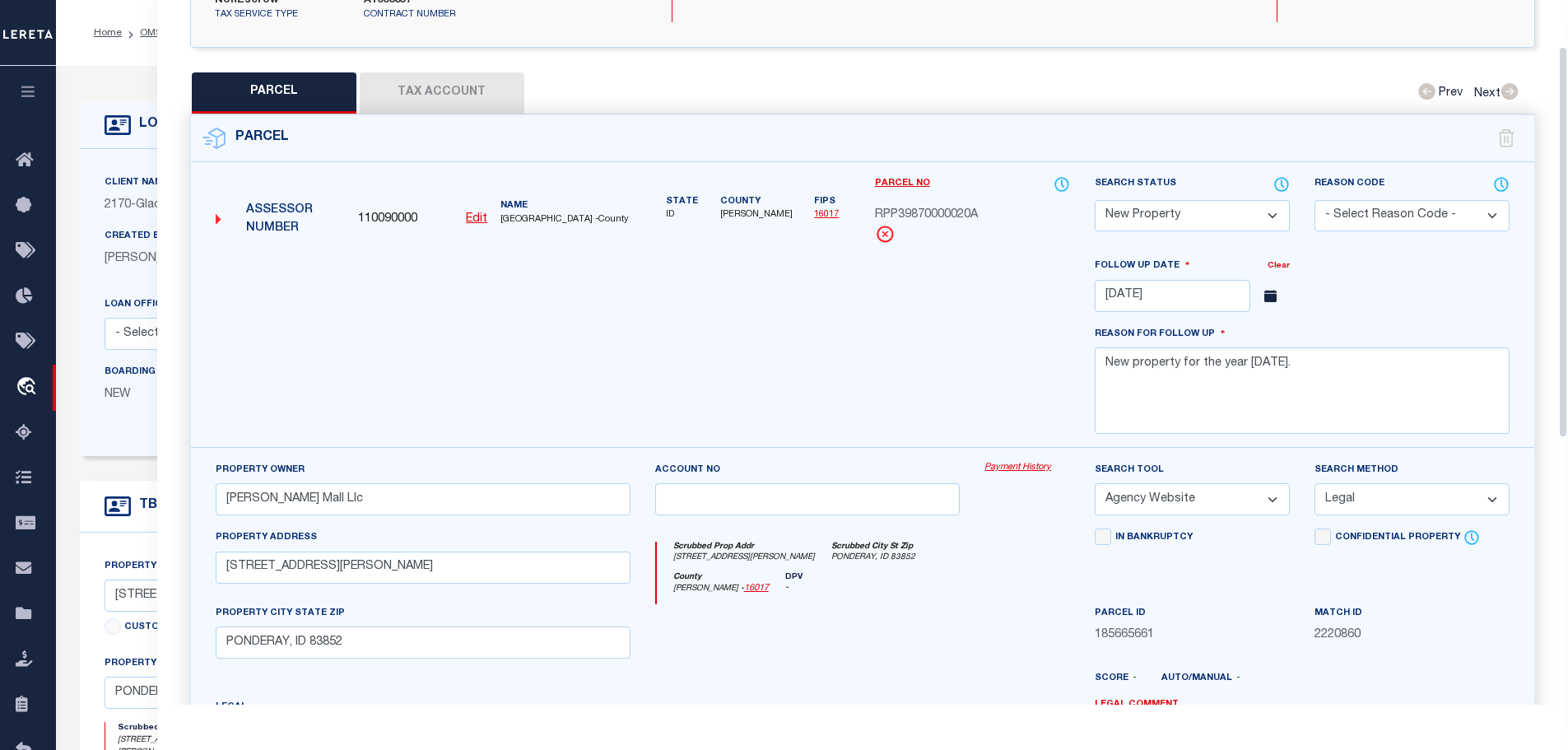
scroll to position [82, 0]
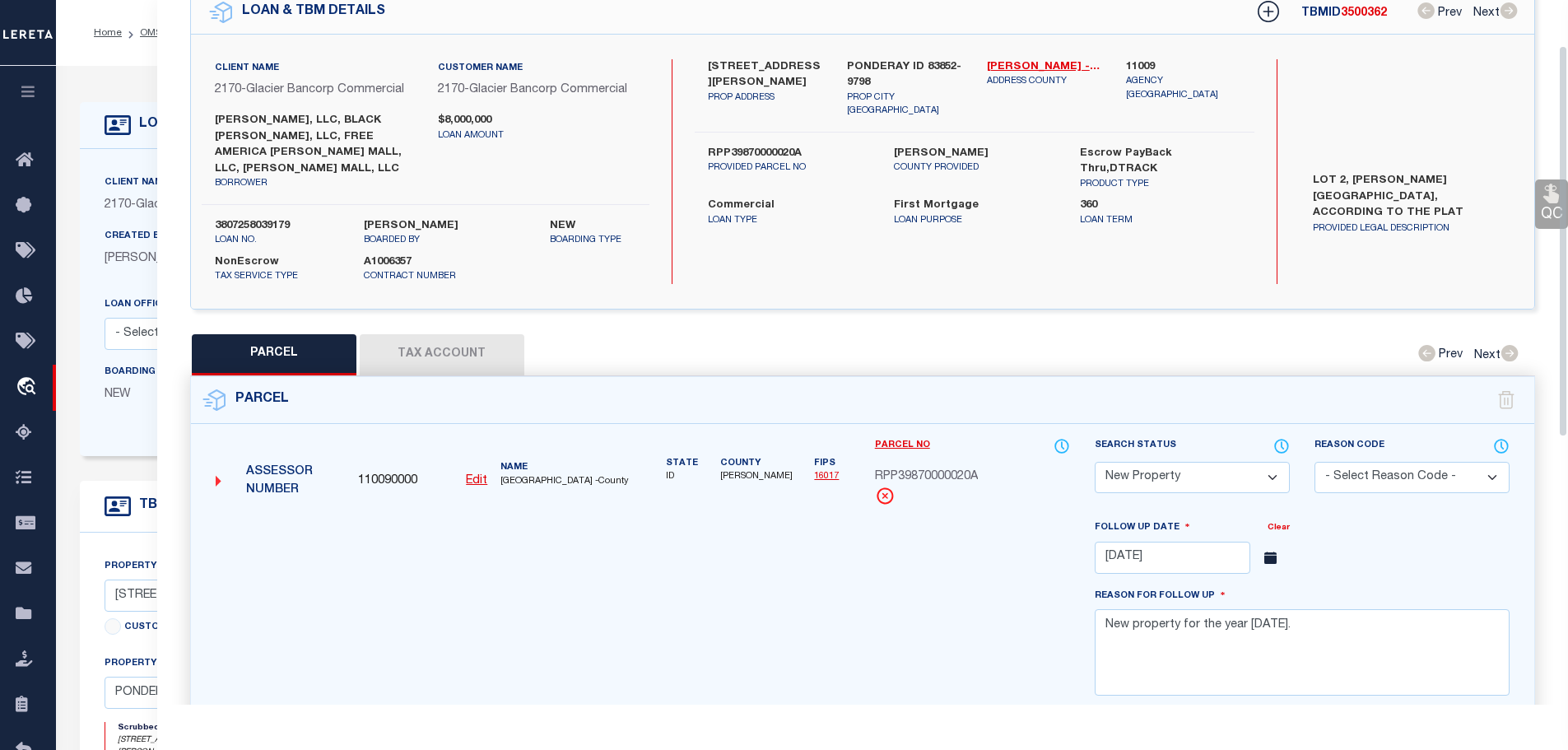
click at [409, 334] on button "Tax Account" at bounding box center [442, 355] width 165 height 41
select select "100"
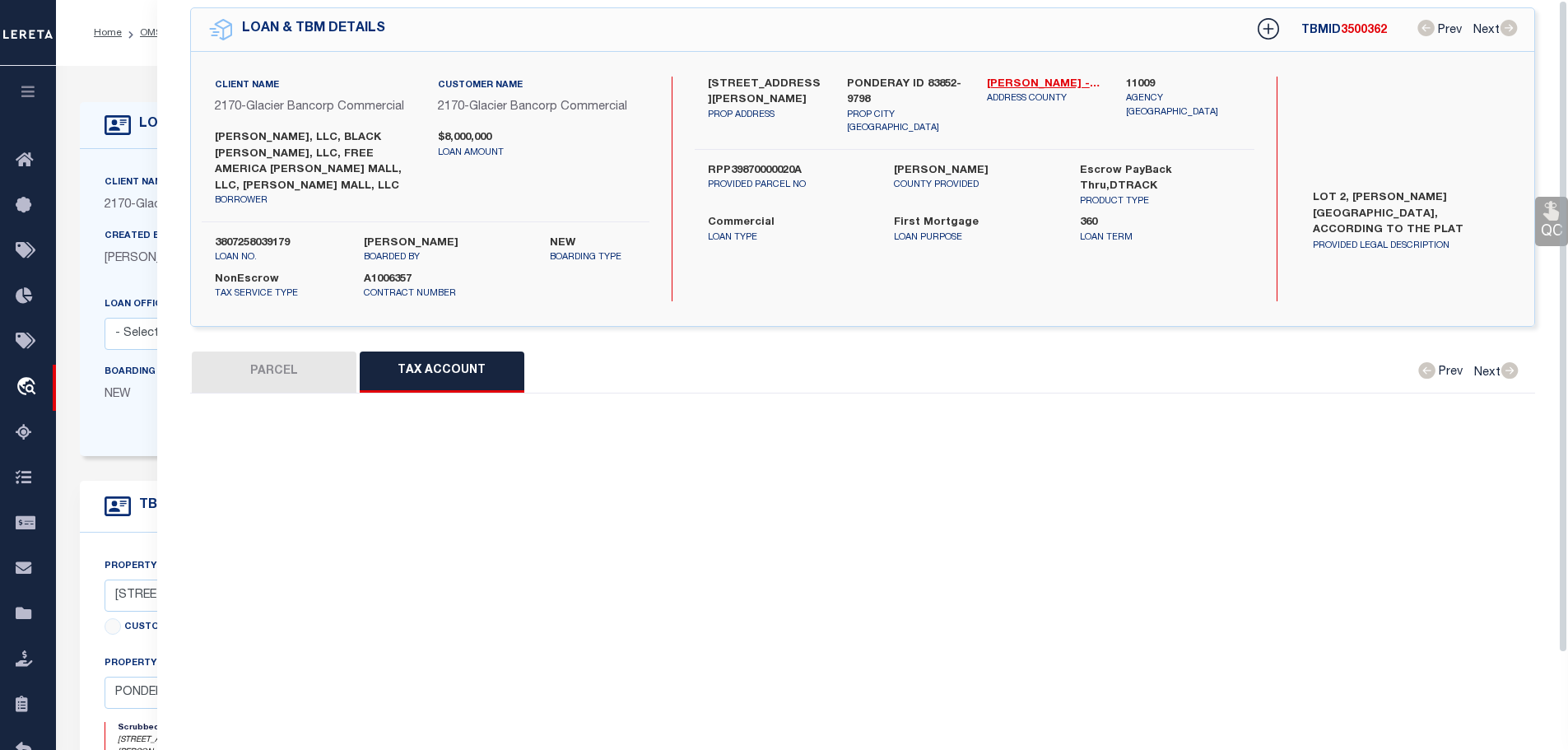
scroll to position [0, 0]
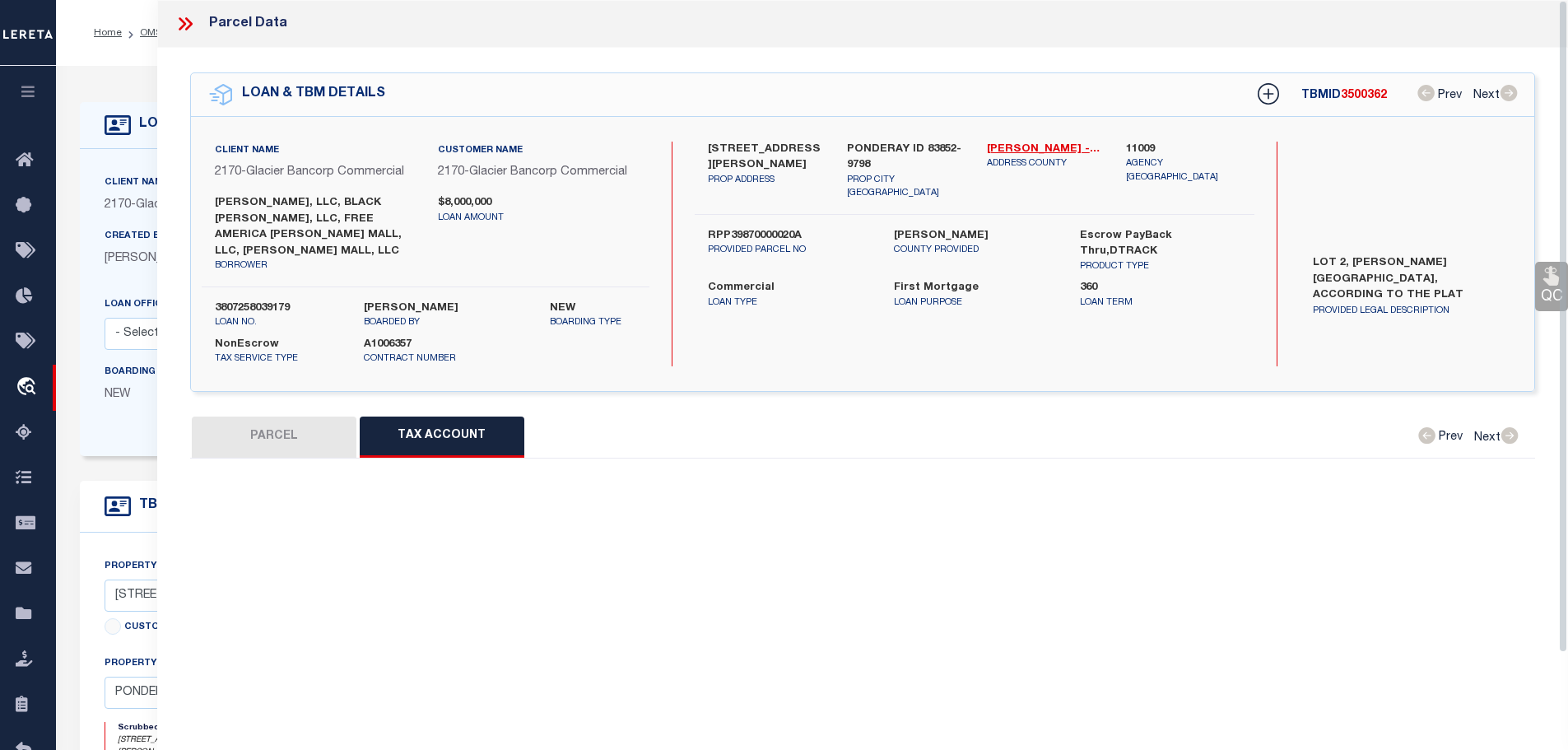
select select "100"
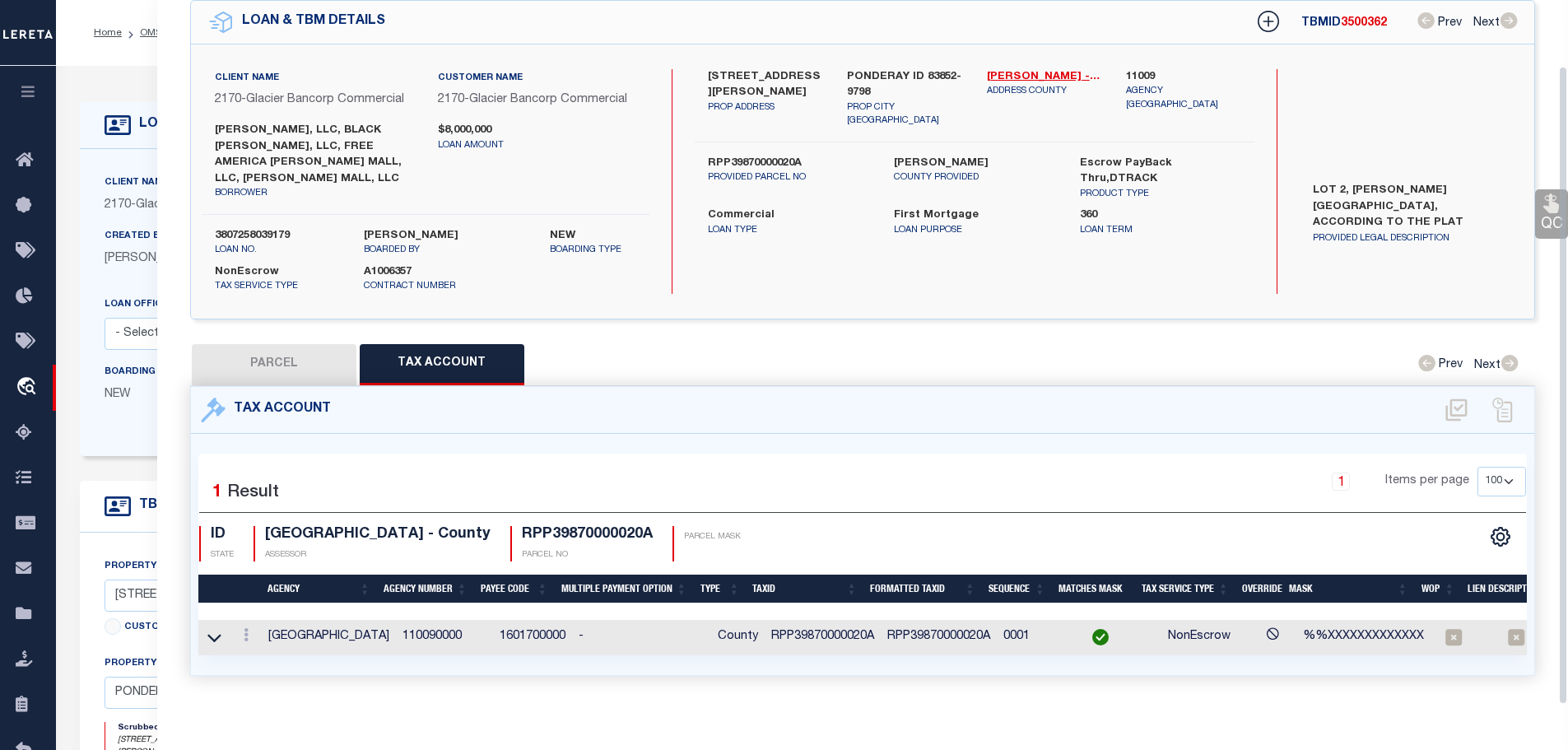
click at [292, 344] on button "PARCEL" at bounding box center [274, 364] width 165 height 41
select select "AS"
select select
checkbox input "false"
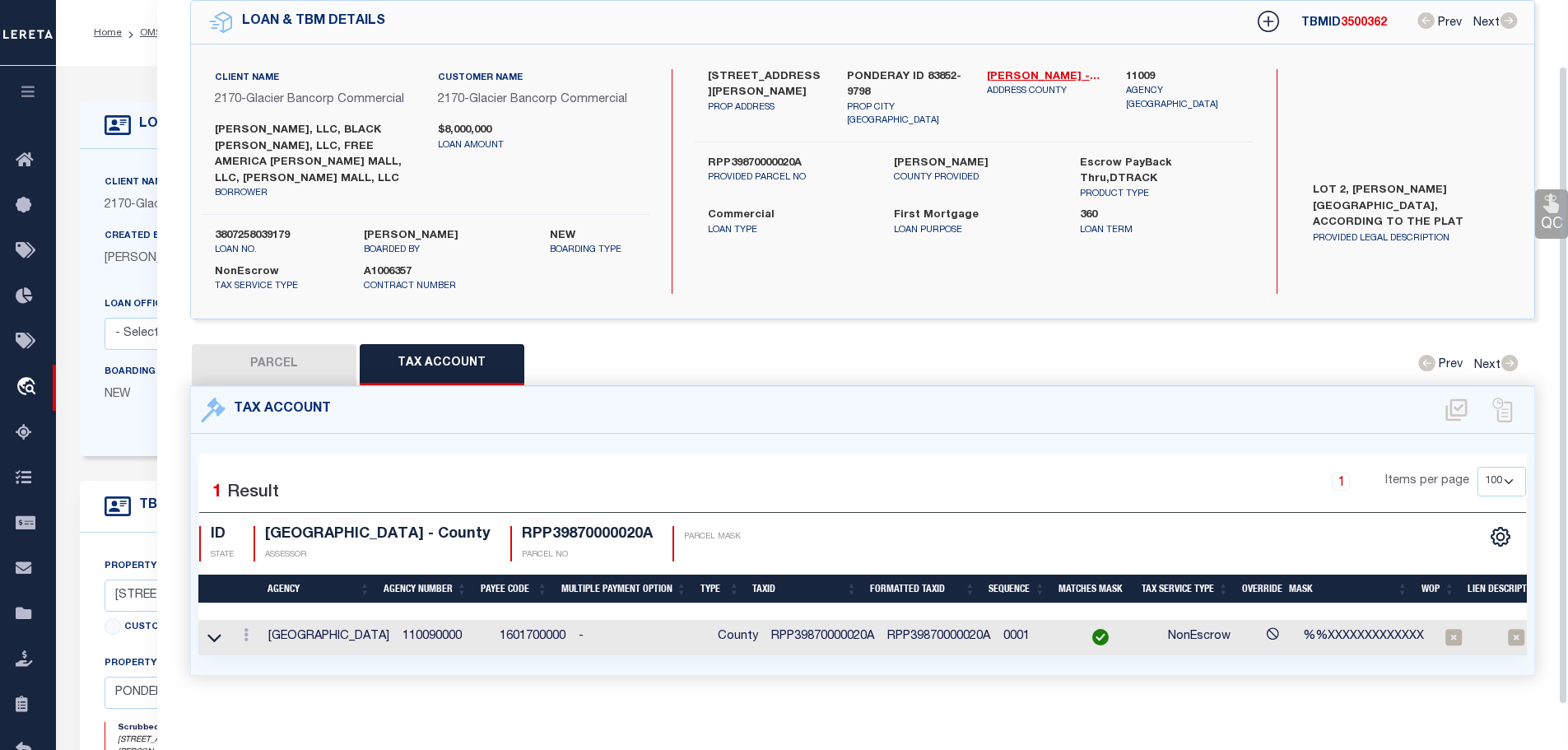
checkbox input "false"
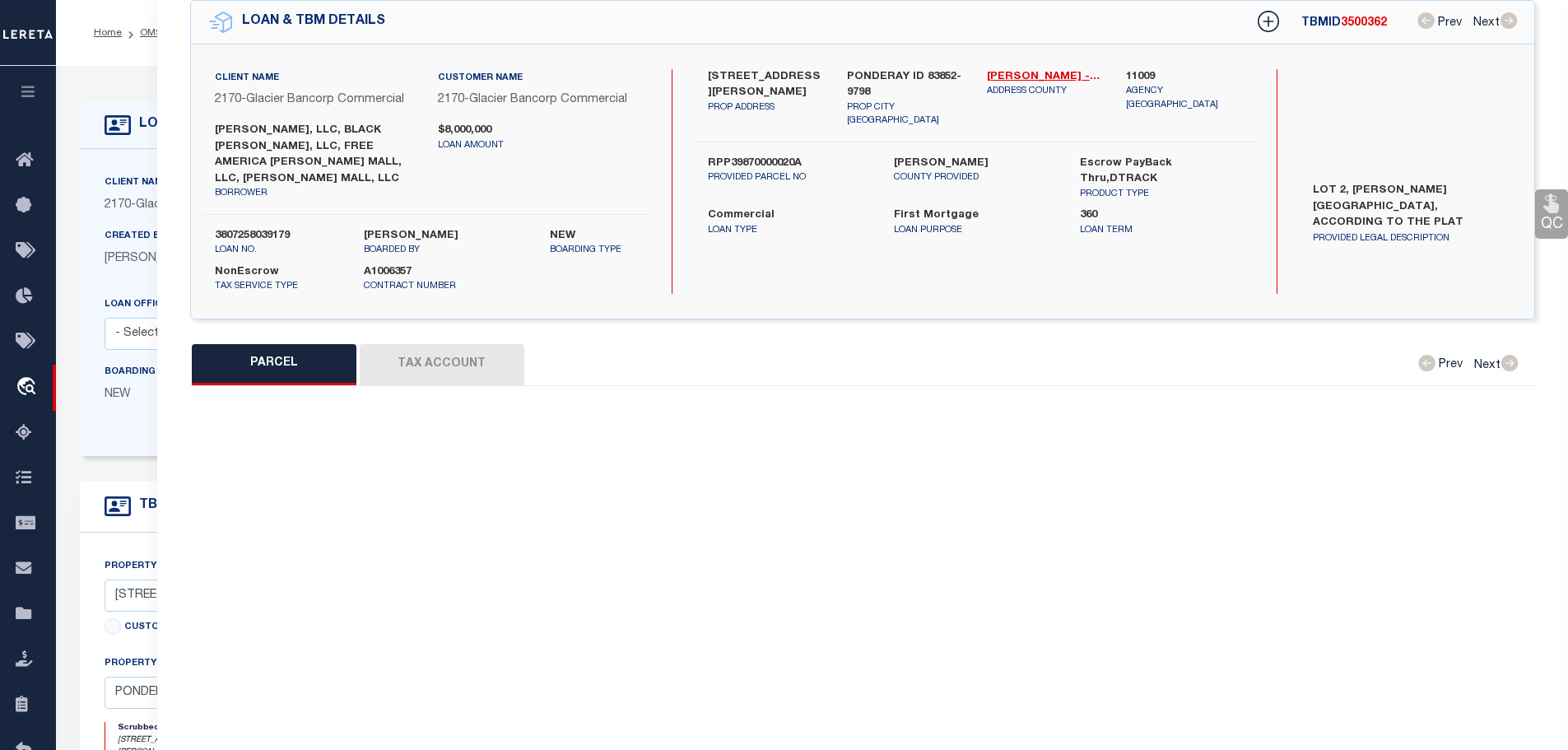
select select "NP"
type input "12/31/2025"
type textarea "New property for the year [DATE]."
type input "Bonner Mall Llc"
select select "AGW"
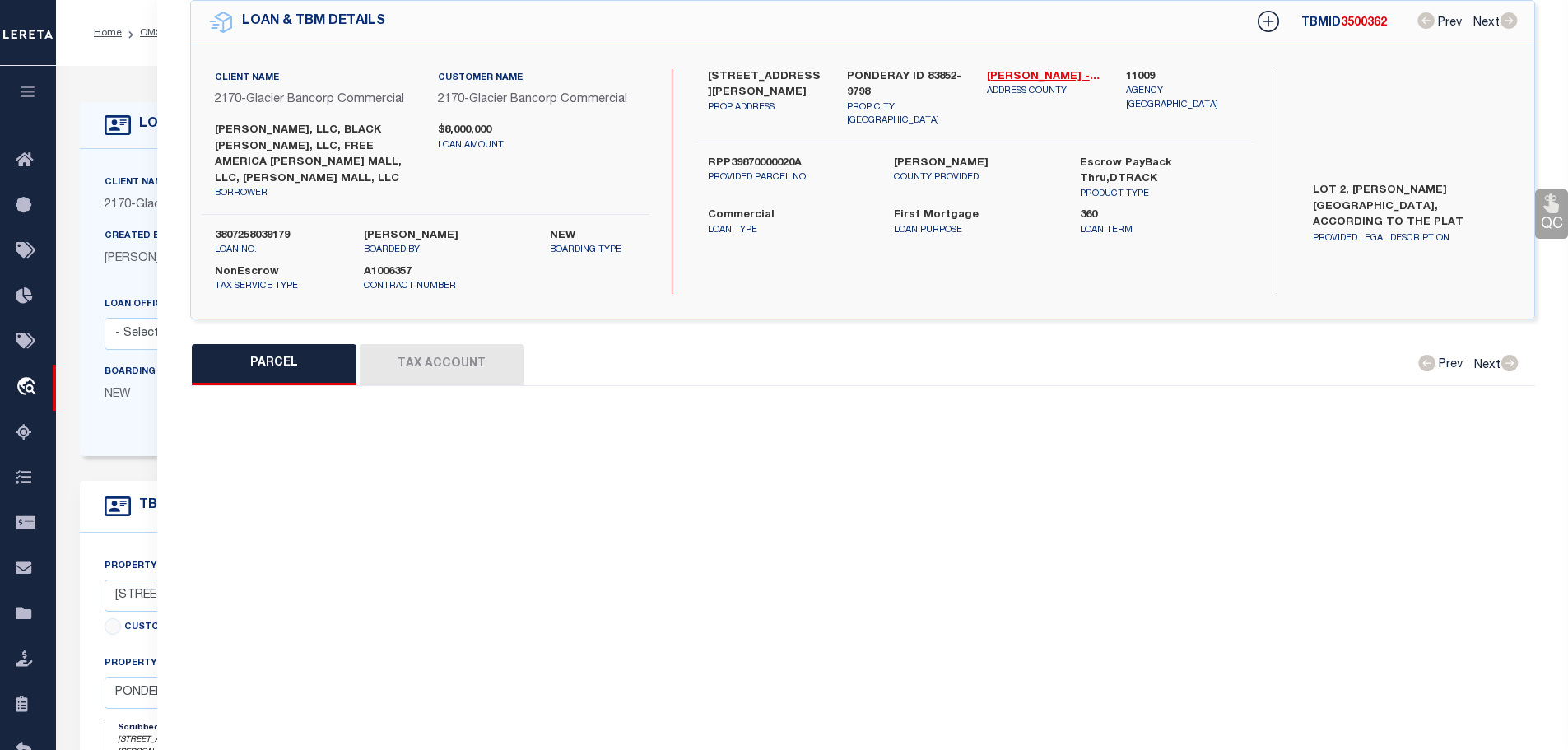
select select "LEG"
type input "300 BONNER MALL WAY"
type input "PONDERAY, ID 83852"
type textarea "11-57N-2W BONNER MALL LOT 2"
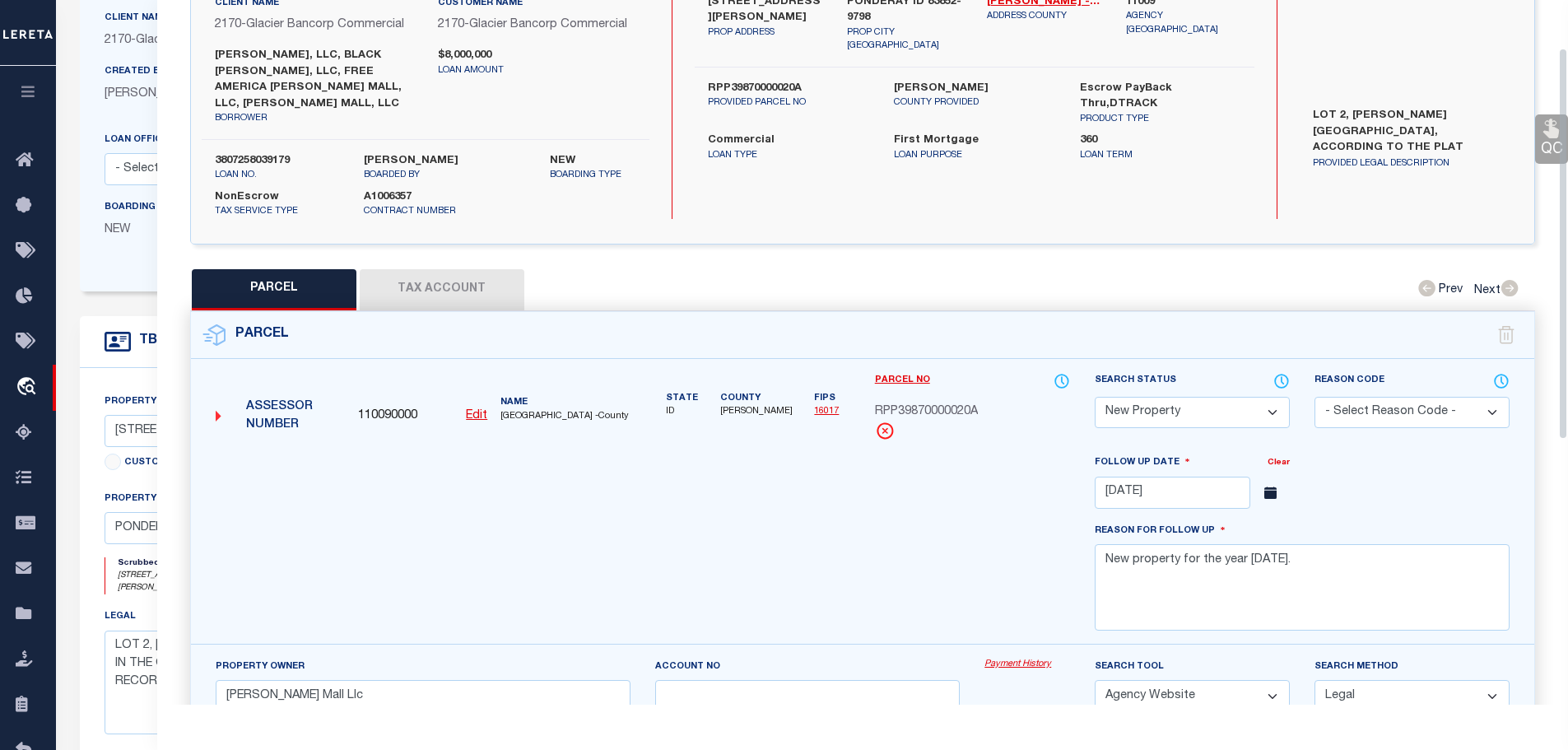
scroll to position [66, 0]
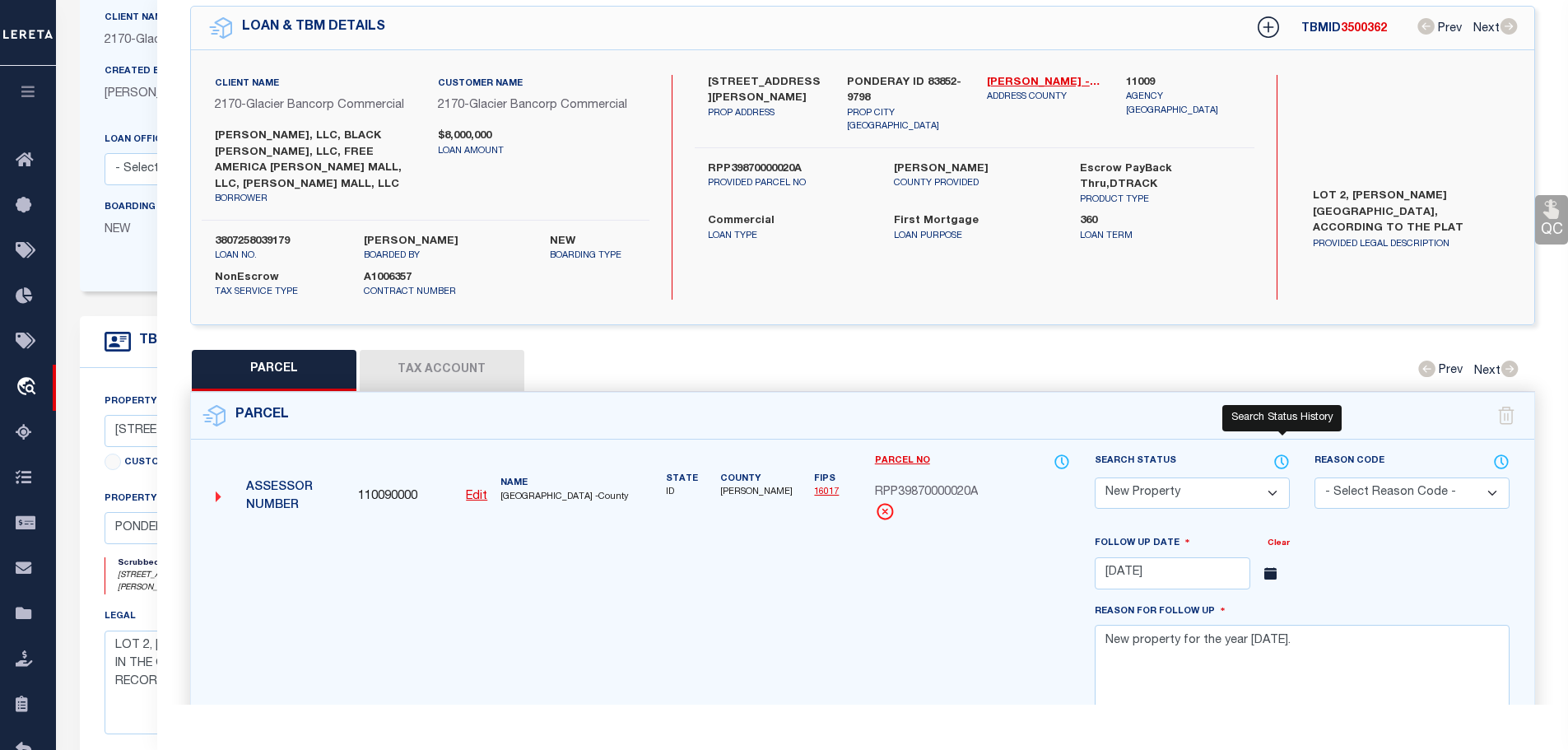
click at [1284, 452] on icon at bounding box center [1282, 461] width 17 height 18
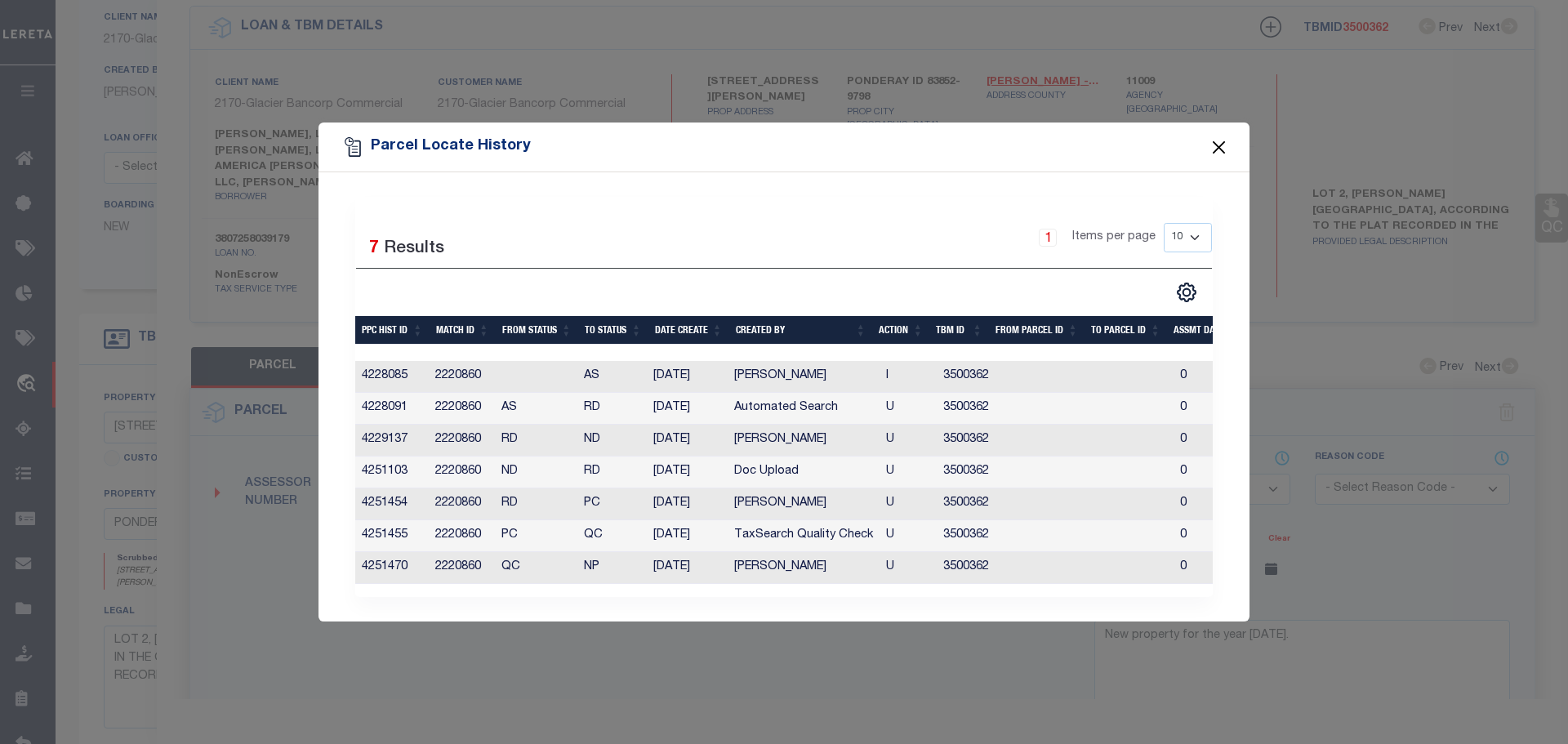
click at [1221, 137] on button "Close" at bounding box center [1219, 147] width 21 height 21
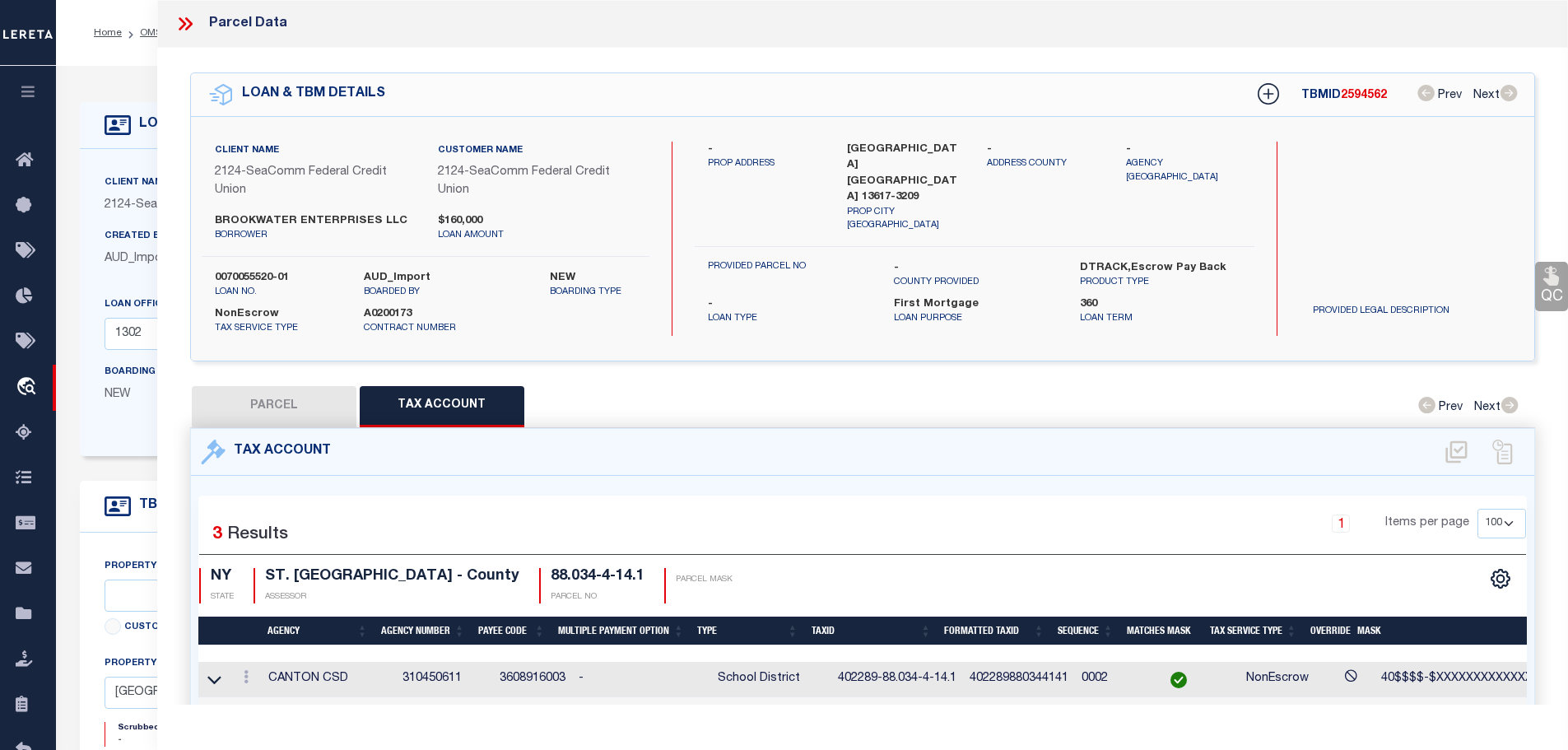
select select "200"
select select "100"
select select "4708"
select select "2364"
select select "10"
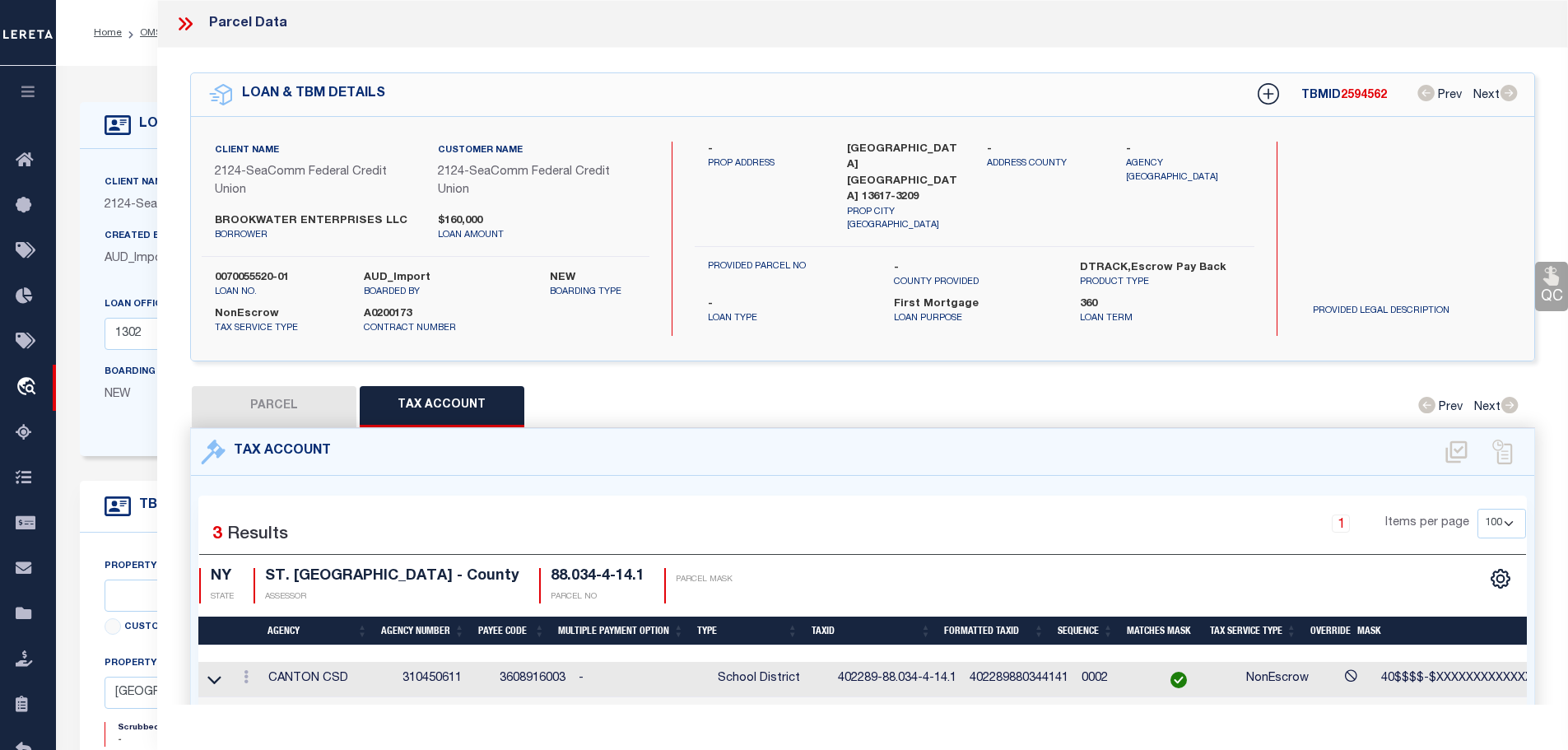
select select "NonEscrow"
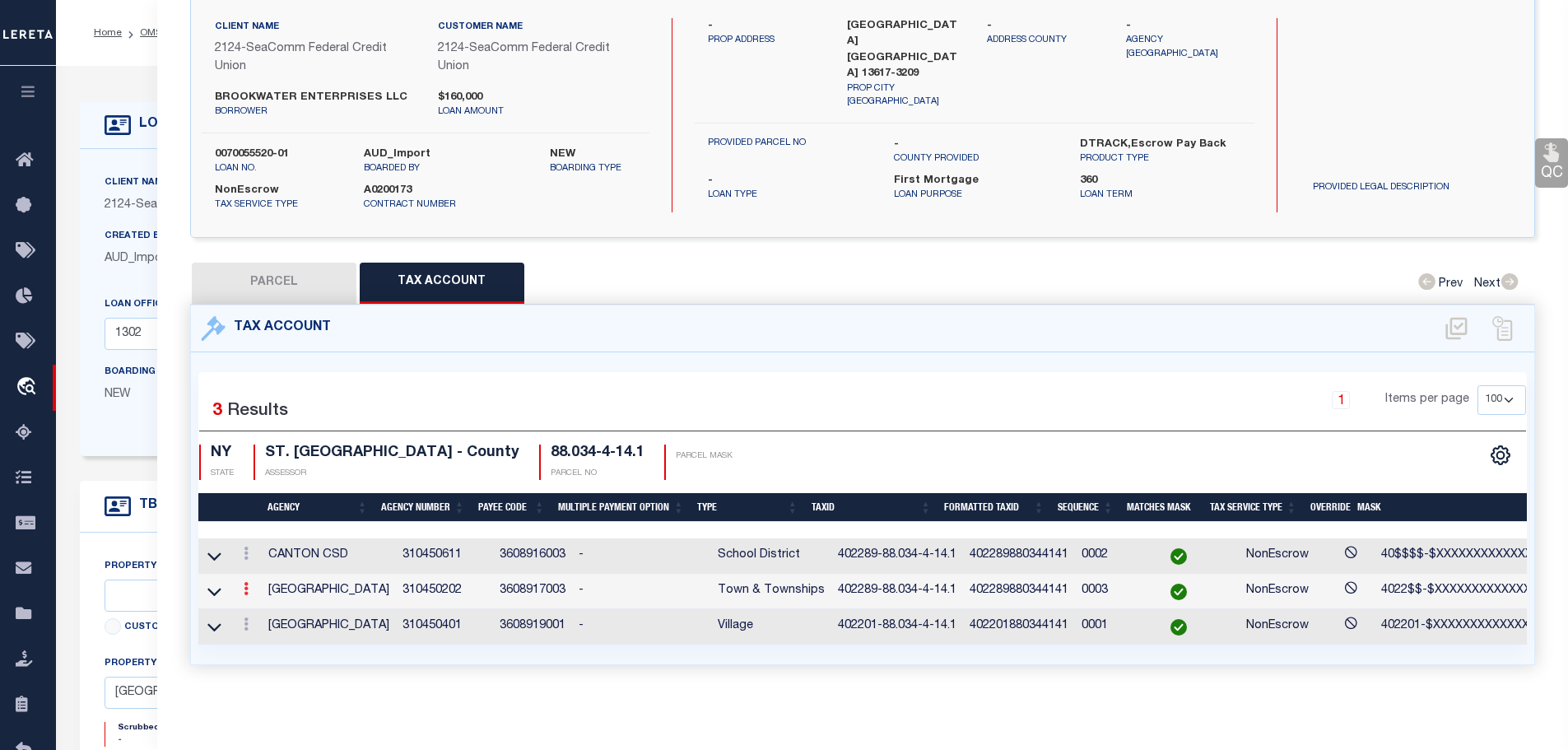
click at [248, 581] on icon at bounding box center [245, 588] width 5 height 13
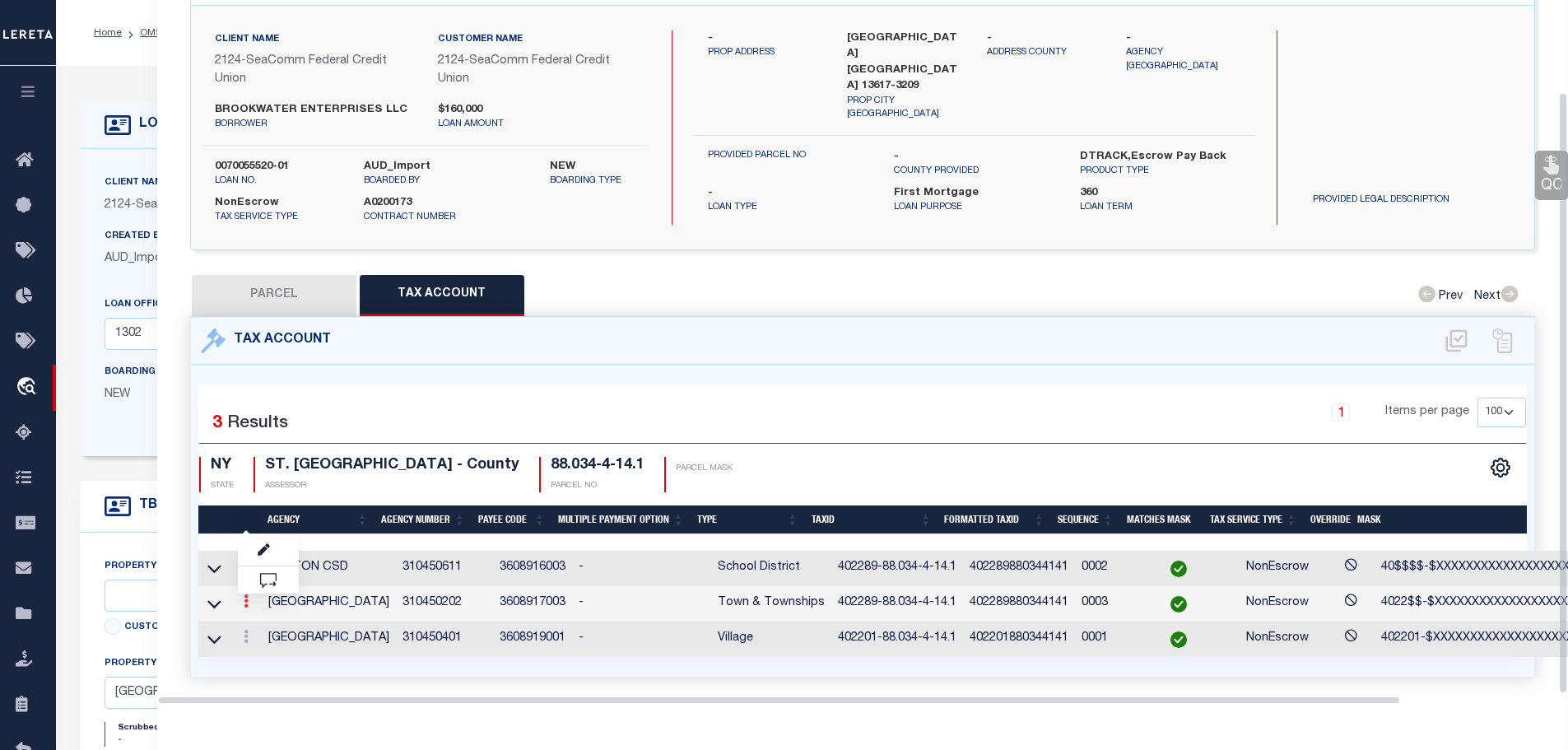
scroll to position [108, 0]
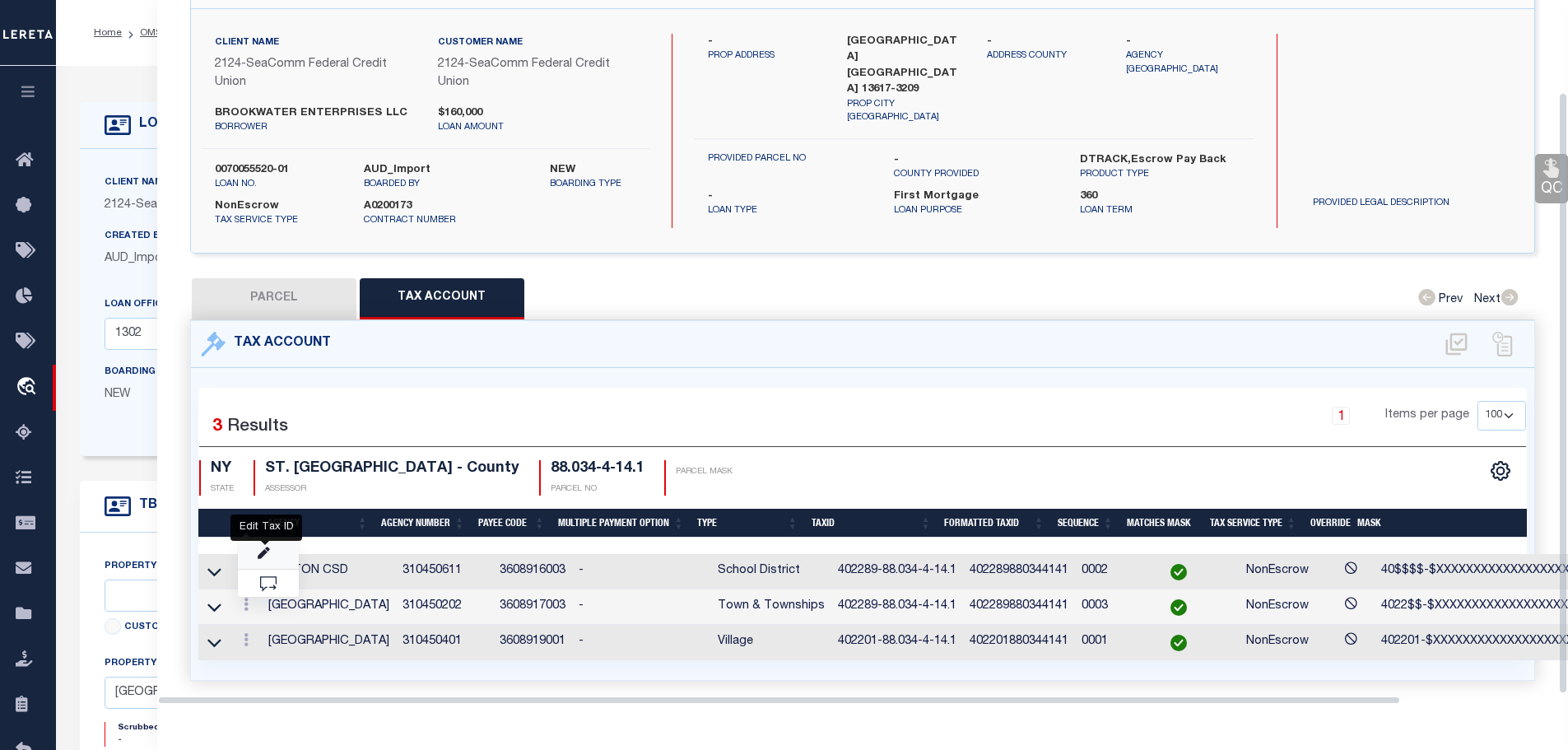
click at [266, 541] on link at bounding box center [268, 554] width 61 height 27
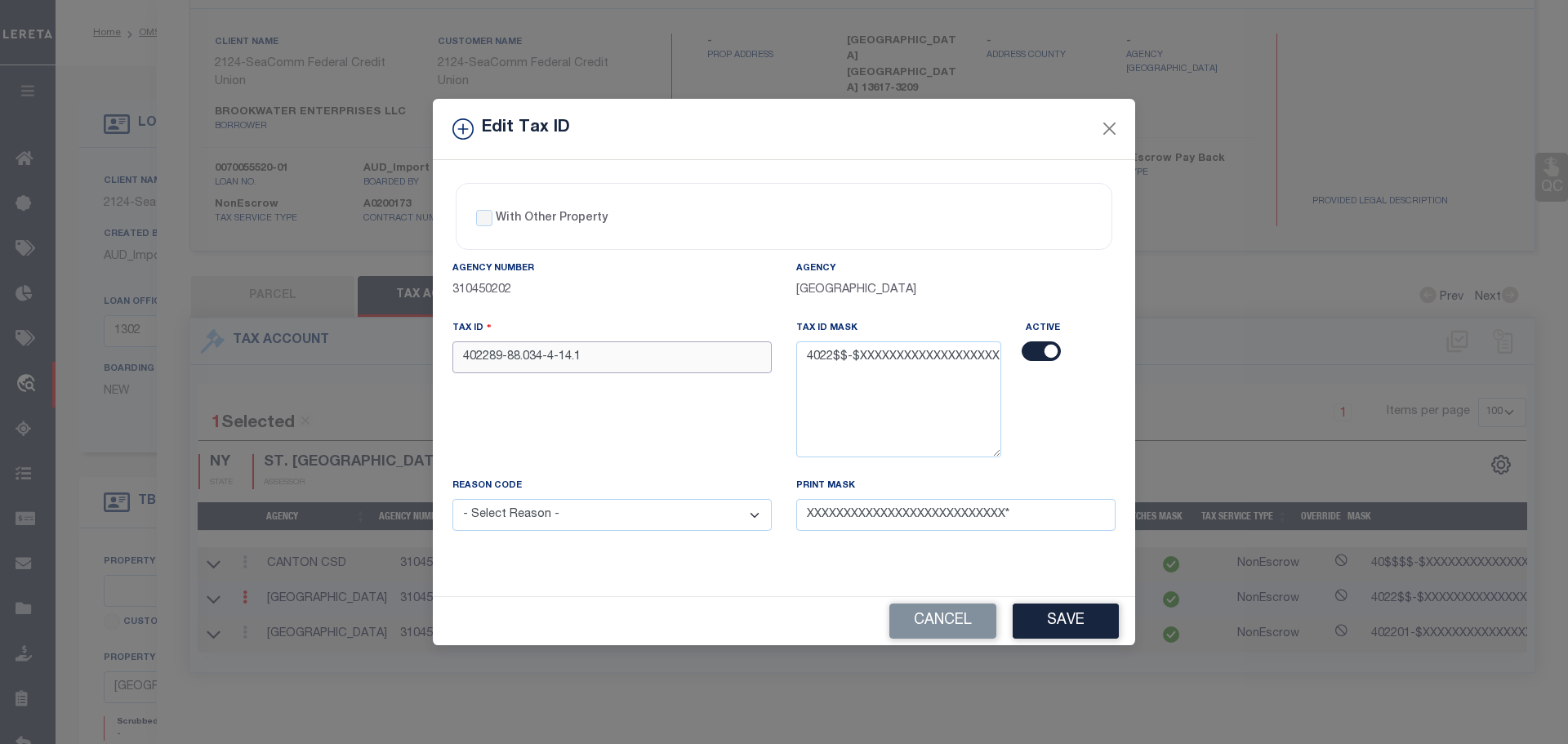
click at [489, 362] on input "402289-88.034-4-14.1" at bounding box center [612, 357] width 320 height 32
type input "402201-88.034-4-14.1"
click at [684, 520] on select "- Select Reason - 099 - Other (Provide additional detail) ACT - Agency Changed …" at bounding box center [612, 515] width 320 height 32
select select "ACT"
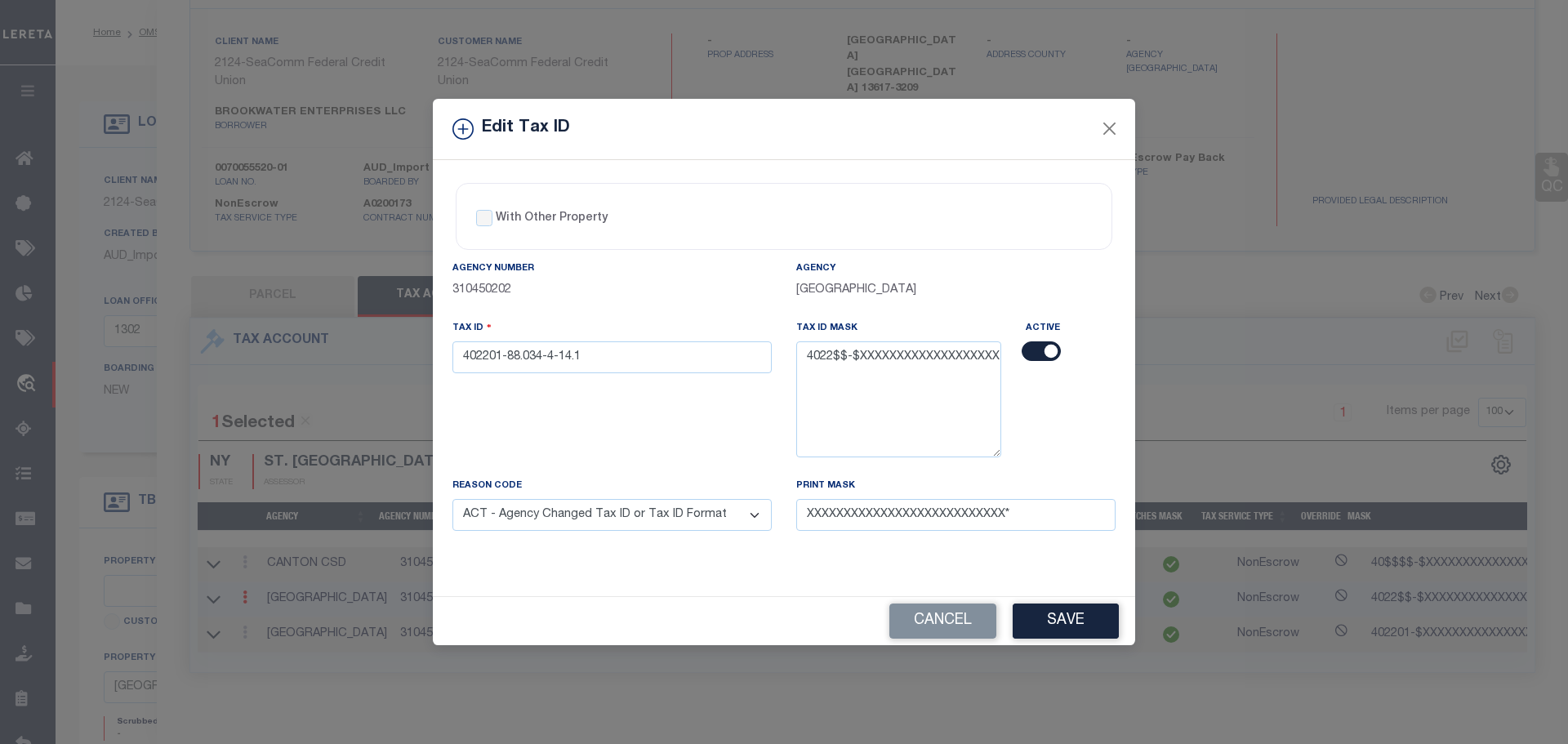
click at [452, 500] on select "- Select Reason - 099 - Other (Provide additional detail) ACT - Agency Changed …" at bounding box center [612, 515] width 320 height 32
click at [1060, 618] on button "Save" at bounding box center [1065, 621] width 106 height 35
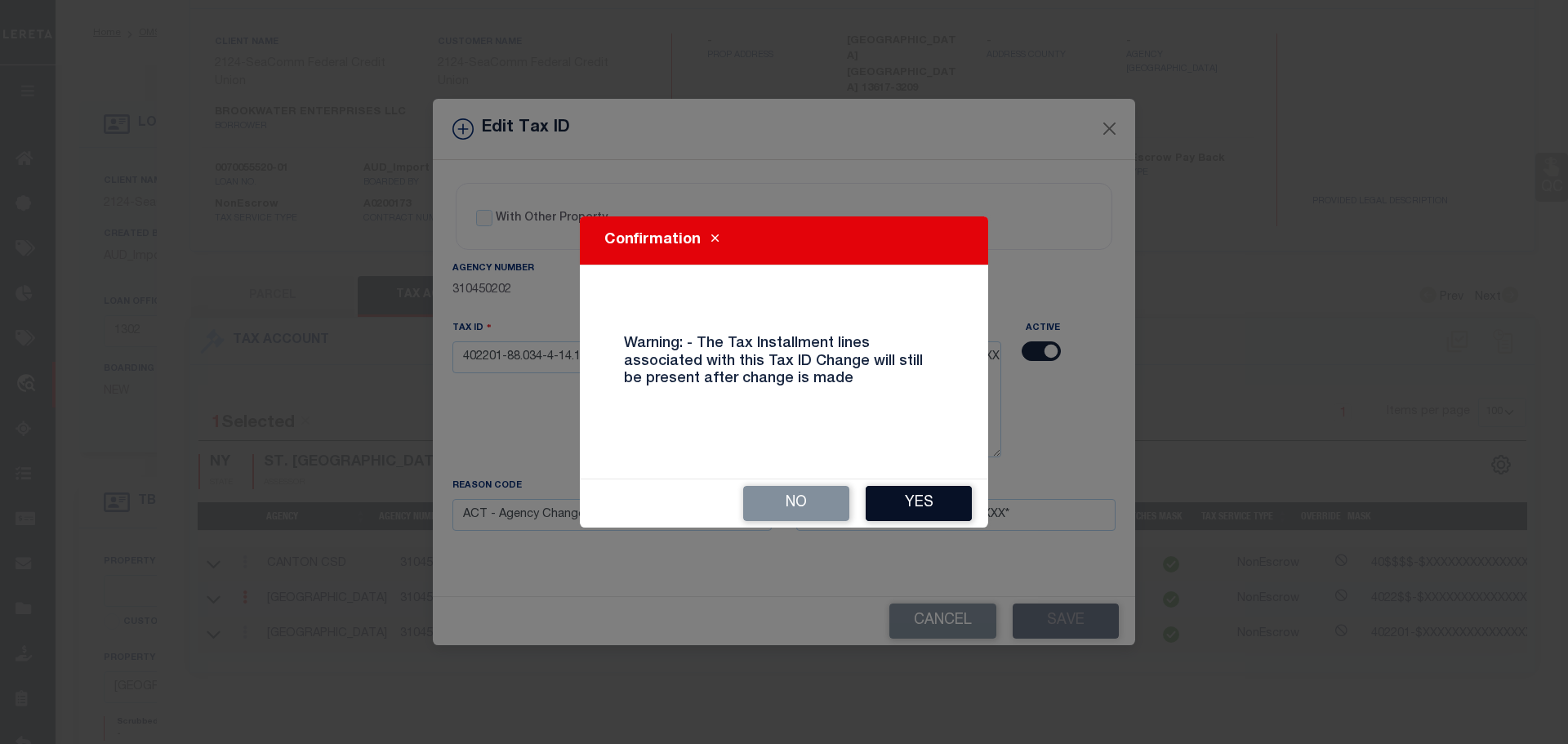
click at [925, 500] on button "Yes" at bounding box center [919, 503] width 106 height 35
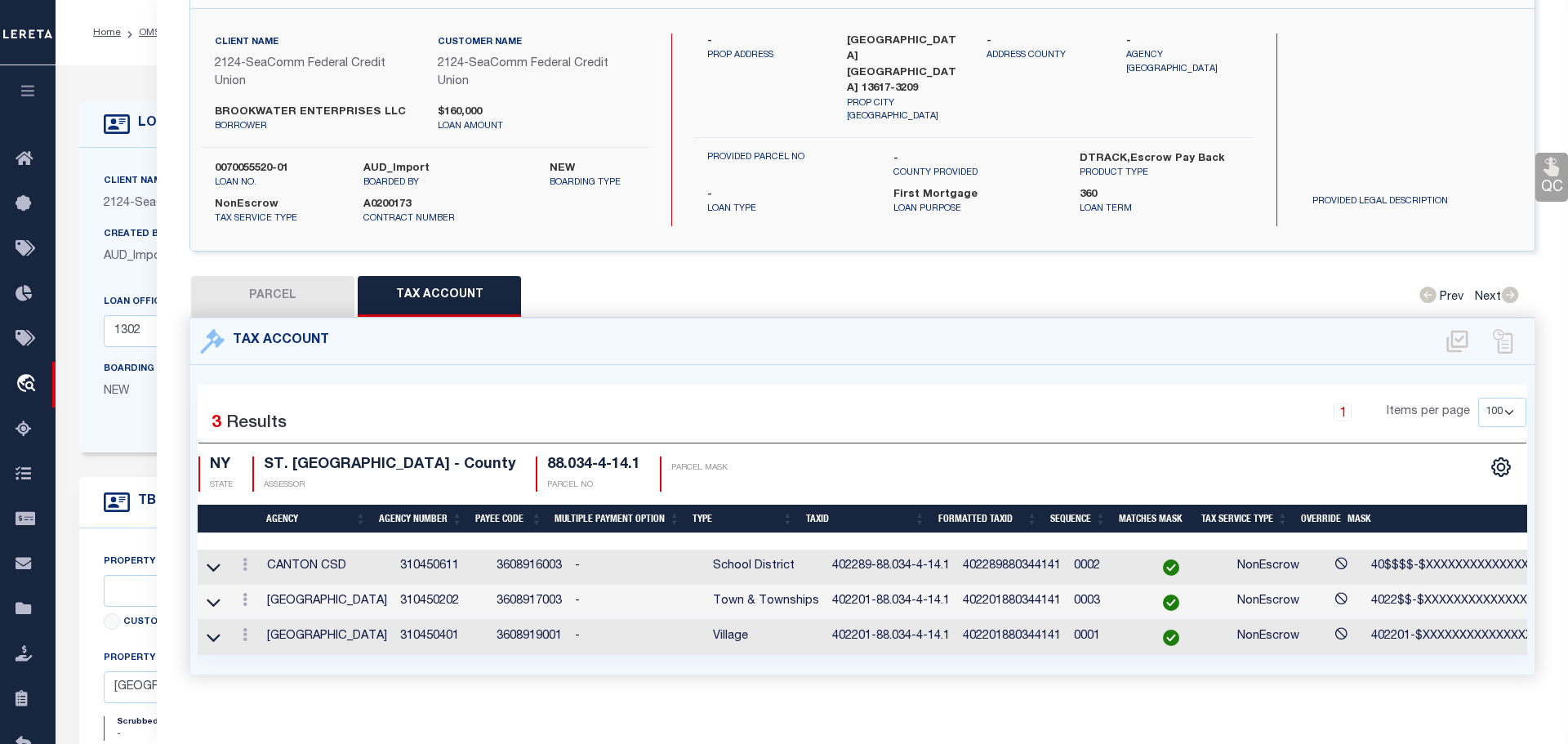
select select
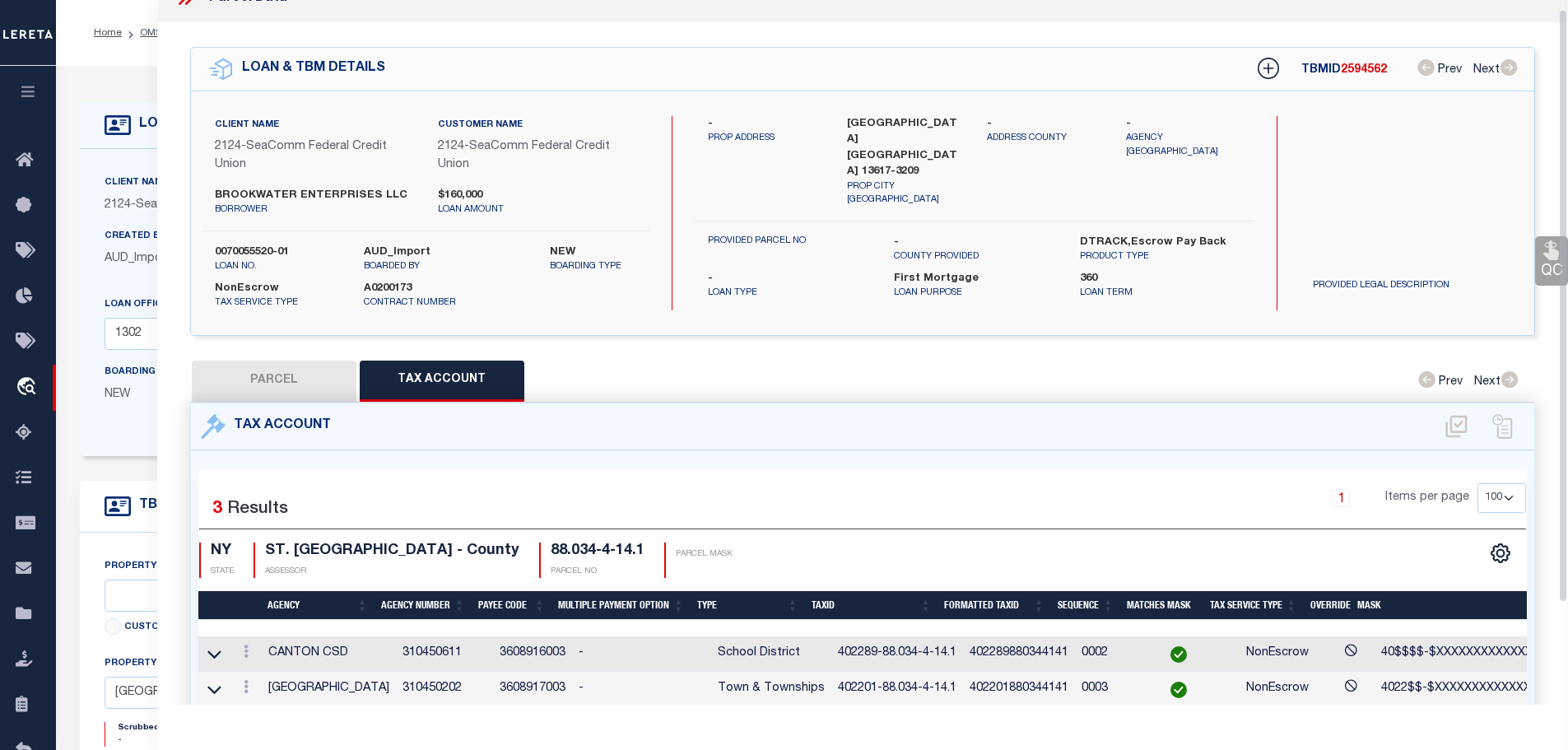
scroll to position [0, 0]
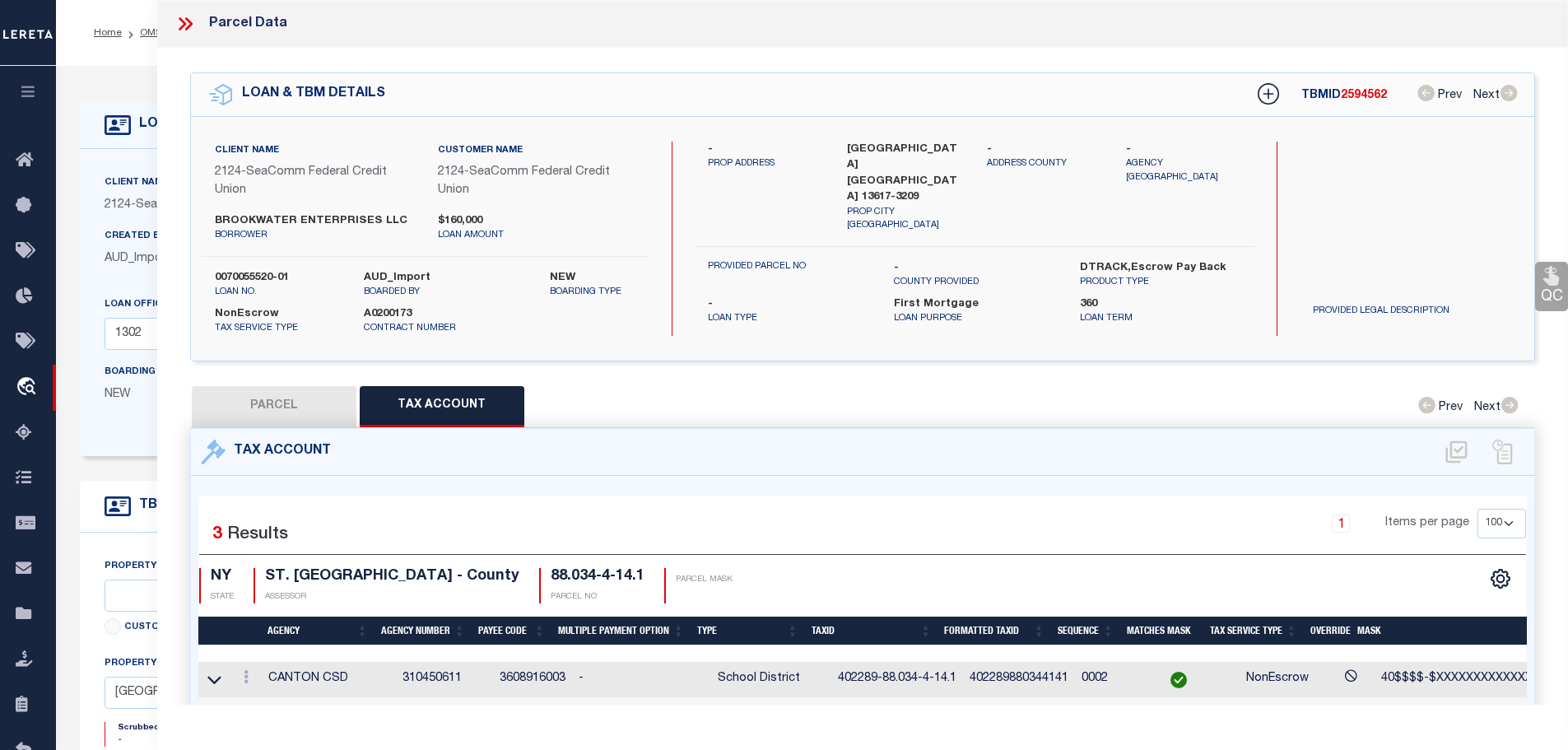
click at [183, 25] on icon at bounding box center [183, 23] width 7 height 13
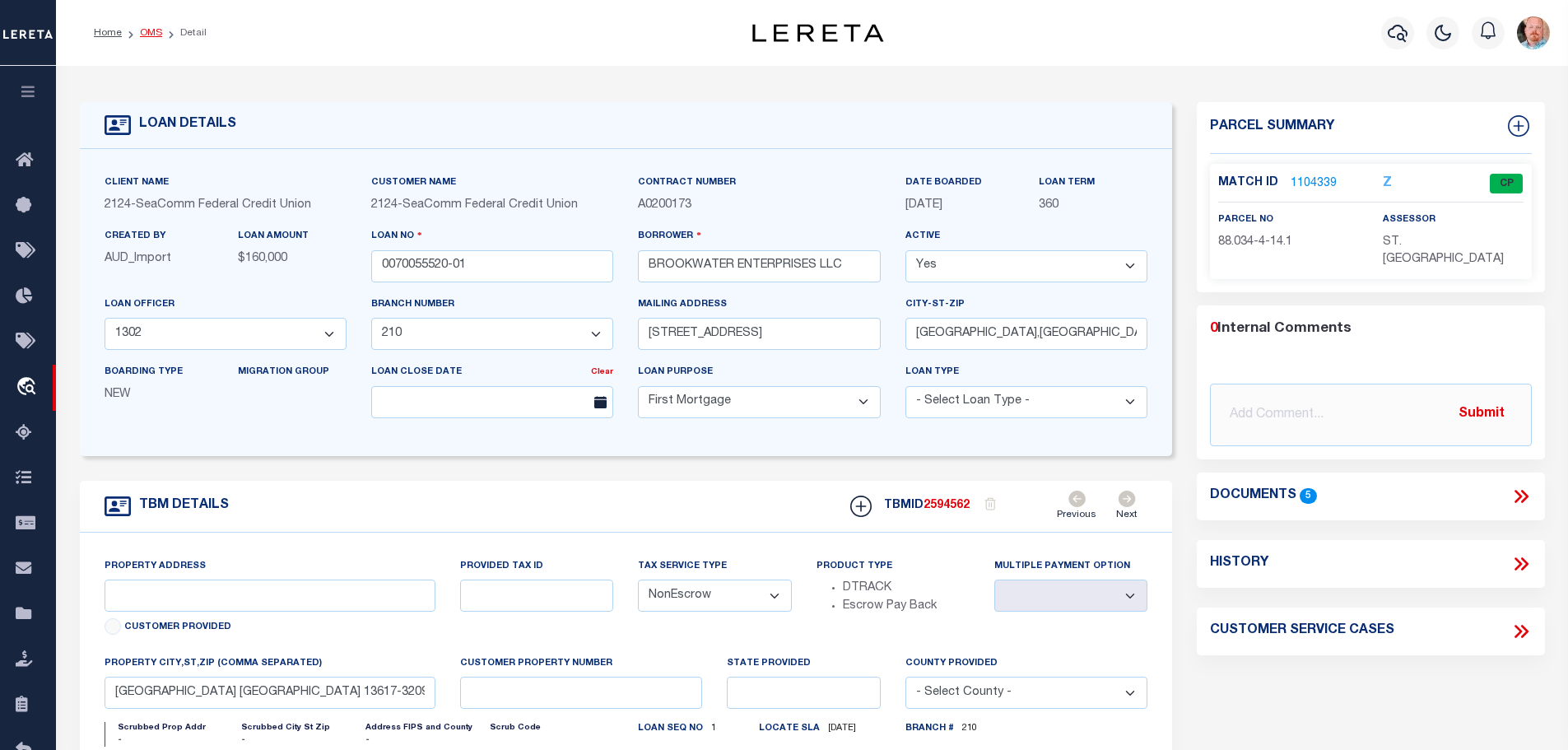
click at [140, 31] on link "OMS" at bounding box center [151, 33] width 22 height 10
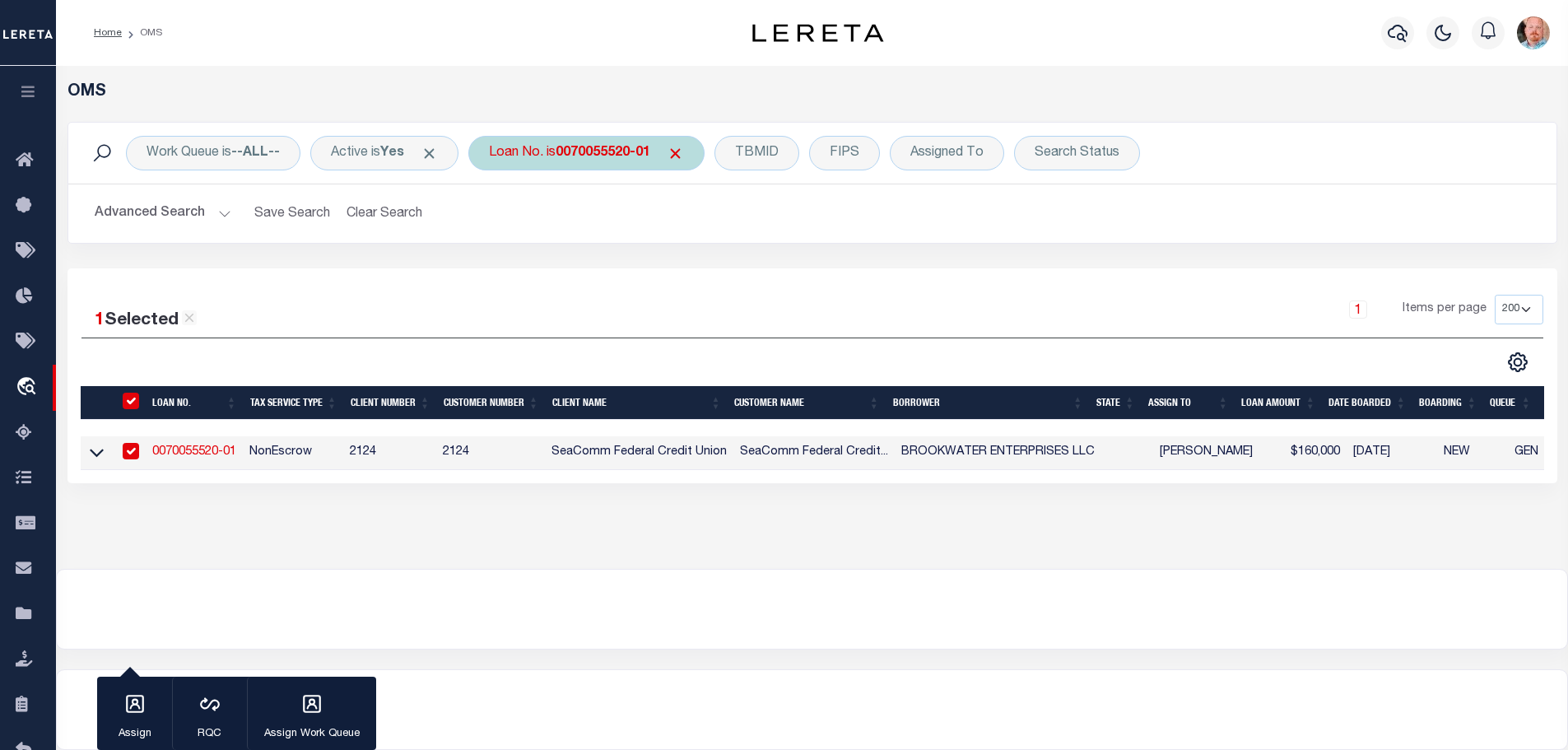
click at [610, 156] on b "0070055520-01" at bounding box center [602, 153] width 95 height 13
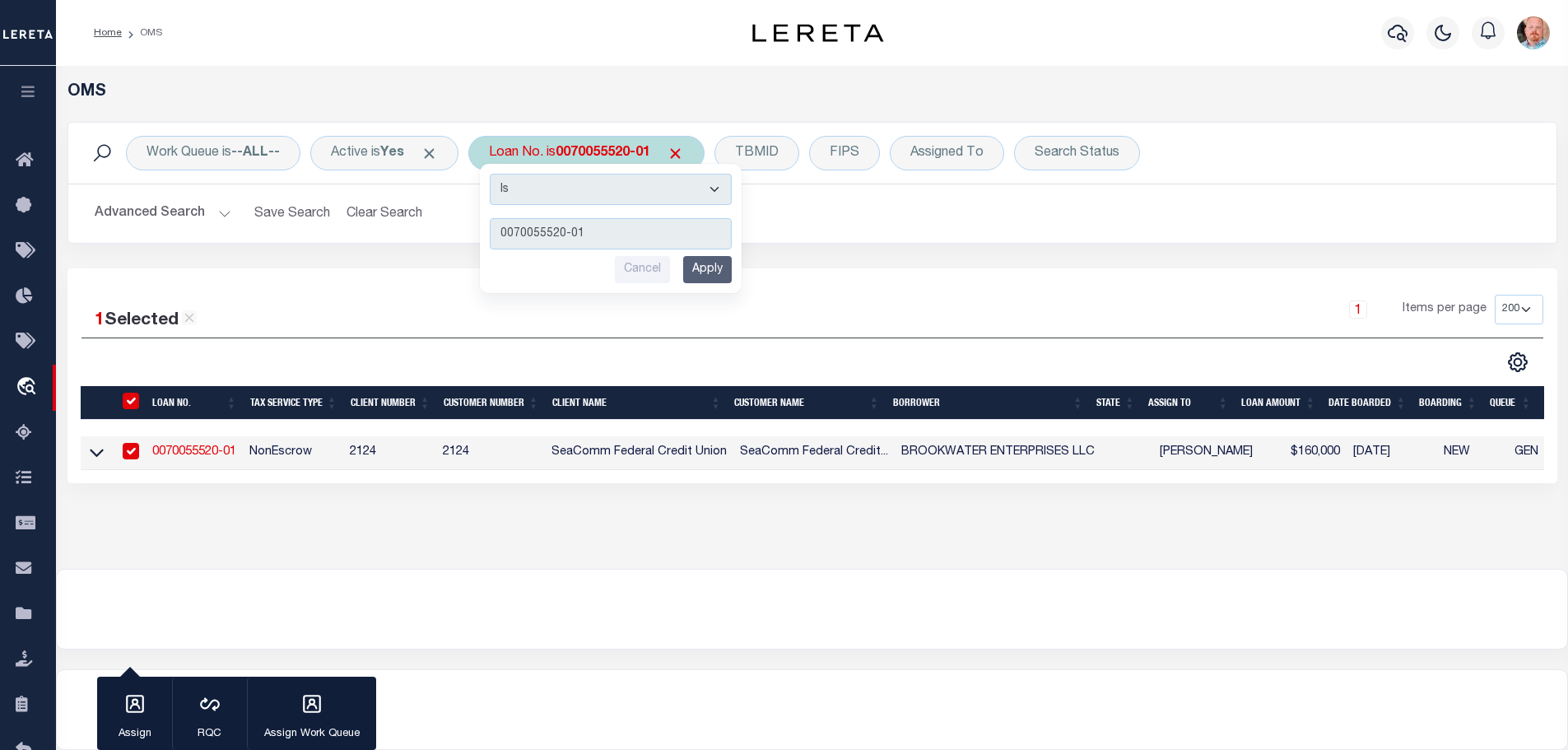
type input "0070038484-01"
click at [719, 272] on input "Apply" at bounding box center [708, 269] width 49 height 27
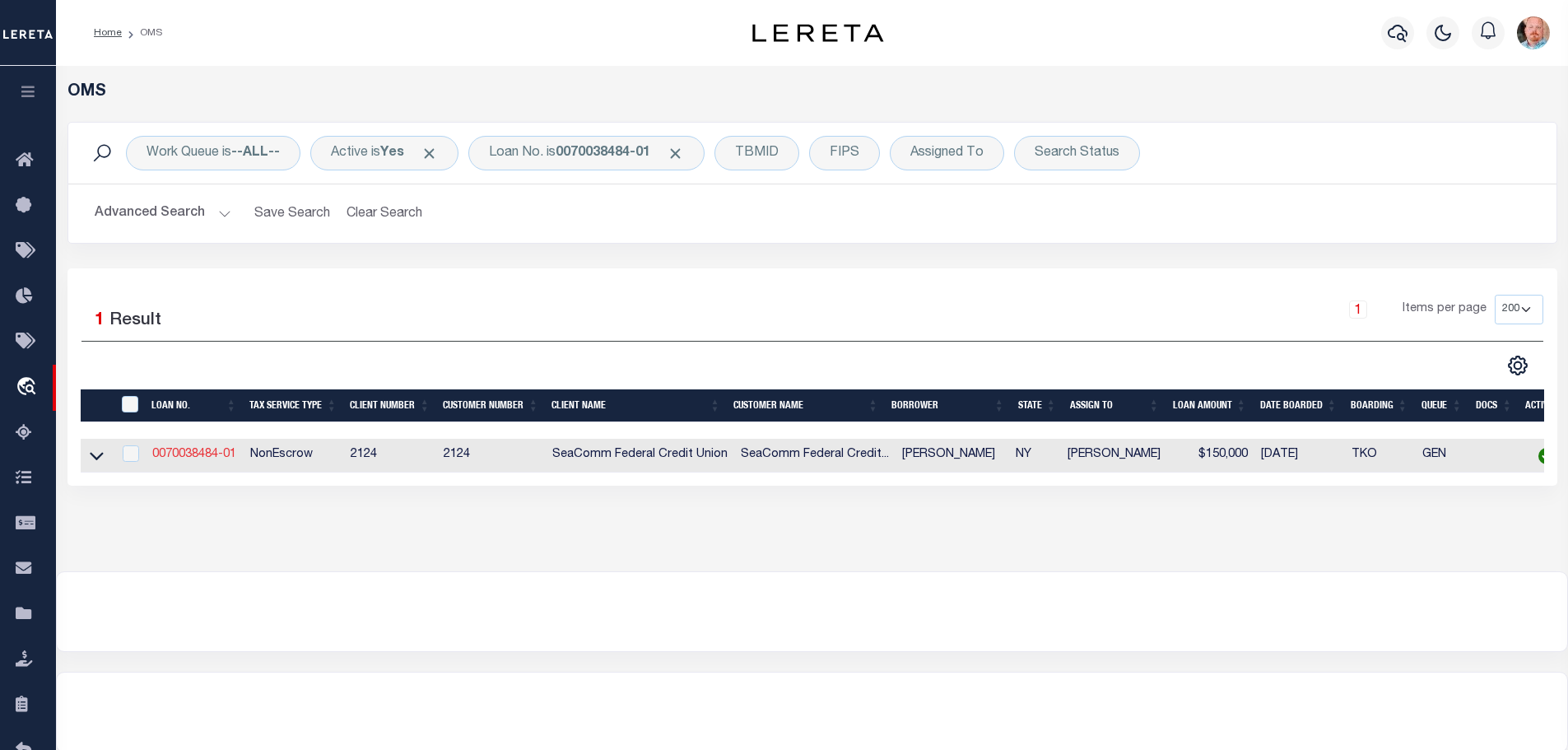
click at [189, 452] on link "0070038484-01" at bounding box center [195, 454] width 84 height 11
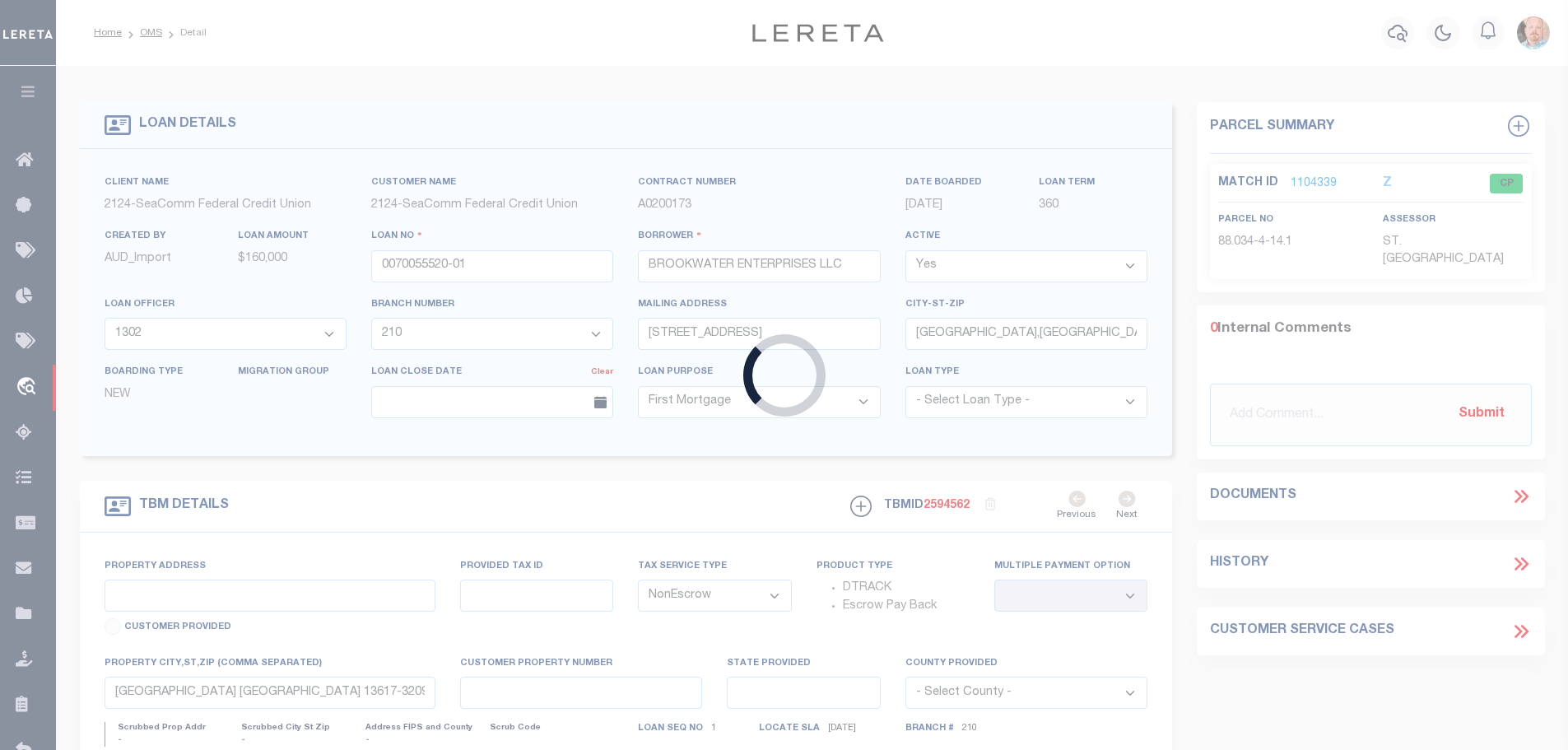
type input "0070038484-01"
type input "JEFFREY T MAYNES"
select select "4692"
select select "2361"
type input "60 STATE ST"
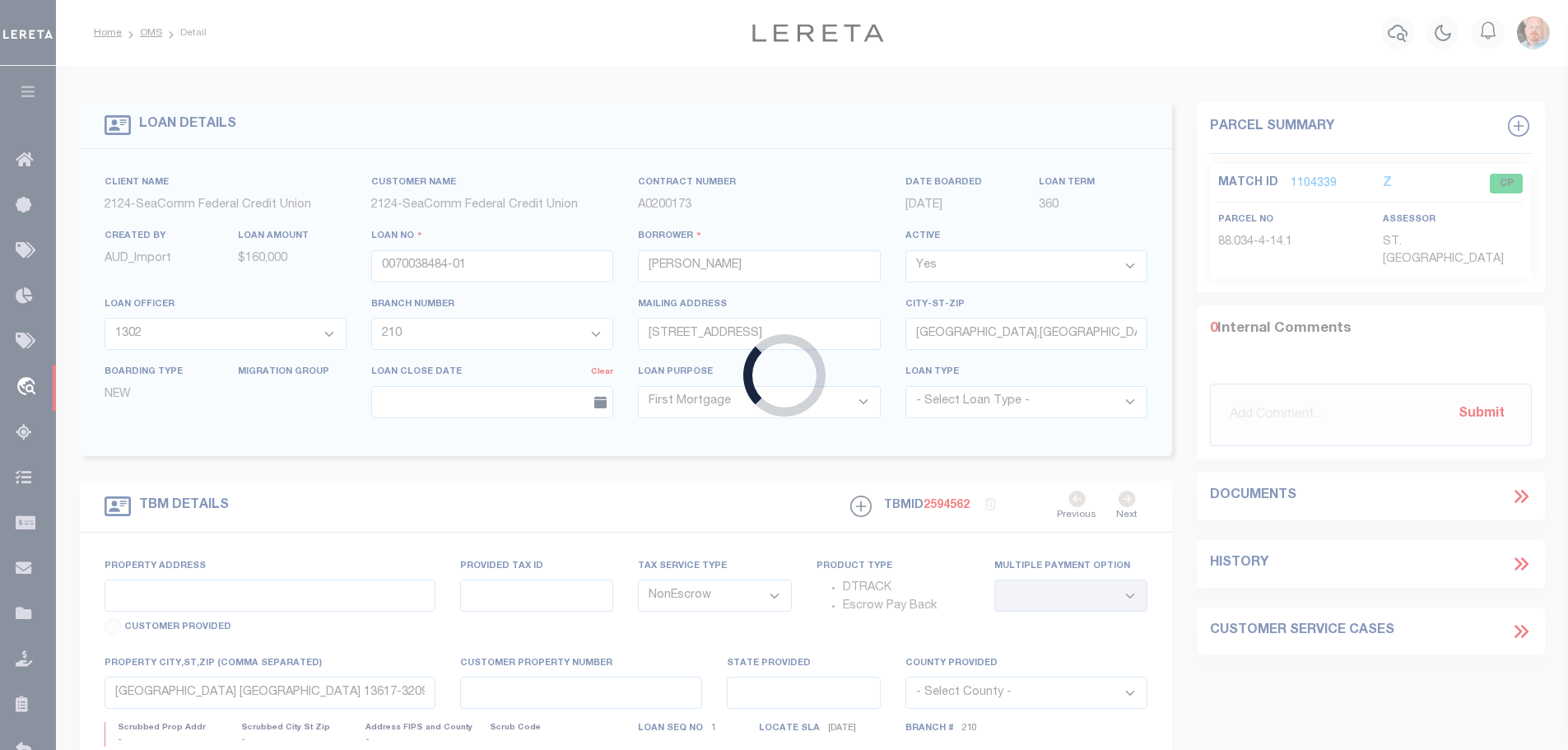
type input "CANTON,NY,13617-1025"
type input "60 State St"
type input "88.026-4-5"
type input "[GEOGRAPHIC_DATA]"
type input "NY"
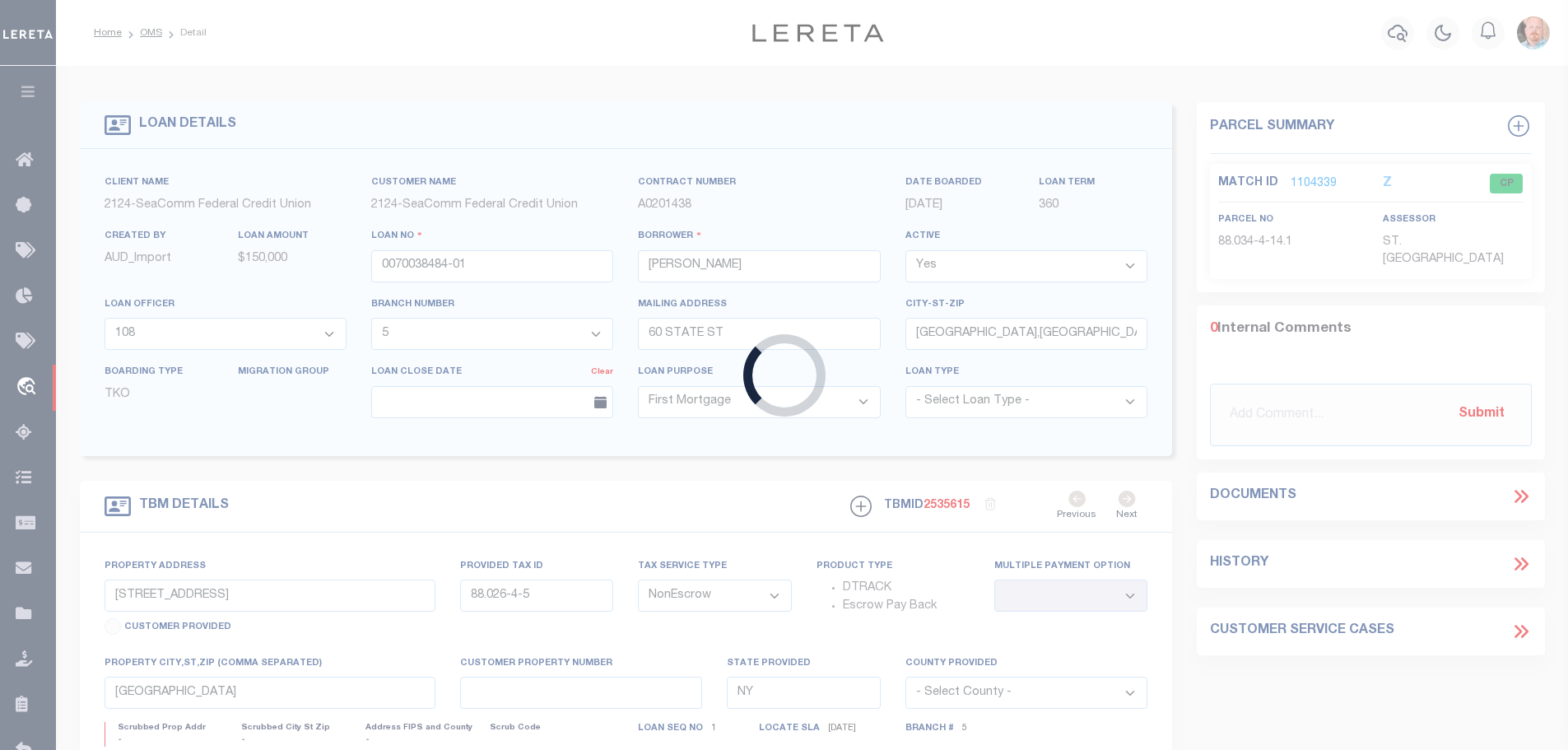
select select
select select "4692"
select select "2361"
select select
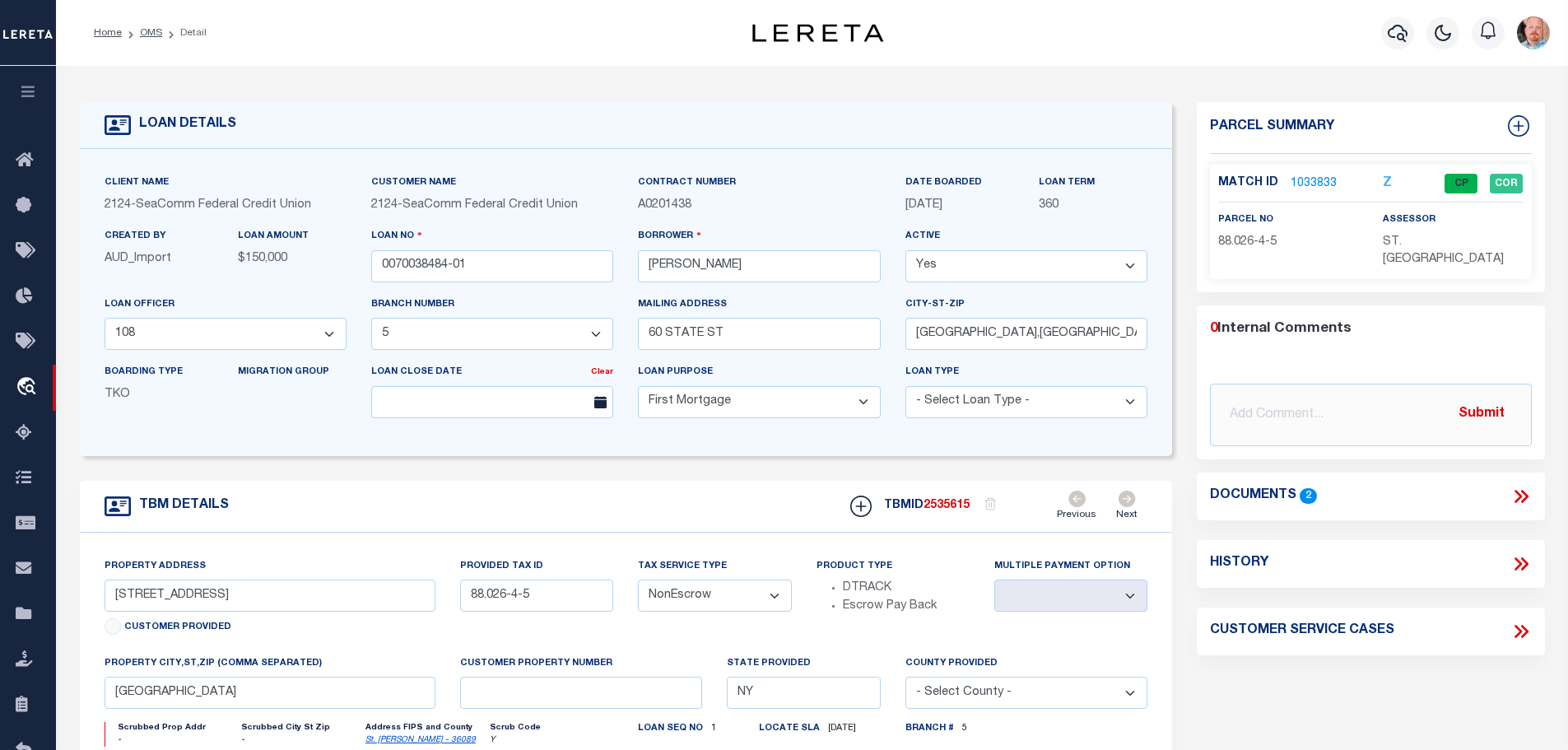
click at [1312, 180] on link "1033833" at bounding box center [1312, 184] width 46 height 17
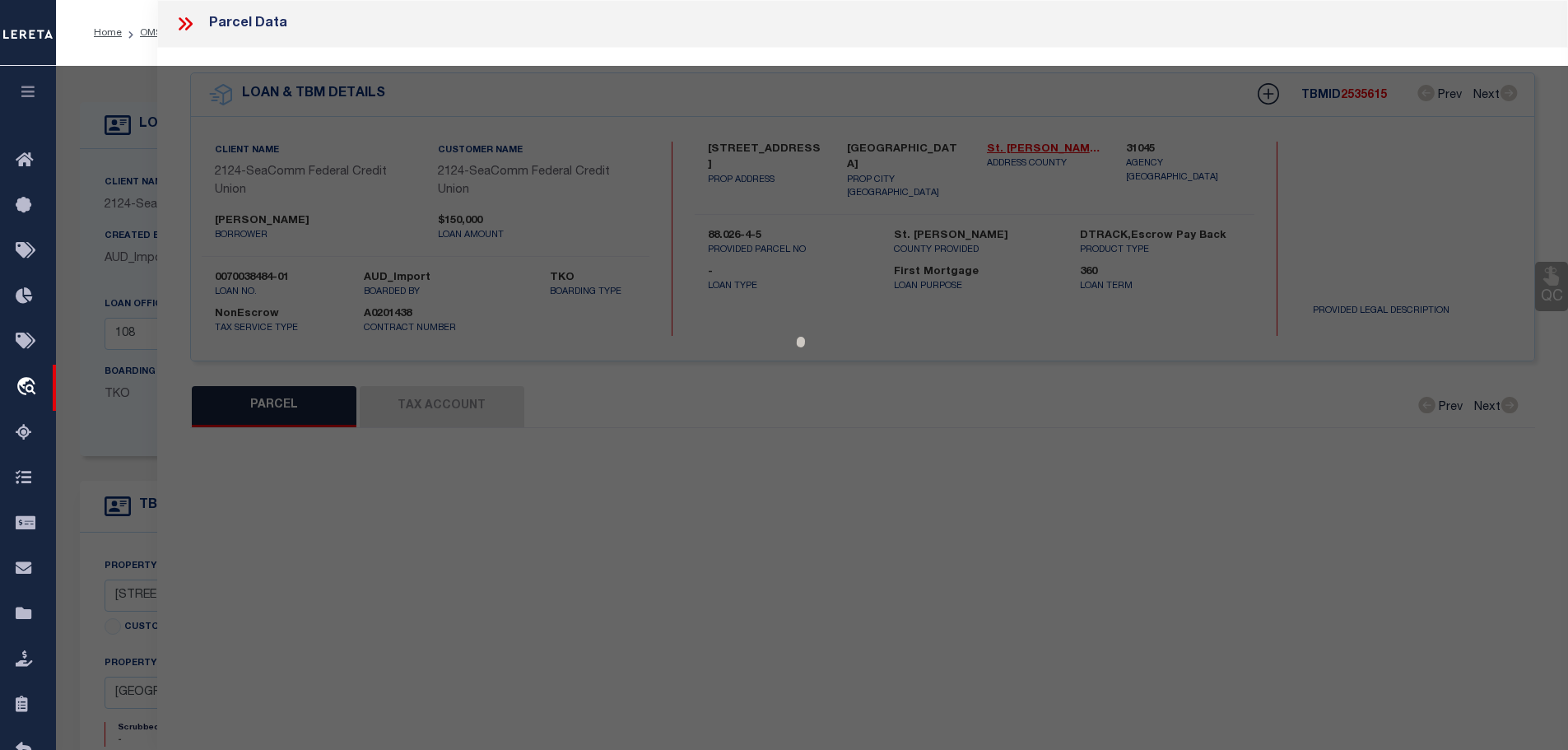
select select "AS"
checkbox input "false"
select select "CP"
type input "JEFFREY T MAYNES, Tao Khanh Lam L"
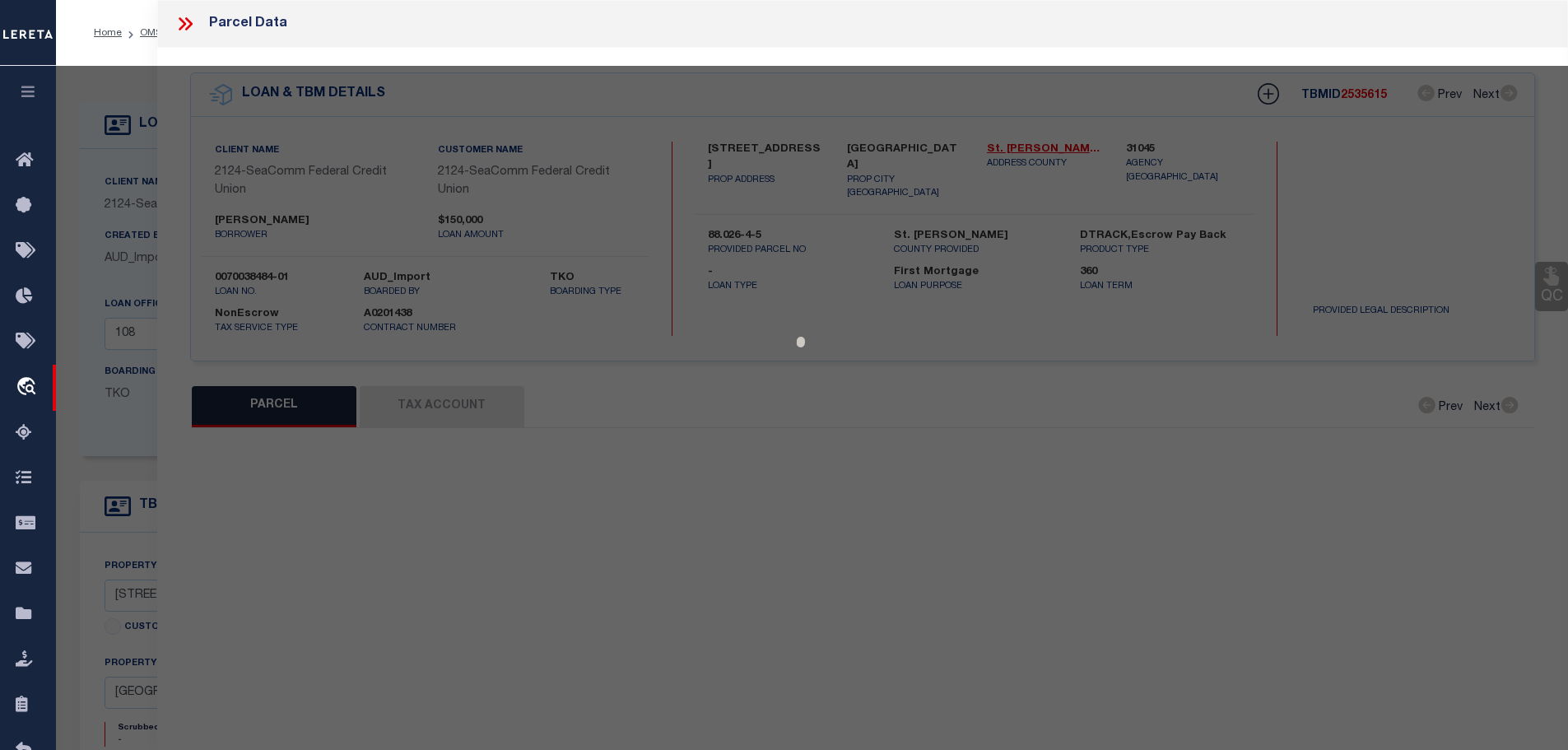
select select
type input "60 State St"
checkbox input "false"
type input "[GEOGRAPHIC_DATA] 13617"
type textarea "Tax ID Special Project"
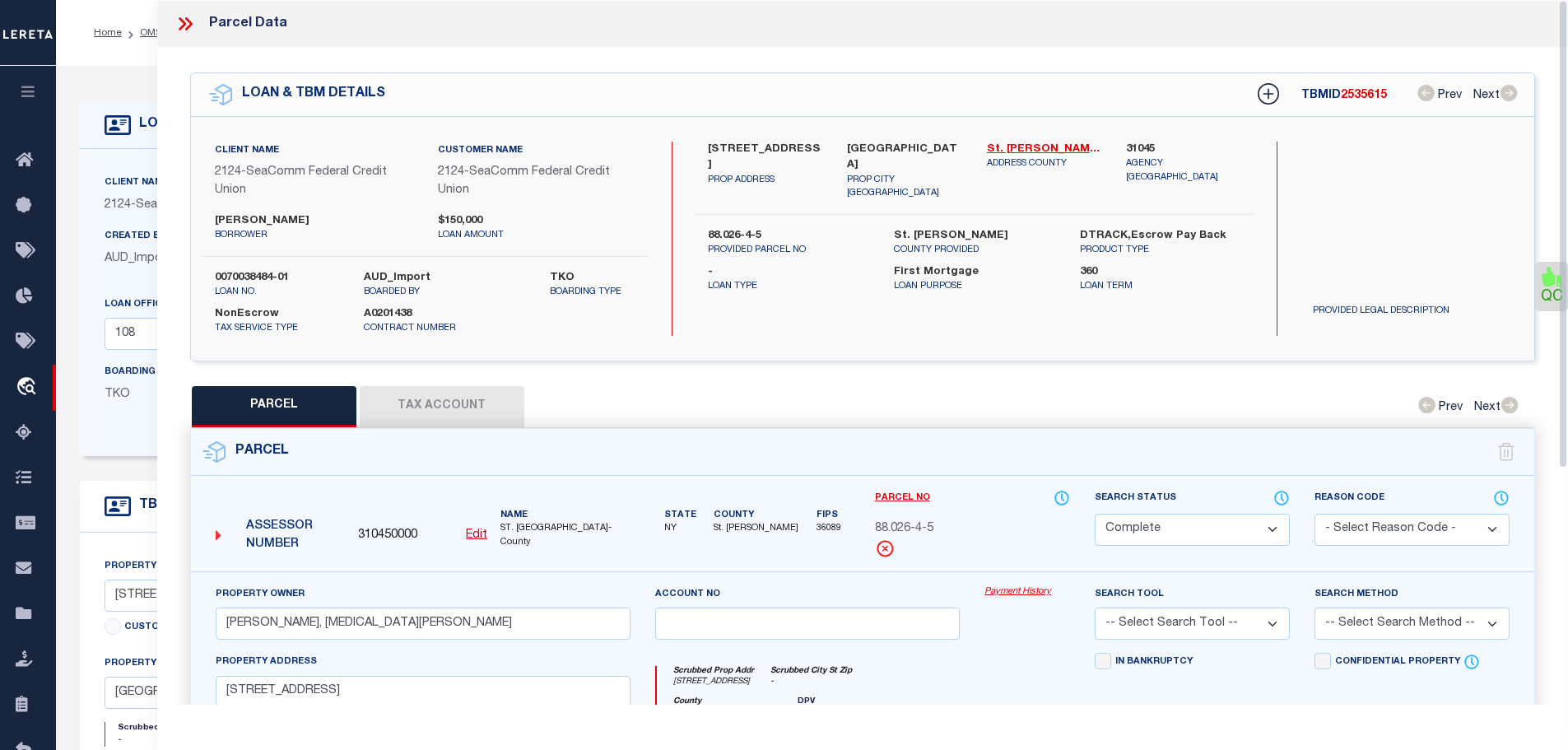
click at [407, 391] on button "Tax Account" at bounding box center [442, 406] width 165 height 41
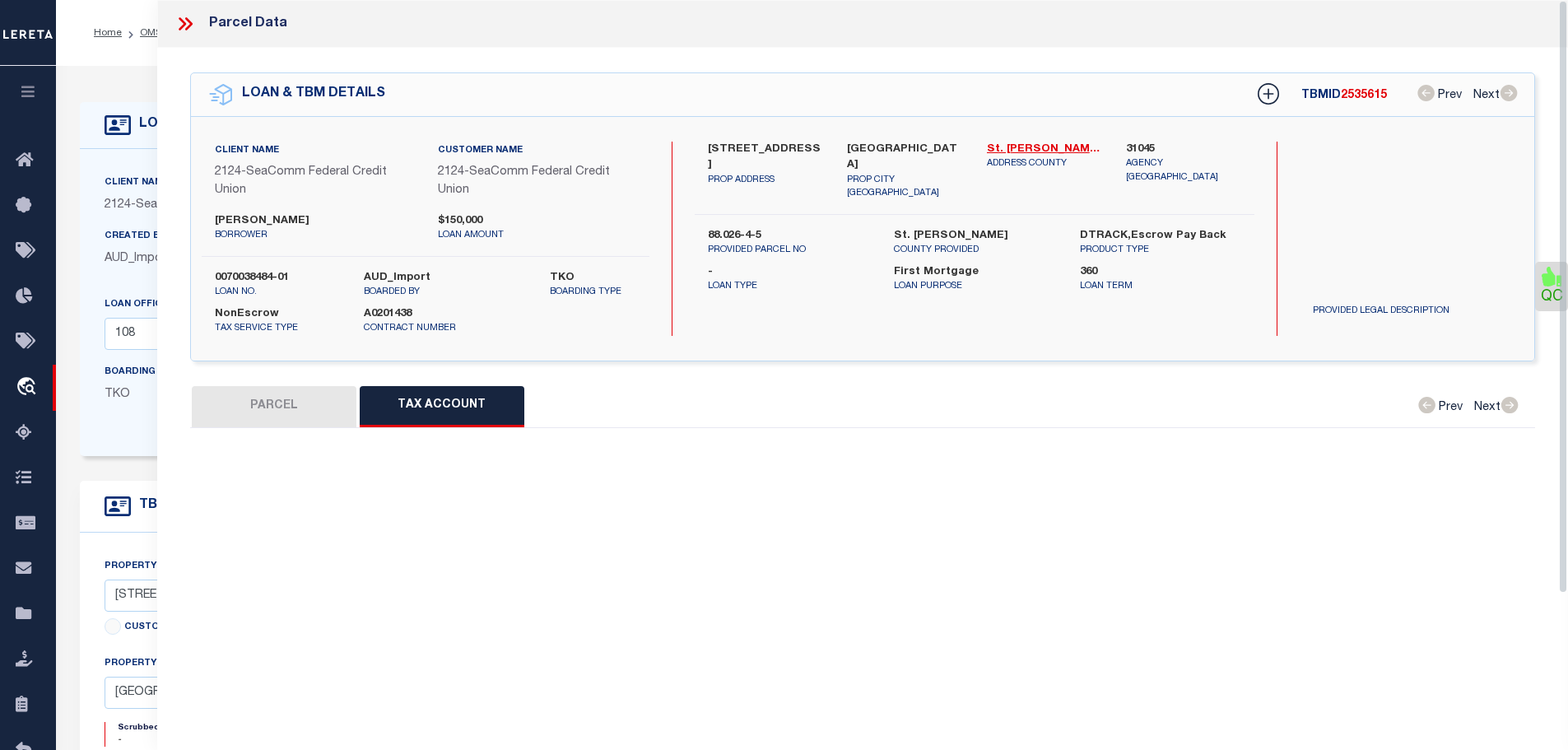
select select "100"
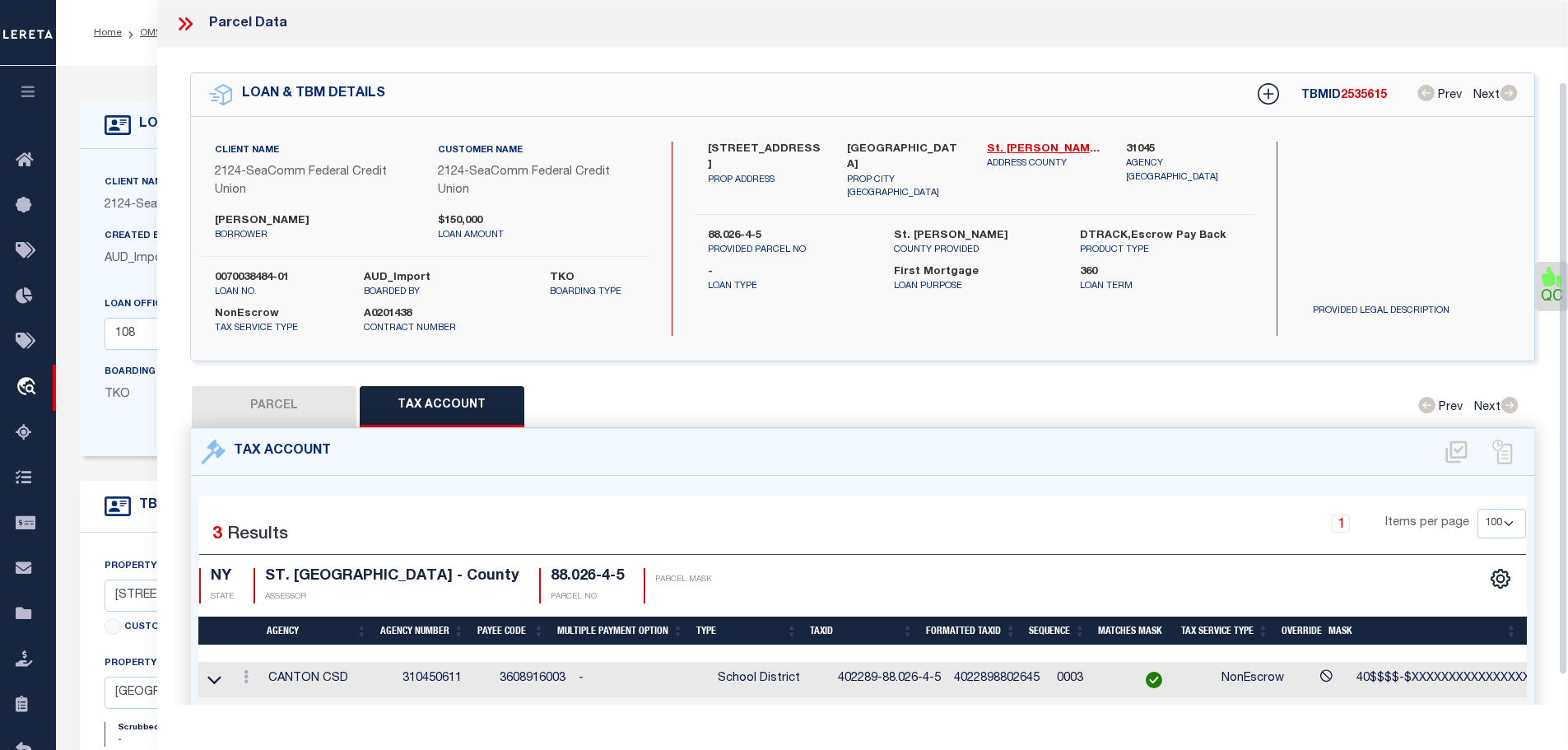
scroll to position [131, 0]
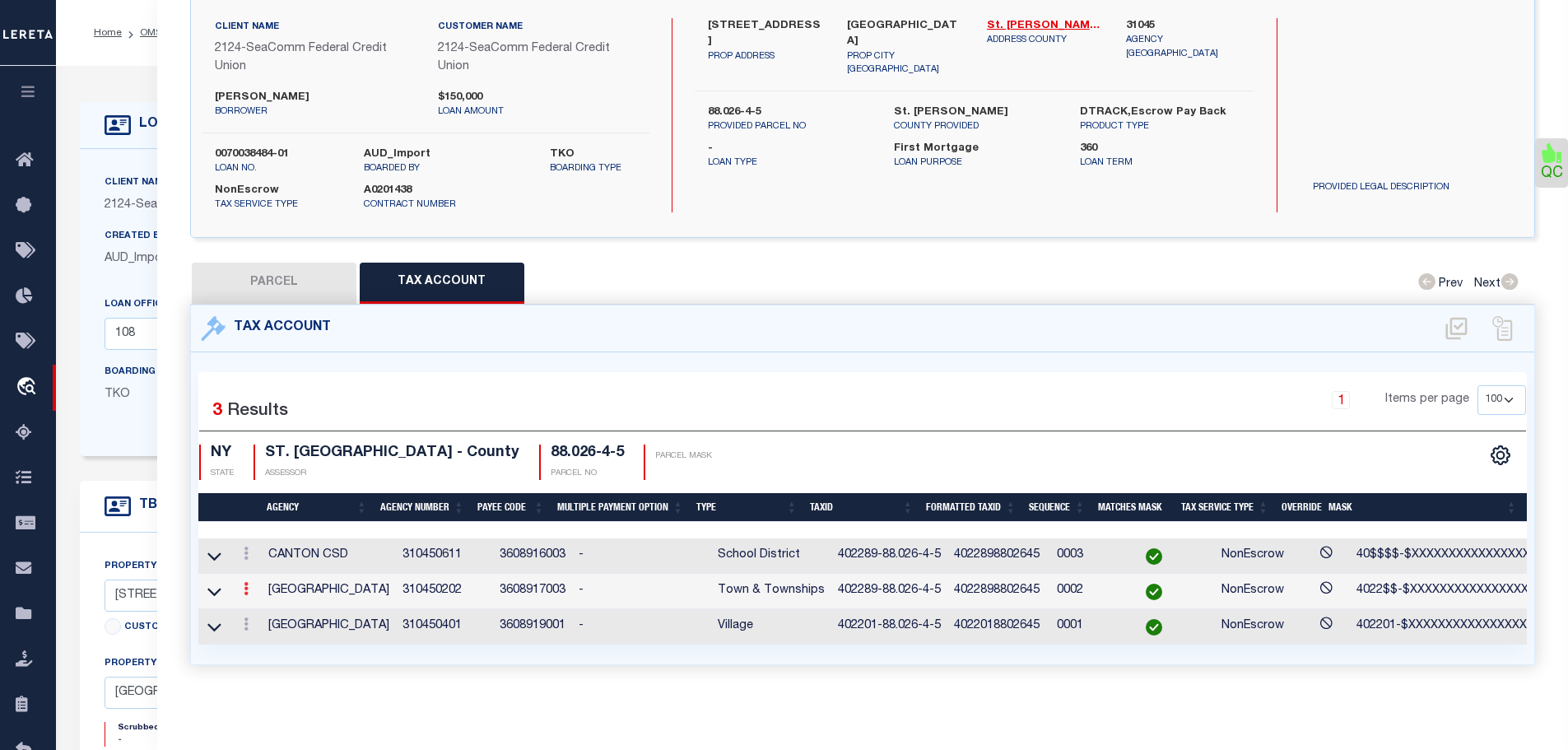
click at [247, 581] on icon at bounding box center [245, 588] width 5 height 13
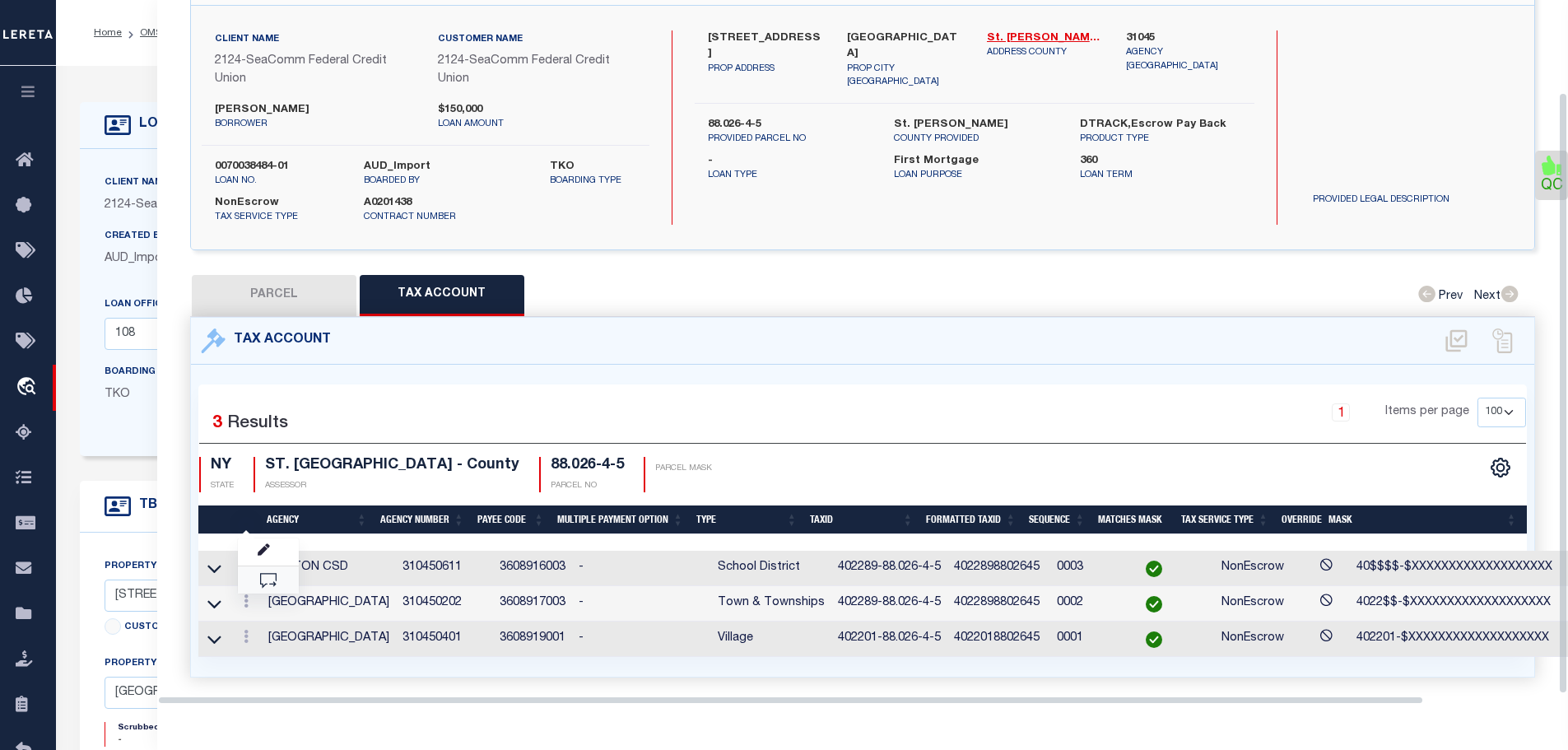
scroll to position [108, 0]
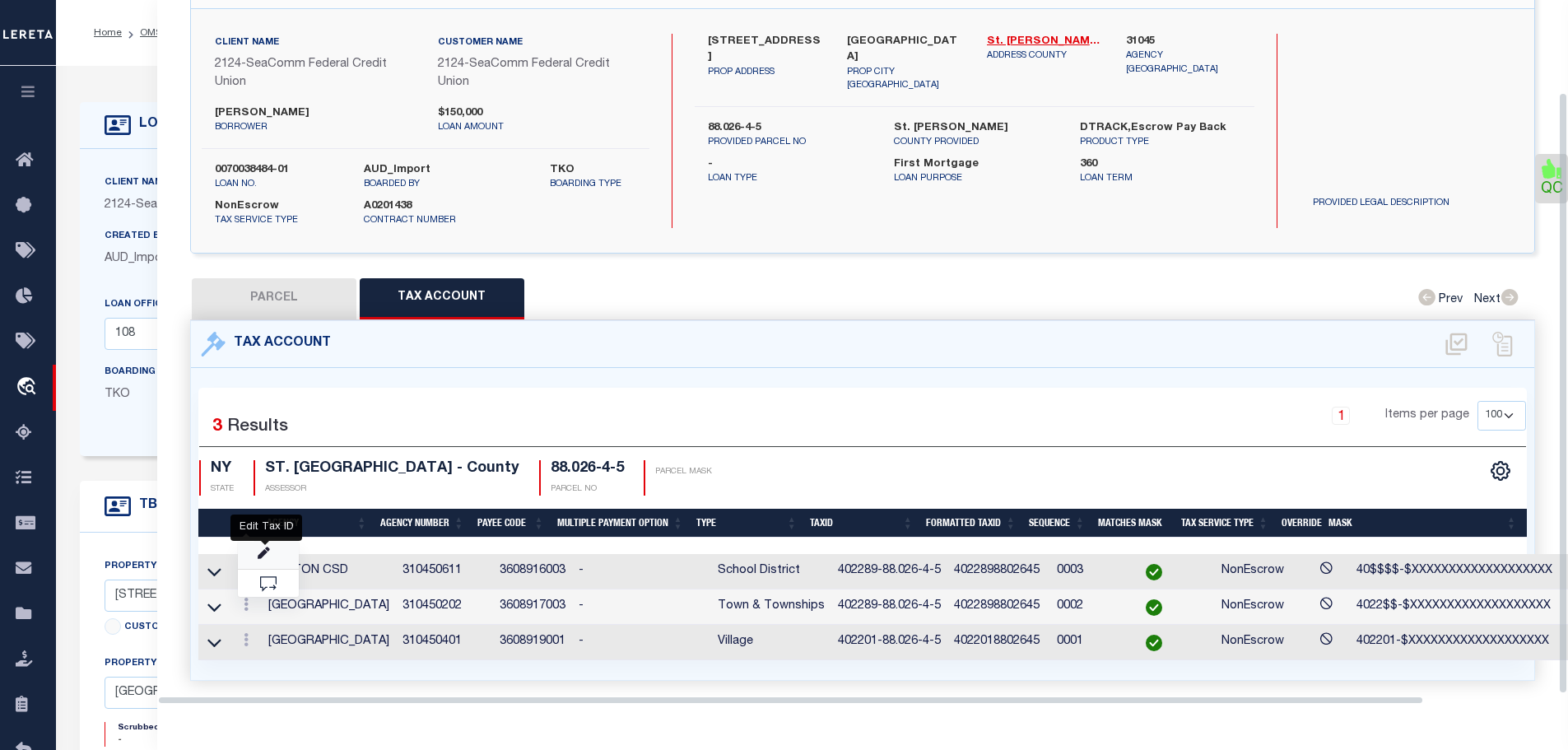
click at [260, 549] on icon "" at bounding box center [263, 553] width 12 height 12
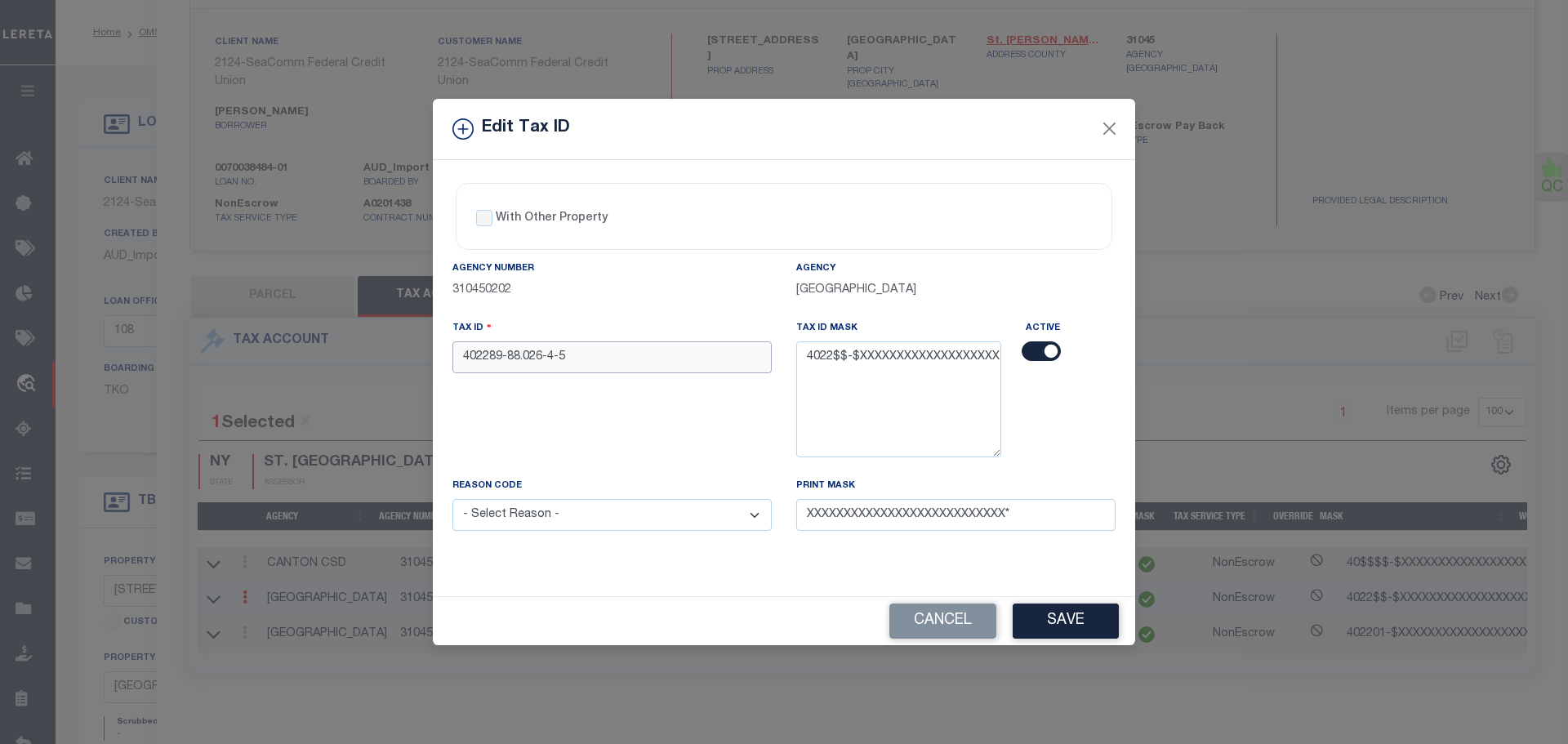
click at [467, 357] on input "402289-88.026-4-5" at bounding box center [612, 357] width 320 height 32
type input "402201-88.026-4-5"
click at [541, 513] on select "- Select Reason - 099 - Other (Provide additional detail) ACT - Agency Changed …" at bounding box center [612, 515] width 320 height 32
select select "ACT"
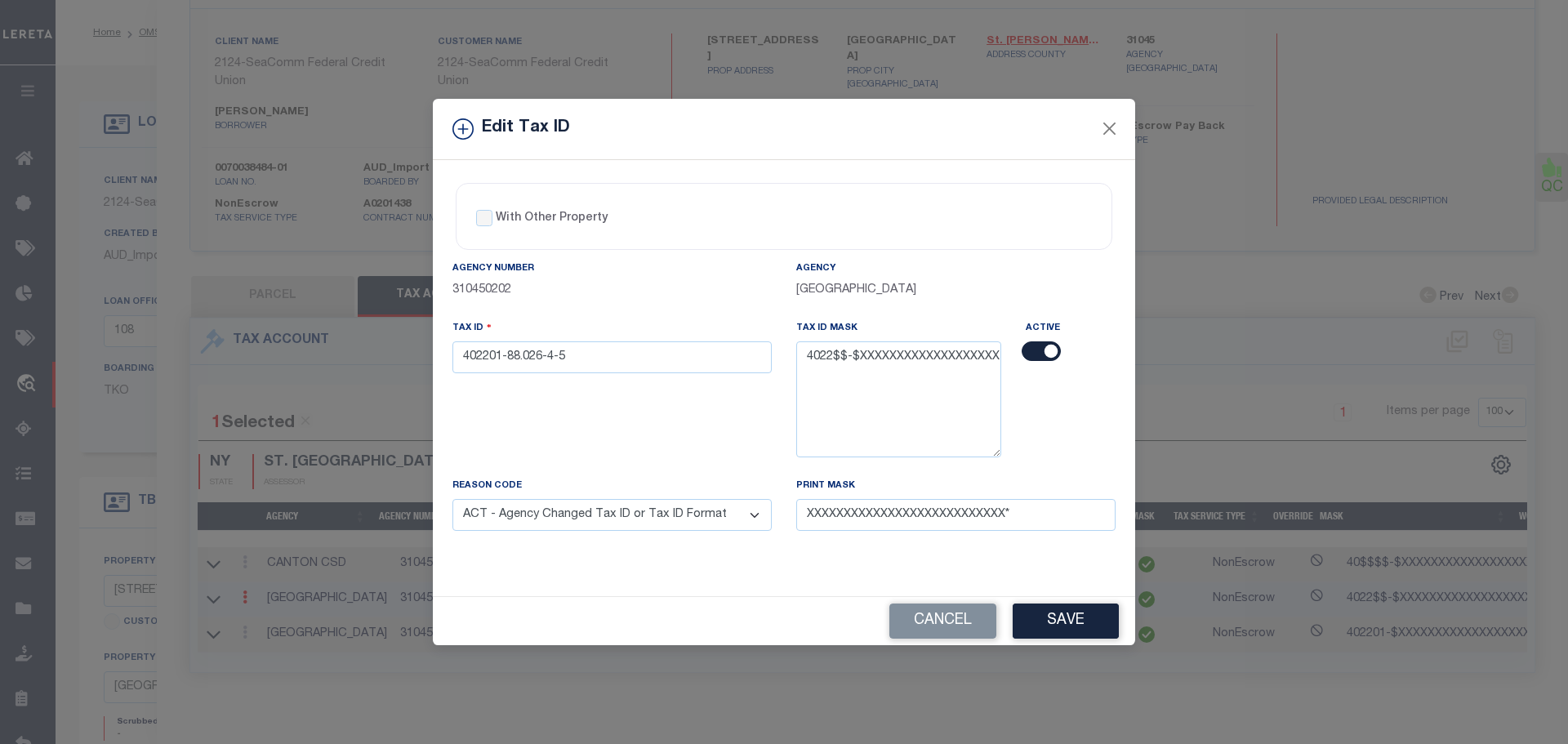
click at [452, 500] on select "- Select Reason - 099 - Other (Provide additional detail) ACT - Agency Changed …" at bounding box center [612, 515] width 320 height 32
click at [1061, 617] on button "Save" at bounding box center [1065, 621] width 106 height 35
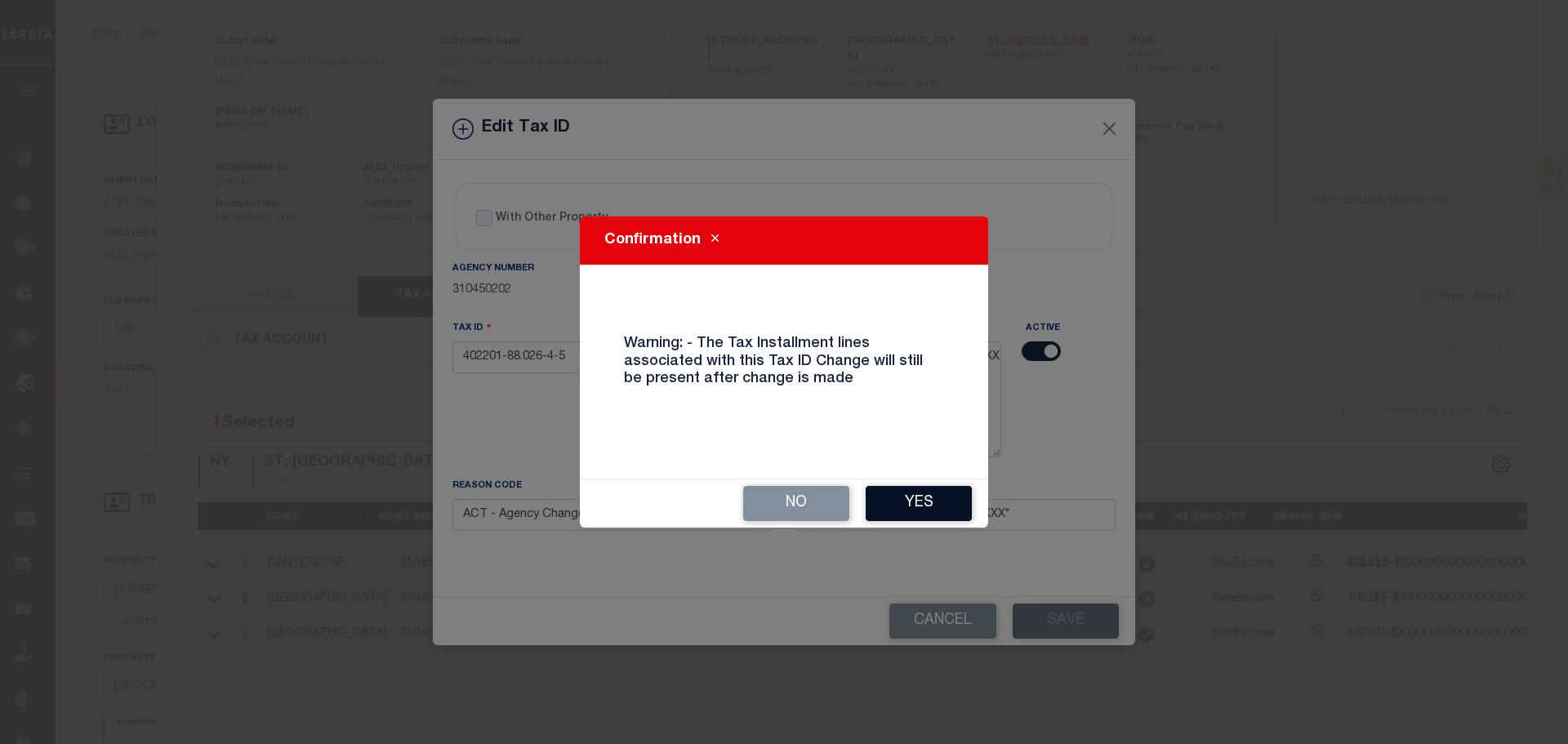
click at [929, 493] on button "Yes" at bounding box center [919, 503] width 106 height 35
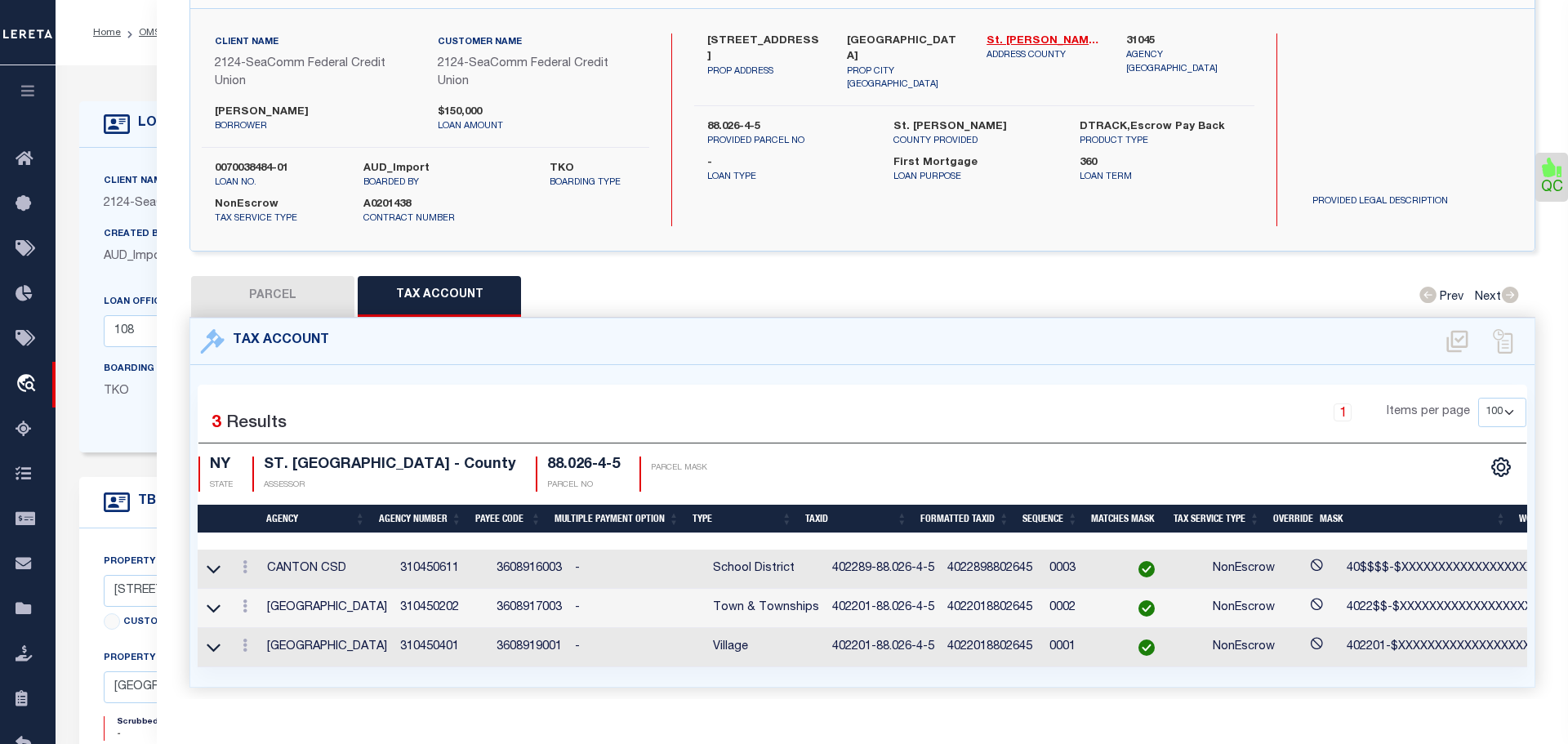
select select
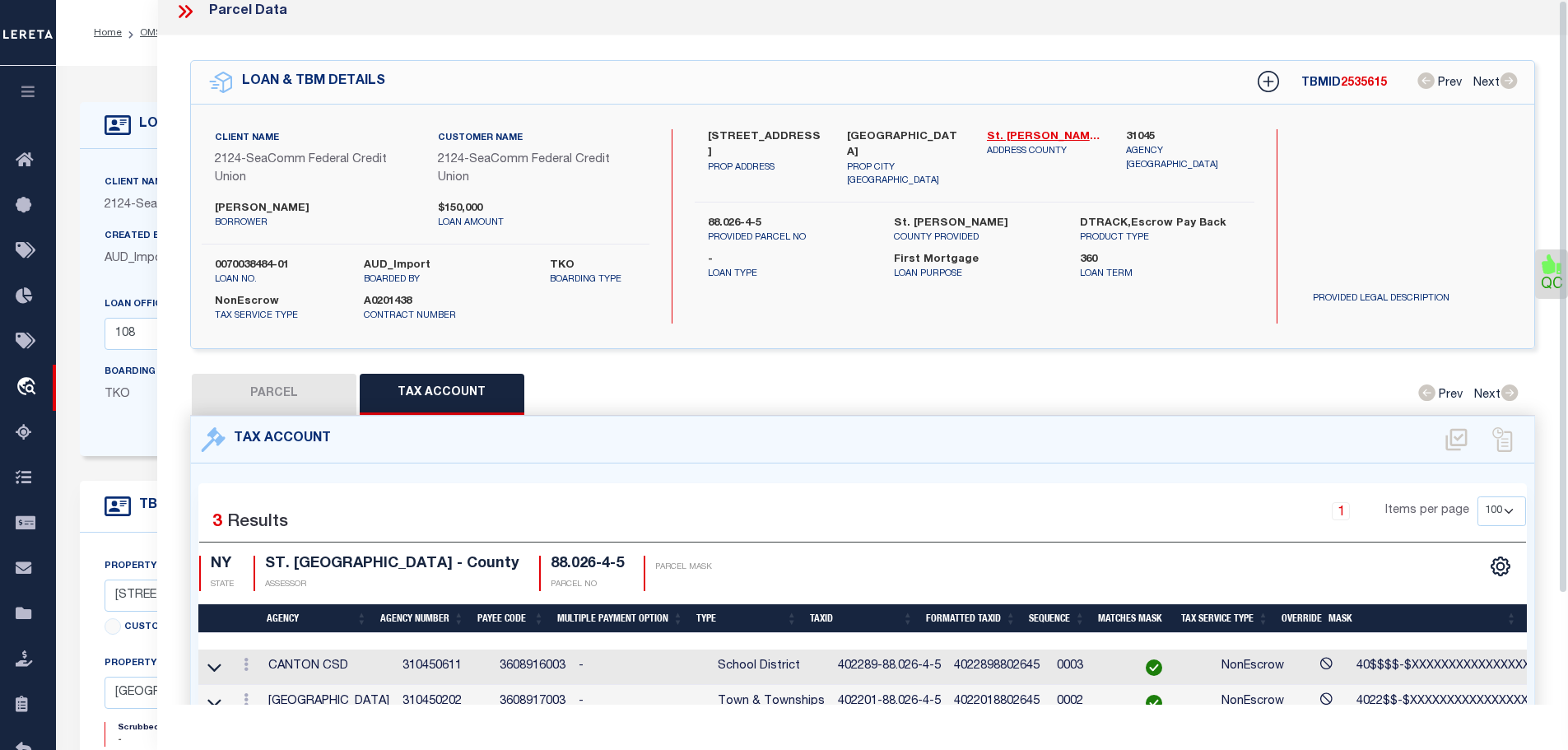
scroll to position [0, 0]
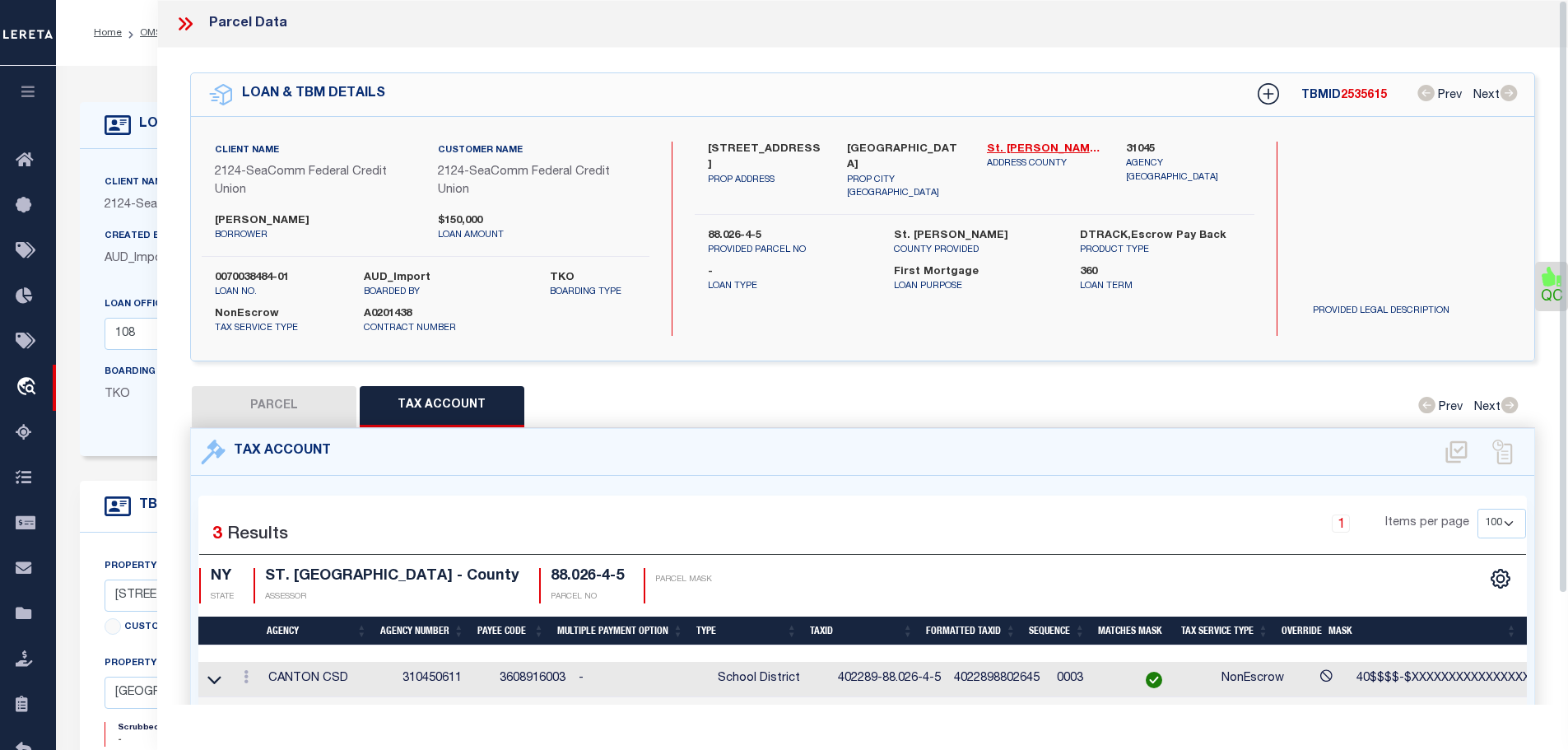
click at [183, 25] on icon at bounding box center [183, 23] width 7 height 13
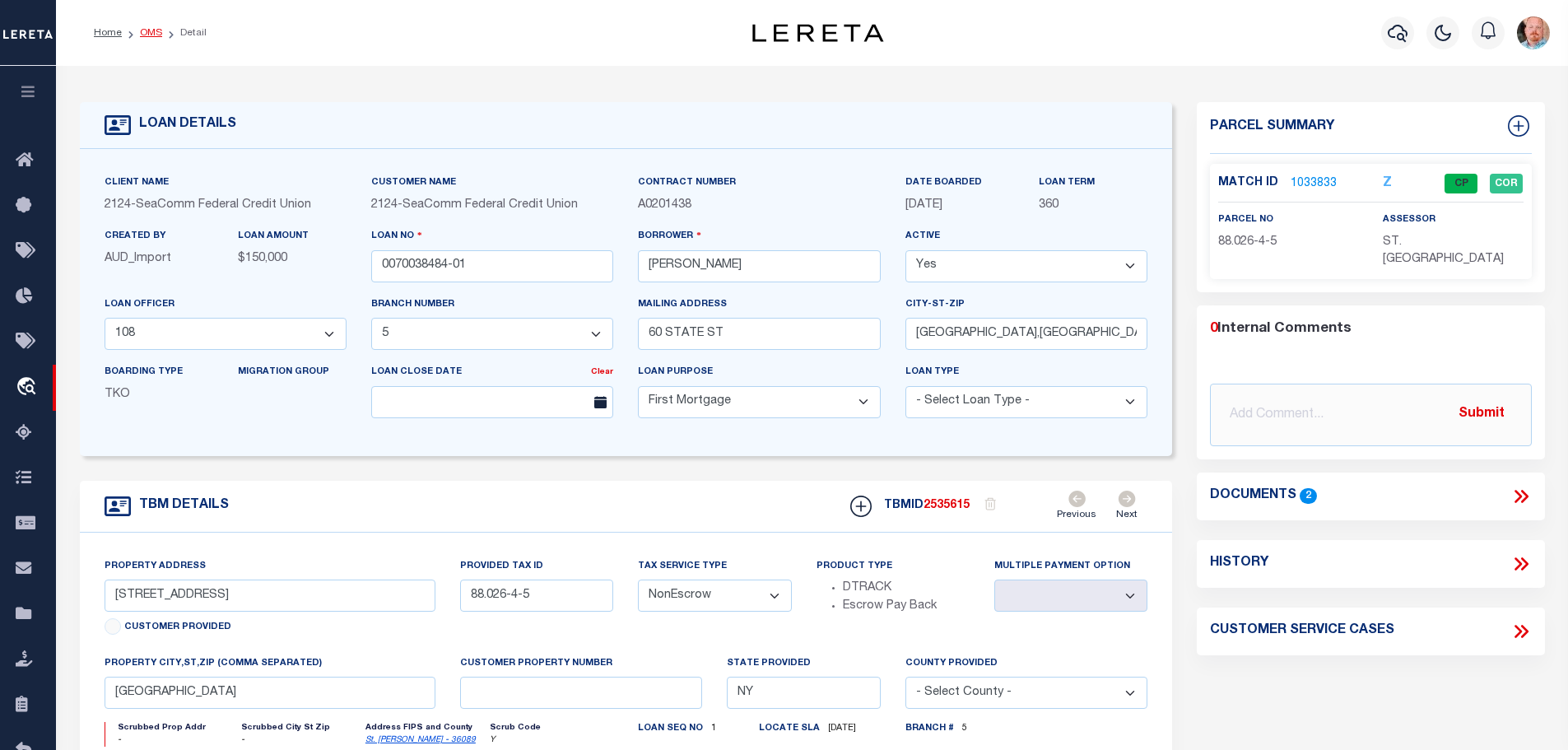
click at [145, 31] on link "OMS" at bounding box center [151, 33] width 22 height 10
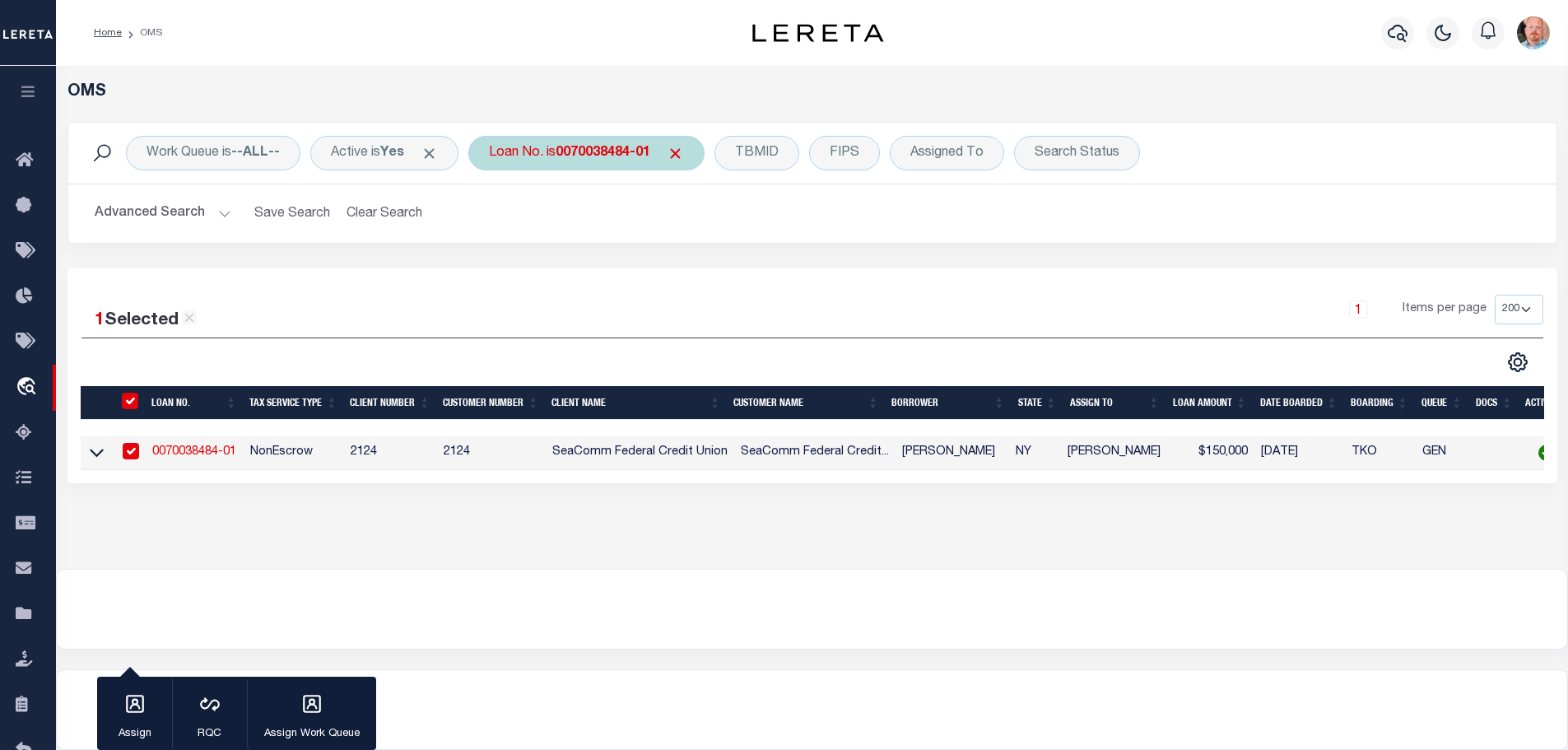
click at [581, 144] on div "Loan No. is 0070038484-01" at bounding box center [586, 153] width 236 height 35
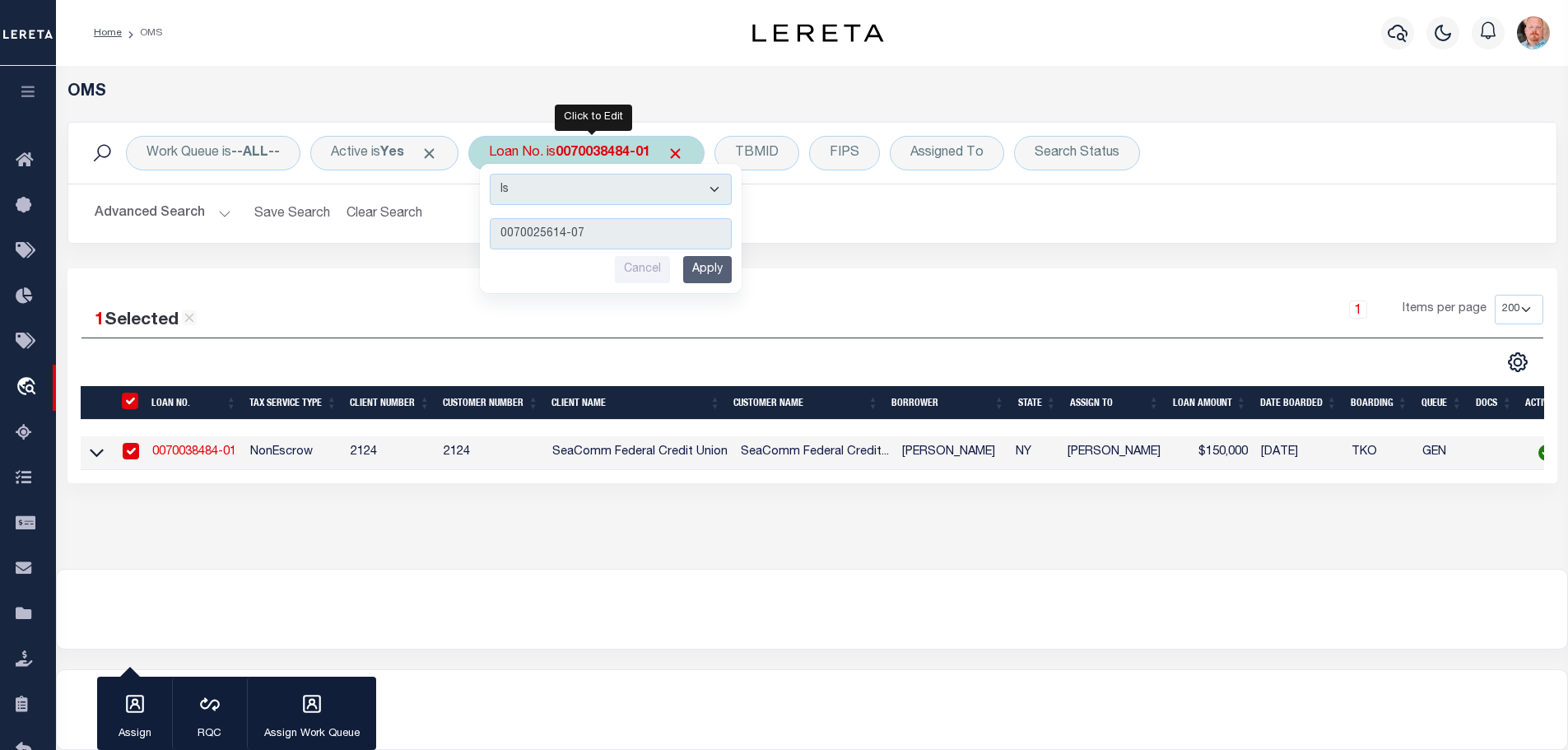
click at [721, 271] on input "Apply" at bounding box center [708, 269] width 49 height 27
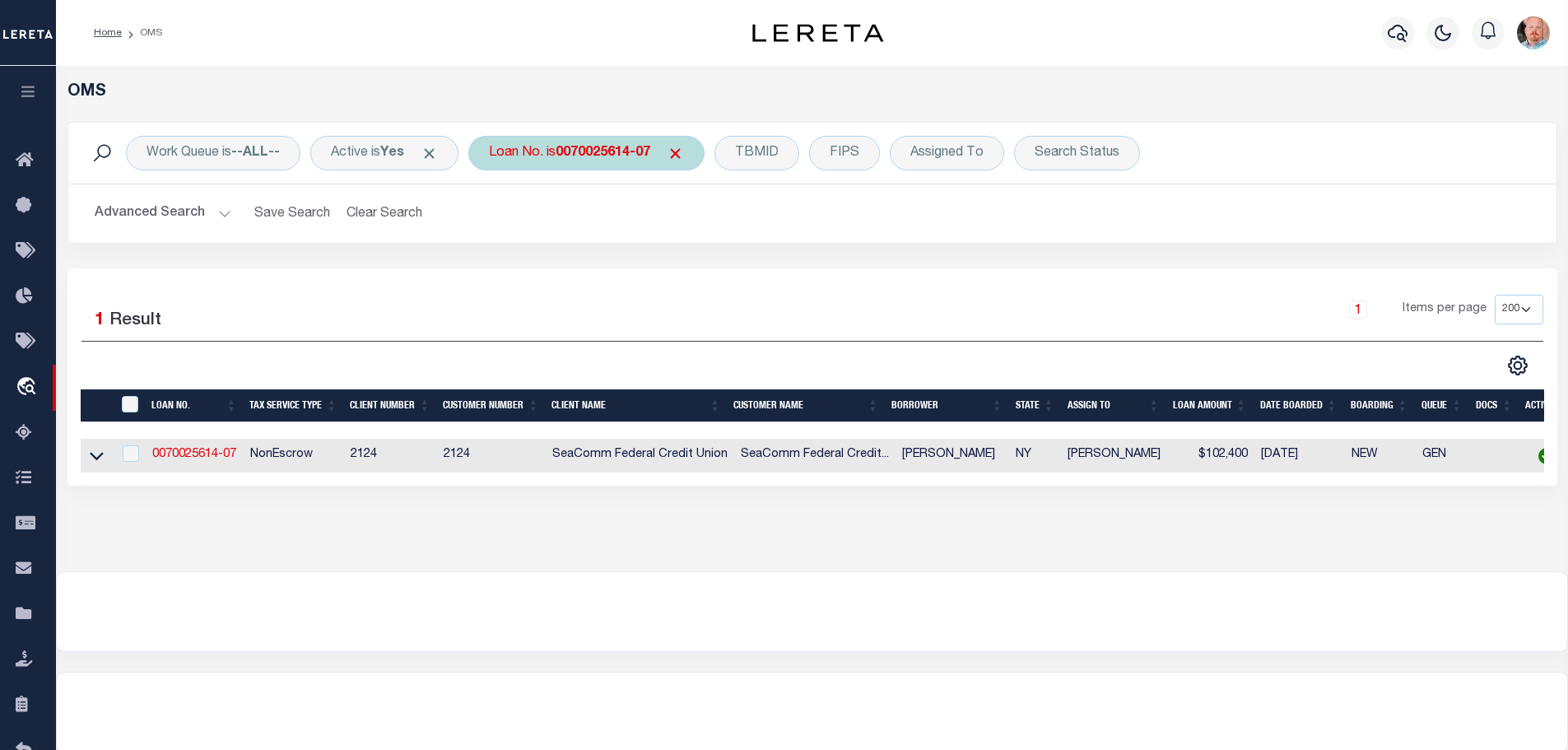
click at [608, 148] on b "0070025614-07" at bounding box center [602, 153] width 95 height 13
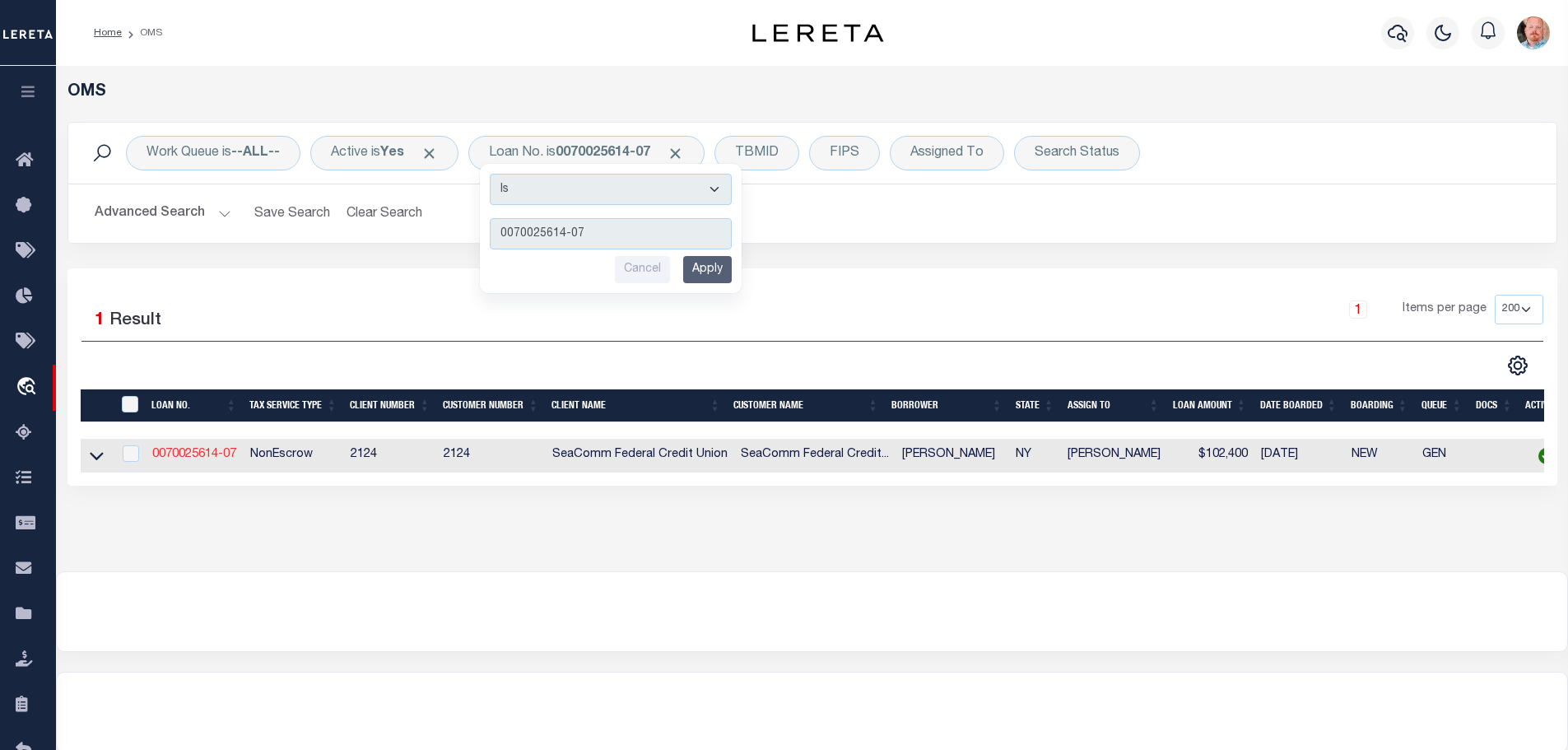
click at [193, 449] on link "0070025614-07" at bounding box center [195, 454] width 84 height 11
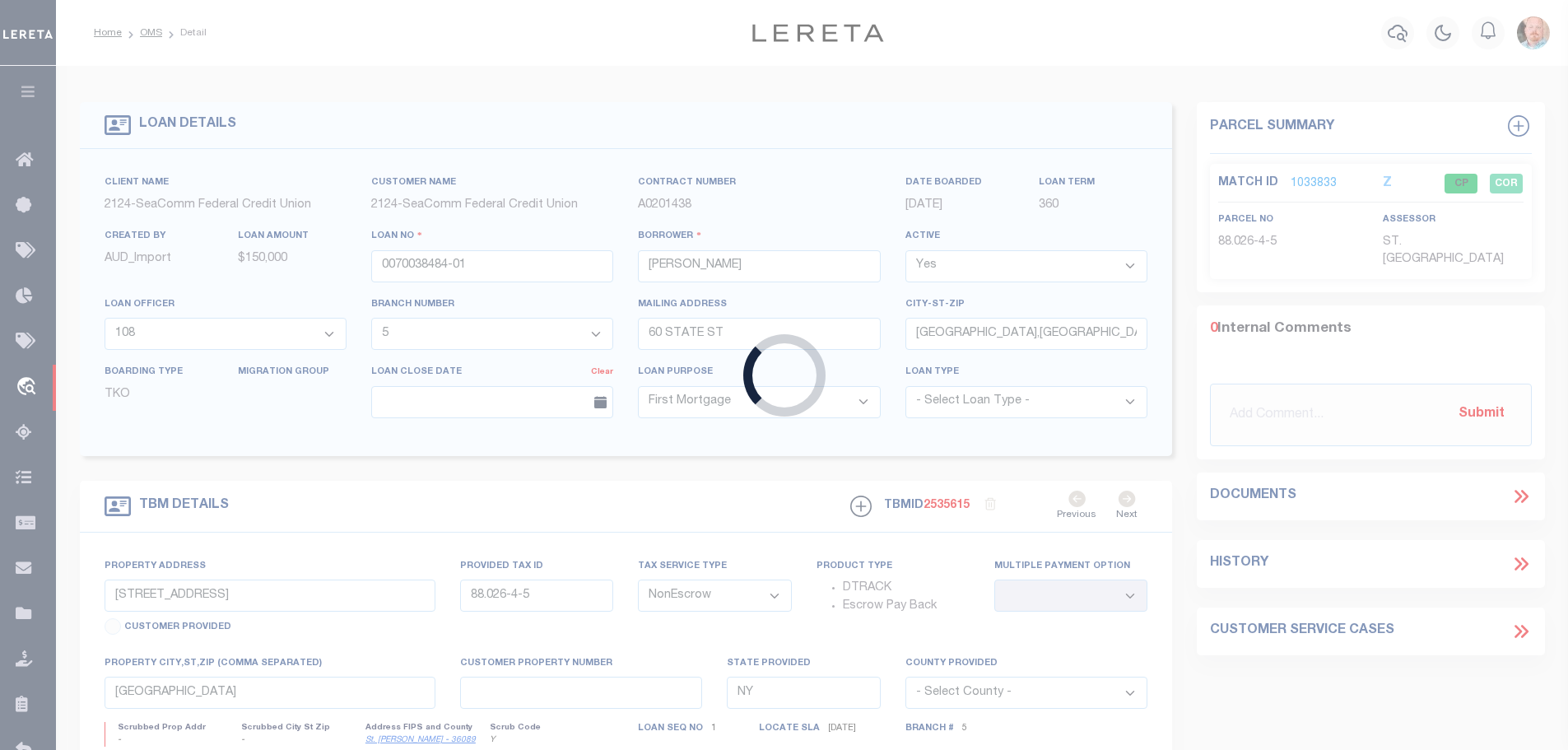
type input "0070025614-07"
type input "[PERSON_NAME]"
select select "4699"
type input "37 STATE ST"
type input "[GEOGRAPHIC_DATA],[GEOGRAPHIC_DATA],13617-1013"
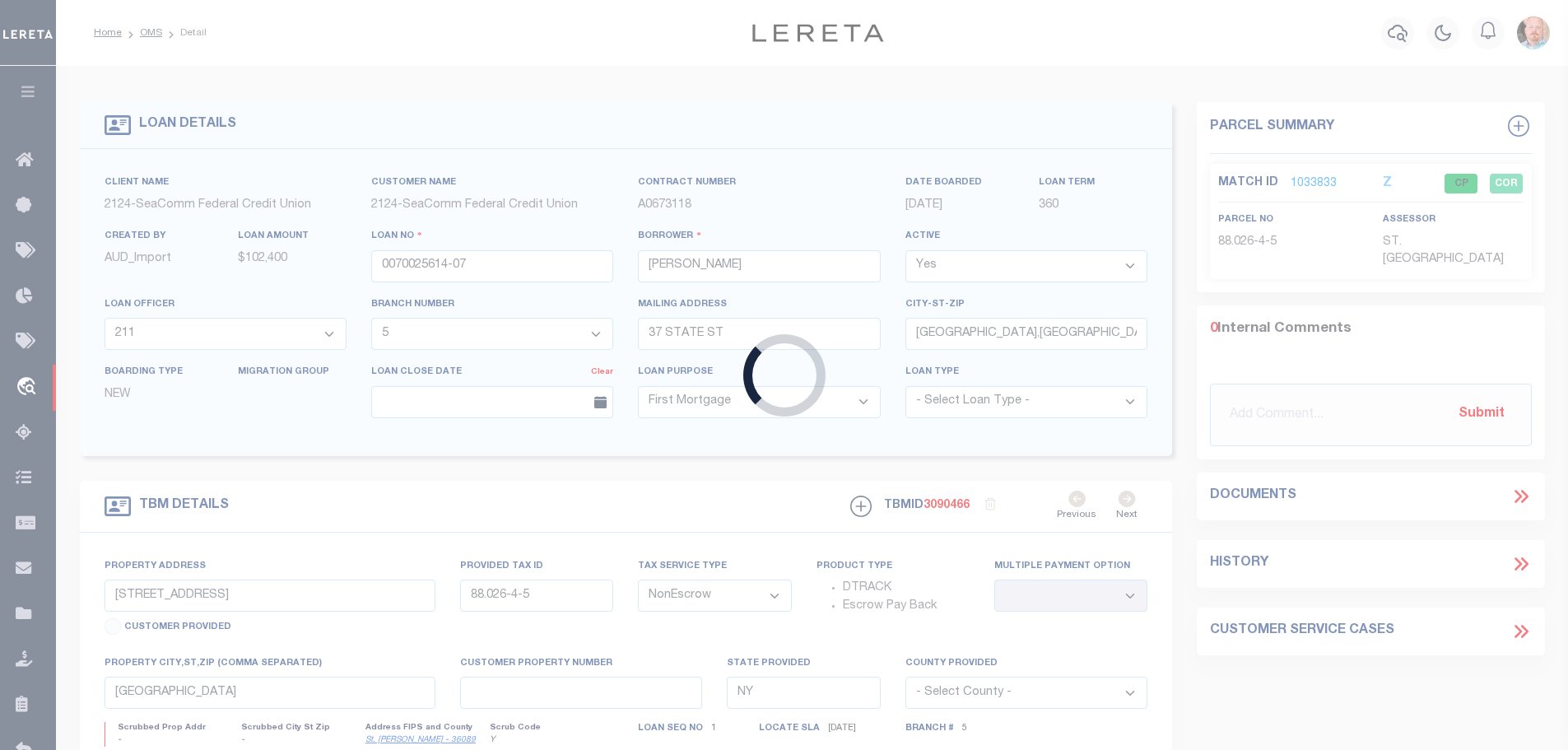
type input "15 Clark St"
type input "88.051-5-27.2"
type input "[GEOGRAPHIC_DATA],[GEOGRAPHIC_DATA],13617-1013"
select select
select select "4699"
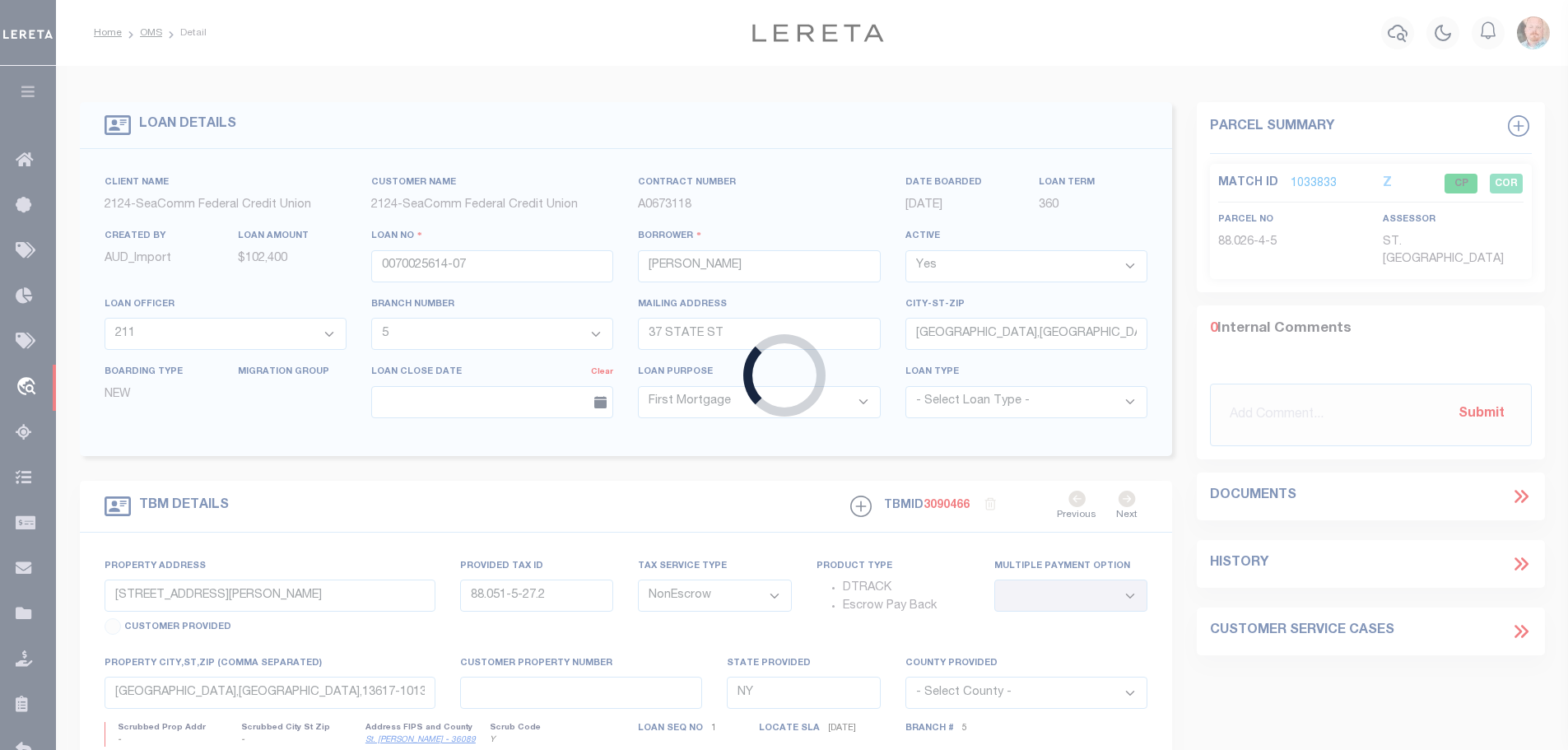
select select "2361"
select select
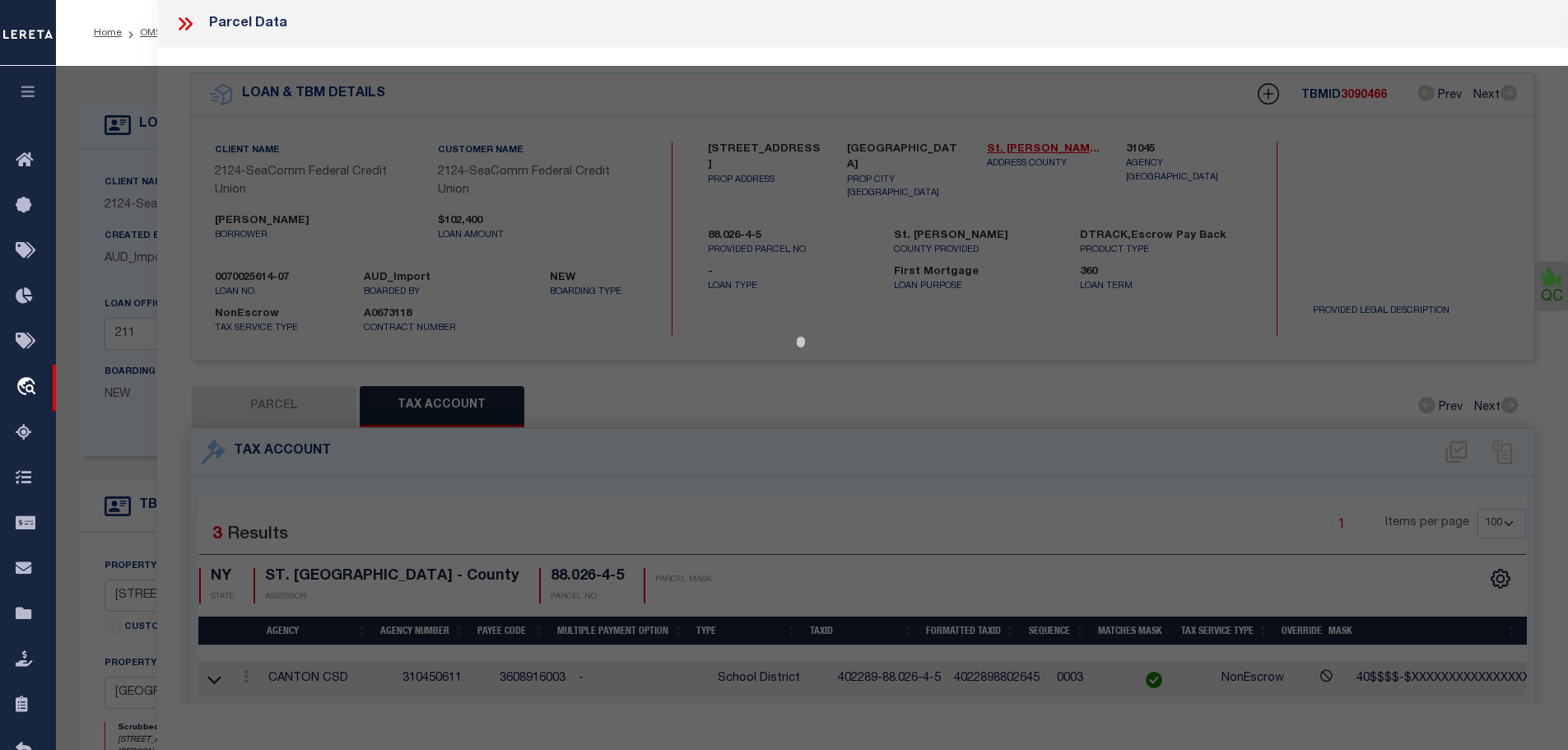
select select "AS"
checkbox input "false"
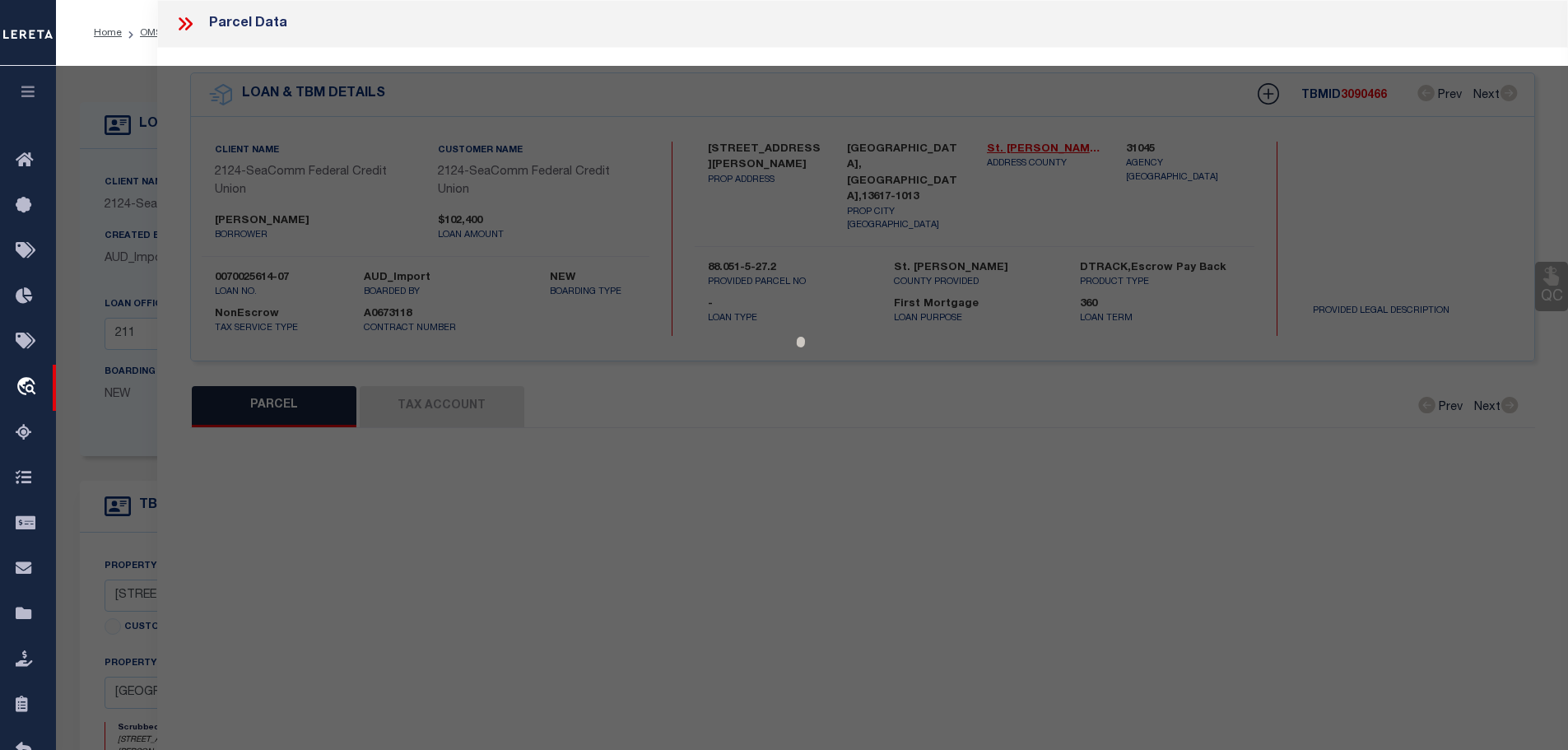
select select "CP"
type input "Kerrigan Brian"
select select
type input "15 Clark St"
checkbox input "false"
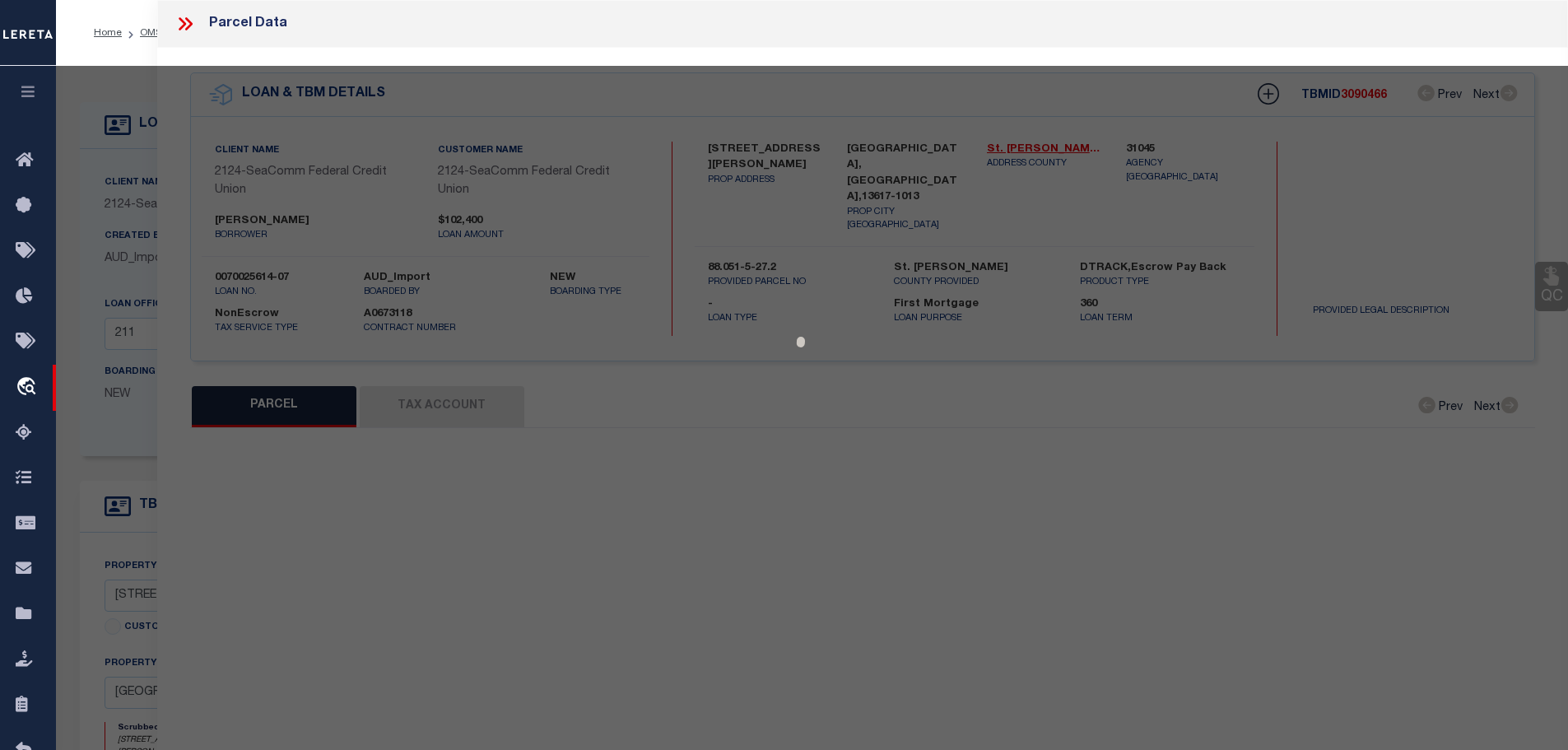
type input "[GEOGRAPHIC_DATA]"
type textarea "Tax ID Special Project"
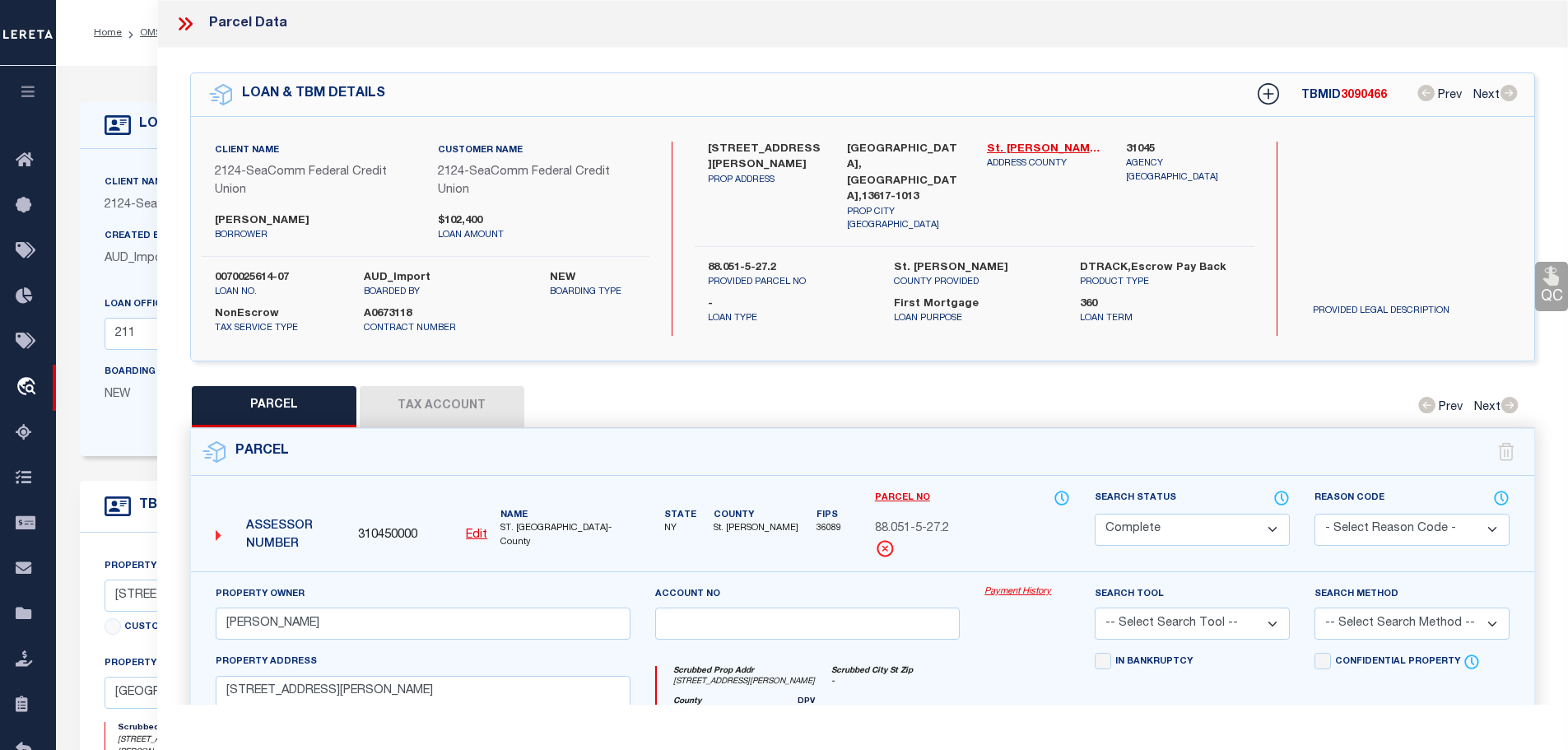
click at [427, 429] on div "Parcel" at bounding box center [862, 452] width 1343 height 47
click at [432, 398] on button "Tax Account" at bounding box center [442, 406] width 165 height 41
select select "100"
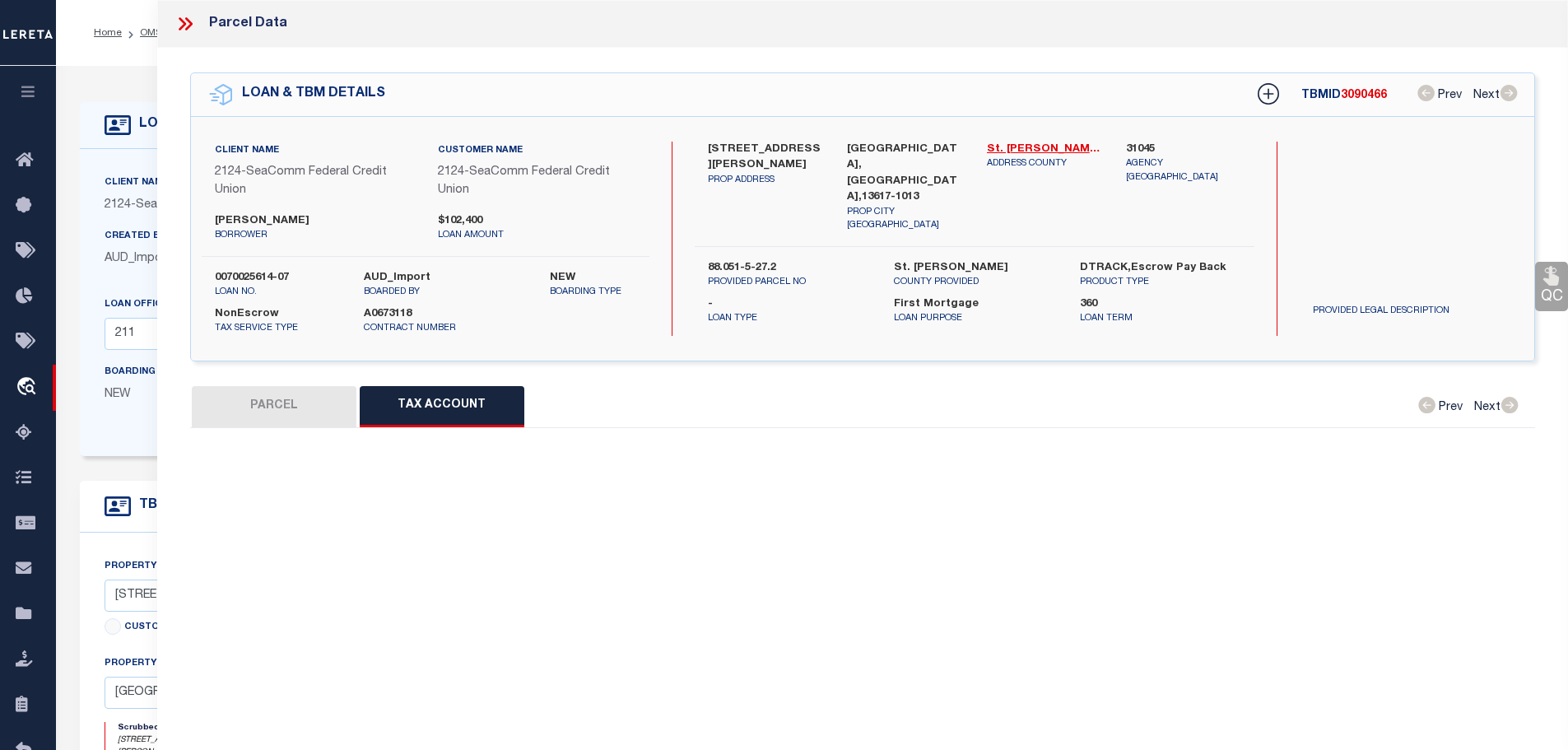
select select "100"
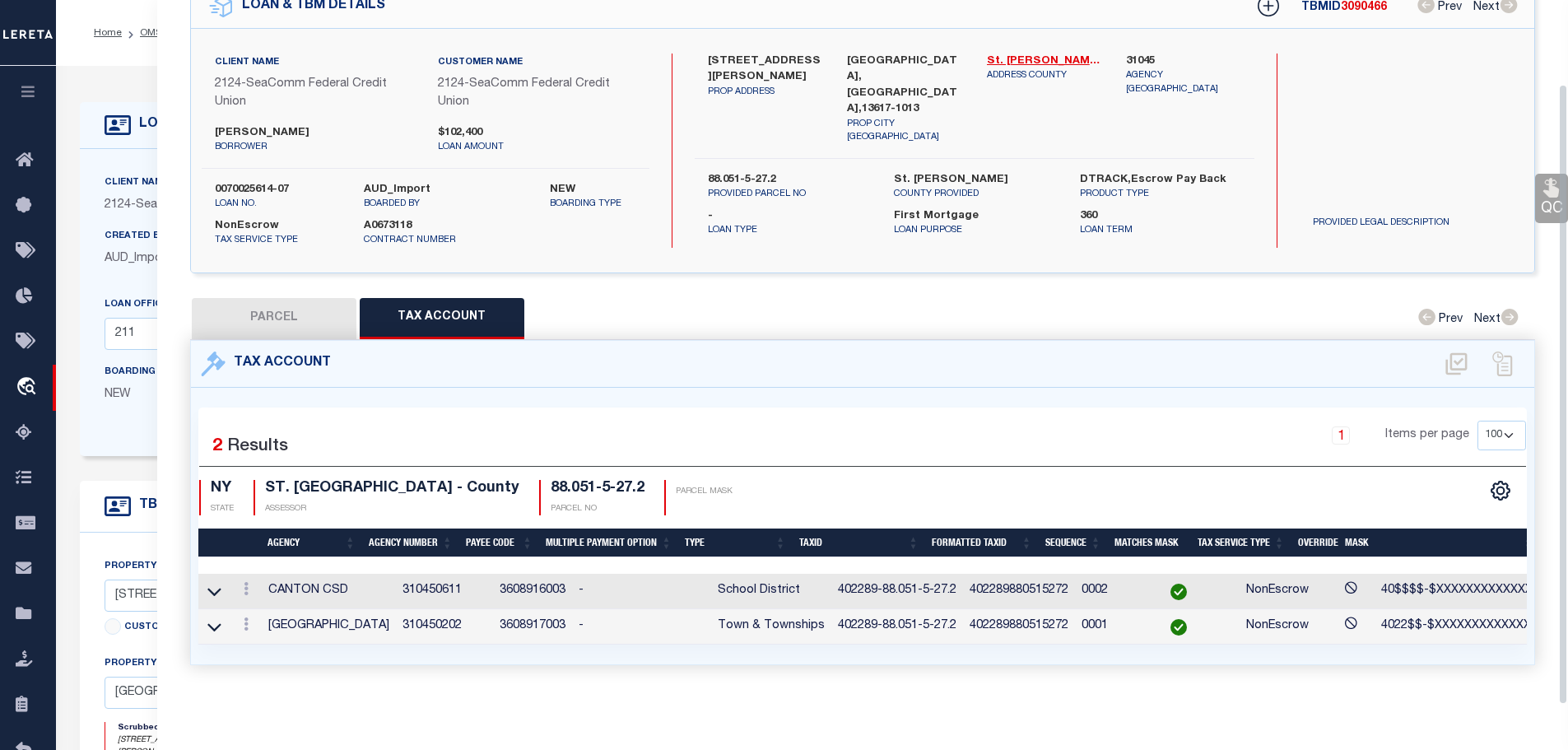
scroll to position [95, 0]
click at [245, 617] on icon at bounding box center [245, 624] width 5 height 13
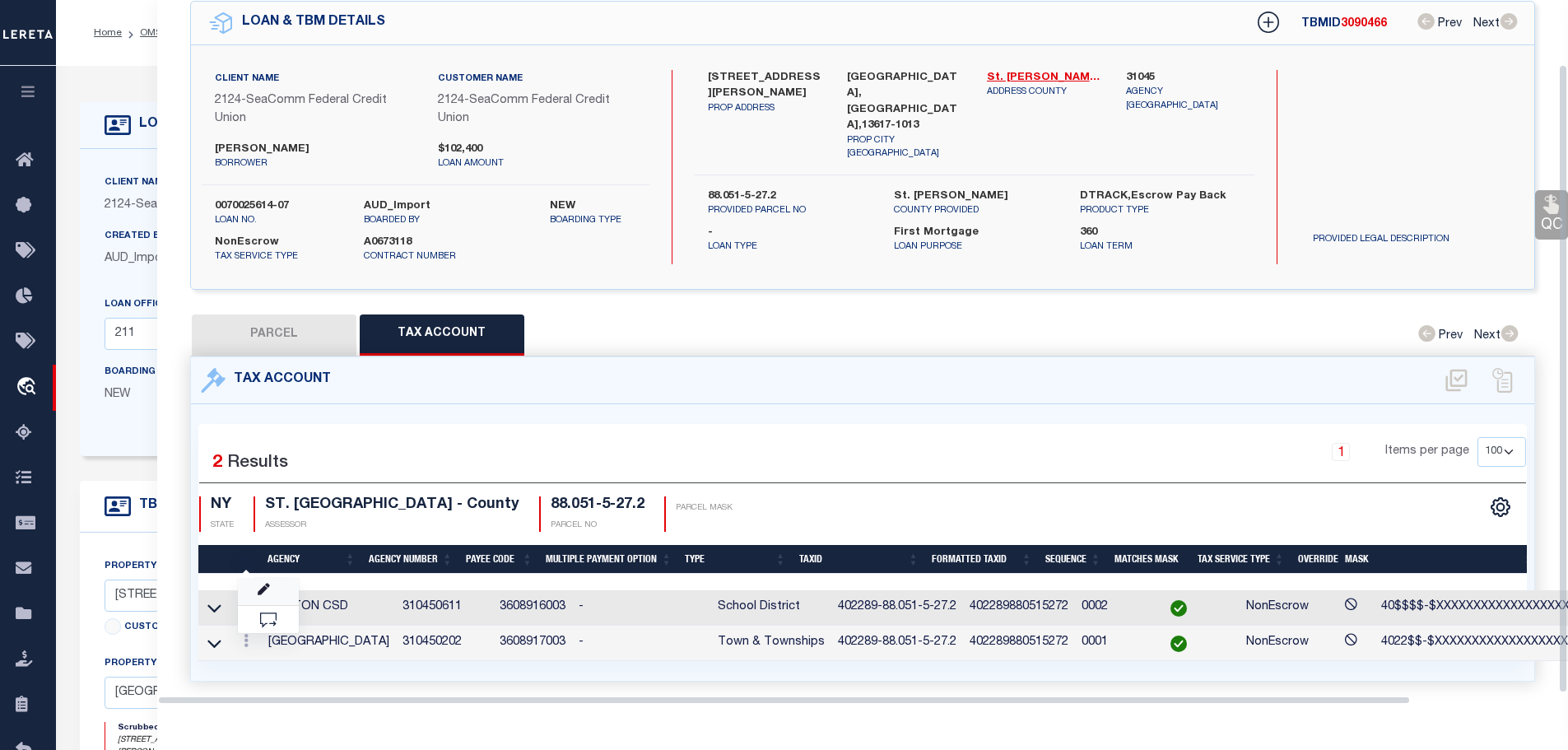
click at [262, 583] on icon "" at bounding box center [263, 589] width 12 height 12
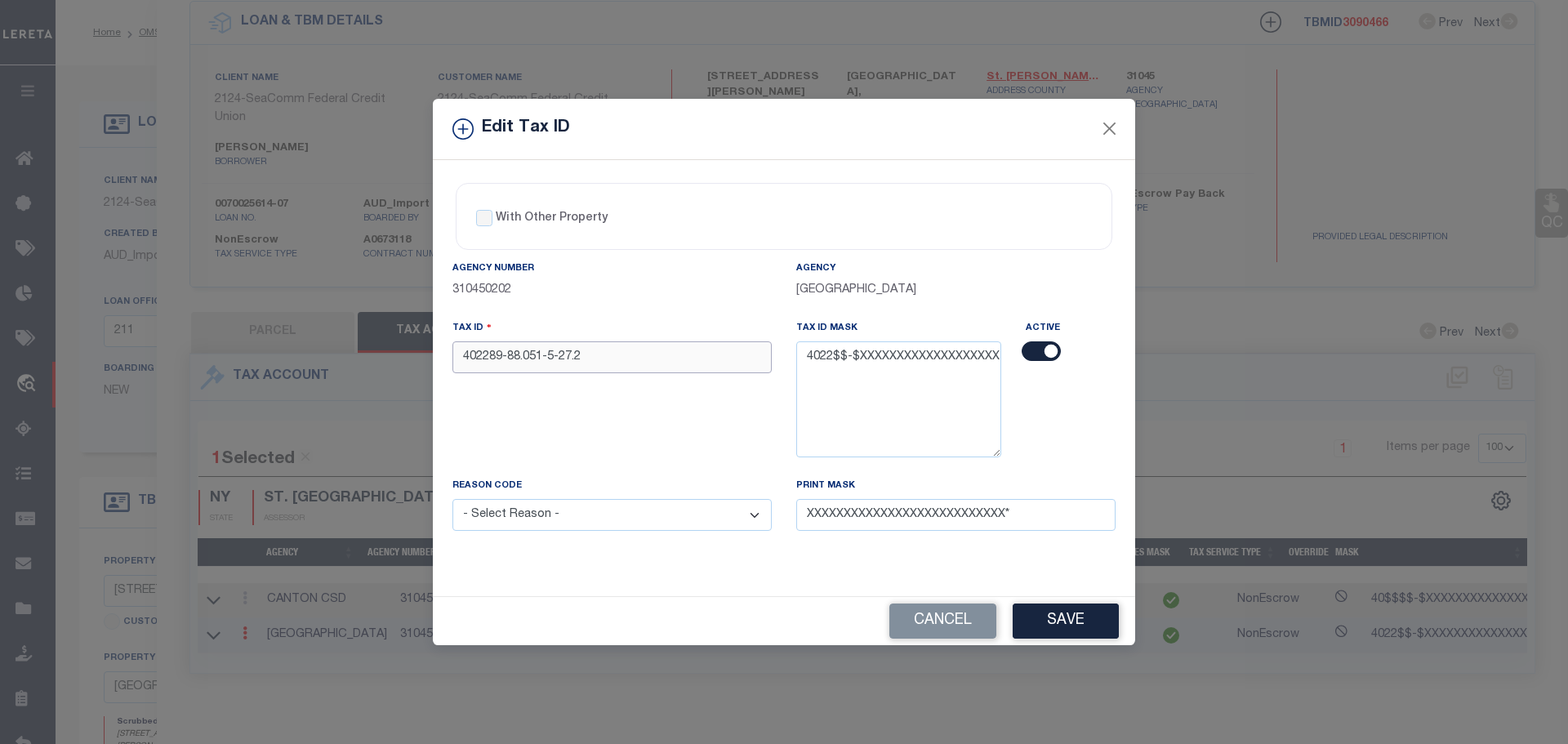
click at [475, 355] on input "402289-88.051-5-27.2" at bounding box center [612, 357] width 320 height 32
type input "402201-88.051-5-27.2"
click at [603, 519] on select "- Select Reason - 099 - Other (Provide additional detail) ACT - Agency Changed …" at bounding box center [612, 515] width 320 height 32
select select "ACT"
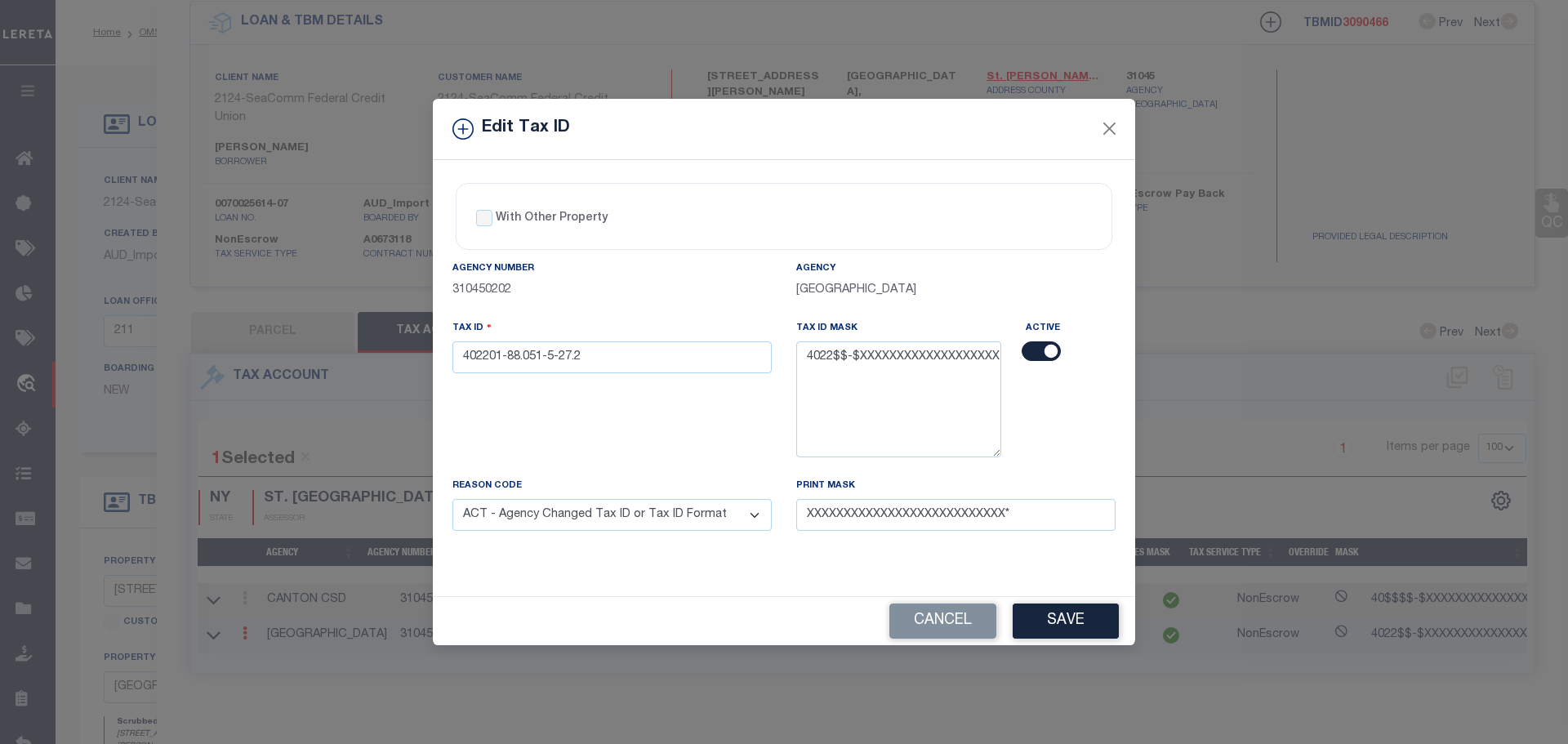
click at [452, 500] on select "- Select Reason - 099 - Other (Provide additional detail) ACT - Agency Changed …" at bounding box center [612, 515] width 320 height 32
click at [1054, 625] on button "Save" at bounding box center [1065, 621] width 106 height 35
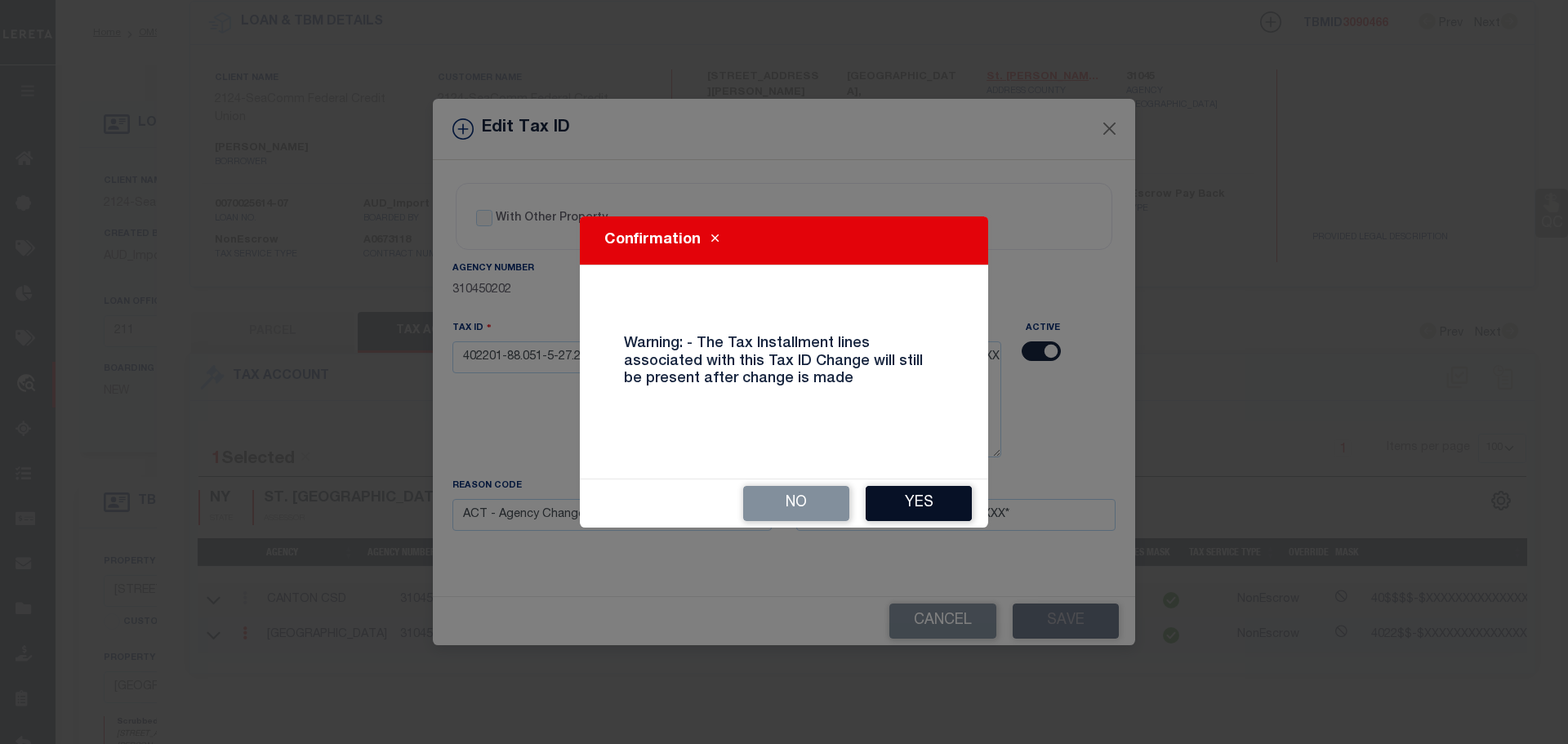
click at [921, 502] on button "Yes" at bounding box center [919, 503] width 106 height 35
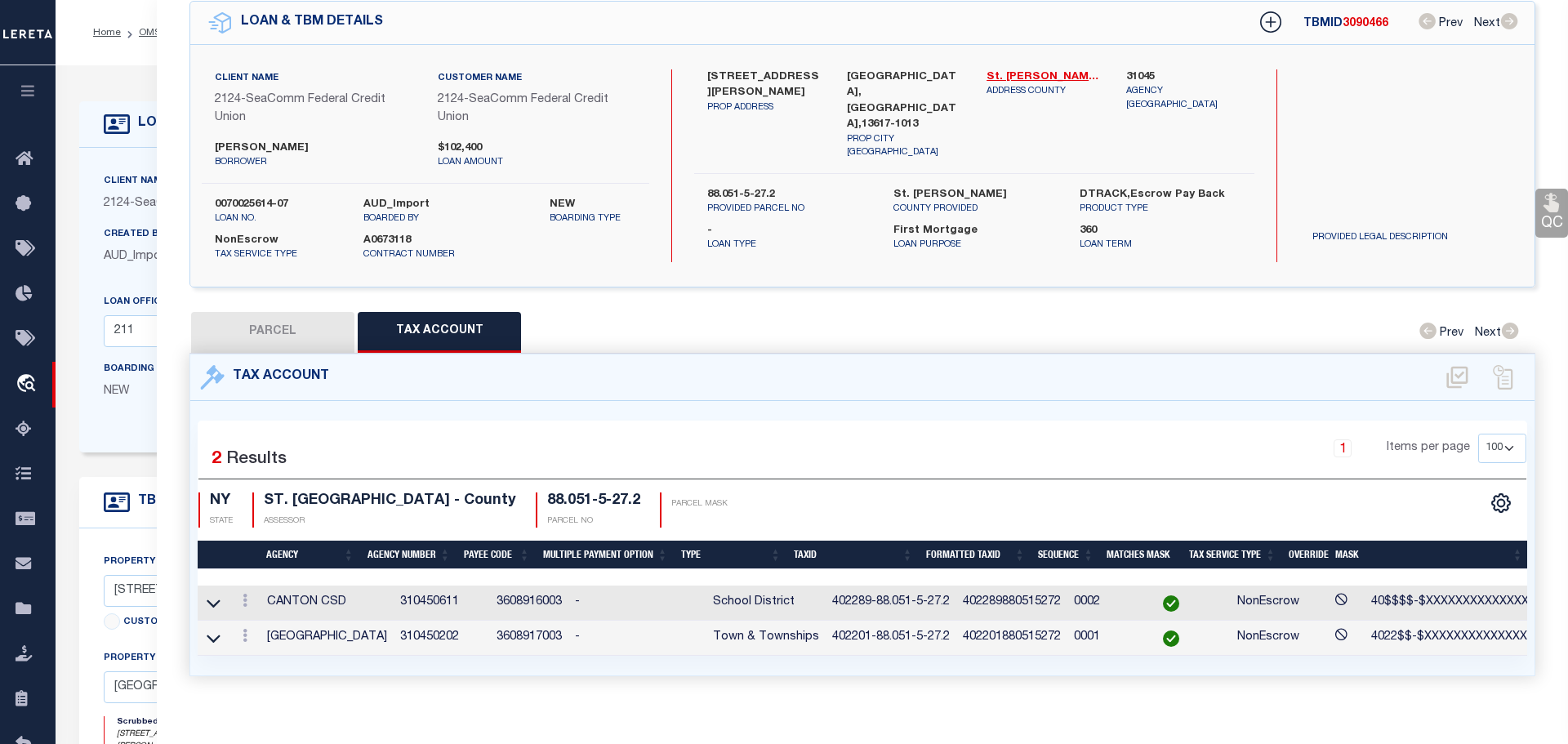
select select
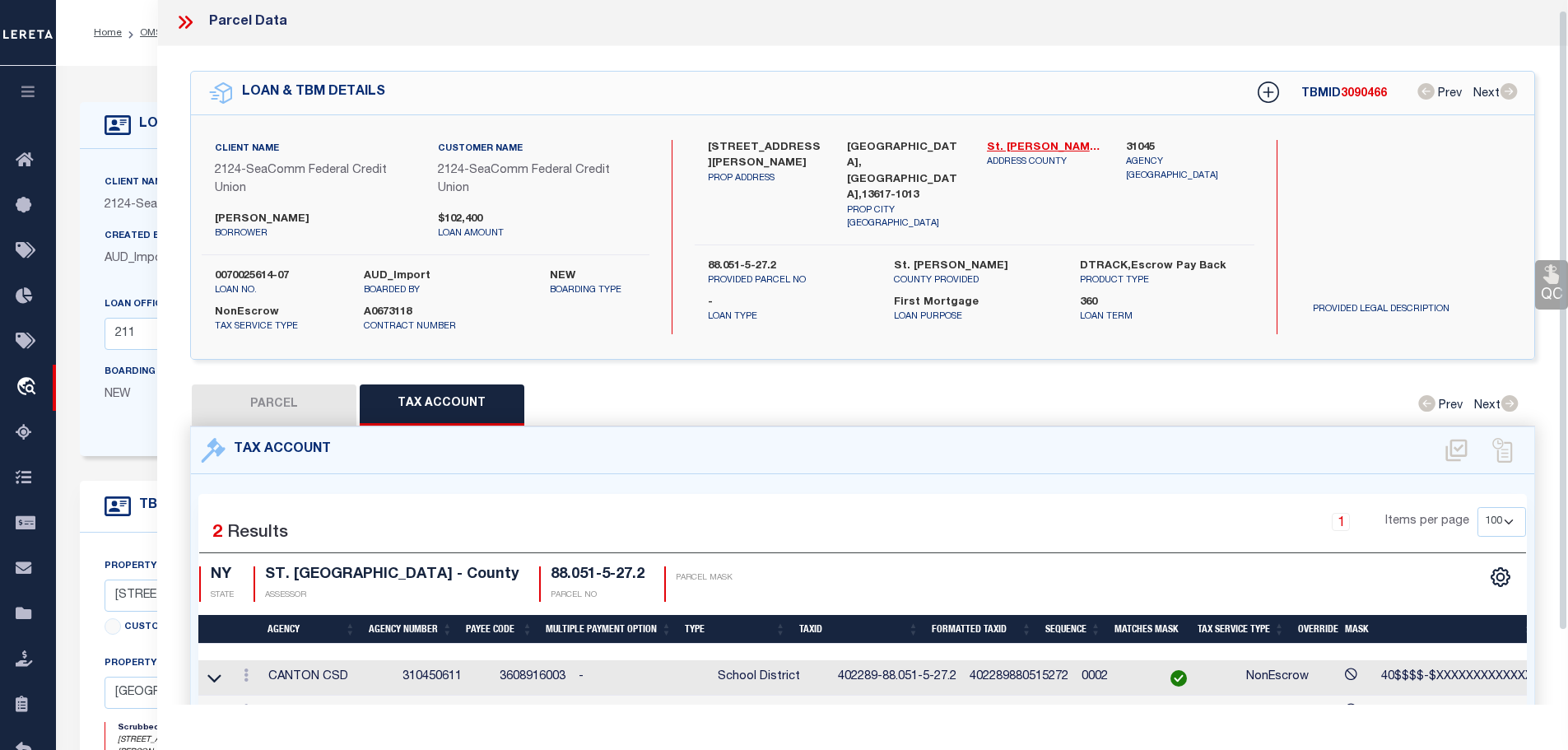
scroll to position [0, 0]
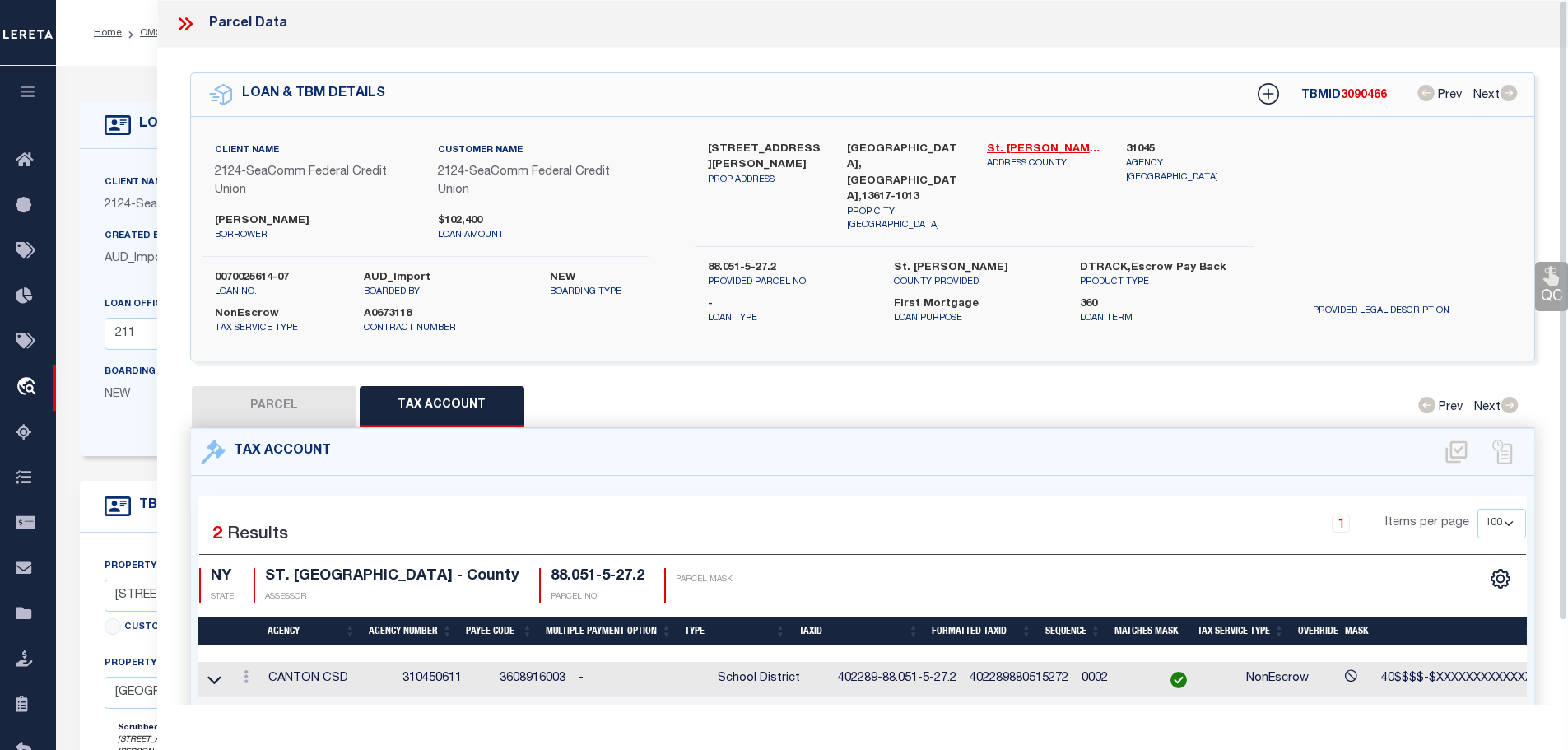
click at [189, 31] on icon at bounding box center [184, 23] width 22 height 22
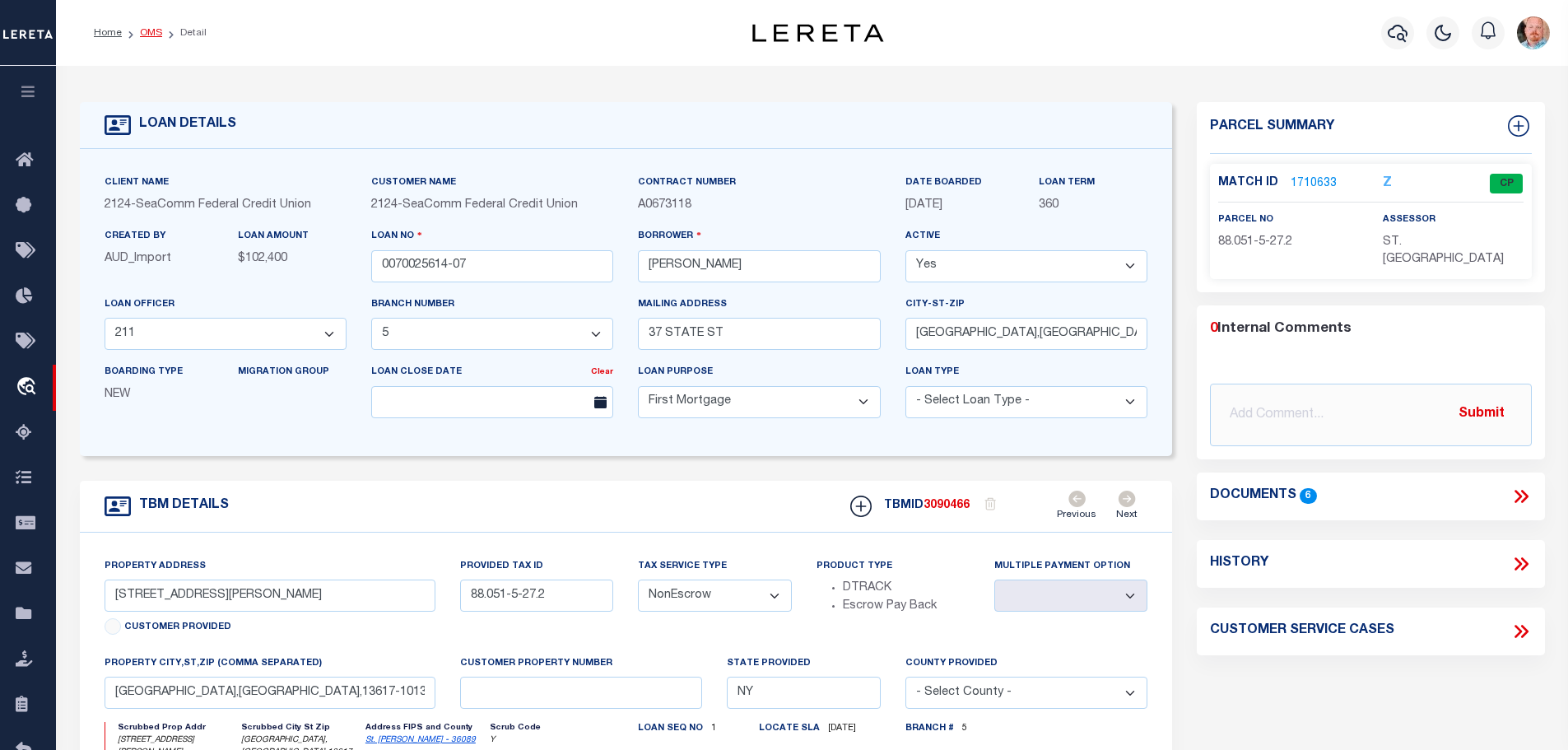
click at [136, 35] on li "OMS" at bounding box center [141, 33] width 40 height 15
click at [139, 34] on link "OMS" at bounding box center [151, 33] width 22 height 10
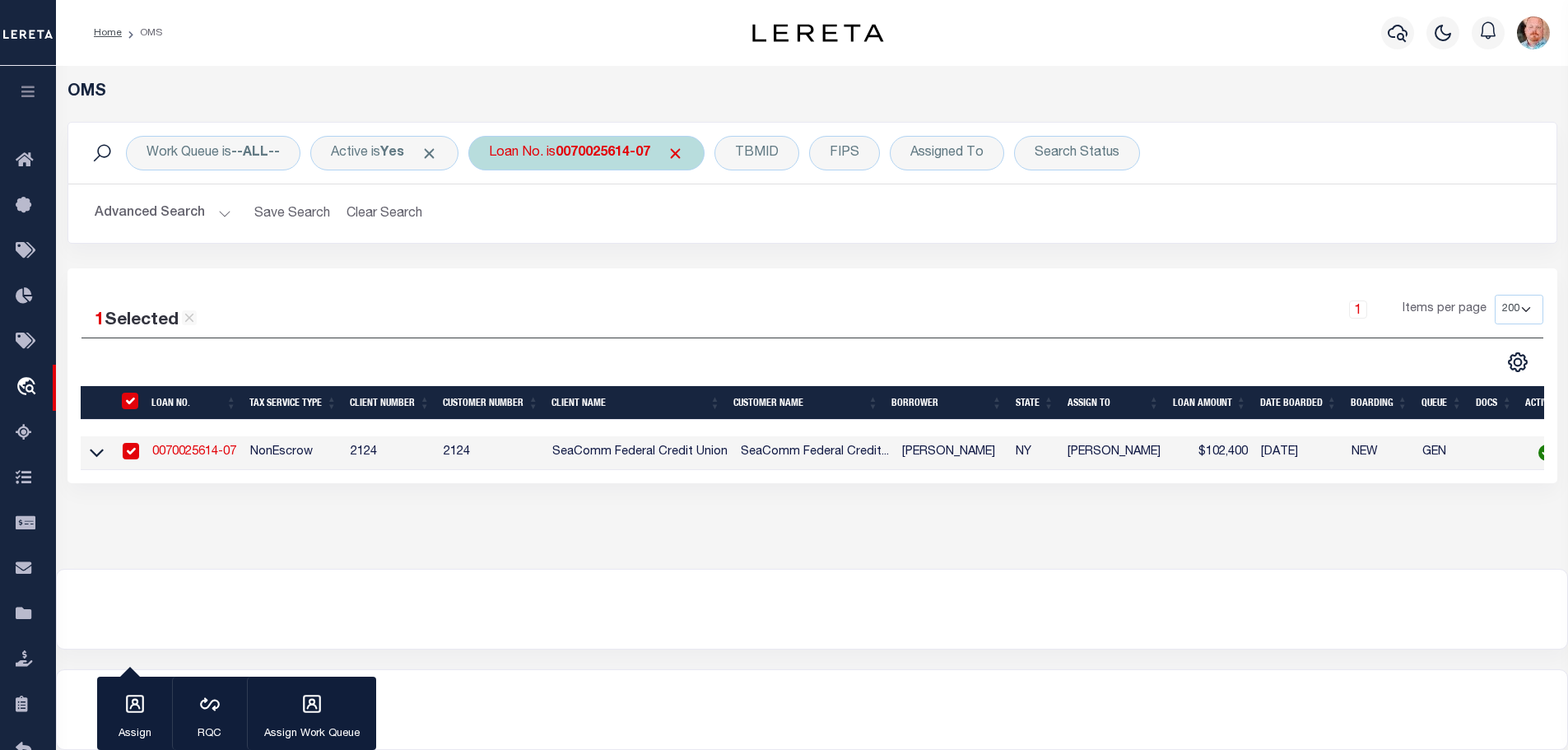
click at [596, 154] on b "0070025614-07" at bounding box center [602, 153] width 95 height 13
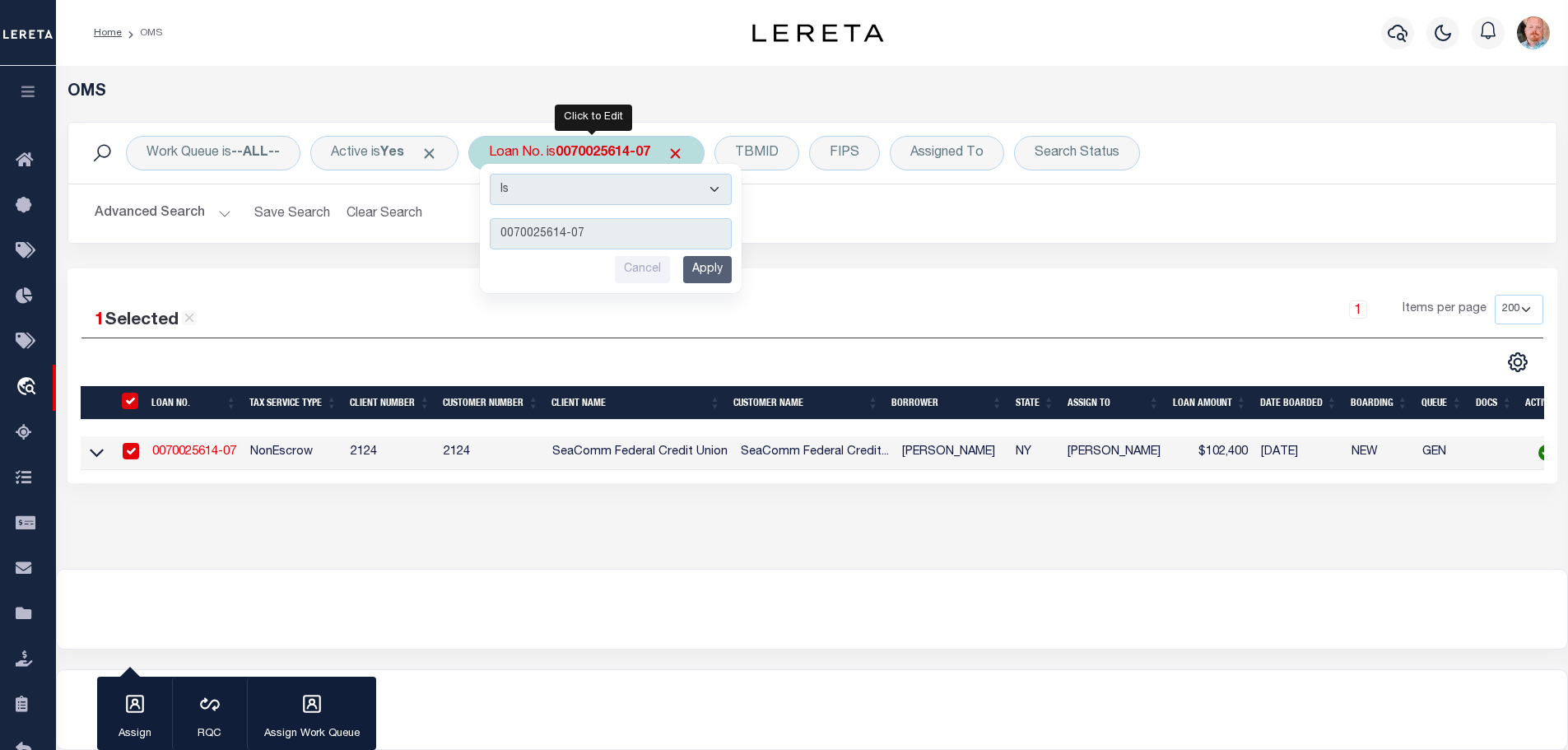
type input "45728"
click at [715, 271] on input "Apply" at bounding box center [708, 269] width 49 height 27
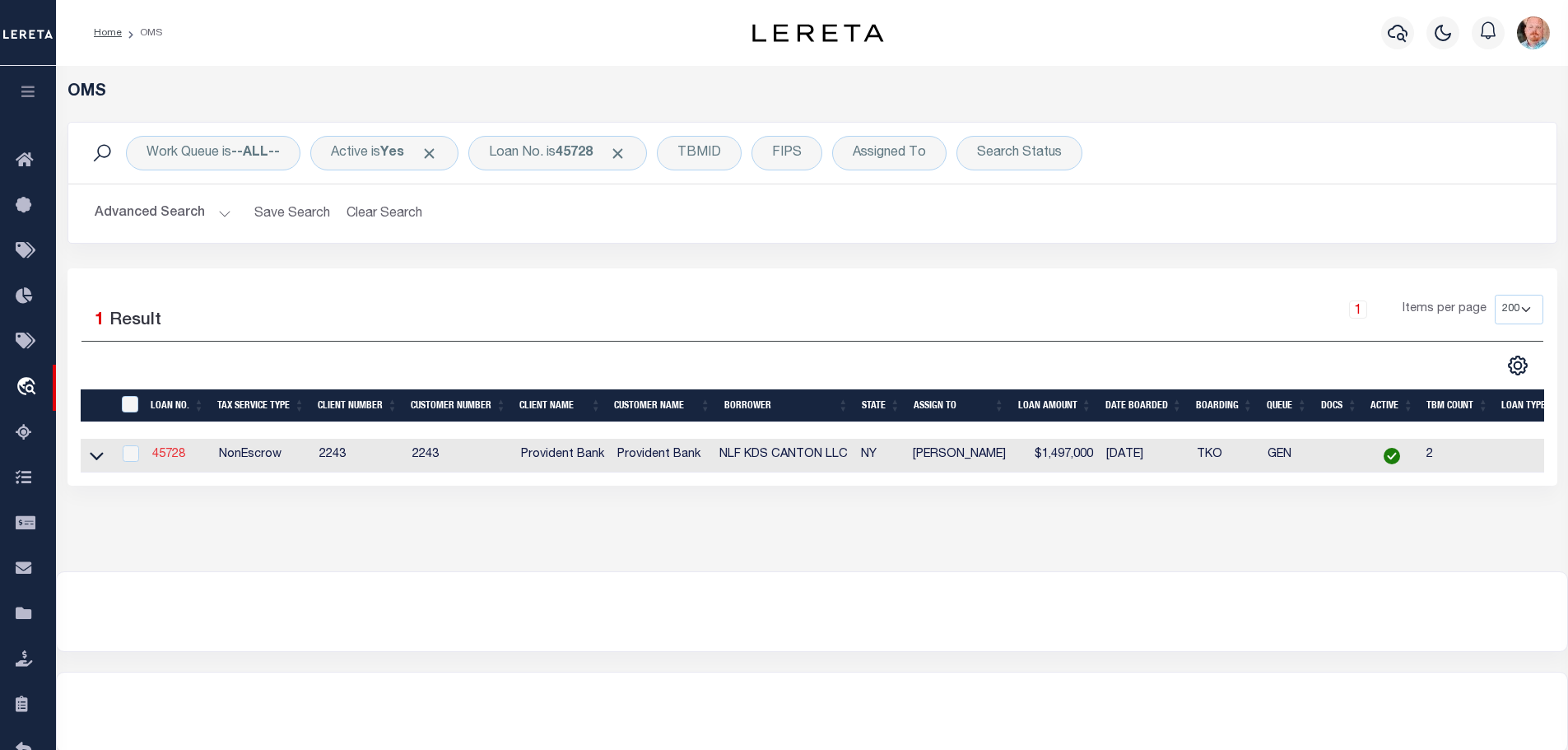
click at [175, 450] on link "45728" at bounding box center [169, 454] width 33 height 11
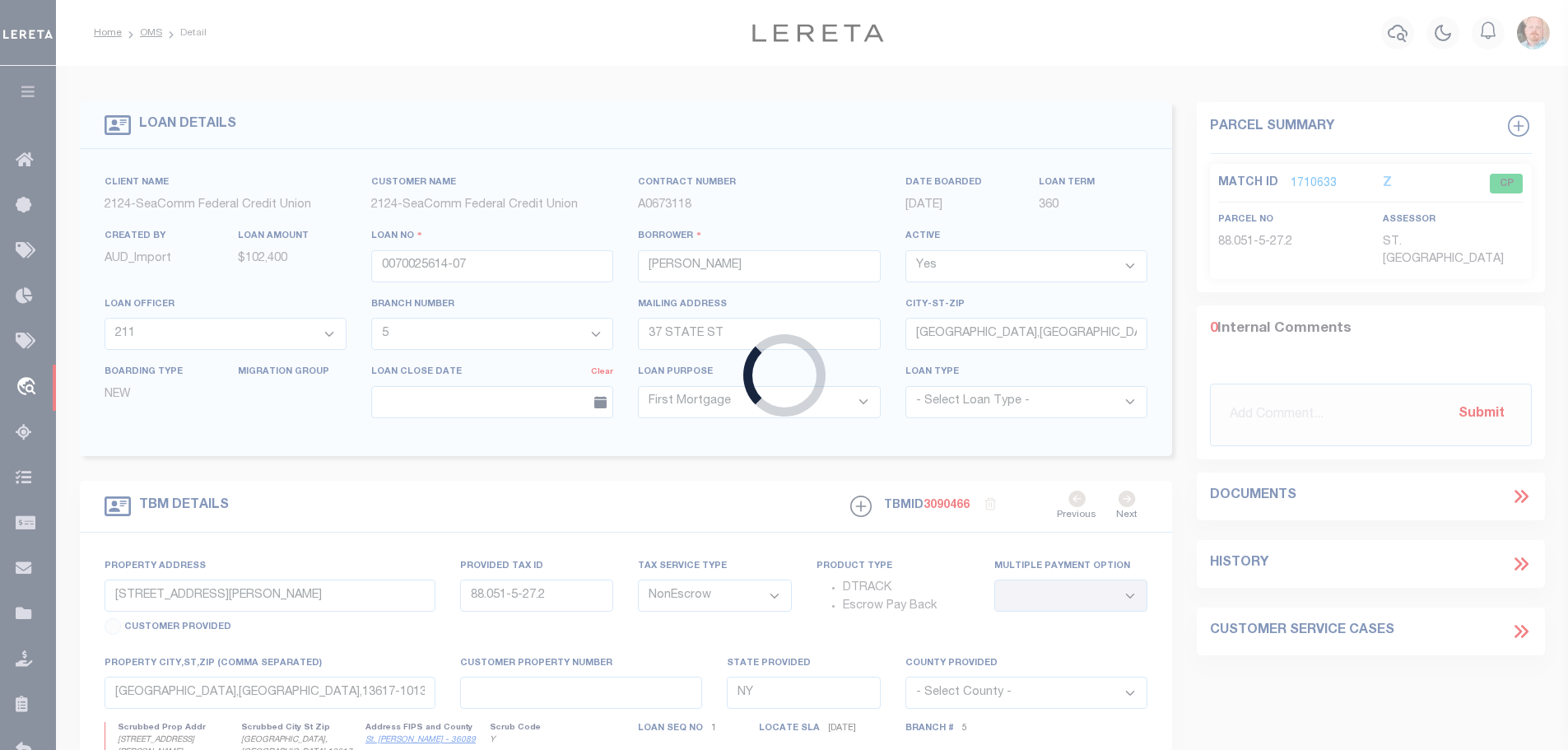
type input "45728"
type input "NLF KDS CANTON LLC"
select select
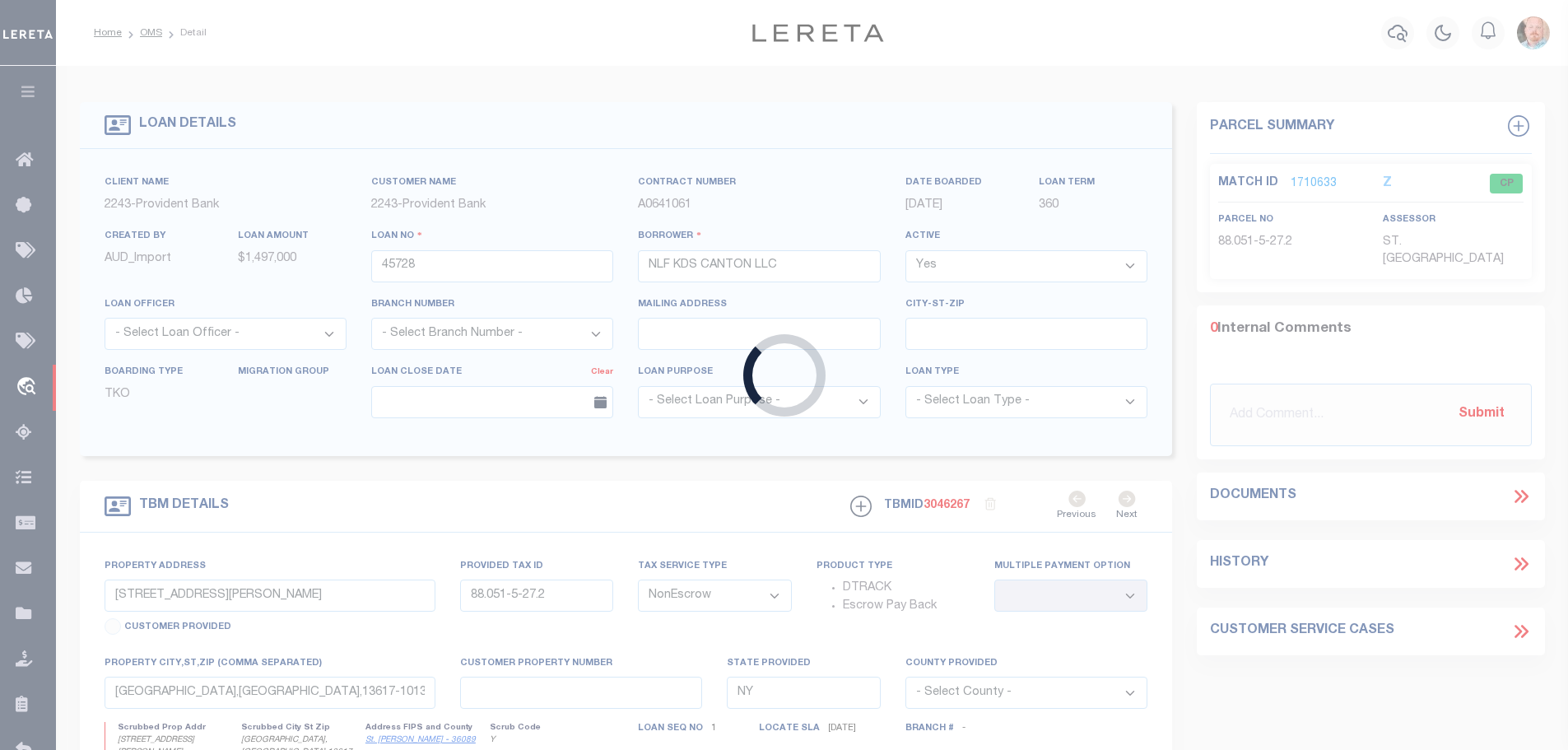
type input "40 STATE HIGHWAY 310"
type input "402201-88.036-4-4"
type input "[GEOGRAPHIC_DATA] 13617"
select select
type textarea "FILE."
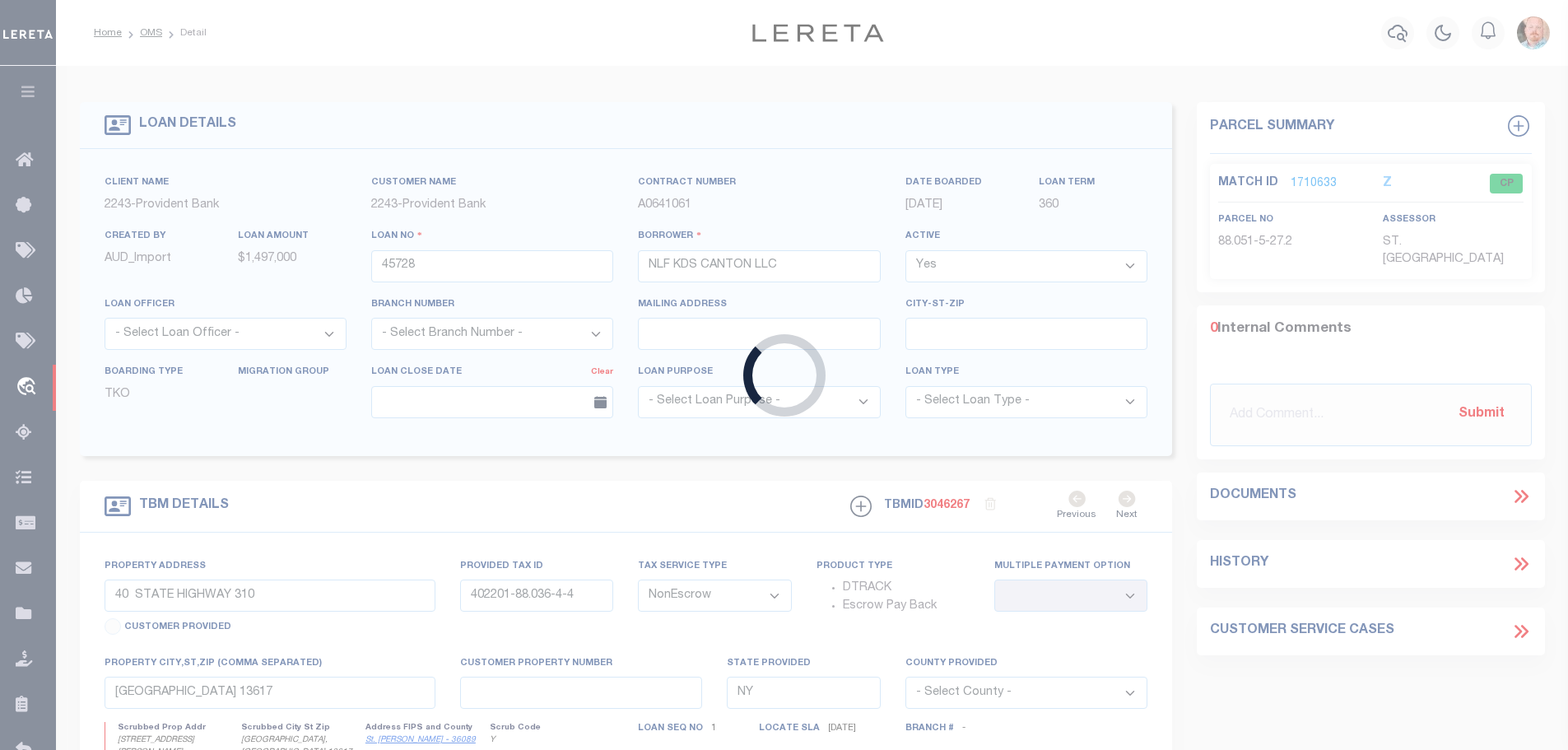
type textarea "Liability subject to parcel provided"
select select "16125"
select select "5389"
select select
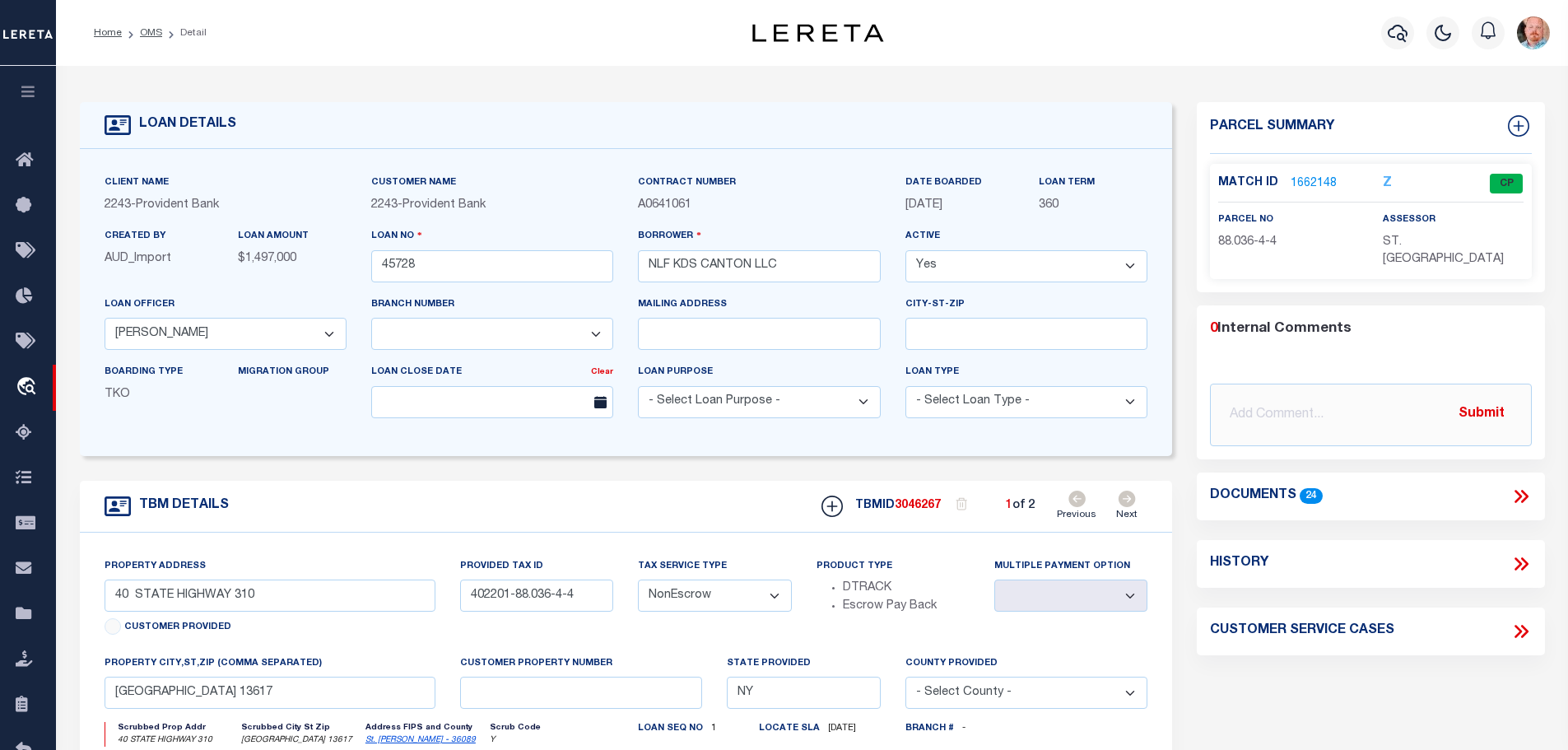
click at [1125, 499] on icon at bounding box center [1127, 499] width 17 height 17
type input "402201-88.036-7-1"
select select
click at [1296, 184] on link "1660700" at bounding box center [1312, 184] width 46 height 17
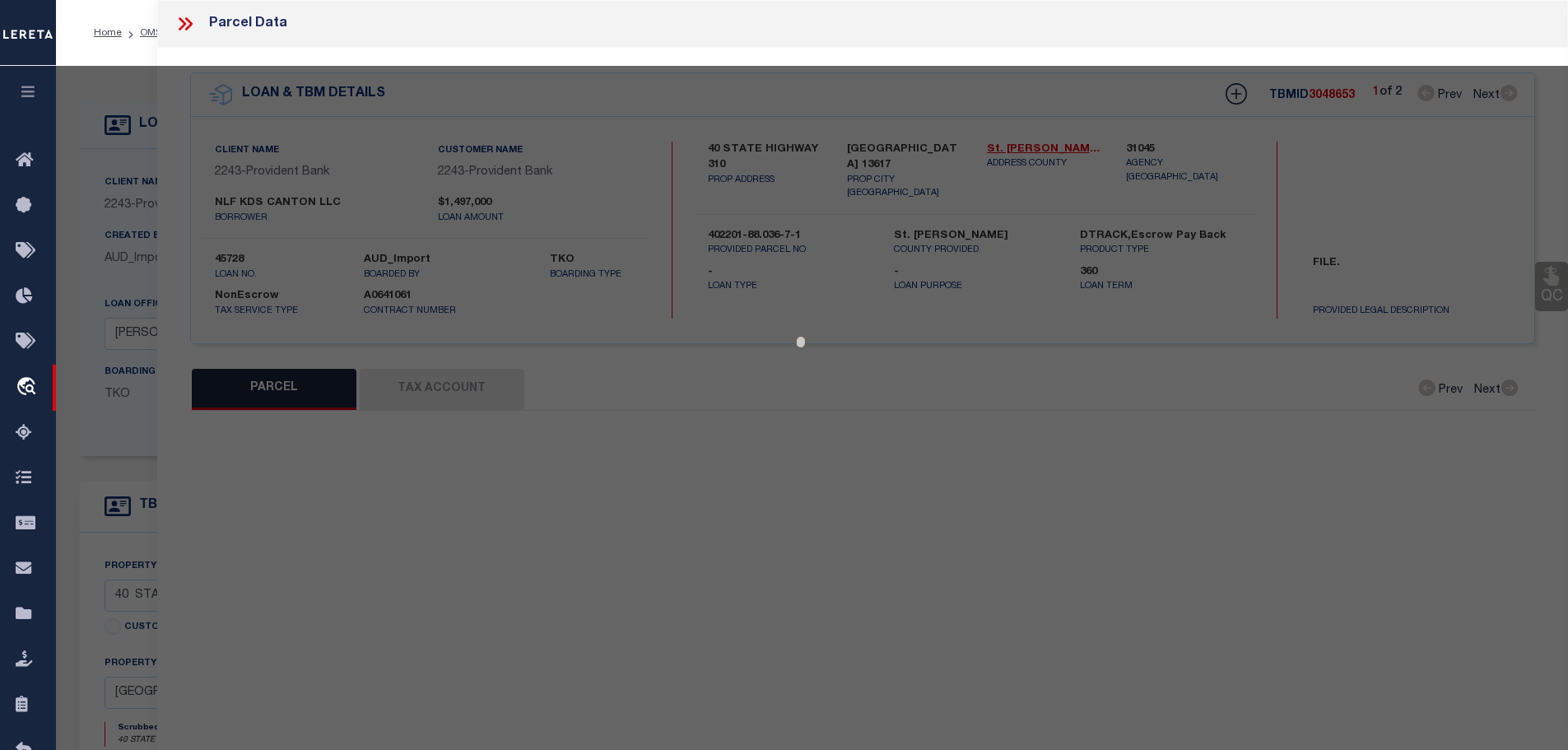
select select "AS"
checkbox input "false"
select select "CP"
type input "NLF KDS CANTON LLC"
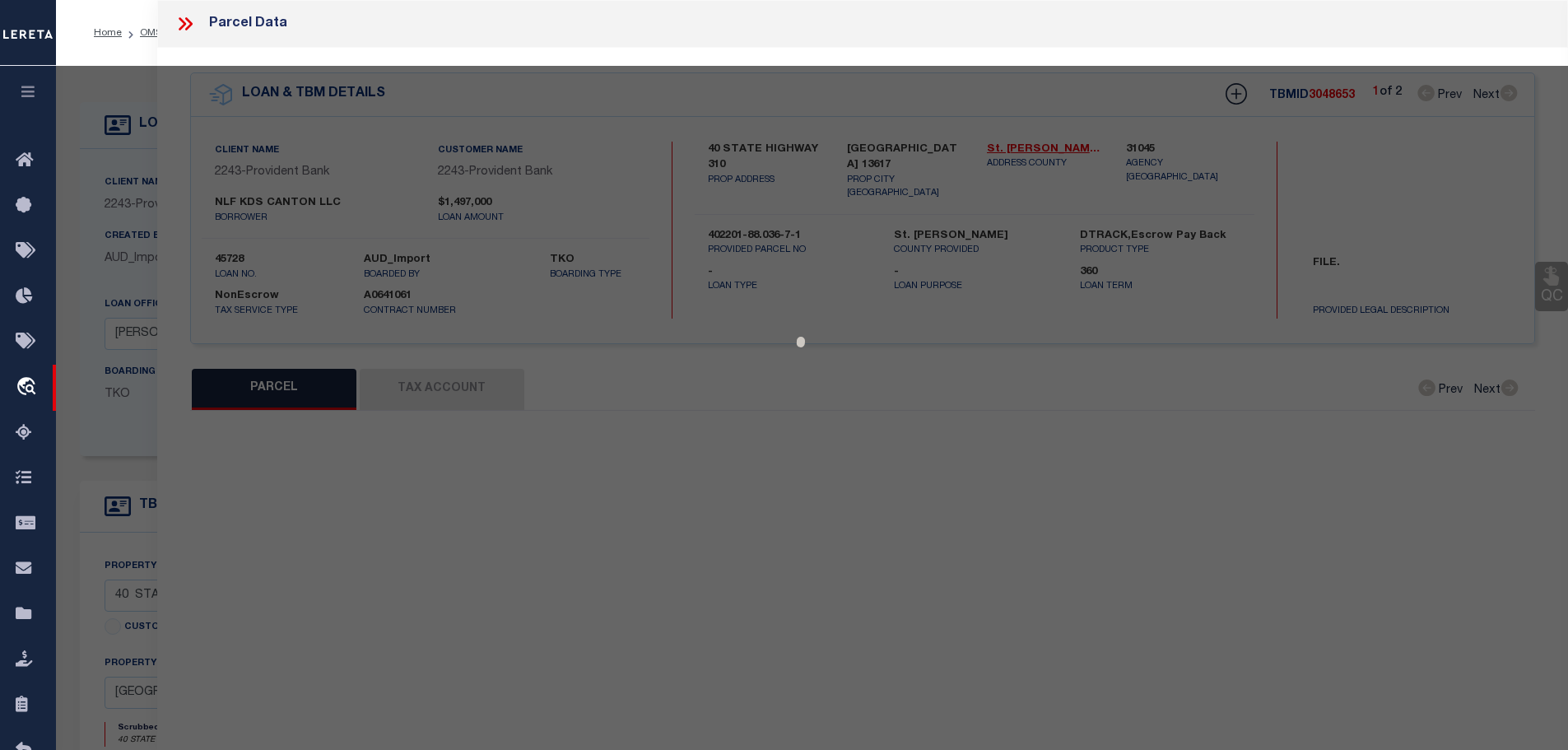
select select
type input "SH 310"
checkbox input "false"
type input "[GEOGRAPHIC_DATA] 13617"
type textarea "Acres: 1.10"
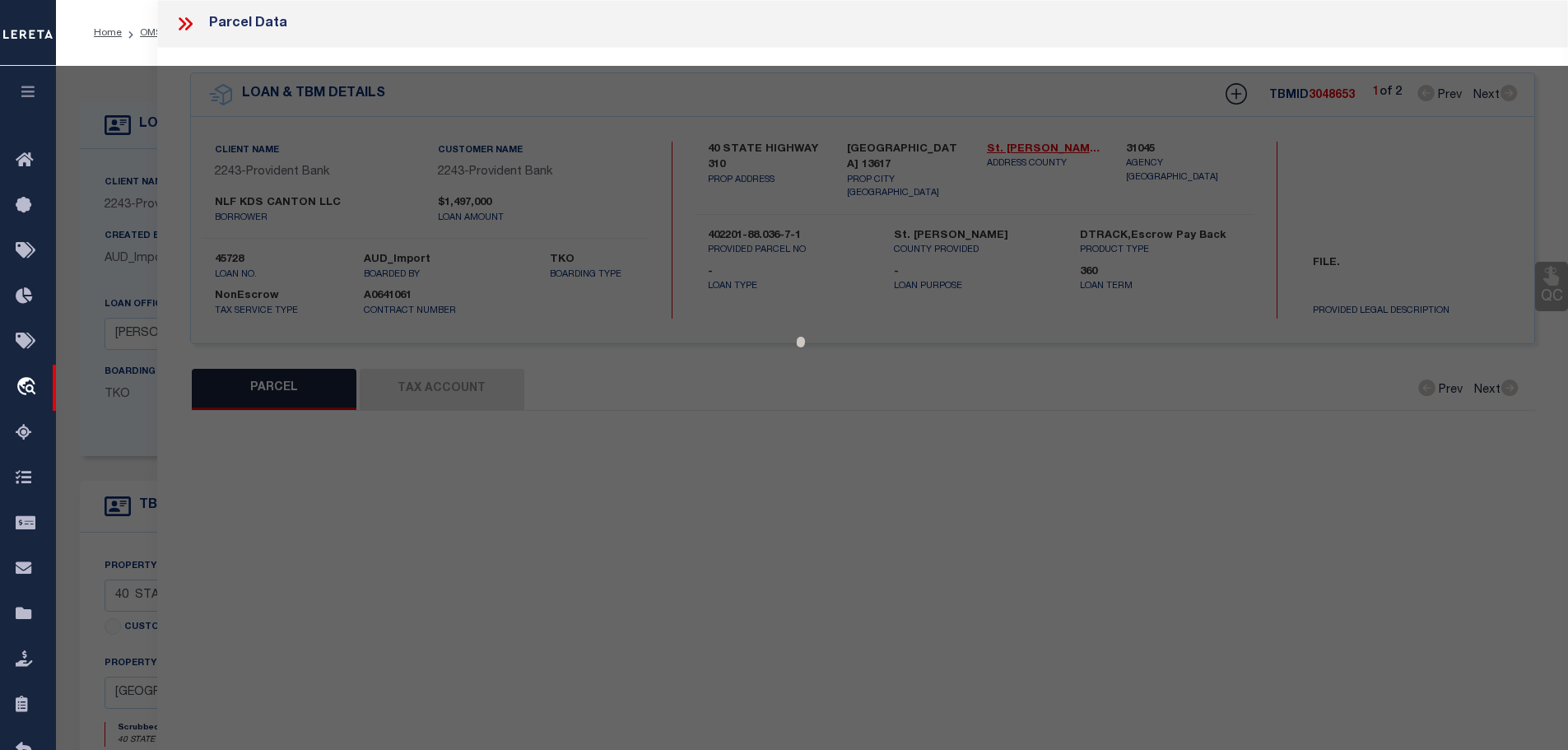
type textarea "Tax ID Special Project"
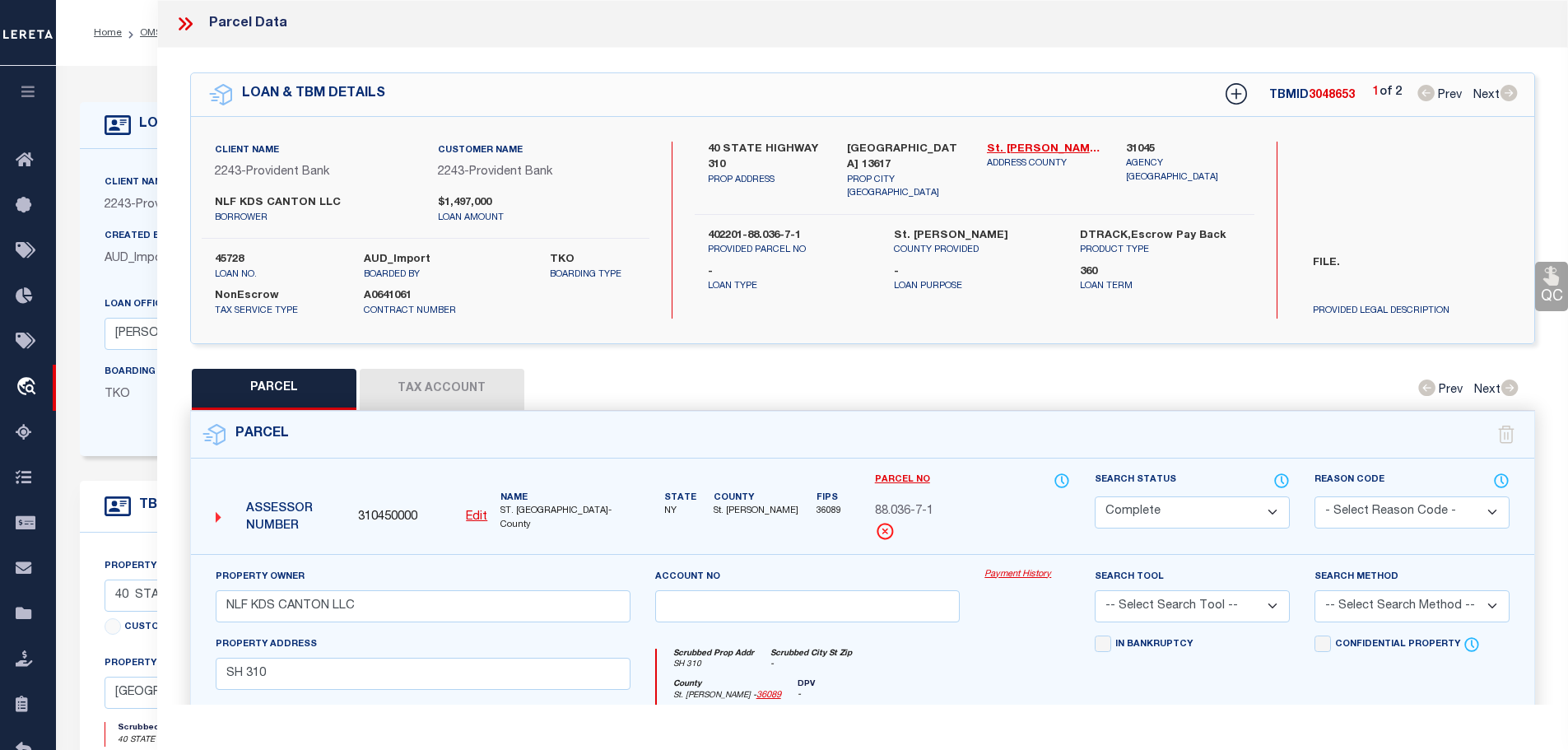
click at [470, 379] on button "Tax Account" at bounding box center [442, 390] width 165 height 41
select select "100"
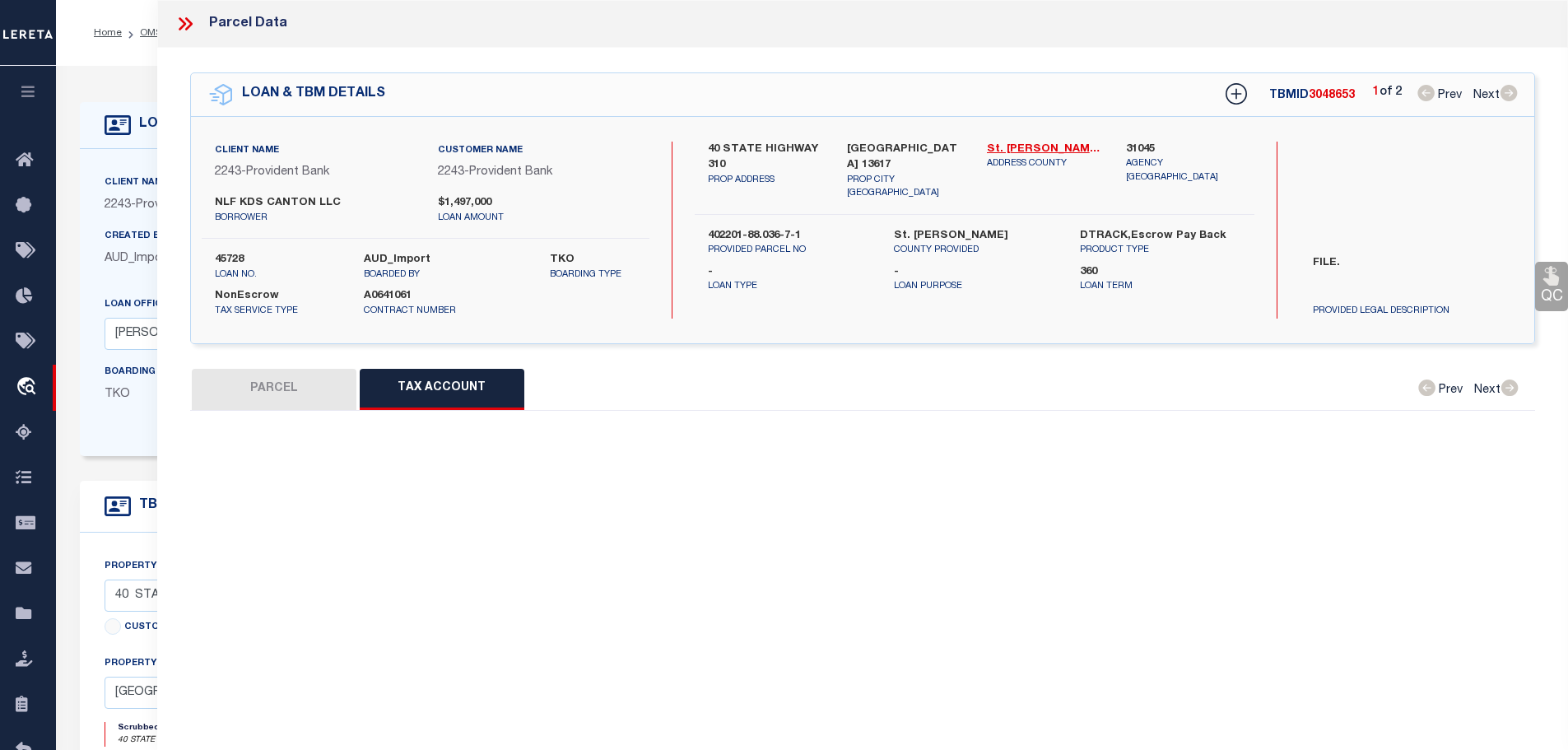
select select "100"
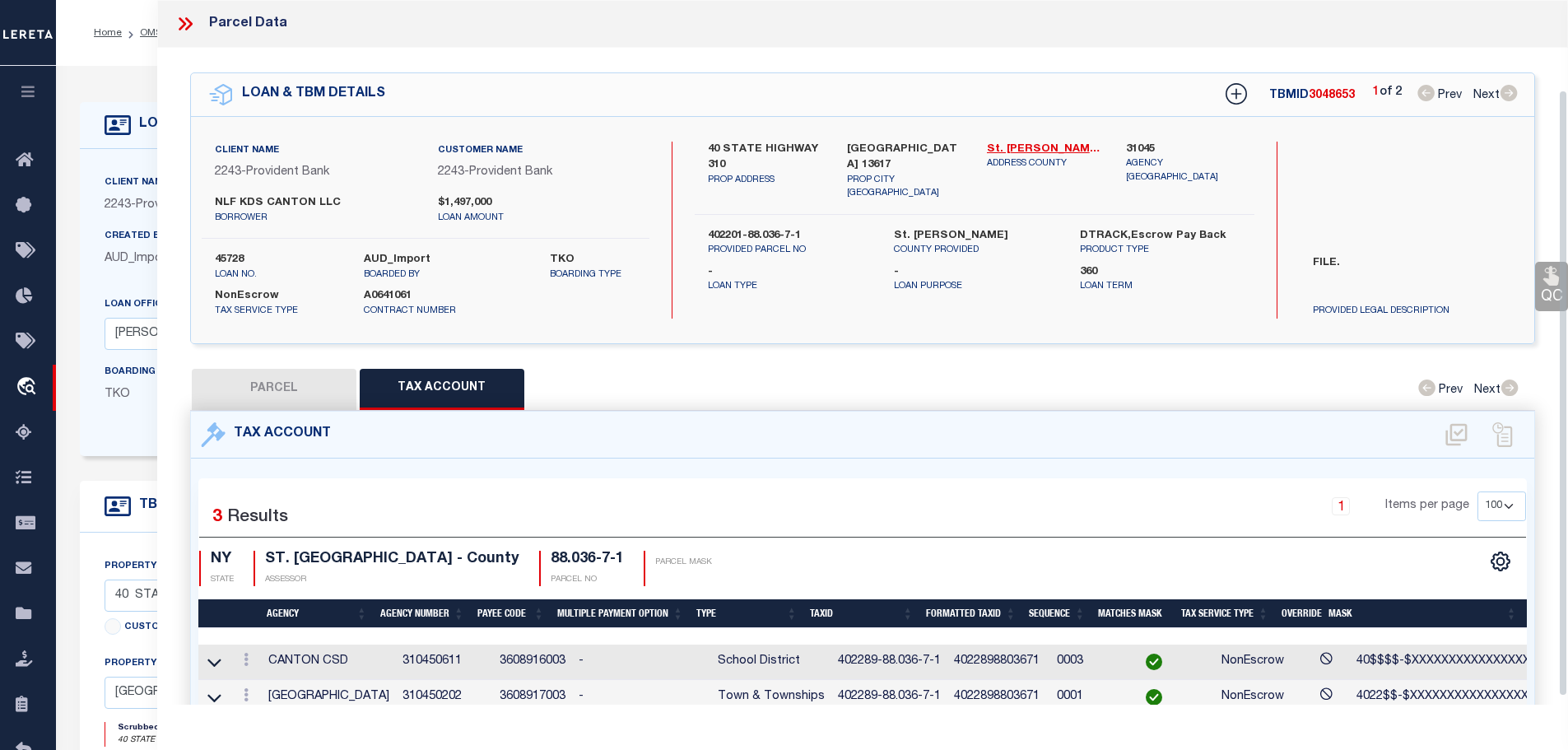
scroll to position [104, 0]
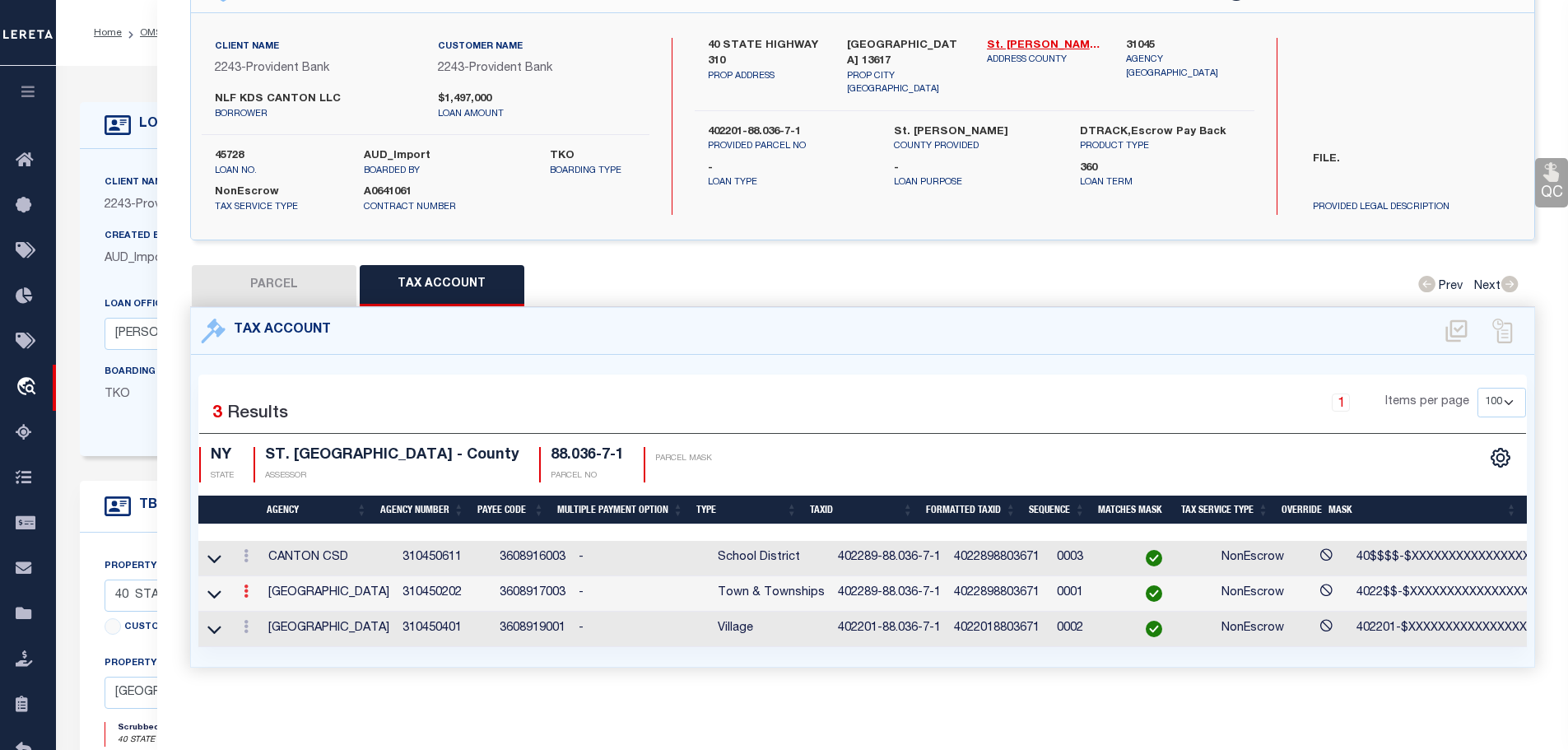
click at [248, 588] on icon at bounding box center [245, 591] width 5 height 13
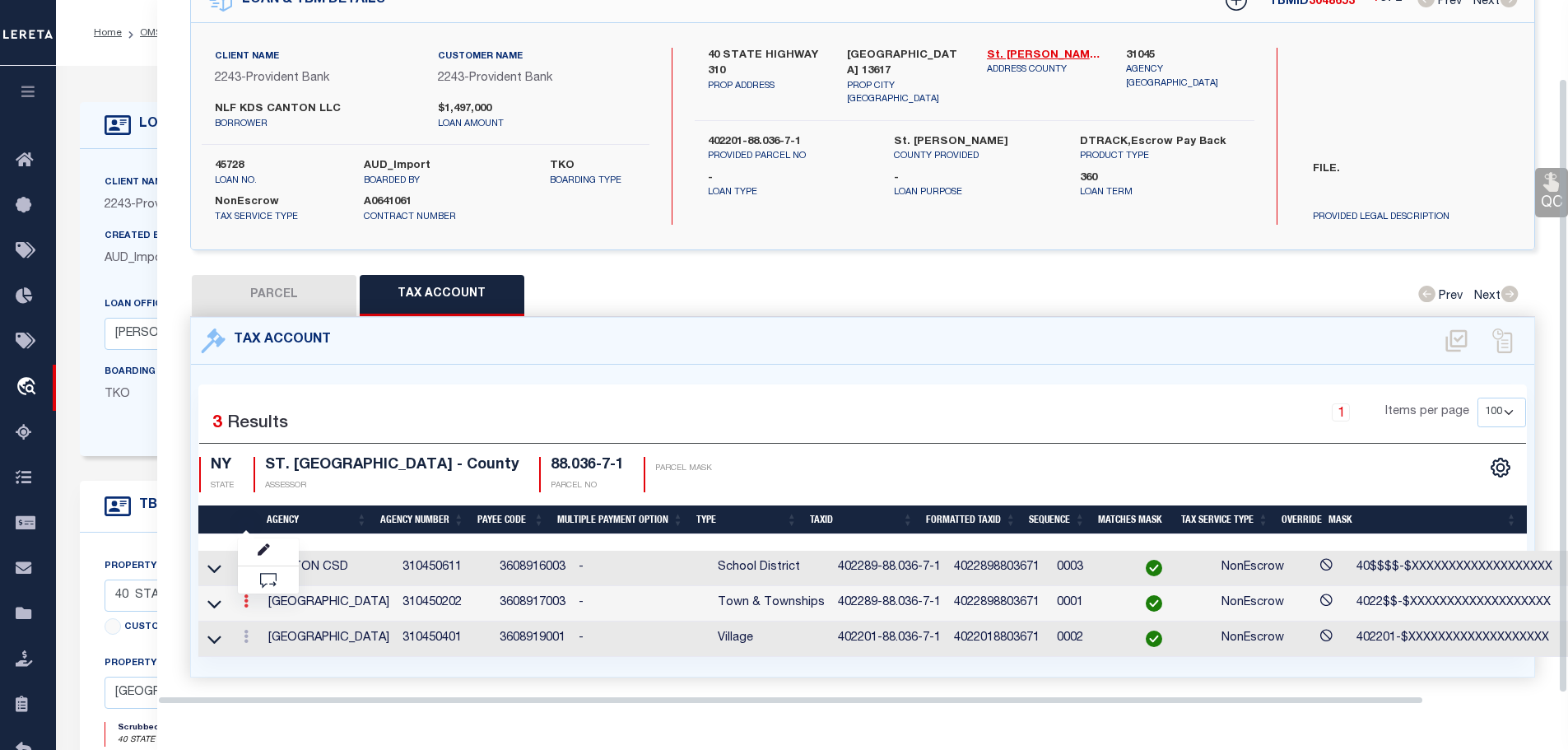
scroll to position [90, 0]
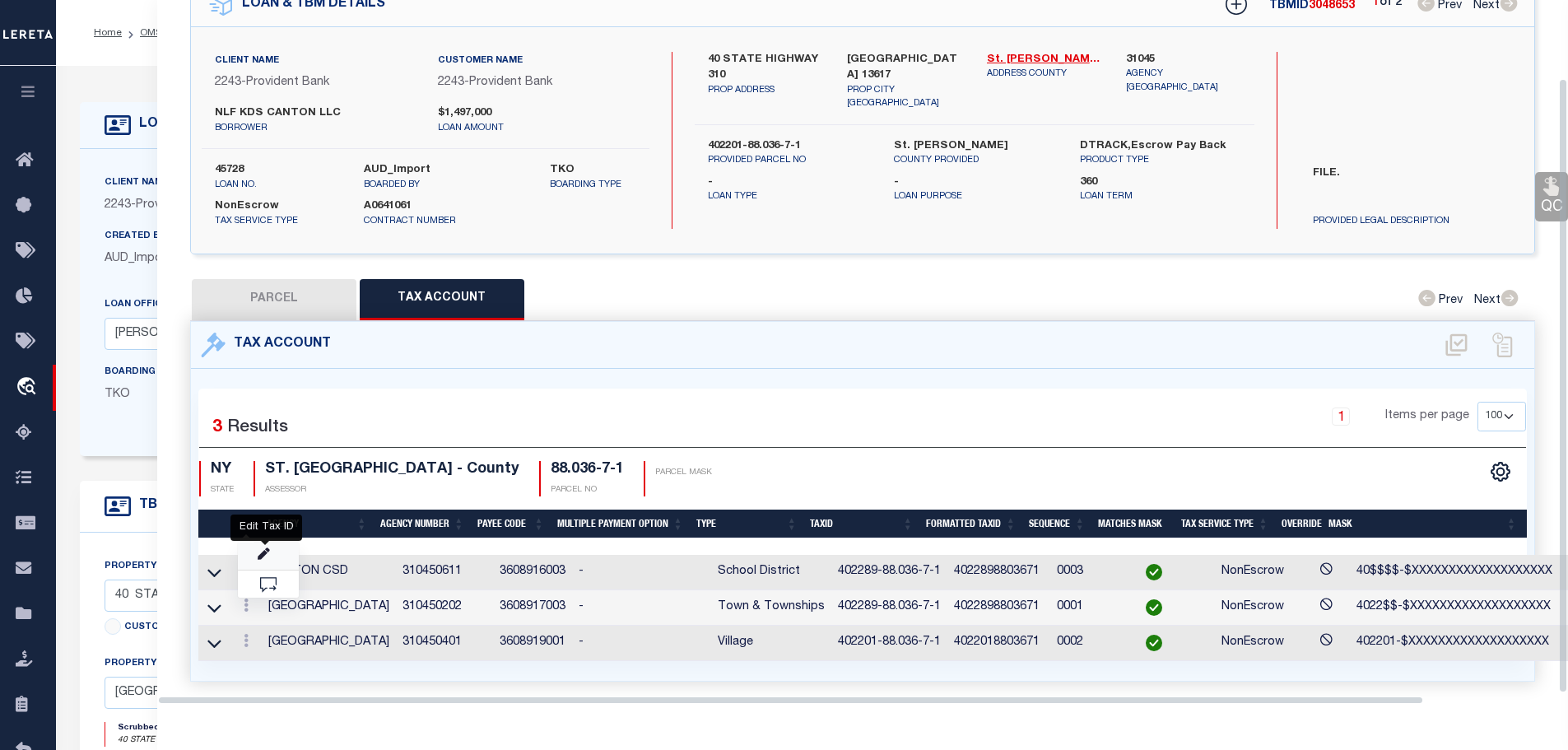
click at [269, 548] on icon "" at bounding box center [263, 553] width 12 height 12
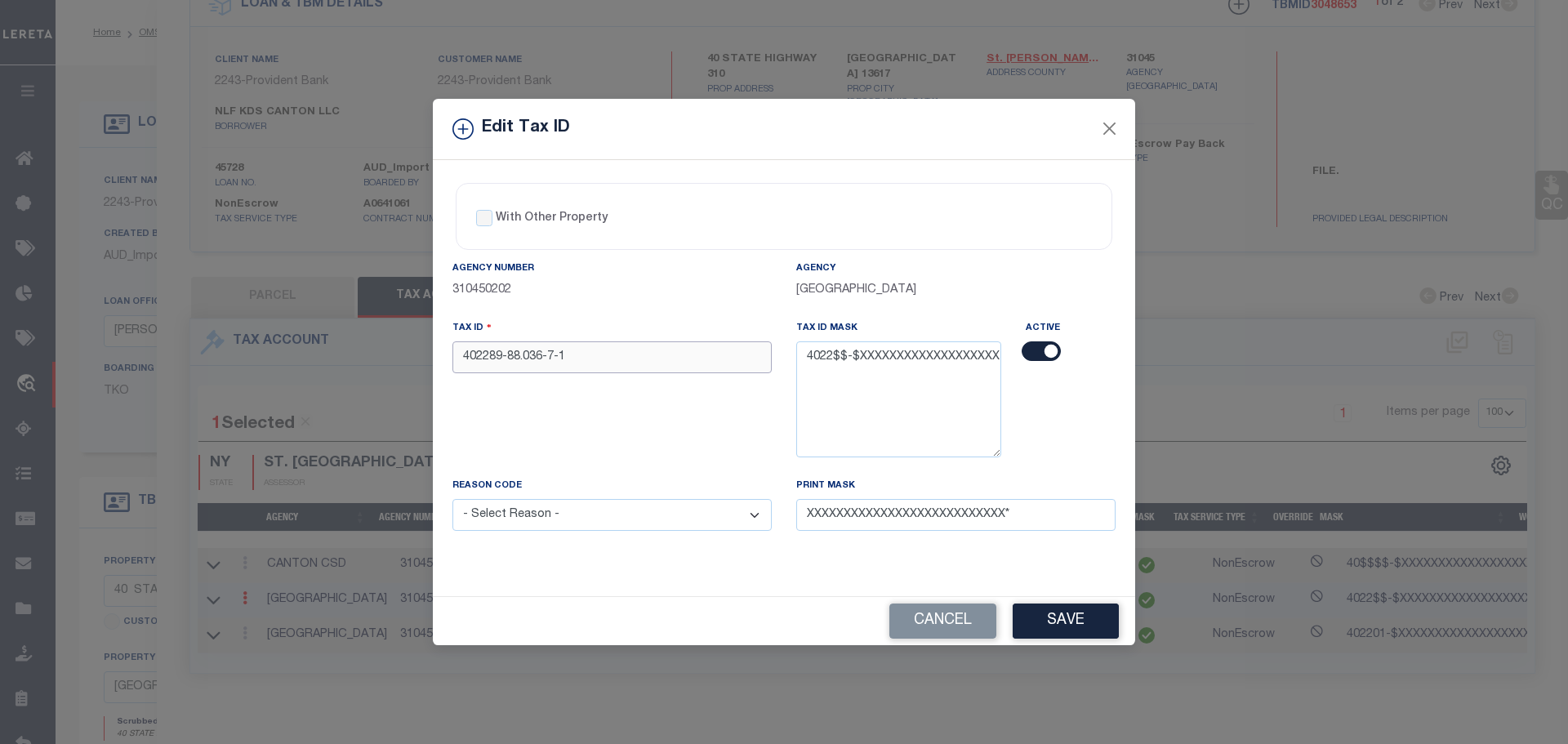
click at [490, 359] on input "402289-88.036-7-1" at bounding box center [612, 357] width 320 height 32
type input "402201-88.036-7-1"
click at [568, 525] on select "- Select Reason - 099 - Other (Provide additional detail) ACT - Agency Changed …" at bounding box center [612, 515] width 320 height 32
select select "ACT"
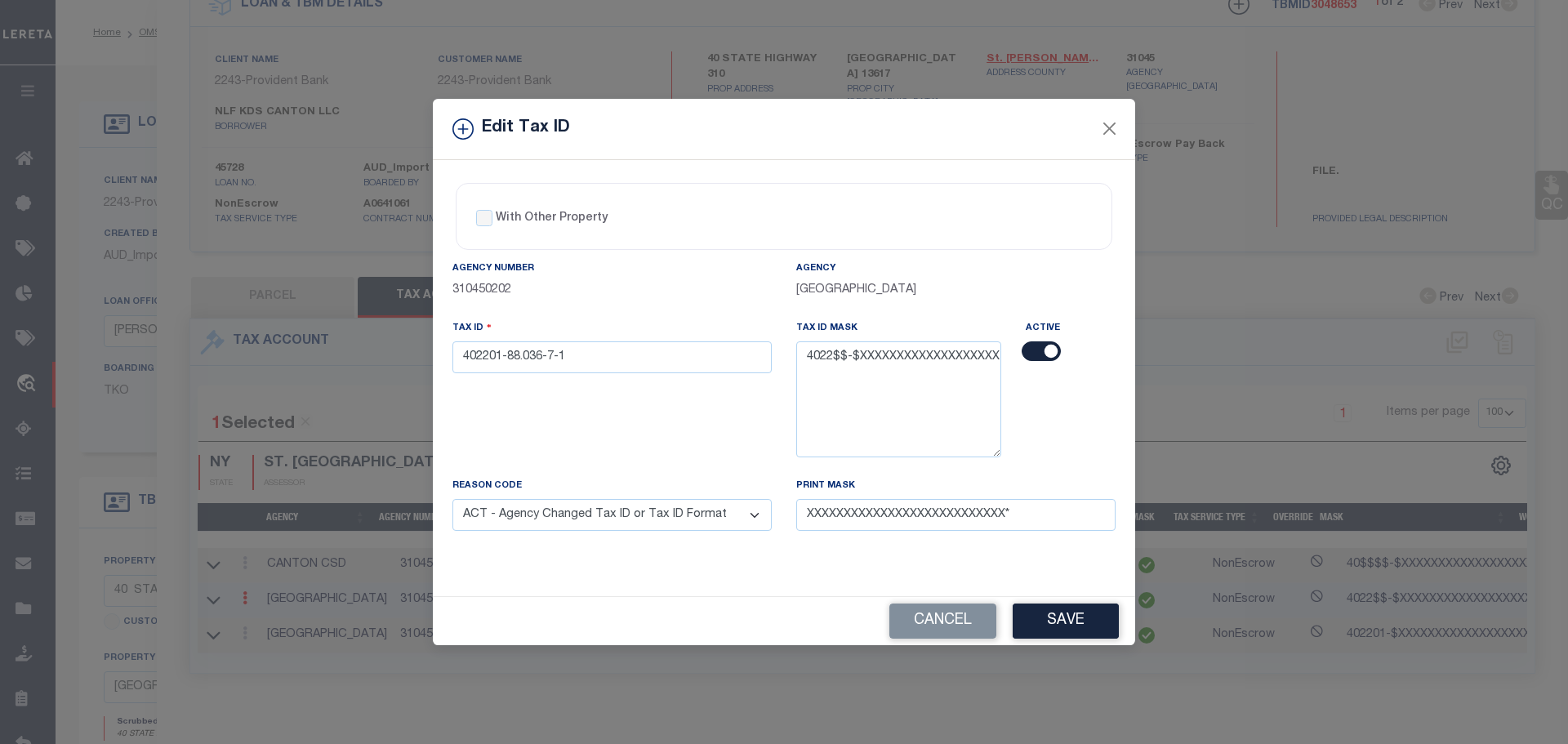
click at [452, 500] on select "- Select Reason - 099 - Other (Provide additional detail) ACT - Agency Changed …" at bounding box center [612, 515] width 320 height 32
click at [1060, 618] on button "Save" at bounding box center [1065, 621] width 106 height 35
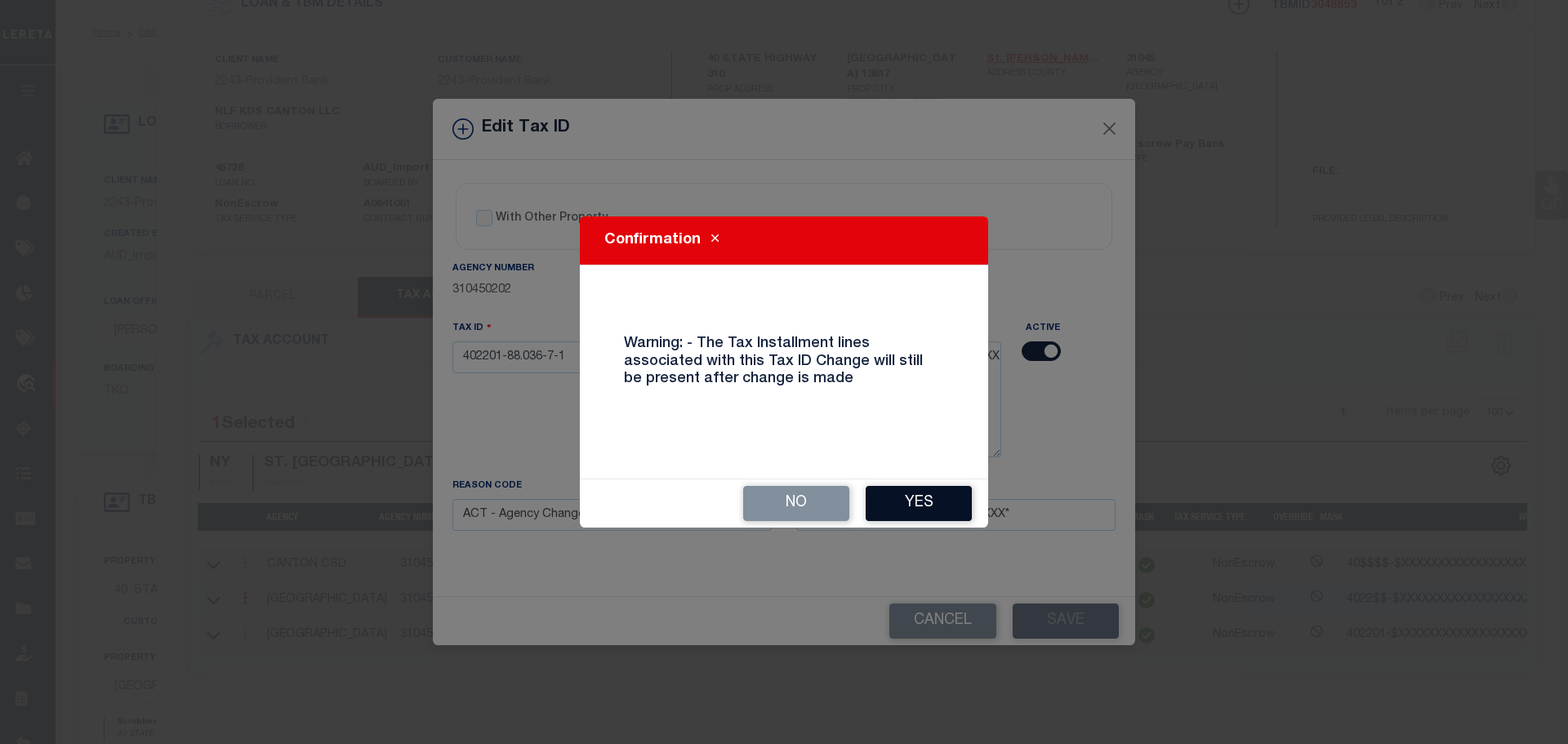
click at [927, 507] on button "Yes" at bounding box center [919, 503] width 106 height 35
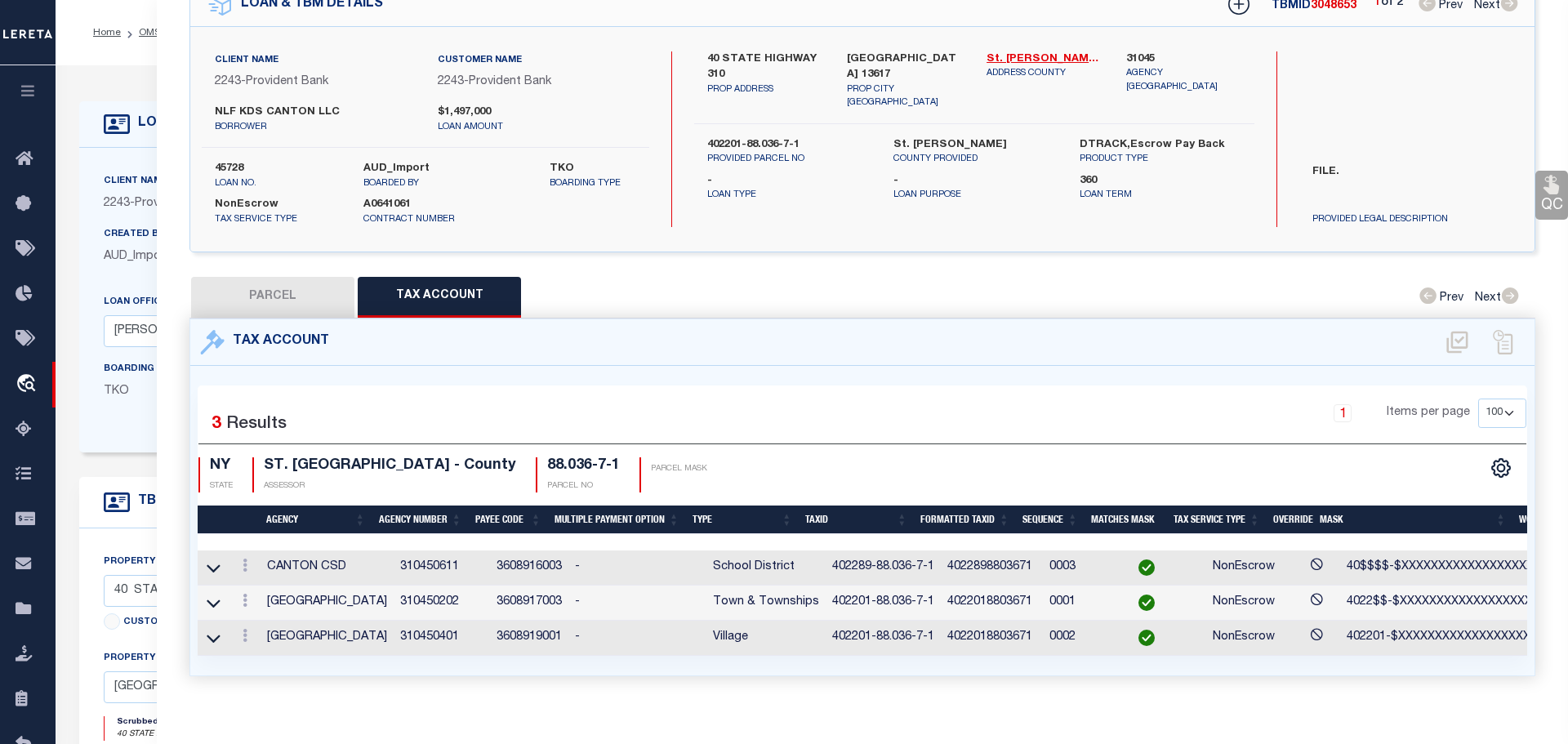
type input "402201-88.036-4-4"
select select
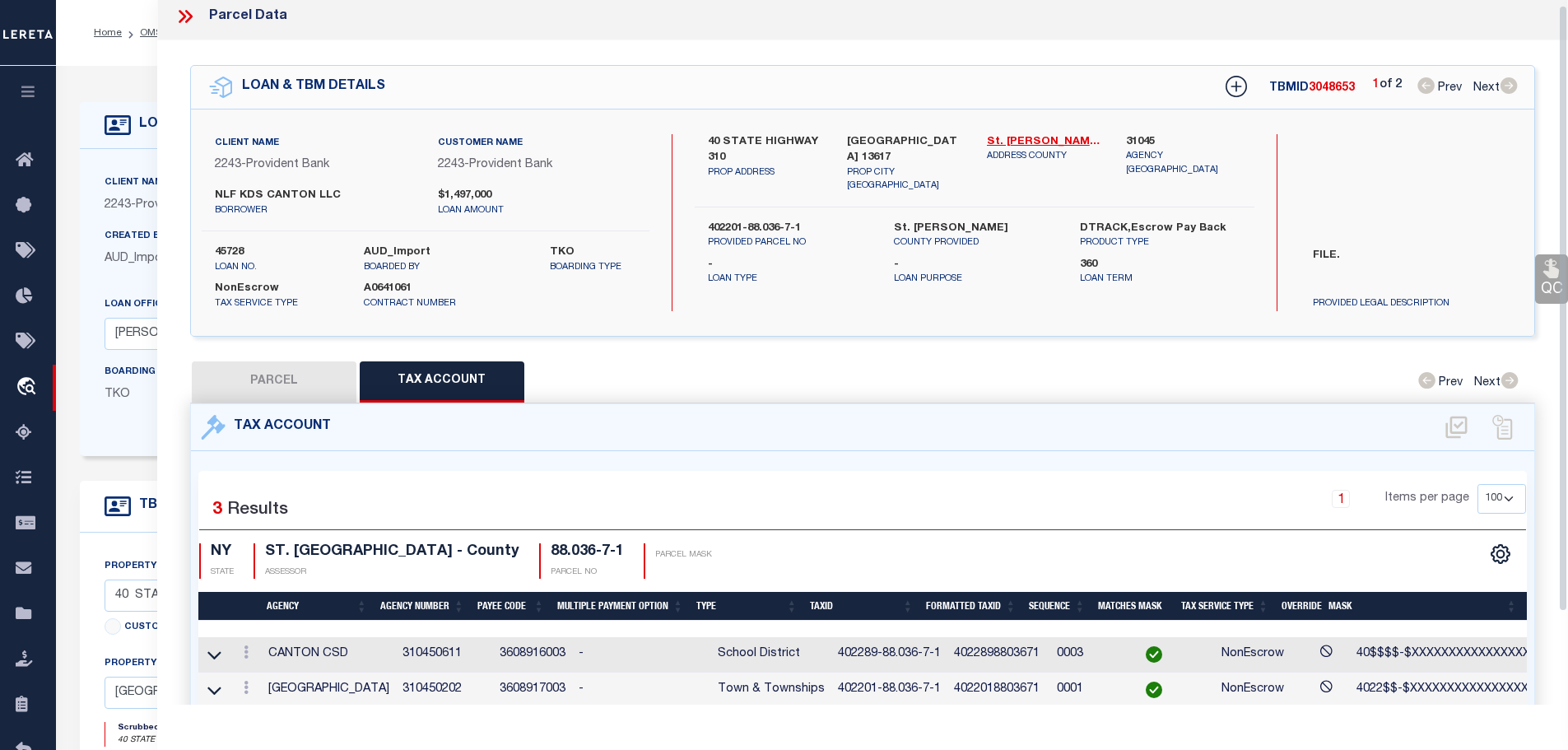
scroll to position [0, 0]
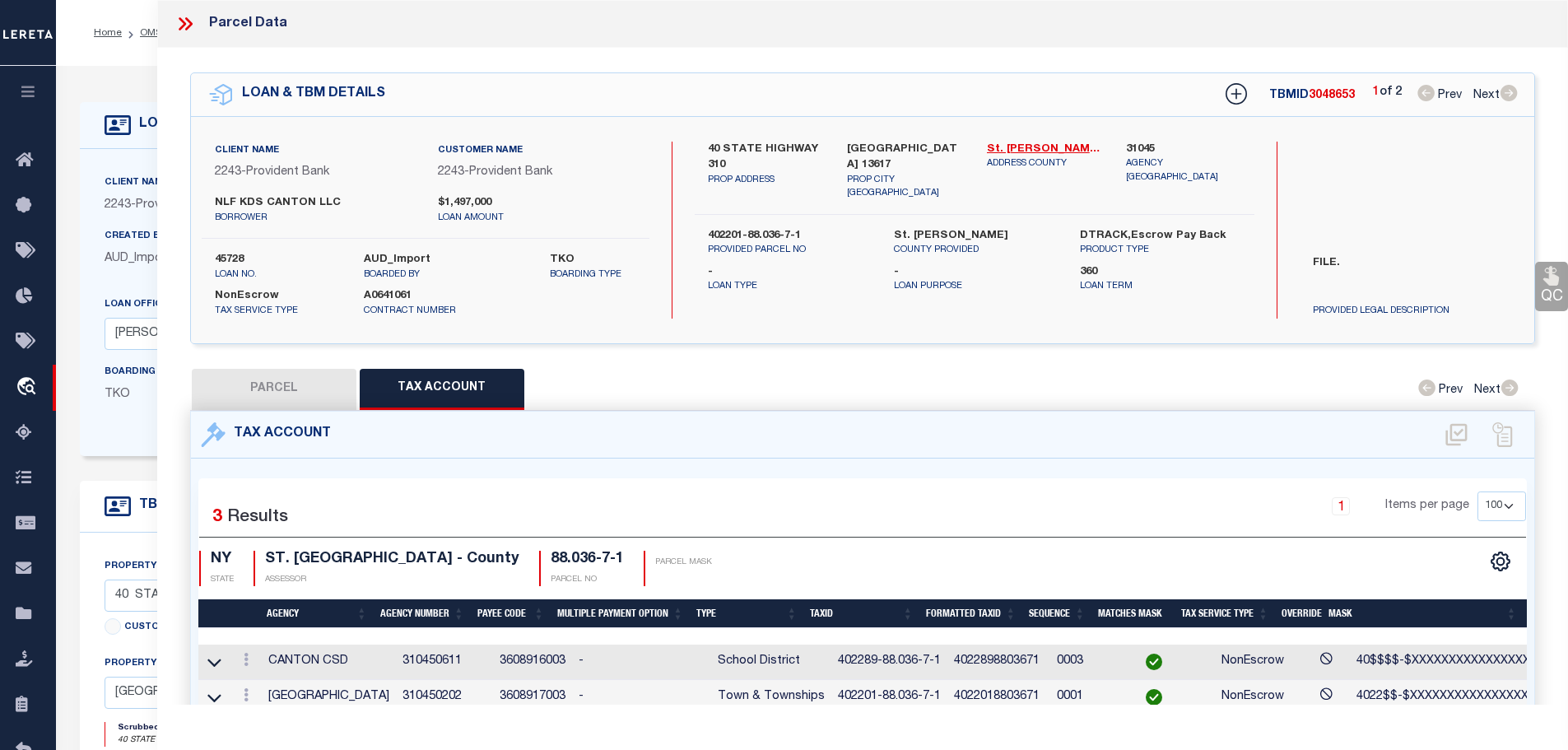
click at [180, 23] on icon at bounding box center [184, 23] width 22 height 22
